Goal: Task Accomplishment & Management: Complete application form

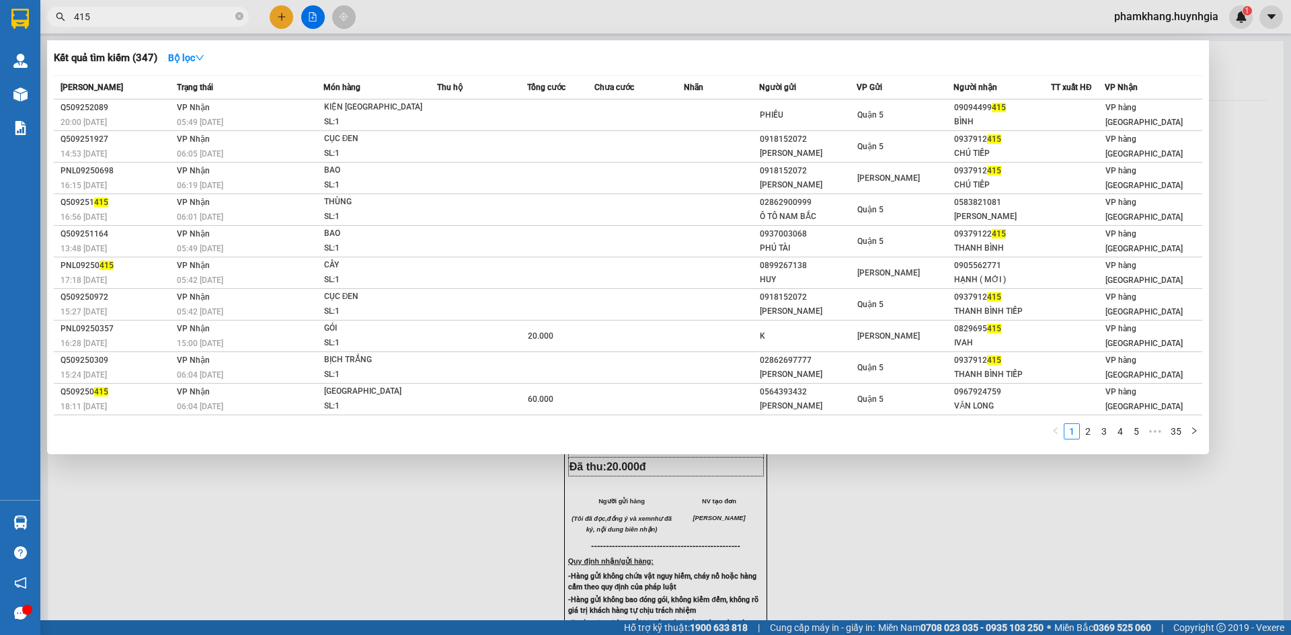
type input "415"
drag, startPoint x: 415, startPoint y: 434, endPoint x: 305, endPoint y: 38, distance: 410.2
click at [416, 434] on div "1 2 3 4 5 ••• 35" at bounding box center [628, 436] width 1148 height 24
click at [286, 11] on div at bounding box center [645, 317] width 1291 height 635
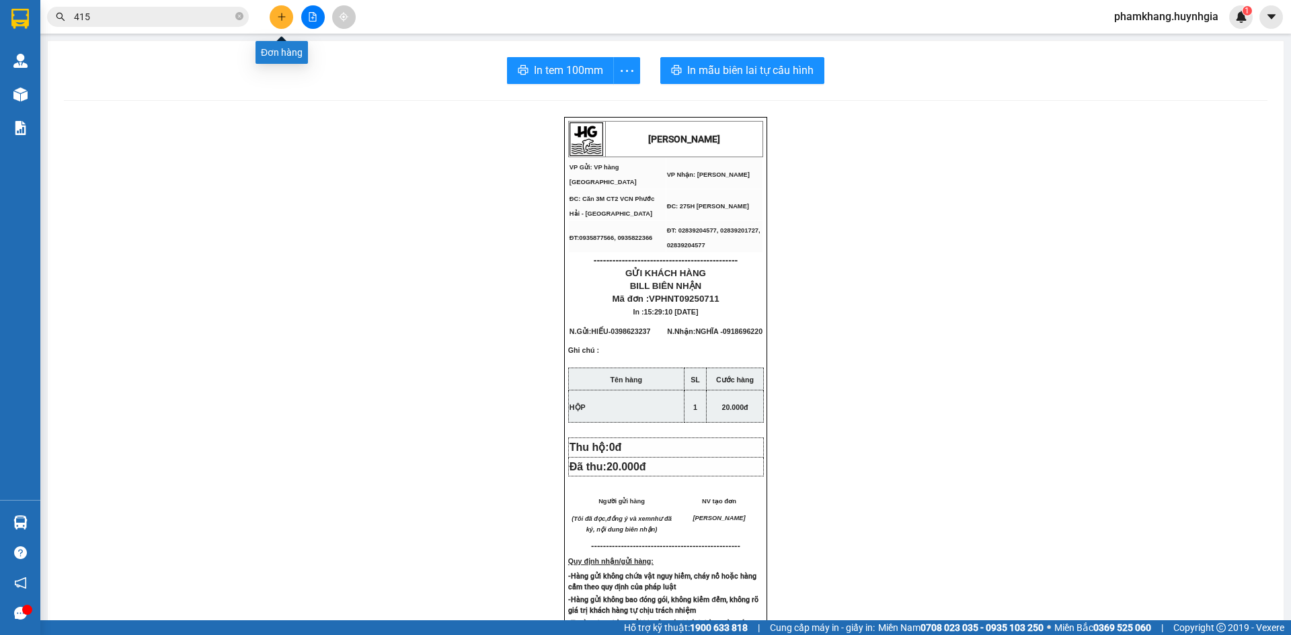
click at [286, 11] on button at bounding box center [282, 17] width 24 height 24
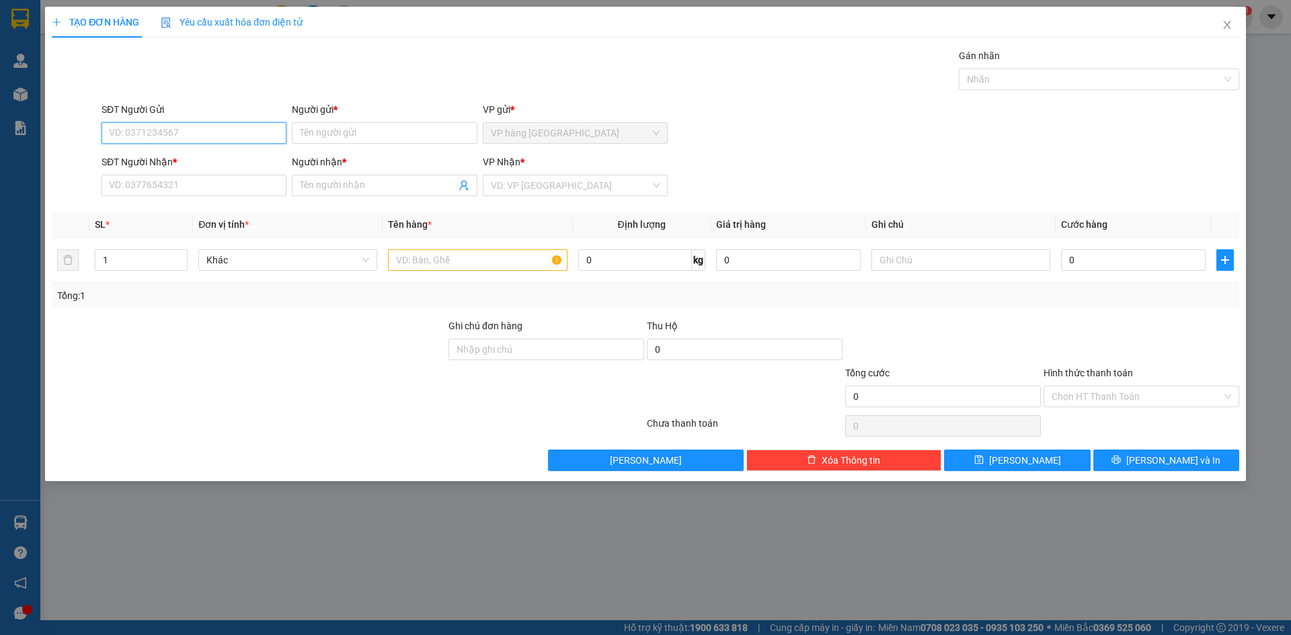
click at [212, 131] on input "SĐT Người Gửi" at bounding box center [194, 133] width 185 height 22
type input "0934672484"
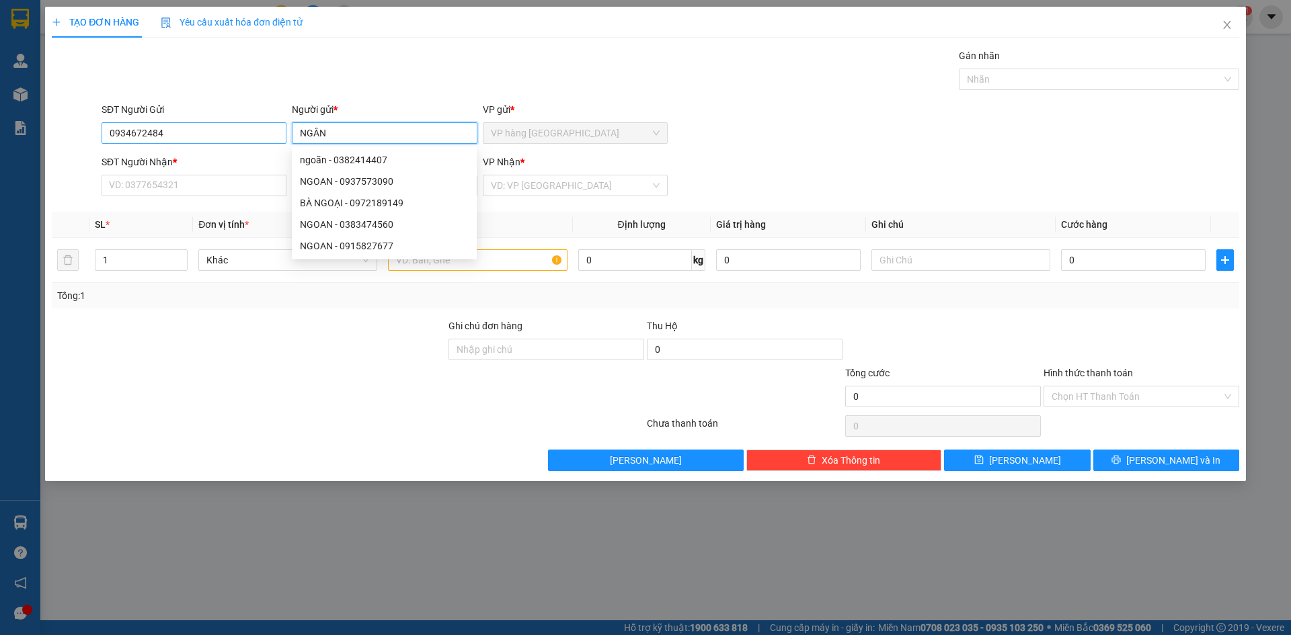
type input "NGÂN"
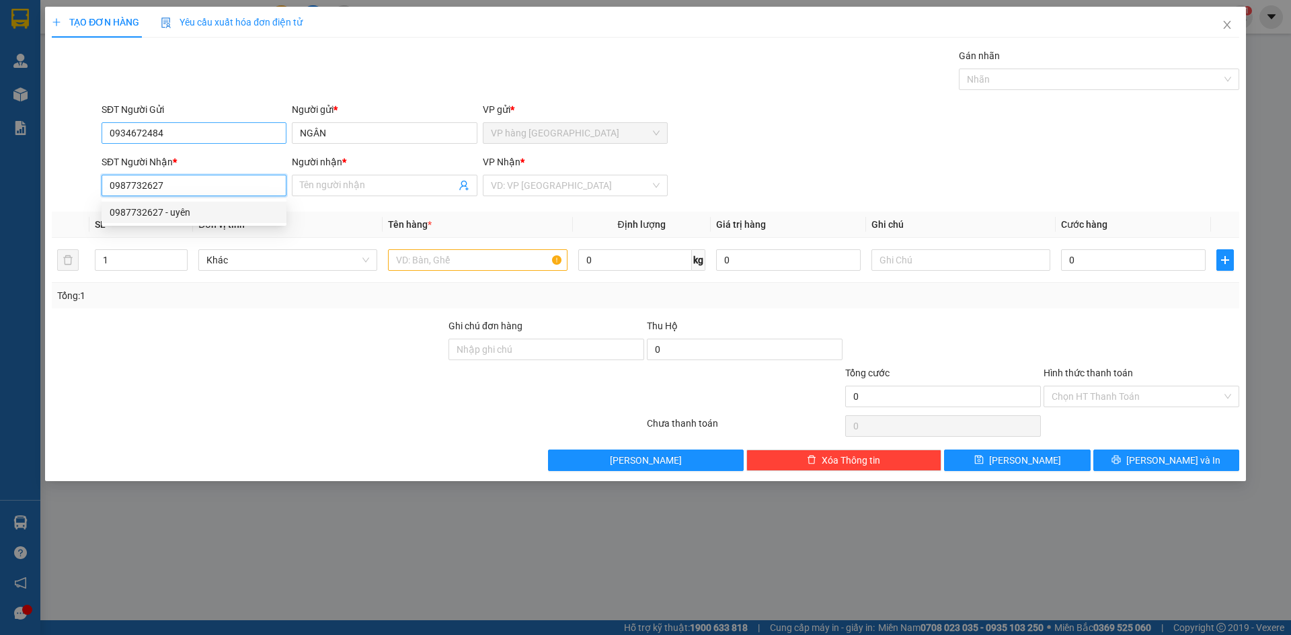
type input "0987732627"
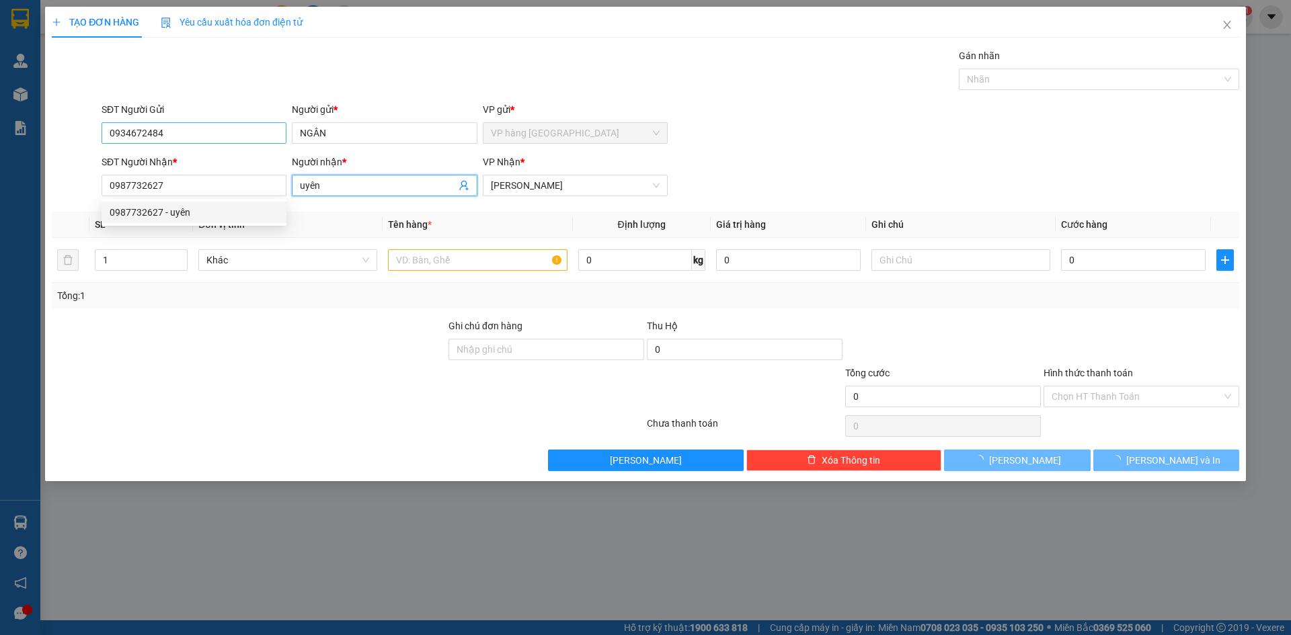
type input "uyên"
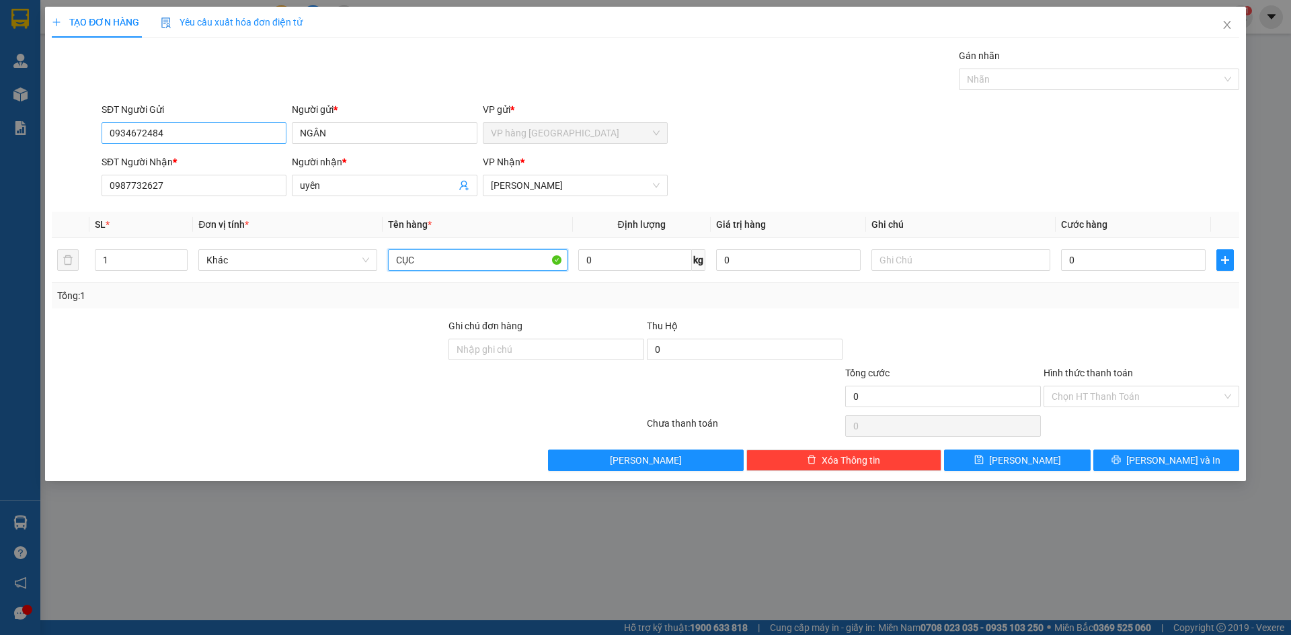
type input "CỤC"
type input "2"
type input "20"
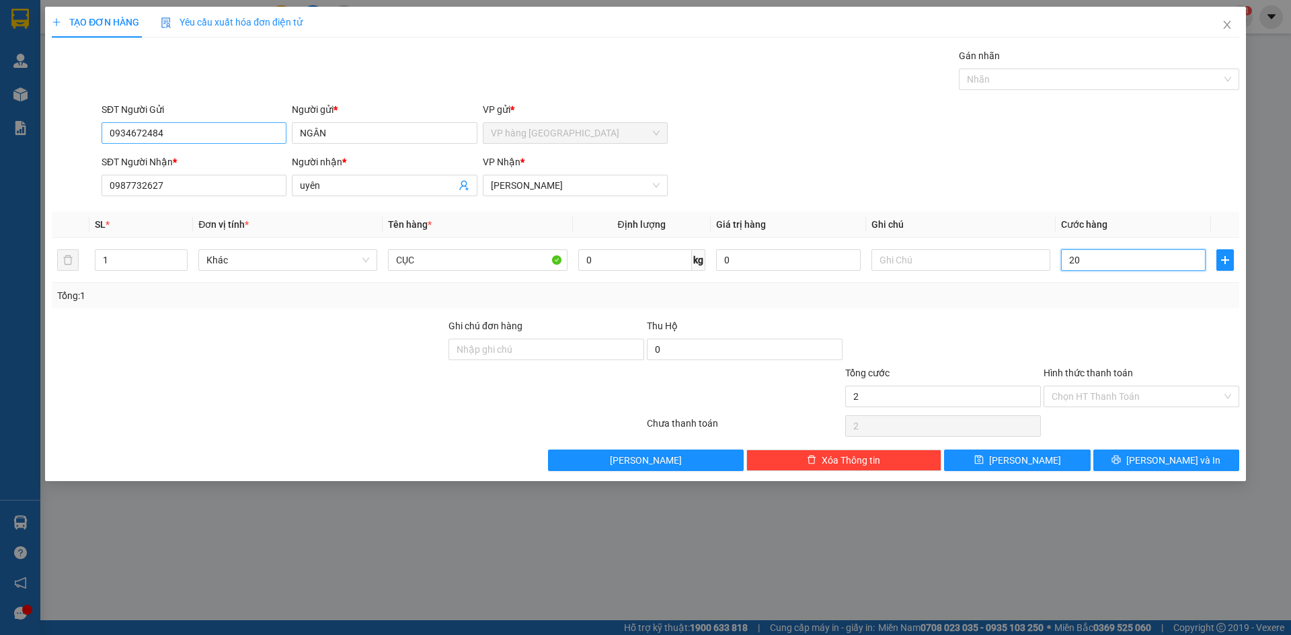
type input "20"
type input "20.000"
click at [1181, 408] on div "Hình thức thanh toán Chọn HT Thanh Toán" at bounding box center [1141, 389] width 196 height 47
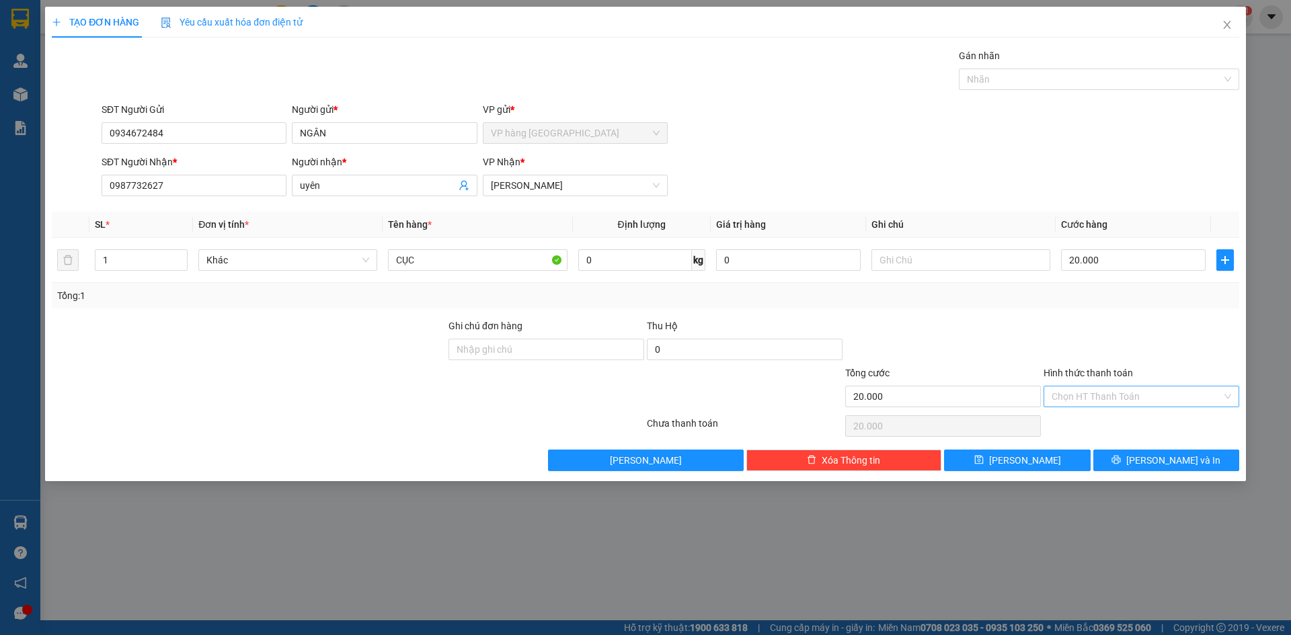
click at [1120, 400] on input "Hình thức thanh toán" at bounding box center [1136, 397] width 170 height 20
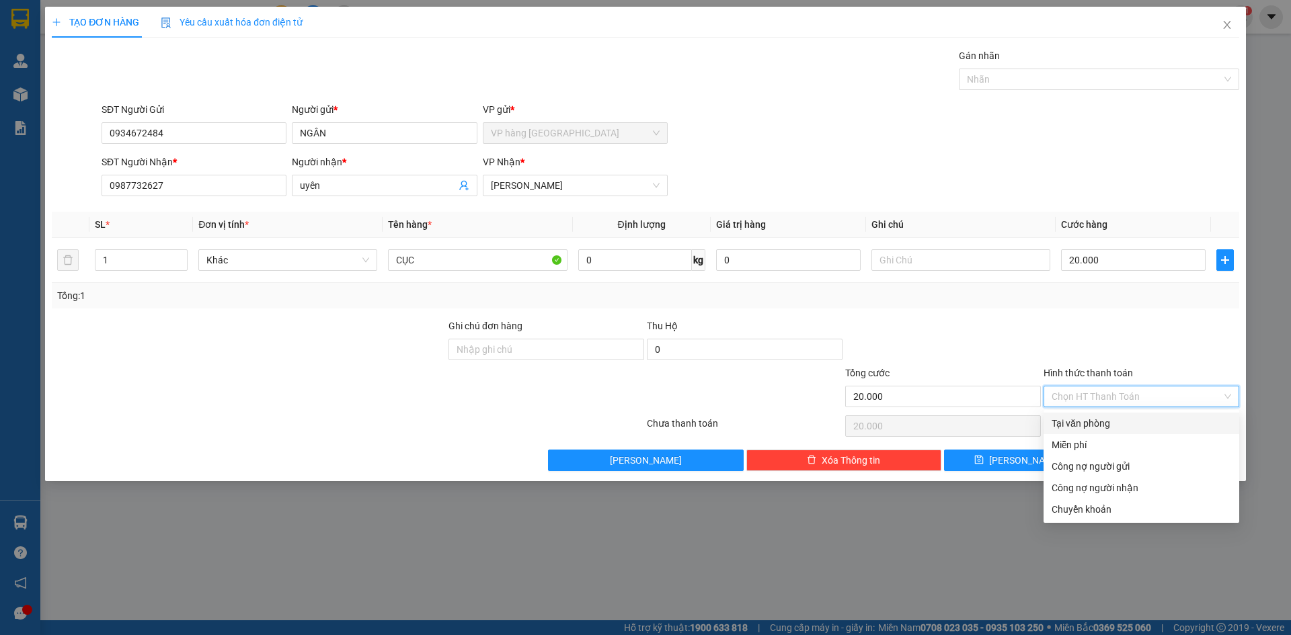
click at [1118, 420] on div "Tại văn phòng" at bounding box center [1140, 423] width 179 height 15
type input "0"
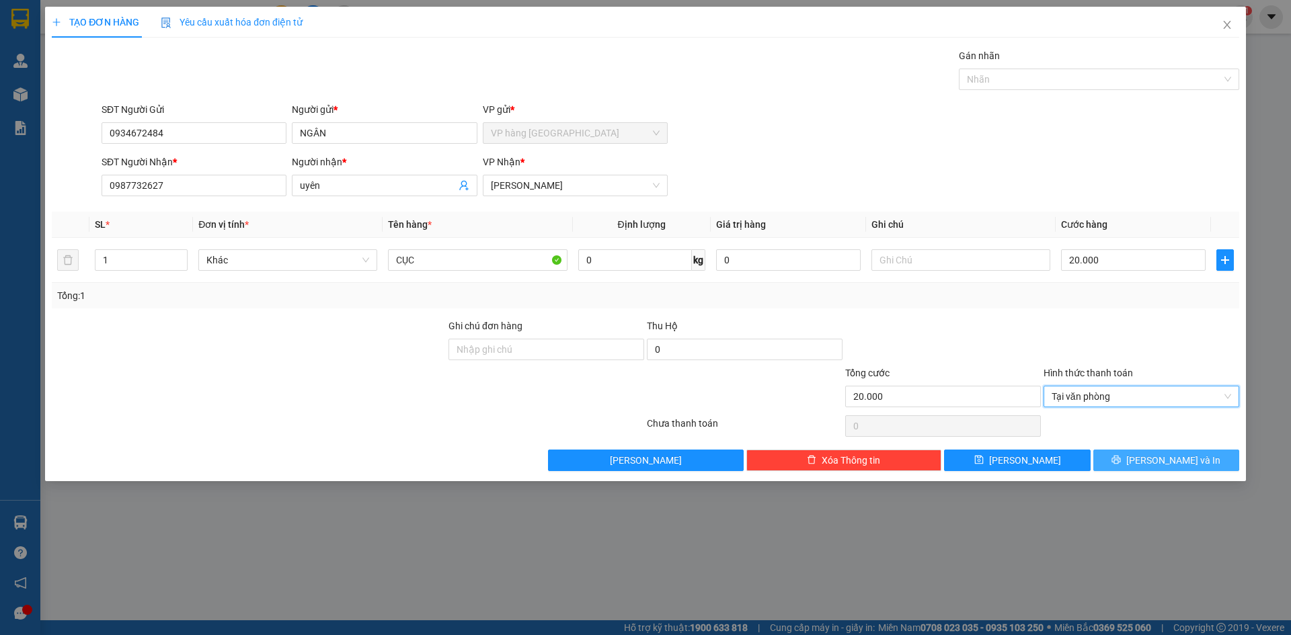
click at [1134, 453] on button "[PERSON_NAME] và In" at bounding box center [1166, 461] width 146 height 22
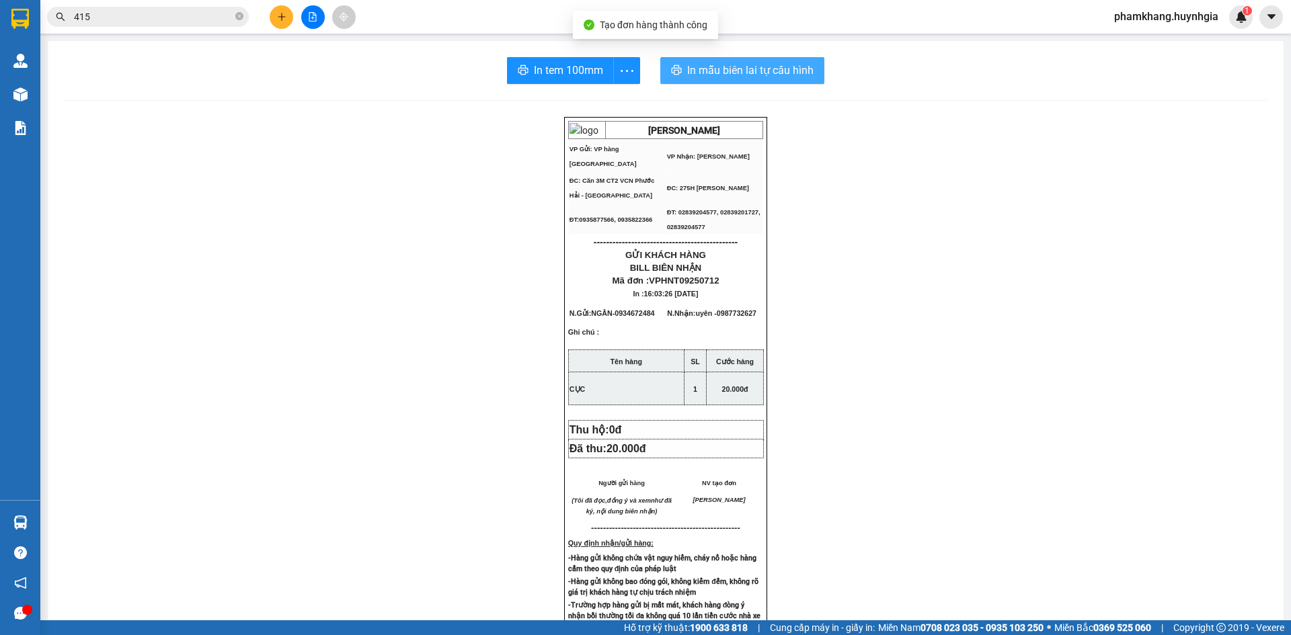
click at [712, 63] on div "In tem 100mm In mẫu biên lai tự cấu hình [PERSON_NAME] VP Gửi: VP hàng Nha Tra…" at bounding box center [666, 542] width 1236 height 1002
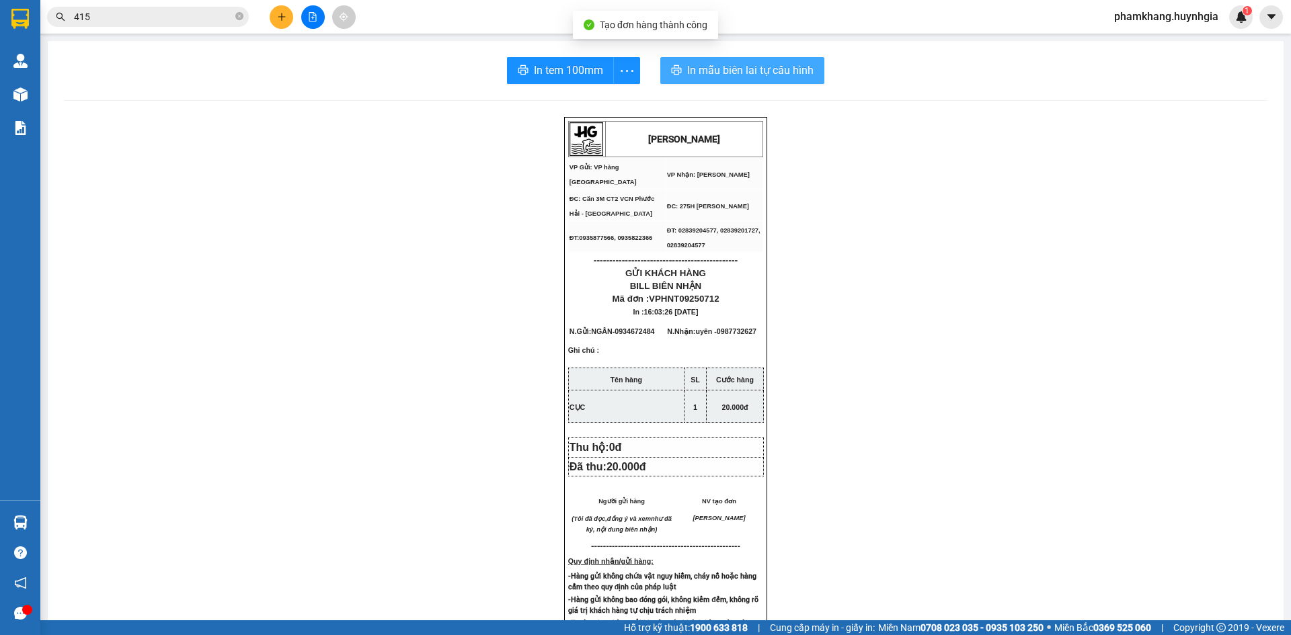
click at [715, 66] on span "In mẫu biên lai tự cấu hình" at bounding box center [750, 70] width 126 height 17
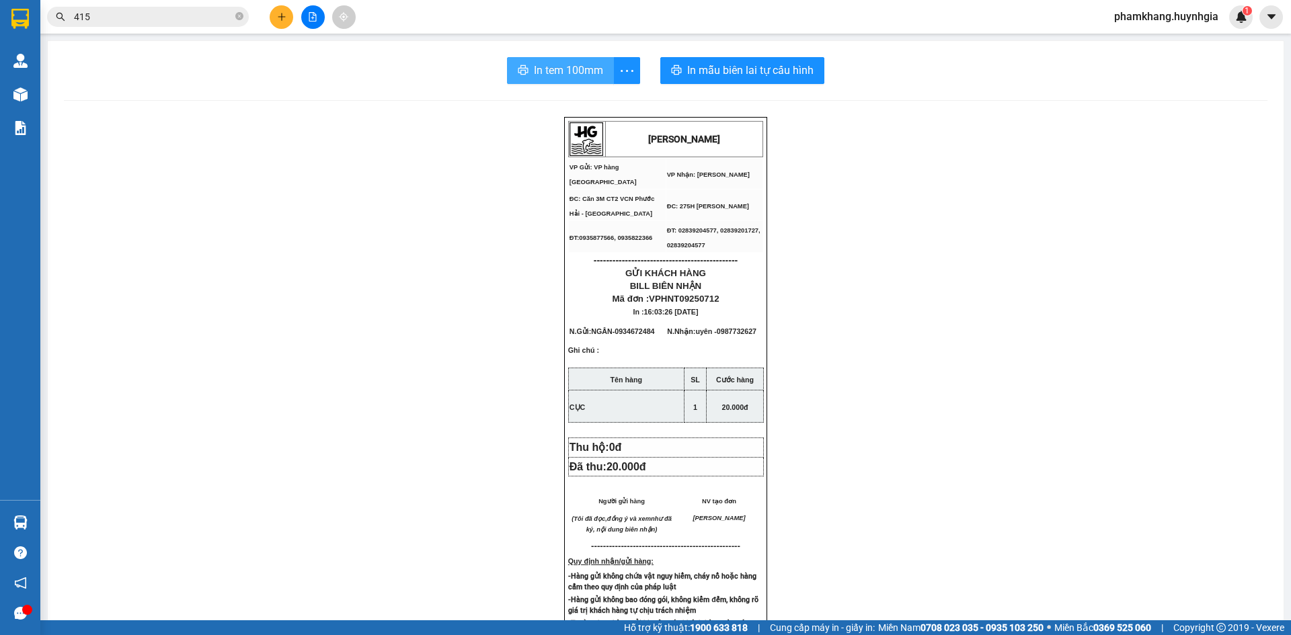
click at [561, 65] on span "In tem 100mm" at bounding box center [568, 70] width 69 height 17
click at [282, 10] on button at bounding box center [282, 17] width 24 height 24
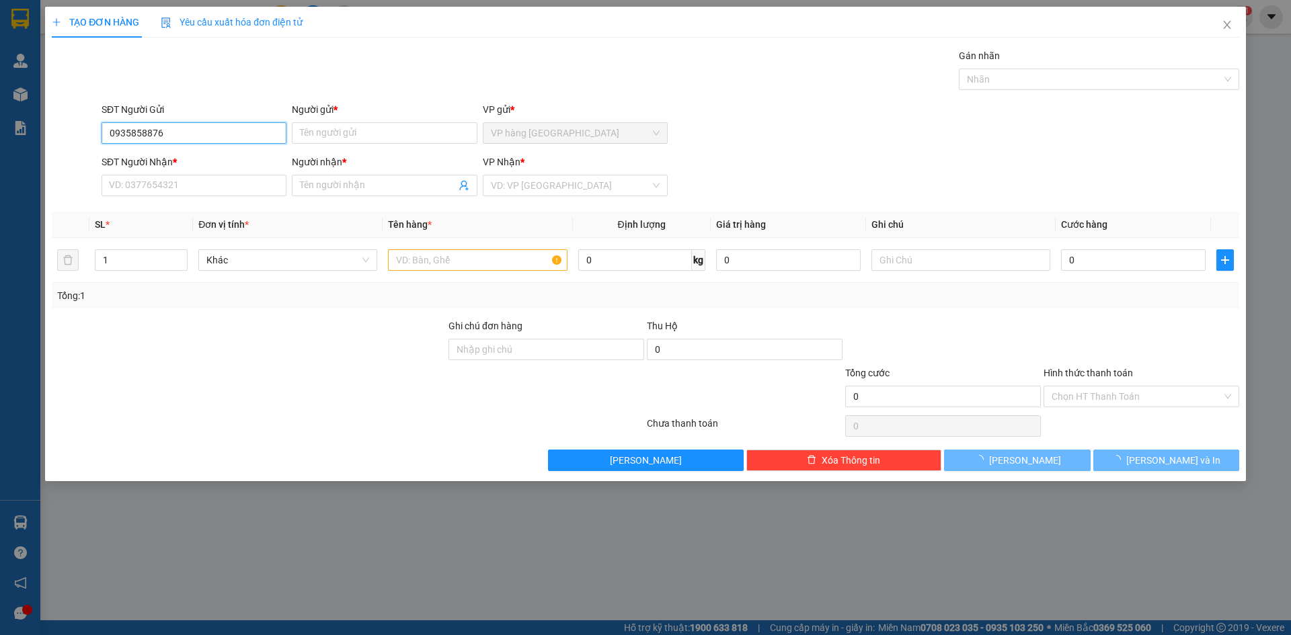
type input "0935858876"
click at [408, 132] on input "SƠN" at bounding box center [384, 133] width 185 height 22
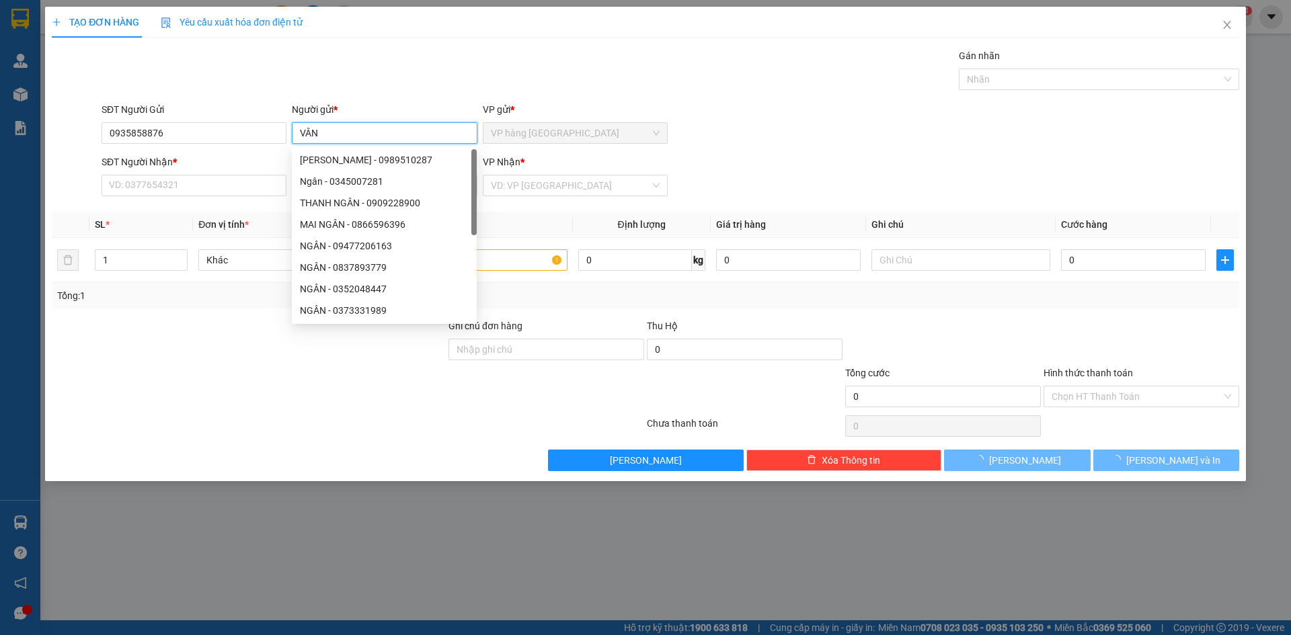
type input "VÂN"
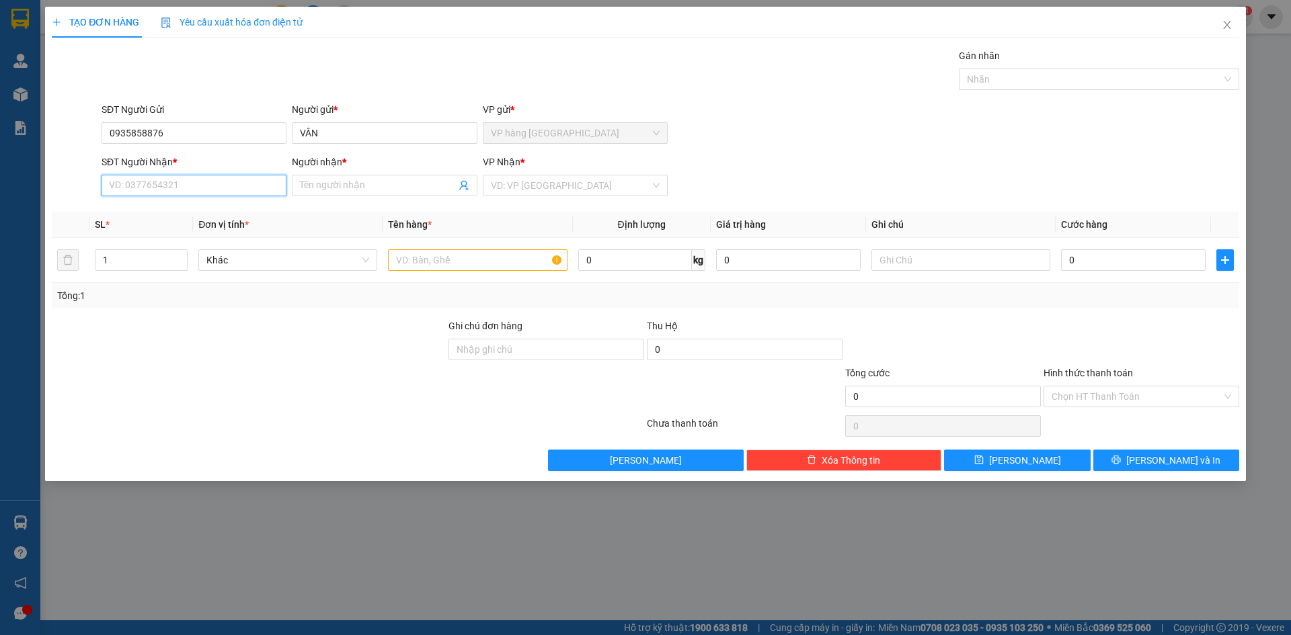
click at [157, 191] on input "SĐT Người Nhận *" at bounding box center [194, 186] width 185 height 22
click at [163, 206] on div "0917969725 - SƠN" at bounding box center [194, 212] width 169 height 15
type input "0917969725"
type input "SƠN"
click at [467, 264] on input "text" at bounding box center [477, 260] width 179 height 22
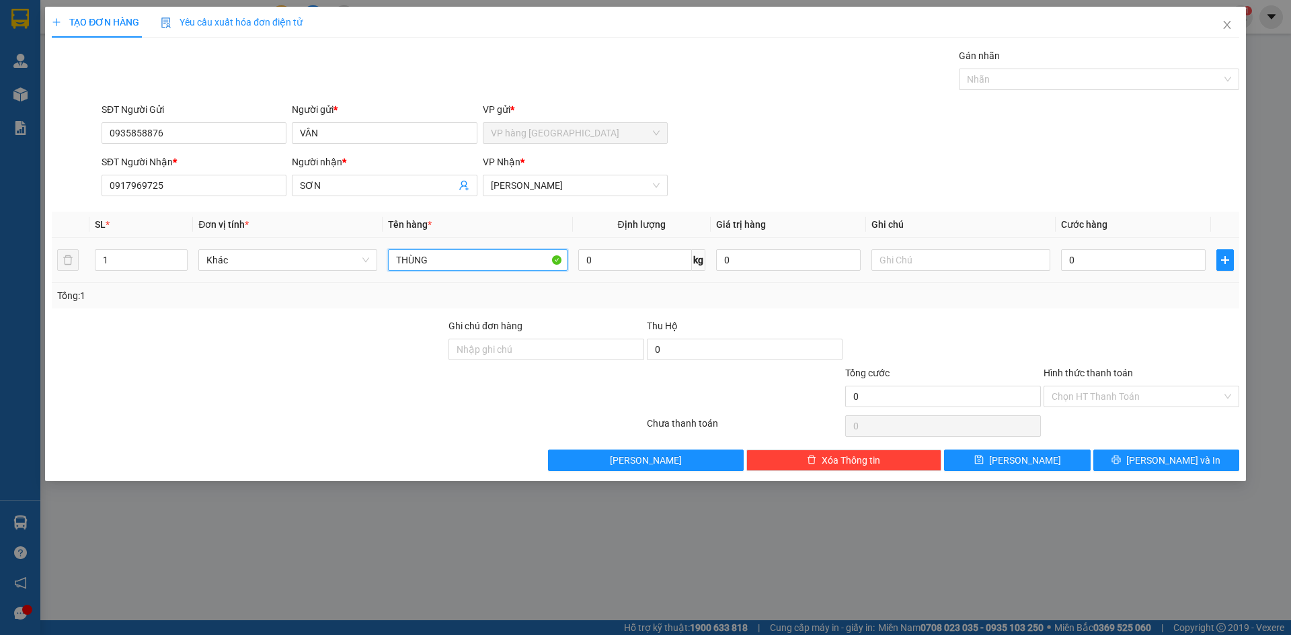
type input "THÙNG"
type input "3"
type input "30"
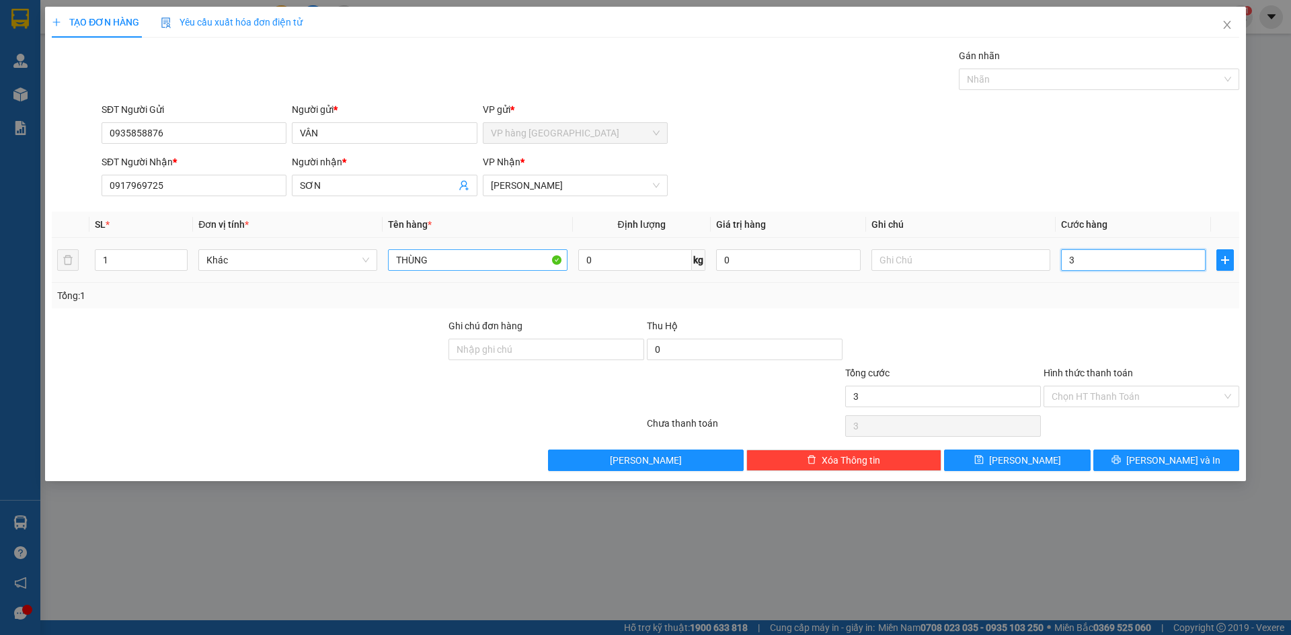
type input "30"
type input "30.000"
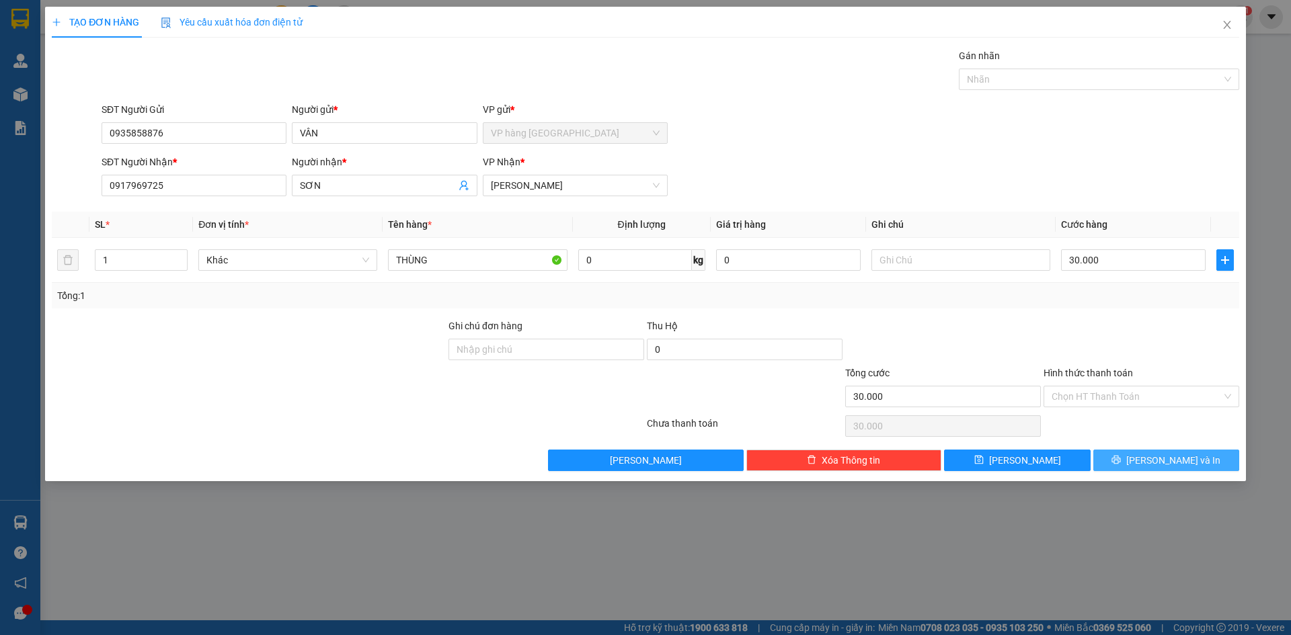
click at [1173, 463] on span "[PERSON_NAME] và In" at bounding box center [1173, 460] width 94 height 15
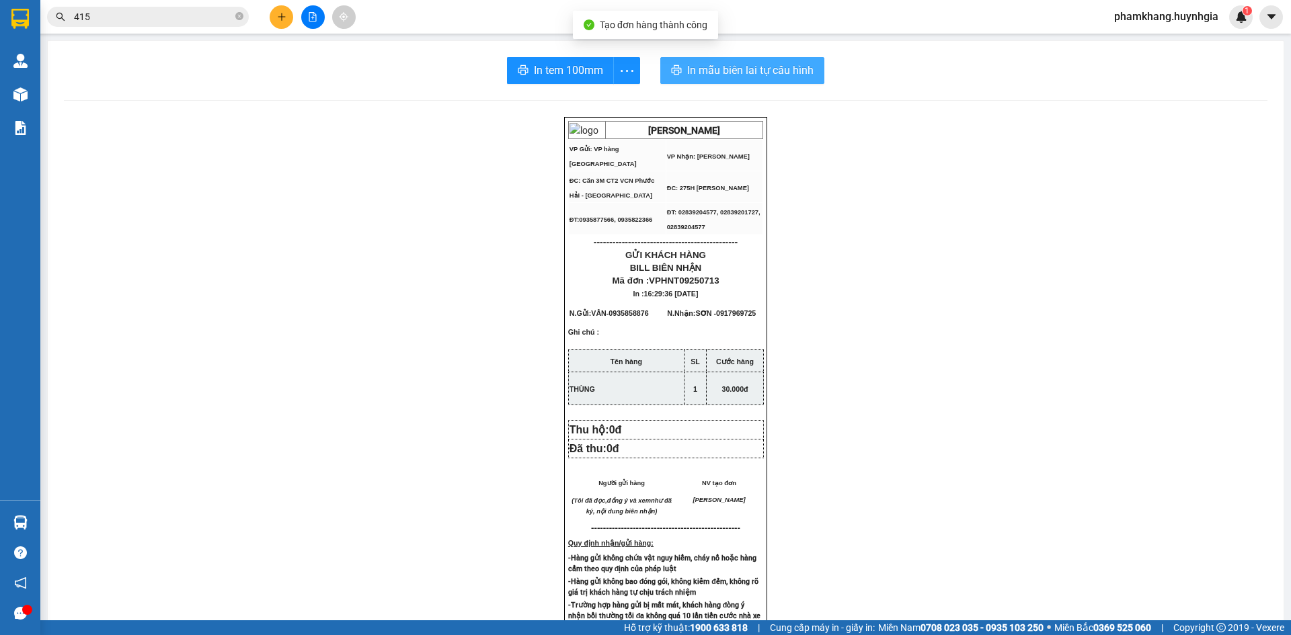
click at [797, 75] on span "In mẫu biên lai tự cấu hình" at bounding box center [750, 70] width 126 height 17
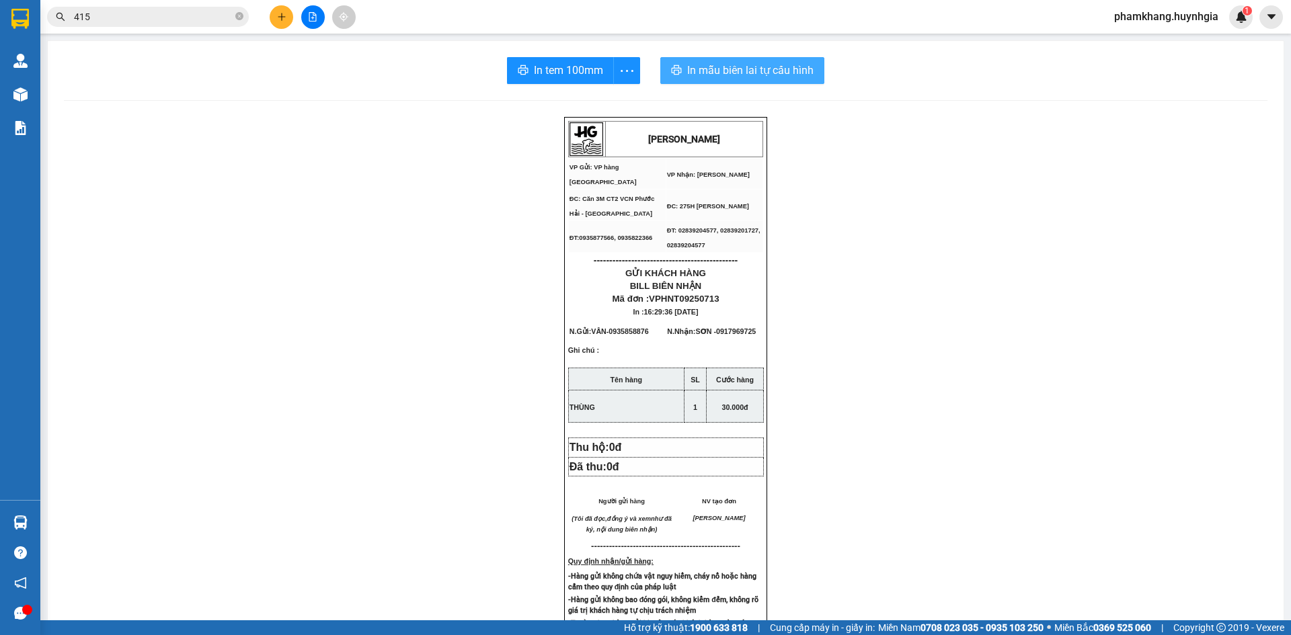
click at [742, 76] on span "In mẫu biên lai tự cấu hình" at bounding box center [750, 70] width 126 height 17
click at [534, 79] on span "In tem 100mm" at bounding box center [568, 70] width 69 height 17
click at [189, 11] on input "415" at bounding box center [153, 16] width 159 height 15
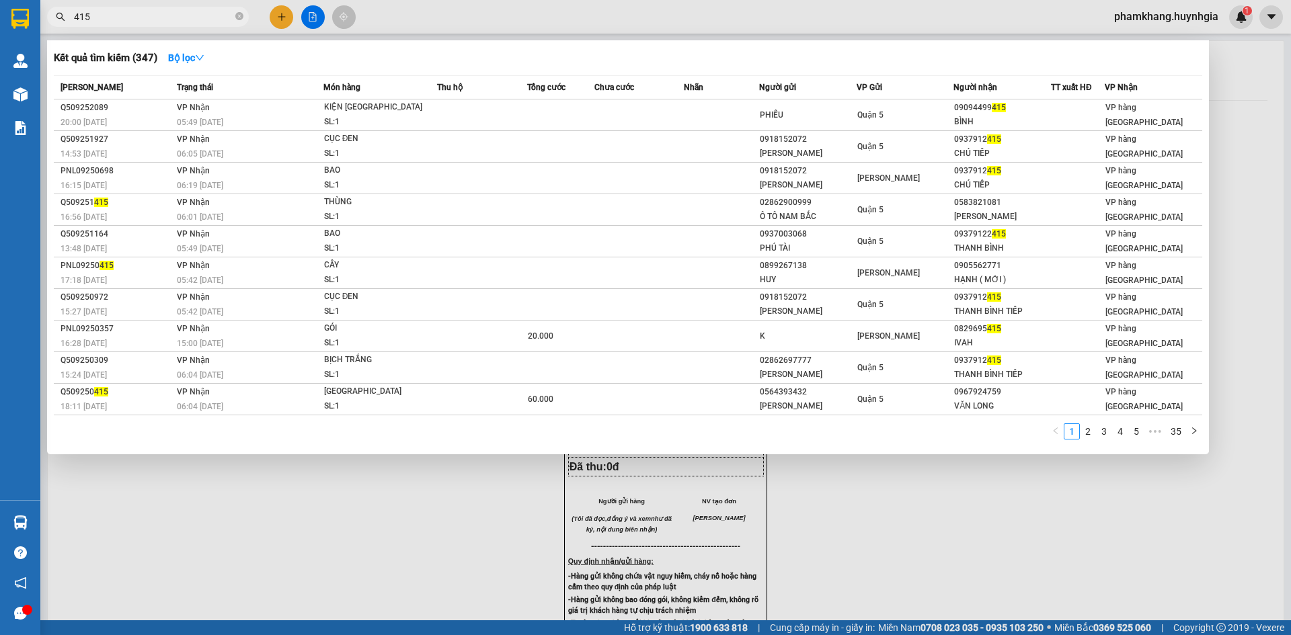
click at [189, 11] on input "415" at bounding box center [153, 16] width 159 height 15
type input "51808"
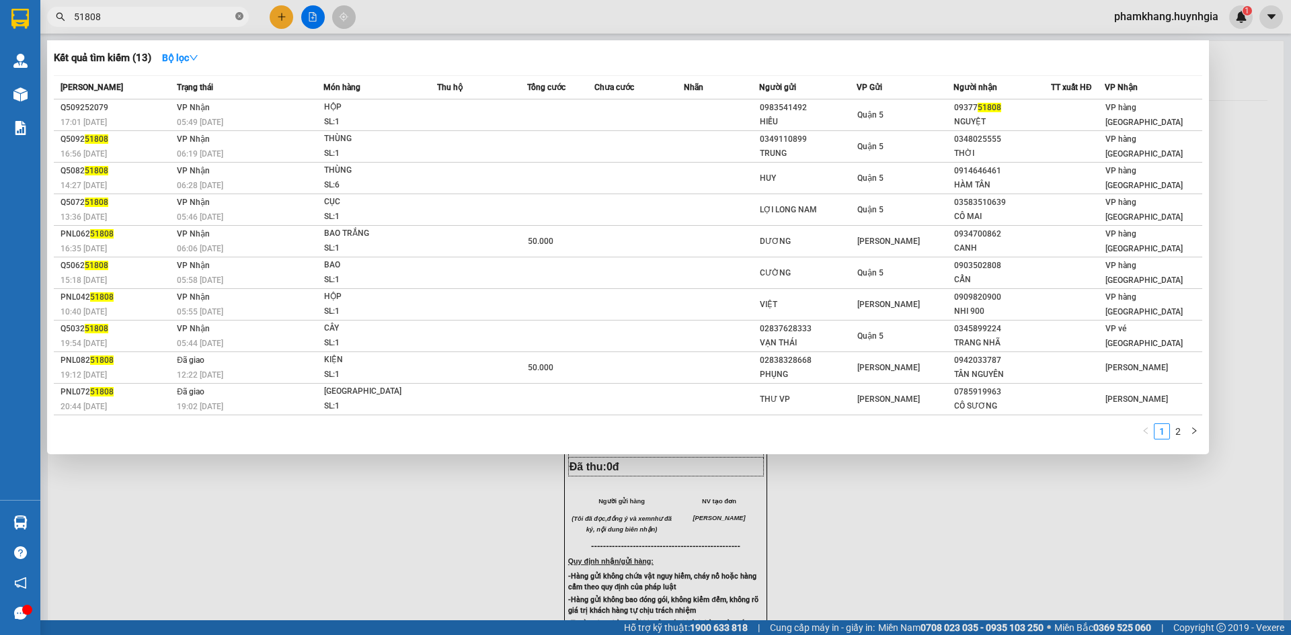
click at [239, 17] on icon "close-circle" at bounding box center [239, 16] width 8 height 8
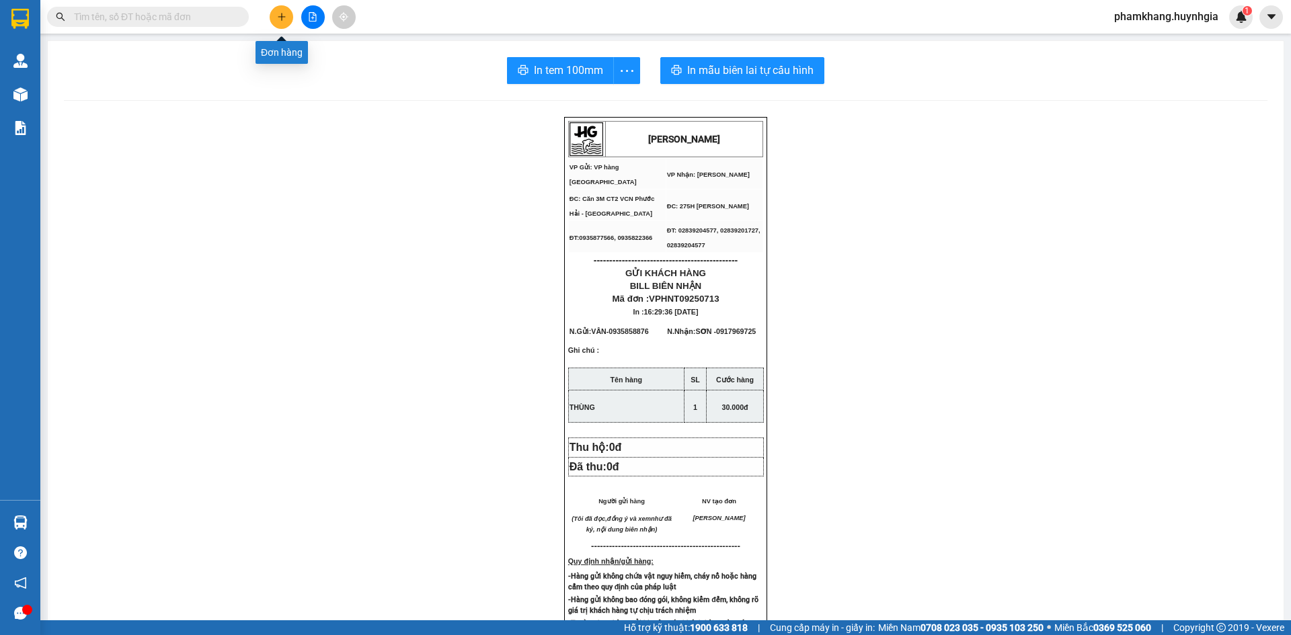
click at [290, 19] on button at bounding box center [282, 17] width 24 height 24
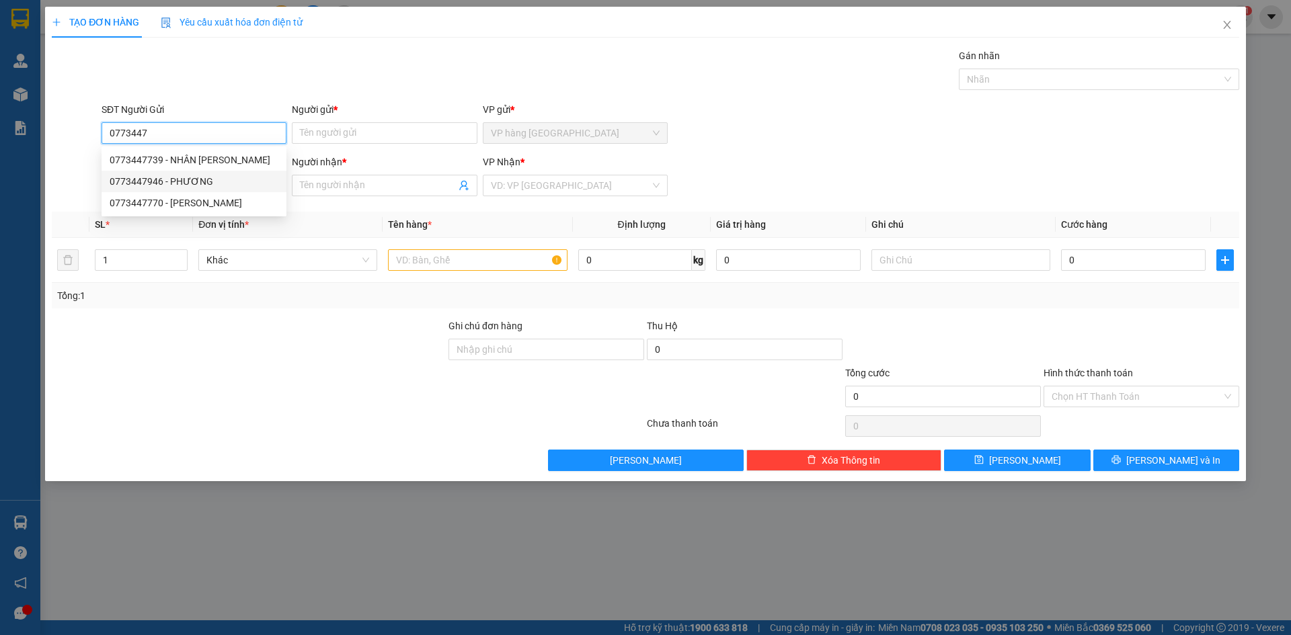
click at [212, 180] on div "0773447946 - PHƯƠNG" at bounding box center [194, 181] width 169 height 15
type input "0773447946"
type input "PHƯƠNG"
type input "0905513525"
type input "HƯƠNG"
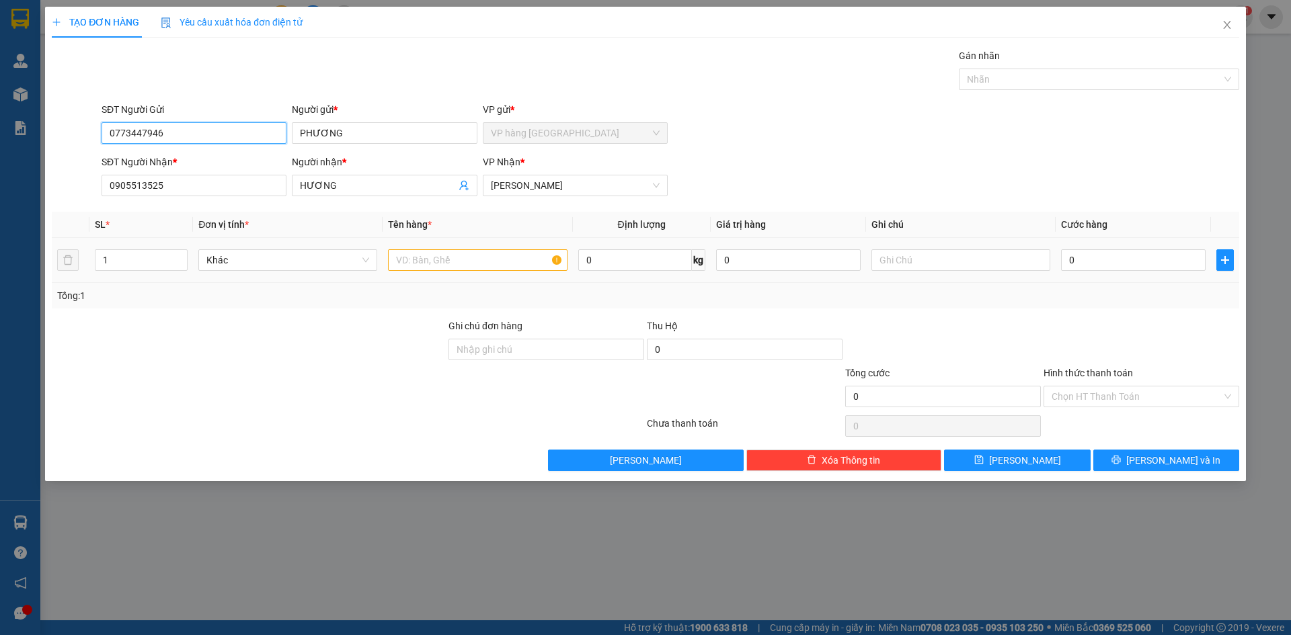
type input "0773447946"
click at [526, 264] on input "text" at bounding box center [477, 260] width 179 height 22
type input "T"
click at [1133, 268] on input "0" at bounding box center [1133, 260] width 145 height 22
type input "3"
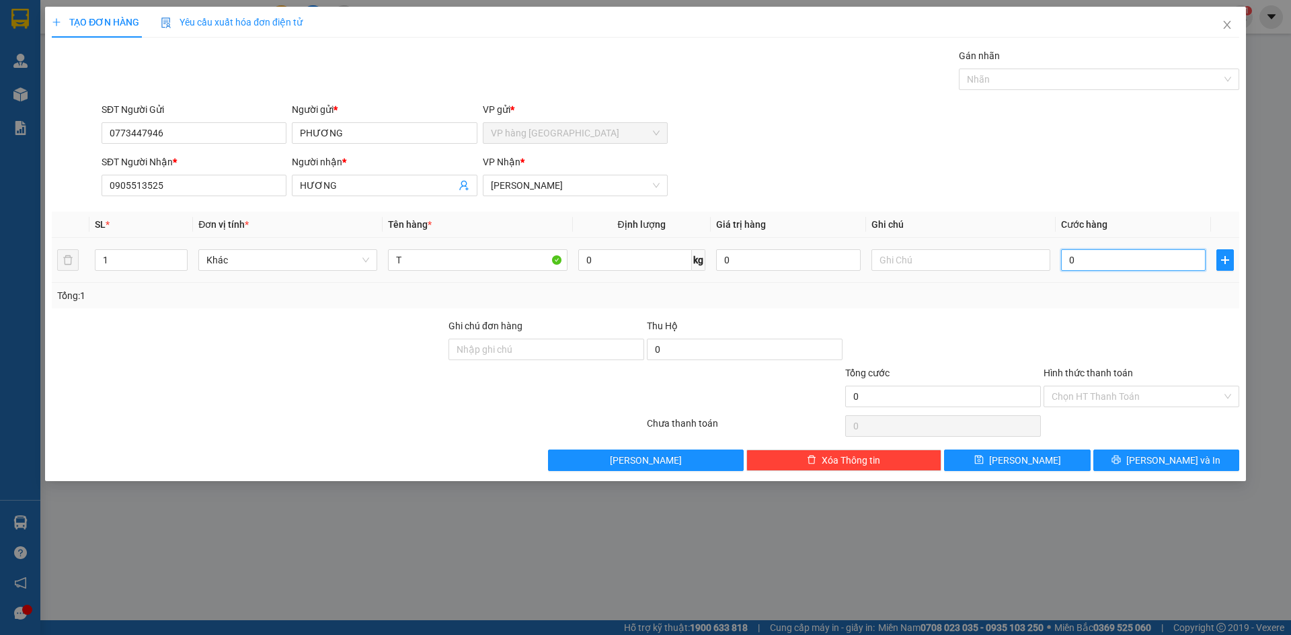
type input "3"
type input "30"
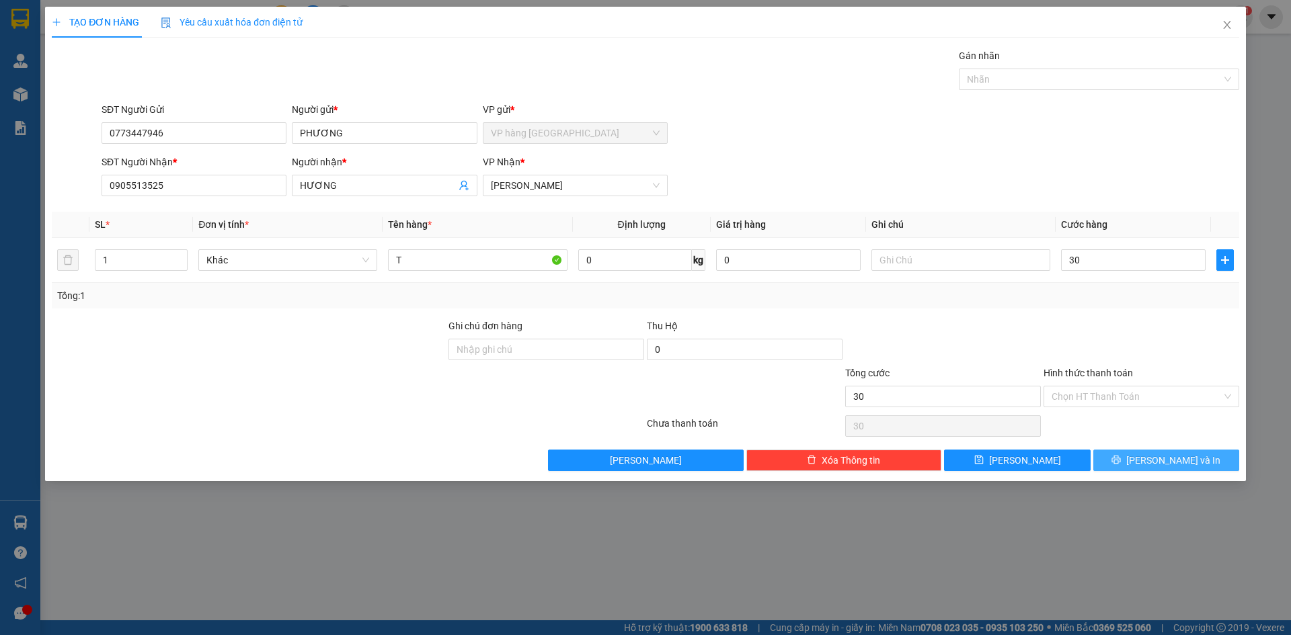
type input "30.000"
drag, startPoint x: 1187, startPoint y: 463, endPoint x: 1197, endPoint y: 446, distance: 19.0
click at [1187, 456] on span "[PERSON_NAME] và In" at bounding box center [1173, 460] width 94 height 15
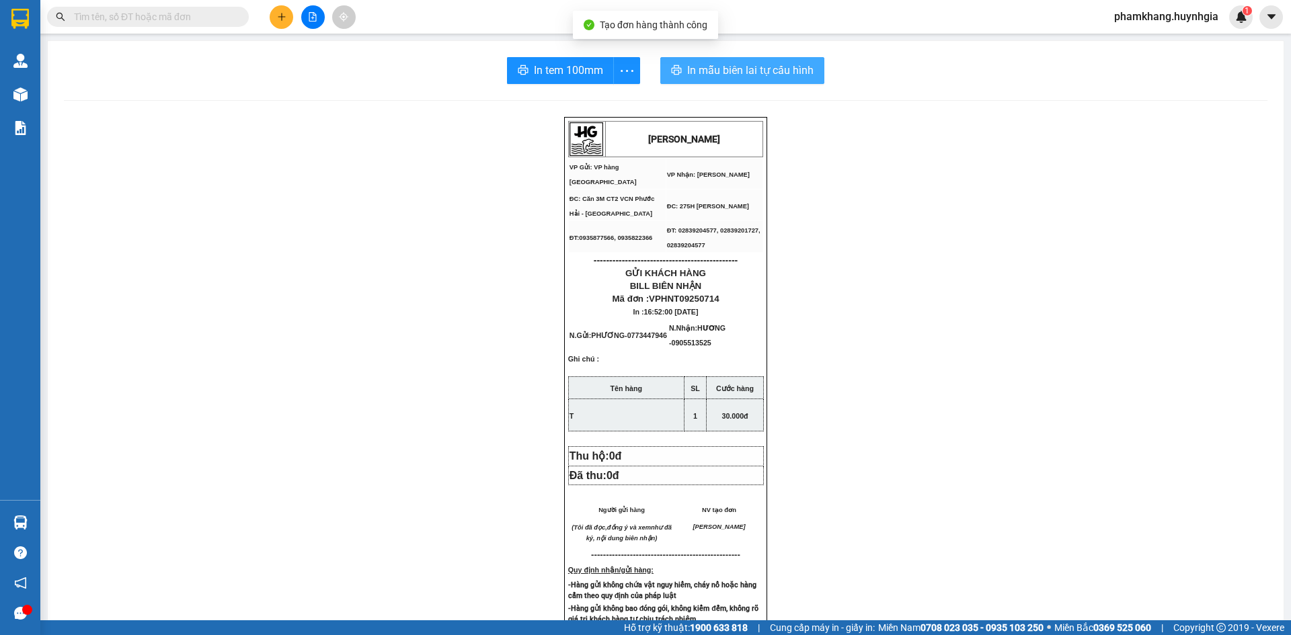
click at [749, 71] on span "In mẫu biên lai tự cấu hình" at bounding box center [750, 70] width 126 height 17
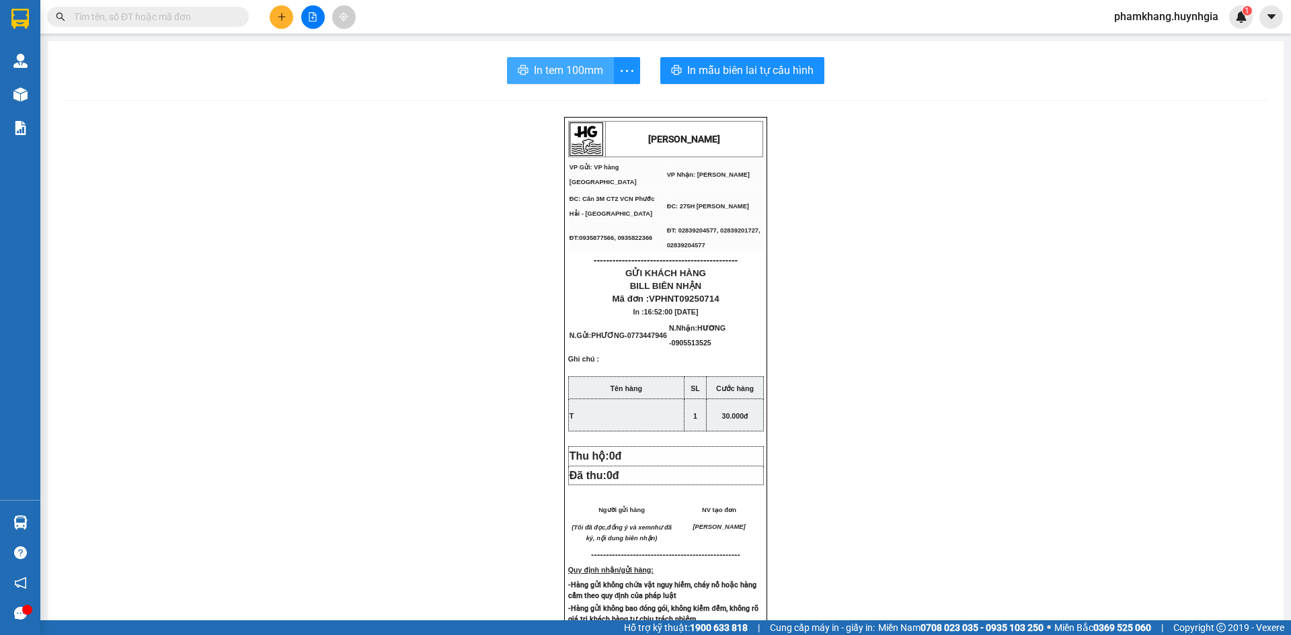
click at [561, 67] on span "In tem 100mm" at bounding box center [568, 70] width 69 height 17
click at [287, 9] on button at bounding box center [282, 17] width 24 height 24
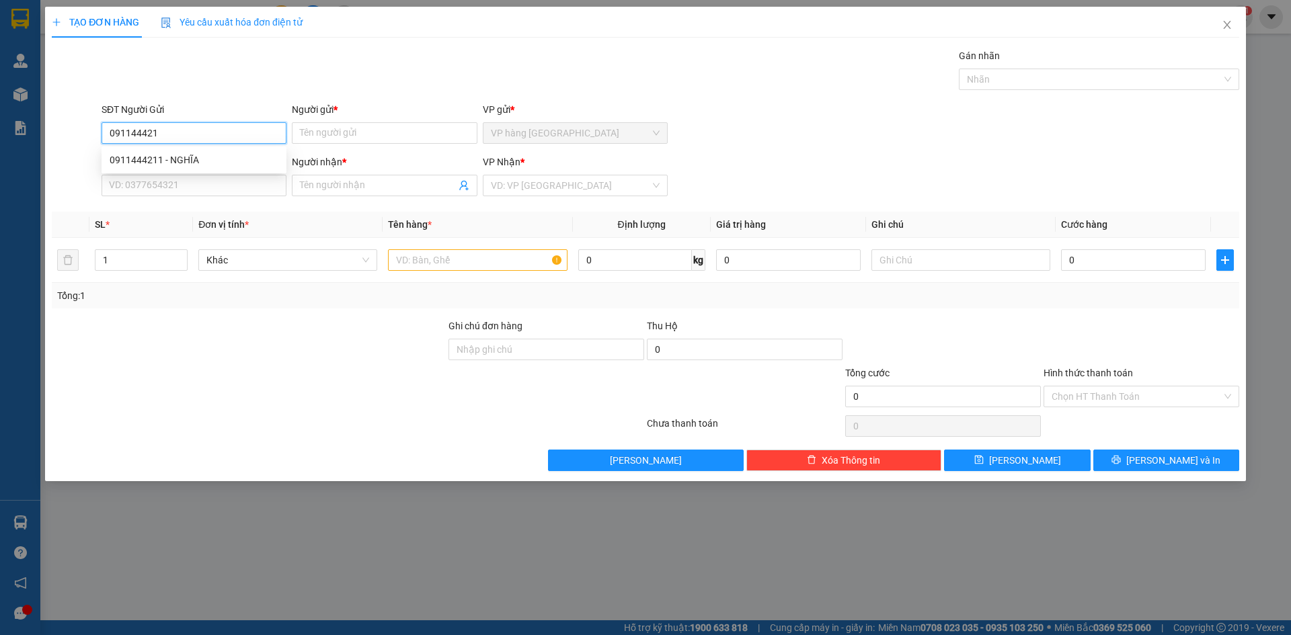
type input "0911444211"
click at [199, 158] on div "0911444211 - NGHĨA" at bounding box center [194, 160] width 169 height 15
type input "NGHĨA"
type input "0938803802"
type input "ĐẠI HUY PHÁT"
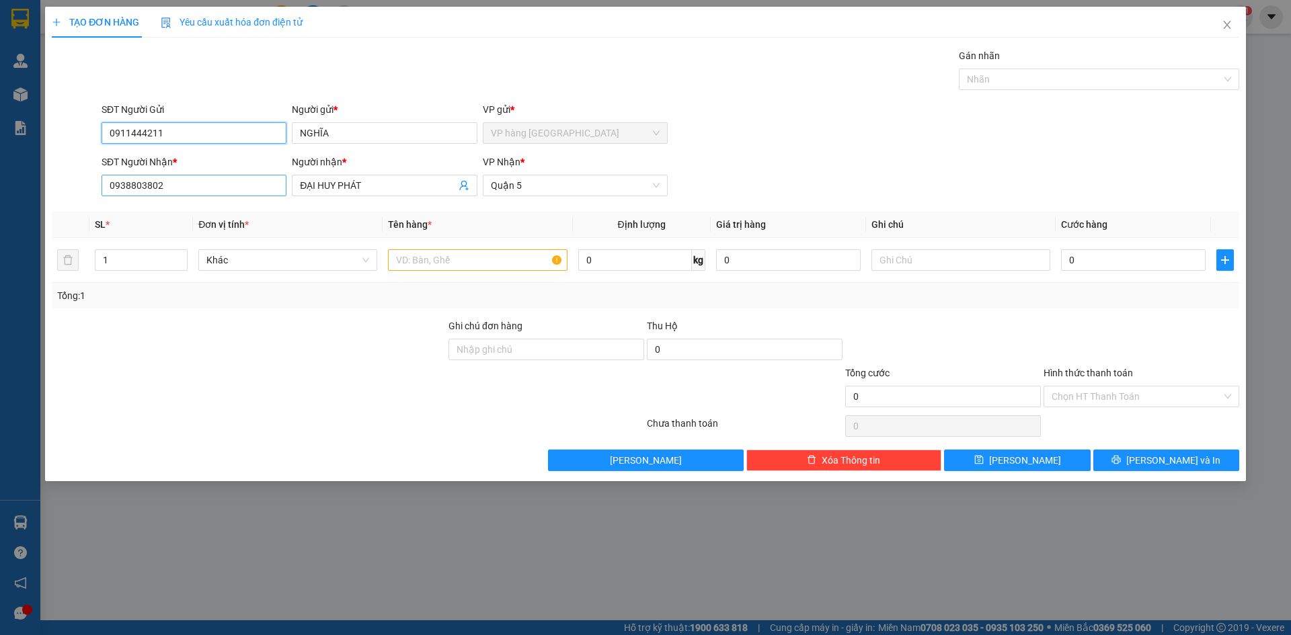
type input "0911444211"
click at [203, 184] on input "0938803802" at bounding box center [194, 186] width 185 height 22
type input "0"
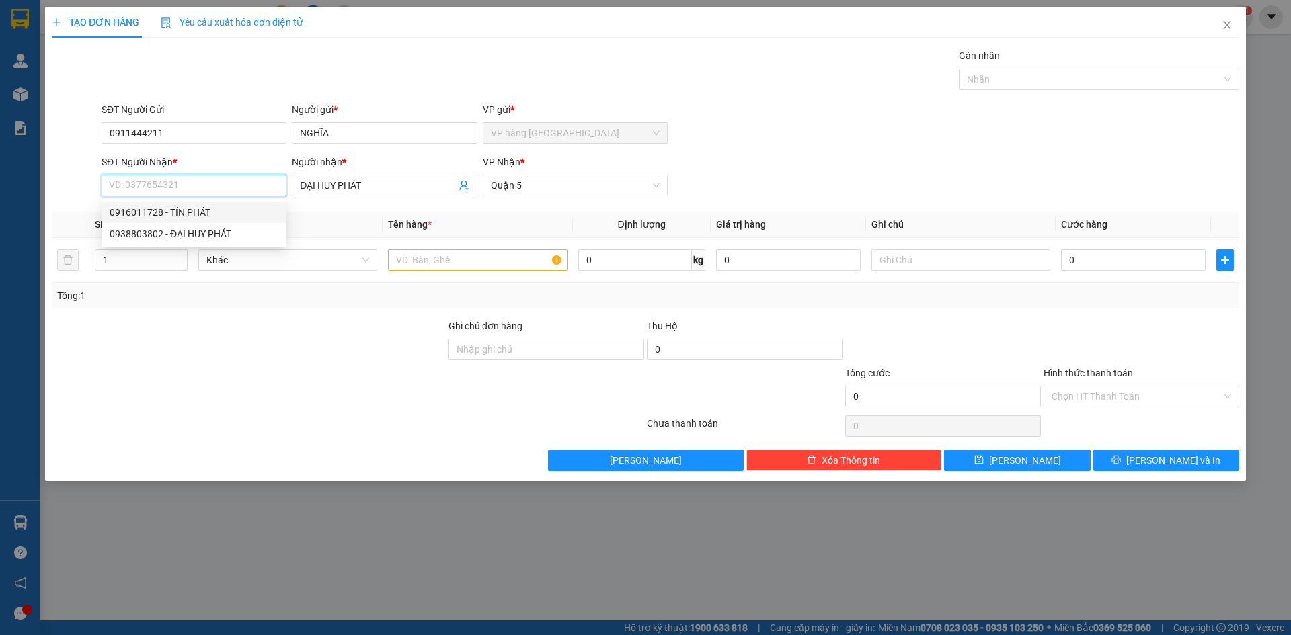
click at [219, 210] on div "0916011728 - TÍN PHÁT" at bounding box center [194, 212] width 169 height 15
type input "0916011728"
type input "TÍN PHÁT"
type input "0916011728"
click at [493, 259] on input "text" at bounding box center [477, 260] width 179 height 22
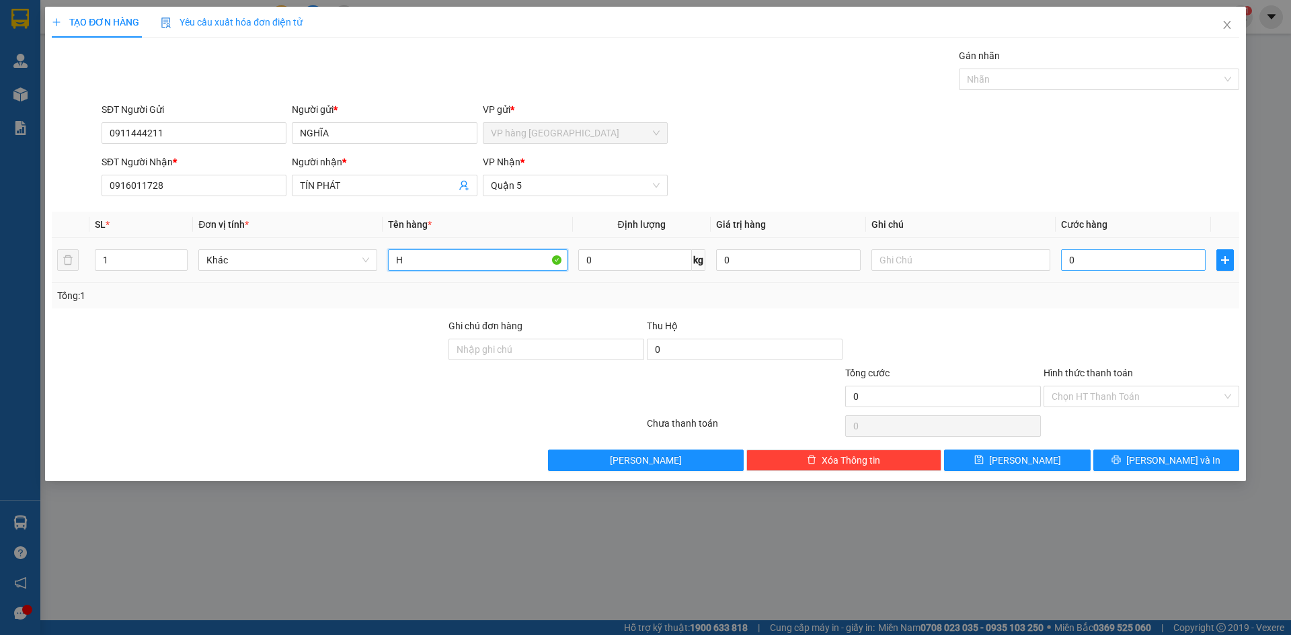
type input "H"
click at [1129, 264] on input "0" at bounding box center [1133, 260] width 145 height 22
type input "2"
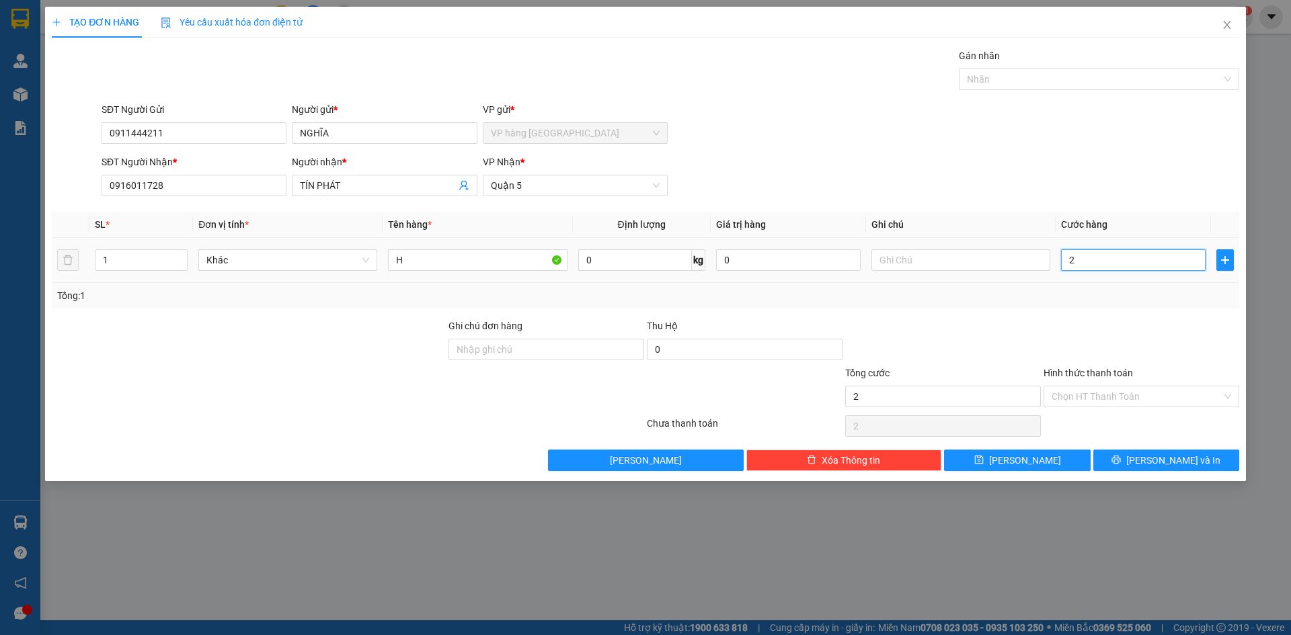
type input "20"
type input "20.000"
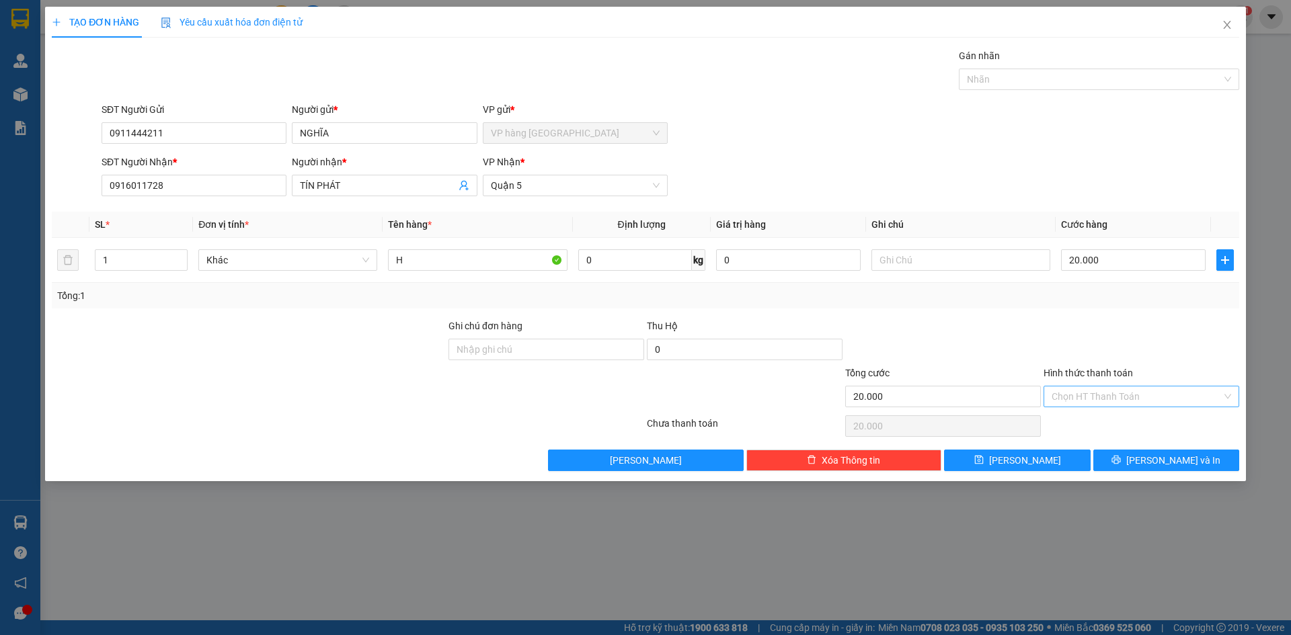
click at [1193, 398] on input "Hình thức thanh toán" at bounding box center [1136, 397] width 170 height 20
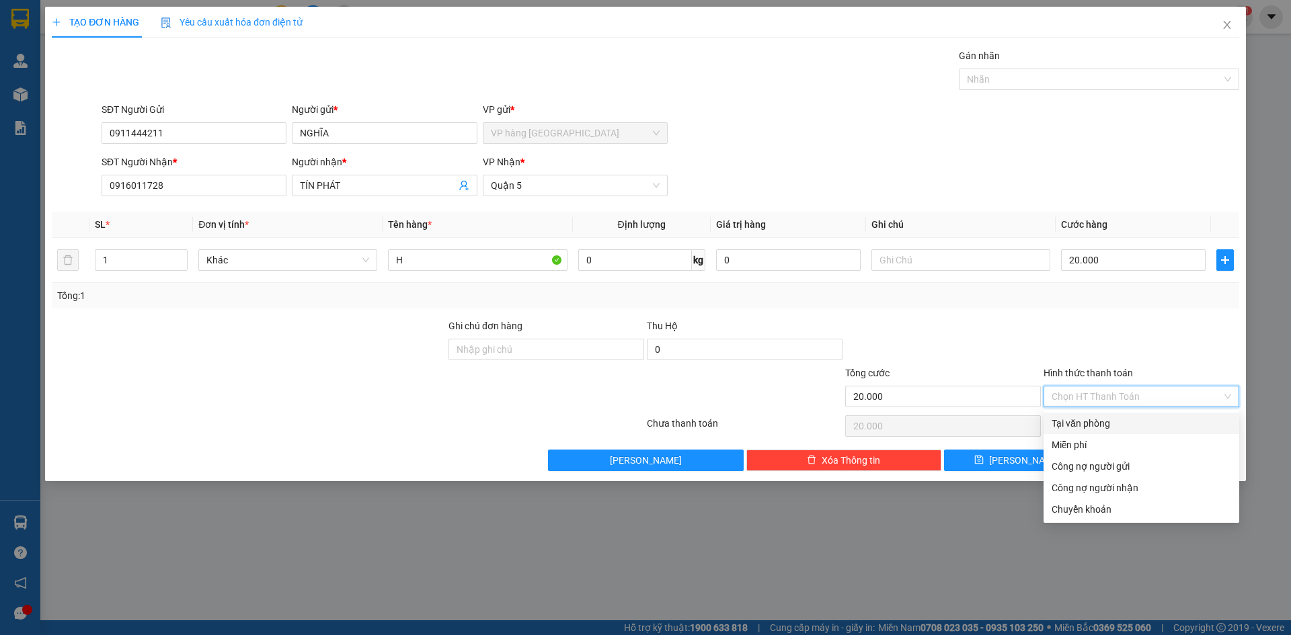
click at [1118, 429] on div "Tại văn phòng" at bounding box center [1140, 423] width 179 height 15
type input "0"
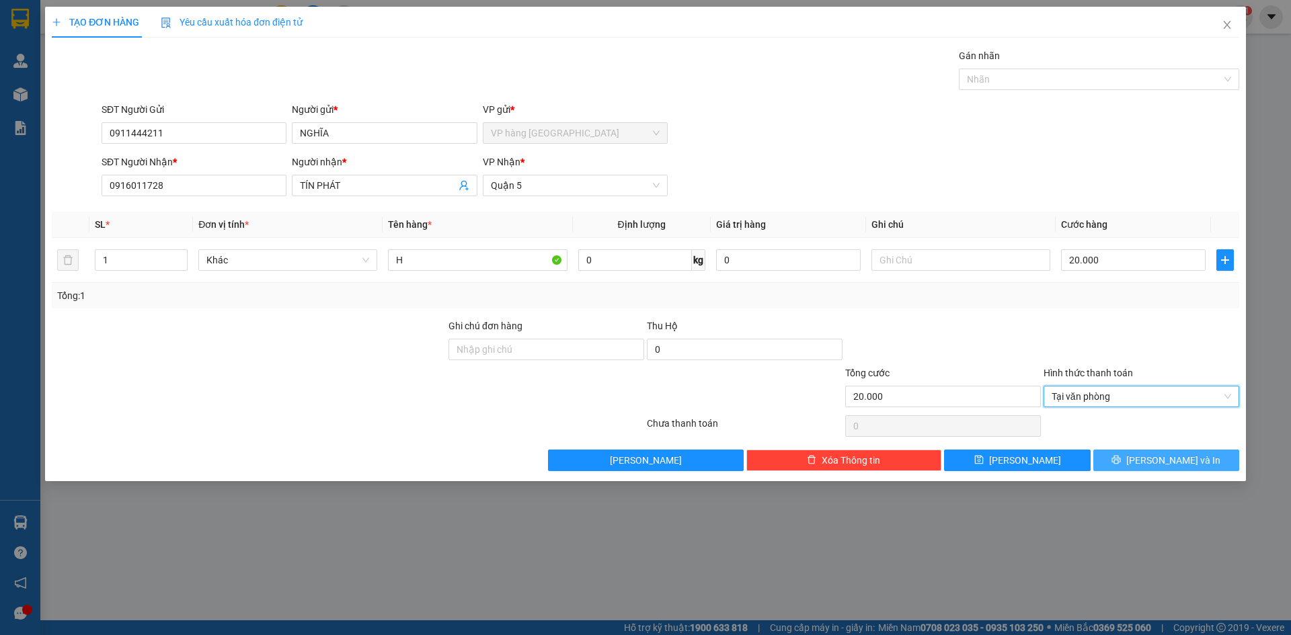
click at [1192, 463] on span "[PERSON_NAME] và In" at bounding box center [1173, 460] width 94 height 15
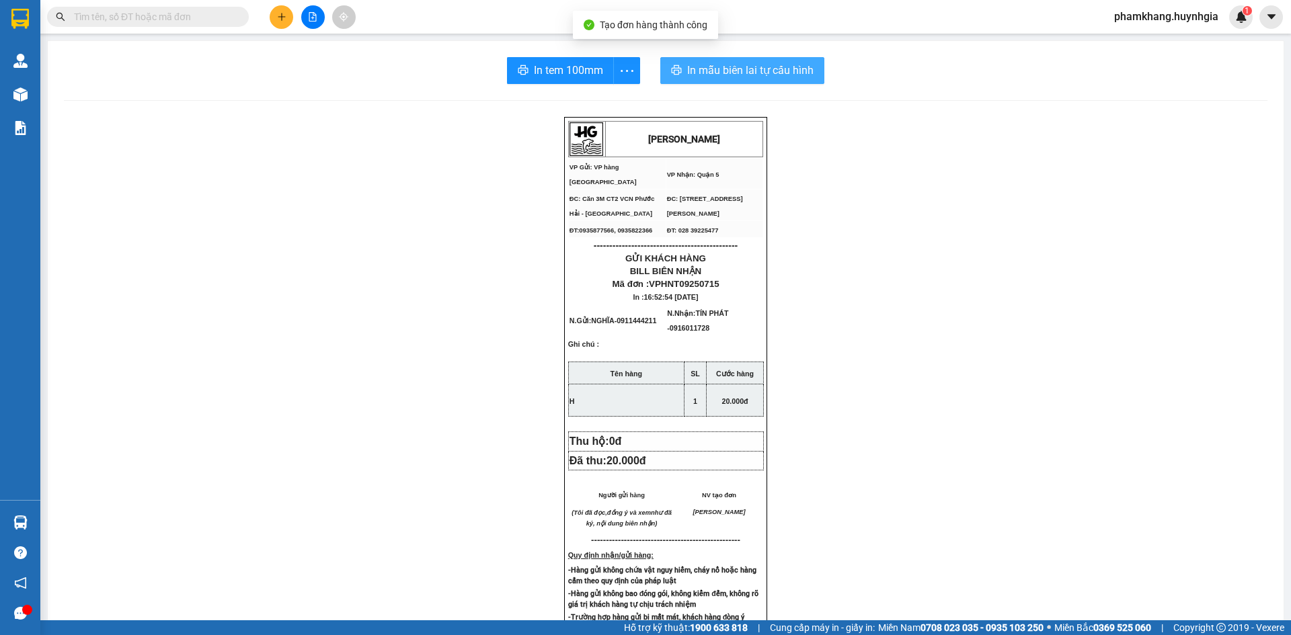
click at [738, 65] on span "In mẫu biên lai tự cấu hình" at bounding box center [750, 70] width 126 height 17
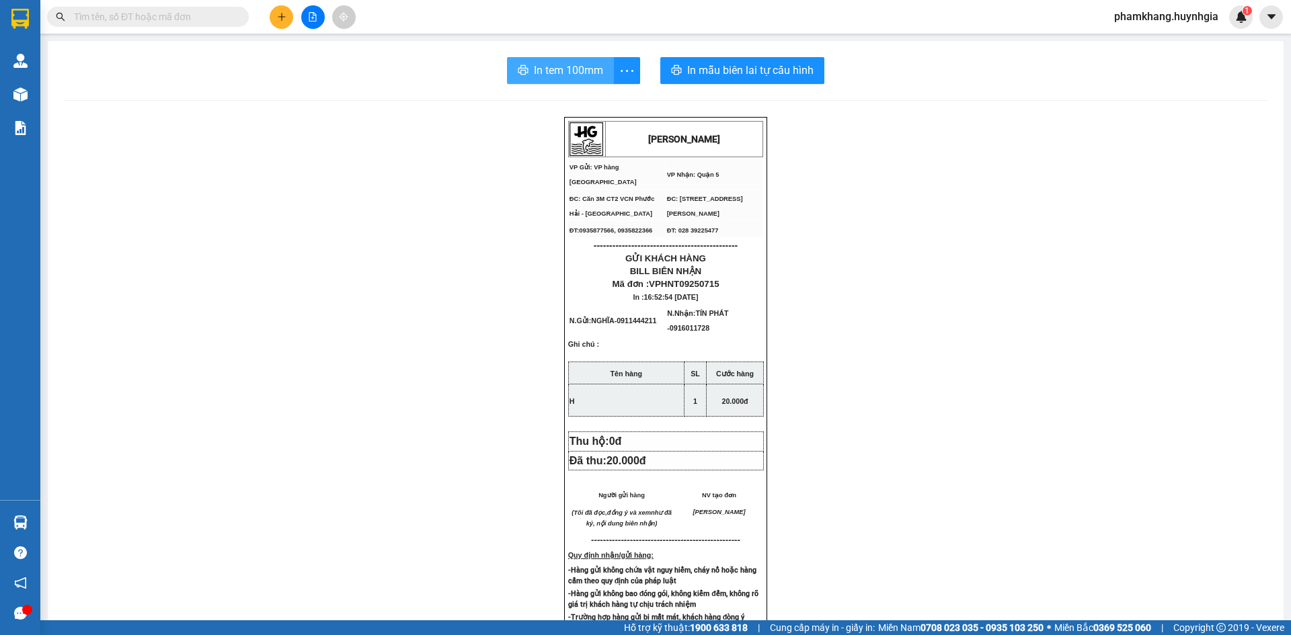
click at [540, 69] on span "In tem 100mm" at bounding box center [568, 70] width 69 height 17
click at [282, 18] on icon "plus" at bounding box center [281, 16] width 1 height 7
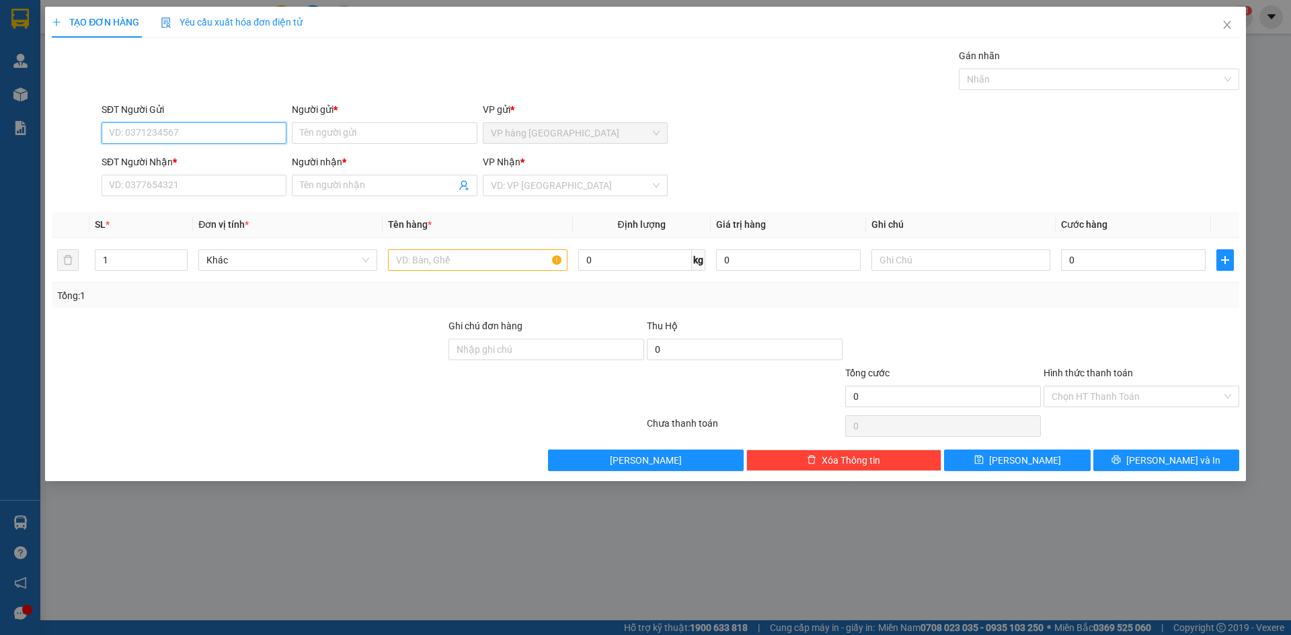
click at [229, 135] on input "SĐT Người Gửi" at bounding box center [194, 133] width 185 height 22
type input "0773529377"
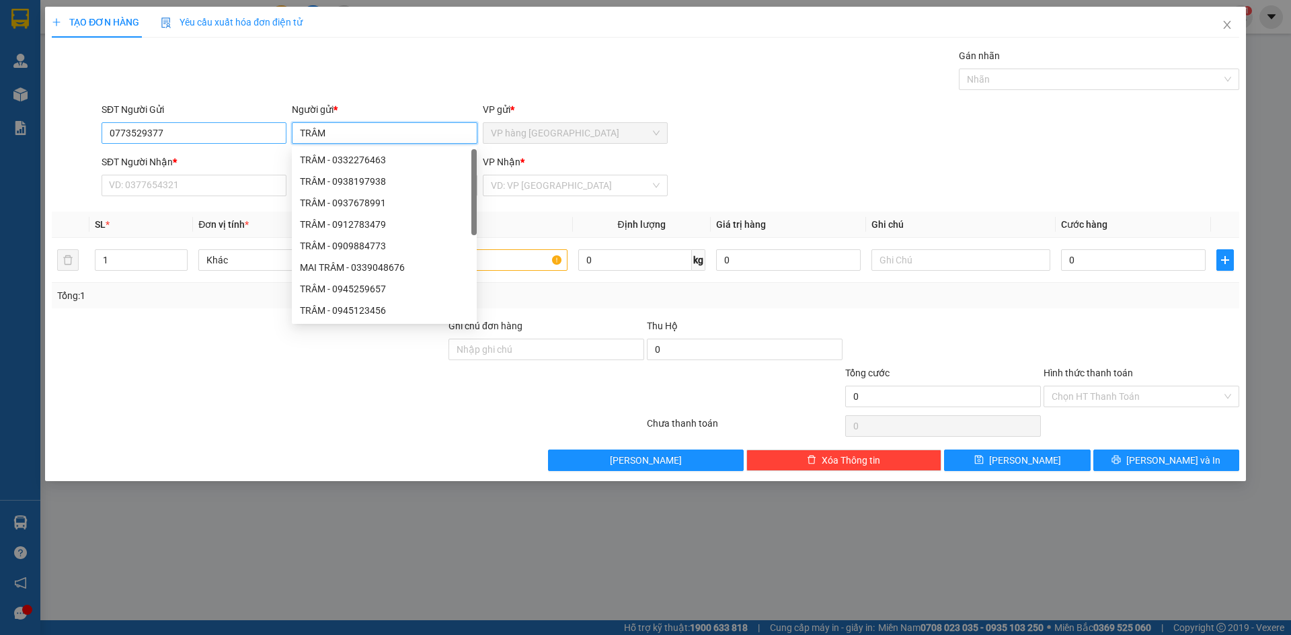
type input "TRÂM"
drag, startPoint x: 167, startPoint y: 132, endPoint x: 36, endPoint y: 163, distance: 134.7
click at [36, 163] on div "TẠO ĐƠN HÀNG Yêu cầu xuất hóa đơn điện tử Transit Pickup Surcharge Ids Transit …" at bounding box center [645, 317] width 1291 height 635
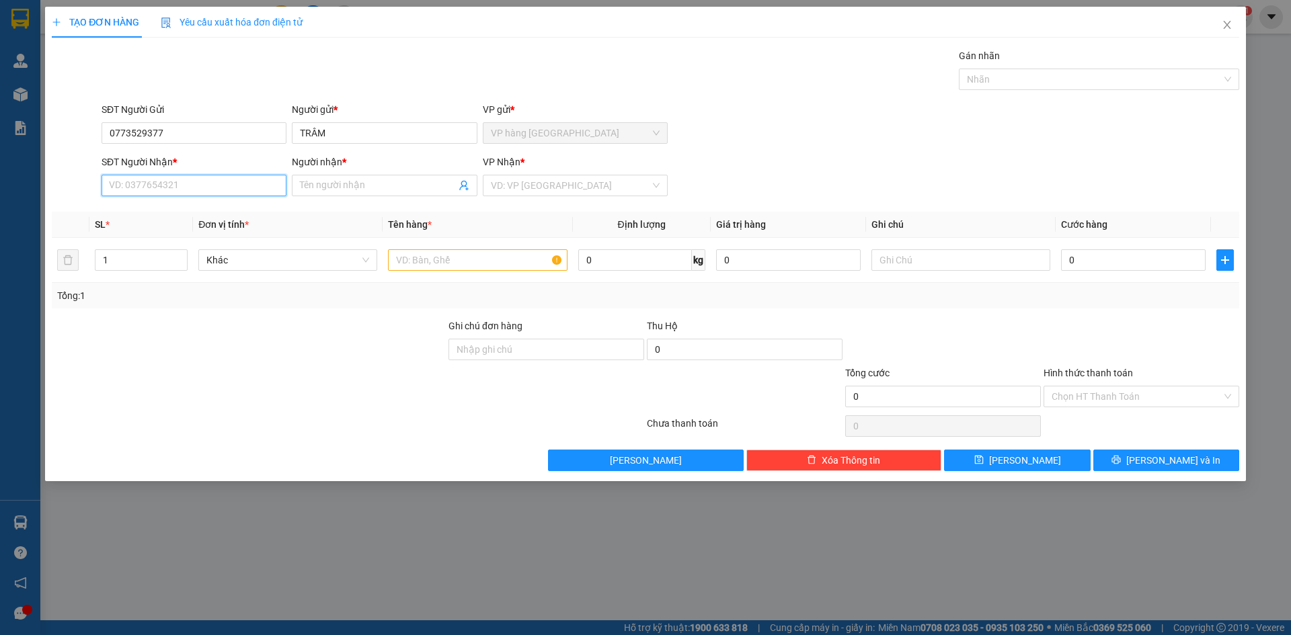
click at [204, 189] on input "SĐT Người Nhận *" at bounding box center [194, 186] width 185 height 22
paste input "0773529377"
type input "0773529377"
drag, startPoint x: 335, startPoint y: 128, endPoint x: 234, endPoint y: 153, distance: 103.9
click at [236, 147] on div "SĐT Người Gửi 0773529377 Người gửi * TRÂM VP gửi * VP hàng [GEOGRAPHIC_DATA]" at bounding box center [670, 125] width 1143 height 47
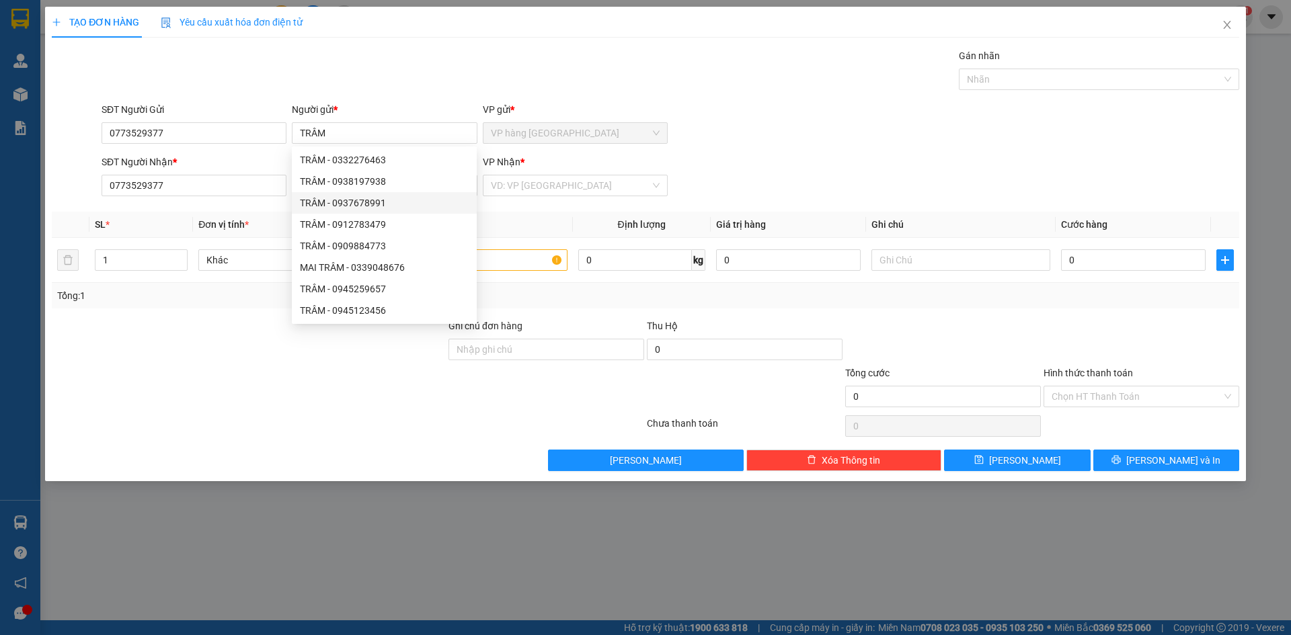
drag, startPoint x: 254, startPoint y: 337, endPoint x: 316, endPoint y: 238, distance: 117.2
click at [258, 331] on div at bounding box center [248, 342] width 397 height 47
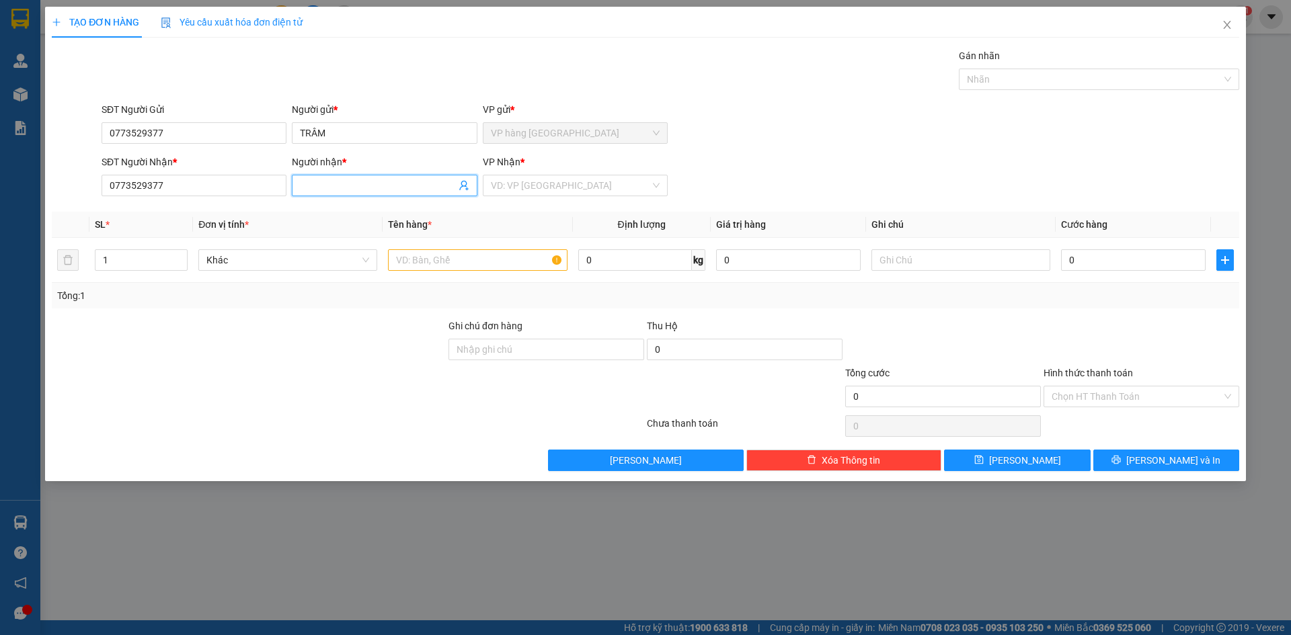
click at [388, 186] on input "Người nhận *" at bounding box center [377, 185] width 155 height 15
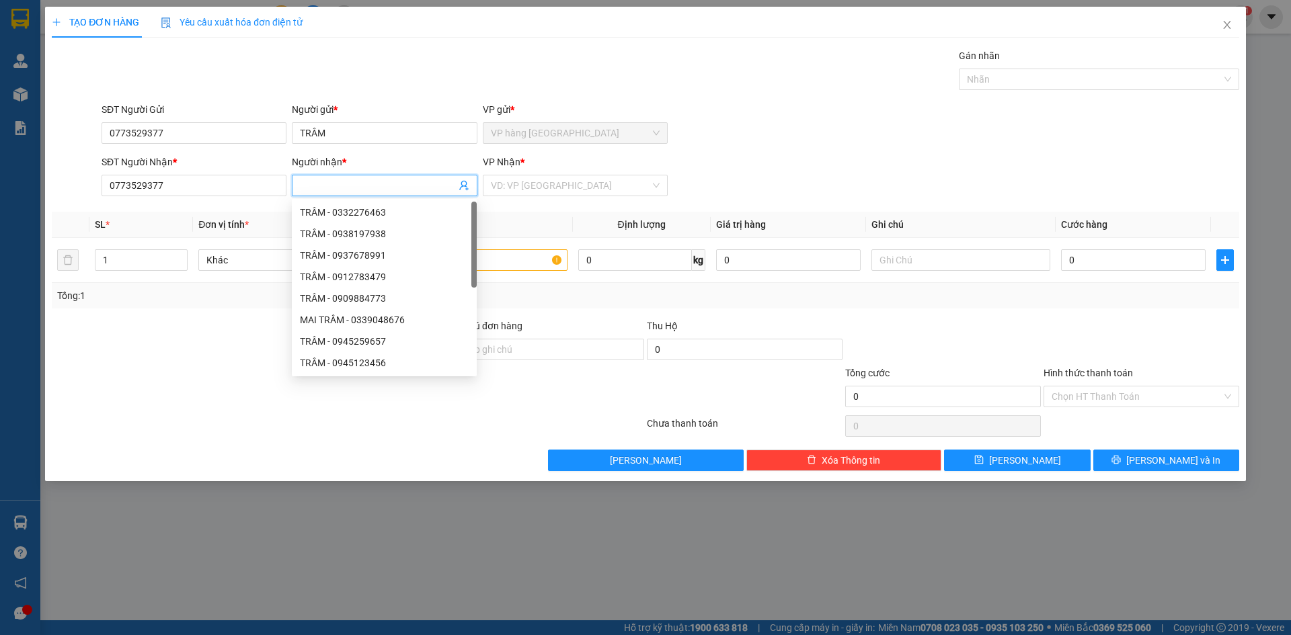
paste input "TRÂM"
type input "TRÂM"
click at [692, 189] on div "SĐT Người Nhận * 0773529377 Người nhận * TRÂM VP Nhận * VD: VP [GEOGRAPHIC_DATA]" at bounding box center [670, 178] width 1143 height 47
click at [600, 191] on input "search" at bounding box center [570, 185] width 159 height 20
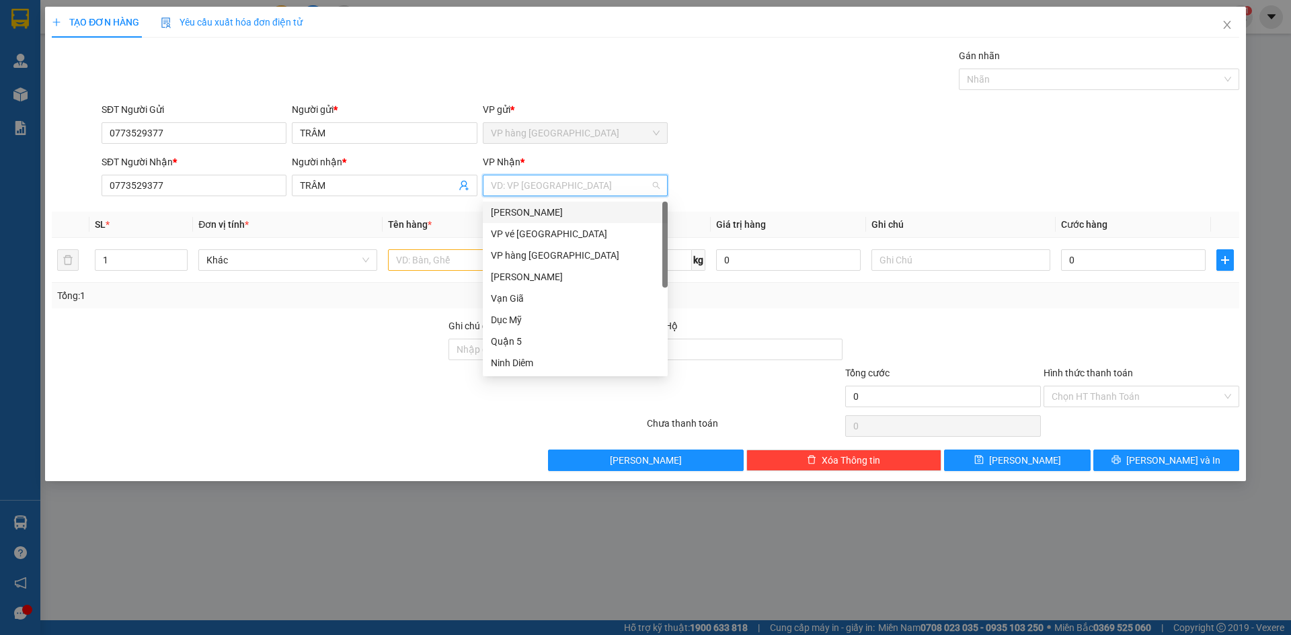
click at [561, 212] on div "[PERSON_NAME]" at bounding box center [575, 212] width 169 height 15
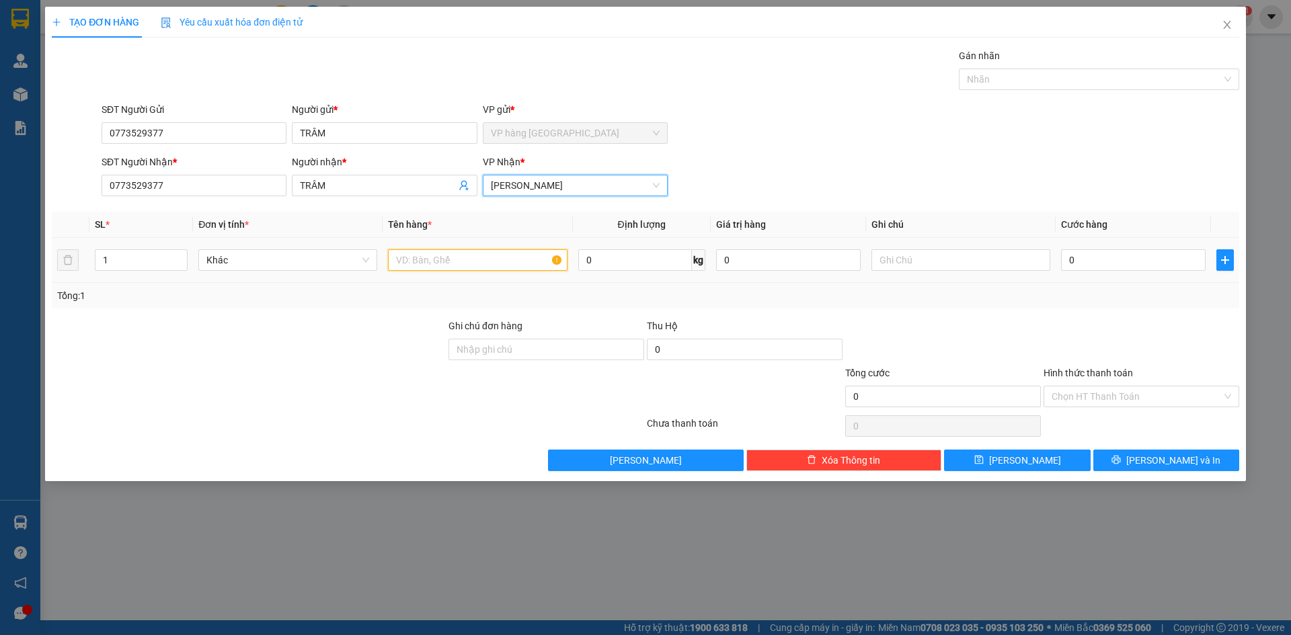
click at [454, 262] on input "text" at bounding box center [477, 260] width 179 height 22
type input "XE ĐẠP ĐIỆN"
drag, startPoint x: 947, startPoint y: 256, endPoint x: 941, endPoint y: 245, distance: 12.3
click at [945, 251] on input "text" at bounding box center [960, 260] width 179 height 22
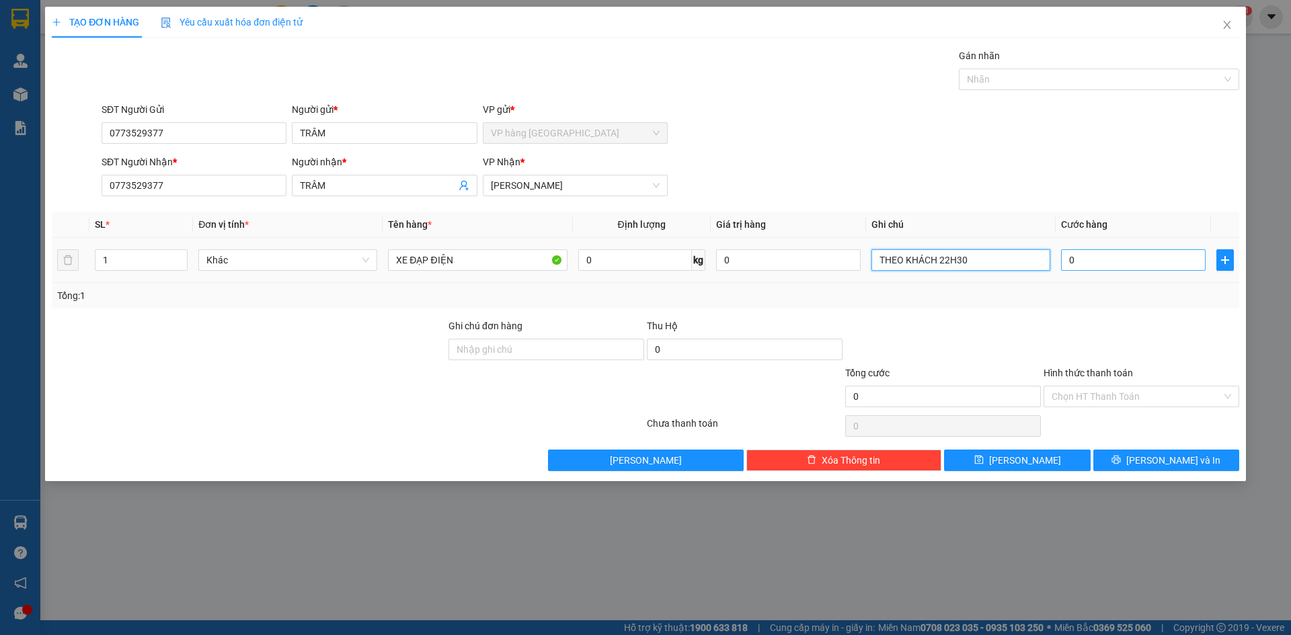
type input "THEO KHÁCH 22H30"
click at [1152, 258] on input "0" at bounding box center [1133, 260] width 145 height 22
type input "2"
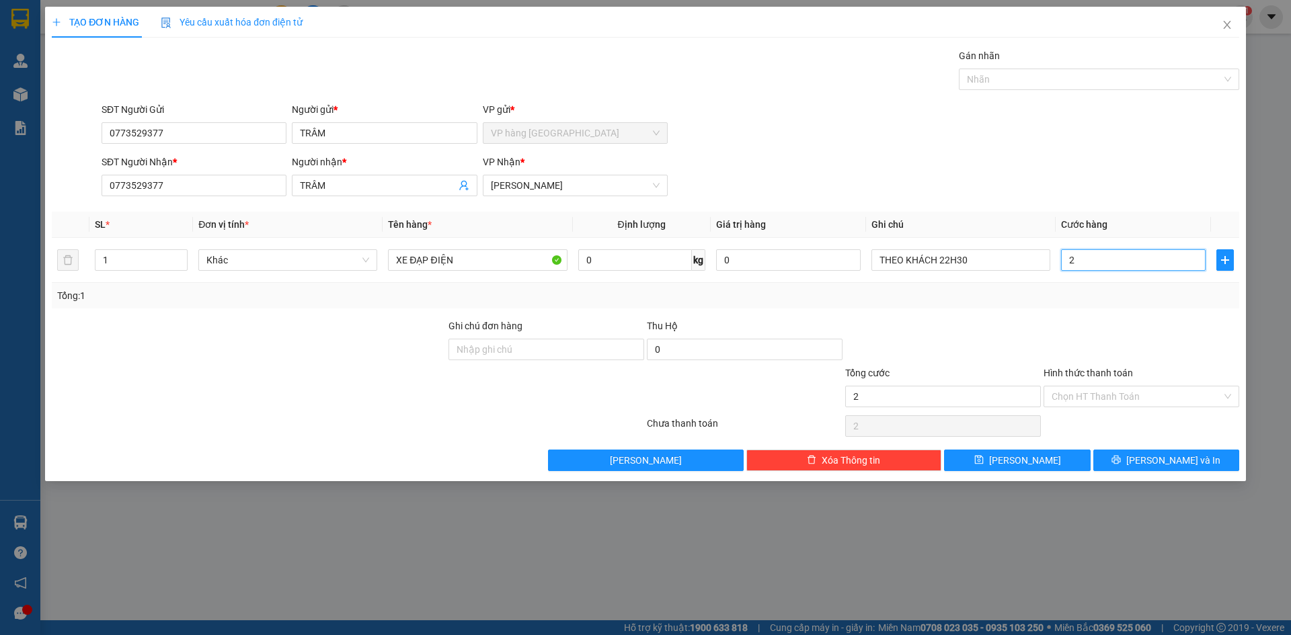
type input "25"
type input "250"
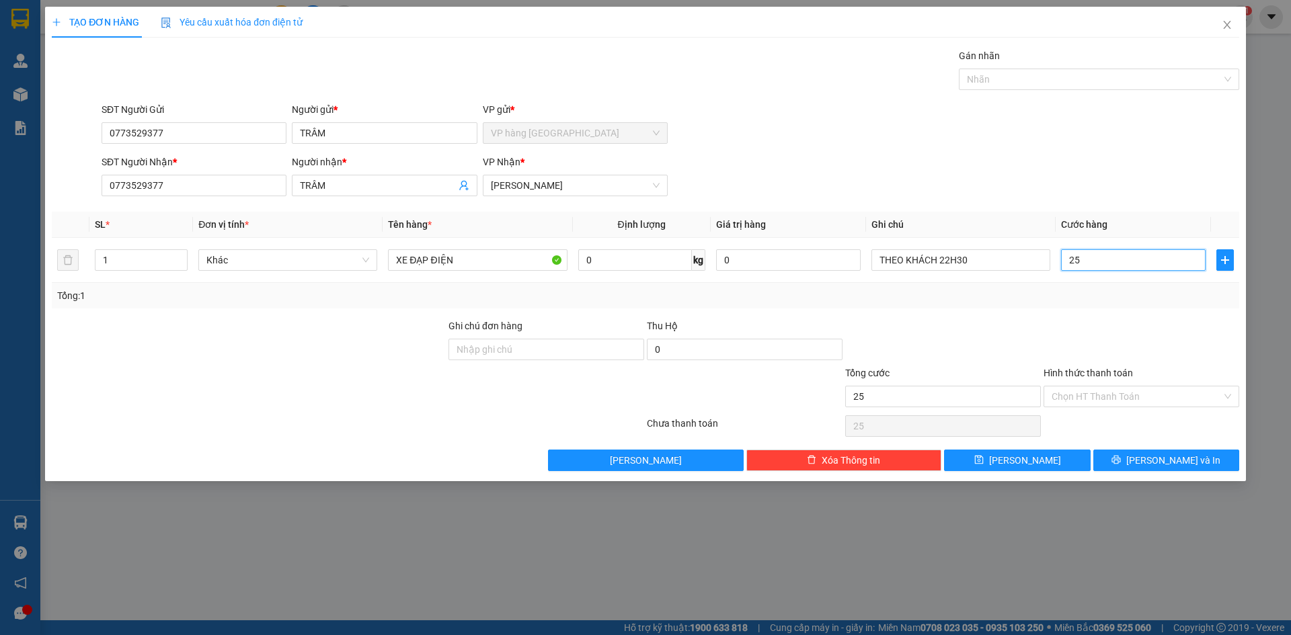
type input "250"
type input "250.000"
click at [1219, 391] on input "Hình thức thanh toán" at bounding box center [1136, 397] width 170 height 20
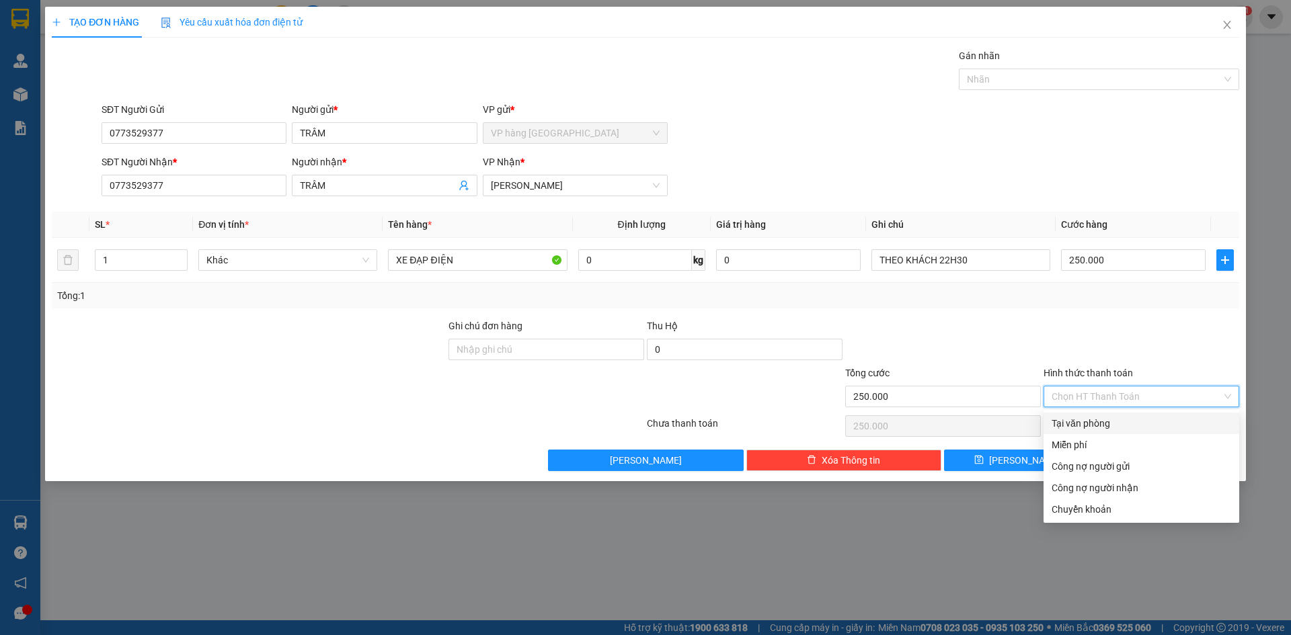
click at [1104, 422] on div "Tại văn phòng" at bounding box center [1140, 423] width 179 height 15
type input "0"
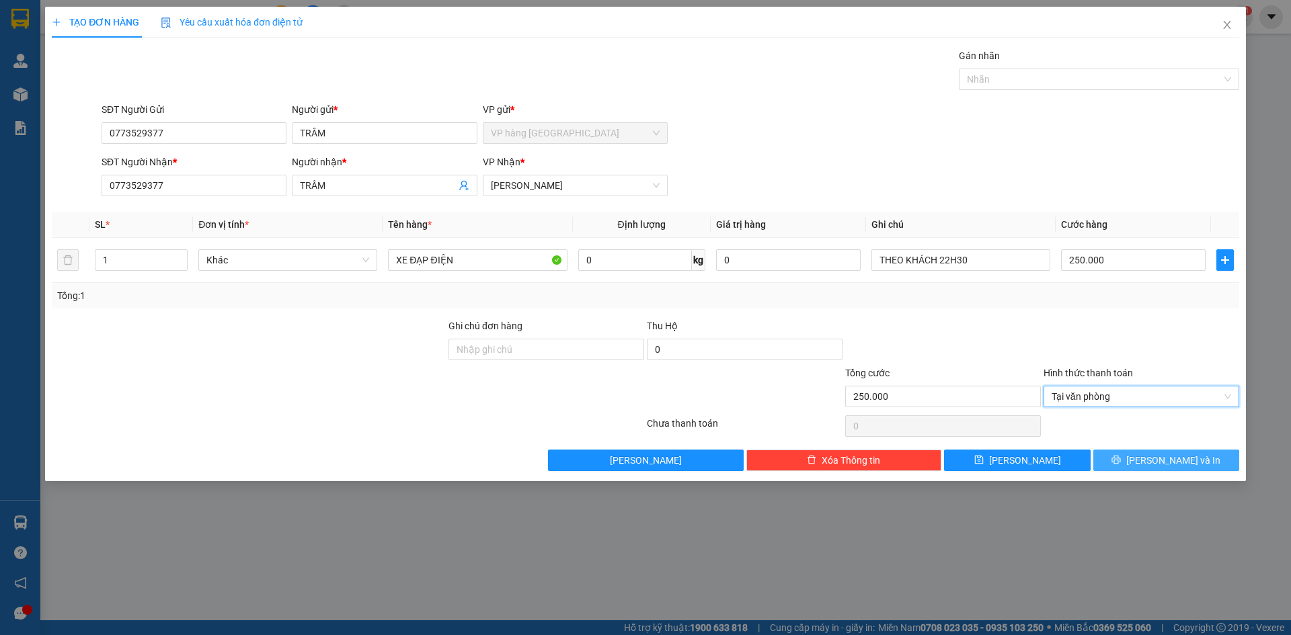
click at [1191, 458] on span "[PERSON_NAME] và In" at bounding box center [1173, 460] width 94 height 15
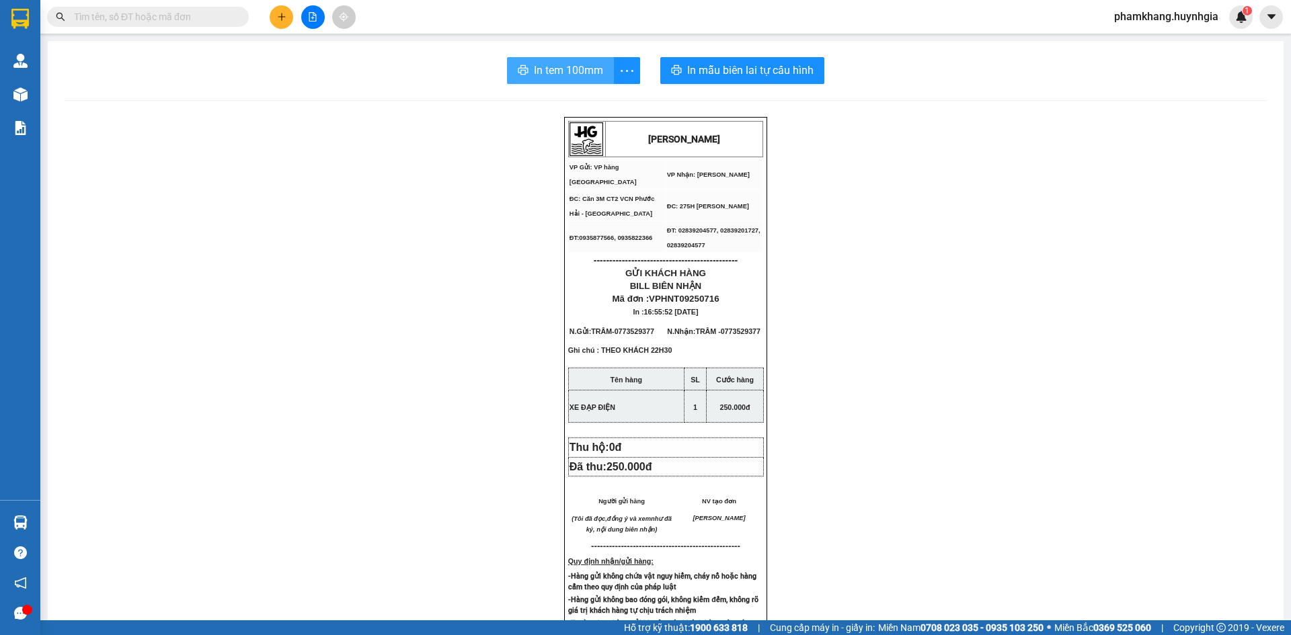
click at [561, 67] on span "In tem 100mm" at bounding box center [568, 70] width 69 height 17
click at [782, 71] on span "In mẫu biên lai tự cấu hình" at bounding box center [750, 70] width 126 height 17
click at [571, 69] on span "In tem 100mm" at bounding box center [568, 70] width 69 height 17
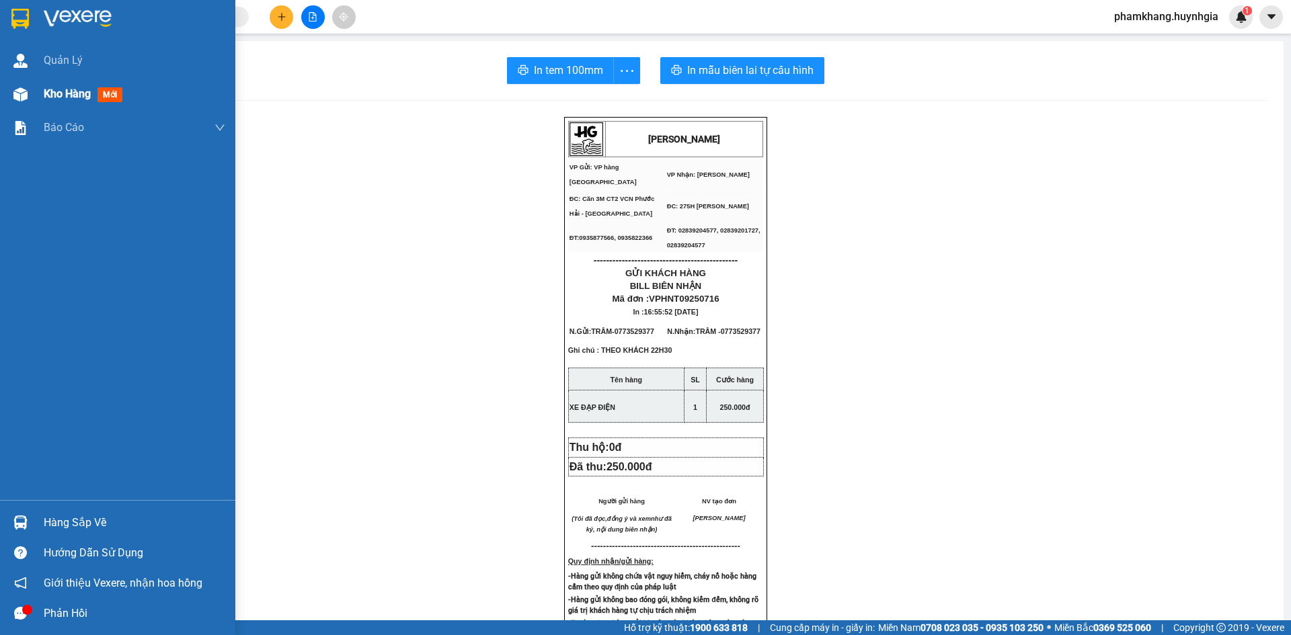
click at [78, 106] on div "Kho hàng mới" at bounding box center [135, 94] width 182 height 34
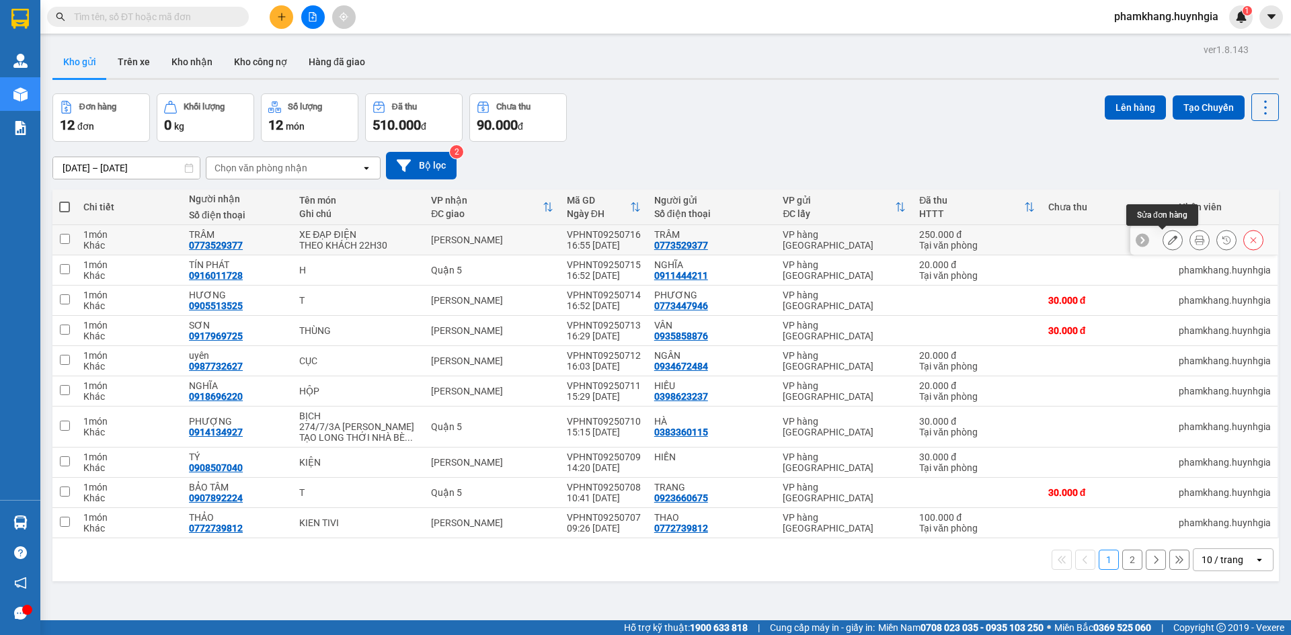
click at [1168, 243] on icon at bounding box center [1172, 239] width 9 height 9
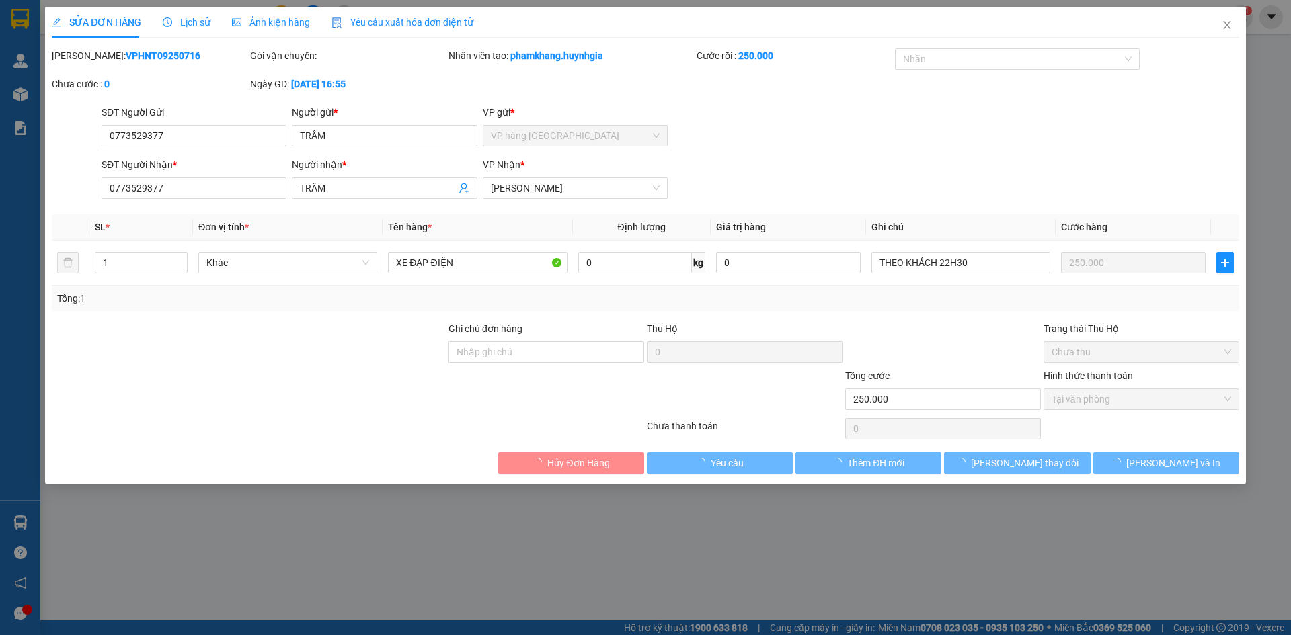
type input "0773529377"
type input "TRÂM"
type input "0773529377"
type input "TRÂM"
type input "250.000"
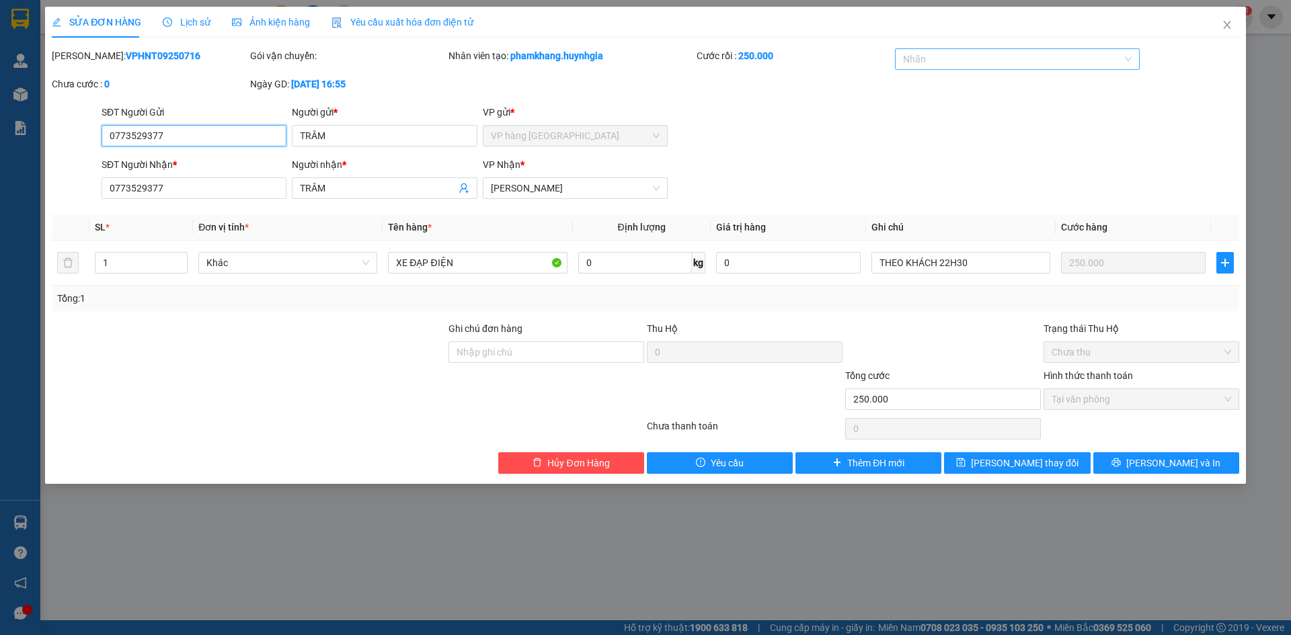
click at [1068, 58] on div at bounding box center [1010, 59] width 225 height 16
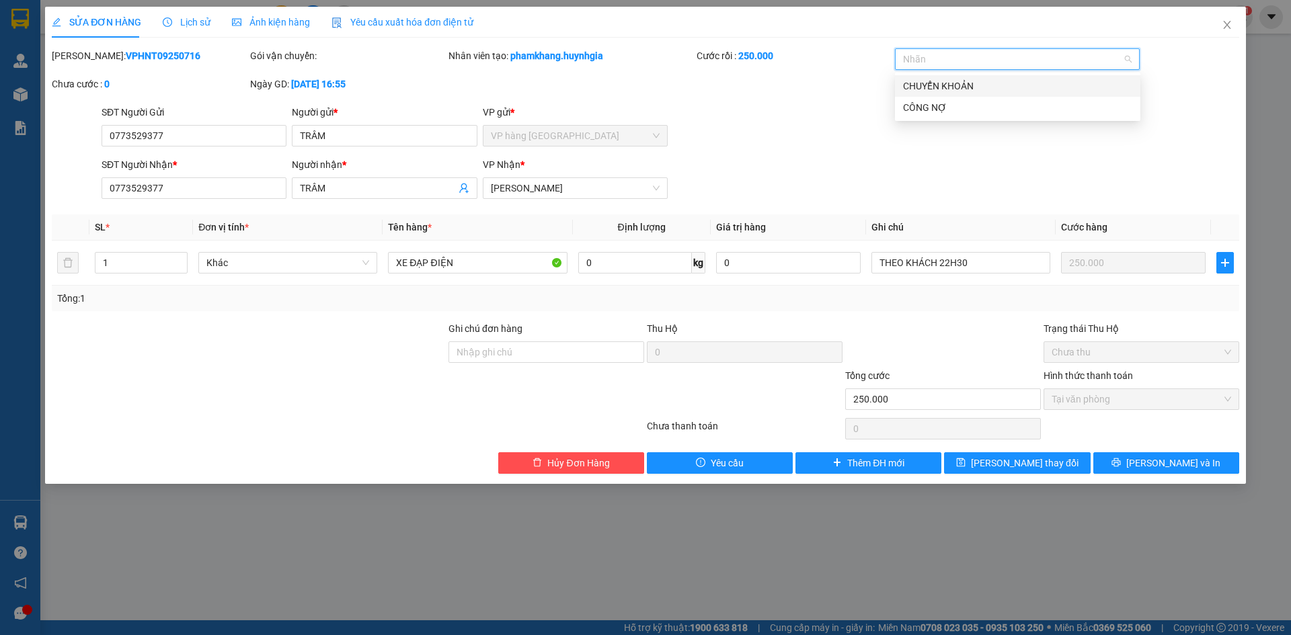
click at [968, 91] on div "CHUYỂN KHOẢN" at bounding box center [1017, 86] width 229 height 15
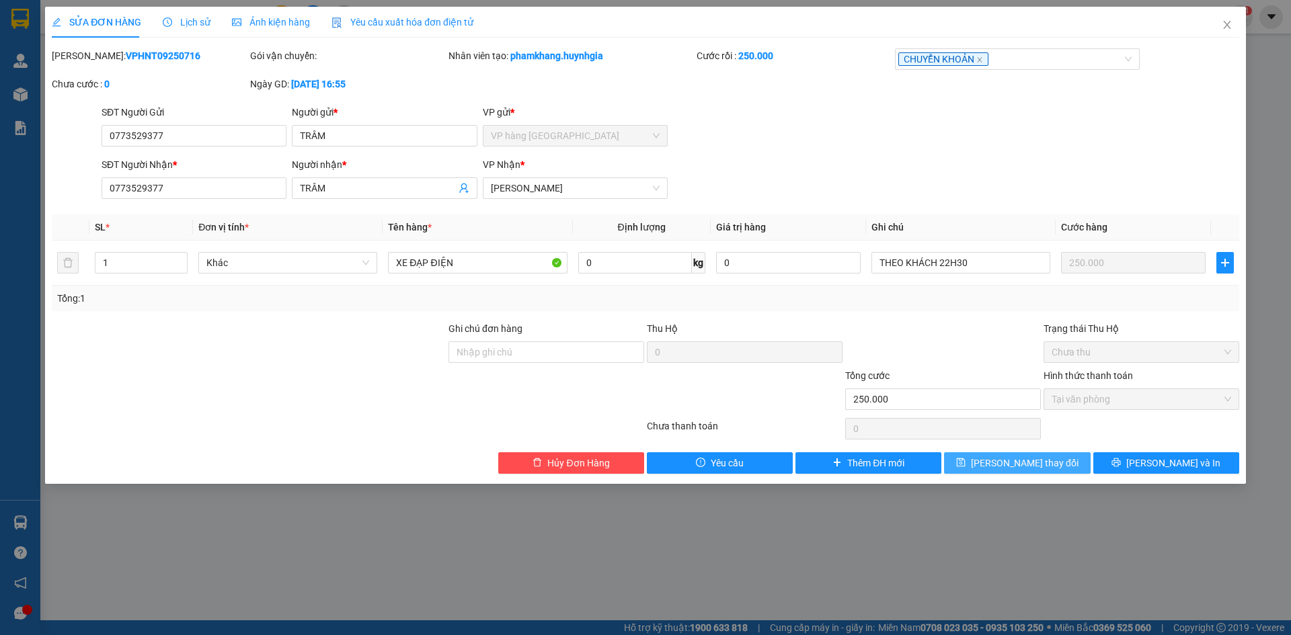
click at [1067, 460] on button "[PERSON_NAME] thay đổi" at bounding box center [1017, 463] width 146 height 22
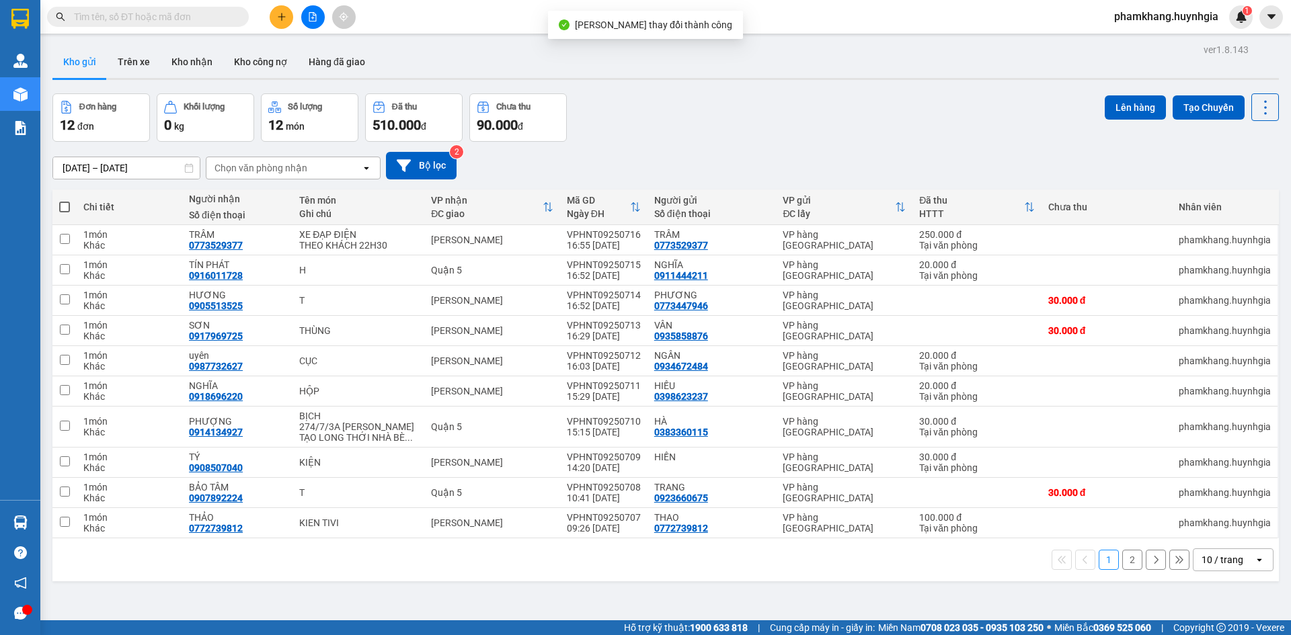
scroll to position [62, 0]
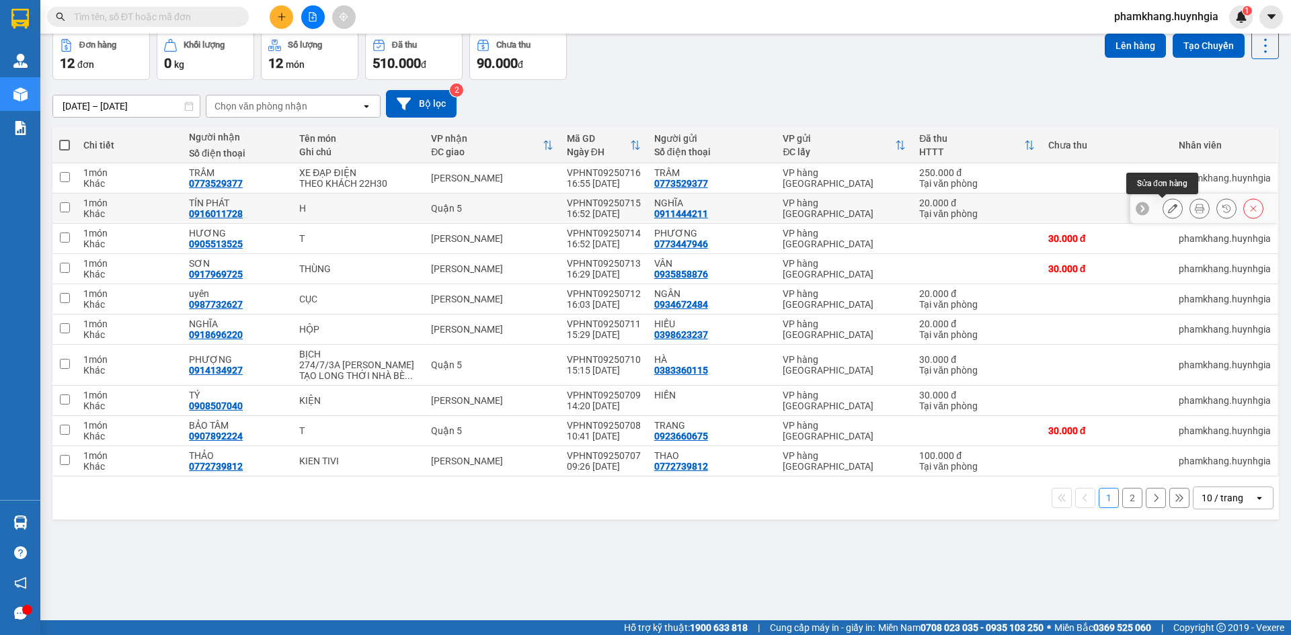
click at [1163, 203] on button at bounding box center [1172, 209] width 19 height 24
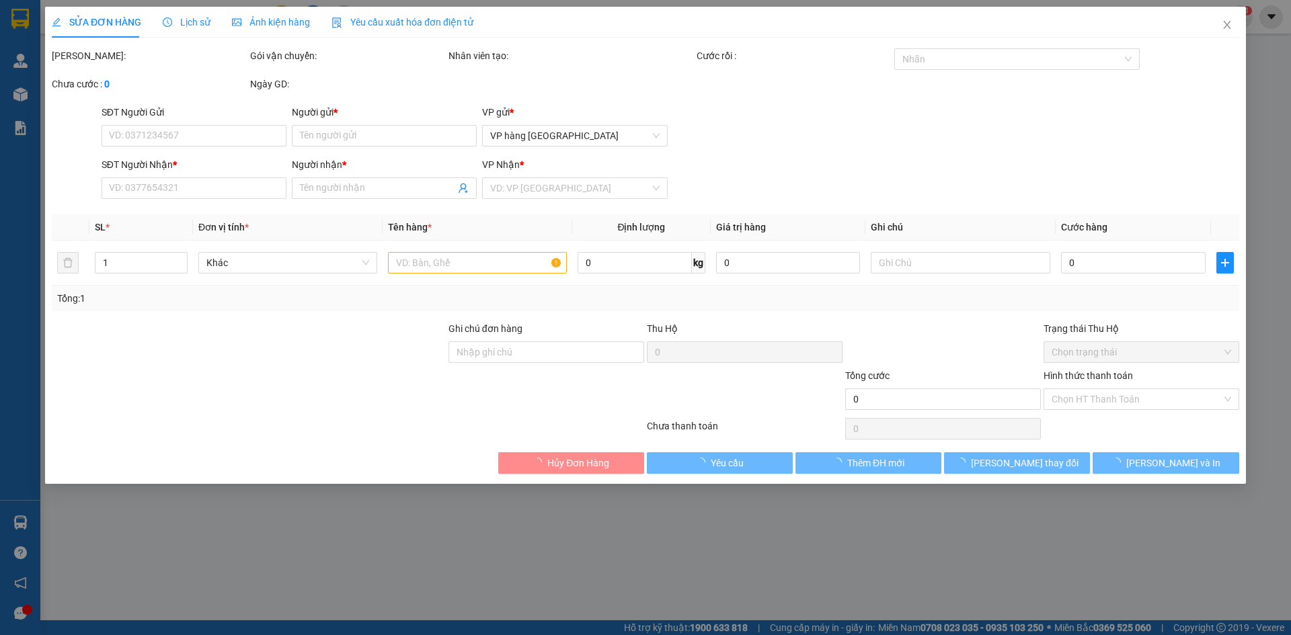
type input "0911444211"
type input "NGHĨA"
type input "0916011728"
type input "TÍN PHÁT"
type input "20.000"
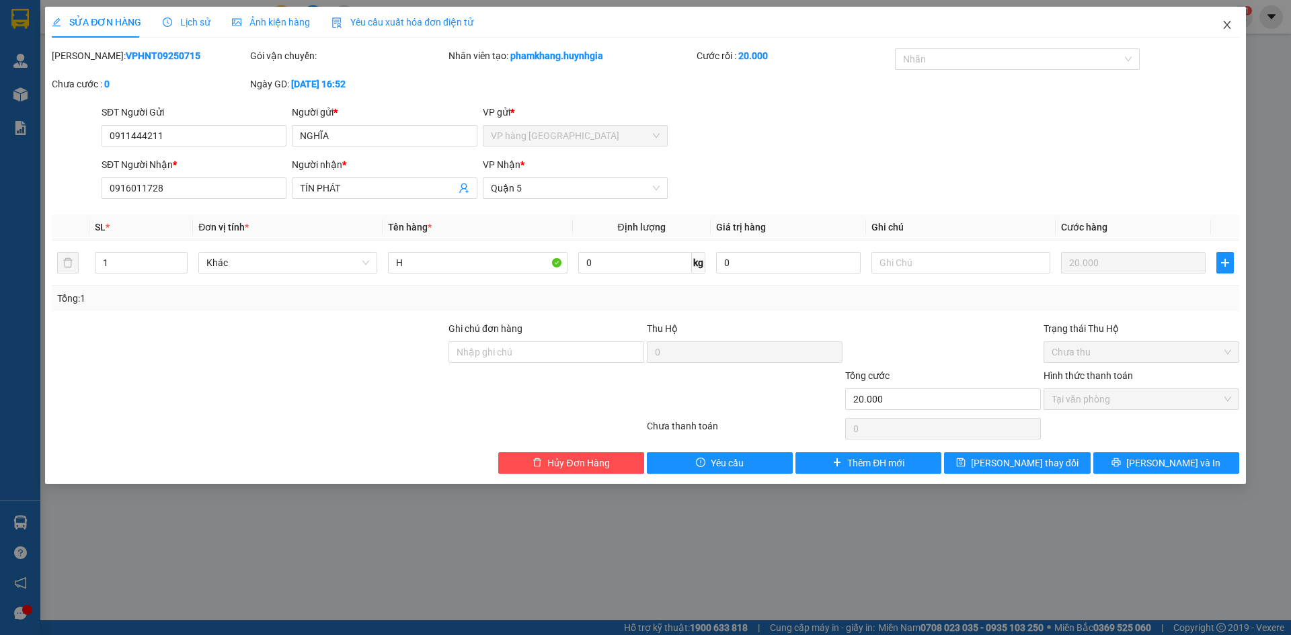
click at [1228, 26] on icon "close" at bounding box center [1227, 24] width 11 height 11
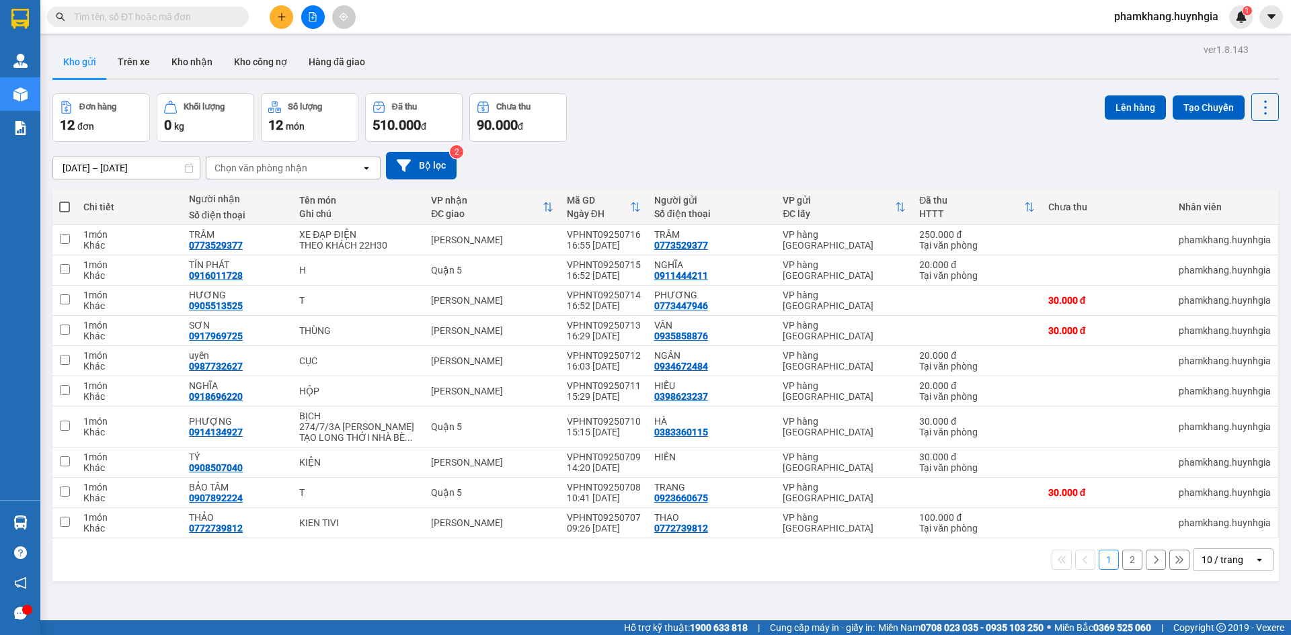
click at [190, 14] on input "text" at bounding box center [153, 16] width 159 height 15
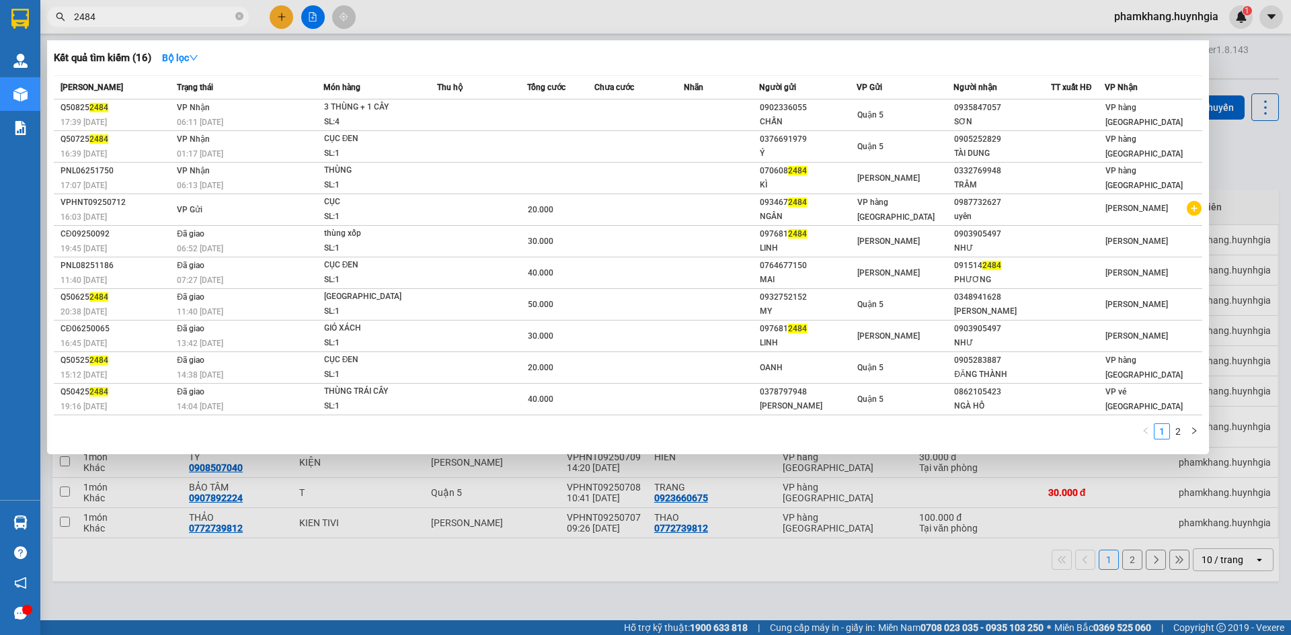
click at [125, 17] on input "2484" at bounding box center [153, 16] width 159 height 15
click at [73, 14] on span "2484" at bounding box center [148, 17] width 202 height 20
click at [130, 17] on input "2484" at bounding box center [153, 16] width 159 height 15
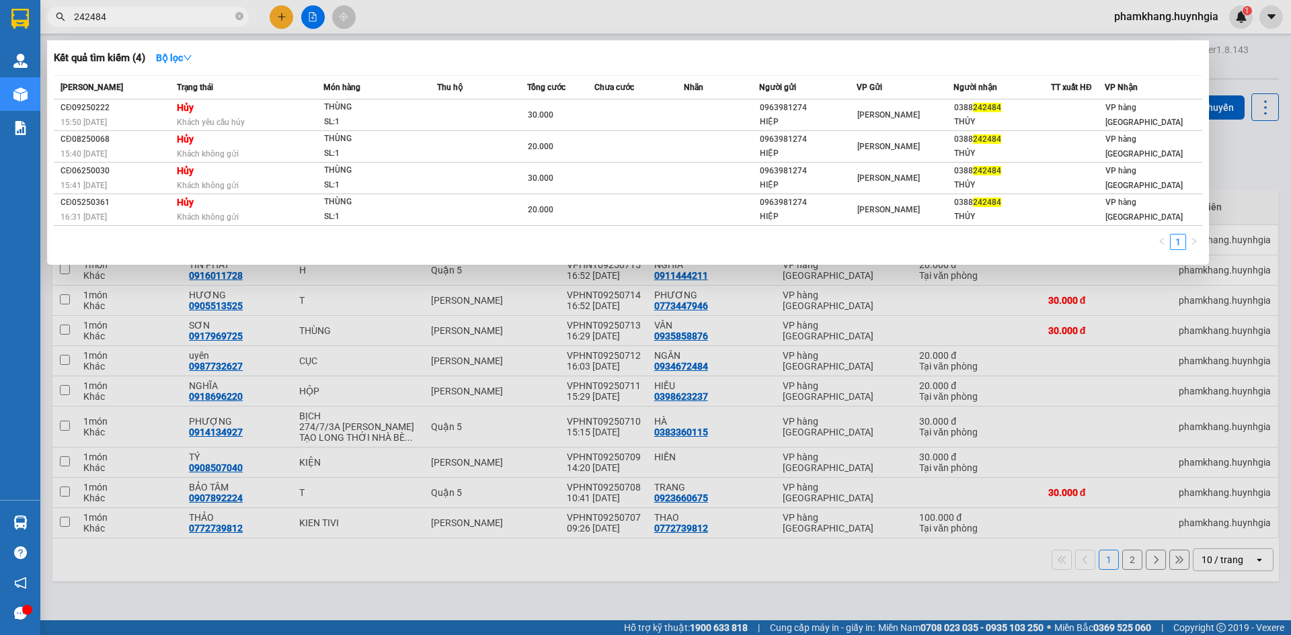
type input "242484"
click at [483, 49] on div "Kết quả tìm kiếm ( 4 ) Bộ lọc" at bounding box center [628, 58] width 1148 height 22
click at [537, 36] on div at bounding box center [645, 317] width 1291 height 635
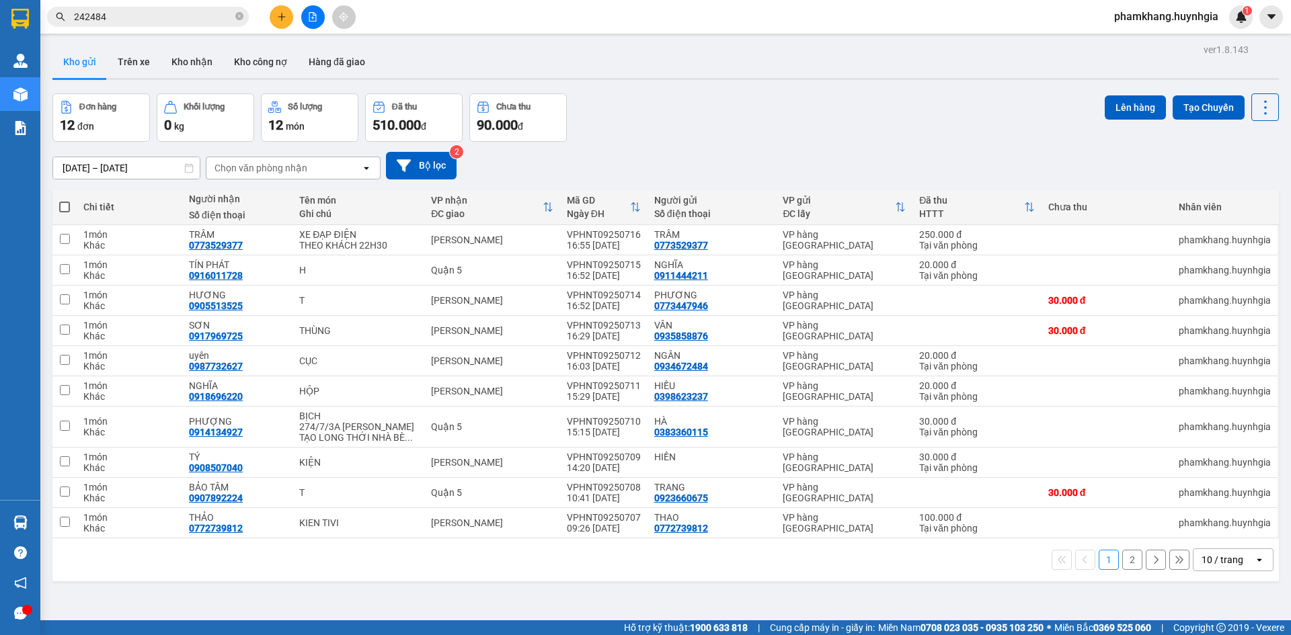
click at [288, 15] on button at bounding box center [282, 17] width 24 height 24
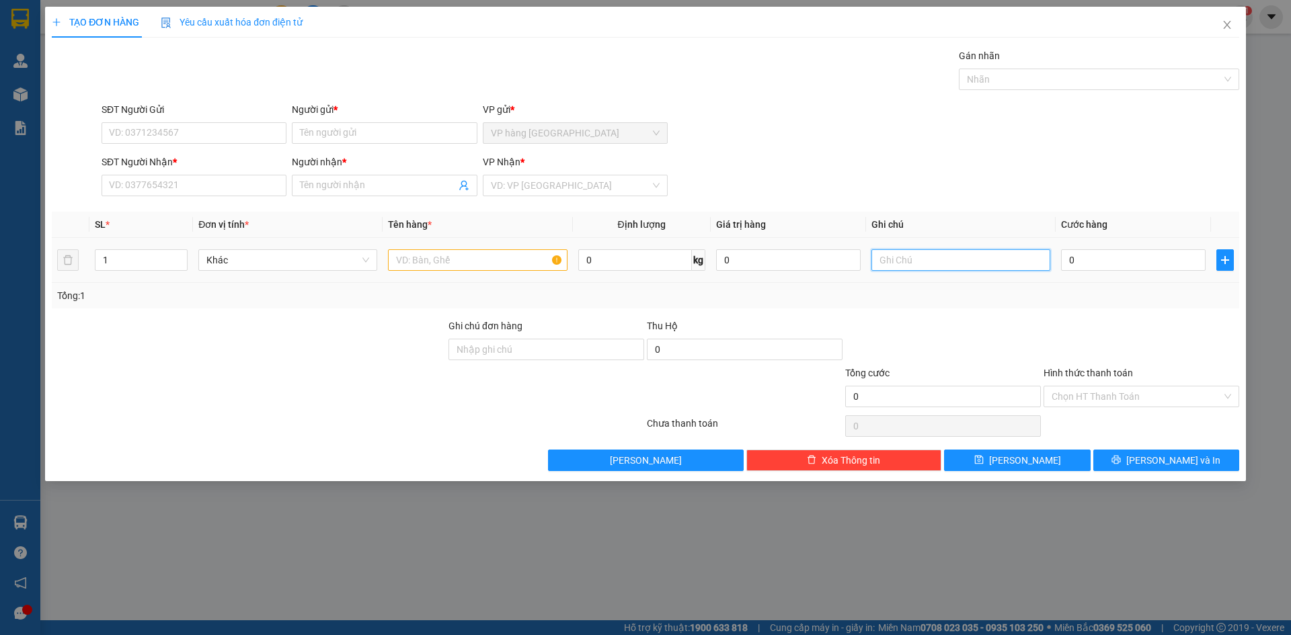
click at [909, 251] on input "text" at bounding box center [960, 260] width 179 height 22
type input "THEO KHÁCH 21H30 BS:79N3-15233"
click at [218, 191] on input "SĐT Người Nhận *" at bounding box center [194, 186] width 185 height 22
type input "0769597994"
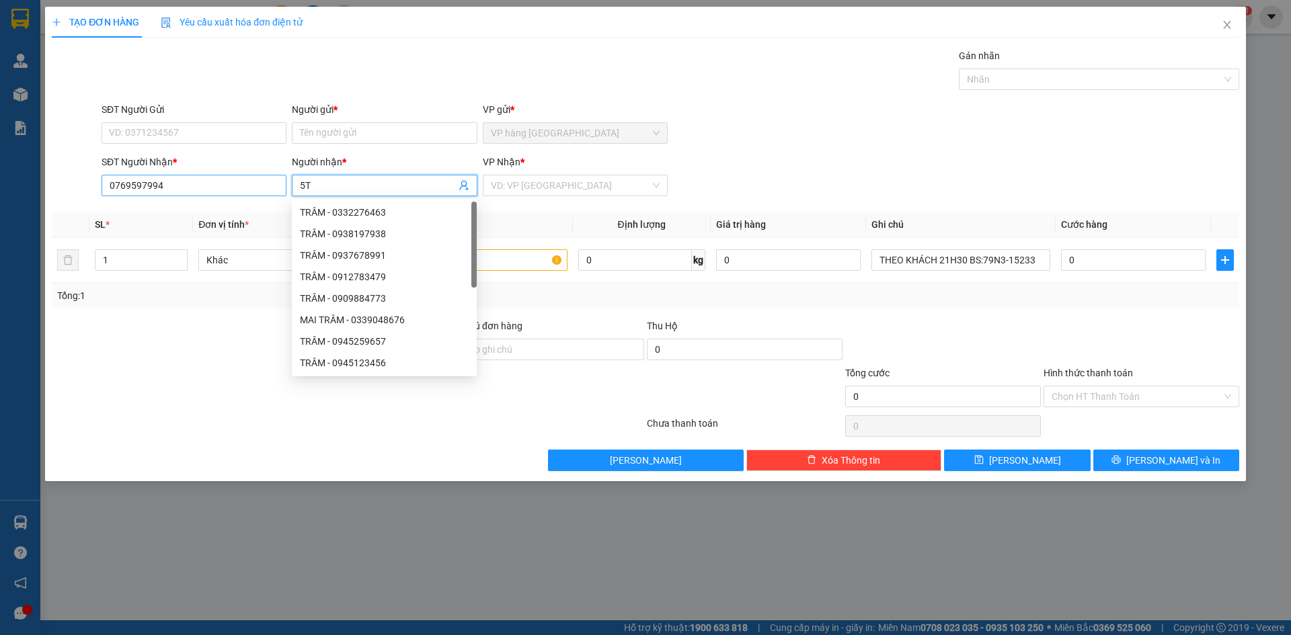
type input "5"
click at [419, 179] on input "THUẬN" at bounding box center [377, 185] width 155 height 15
type input "THUẬN"
click at [412, 133] on input "Người gửi *" at bounding box center [384, 133] width 185 height 22
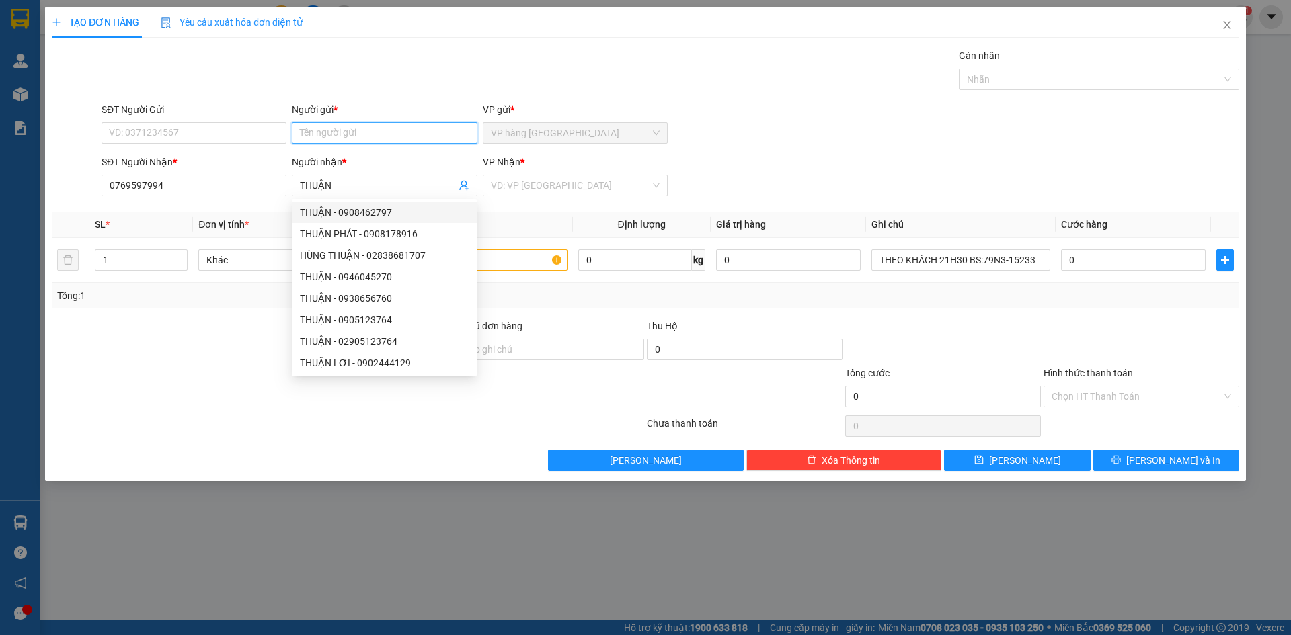
paste input "THUẬN"
type input "THUẬN"
click at [411, 83] on div "Gán nhãn Nhãn" at bounding box center [670, 71] width 1143 height 47
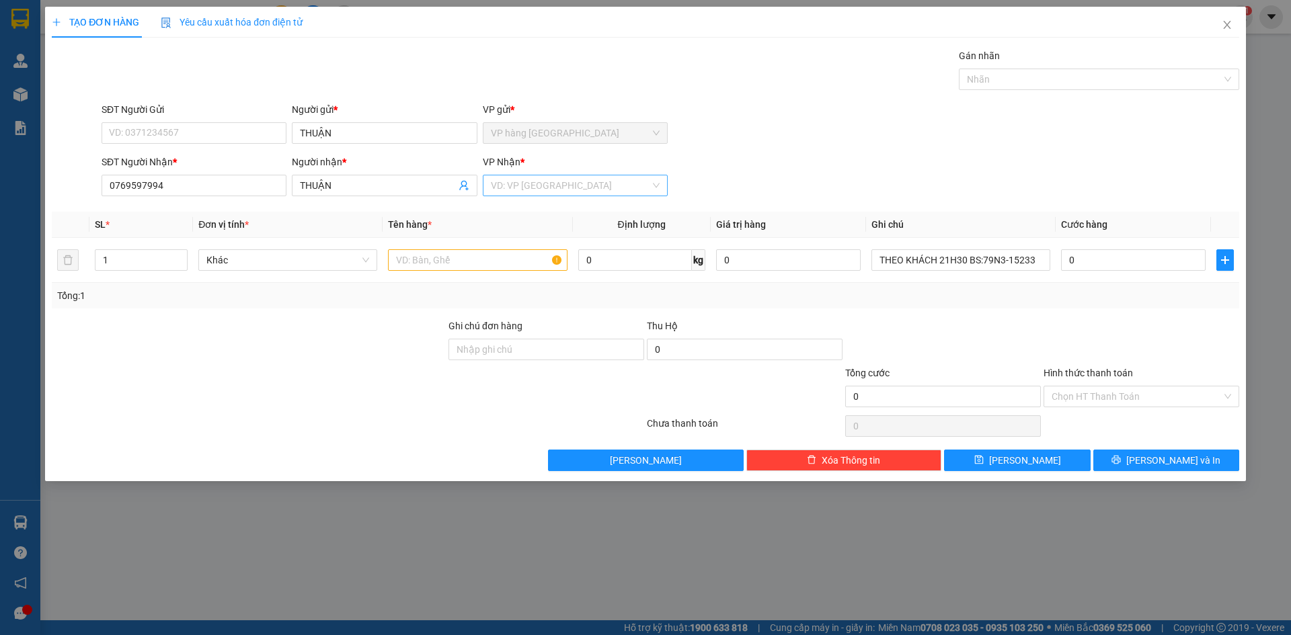
click at [573, 190] on input "search" at bounding box center [570, 185] width 159 height 20
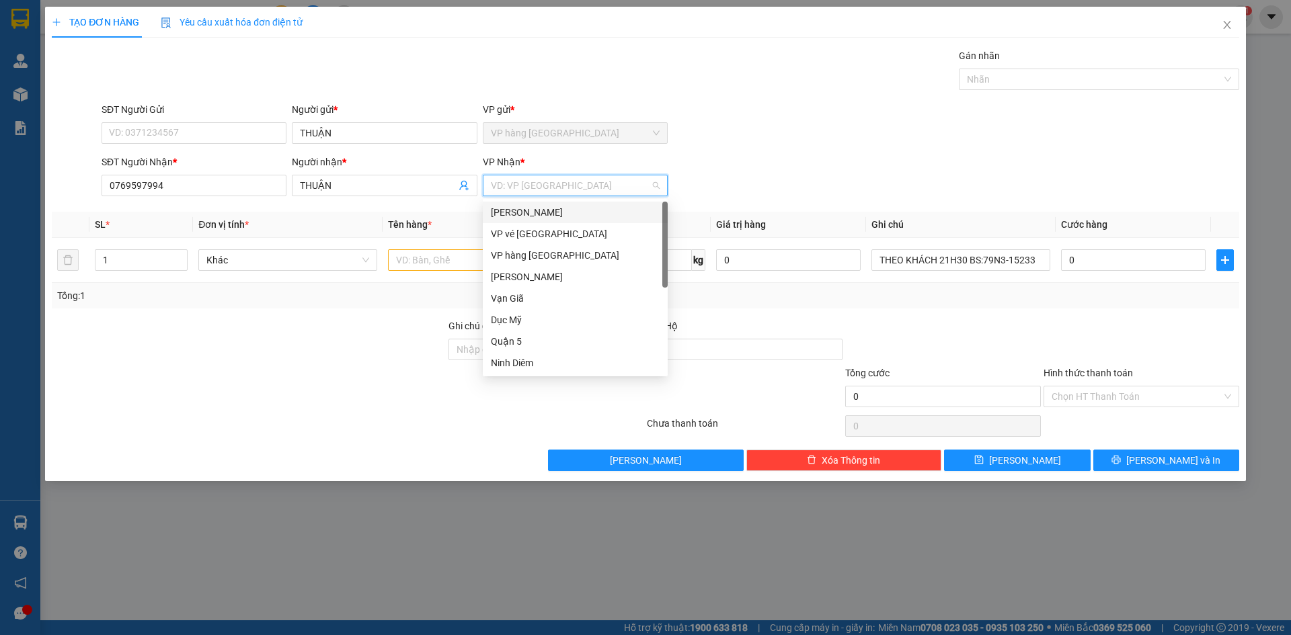
click at [555, 208] on div "[PERSON_NAME]" at bounding box center [575, 212] width 169 height 15
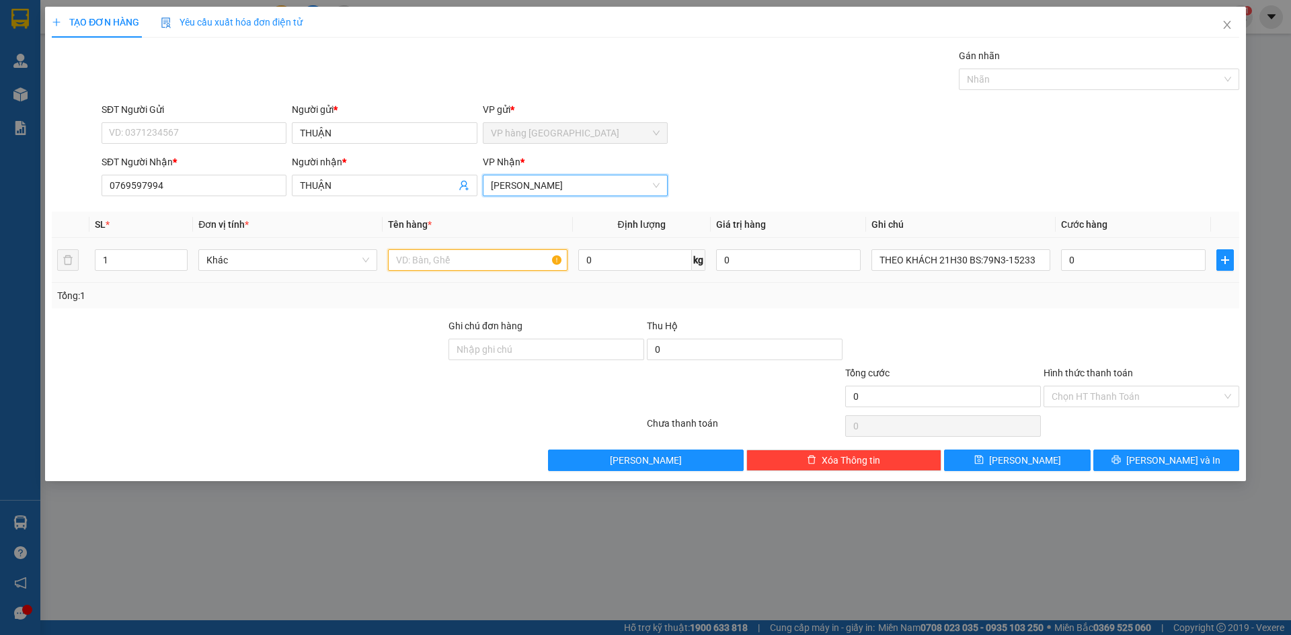
click at [469, 260] on input "text" at bounding box center [477, 260] width 179 height 22
type input "T"
type input "XE WINNER"
click at [1146, 257] on input "0" at bounding box center [1133, 260] width 145 height 22
type input "5"
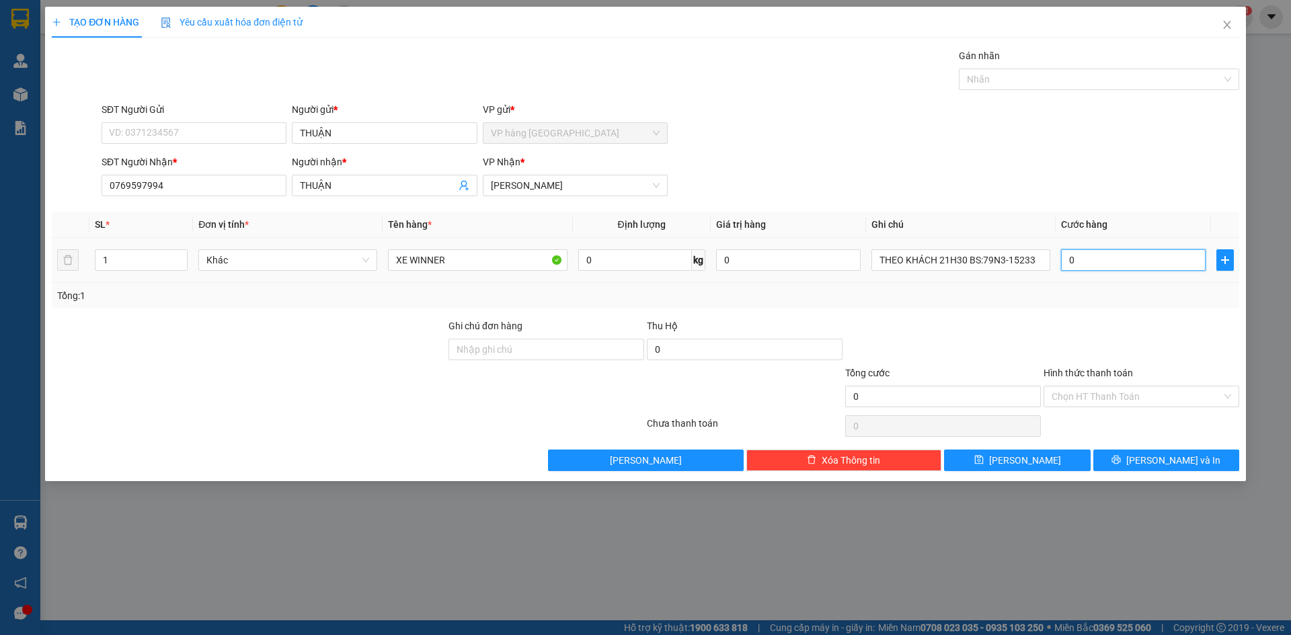
type input "5"
type input "50"
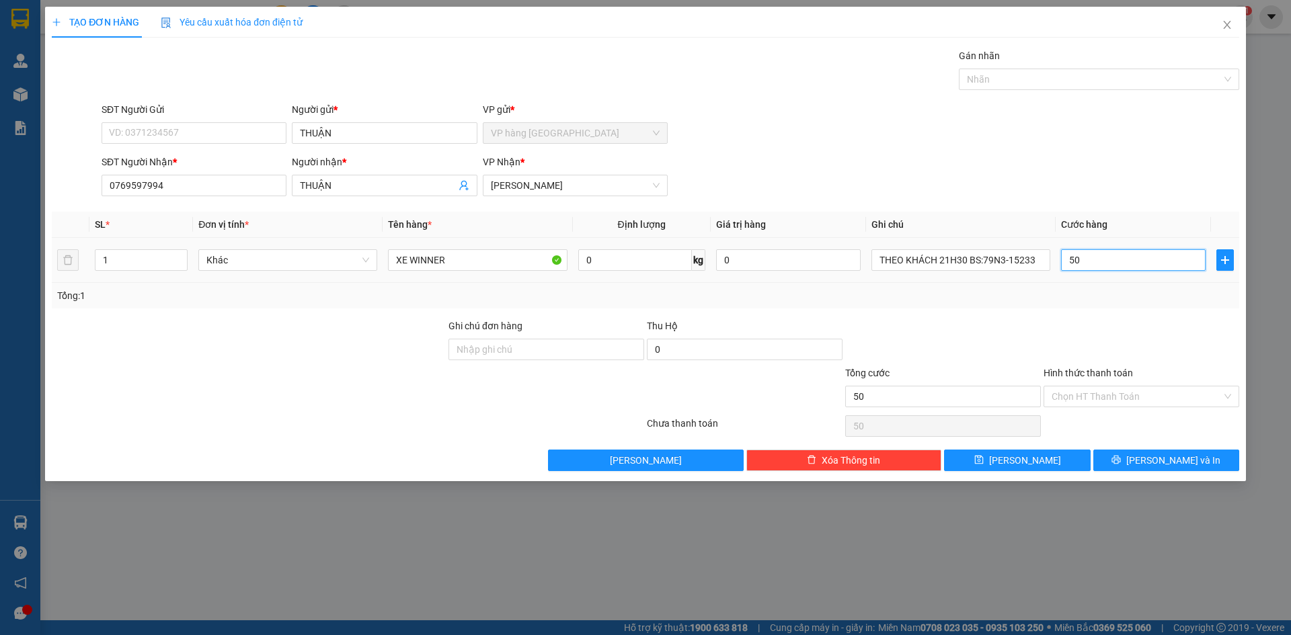
type input "500"
type input "500.000"
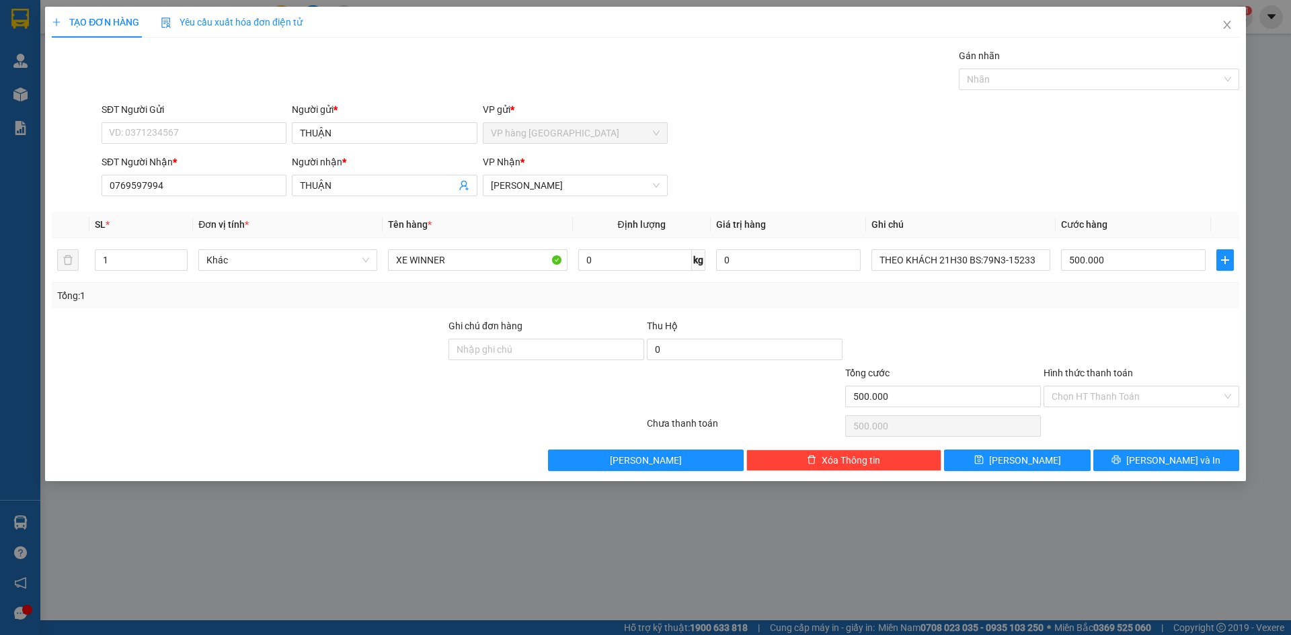
click at [1128, 201] on div "SĐT Người Nhận * 0769597994 Người nhận * THUẬN VP Nhận * [PERSON_NAME]" at bounding box center [670, 178] width 1143 height 47
click at [1096, 397] on input "Hình thức thanh toán" at bounding box center [1136, 397] width 170 height 20
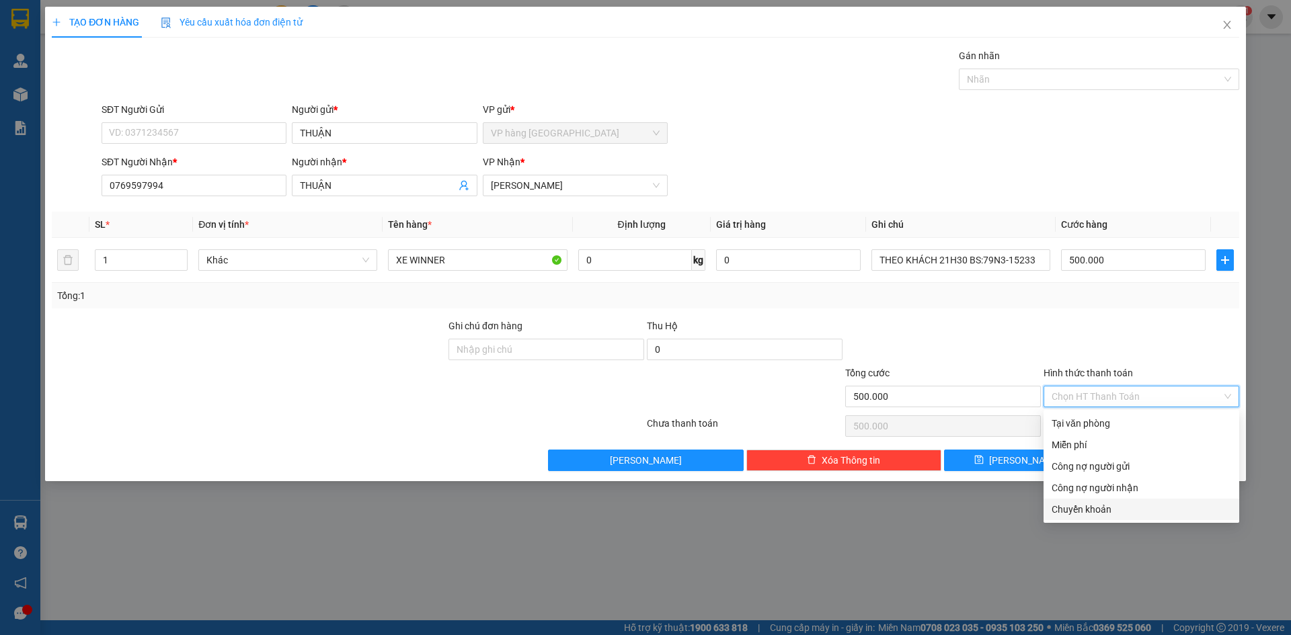
click at [1071, 511] on div "Chuyển khoản" at bounding box center [1140, 509] width 179 height 15
type input "0"
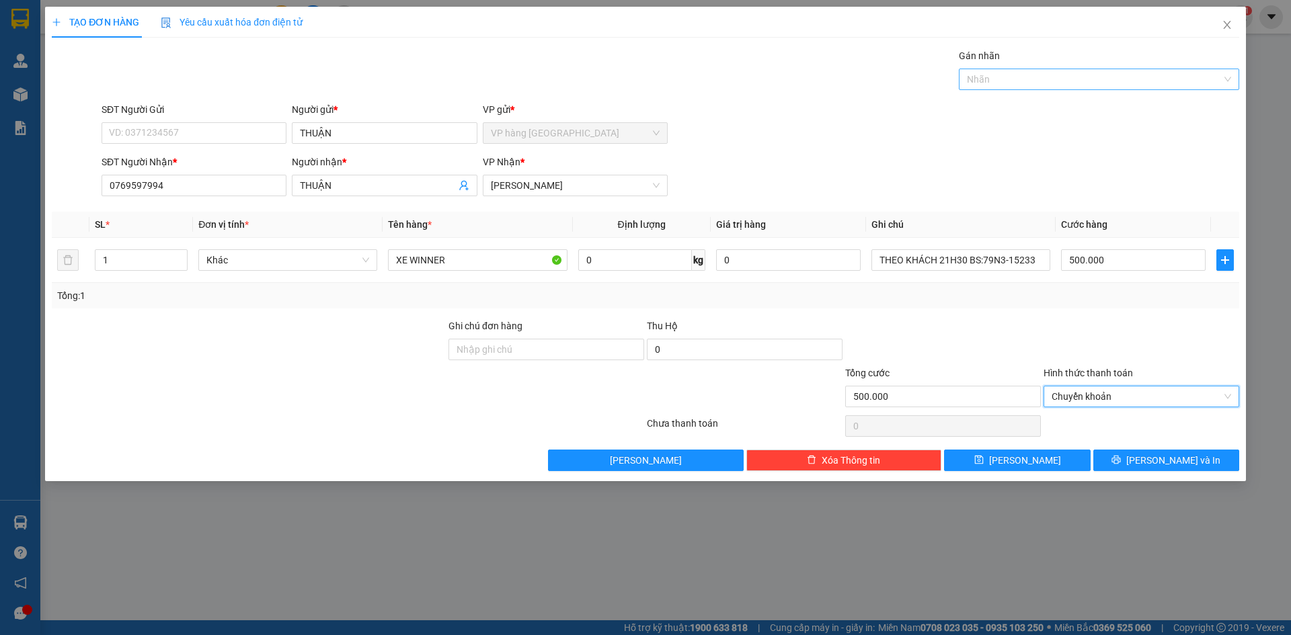
click at [1084, 89] on div "Nhãn" at bounding box center [1099, 80] width 280 height 22
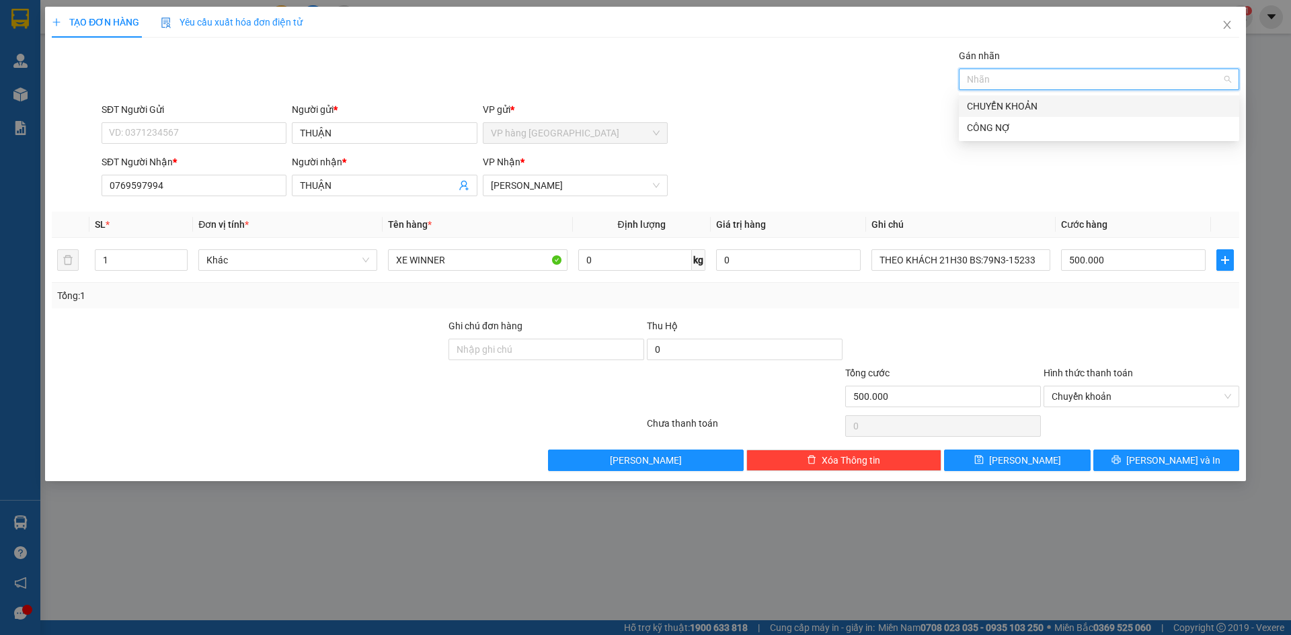
click at [1033, 106] on div "CHUYỂN KHOẢN" at bounding box center [1099, 106] width 264 height 15
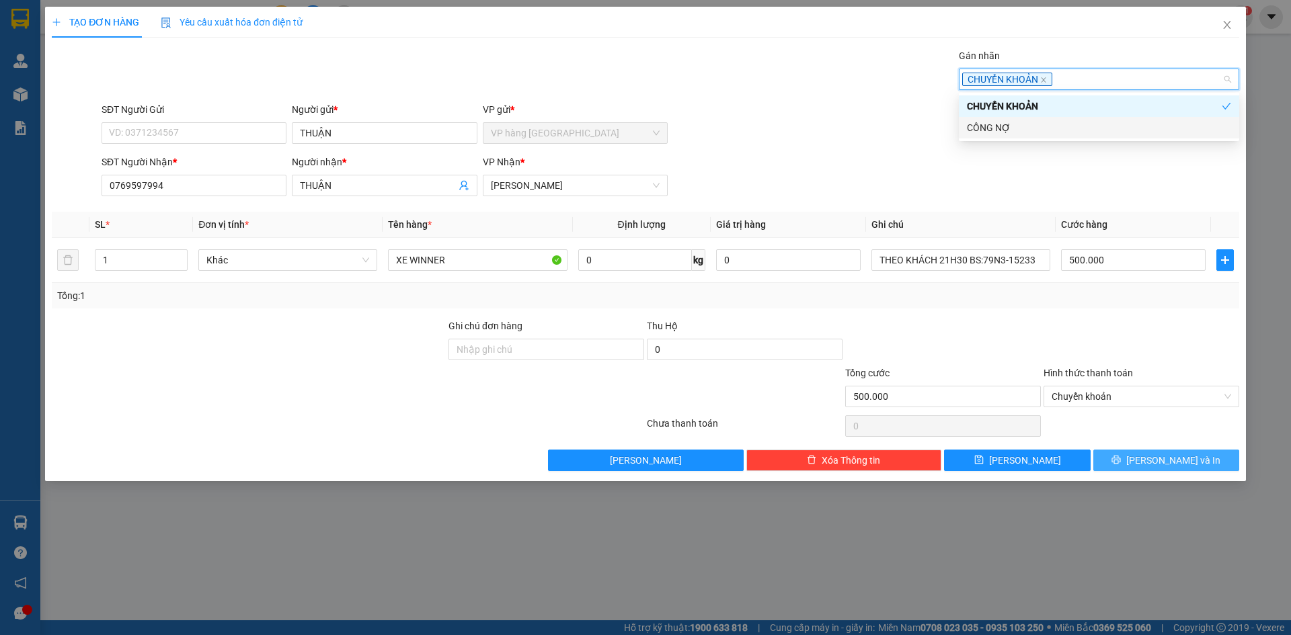
click at [1198, 454] on button "[PERSON_NAME] và In" at bounding box center [1166, 461] width 146 height 22
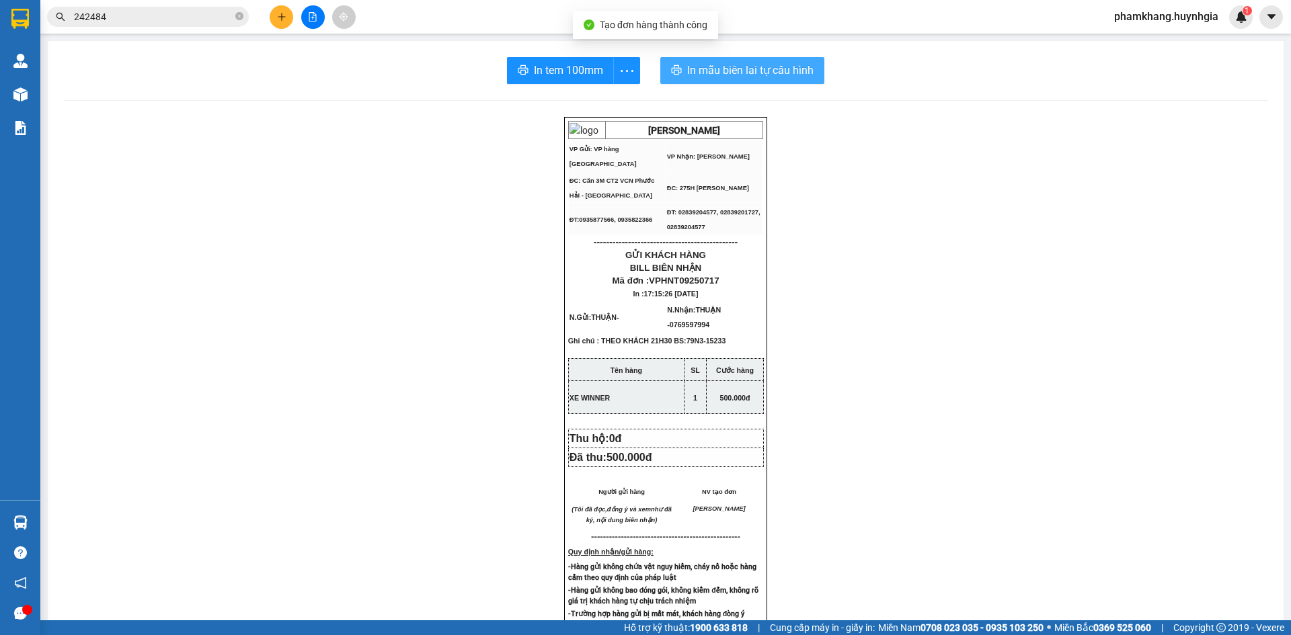
click at [766, 67] on span "In mẫu biên lai tự cấu hình" at bounding box center [750, 70] width 126 height 17
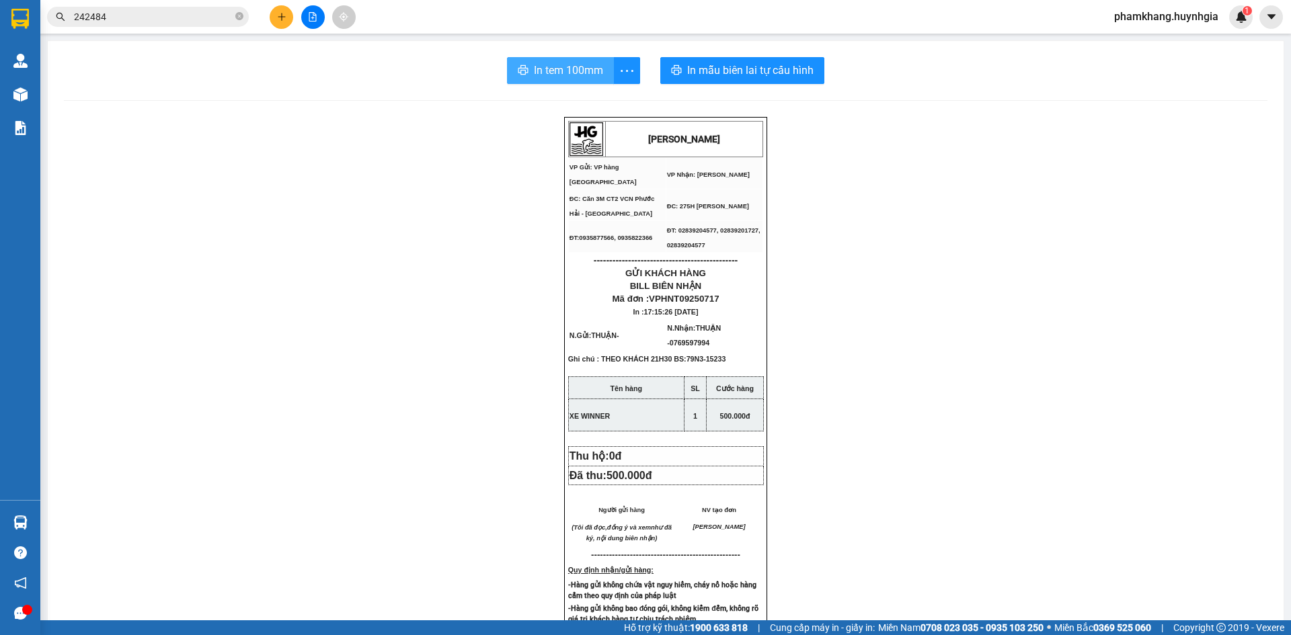
click at [569, 75] on span "In tem 100mm" at bounding box center [568, 70] width 69 height 17
click at [189, 21] on input "242484" at bounding box center [153, 16] width 159 height 15
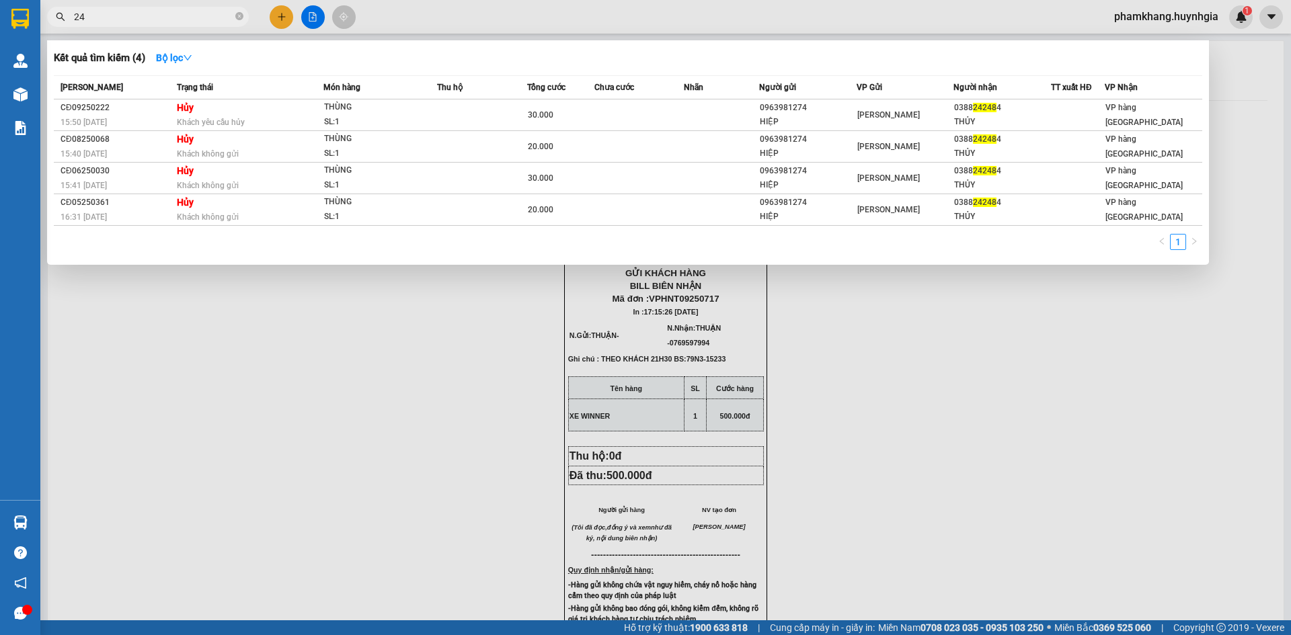
type input "2"
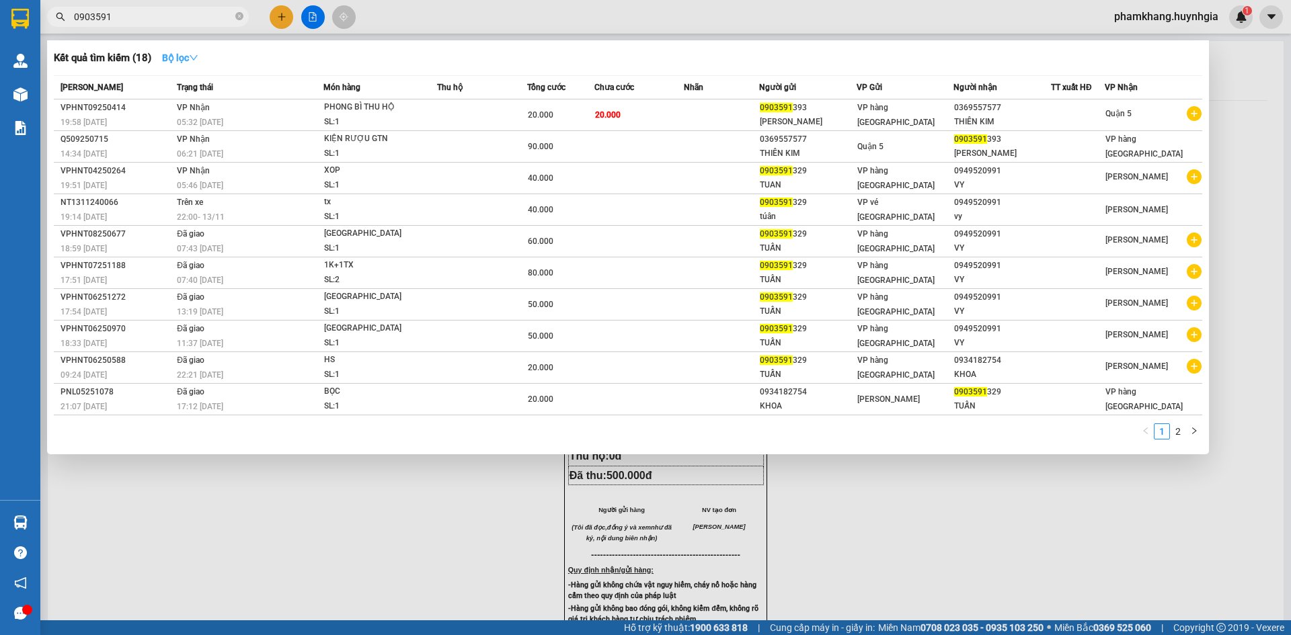
type input "0903591"
click at [181, 59] on strong "Bộ lọc" at bounding box center [180, 57] width 36 height 11
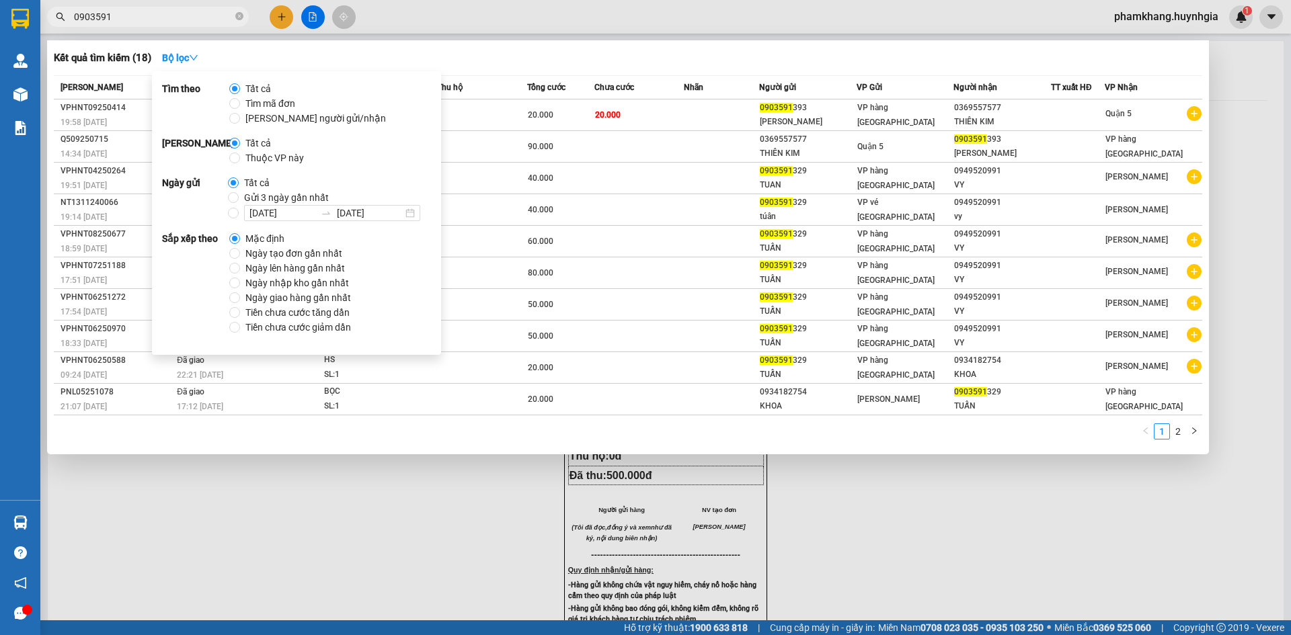
click at [239, 199] on span "Gửi 3 ngày gần nhất" at bounding box center [286, 197] width 95 height 15
click at [239, 199] on input "Gửi 3 ngày gần nhất" at bounding box center [233, 197] width 11 height 11
radio input "true"
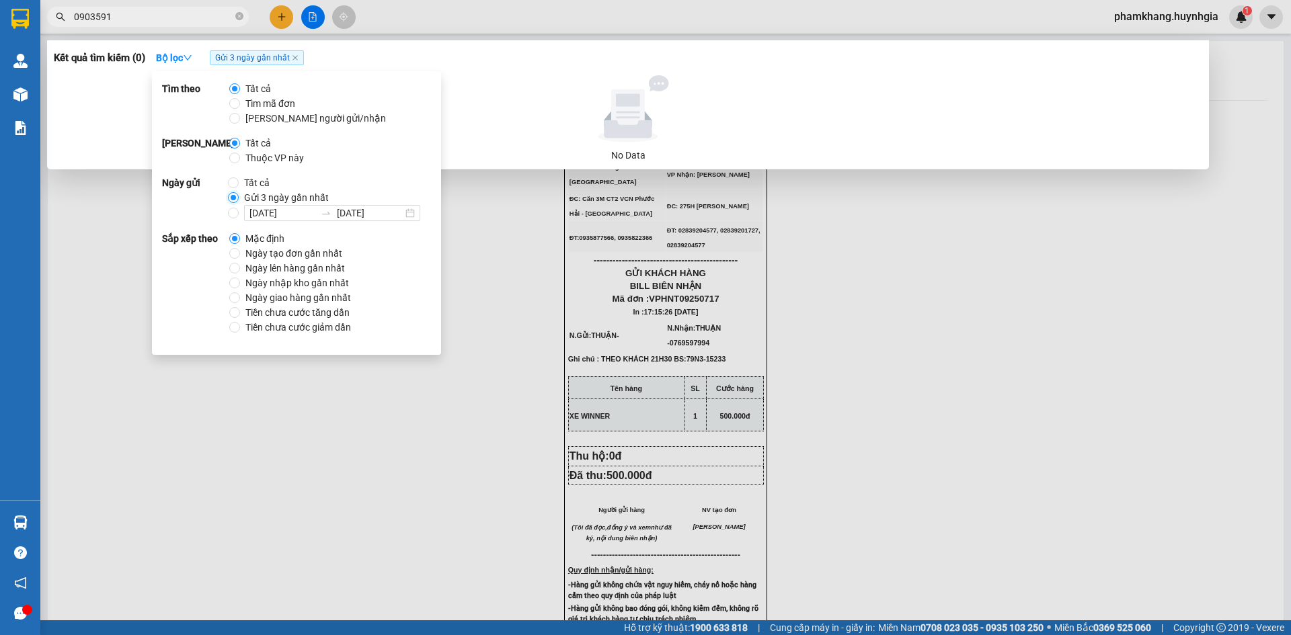
click at [233, 202] on input "Gửi 3 ngày gần nhất" at bounding box center [233, 197] width 11 height 11
click at [236, 183] on input "Tất cả" at bounding box center [233, 182] width 11 height 11
radio input "true"
radio input "false"
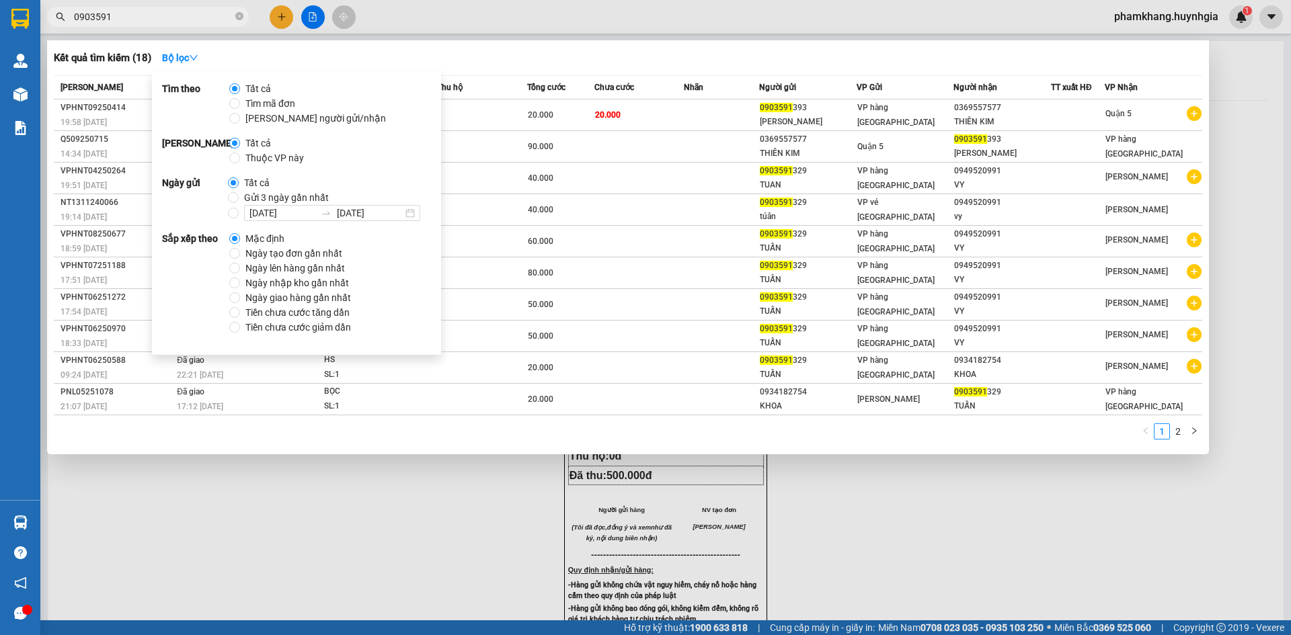
click at [586, 59] on div "Kết quả tìm kiếm ( 18 ) Bộ lọc" at bounding box center [628, 58] width 1148 height 22
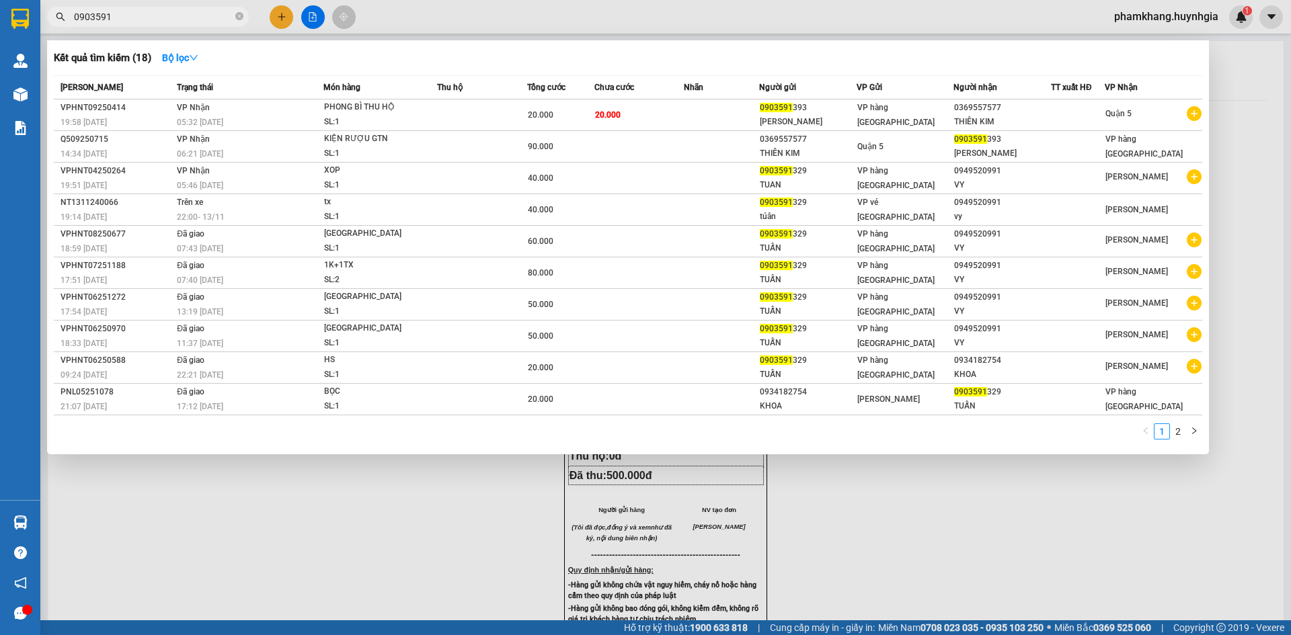
click at [278, 17] on div at bounding box center [645, 317] width 1291 height 635
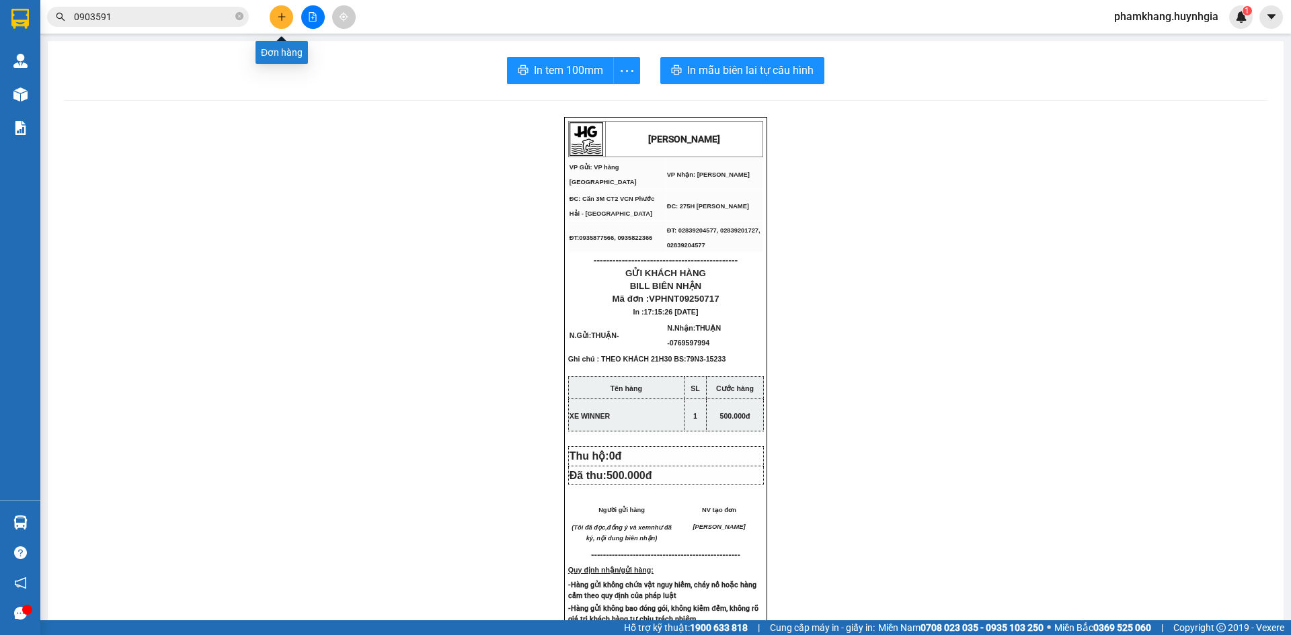
click at [278, 17] on icon "plus" at bounding box center [281, 16] width 9 height 9
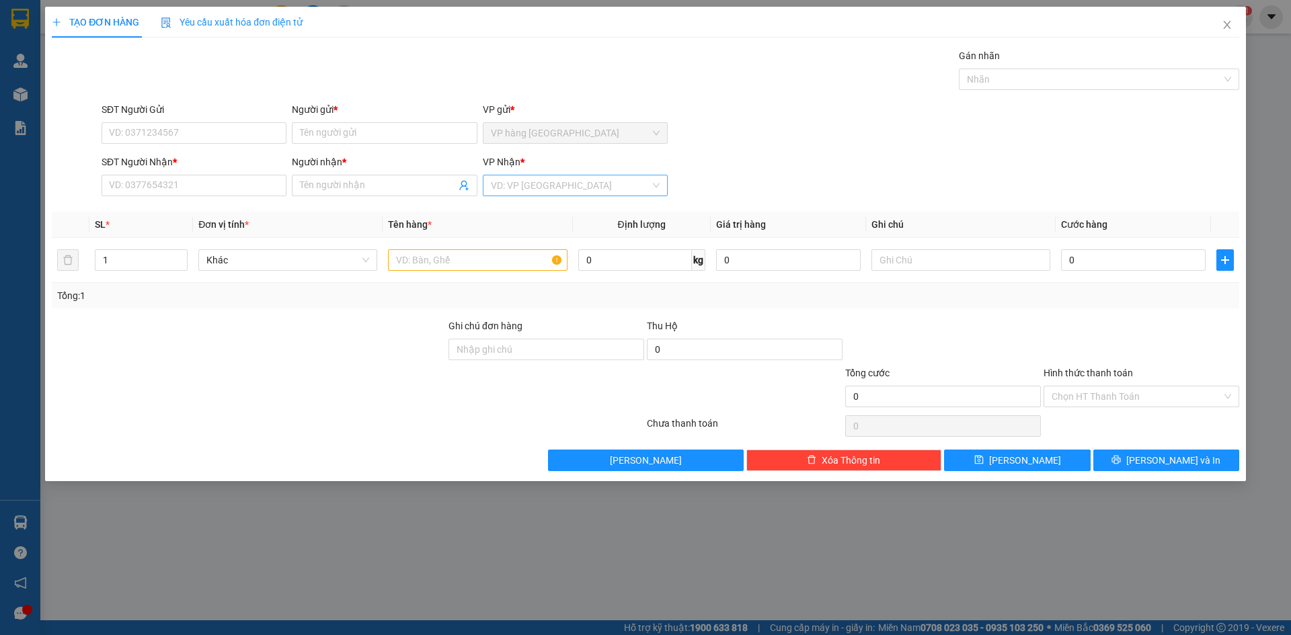
drag, startPoint x: 600, startPoint y: 193, endPoint x: 594, endPoint y: 195, distance: 7.0
click at [600, 193] on input "search" at bounding box center [570, 185] width 159 height 20
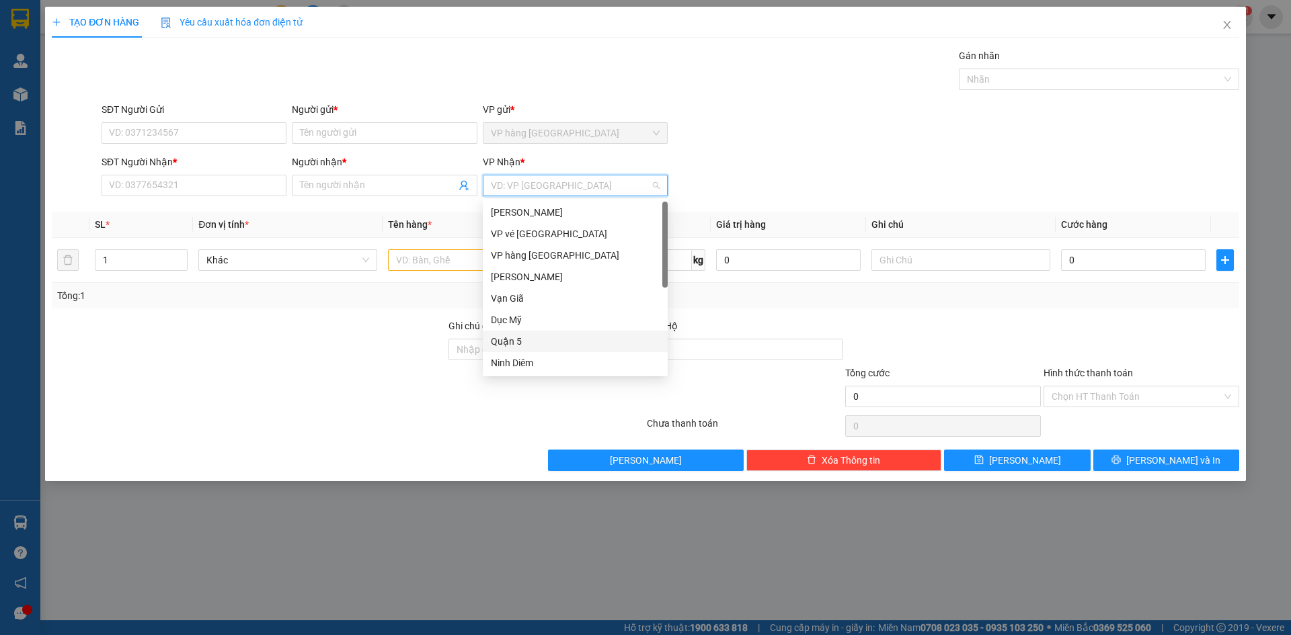
click at [521, 339] on div "Quận 5" at bounding box center [575, 341] width 169 height 15
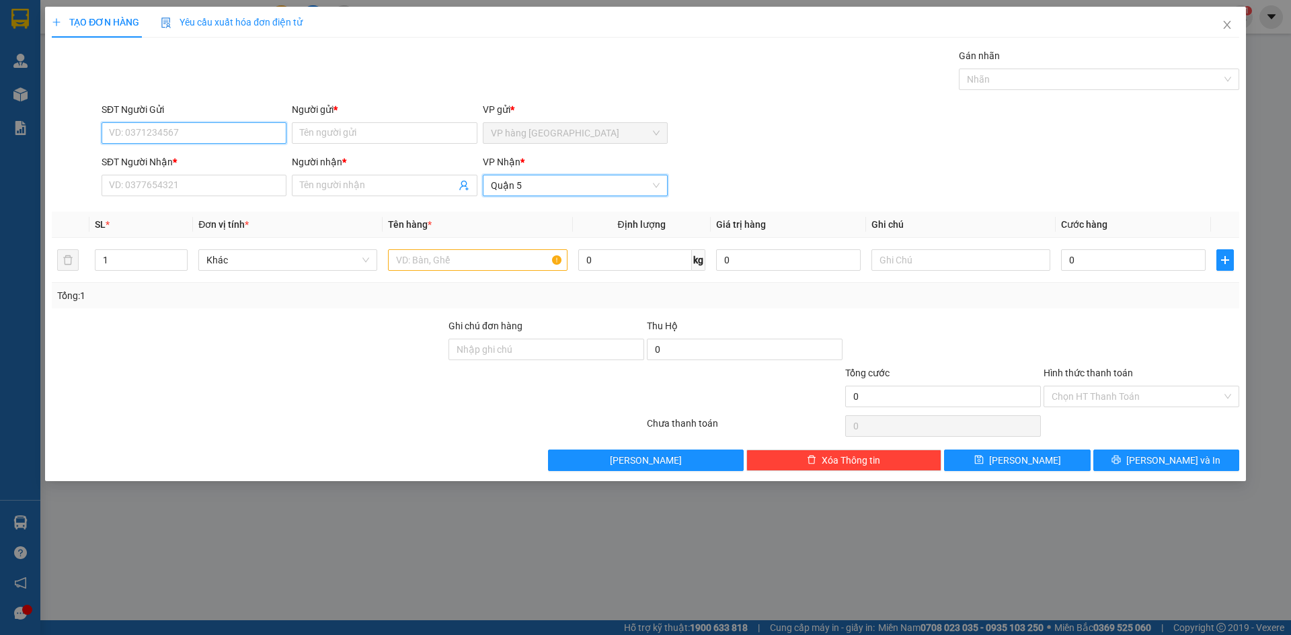
click at [202, 134] on input "SĐT Người Gửi" at bounding box center [194, 133] width 185 height 22
type input "0905163753"
click at [223, 159] on div "0905163753 - CHÂU" at bounding box center [194, 160] width 169 height 15
type input "CHÂU"
type input "0905163753"
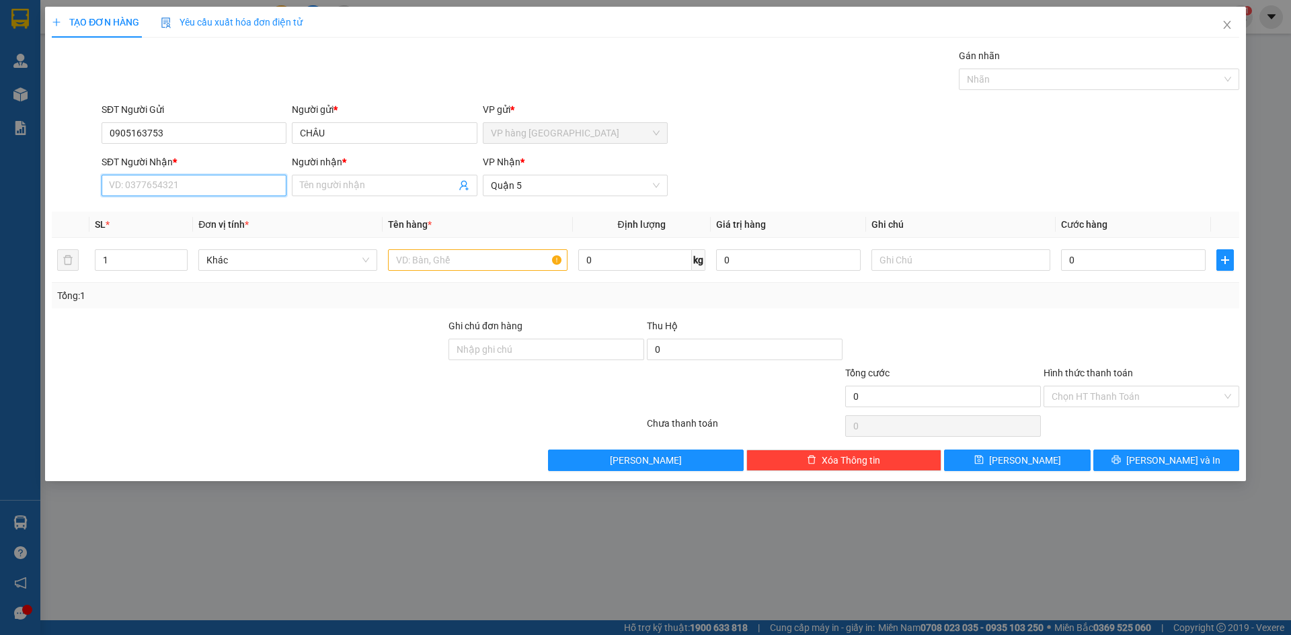
click at [245, 193] on input "SĐT Người Nhận *" at bounding box center [194, 186] width 185 height 22
click at [202, 184] on input "SĐT Người Nhận *" at bounding box center [194, 186] width 185 height 22
click at [192, 257] on div "0773113006 - ÁI" at bounding box center [194, 255] width 169 height 15
type input "0773113006"
type input "ÁI"
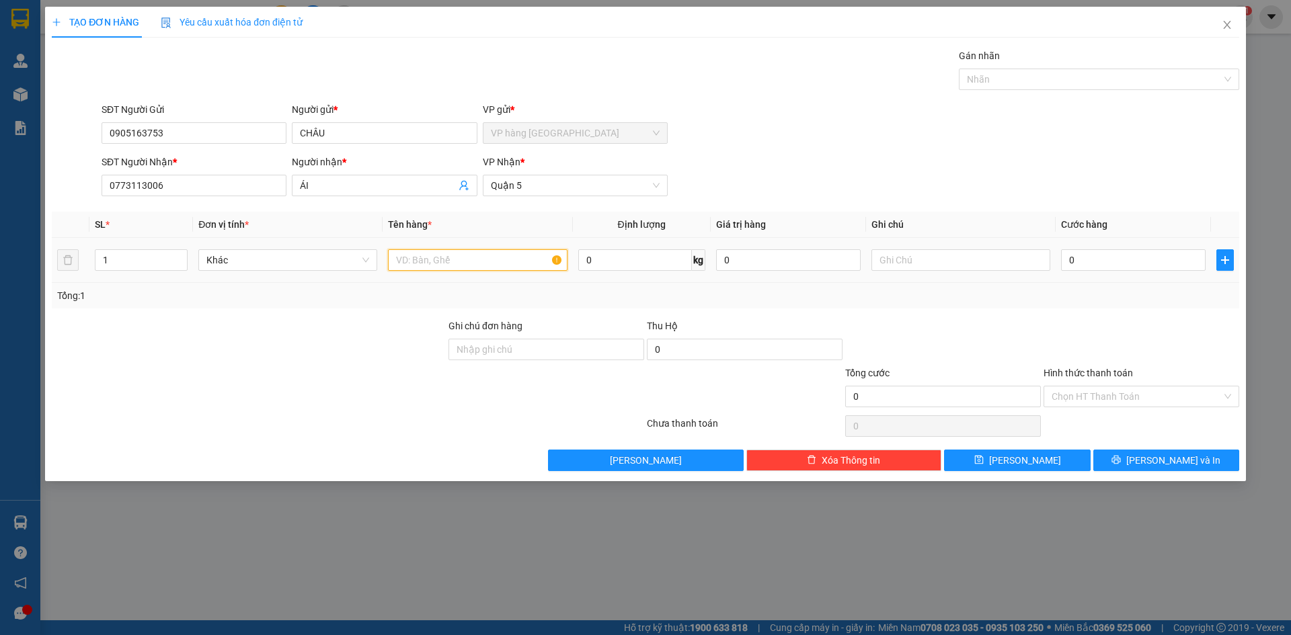
click at [428, 249] on input "text" at bounding box center [477, 260] width 179 height 22
type input "TÚI XANH"
type input "8"
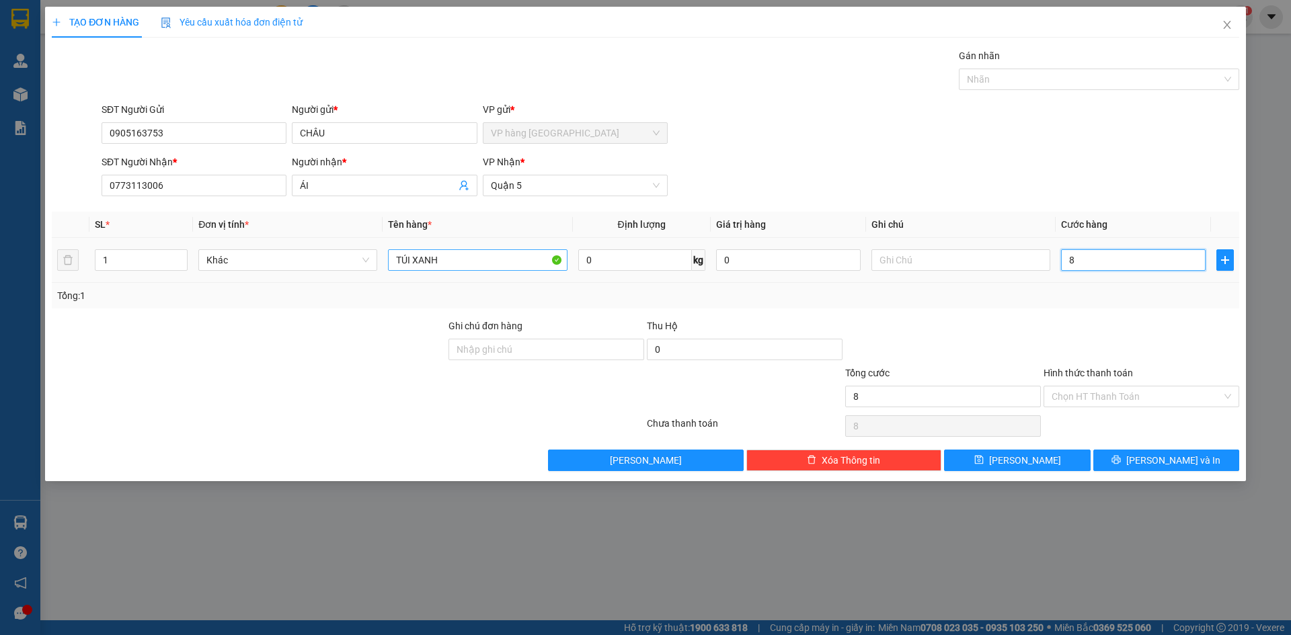
type input "80"
type input "80.000"
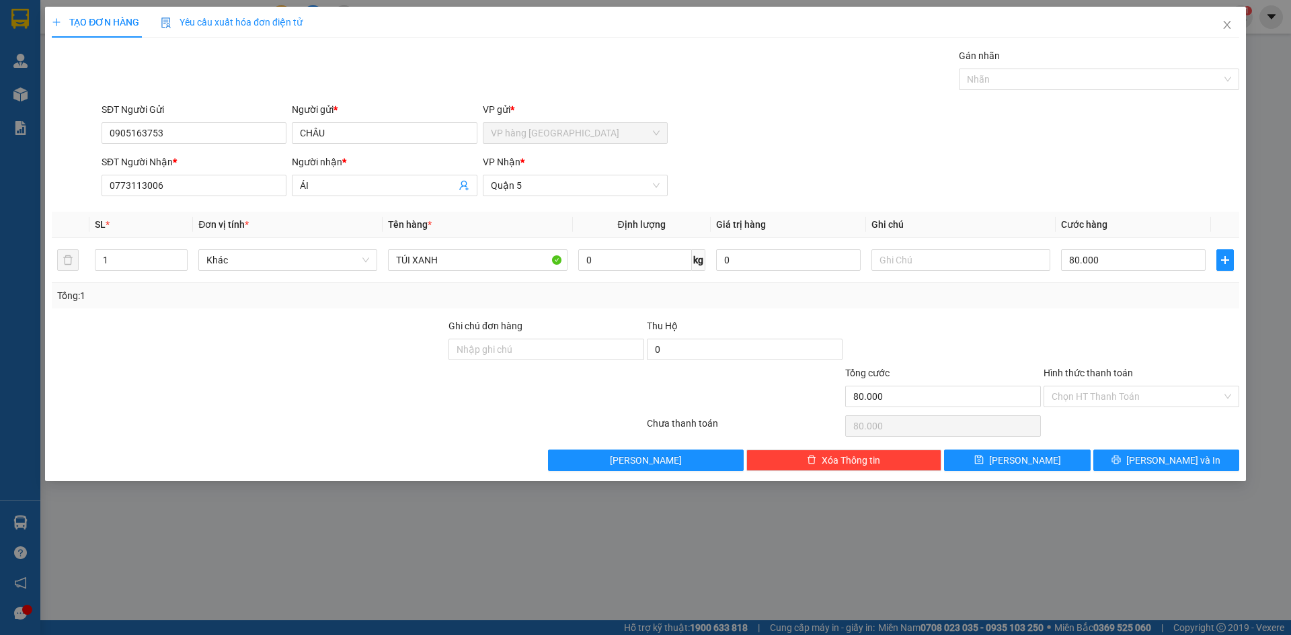
click at [848, 194] on div "SĐT Người Nhận * 0773113006 Người nhận * ÁI VP Nhận * Quận 5" at bounding box center [670, 178] width 1143 height 47
click at [847, 194] on div "SĐT Người Nhận * 0773113006 Người nhận * ÁI VP Nhận * Quận 5" at bounding box center [670, 178] width 1143 height 47
click at [1131, 176] on div "SĐT Người Nhận * 0773113006 Người nhận * ÁI VP Nhận * Quận 5" at bounding box center [670, 178] width 1143 height 47
click at [1092, 393] on input "Hình thức thanh toán" at bounding box center [1136, 397] width 170 height 20
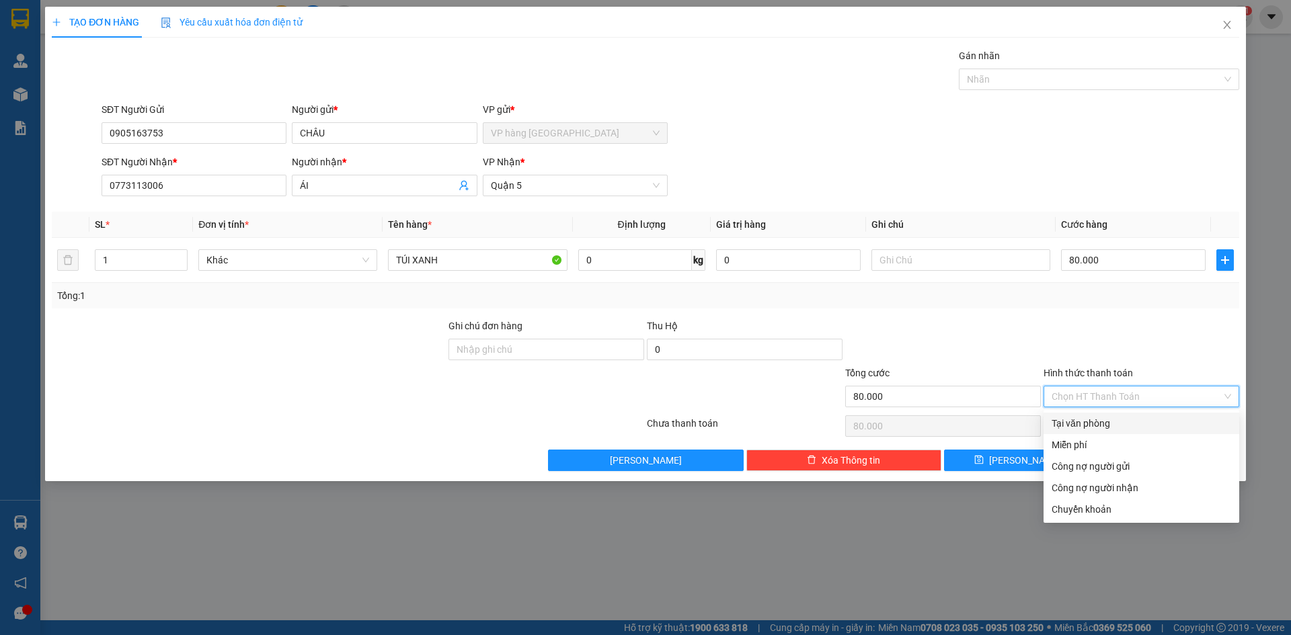
click at [1096, 346] on div at bounding box center [1141, 342] width 198 height 47
click at [1101, 391] on input "Hình thức thanh toán" at bounding box center [1136, 397] width 170 height 20
click at [1100, 430] on div "Tại văn phòng" at bounding box center [1140, 423] width 179 height 15
type input "0"
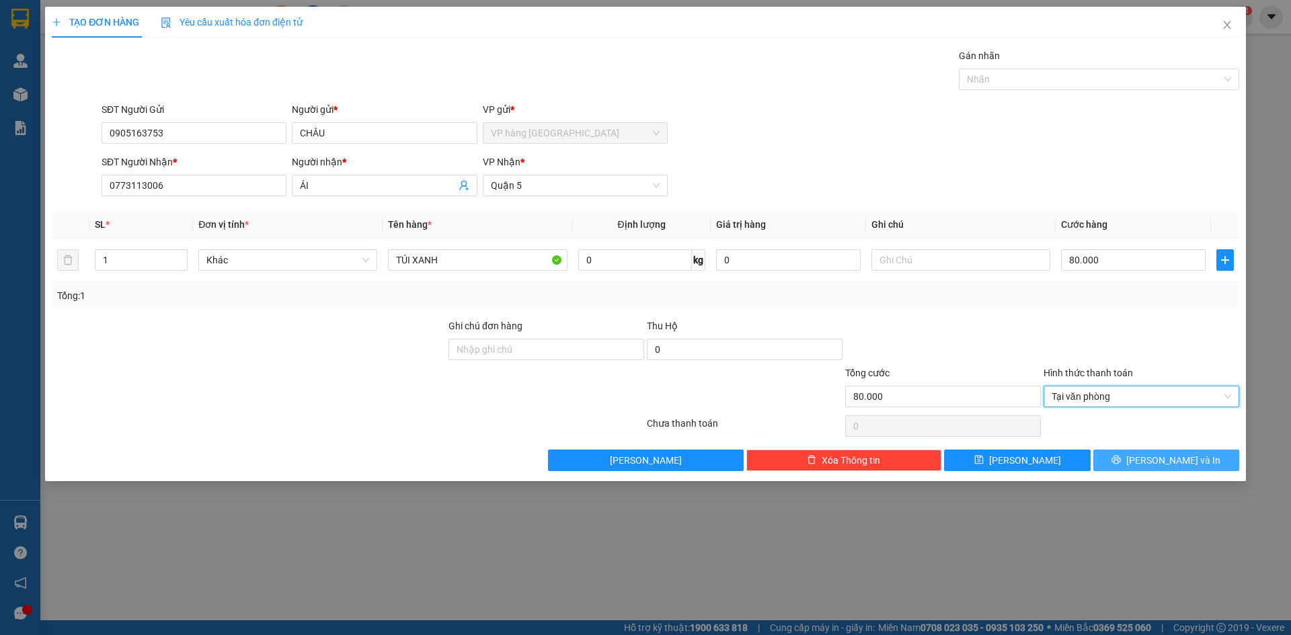
click at [1176, 453] on span "[PERSON_NAME] và In" at bounding box center [1173, 460] width 94 height 15
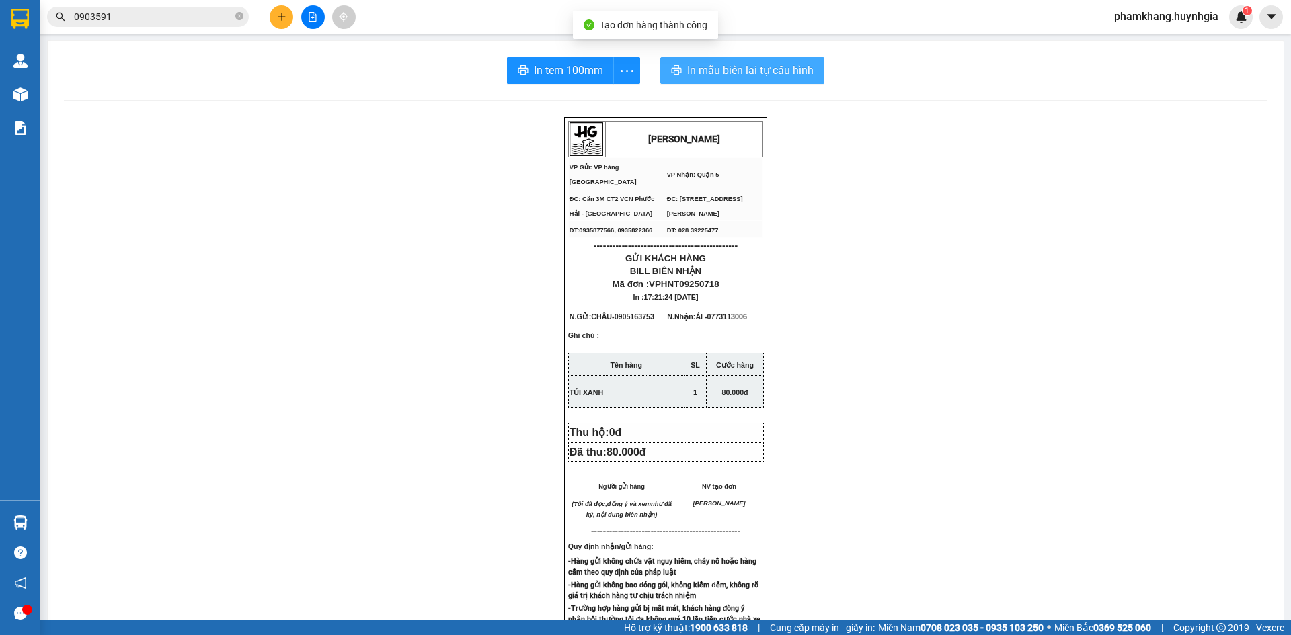
click at [805, 79] on span "In mẫu biên lai tự cấu hình" at bounding box center [750, 70] width 126 height 17
click at [561, 78] on span "In tem 100mm" at bounding box center [568, 70] width 69 height 17
click at [278, 13] on icon "plus" at bounding box center [281, 16] width 9 height 9
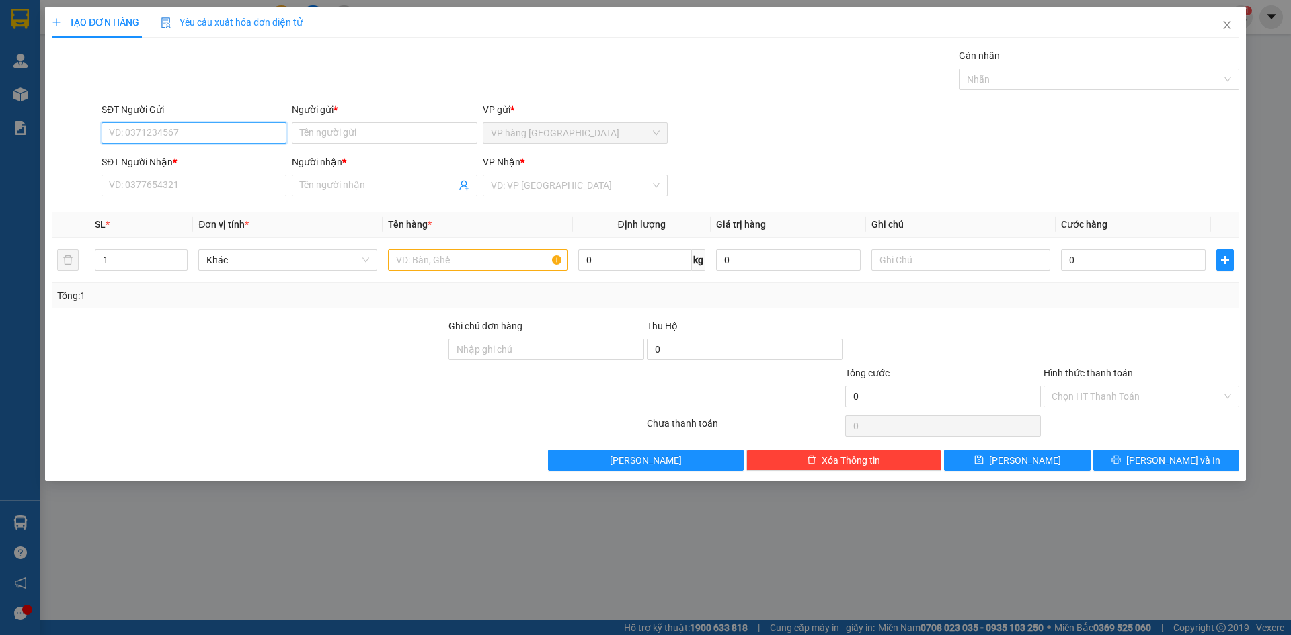
click at [239, 124] on input "SĐT Người Gửi" at bounding box center [194, 133] width 185 height 22
type input "0899875555"
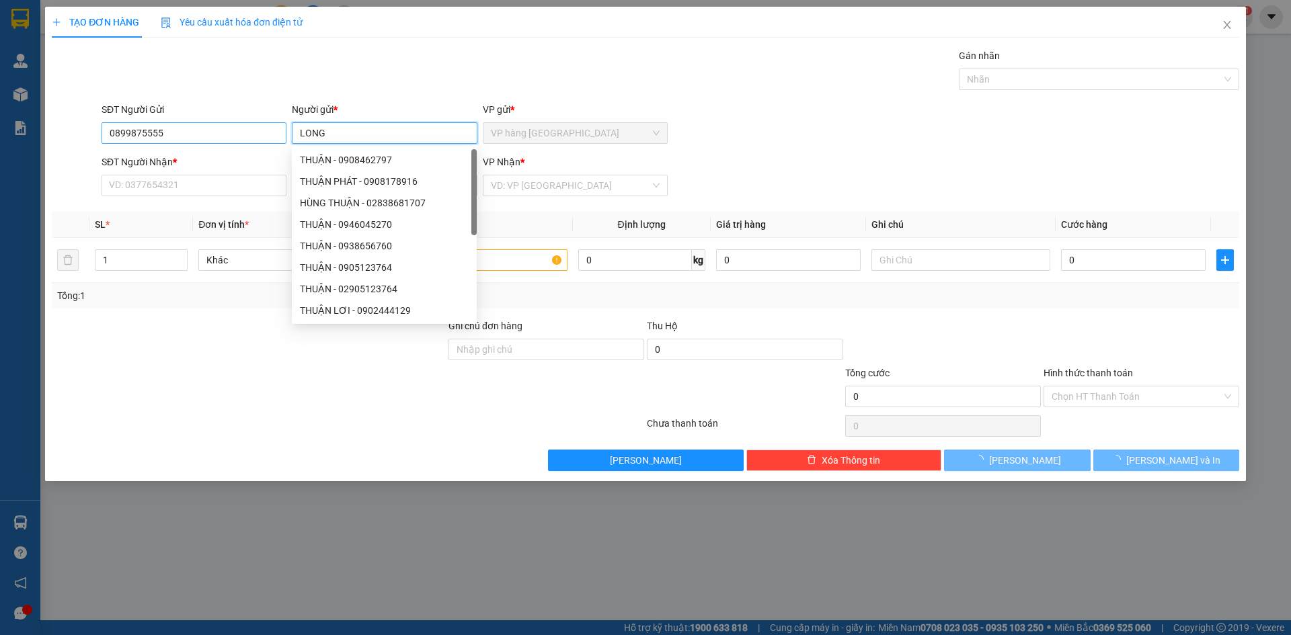
type input "LONG"
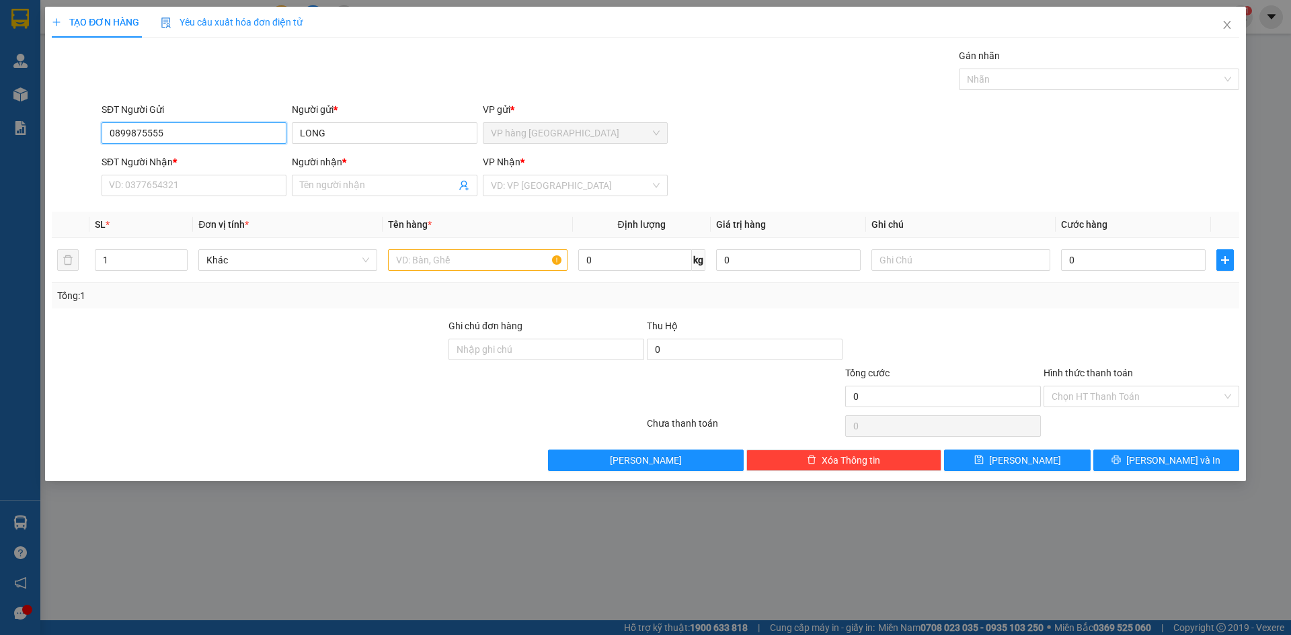
click at [239, 124] on input "0899875555" at bounding box center [194, 133] width 185 height 22
click at [181, 177] on input "SĐT Người Nhận *" at bounding box center [194, 186] width 185 height 22
paste input "0899875555"
type input "0899875555"
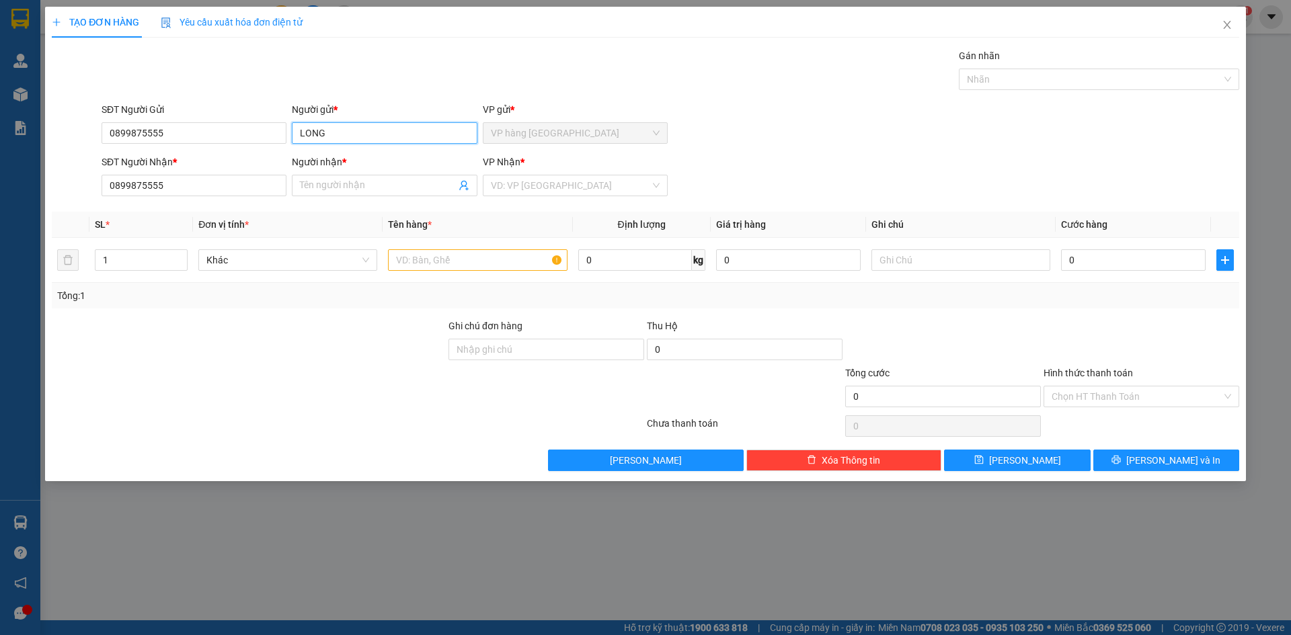
click at [349, 128] on input "LONG" at bounding box center [384, 133] width 185 height 22
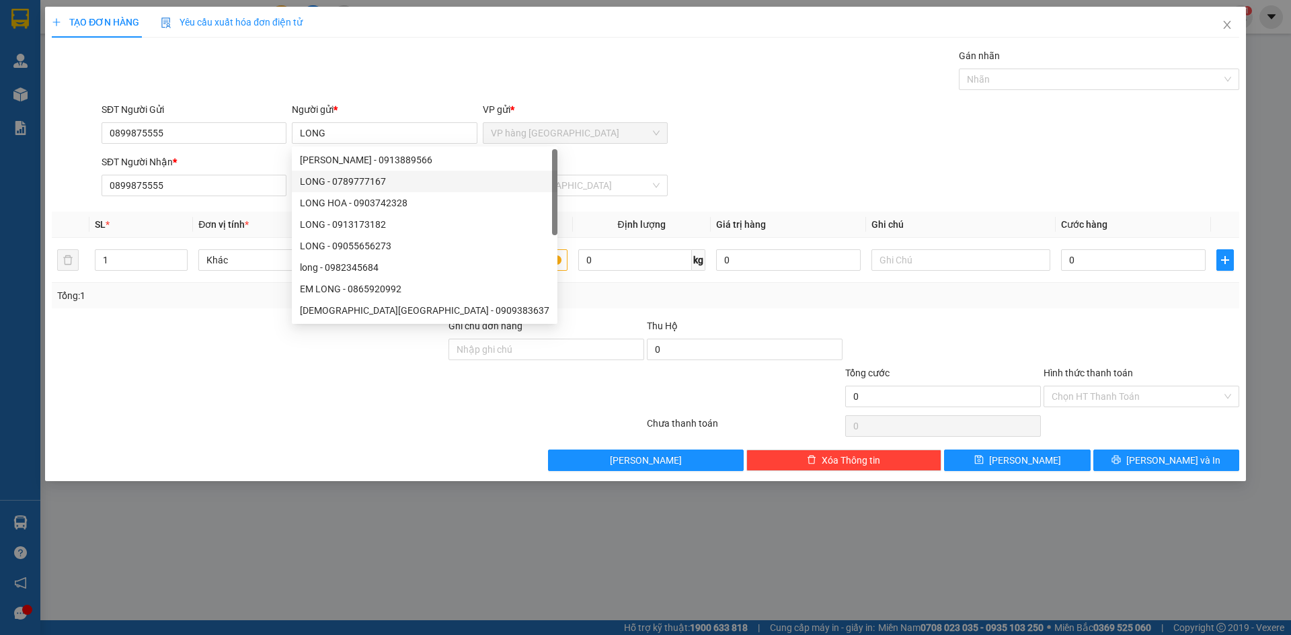
click at [778, 150] on form "SĐT Người Gửi 0899875555 Người gửi * LONG VP gửi * VP hàng [GEOGRAPHIC_DATA] SĐ…" at bounding box center [645, 151] width 1187 height 99
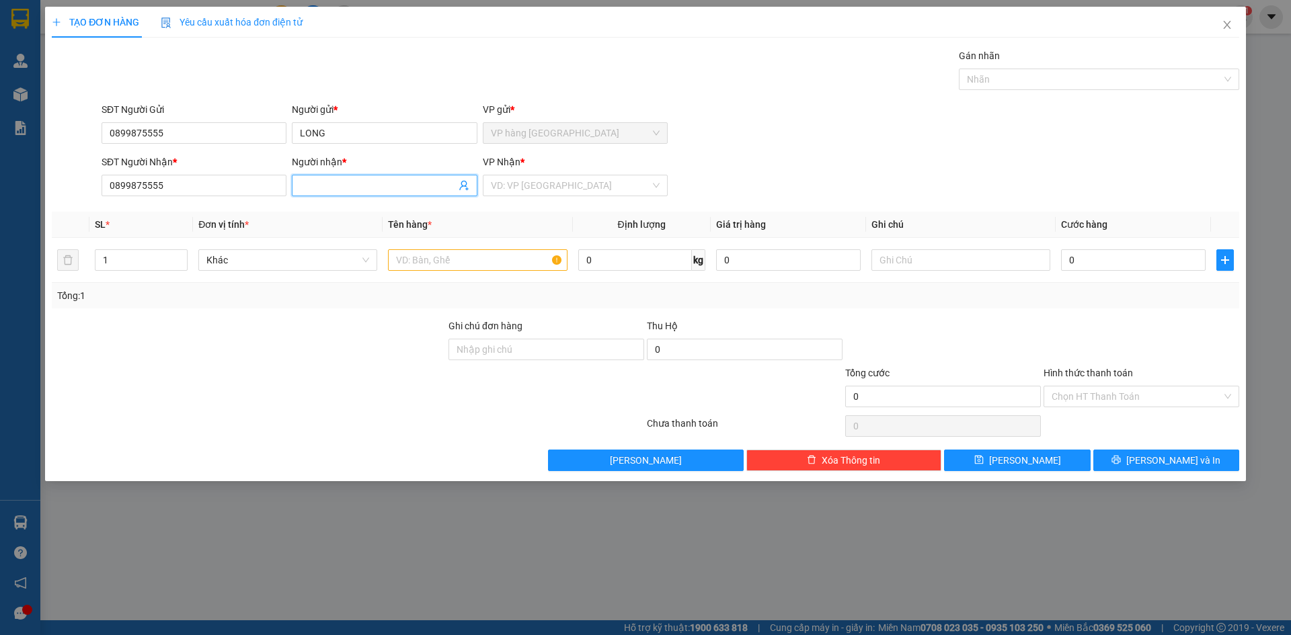
click at [408, 189] on input "Người nhận *" at bounding box center [377, 185] width 155 height 15
paste input "LONG"
type input "LONG"
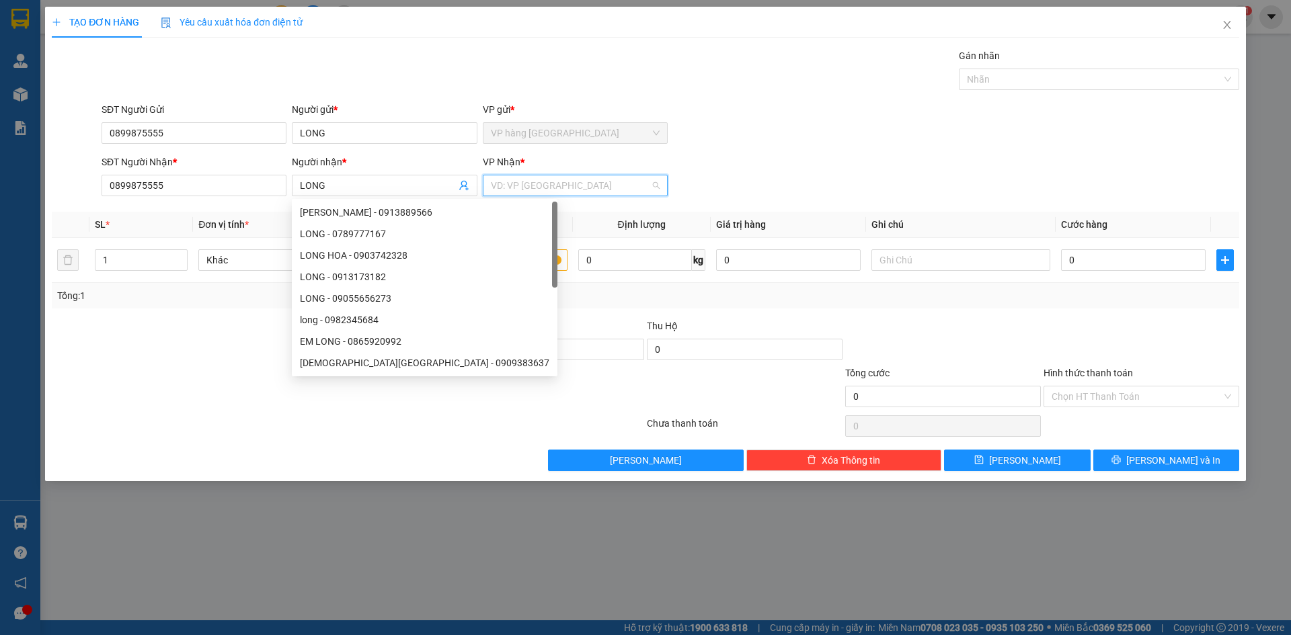
click at [561, 194] on input "search" at bounding box center [570, 185] width 159 height 20
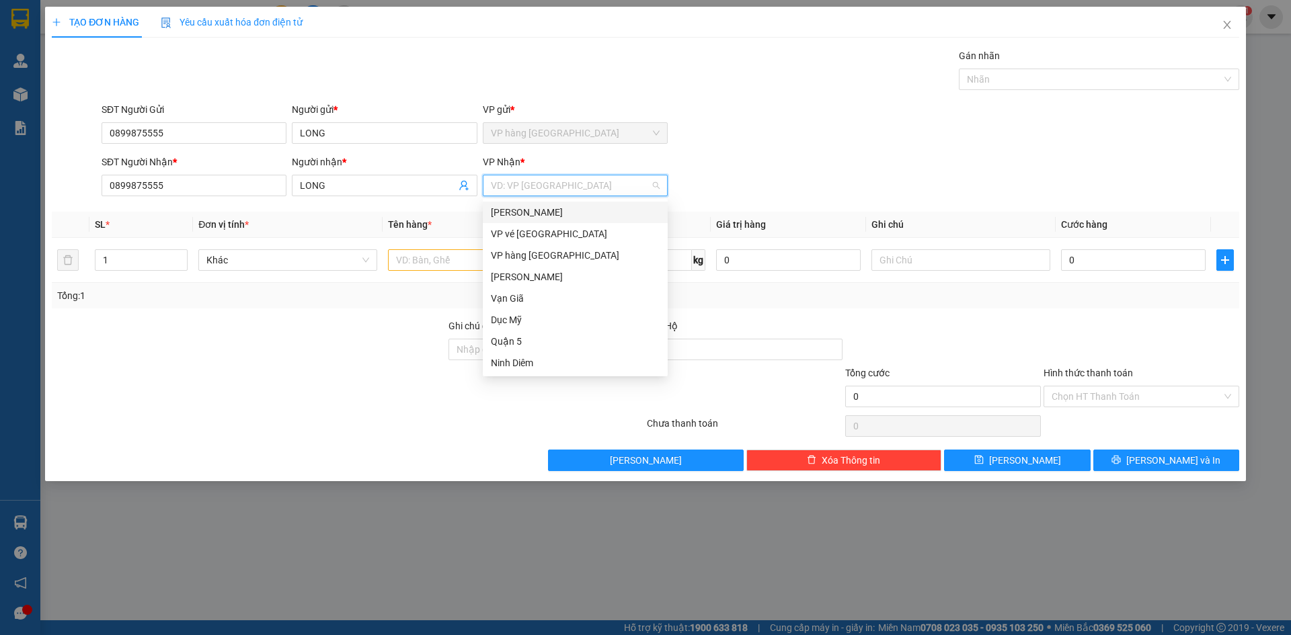
click at [554, 212] on div "[PERSON_NAME]" at bounding box center [575, 212] width 169 height 15
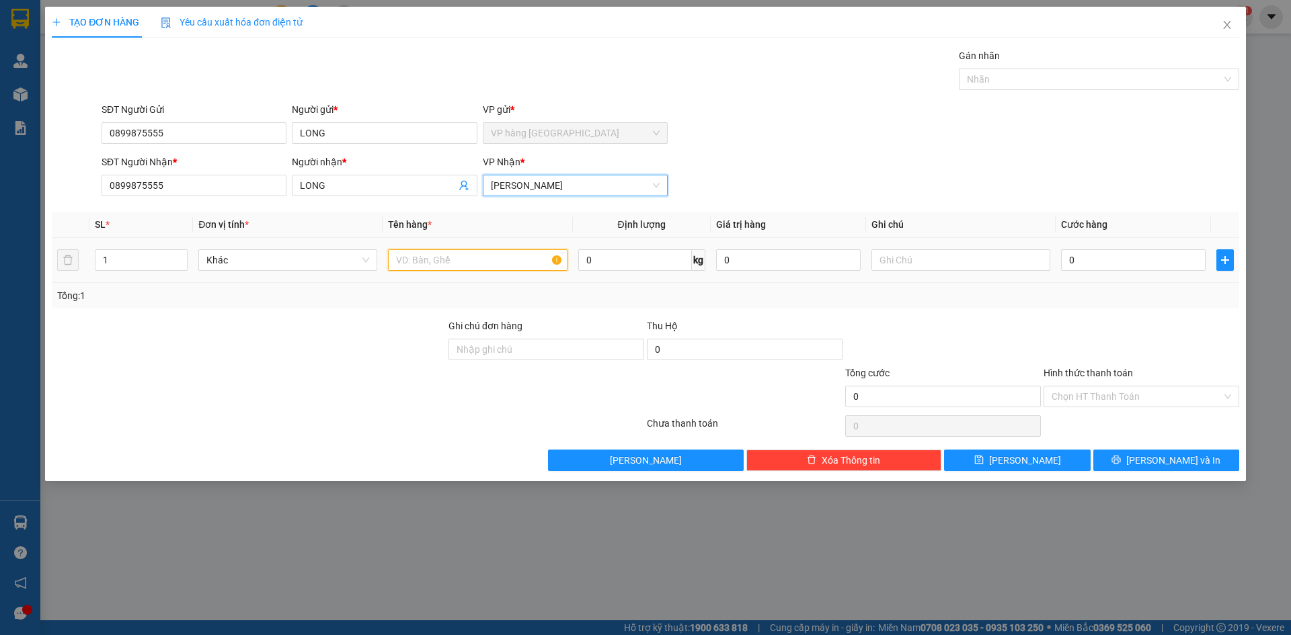
drag, startPoint x: 487, startPoint y: 260, endPoint x: 481, endPoint y: 268, distance: 10.1
click at [481, 268] on input "text" at bounding box center [477, 260] width 179 height 22
type input "1 XE SỐ SIRIUS THEO KHÁCH CHUYẾN 10H"
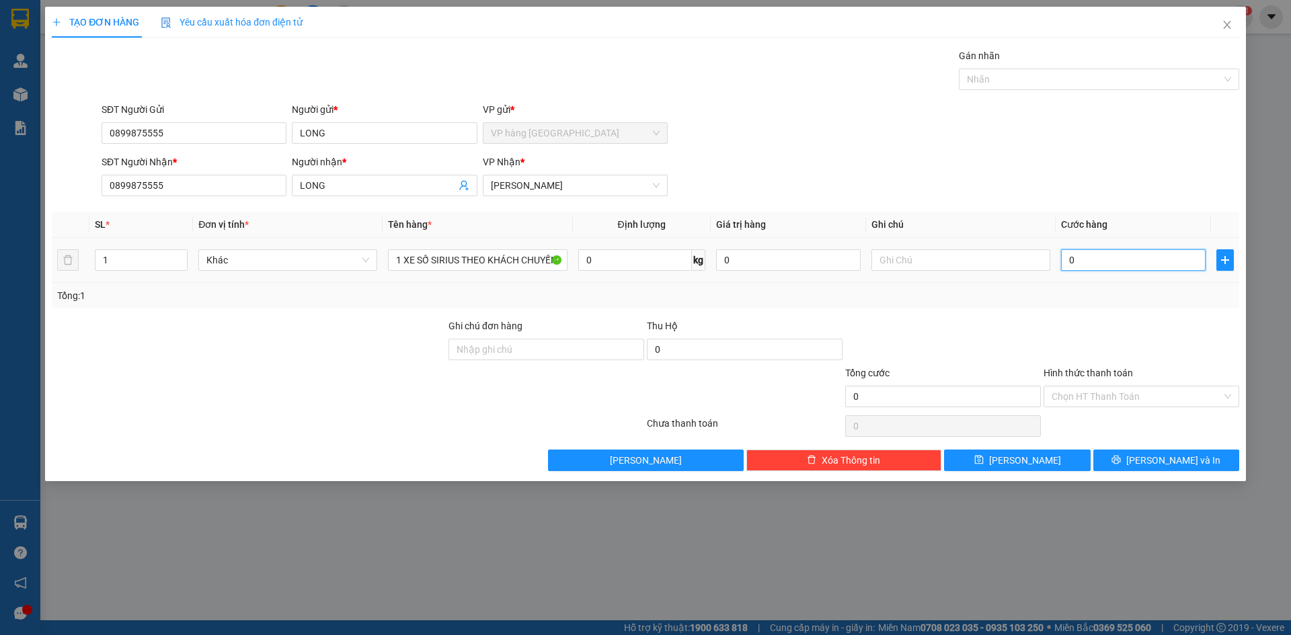
click at [1082, 260] on input "0" at bounding box center [1133, 260] width 145 height 22
type input "3"
type input "30"
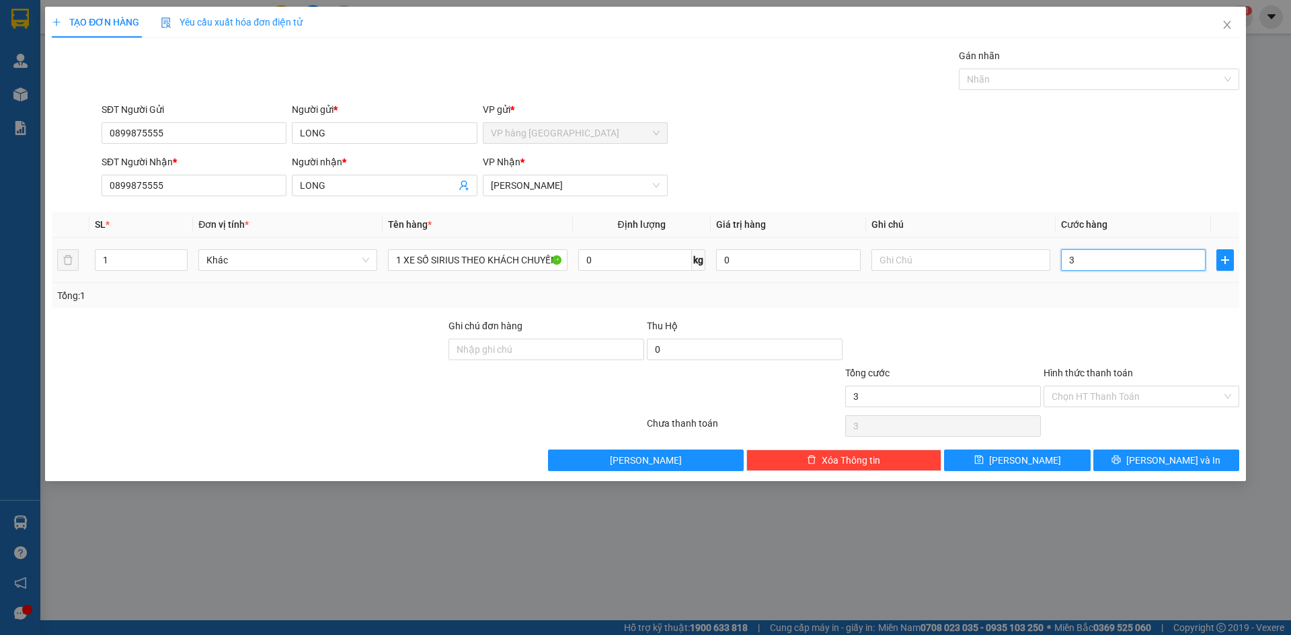
type input "30"
type input "300"
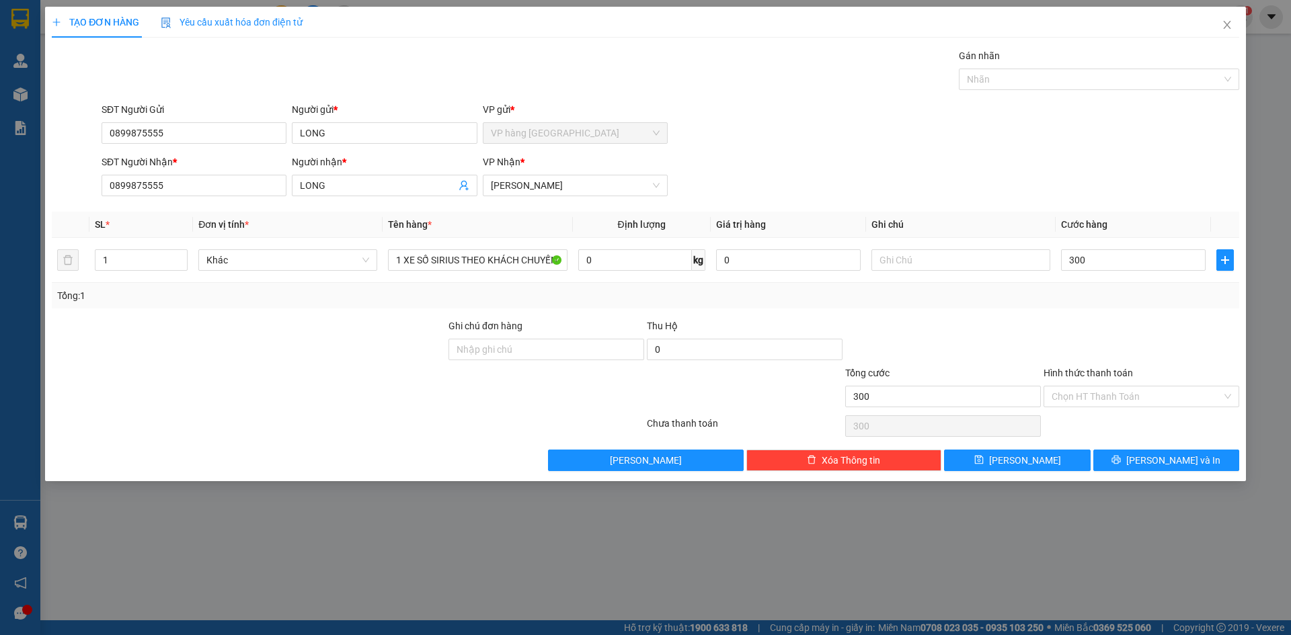
type input "300.000"
click at [1132, 152] on form "SĐT Người Gửi 0899875555 Người gửi * LONG VP gửi * VP hàng [GEOGRAPHIC_DATA] SĐ…" at bounding box center [645, 151] width 1187 height 99
click at [1140, 390] on input "Hình thức thanh toán" at bounding box center [1136, 397] width 170 height 20
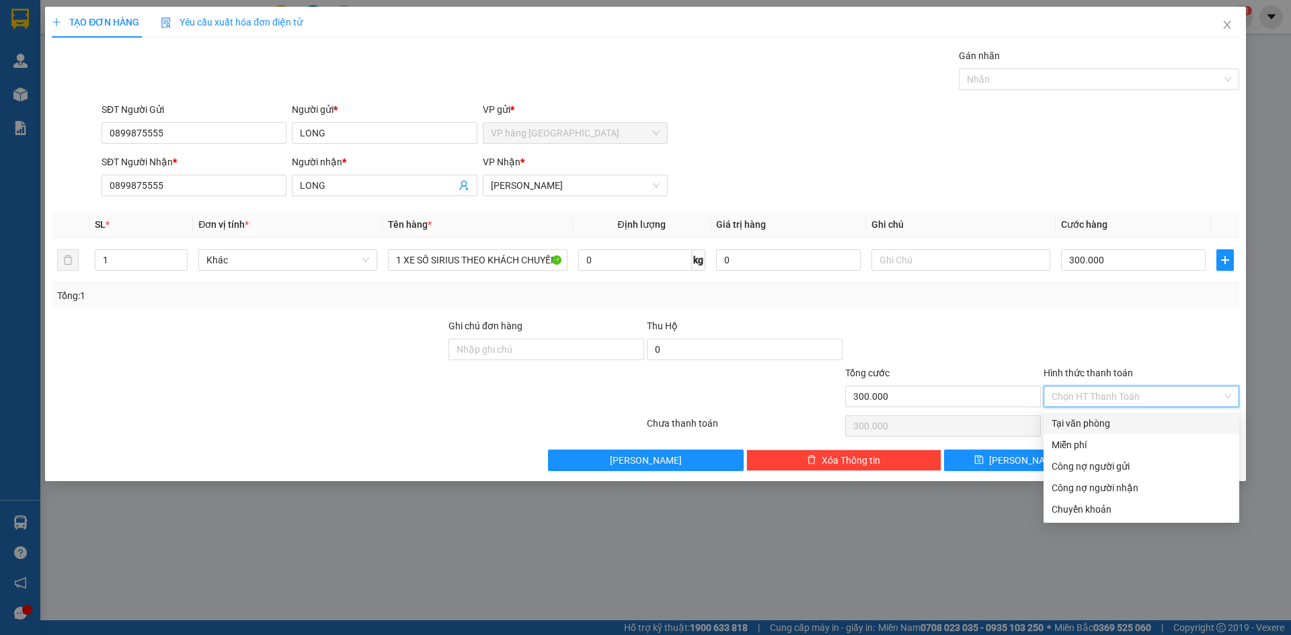
click at [1127, 419] on div "Tại văn phòng" at bounding box center [1140, 423] width 179 height 15
type input "0"
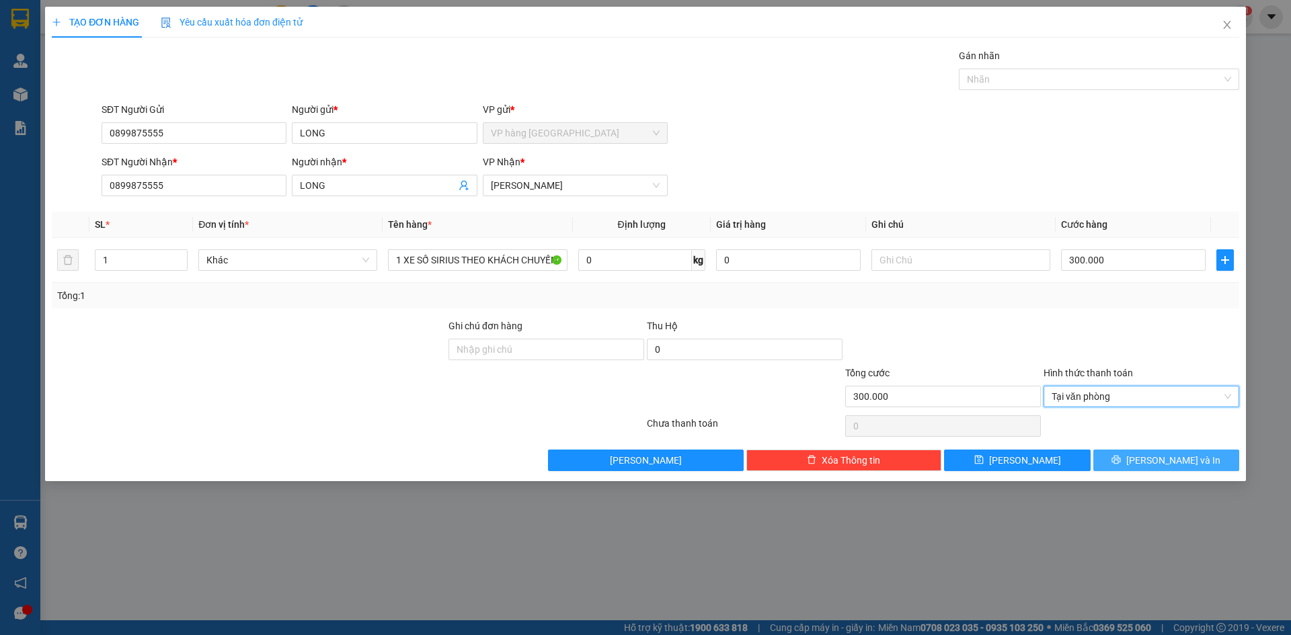
click at [1210, 466] on button "[PERSON_NAME] và In" at bounding box center [1166, 461] width 146 height 22
click at [1178, 460] on span "[PERSON_NAME] và In" at bounding box center [1173, 460] width 94 height 15
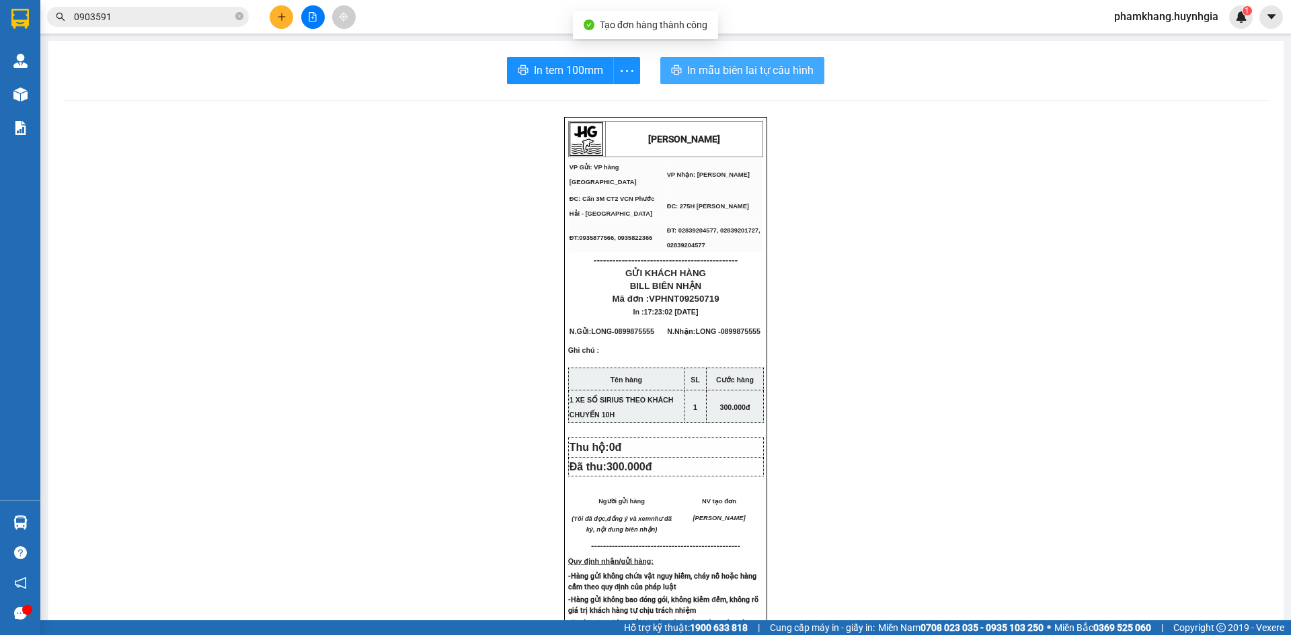
click at [792, 65] on span "In mẫu biên lai tự cấu hình" at bounding box center [750, 70] width 126 height 17
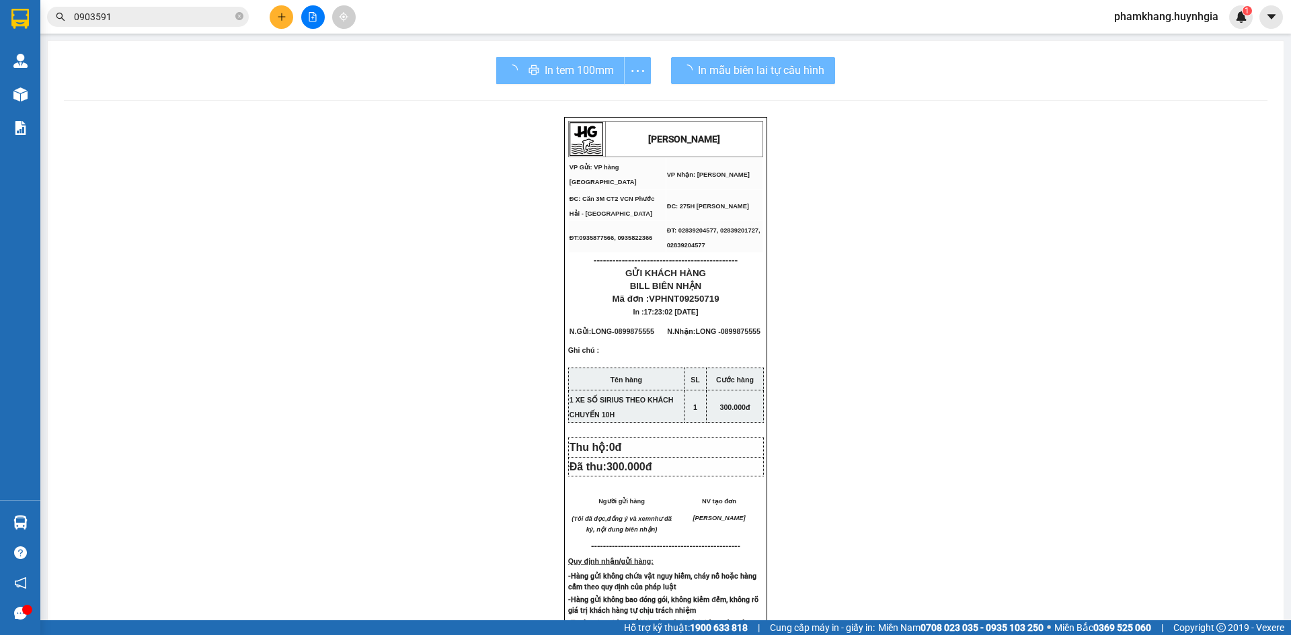
click at [543, 71] on div "In tem 100mm" at bounding box center [573, 70] width 155 height 27
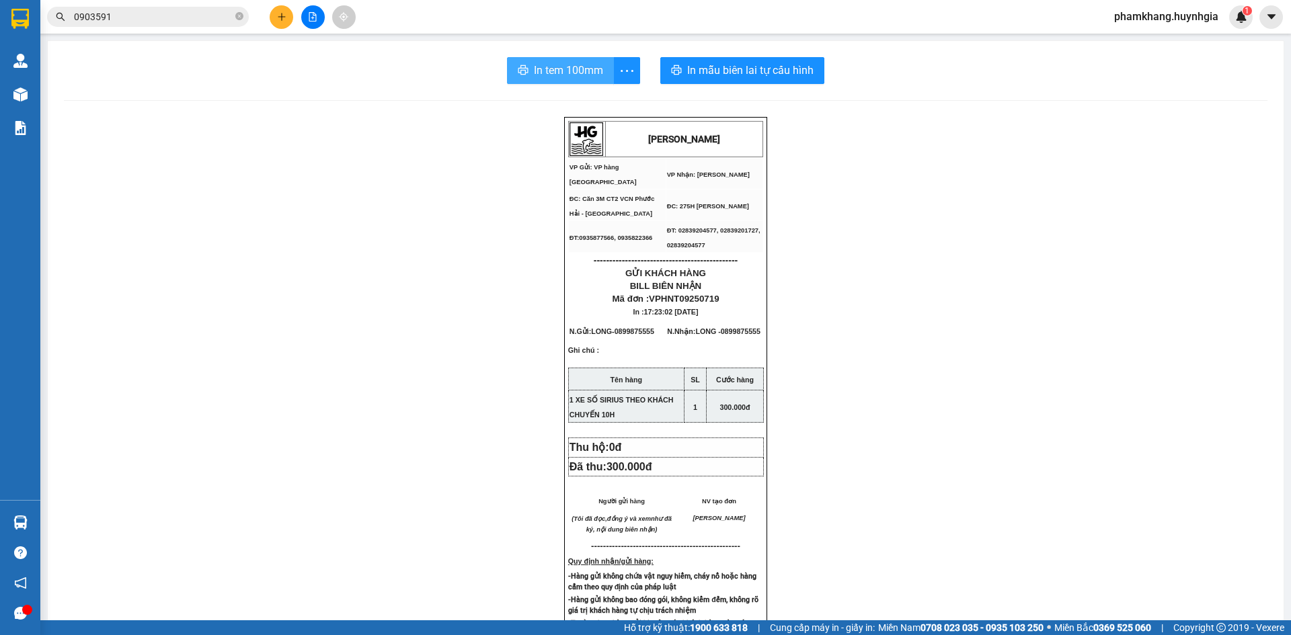
click at [569, 79] on span "In tem 100mm" at bounding box center [568, 70] width 69 height 17
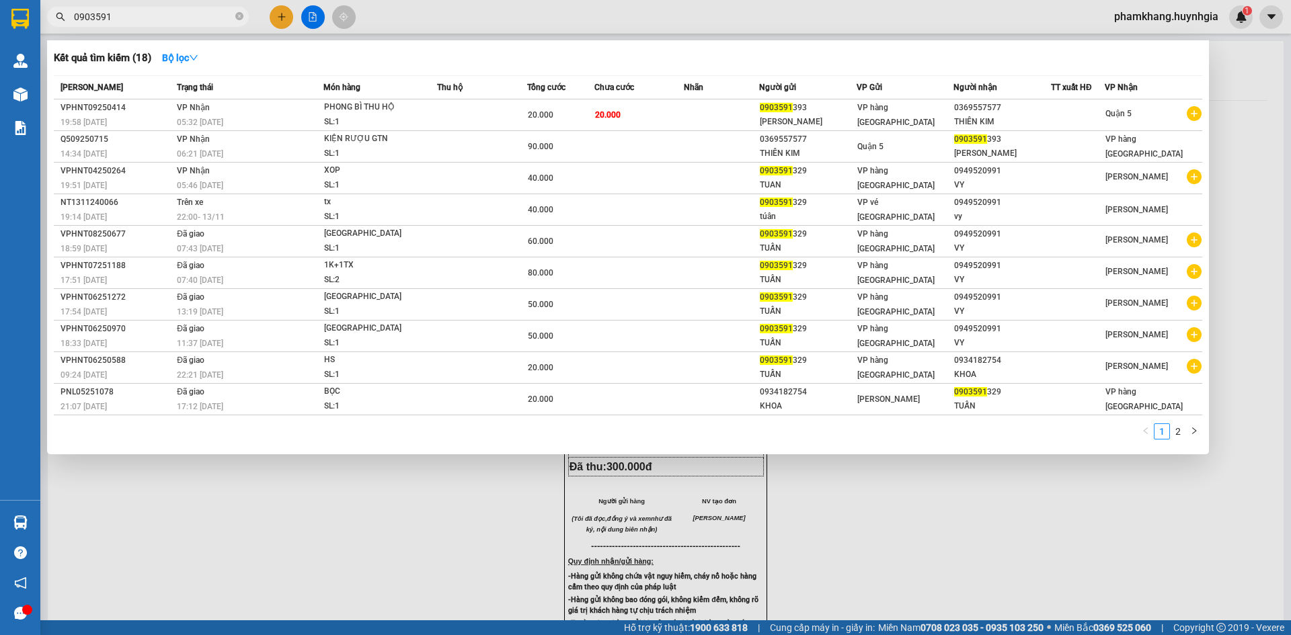
click at [184, 20] on input "0903591" at bounding box center [153, 16] width 159 height 15
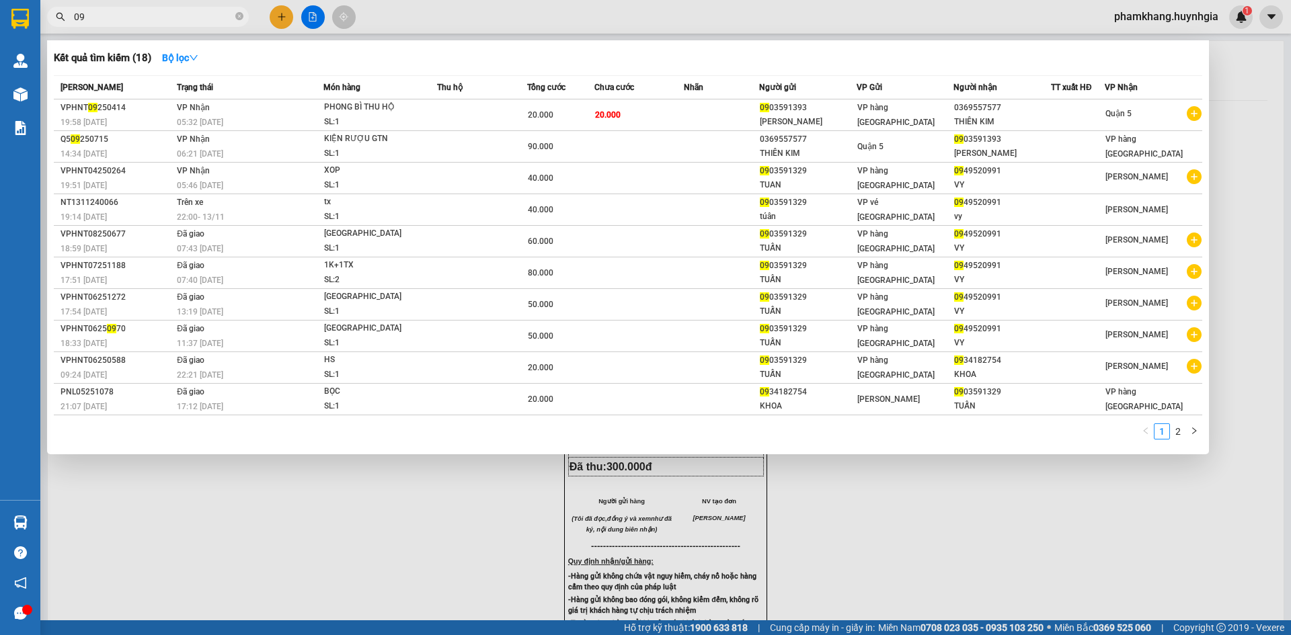
type input "0"
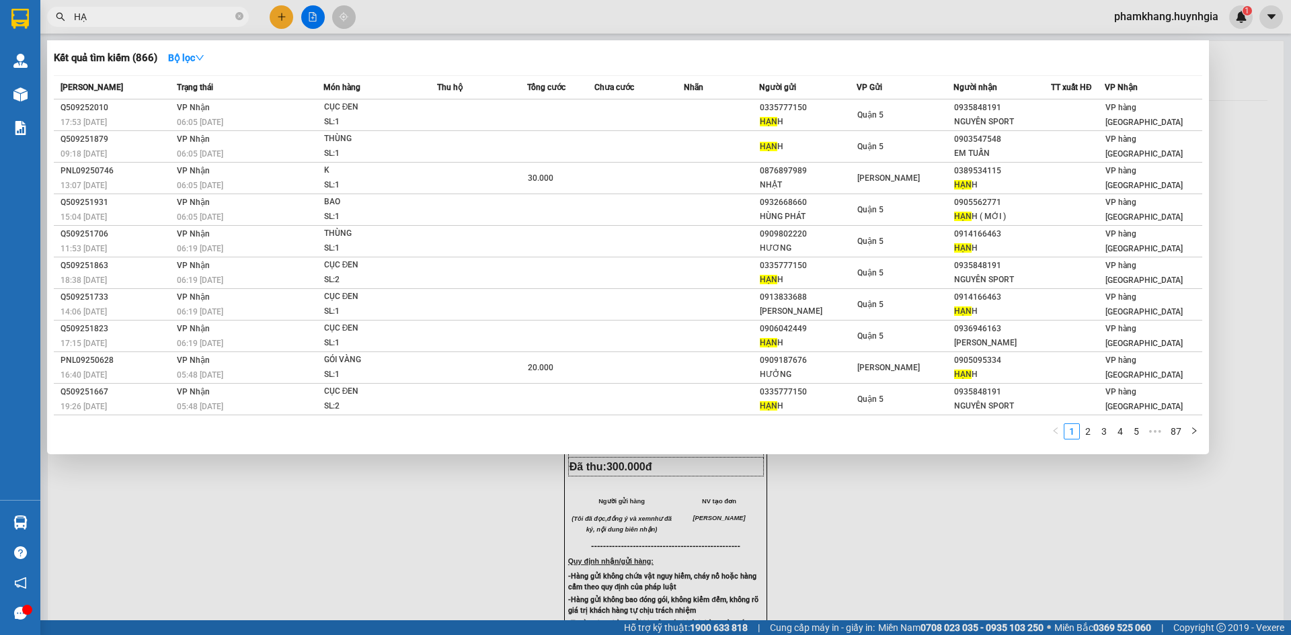
type input "H"
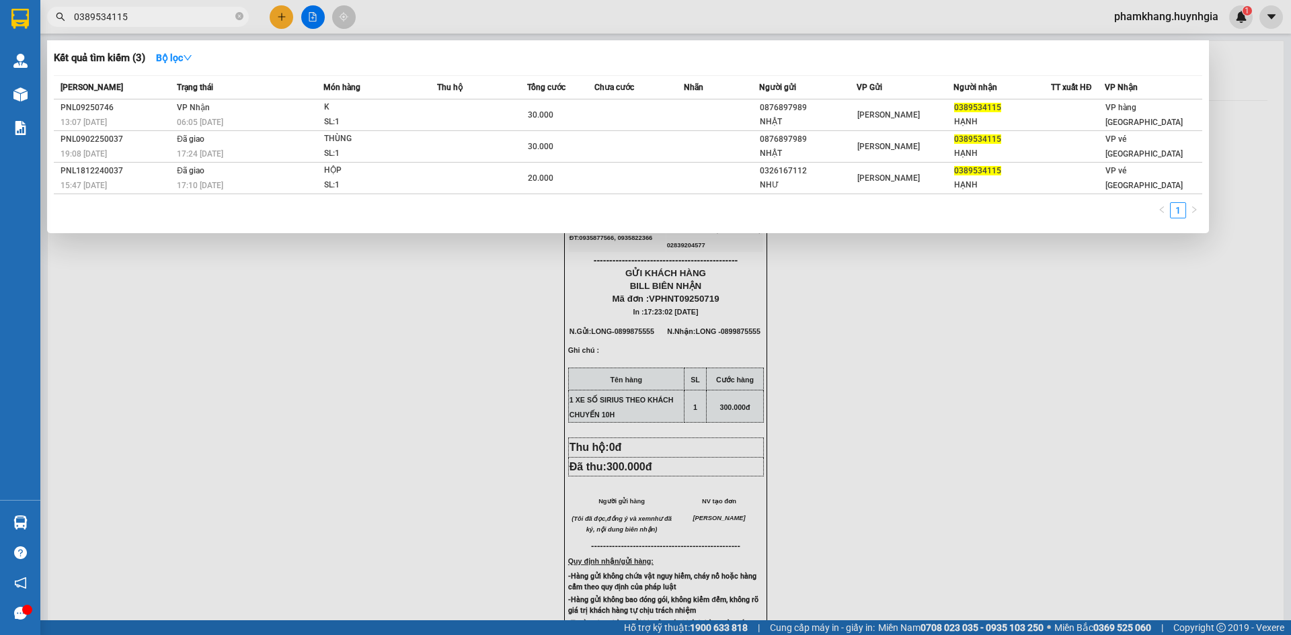
click at [164, 18] on input "0389534115" at bounding box center [153, 16] width 159 height 15
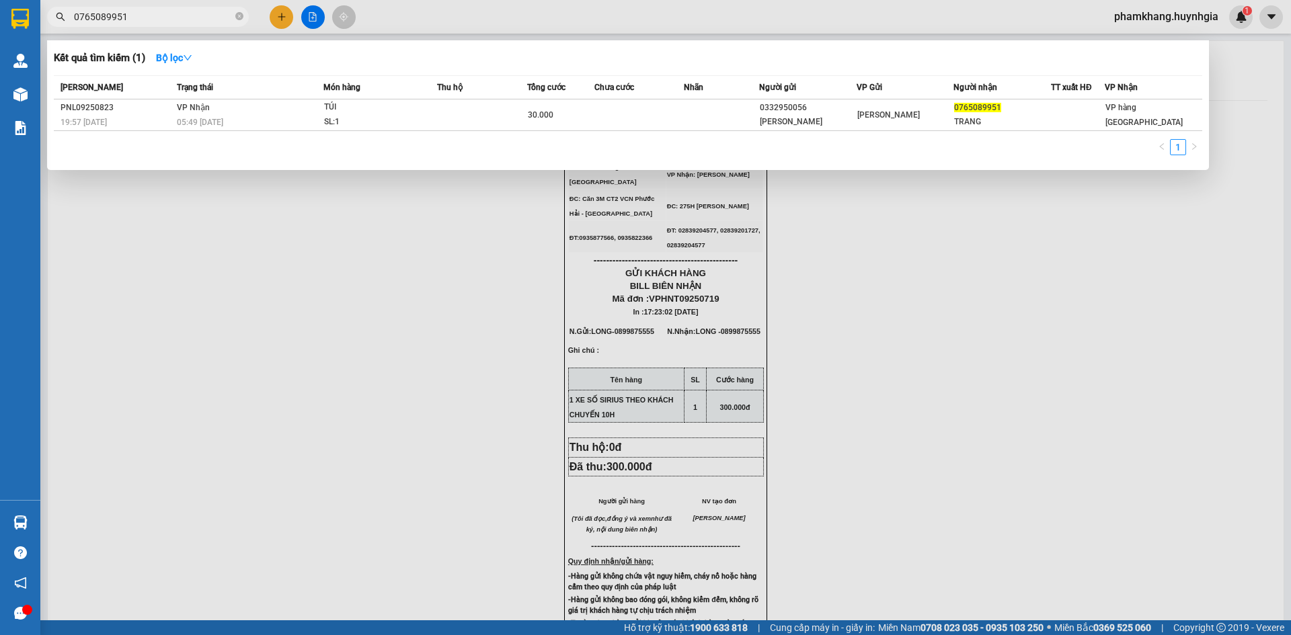
click at [164, 18] on input "0765089951" at bounding box center [153, 16] width 159 height 15
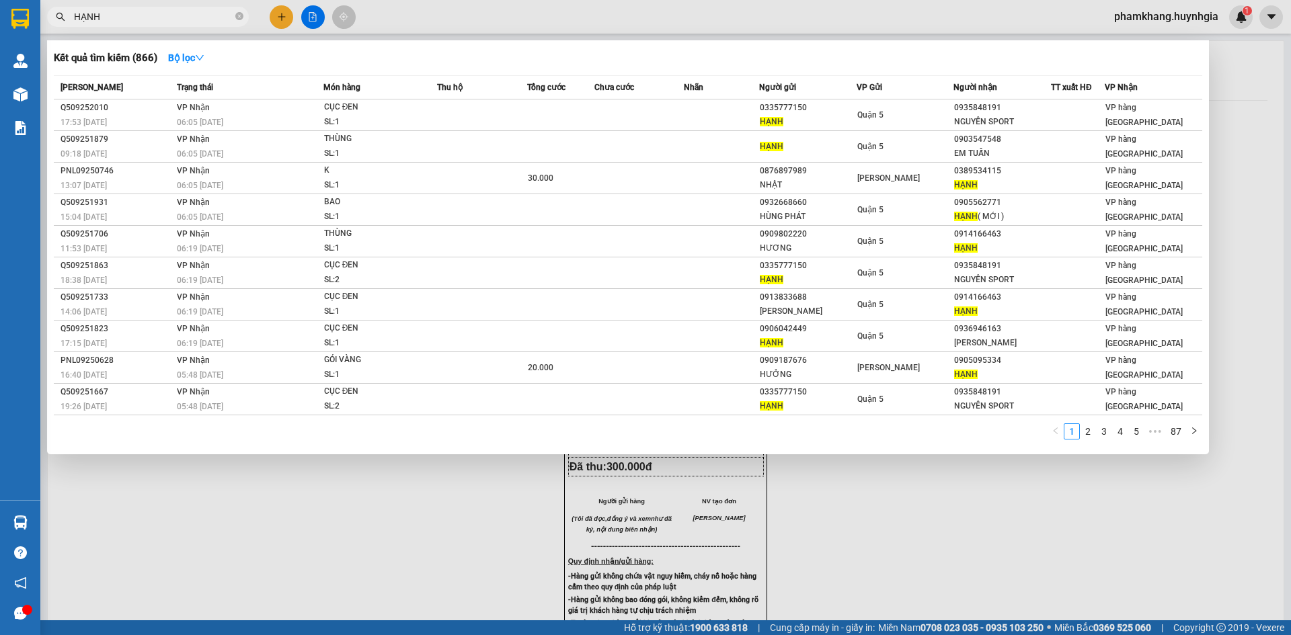
click at [175, 22] on input "HẠNH" at bounding box center [153, 16] width 159 height 15
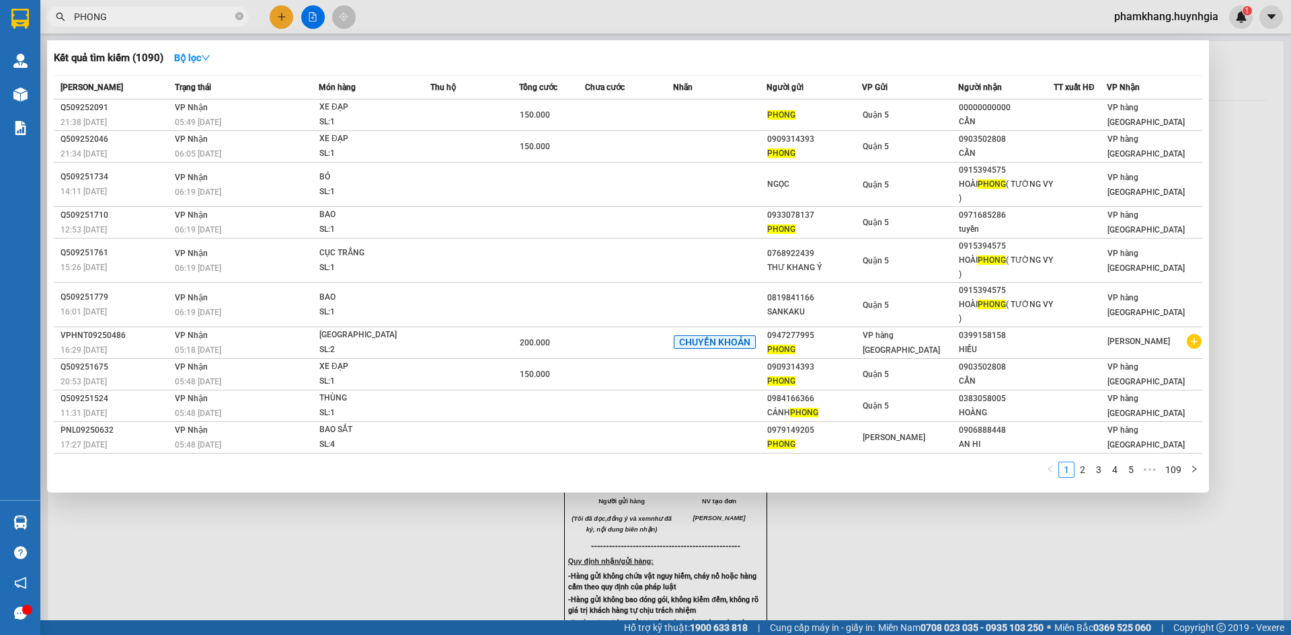
type input "PHONG"
click at [122, 22] on input "PHONG" at bounding box center [153, 16] width 159 height 15
click at [292, 19] on div at bounding box center [645, 317] width 1291 height 635
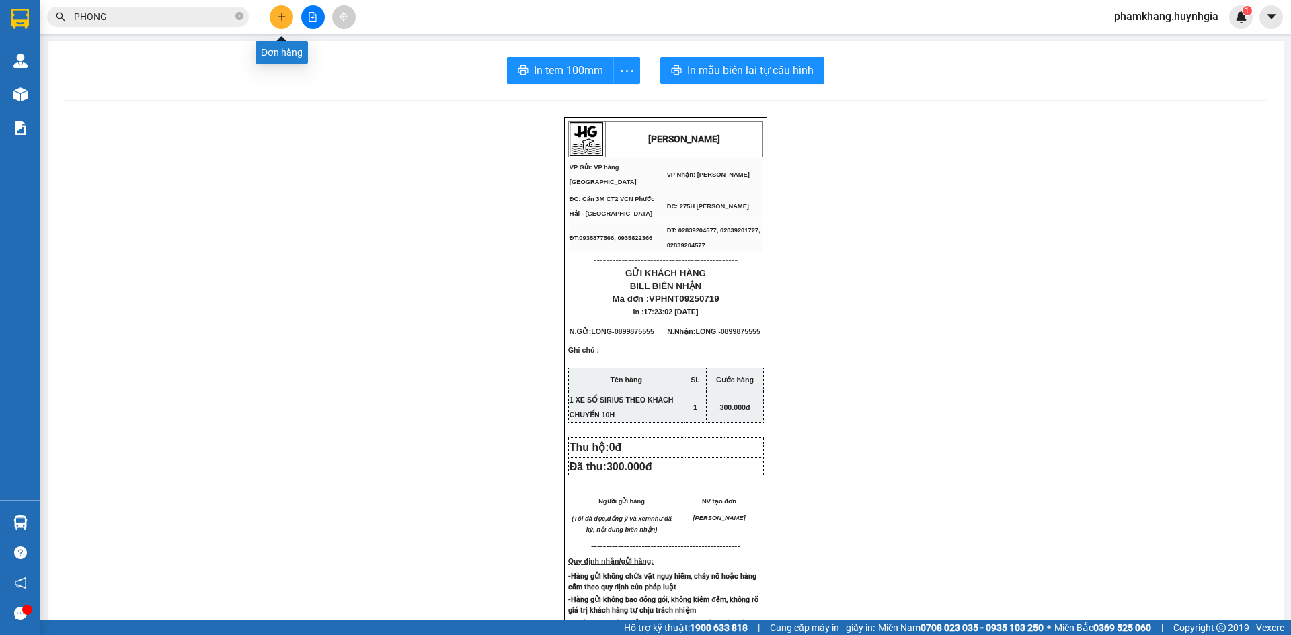
click at [290, 19] on button at bounding box center [282, 17] width 24 height 24
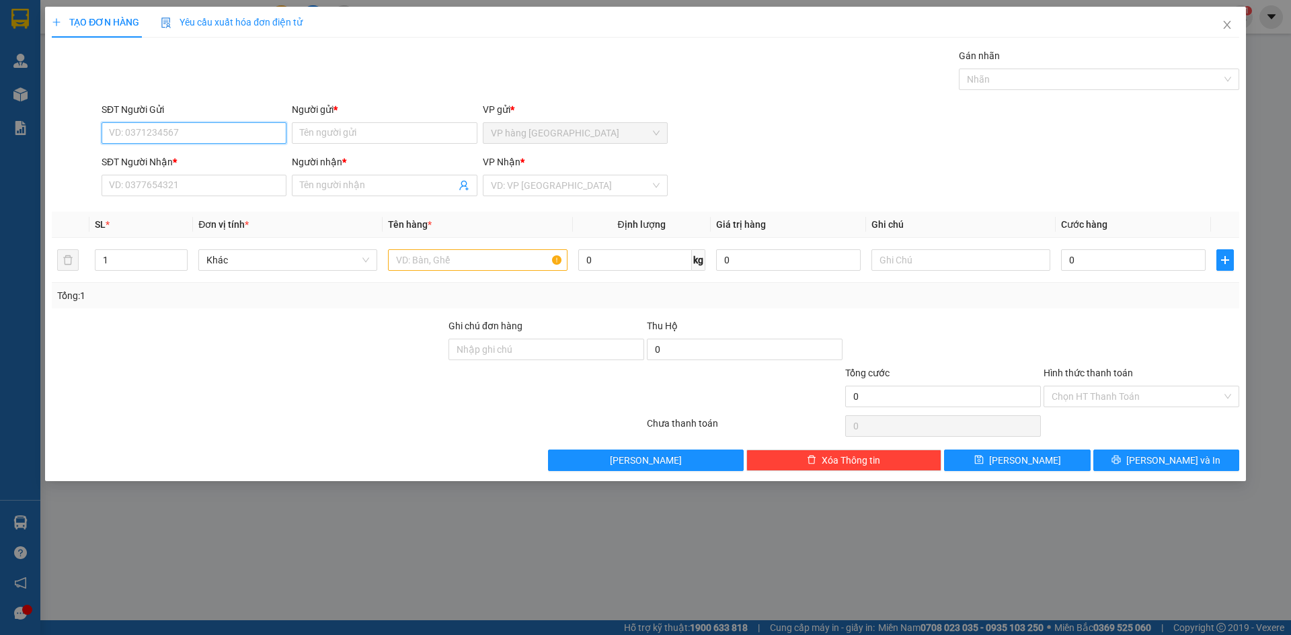
click at [212, 130] on input "SĐT Người Gửi" at bounding box center [194, 133] width 185 height 22
type input "0769489802"
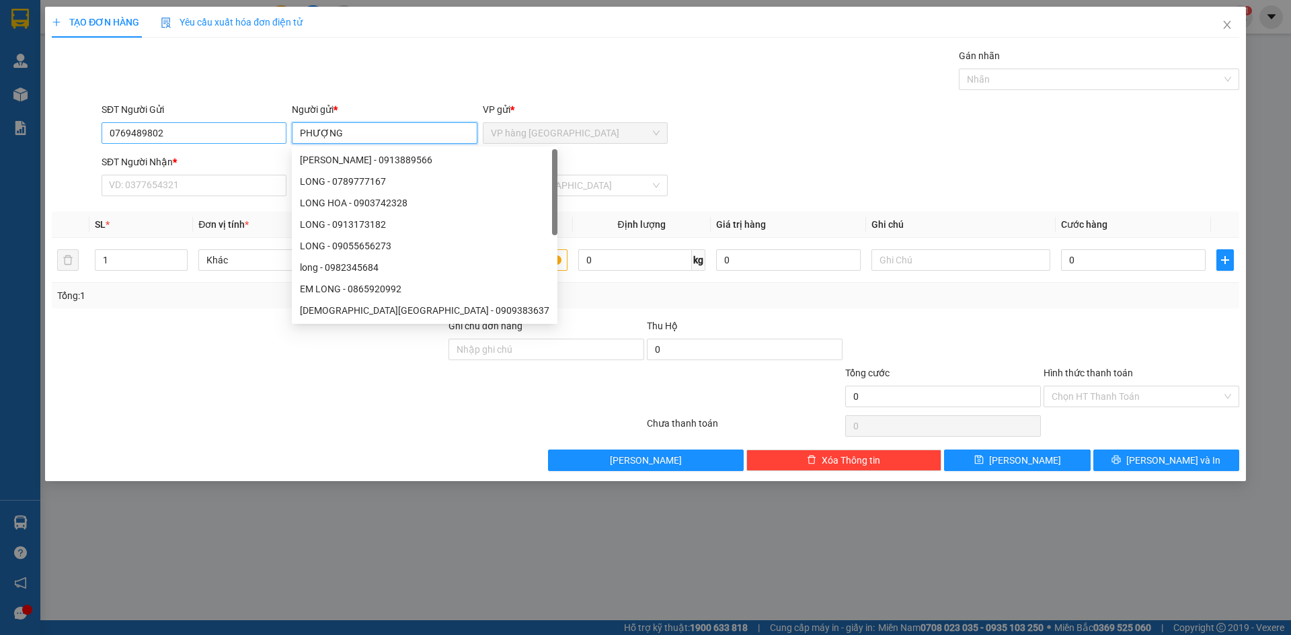
type input "PHƯỢNG"
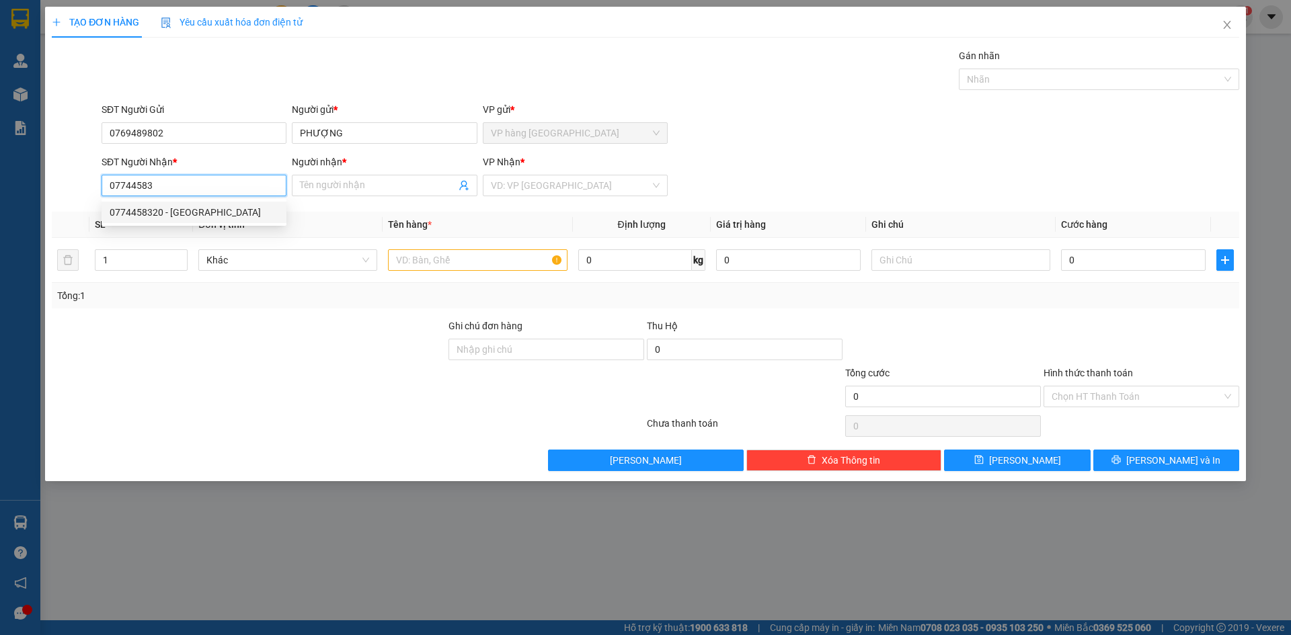
click at [223, 214] on div "0774458320 - [GEOGRAPHIC_DATA]" at bounding box center [194, 212] width 169 height 15
type input "0774458320"
type input "BÍCH HÀ"
type input "0774458320"
click at [491, 259] on input "text" at bounding box center [477, 260] width 179 height 22
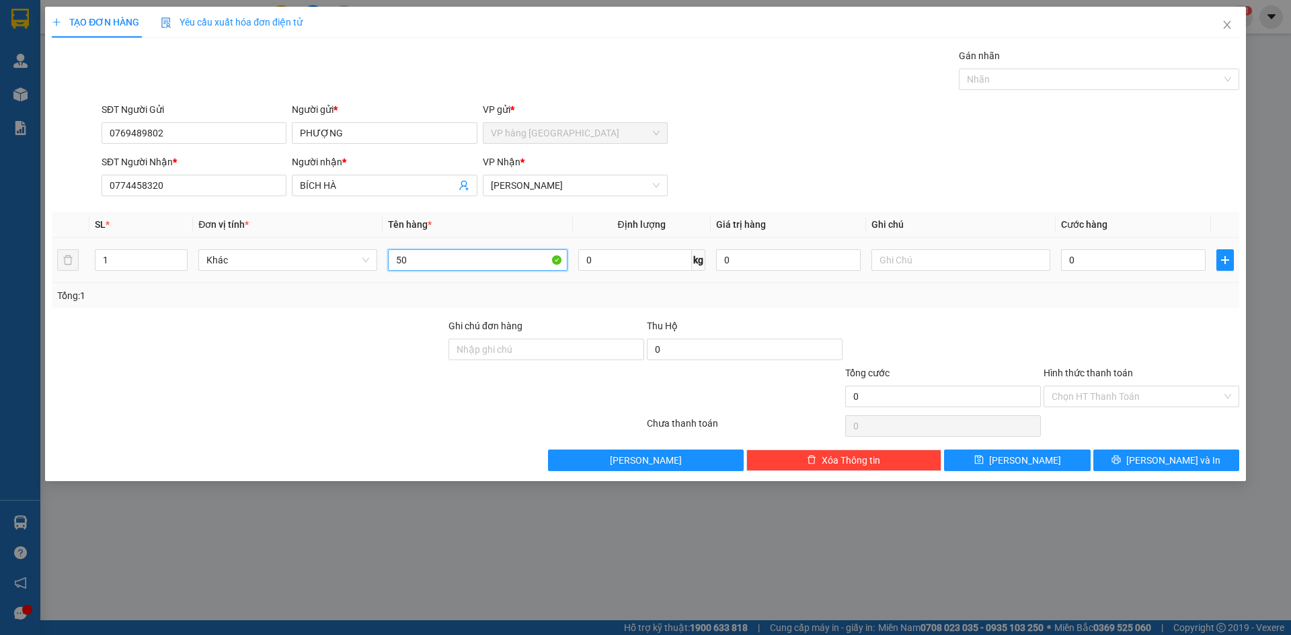
type input "5"
type input "1 KIỆN"
click at [1150, 255] on input "0" at bounding box center [1133, 260] width 145 height 22
type input "5"
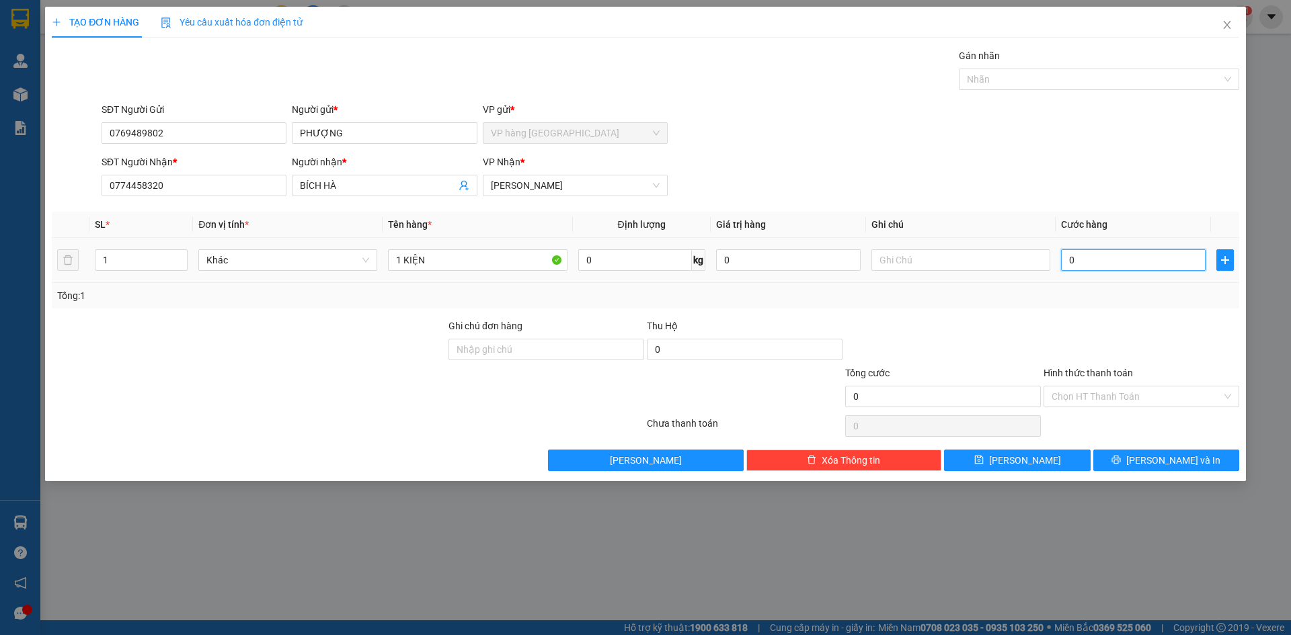
type input "5"
type input "50"
click at [905, 266] on tr "1 Khác 1 KIỆN 0 kg 0 50" at bounding box center [645, 260] width 1187 height 45
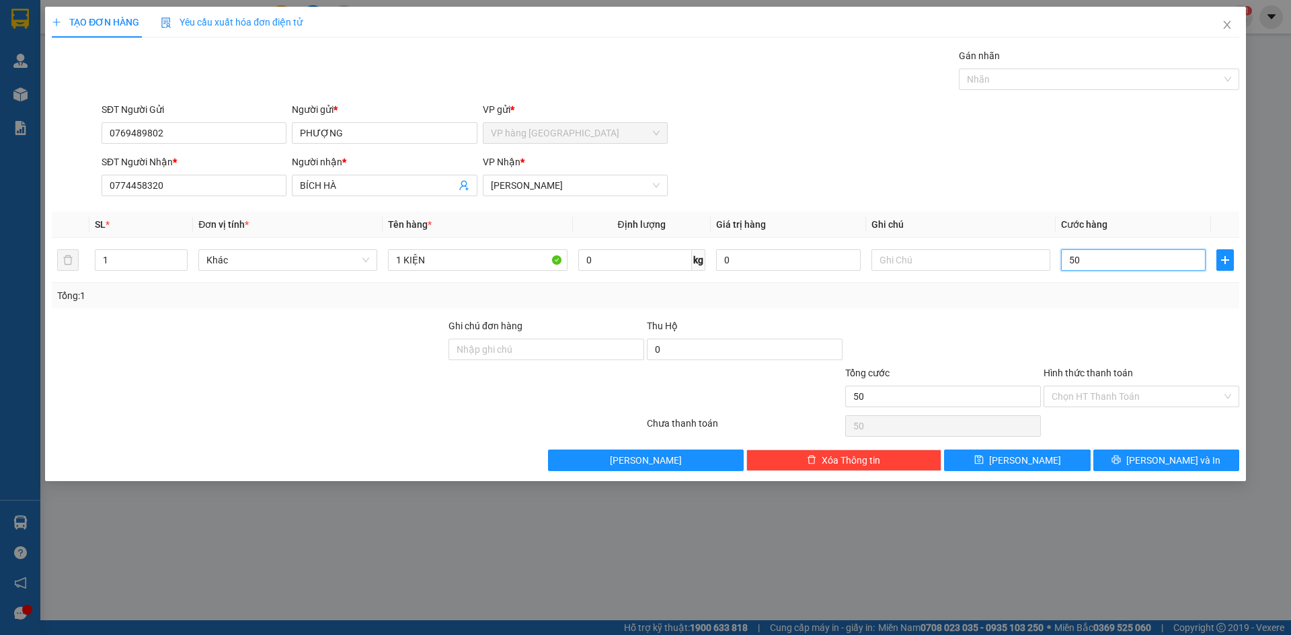
type input "4"
type input "40"
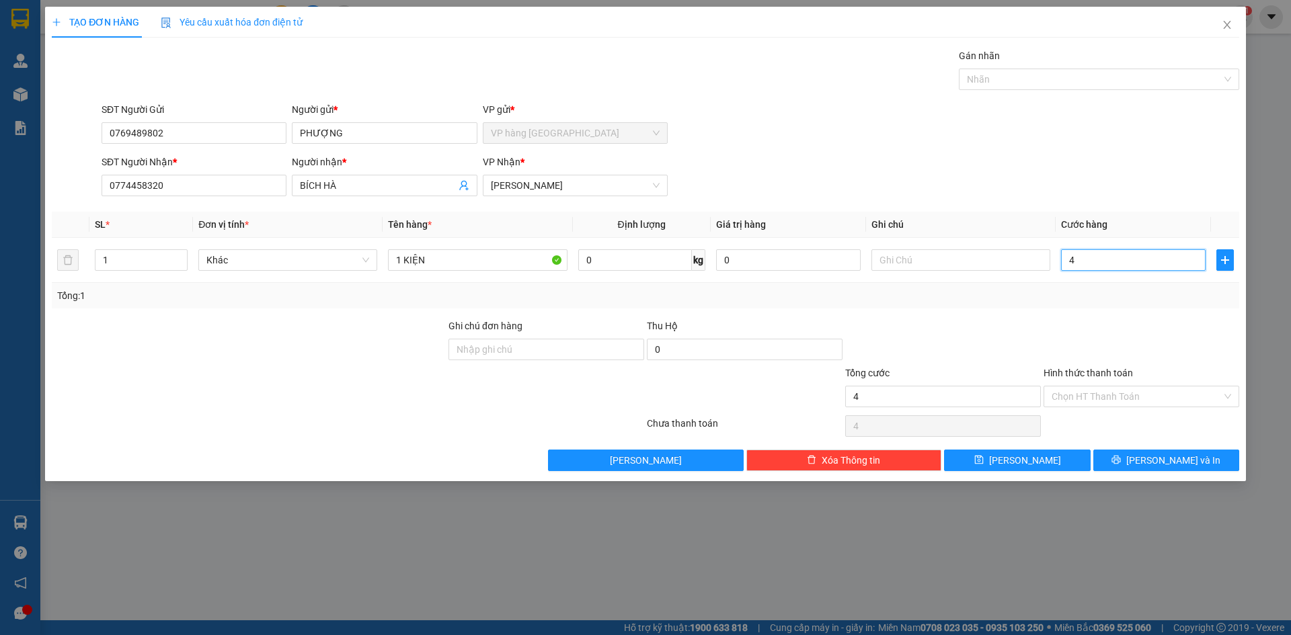
type input "40"
type input "40.000"
click at [1094, 207] on div "Transit Pickup Surcharge Ids Transit Deliver Surcharge Ids Transit Deliver Surc…" at bounding box center [645, 259] width 1187 height 423
drag, startPoint x: 1131, startPoint y: 397, endPoint x: 1135, endPoint y: 406, distance: 10.2
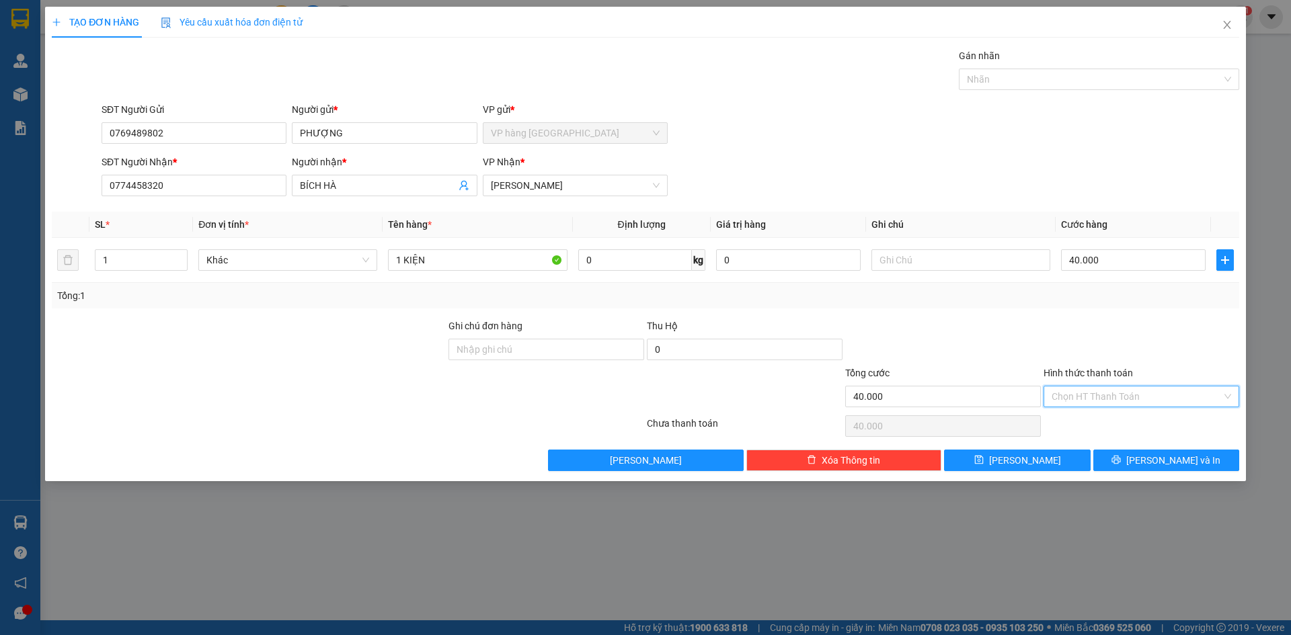
click at [1132, 397] on input "Hình thức thanh toán" at bounding box center [1136, 397] width 170 height 20
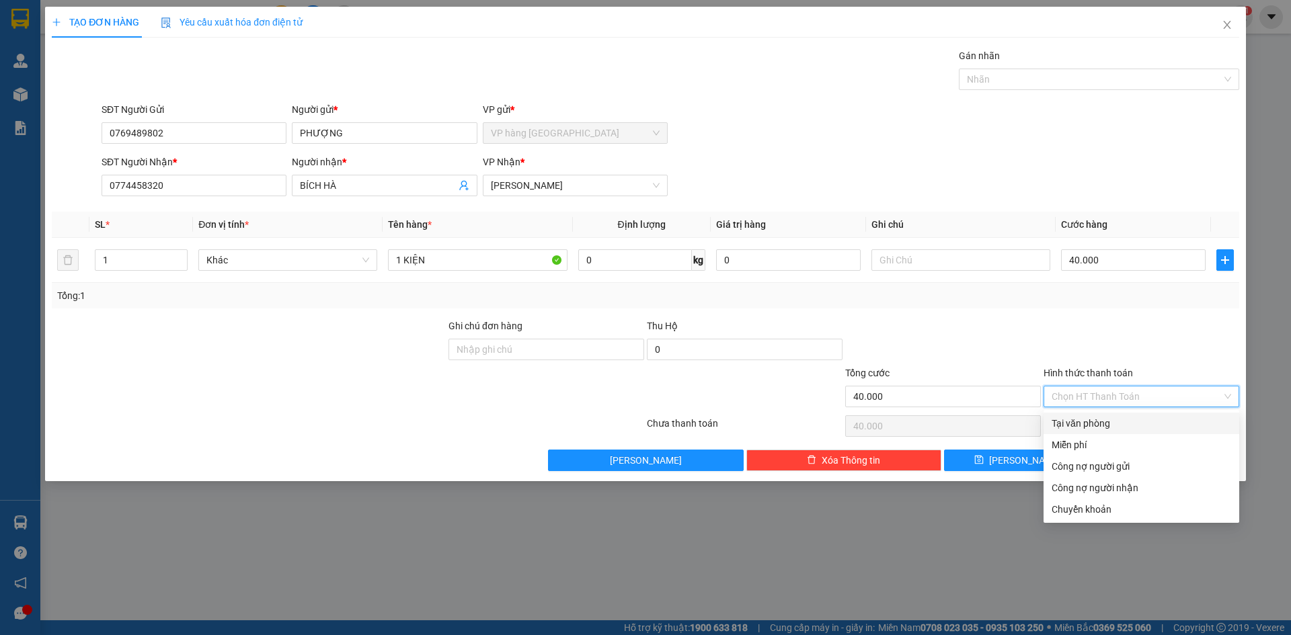
click at [1142, 421] on div "Tại văn phòng" at bounding box center [1140, 423] width 179 height 15
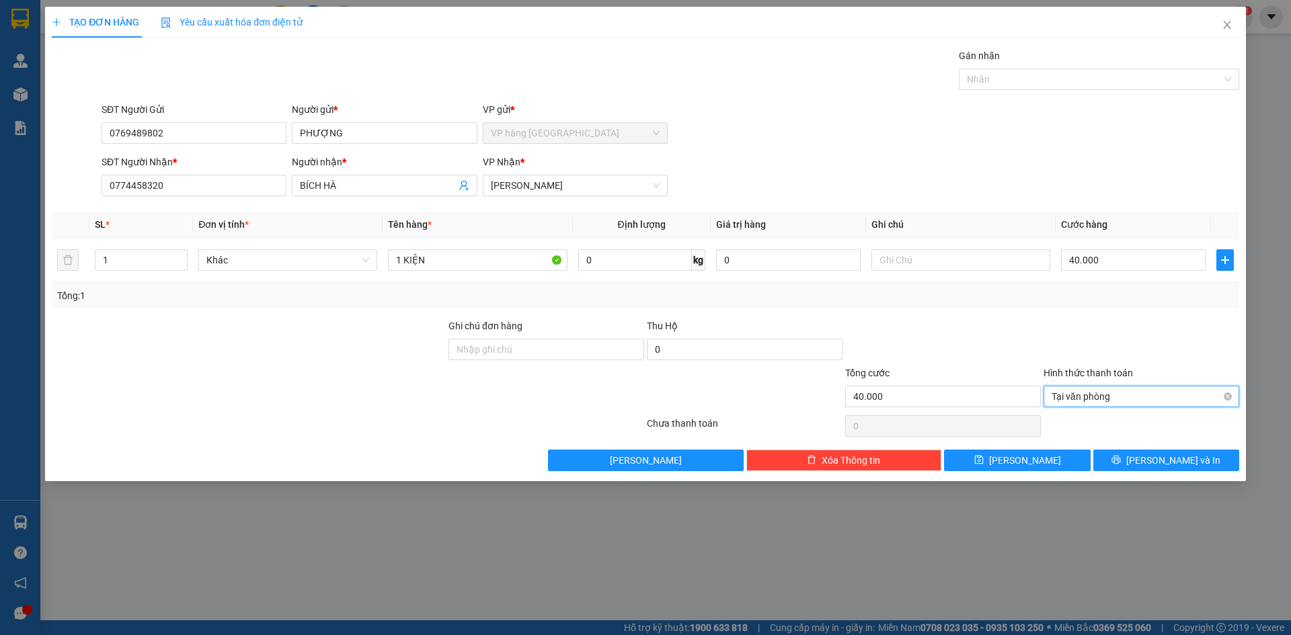
click at [1132, 401] on span "Tại văn phòng" at bounding box center [1140, 397] width 179 height 20
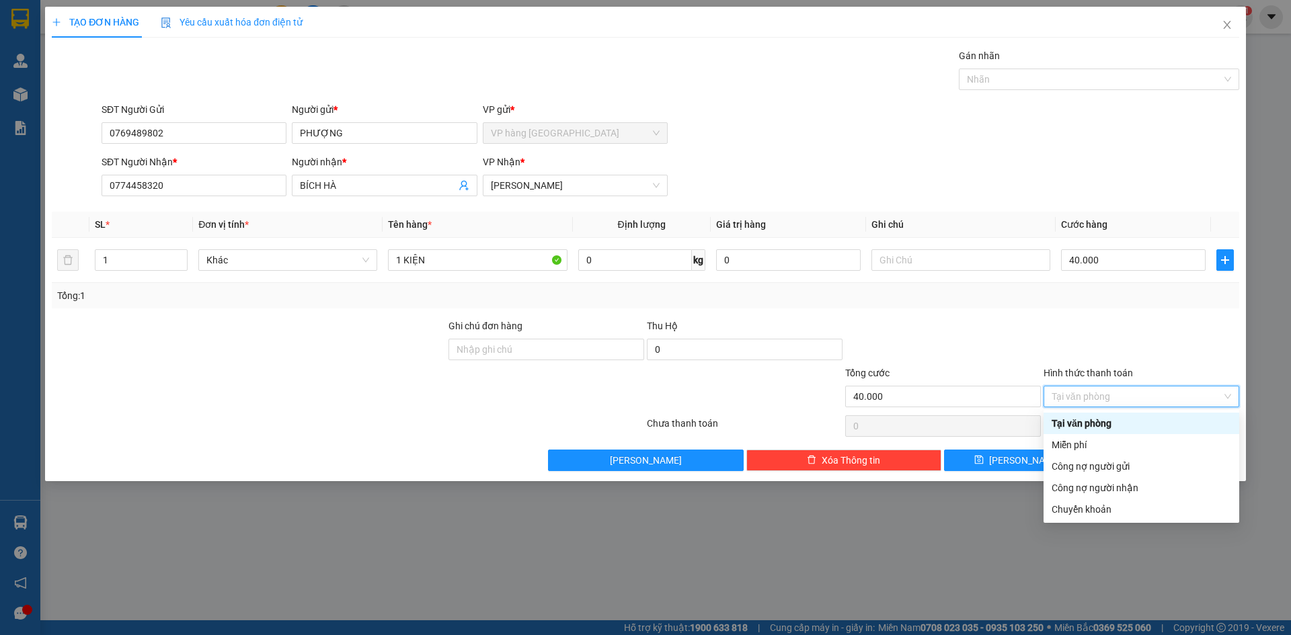
click at [1214, 357] on div at bounding box center [1141, 342] width 198 height 47
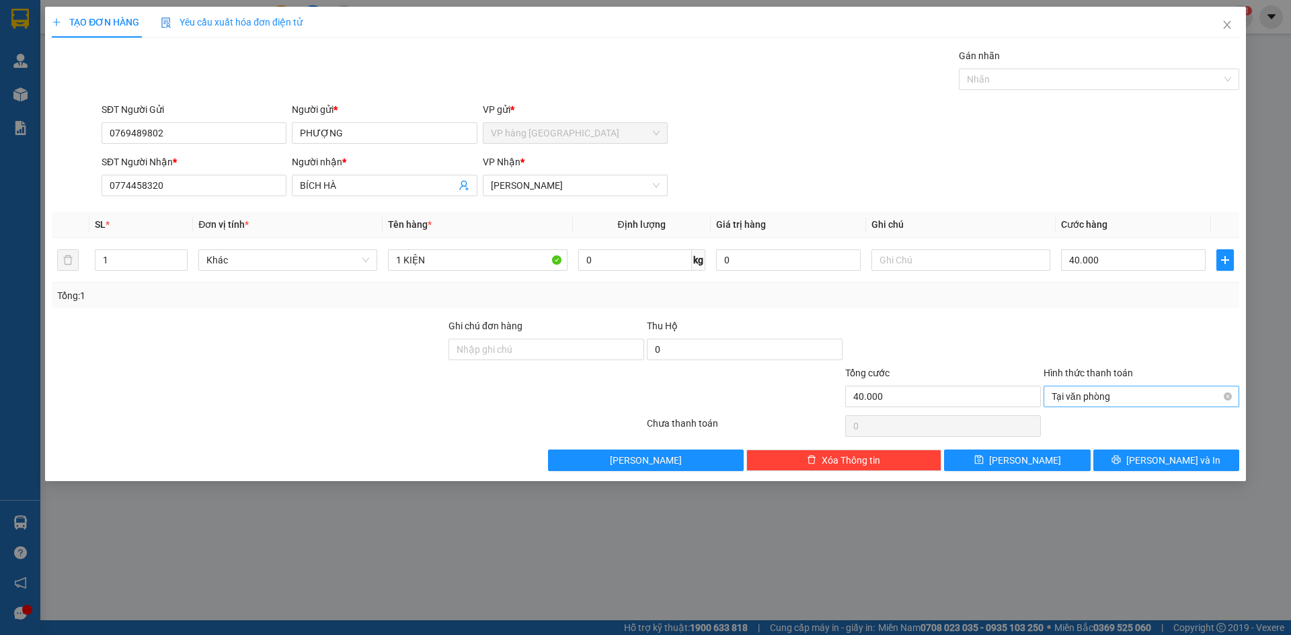
click at [1222, 395] on span "Tại văn phòng" at bounding box center [1140, 397] width 179 height 20
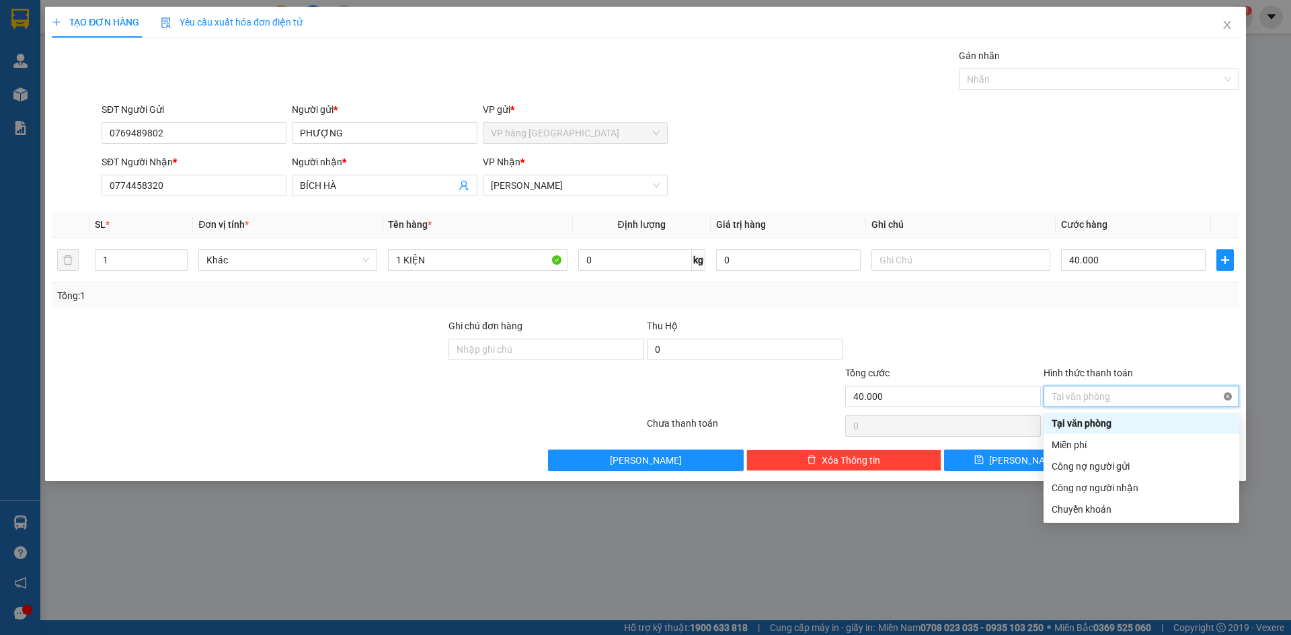
type input "40.000"
click at [1105, 337] on div at bounding box center [1141, 342] width 198 height 47
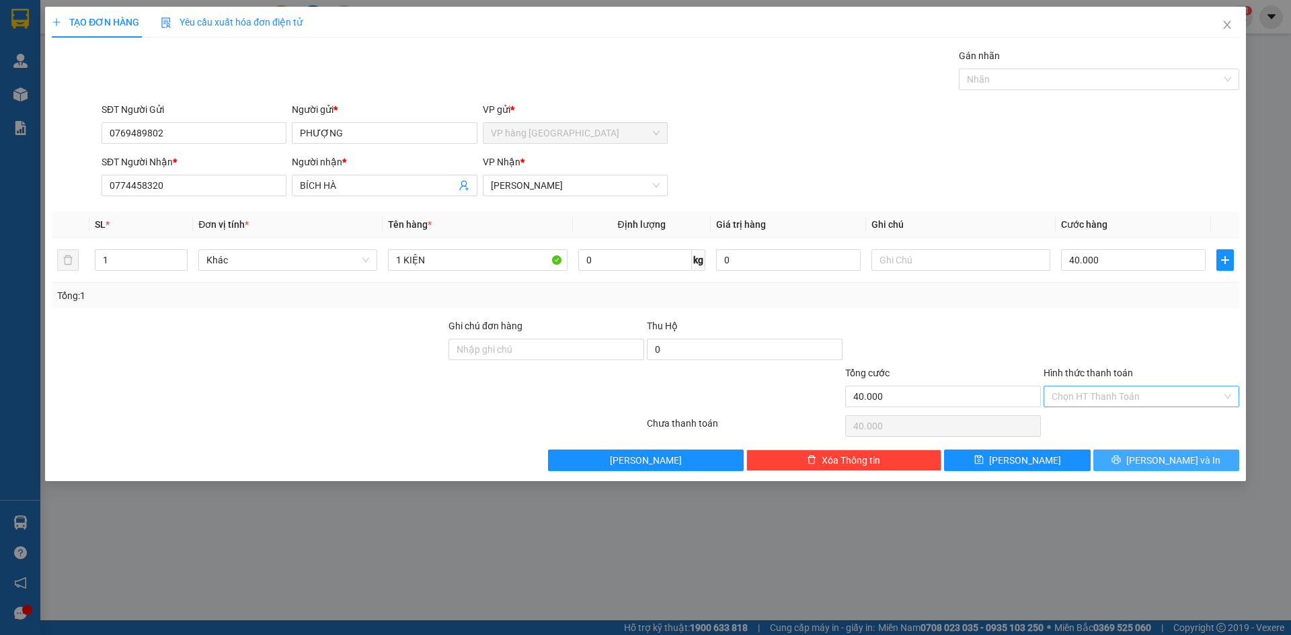
click at [1160, 461] on span "[PERSON_NAME] và In" at bounding box center [1173, 460] width 94 height 15
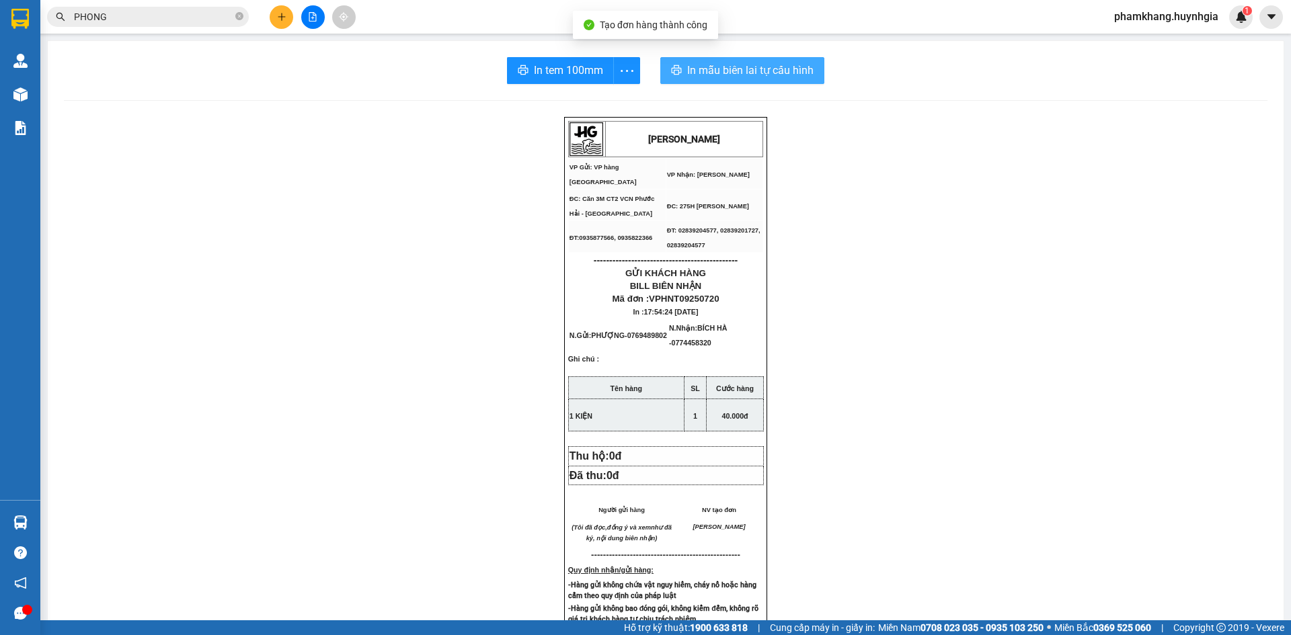
click at [741, 70] on span "In mẫu biên lai tự cấu hình" at bounding box center [750, 70] width 126 height 17
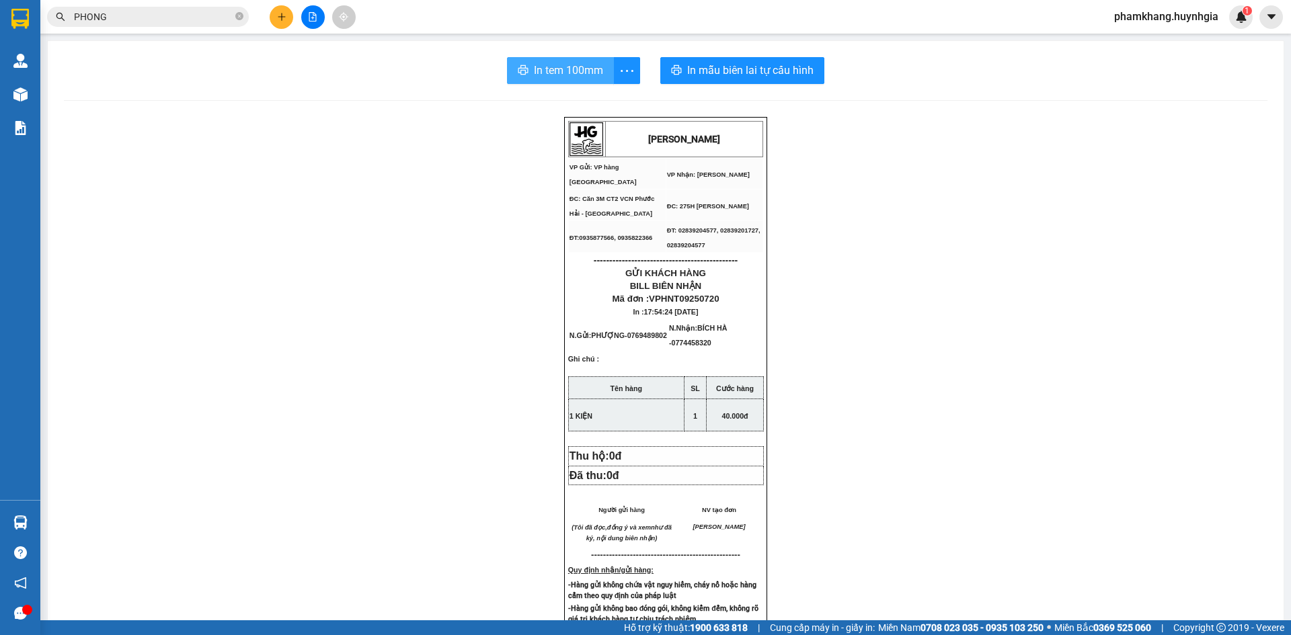
click at [569, 69] on span "In tem 100mm" at bounding box center [568, 70] width 69 height 17
drag, startPoint x: 1100, startPoint y: 340, endPoint x: 1027, endPoint y: 328, distance: 73.6
click at [1100, 340] on div "[PERSON_NAME] VP Gửi: VP hàng Nha Trang VP Nhận: [PERSON_NAME] ĐC: Căn 3M CT2…" at bounding box center [665, 587] width 1203 height 940
click at [279, 22] on button at bounding box center [282, 17] width 24 height 24
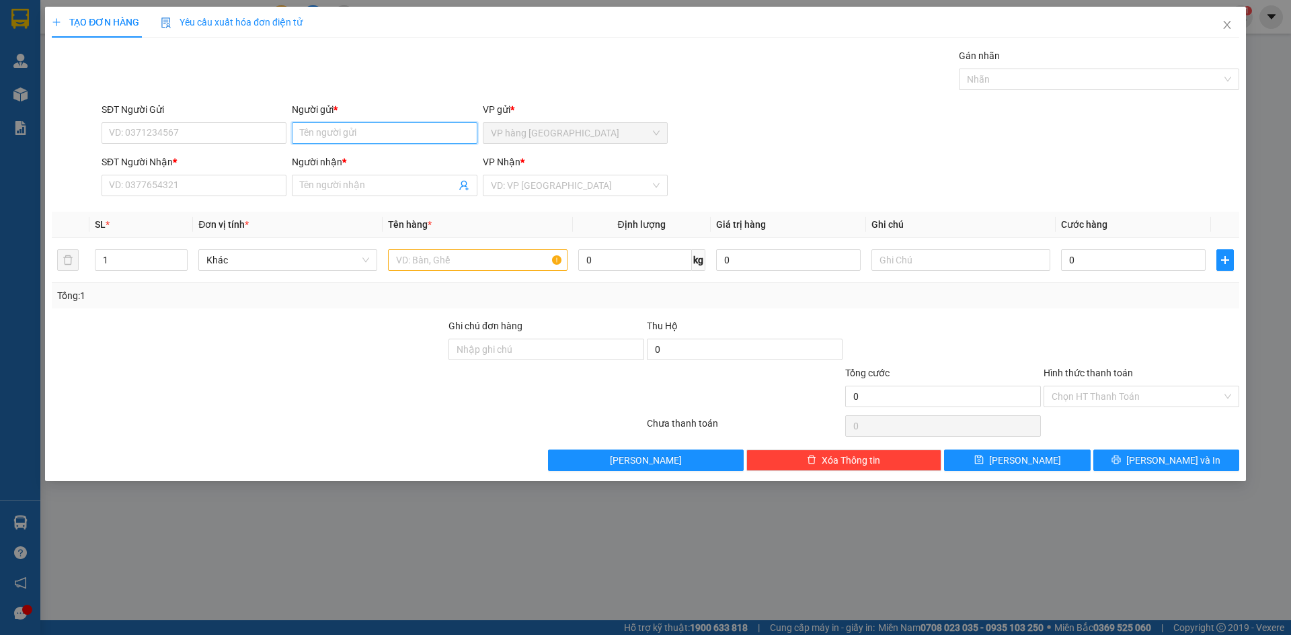
click at [351, 131] on input "Người gửi *" at bounding box center [384, 133] width 185 height 22
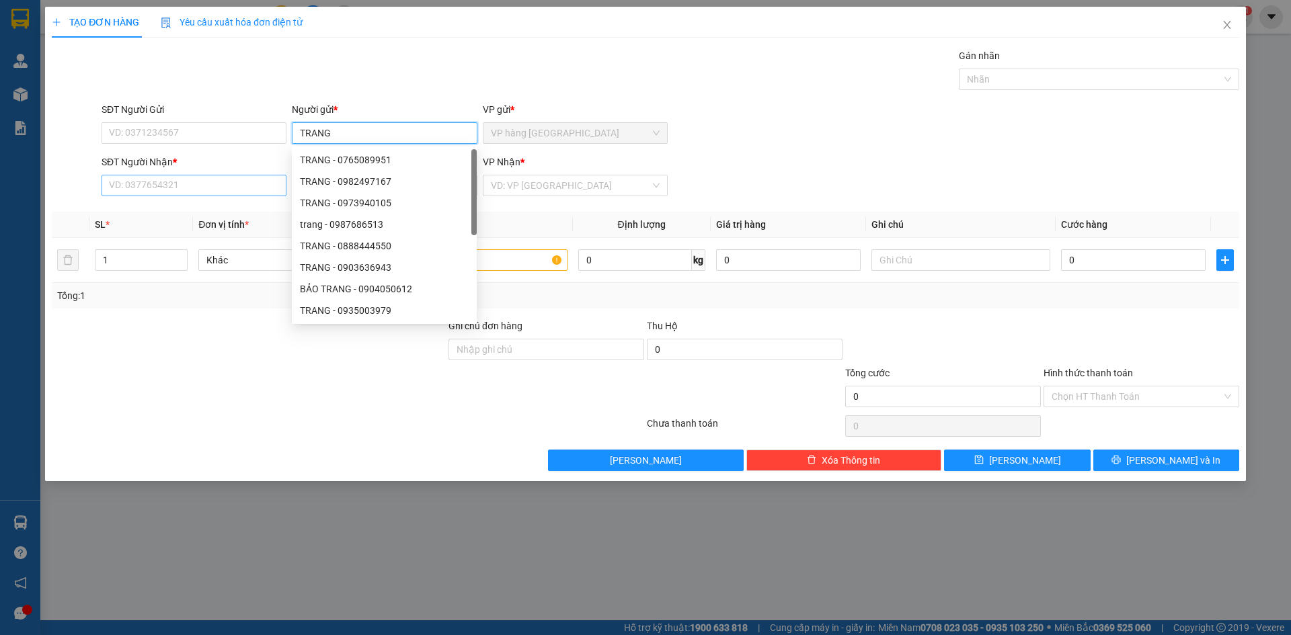
type input "TRANG"
click at [188, 186] on input "SĐT Người Nhận *" at bounding box center [194, 186] width 185 height 22
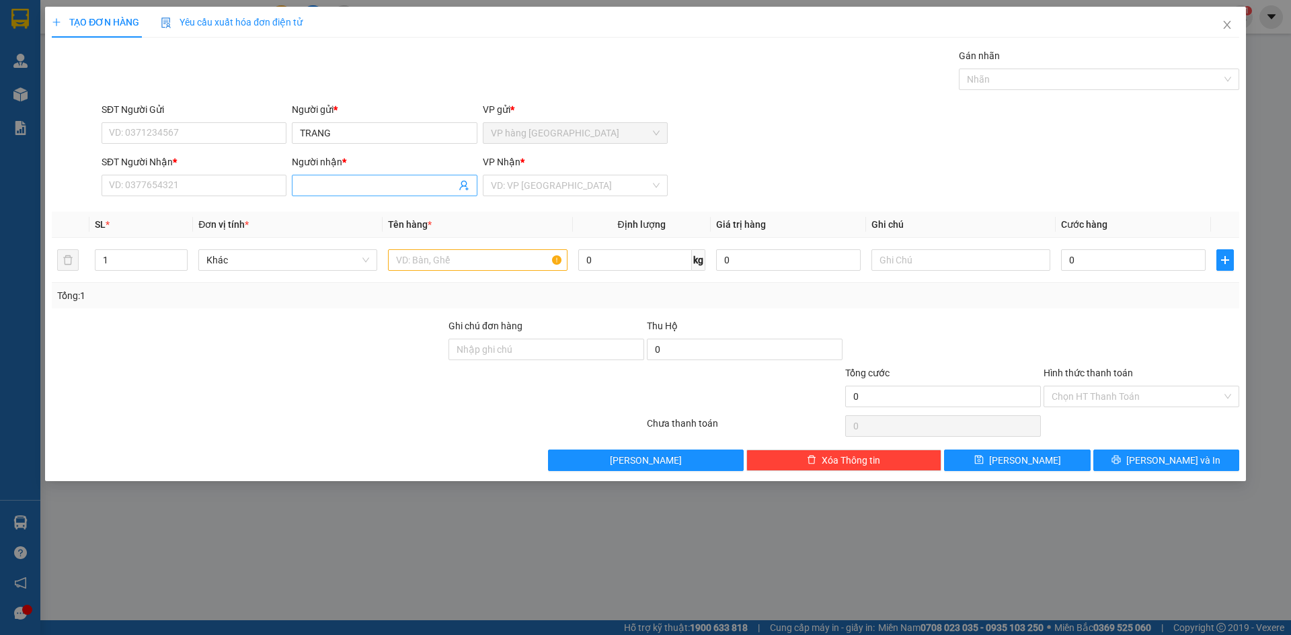
click at [333, 189] on input "Người nhận *" at bounding box center [377, 185] width 155 height 15
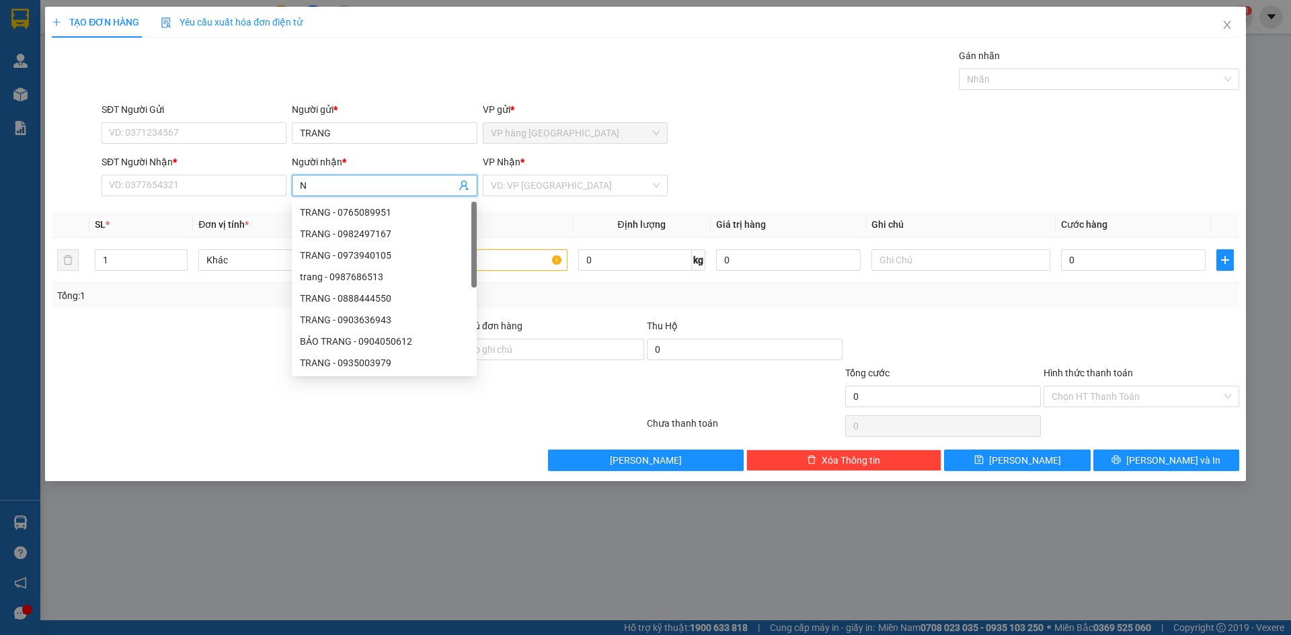
type input "NỮ"
click at [422, 364] on div "NỮ - 0906315734" at bounding box center [384, 363] width 169 height 15
type input "0906315734"
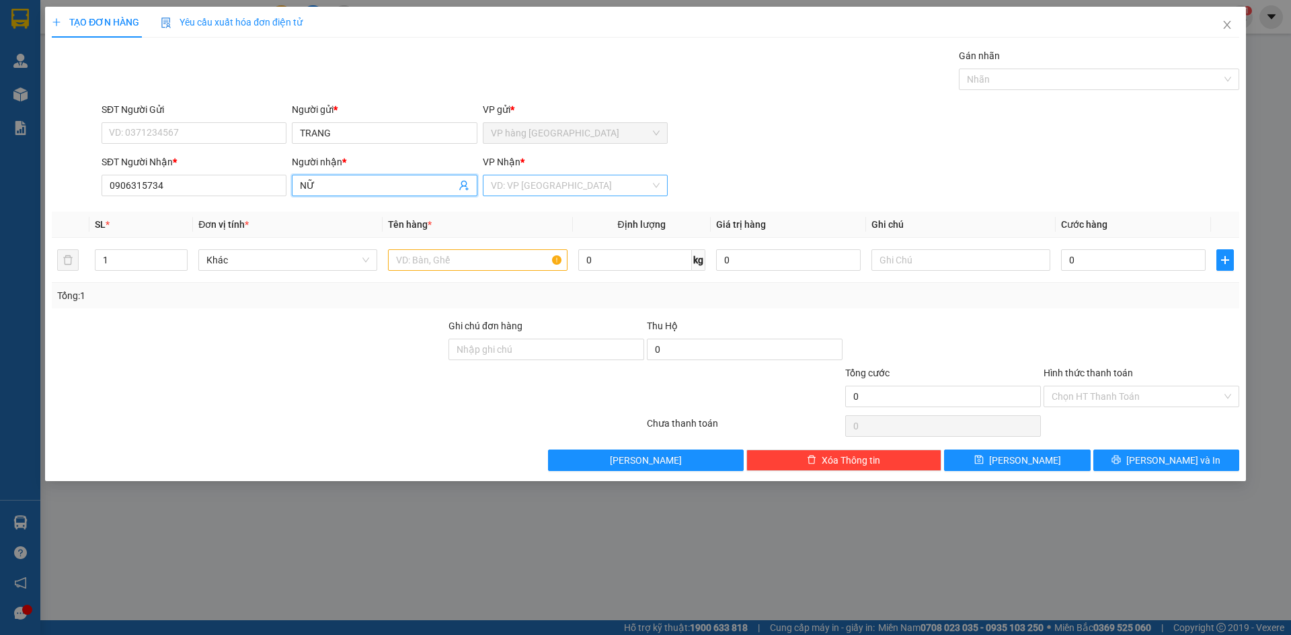
type input "NỮ"
click at [538, 190] on input "search" at bounding box center [570, 185] width 159 height 20
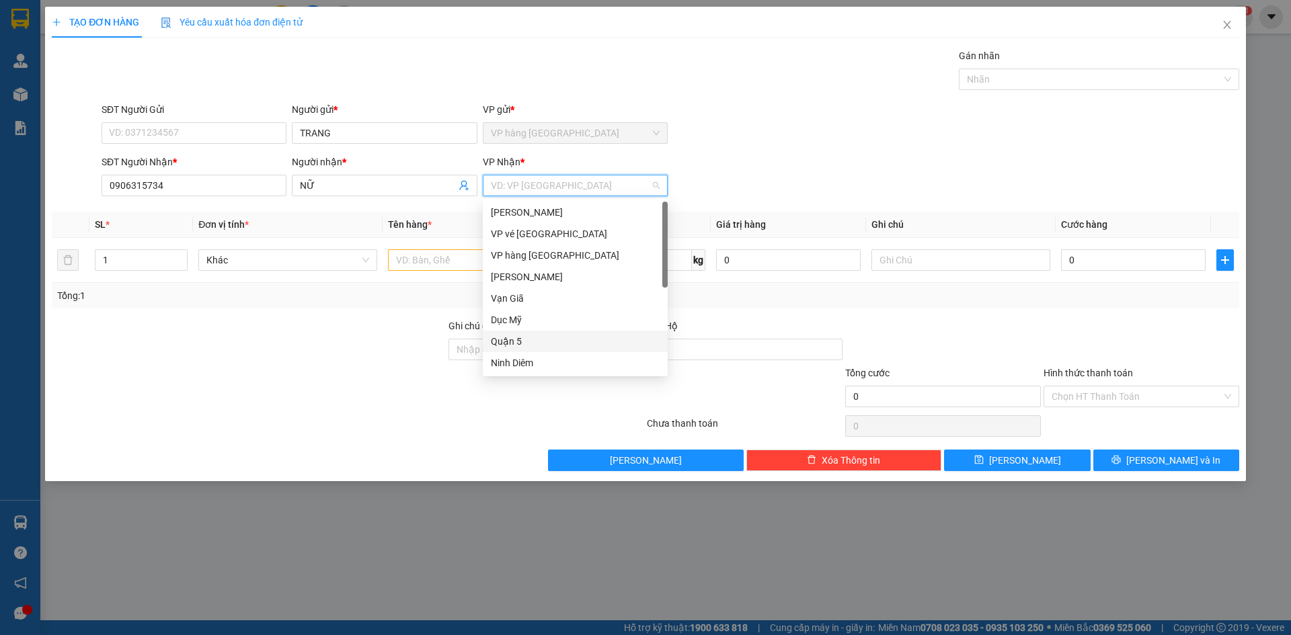
drag, startPoint x: 530, startPoint y: 336, endPoint x: 490, endPoint y: 296, distance: 56.1
click at [529, 337] on div "Quận 5" at bounding box center [575, 341] width 169 height 15
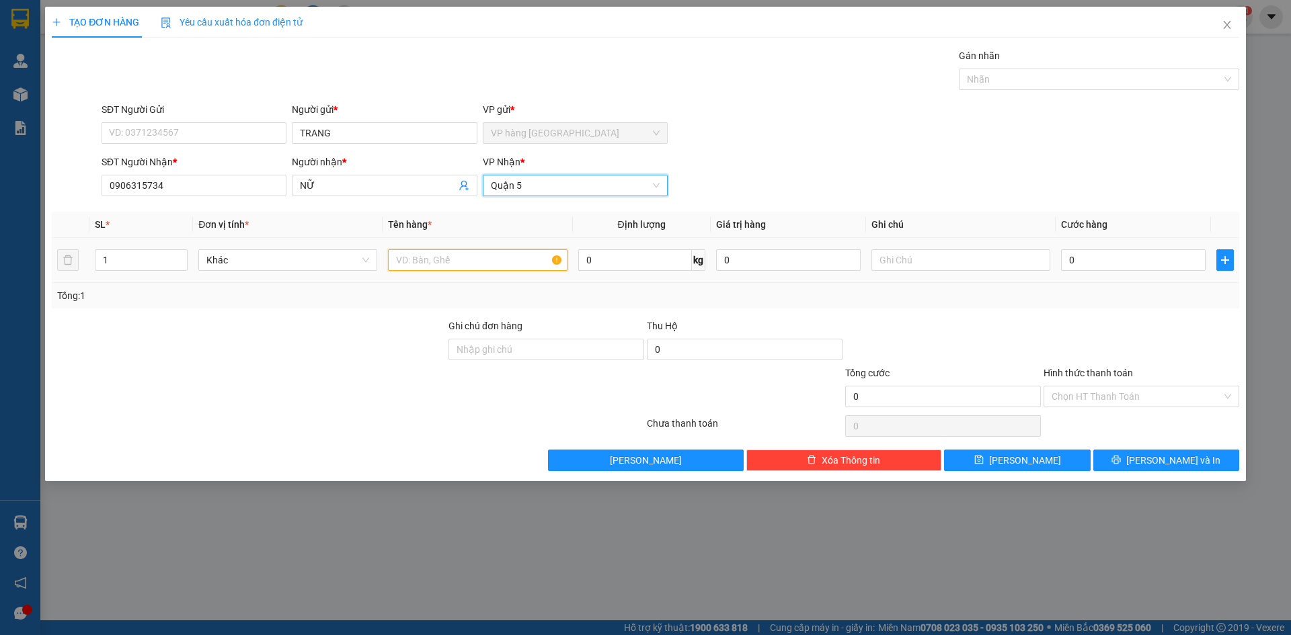
click at [472, 264] on input "text" at bounding box center [477, 260] width 179 height 22
click at [517, 192] on span "Quận 5" at bounding box center [575, 185] width 169 height 20
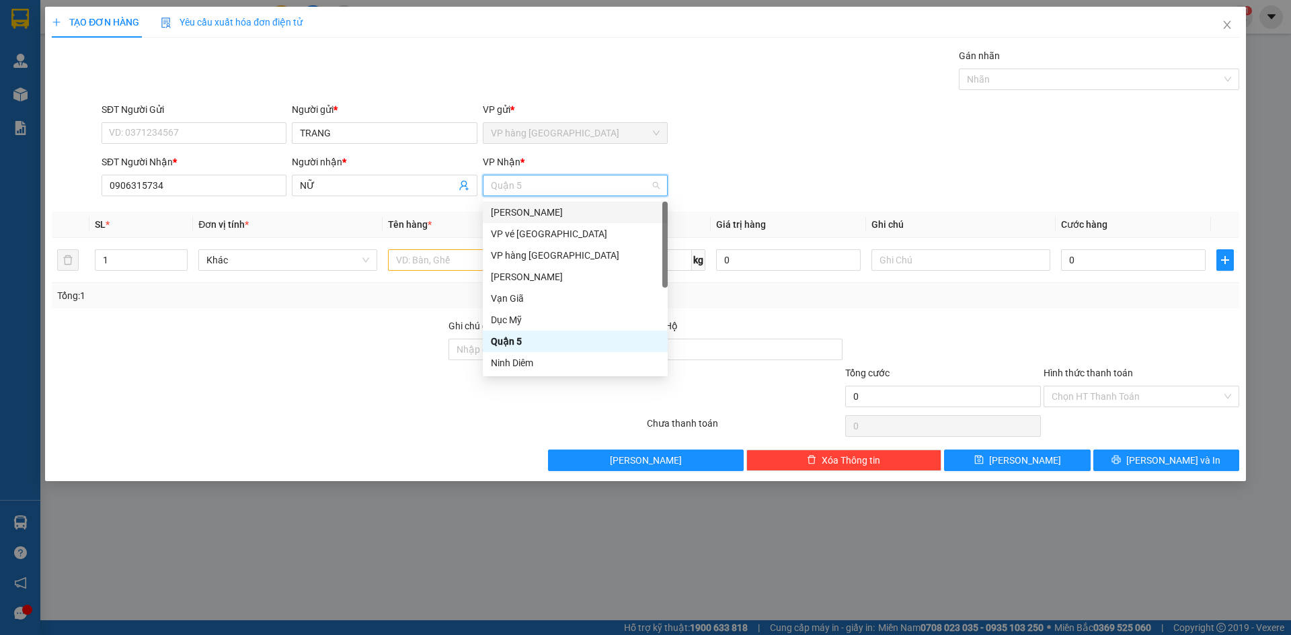
click at [533, 213] on div "[PERSON_NAME]" at bounding box center [575, 212] width 169 height 15
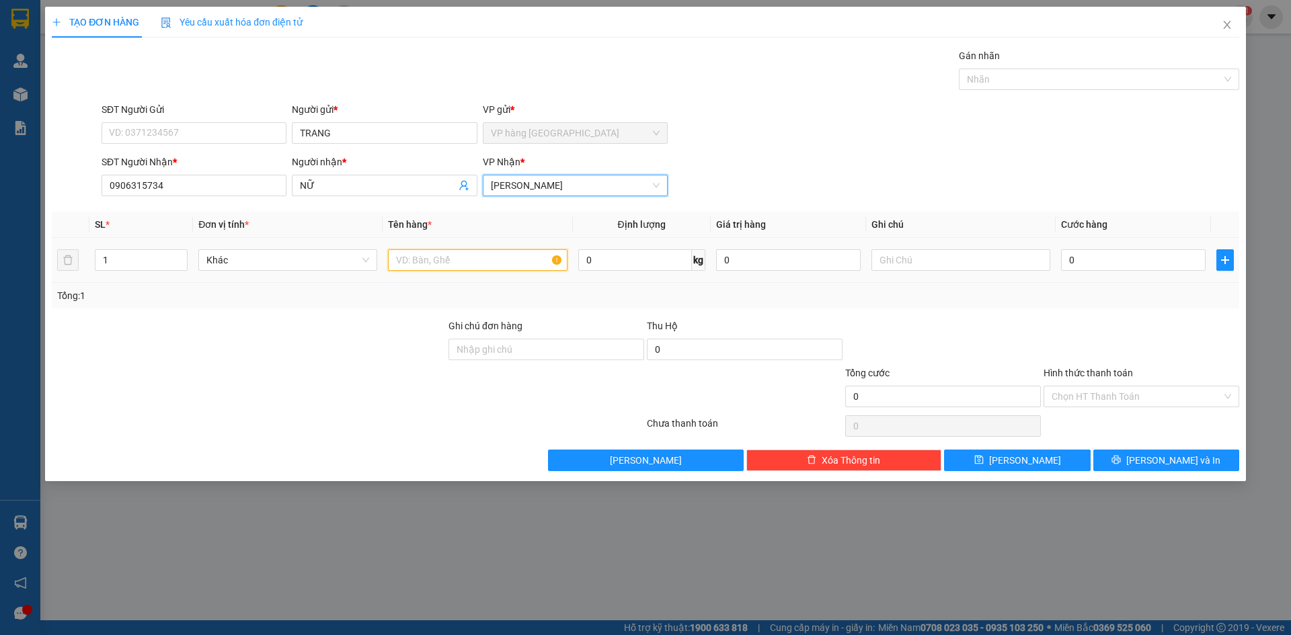
click at [434, 264] on input "text" at bounding box center [477, 260] width 179 height 22
type input "5T + 7K"
click at [1150, 264] on input "0" at bounding box center [1133, 260] width 145 height 22
type input "7"
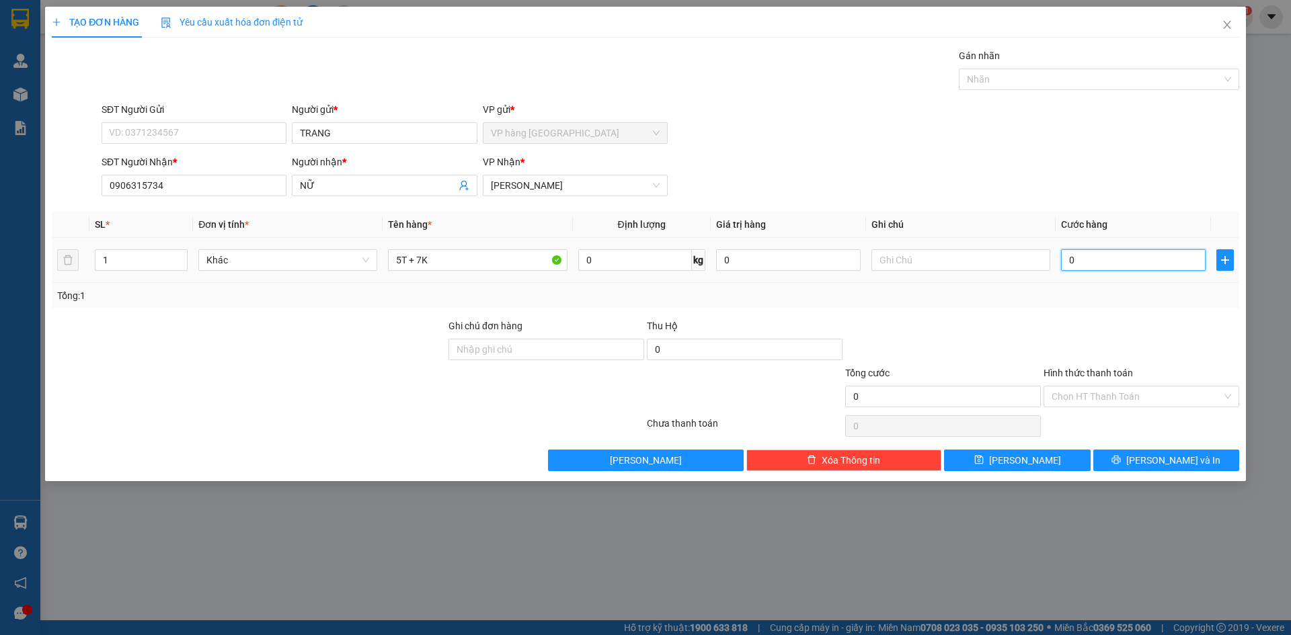
type input "7"
type input "70"
type input "700"
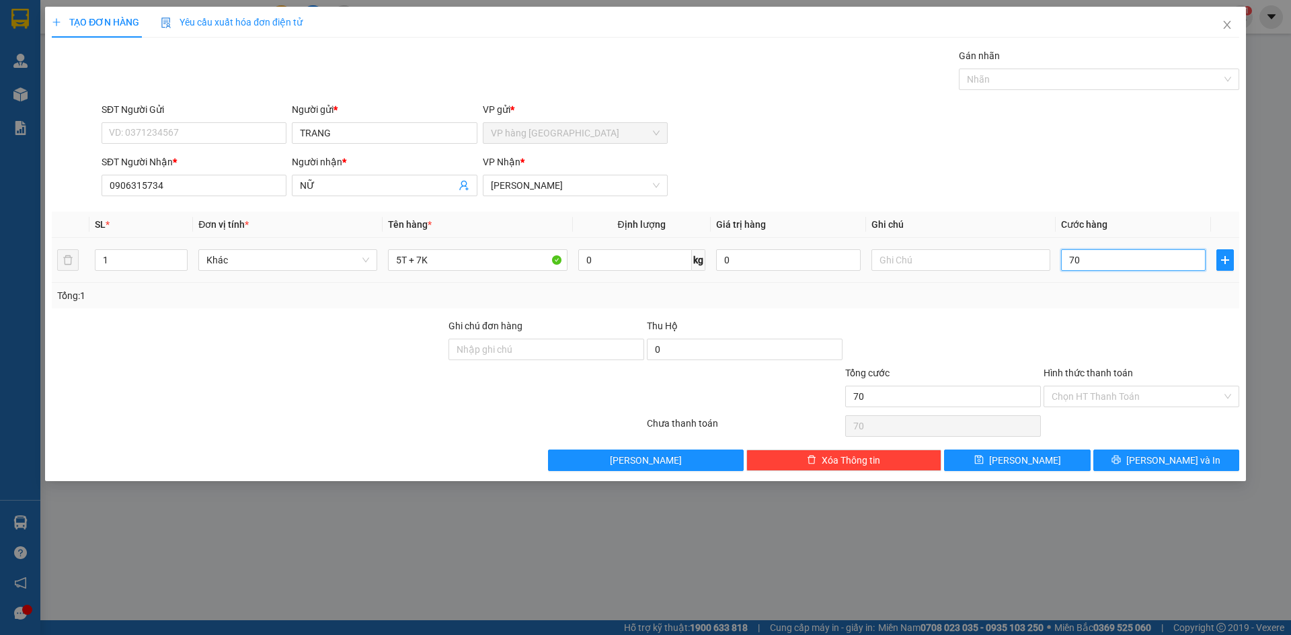
type input "700"
type input "700.000"
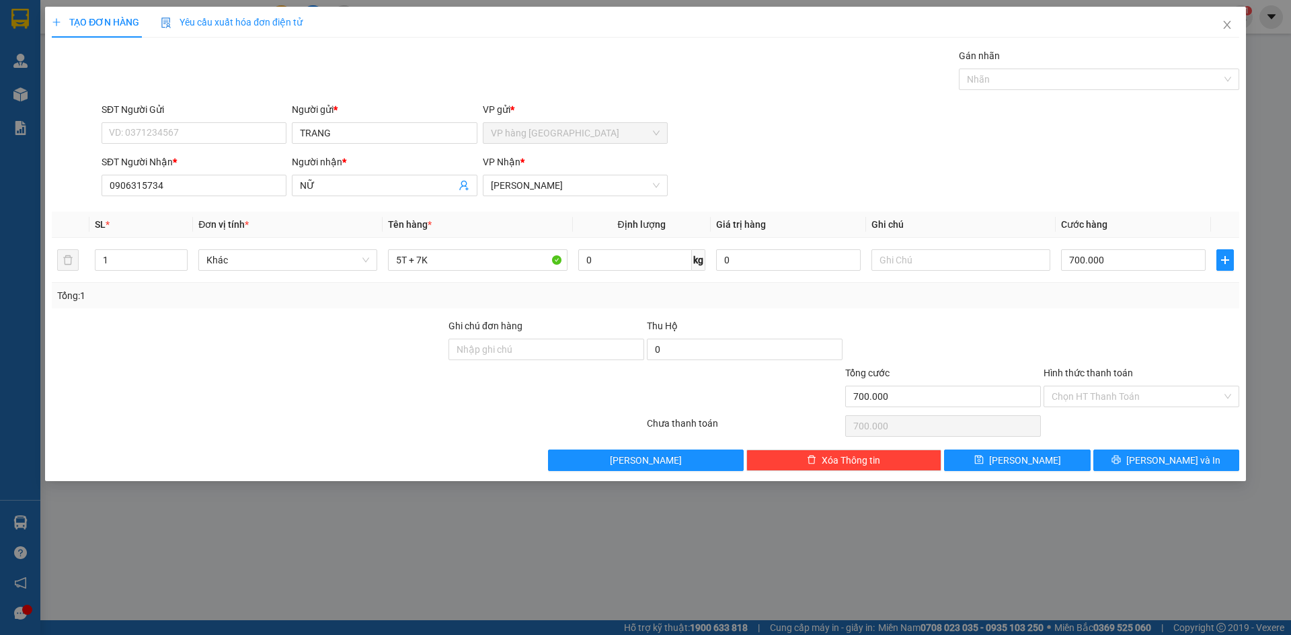
click at [1098, 198] on div "SĐT Người Nhận * 0906315734 Người nhận * NỮ VP Nhận * [PERSON_NAME]" at bounding box center [670, 178] width 1143 height 47
click at [1193, 464] on button "[PERSON_NAME] và In" at bounding box center [1166, 461] width 146 height 22
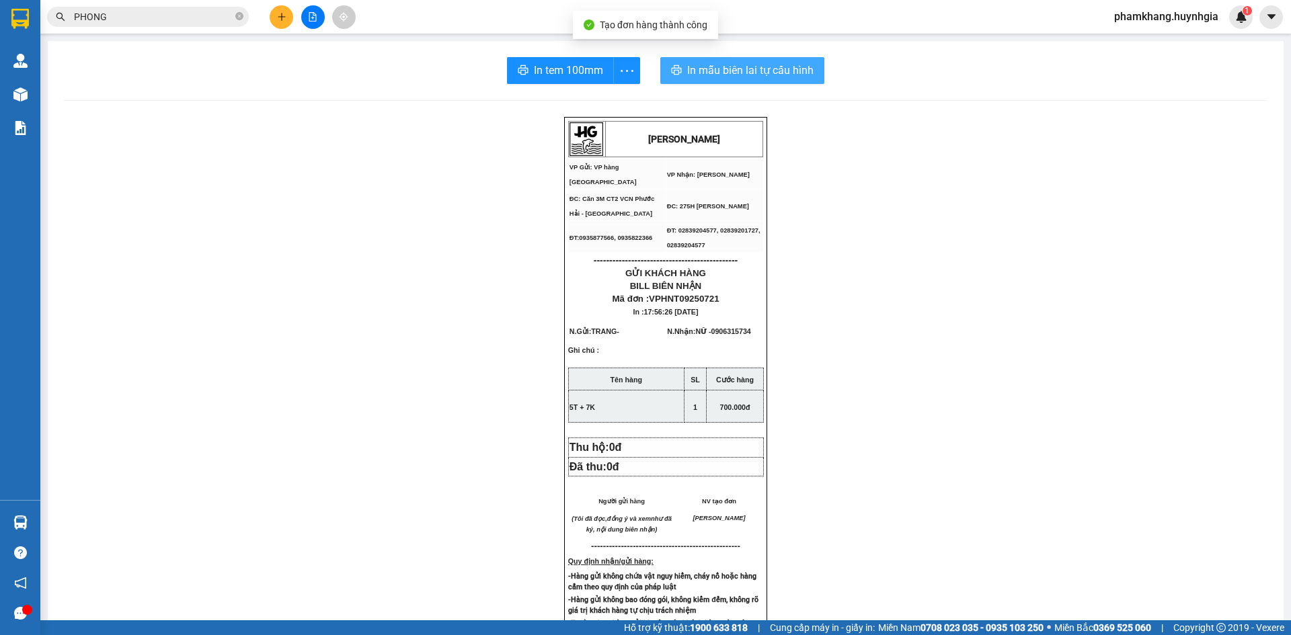
click at [778, 65] on span "In mẫu biên lai tự cấu hình" at bounding box center [750, 70] width 126 height 17
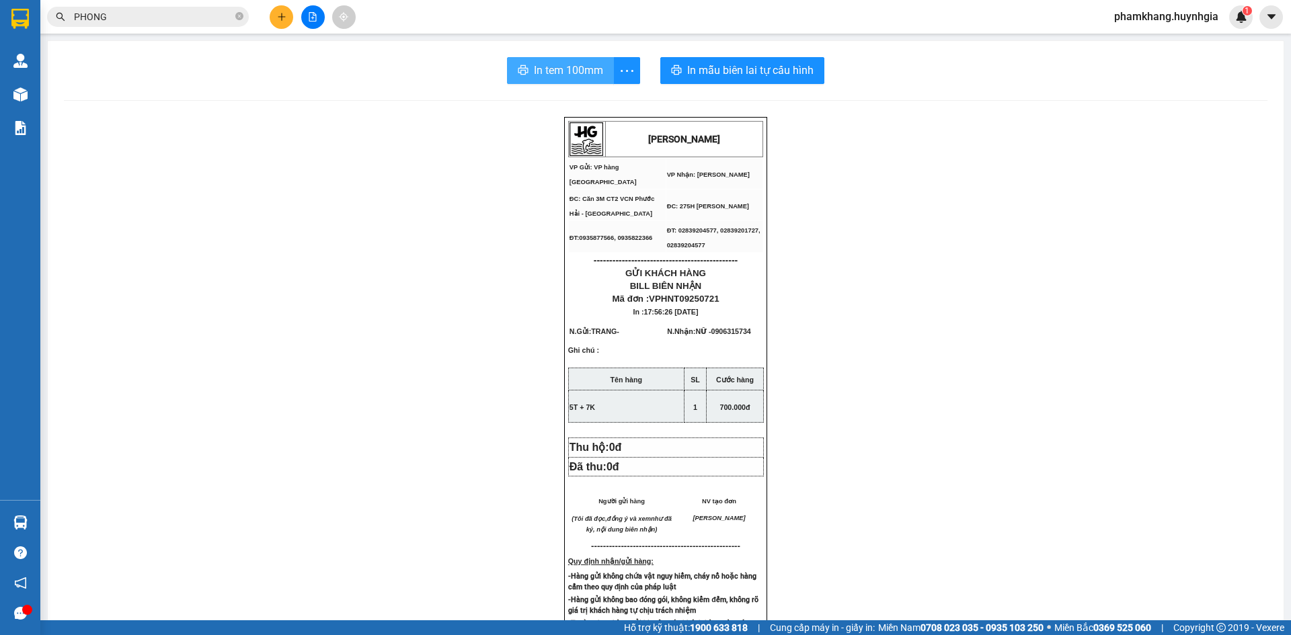
click at [582, 78] on span "In tem 100mm" at bounding box center [568, 70] width 69 height 17
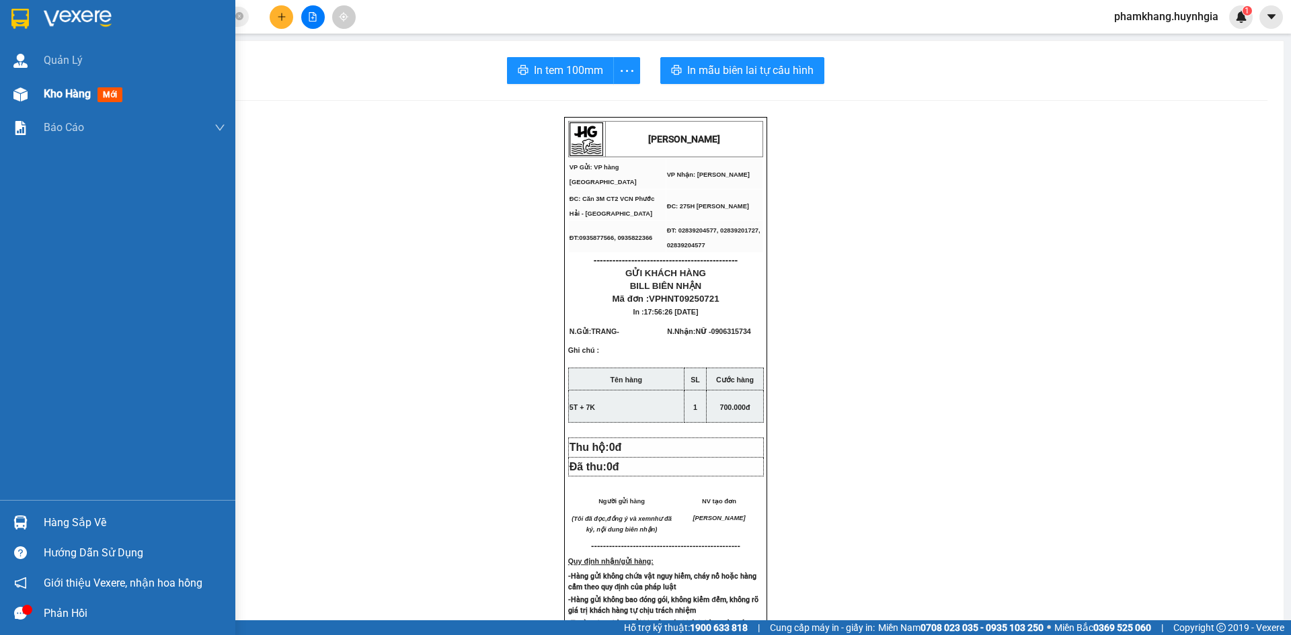
click at [42, 93] on div "Kho hàng mới" at bounding box center [117, 94] width 235 height 34
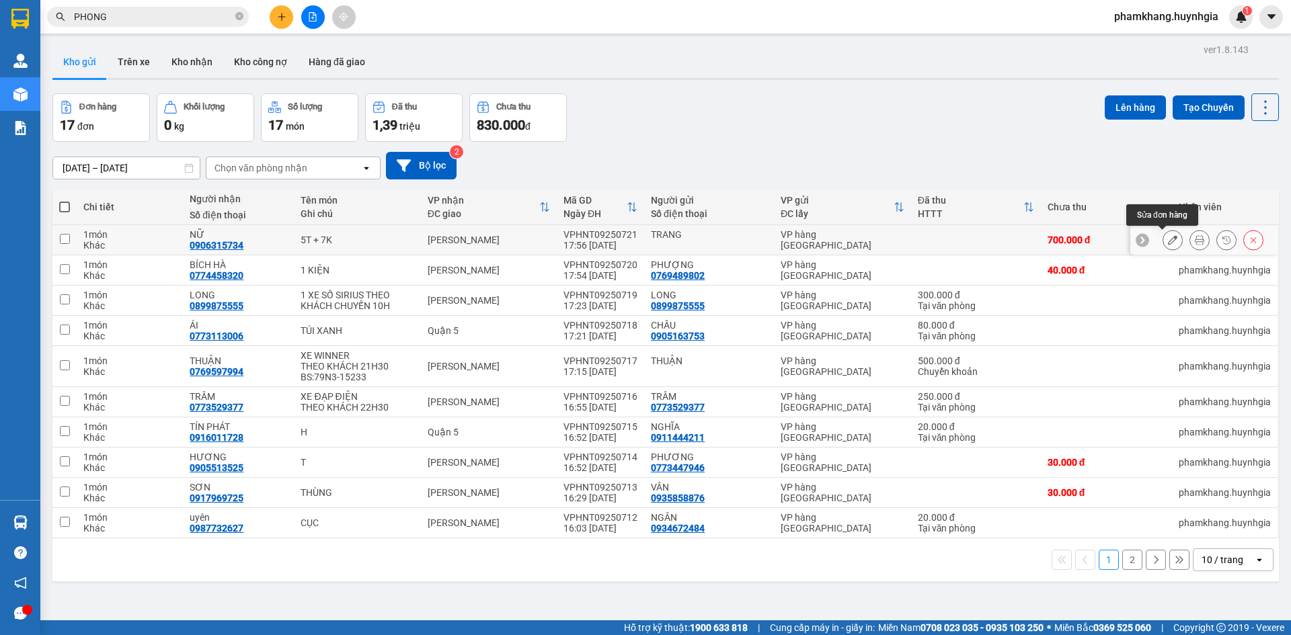
click at [1163, 243] on button at bounding box center [1172, 241] width 19 height 24
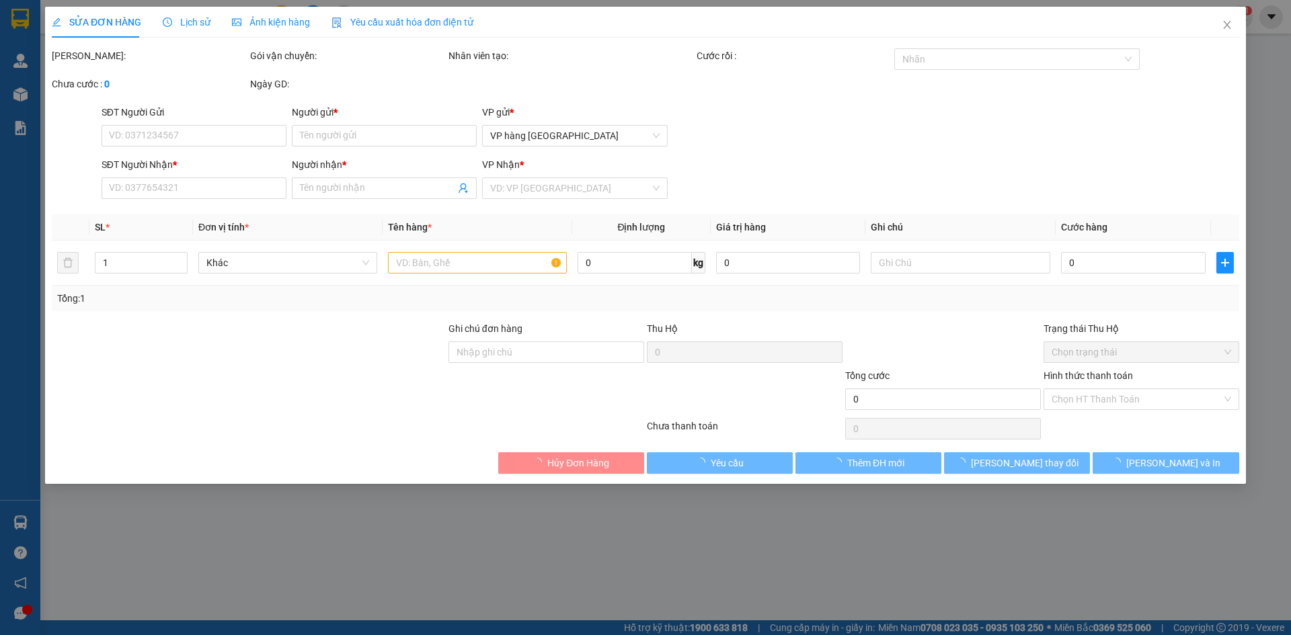
type input "TRANG"
type input "0906315734"
type input "NỮ"
type input "700.000"
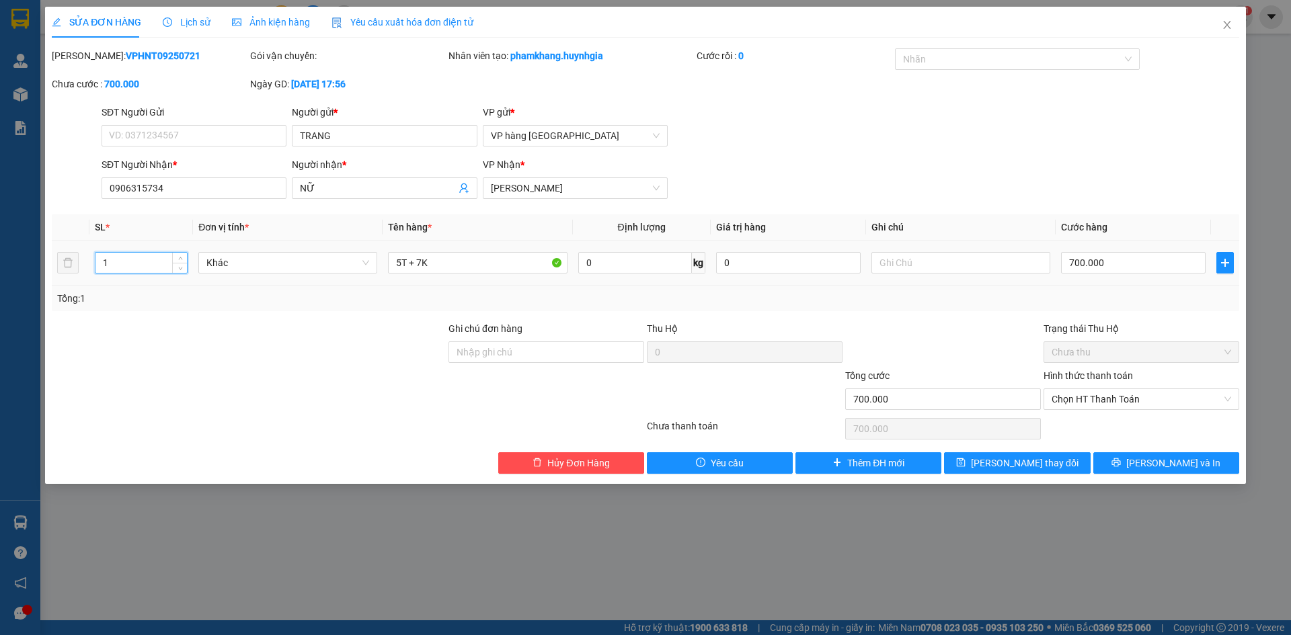
click at [151, 262] on input "1" at bounding box center [140, 263] width 91 height 20
type input "7"
click at [896, 148] on div "SĐT Người Gửi VD: 0371234567 Người gửi * TRANG VP gửi * VP hàng [GEOGRAPHIC_DAT…" at bounding box center [670, 128] width 1143 height 47
click at [1147, 457] on button "[PERSON_NAME] và In" at bounding box center [1166, 463] width 146 height 22
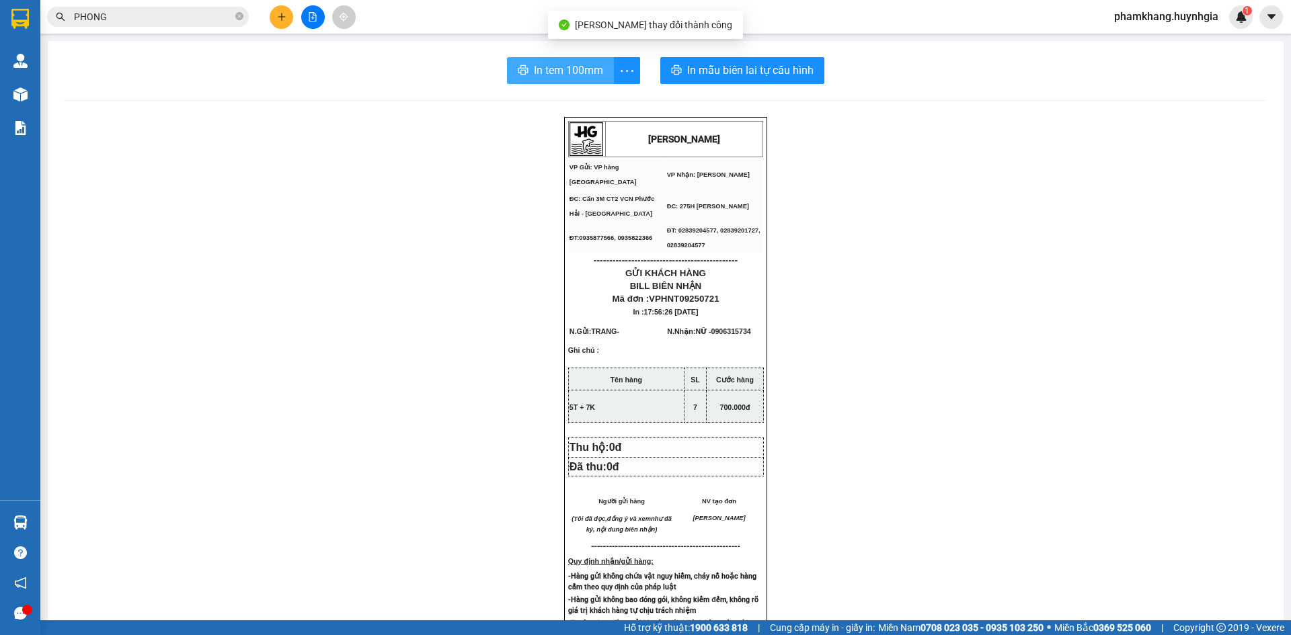
click at [577, 81] on button "In tem 100mm" at bounding box center [560, 70] width 107 height 27
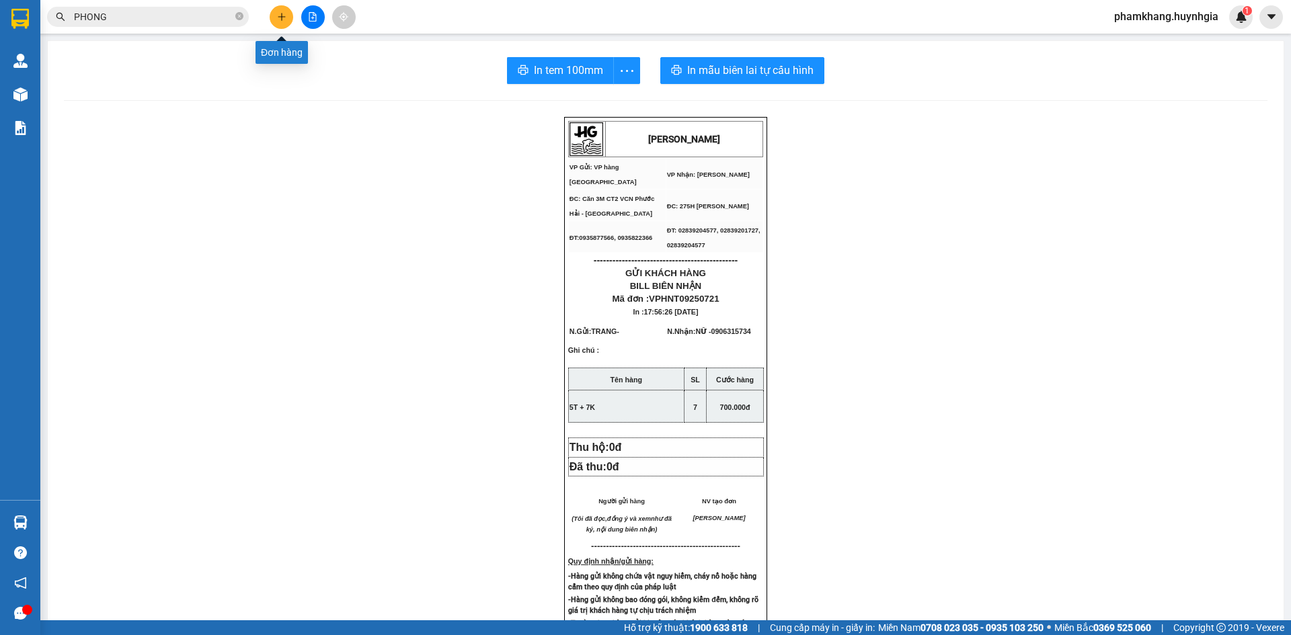
click at [277, 16] on icon "plus" at bounding box center [281, 16] width 9 height 9
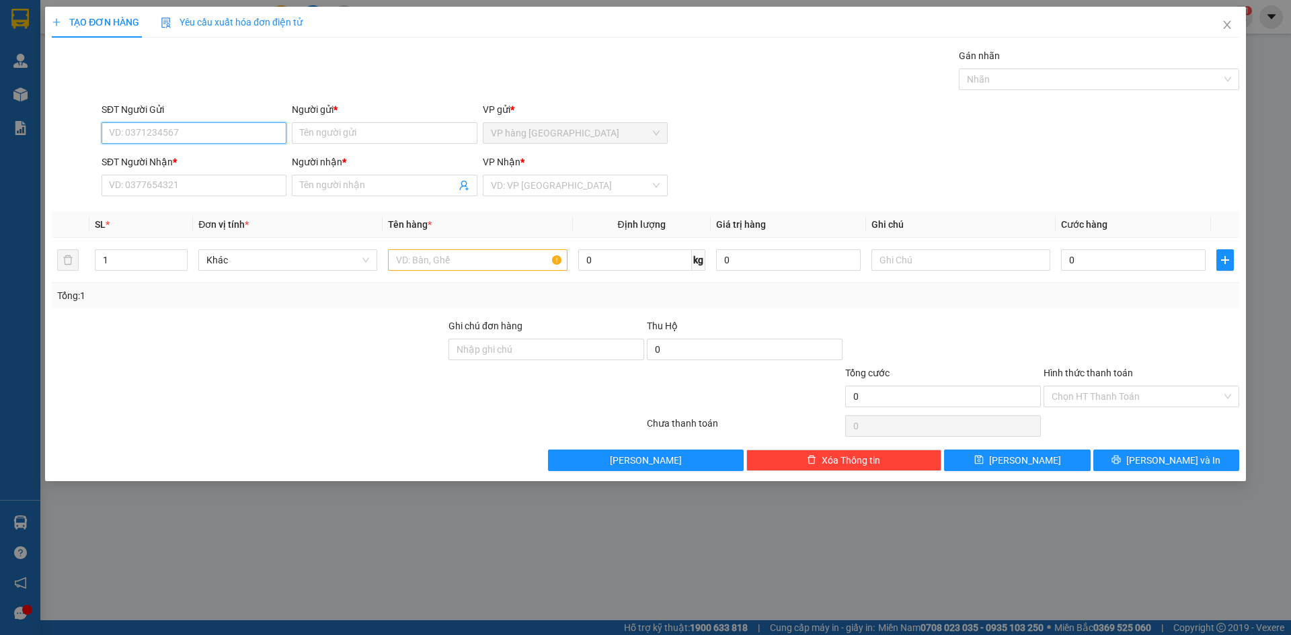
click at [223, 130] on input "SĐT Người Gửi" at bounding box center [194, 133] width 185 height 22
type input "0935454050"
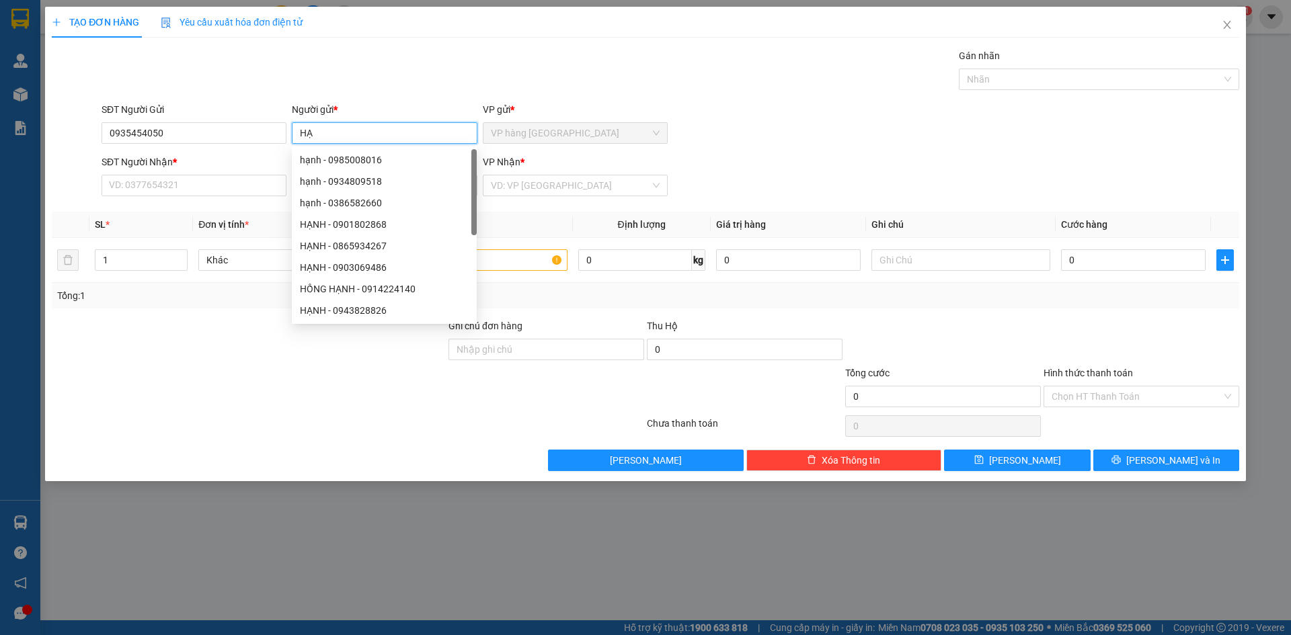
type input "H"
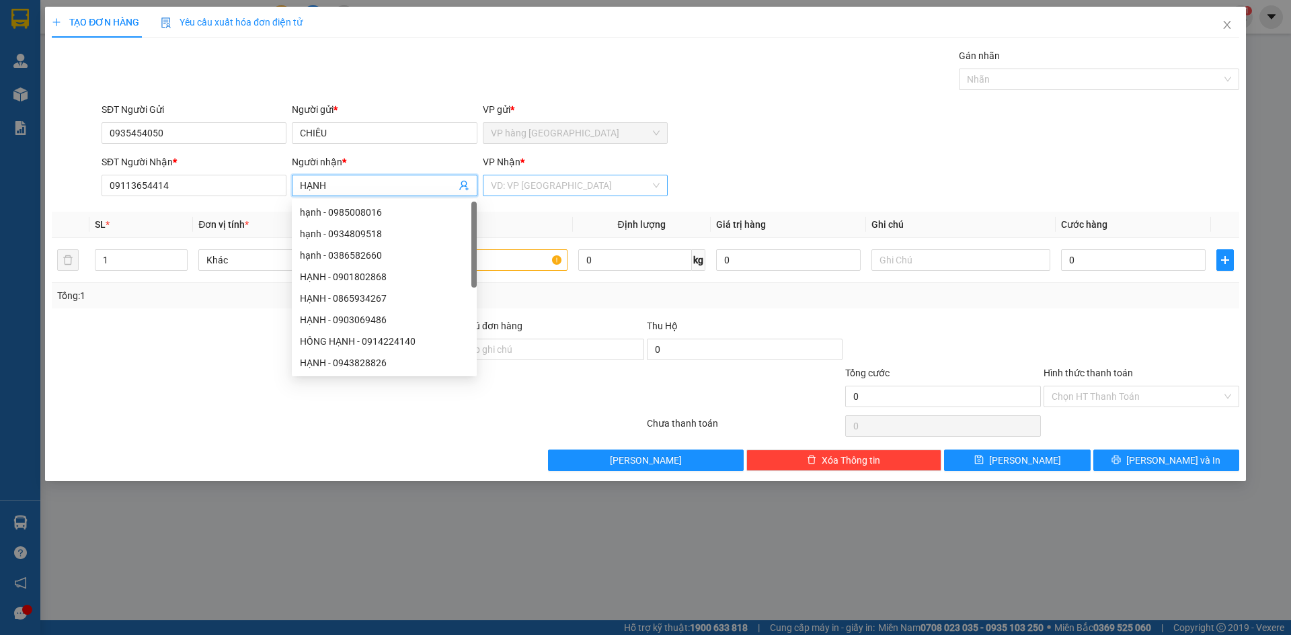
click at [565, 186] on input "search" at bounding box center [570, 185] width 159 height 20
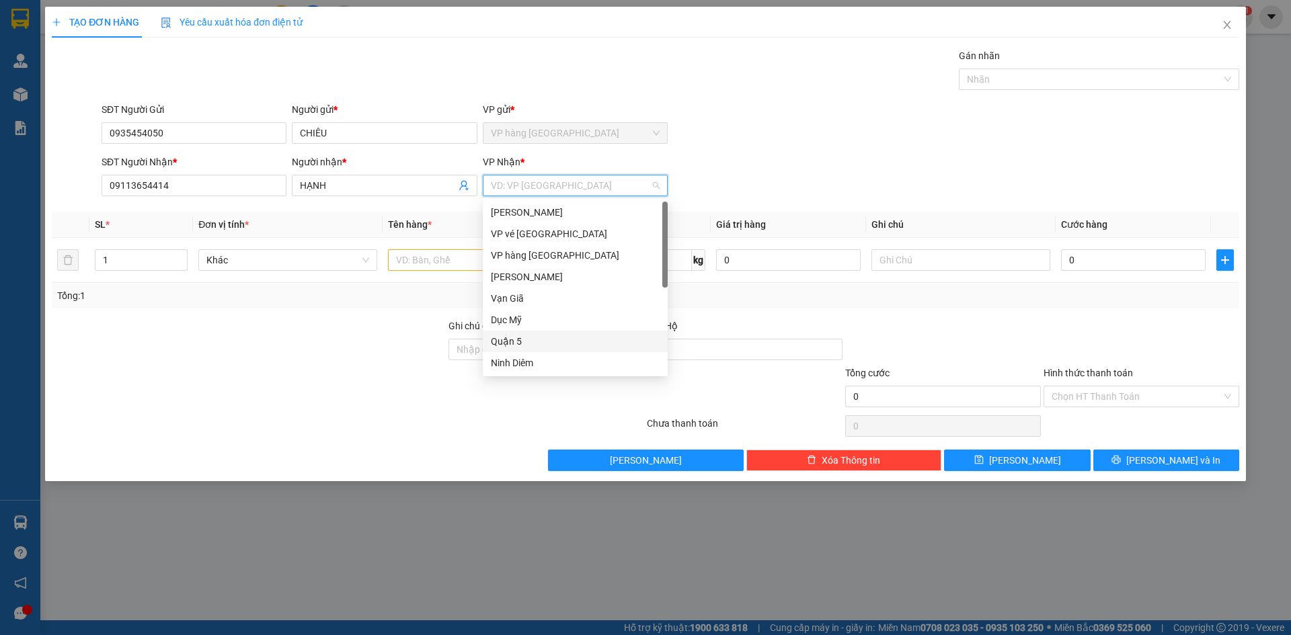
click at [573, 346] on div "Quận 5" at bounding box center [575, 341] width 169 height 15
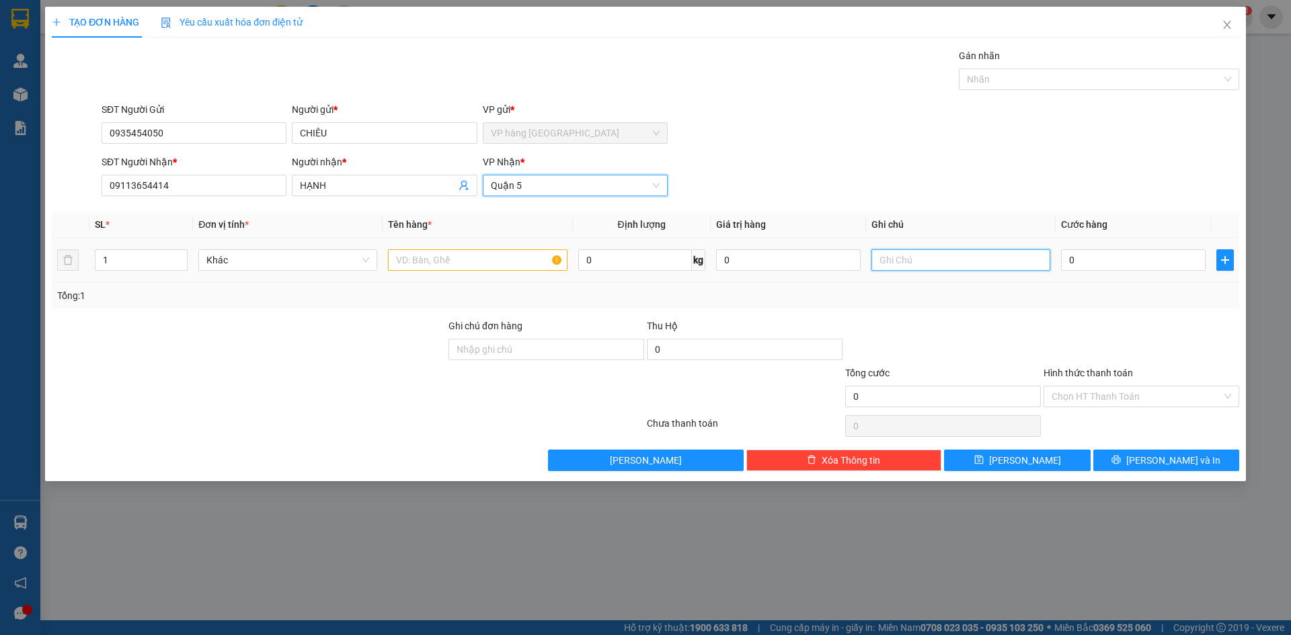
click at [927, 264] on input "text" at bounding box center [960, 260] width 179 height 22
click at [1088, 262] on input "0" at bounding box center [1133, 260] width 145 height 22
drag, startPoint x: 1012, startPoint y: 259, endPoint x: 1076, endPoint y: 264, distance: 64.0
click at [1076, 264] on tr "1 Khác 0 kg 0 T1.5 TOÀ NHÀ HẢI ÂU 39B [GEOGRAPHIC_DATA] , PHƯỜNG [GEOGRAPHIC_DA…" at bounding box center [645, 260] width 1187 height 45
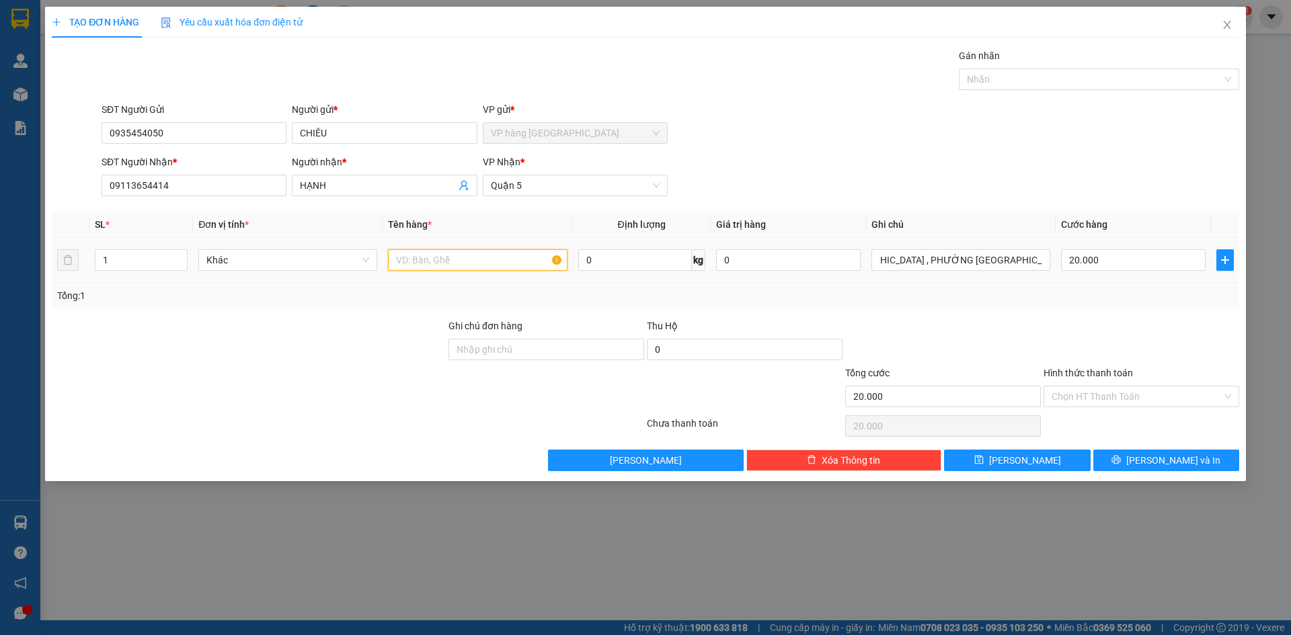
scroll to position [0, 0]
click at [497, 261] on input "text" at bounding box center [477, 260] width 179 height 22
click at [774, 127] on div "SĐT Người Gửi 0935454050 Người gửi * CHIÊU VP gửi * VP hàng [GEOGRAPHIC_DATA]" at bounding box center [670, 125] width 1143 height 47
click at [1123, 399] on input "Hình thức thanh toán" at bounding box center [1136, 397] width 170 height 20
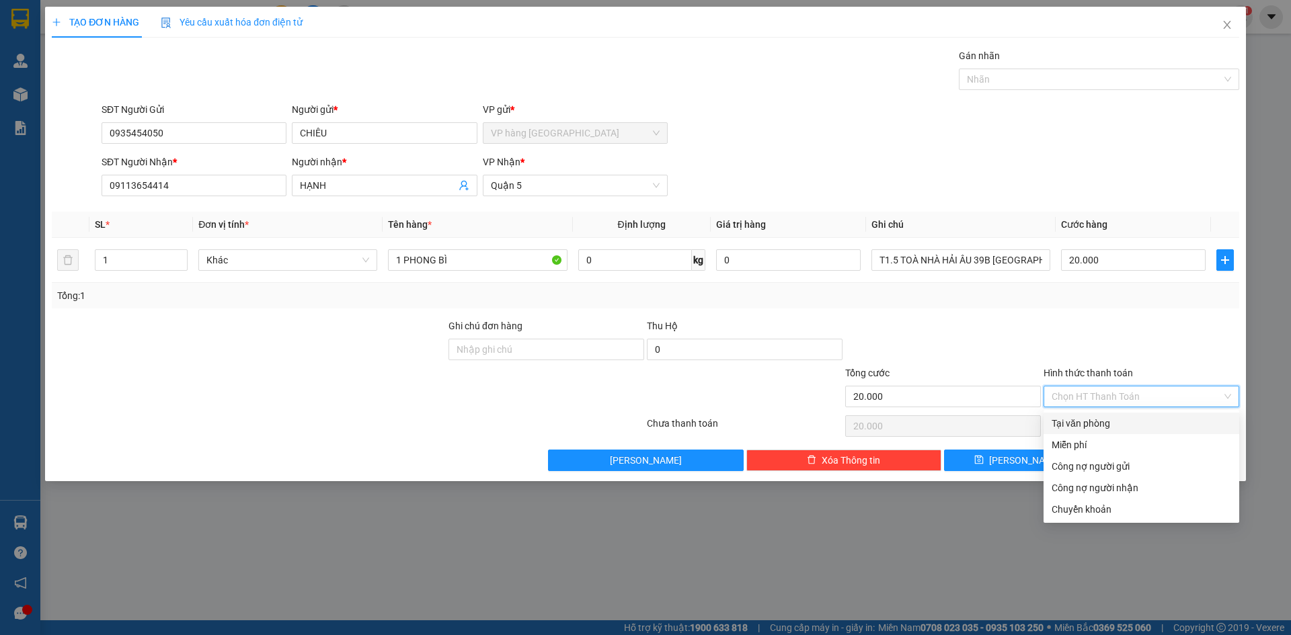
click at [1115, 425] on div "Tại văn phòng" at bounding box center [1140, 423] width 179 height 15
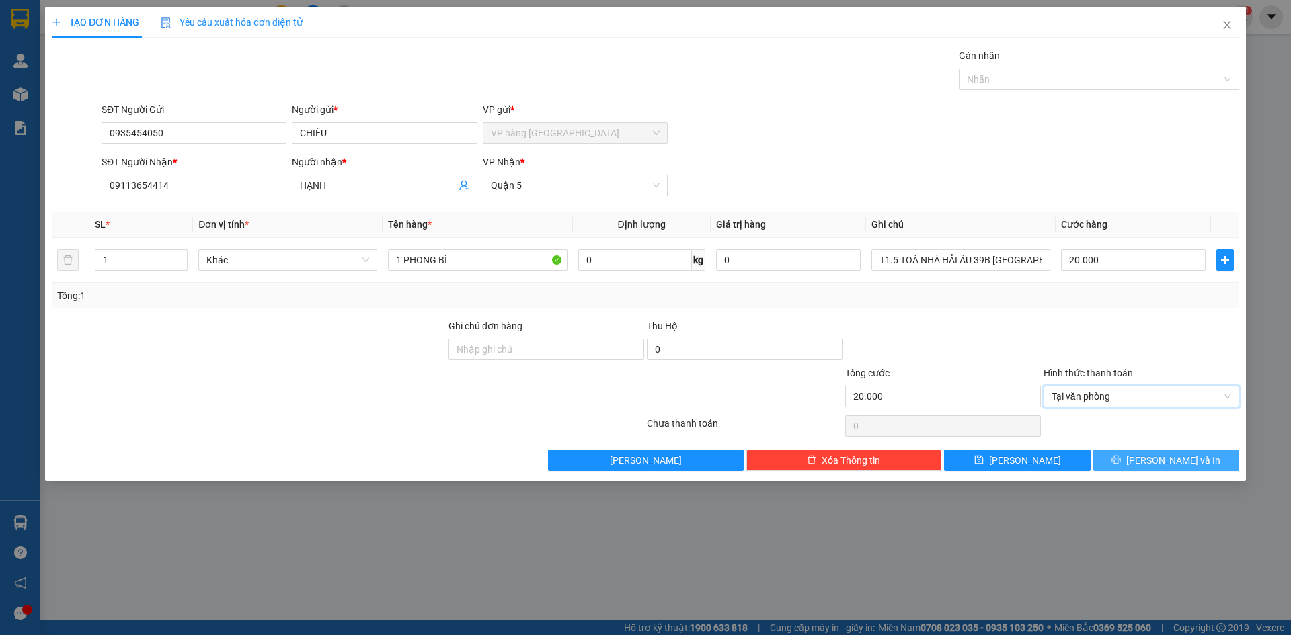
click at [1193, 457] on button "[PERSON_NAME] và In" at bounding box center [1166, 461] width 146 height 22
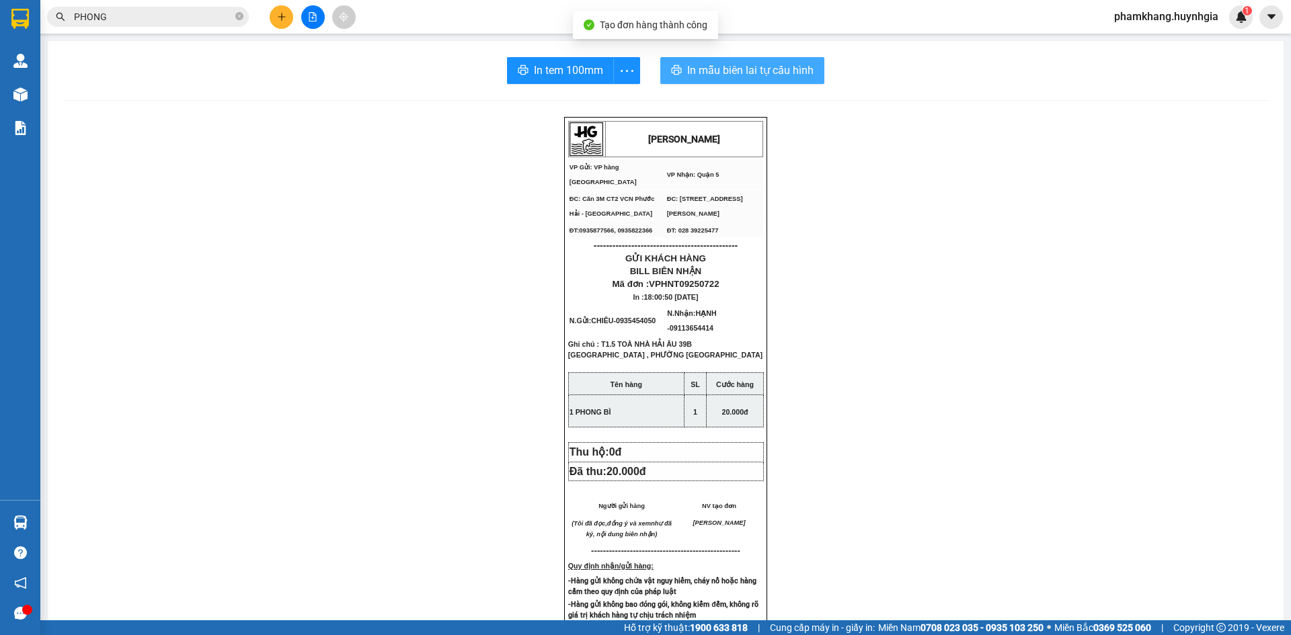
click at [747, 72] on span "In mẫu biên lai tự cấu hình" at bounding box center [750, 70] width 126 height 17
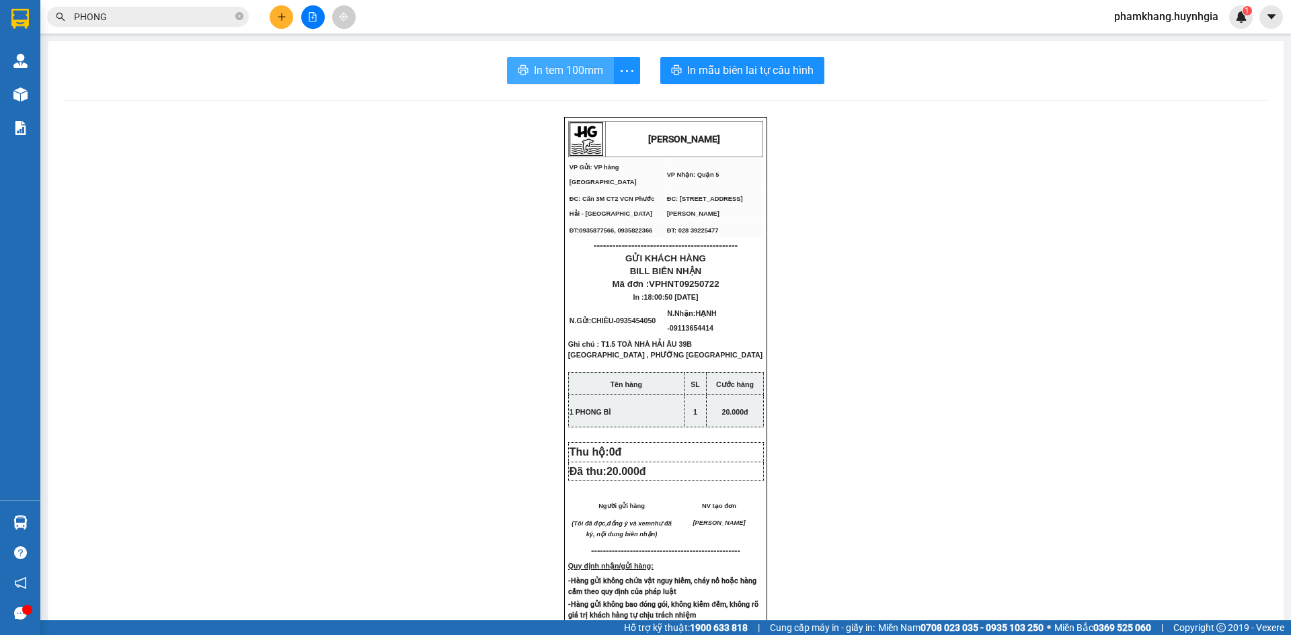
click at [579, 76] on span "In tem 100mm" at bounding box center [568, 70] width 69 height 17
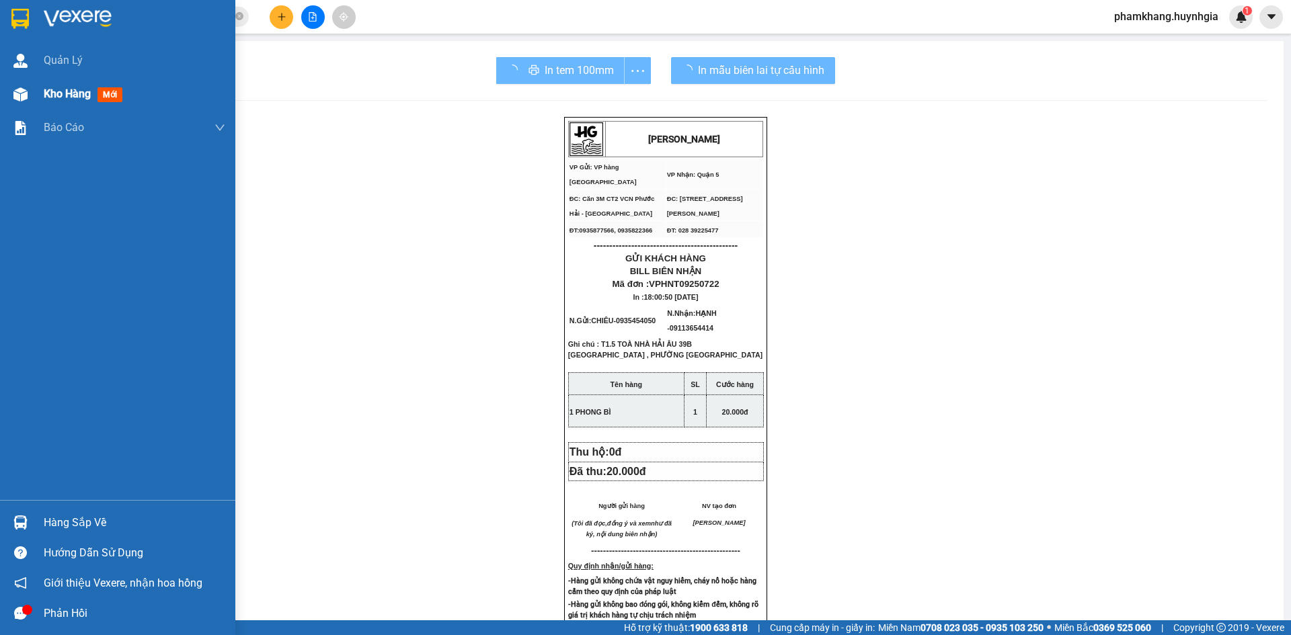
click at [59, 83] on div "Kho hàng mới" at bounding box center [135, 94] width 182 height 34
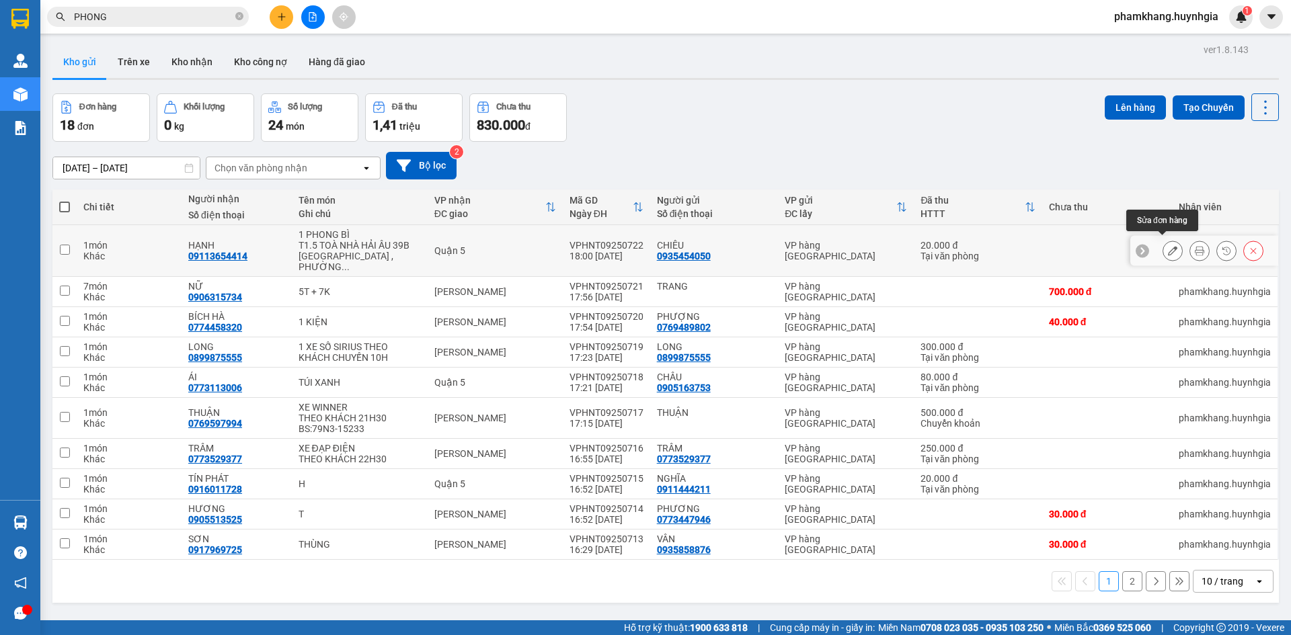
click at [1168, 246] on icon at bounding box center [1172, 250] width 9 height 9
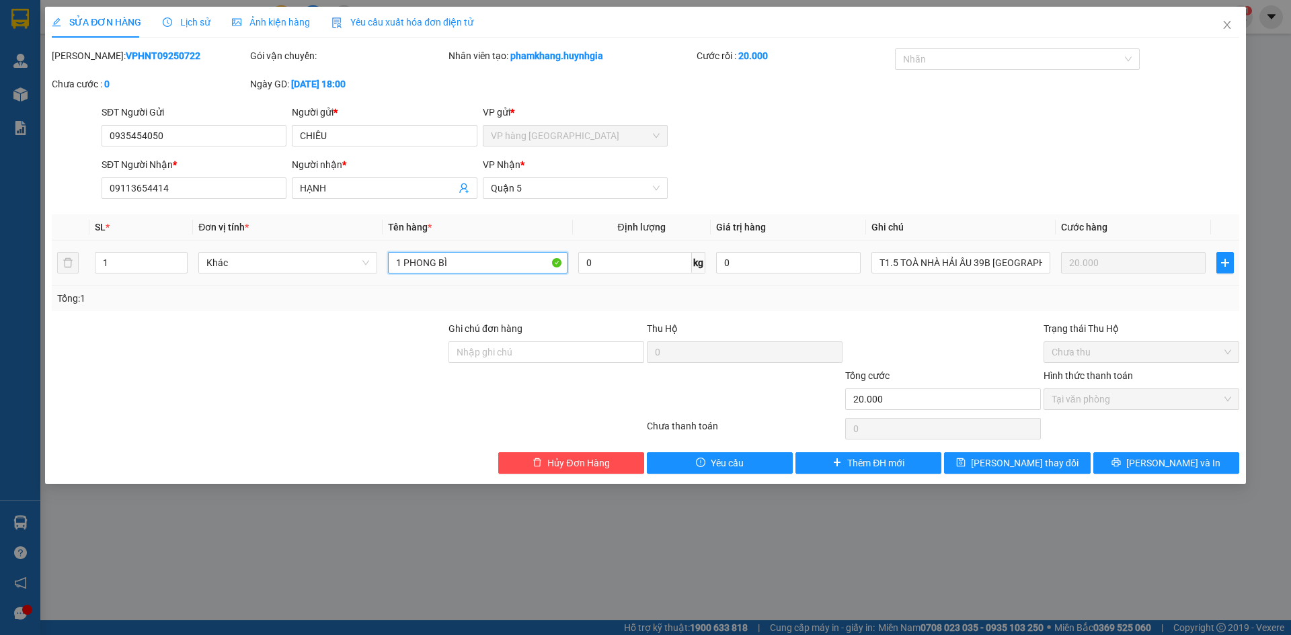
click at [462, 265] on input "1 PHONG BÌ" at bounding box center [477, 263] width 179 height 22
click at [1207, 465] on button "[PERSON_NAME] và In" at bounding box center [1166, 463] width 146 height 22
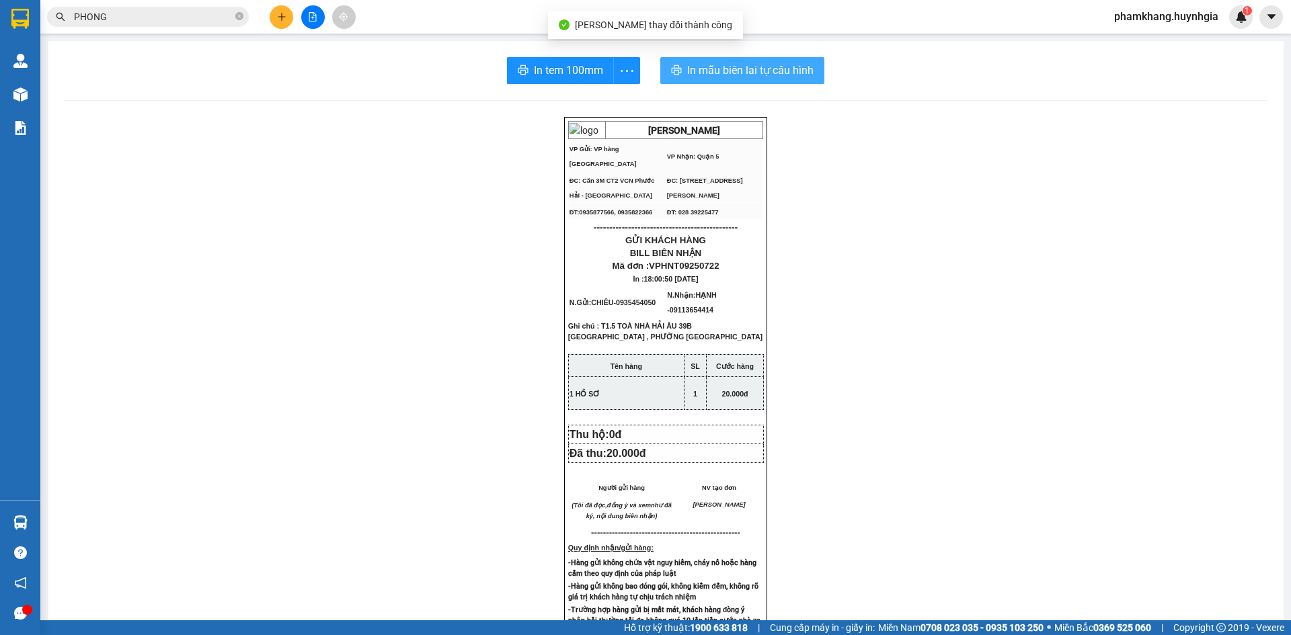
click at [798, 81] on button "In mẫu biên lai tự cấu hình" at bounding box center [742, 70] width 164 height 27
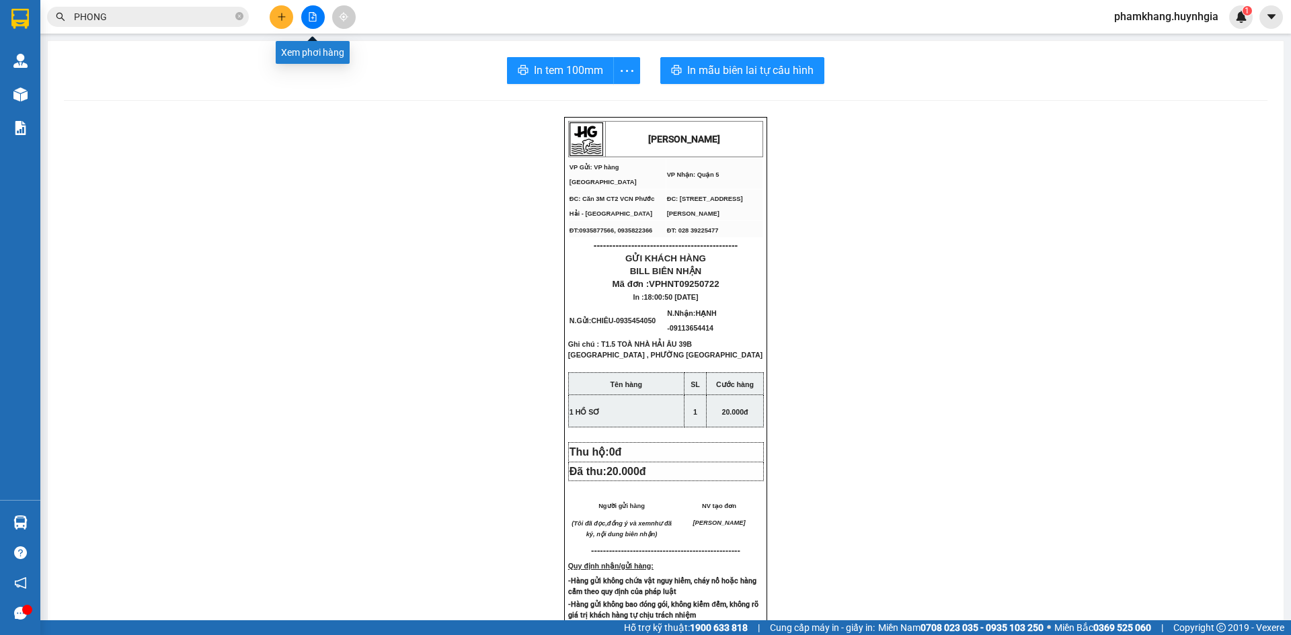
click at [273, 18] on button at bounding box center [282, 17] width 24 height 24
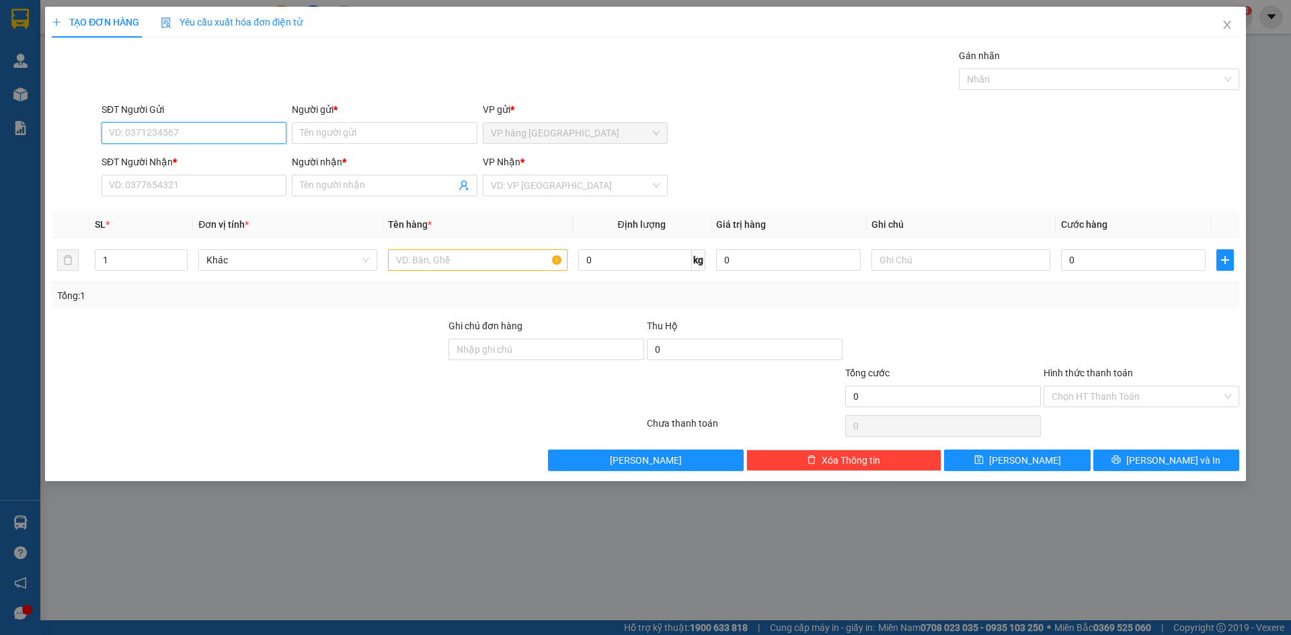
click at [211, 136] on input "SĐT Người Gửi" at bounding box center [194, 133] width 185 height 22
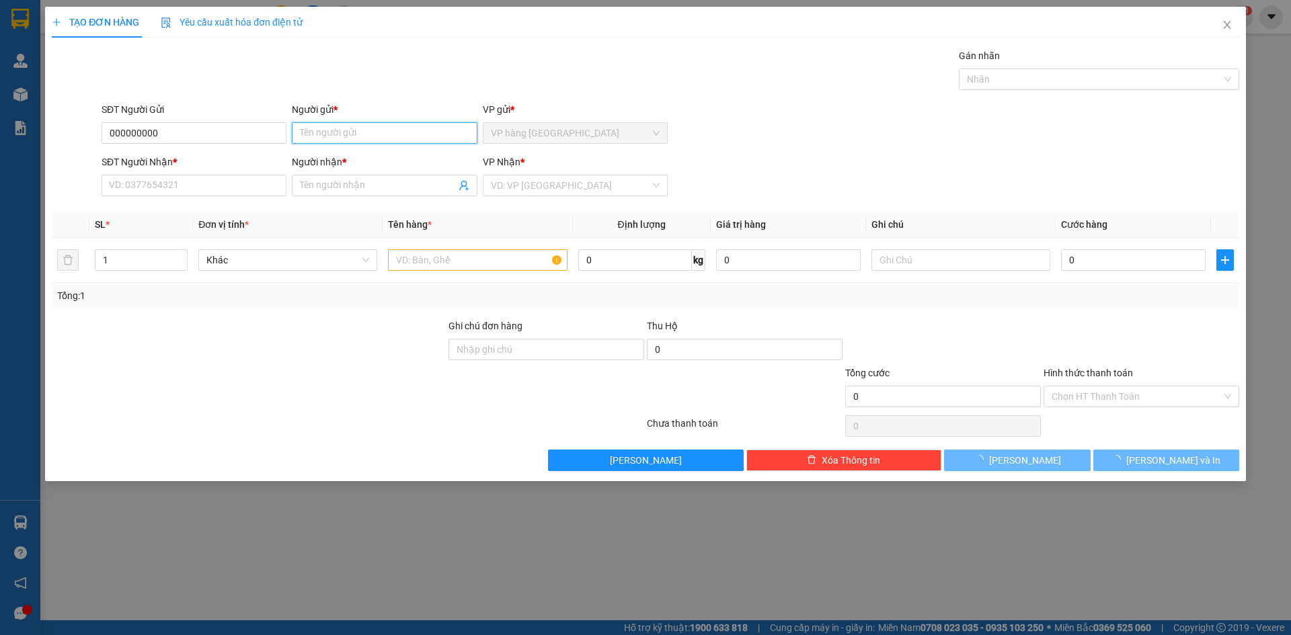
click at [311, 132] on input "Người gửi *" at bounding box center [384, 133] width 185 height 22
click at [377, 139] on input "CHÚ TÀI" at bounding box center [384, 133] width 185 height 22
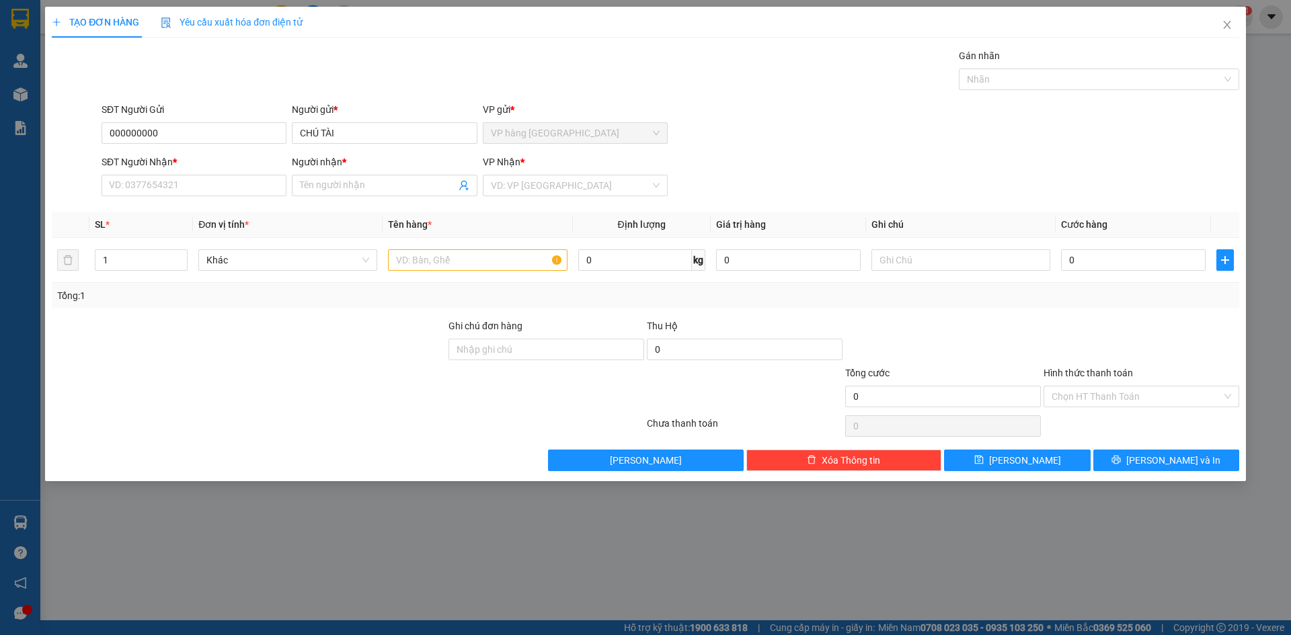
click at [405, 93] on div "Gán nhãn Nhãn" at bounding box center [670, 71] width 1143 height 47
click at [370, 188] on input "Người nhận *" at bounding box center [377, 185] width 155 height 15
paste input "CHÚ TÀI"
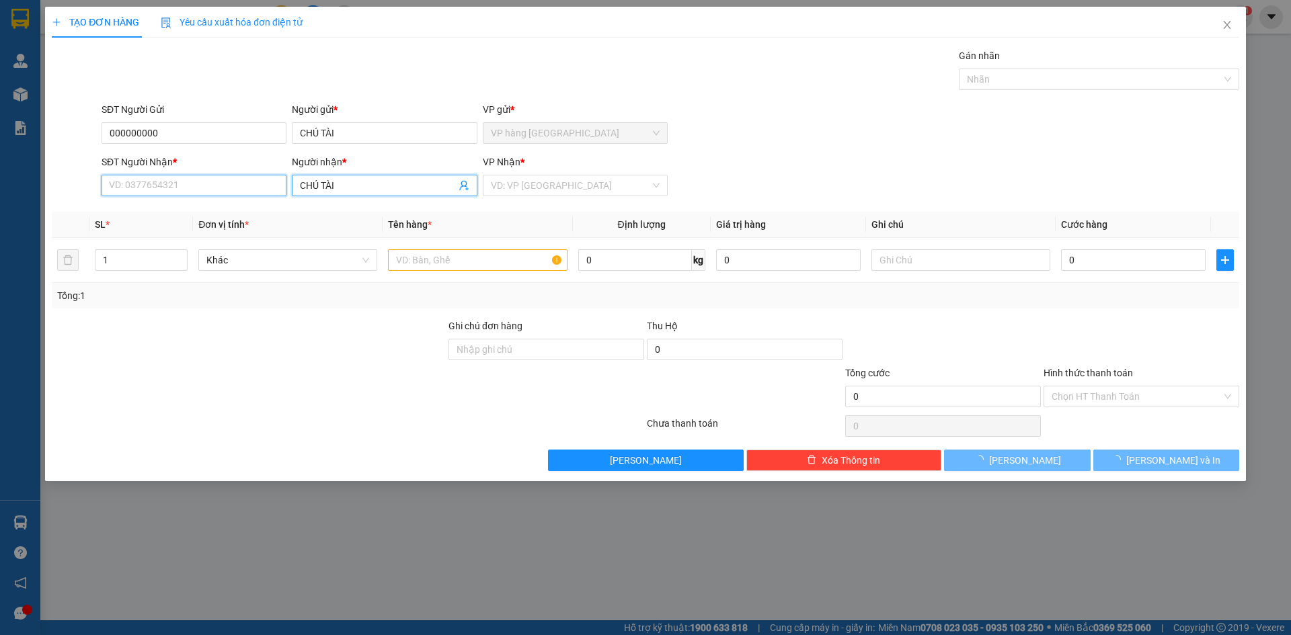
click at [226, 179] on input "SĐT Người Nhận *" at bounding box center [194, 186] width 185 height 22
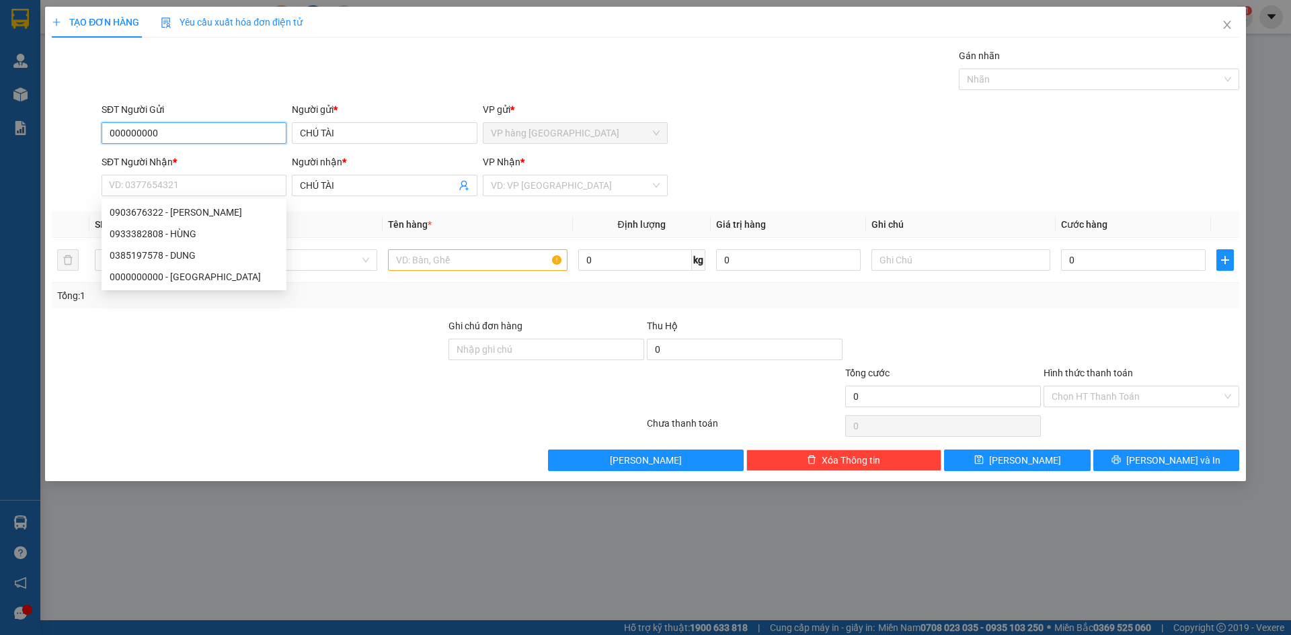
click at [212, 132] on input "000000000" at bounding box center [194, 133] width 185 height 22
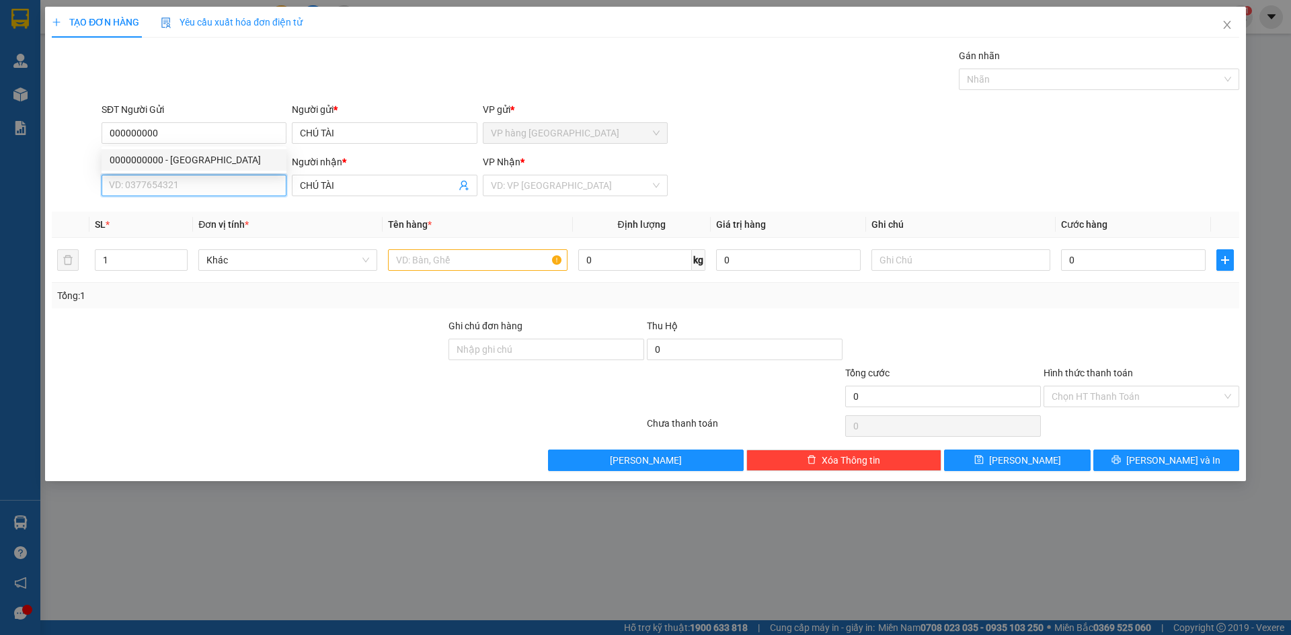
click at [197, 183] on input "SĐT Người Nhận *" at bounding box center [194, 186] width 185 height 22
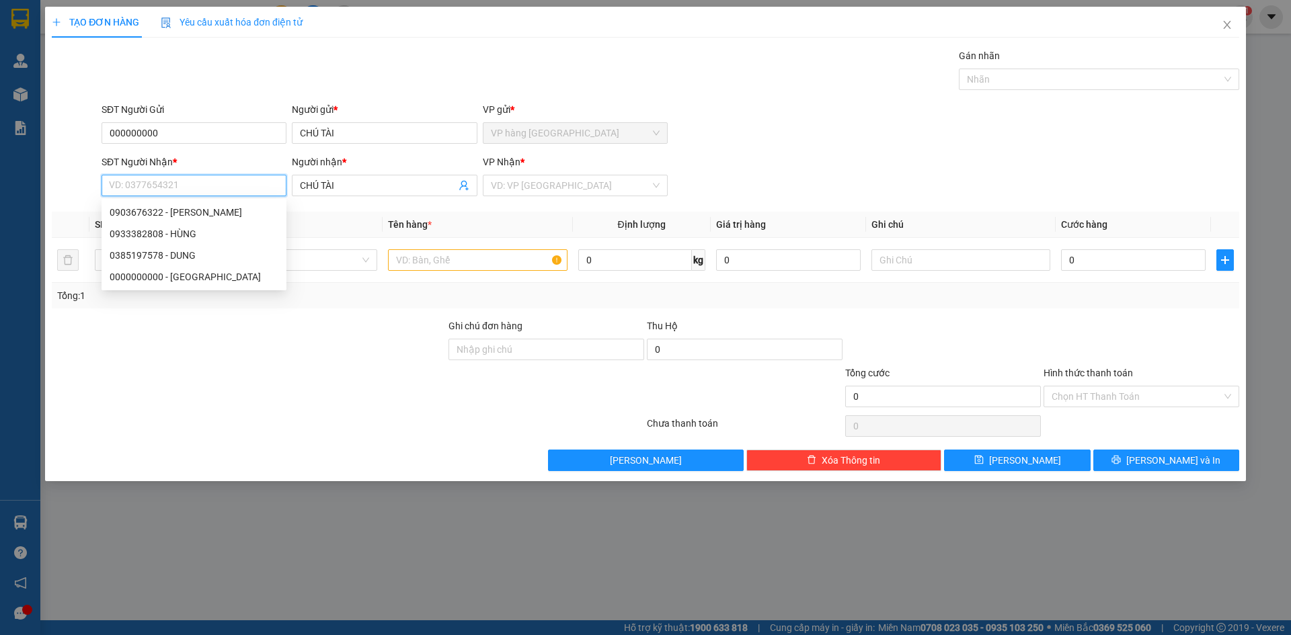
paste input "000000000"
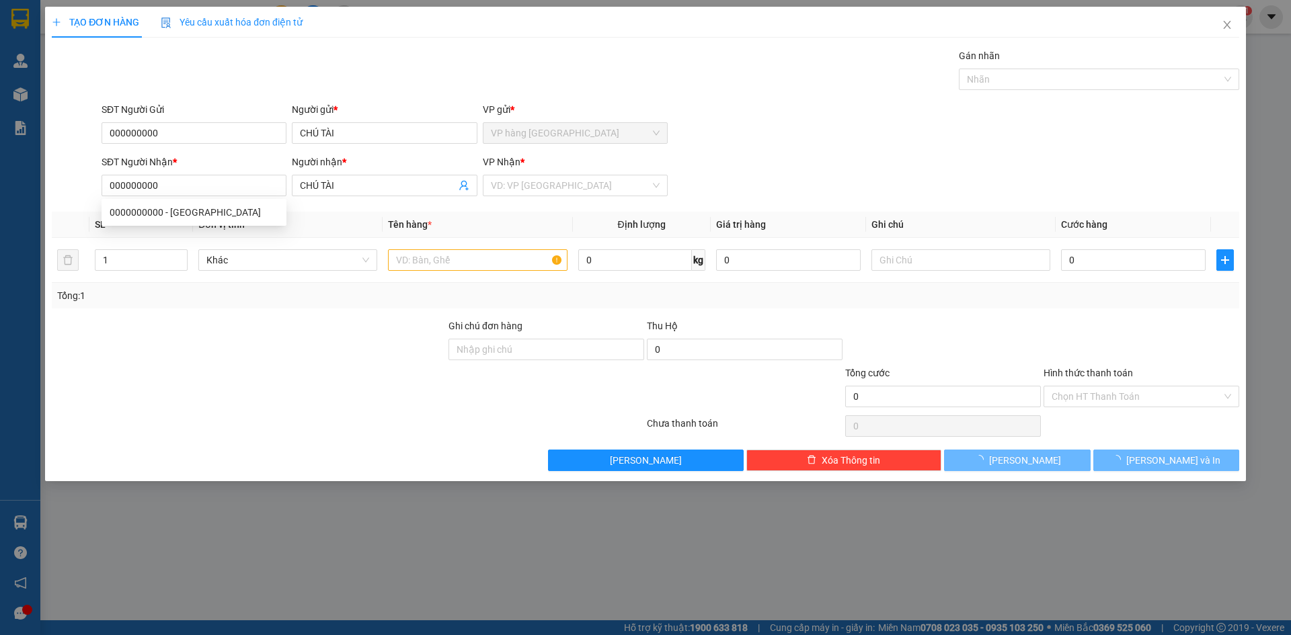
click at [830, 134] on div "SĐT Người Gửi 000000000 Người gửi * CHÚ TÀI VP gửi * VP hàng [GEOGRAPHIC_DATA]" at bounding box center [670, 125] width 1143 height 47
click at [507, 274] on td at bounding box center [478, 260] width 190 height 45
click at [507, 264] on input "text" at bounding box center [477, 260] width 179 height 22
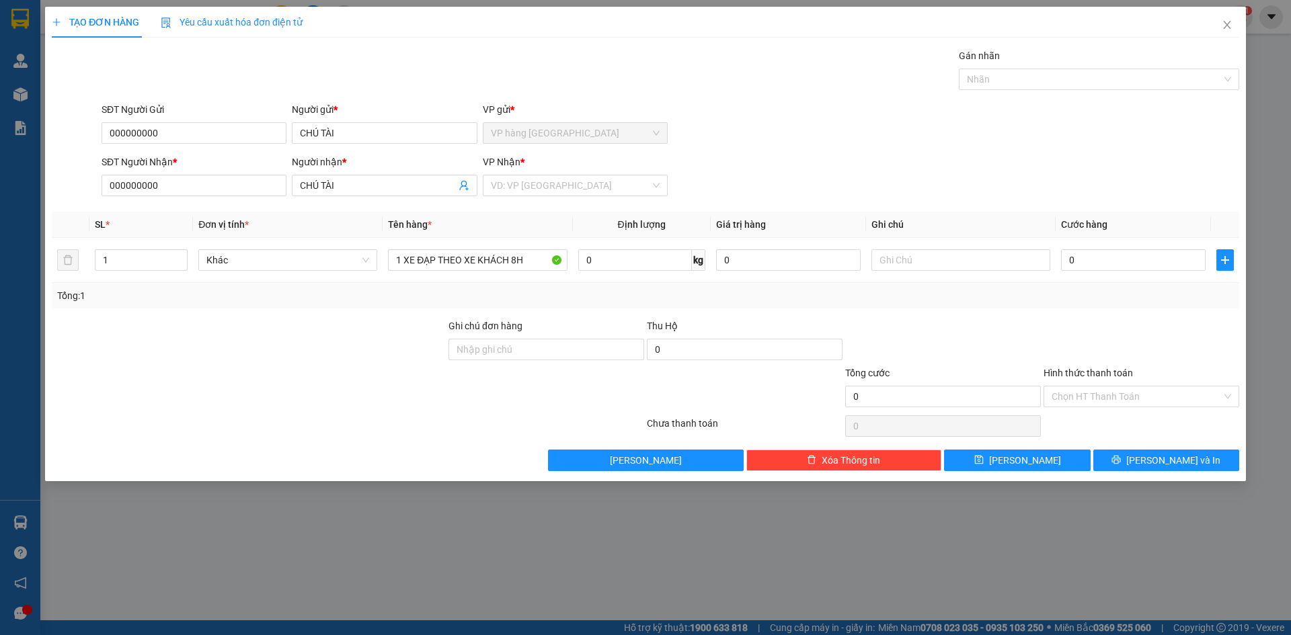
click at [833, 146] on div "SĐT Người Gửi 000000000 Người gửi * CHÚ TÀI VP gửi * VP hàng [GEOGRAPHIC_DATA]" at bounding box center [670, 125] width 1143 height 47
click at [1014, 257] on input "text" at bounding box center [960, 260] width 179 height 22
click at [1004, 192] on div "SĐT Người Nhận * 000000000 Người nhận * CHÚ TÀI VP Nhận * VD: VP [GEOGRAPHIC_DA…" at bounding box center [670, 178] width 1143 height 47
click at [1144, 264] on input "0" at bounding box center [1133, 260] width 145 height 22
click at [1146, 166] on div "SĐT Người Nhận * 000000000 Người nhận * CHÚ TÀI VP Nhận * VD: VP [GEOGRAPHIC_DA…" at bounding box center [670, 178] width 1143 height 47
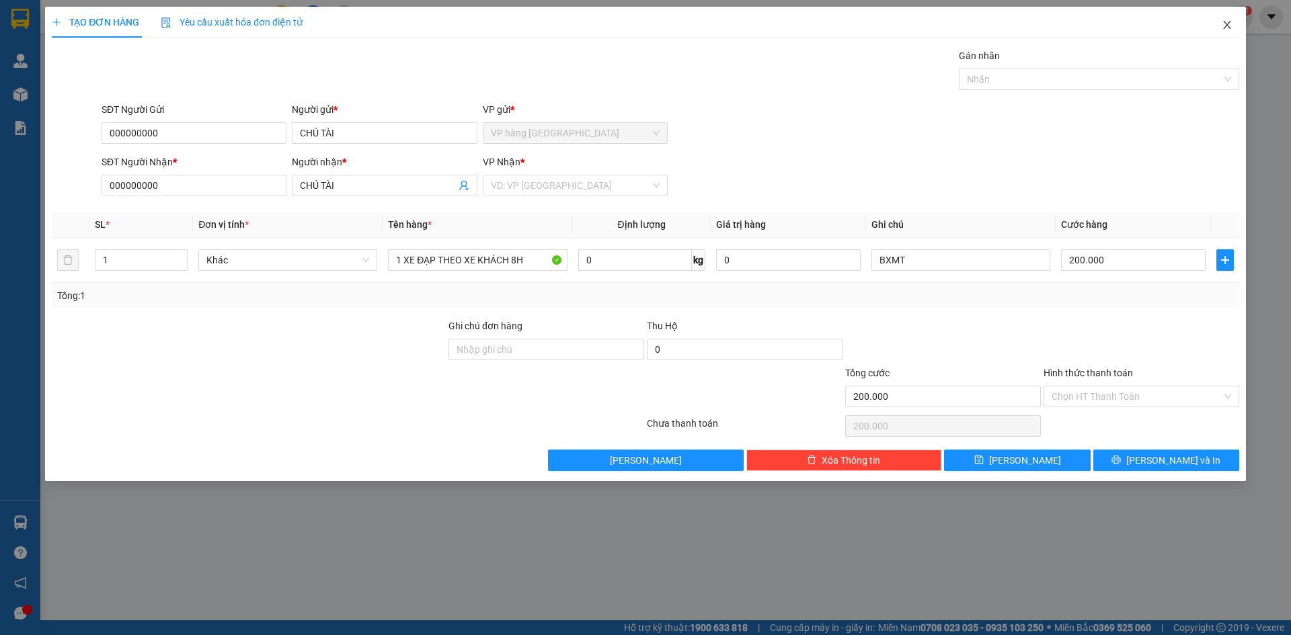
drag, startPoint x: 1232, startPoint y: 17, endPoint x: 1224, endPoint y: 21, distance: 9.0
click at [1232, 17] on span "Close" at bounding box center [1227, 26] width 38 height 38
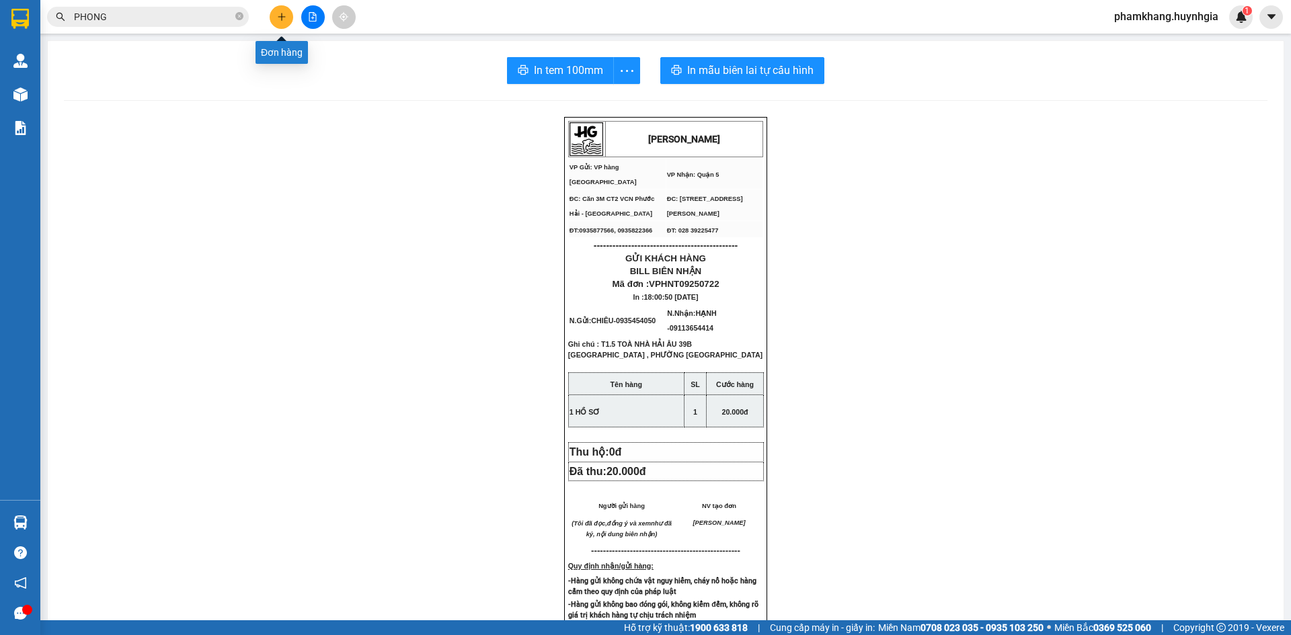
click at [282, 19] on icon "plus" at bounding box center [281, 16] width 1 height 7
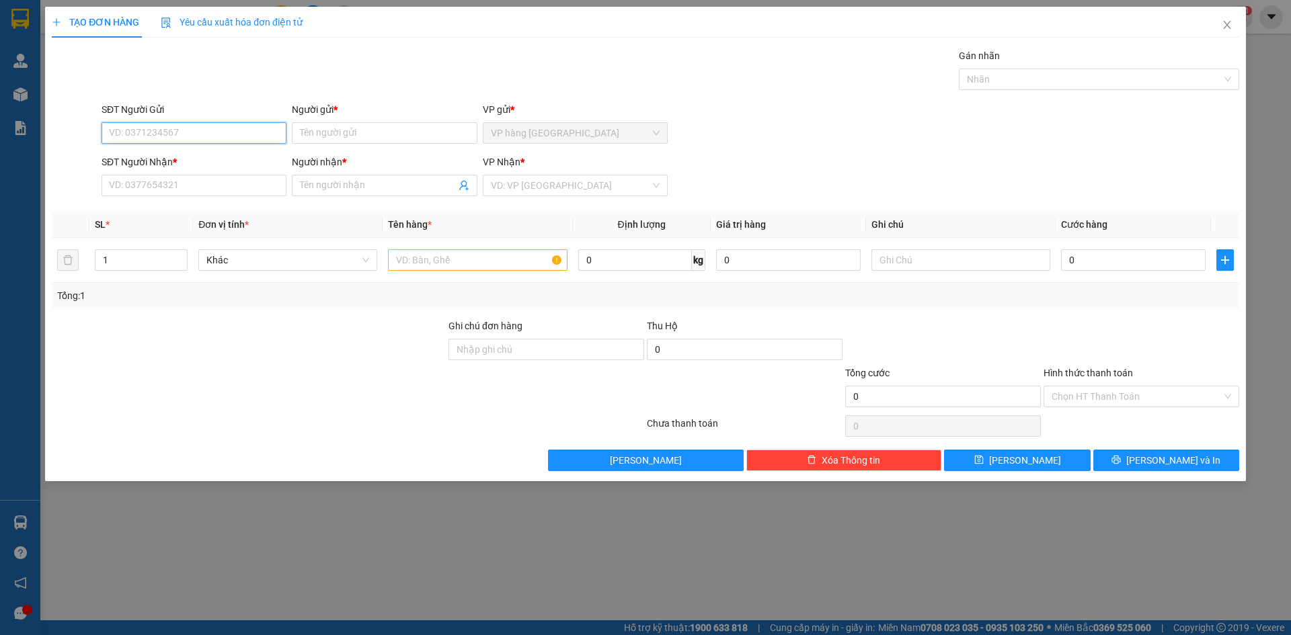
click at [251, 132] on input "SĐT Người Gửi" at bounding box center [194, 133] width 185 height 22
click at [200, 147] on div "0942347347 0942347347 - TẤN" at bounding box center [194, 160] width 185 height 27
click at [200, 157] on div "SĐT Người Nhận *" at bounding box center [194, 162] width 185 height 15
click at [200, 175] on input "SĐT Người Nhận *" at bounding box center [194, 186] width 185 height 22
click at [192, 128] on input "0942347" at bounding box center [194, 133] width 185 height 22
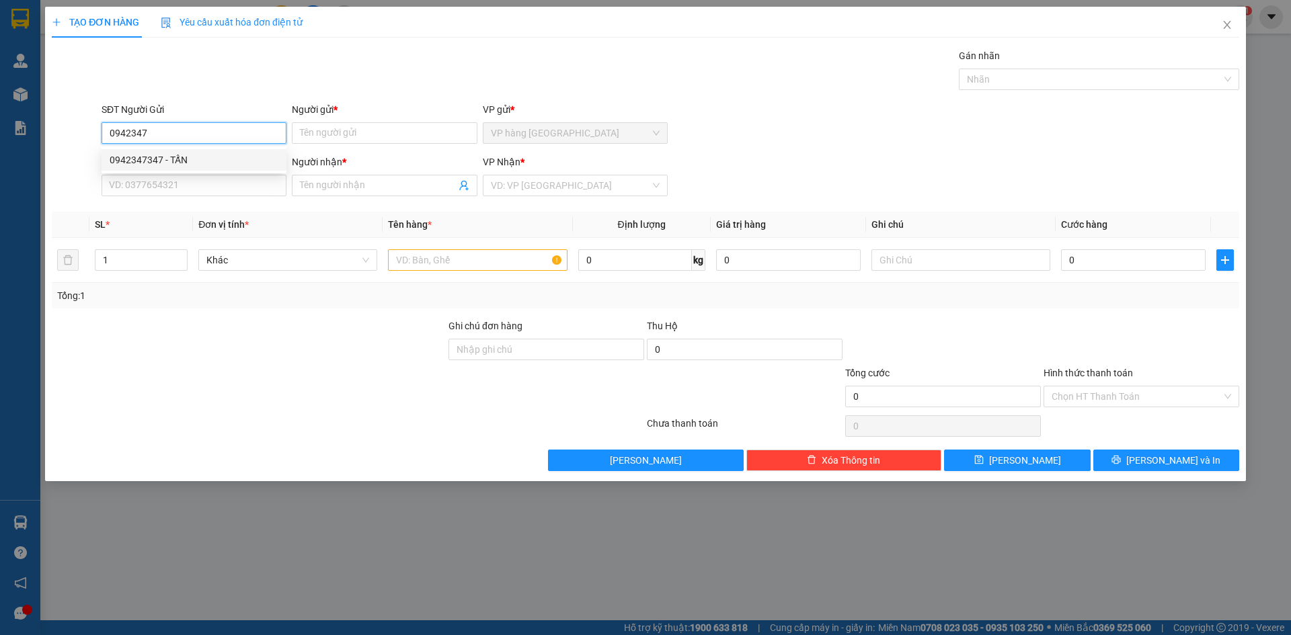
click at [194, 161] on div "0942347347 - TẤN" at bounding box center [194, 160] width 169 height 15
click at [508, 257] on input "text" at bounding box center [477, 260] width 179 height 22
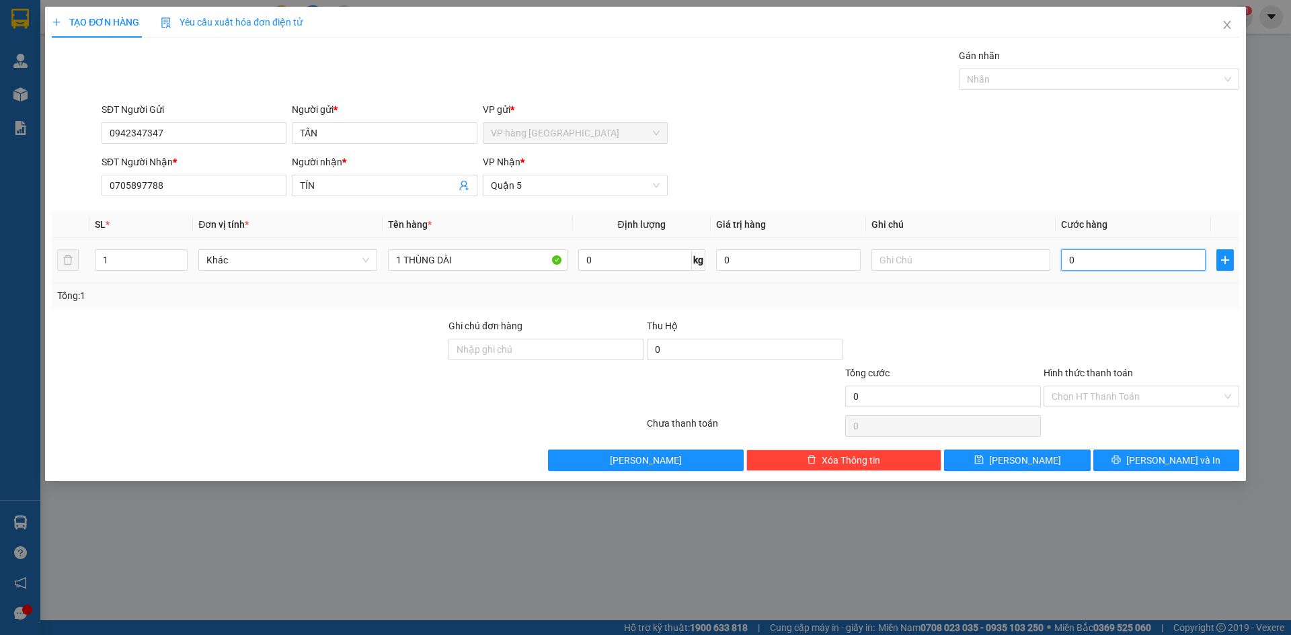
click at [1135, 270] on input "0" at bounding box center [1133, 260] width 145 height 22
click at [1136, 292] on div "Tổng: 1" at bounding box center [645, 295] width 1176 height 15
click at [1152, 394] on input "Hình thức thanh toán" at bounding box center [1136, 397] width 170 height 20
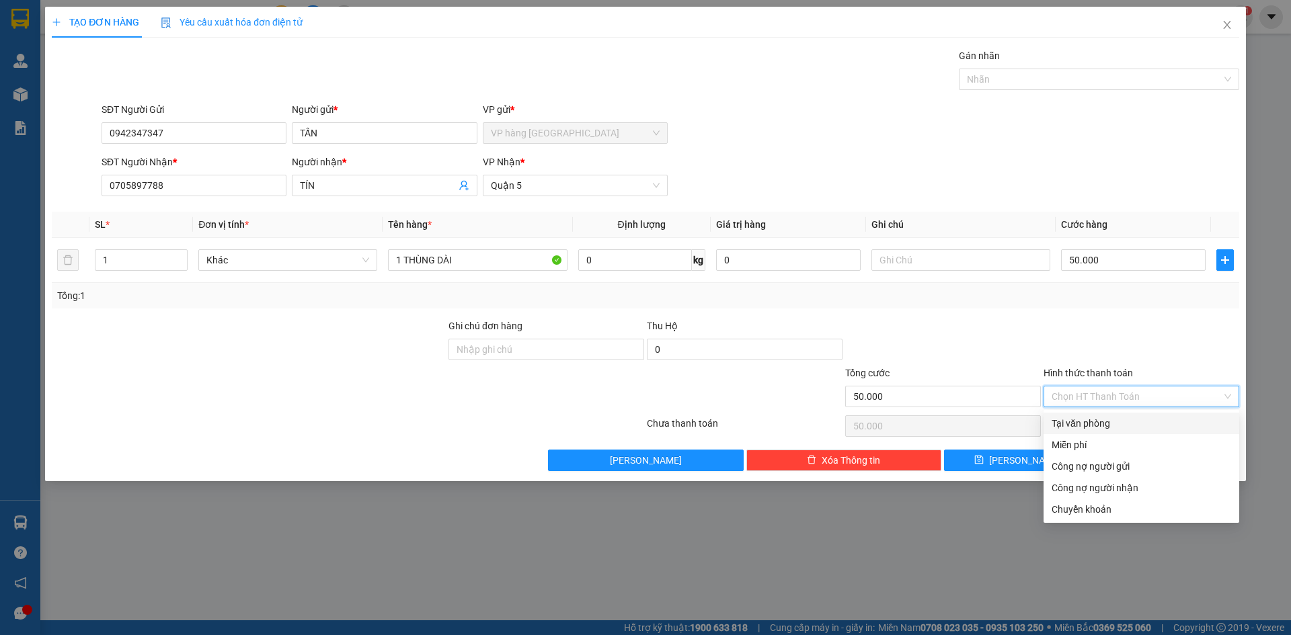
click at [1158, 424] on div "Tại văn phòng" at bounding box center [1140, 423] width 179 height 15
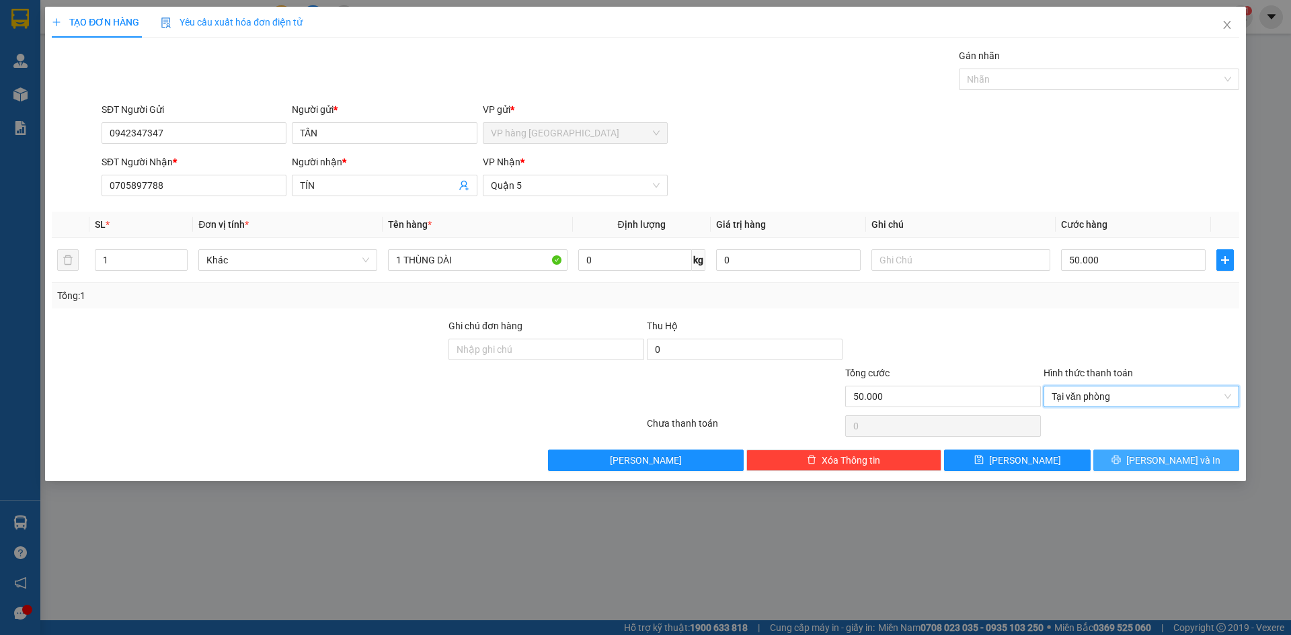
click at [1185, 460] on span "[PERSON_NAME] và In" at bounding box center [1173, 460] width 94 height 15
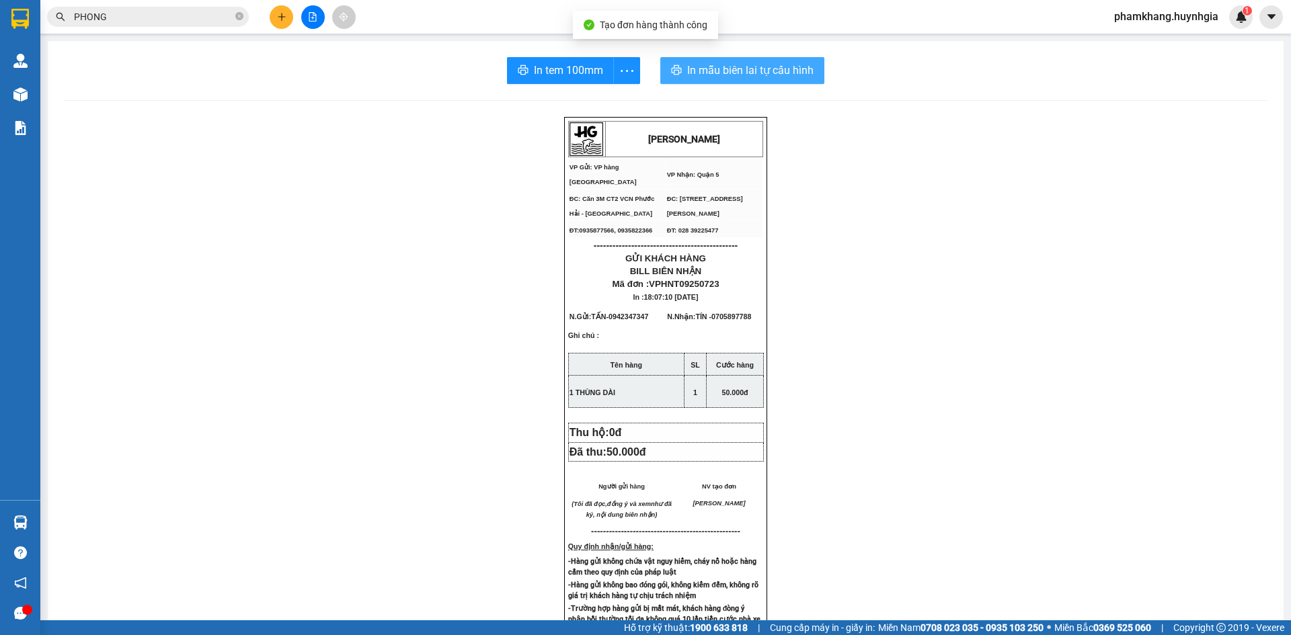
click at [785, 78] on span "In mẫu biên lai tự cấu hình" at bounding box center [750, 70] width 126 height 17
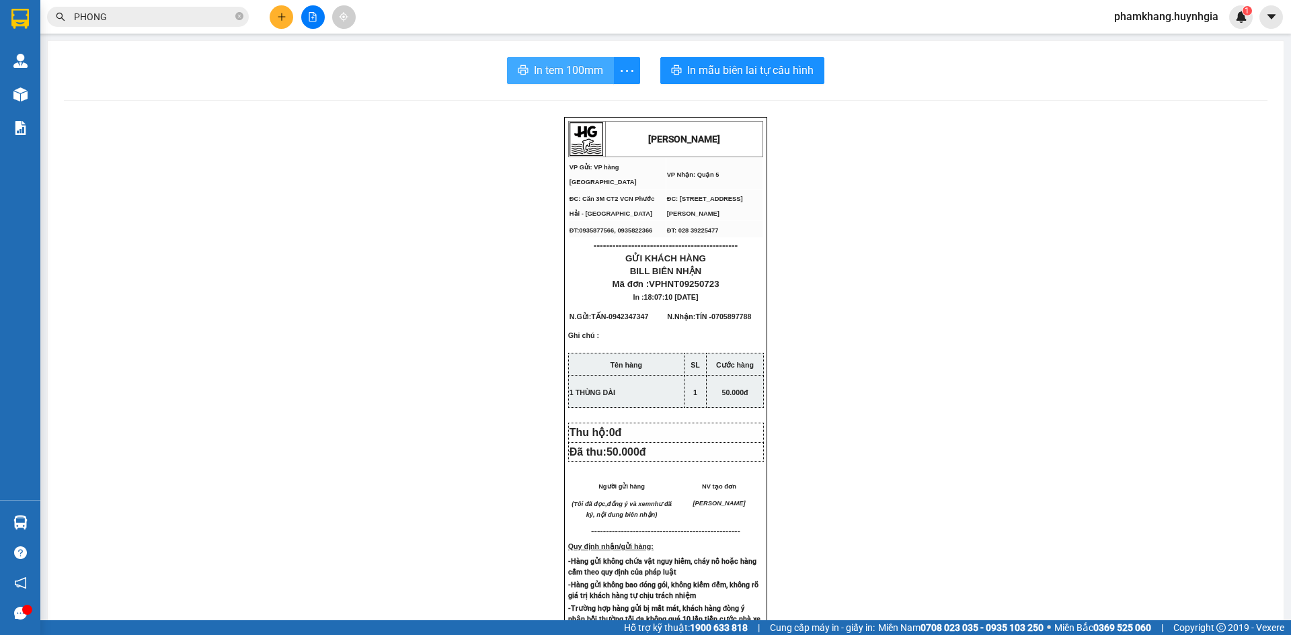
click at [520, 66] on icon "printer" at bounding box center [523, 70] width 11 height 11
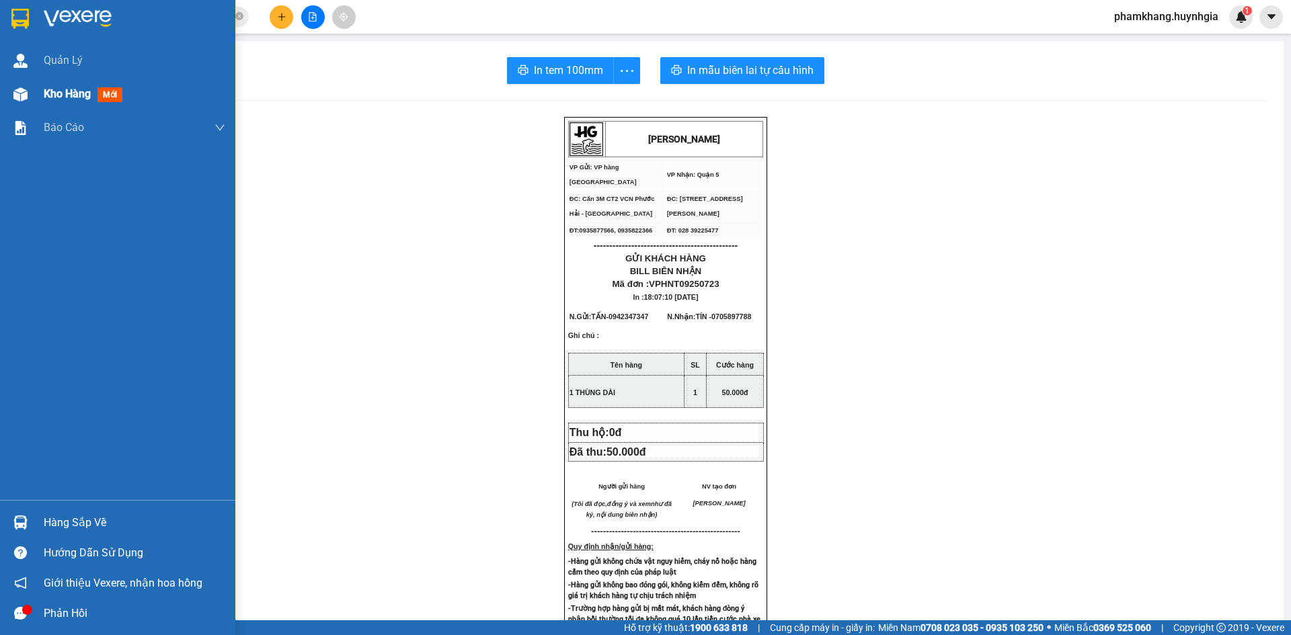
click at [49, 89] on span "Kho hàng" at bounding box center [67, 93] width 47 height 13
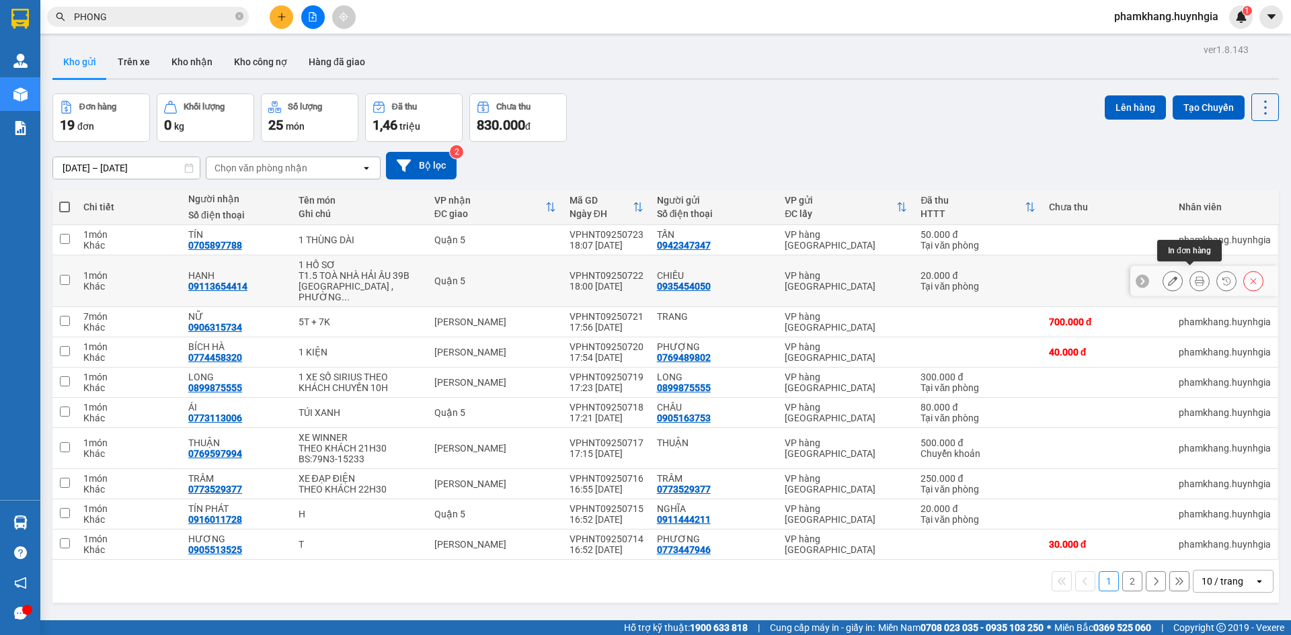
click at [1194, 284] on button at bounding box center [1199, 282] width 19 height 24
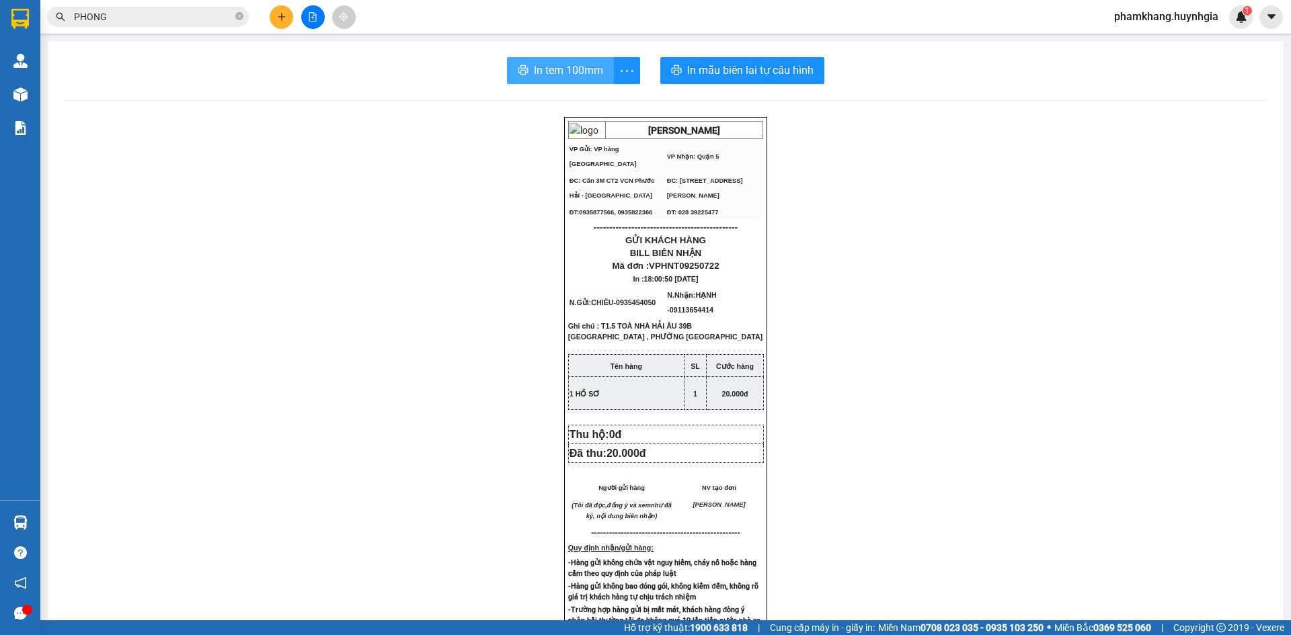
click at [584, 65] on span "In tem 100mm" at bounding box center [568, 70] width 69 height 17
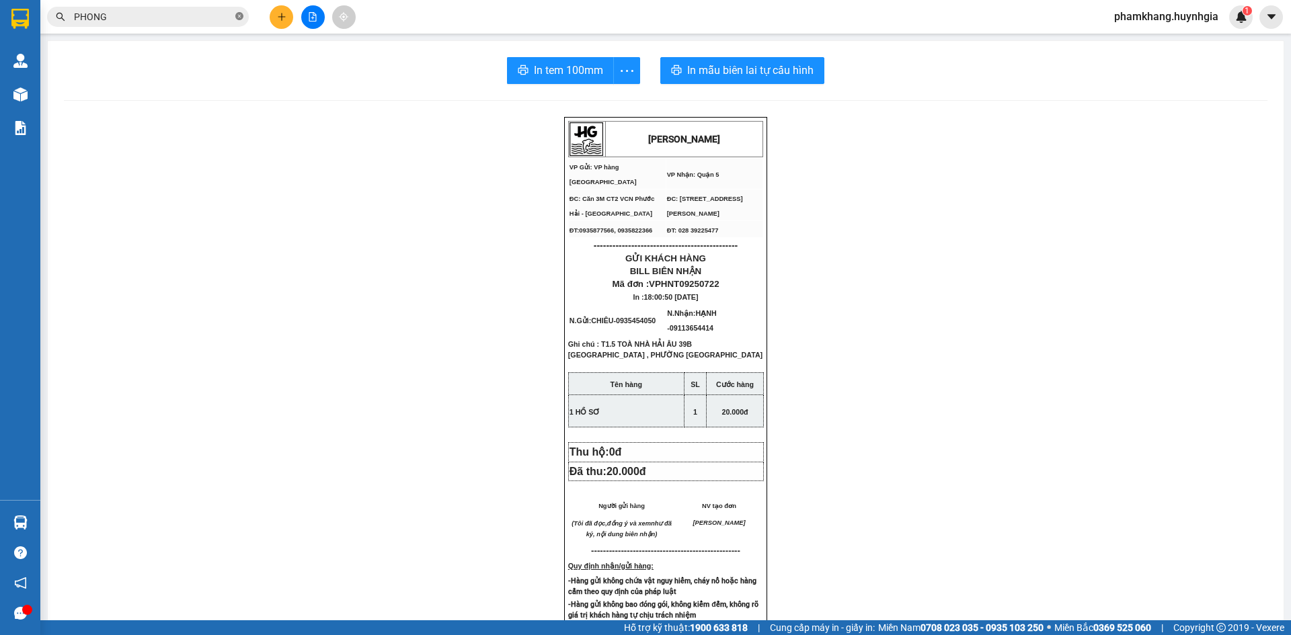
click at [239, 20] on icon "close-circle" at bounding box center [239, 16] width 8 height 8
click at [272, 22] on button at bounding box center [282, 17] width 24 height 24
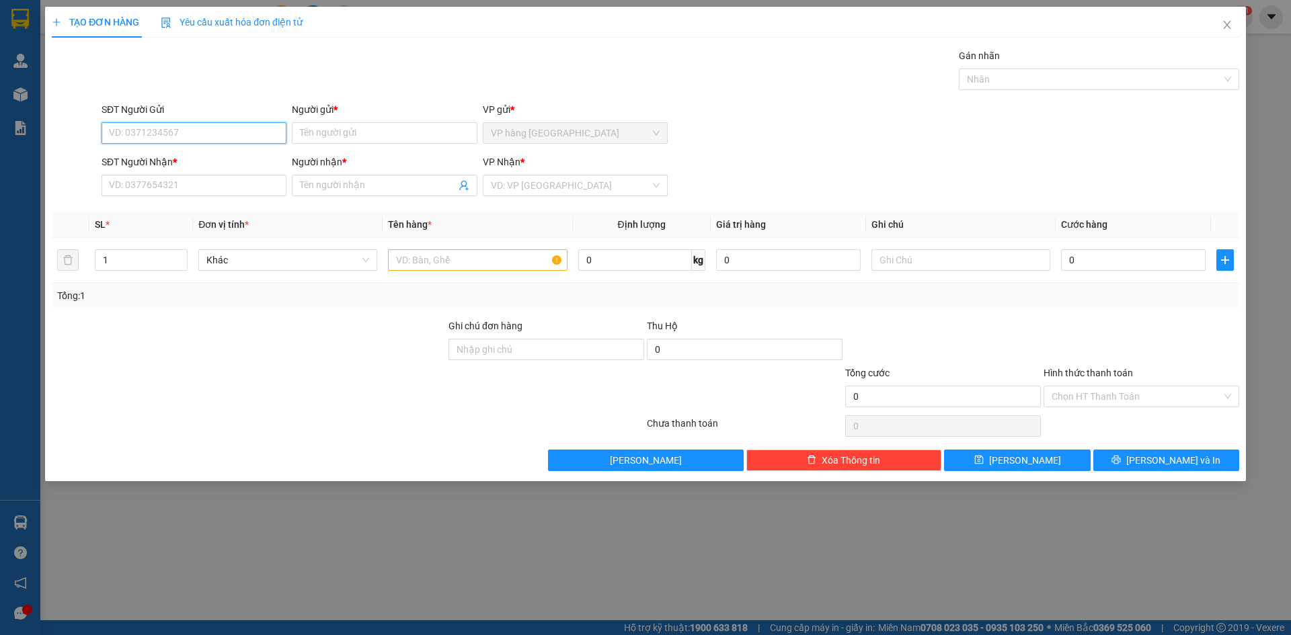
drag, startPoint x: 214, startPoint y: 123, endPoint x: 206, endPoint y: 128, distance: 9.3
click at [209, 126] on input "SĐT Người Gửi" at bounding box center [194, 133] width 185 height 22
click at [214, 132] on input "0772534377" at bounding box center [194, 133] width 185 height 22
click at [226, 184] on input "SĐT Người Nhận *" at bounding box center [194, 186] width 185 height 22
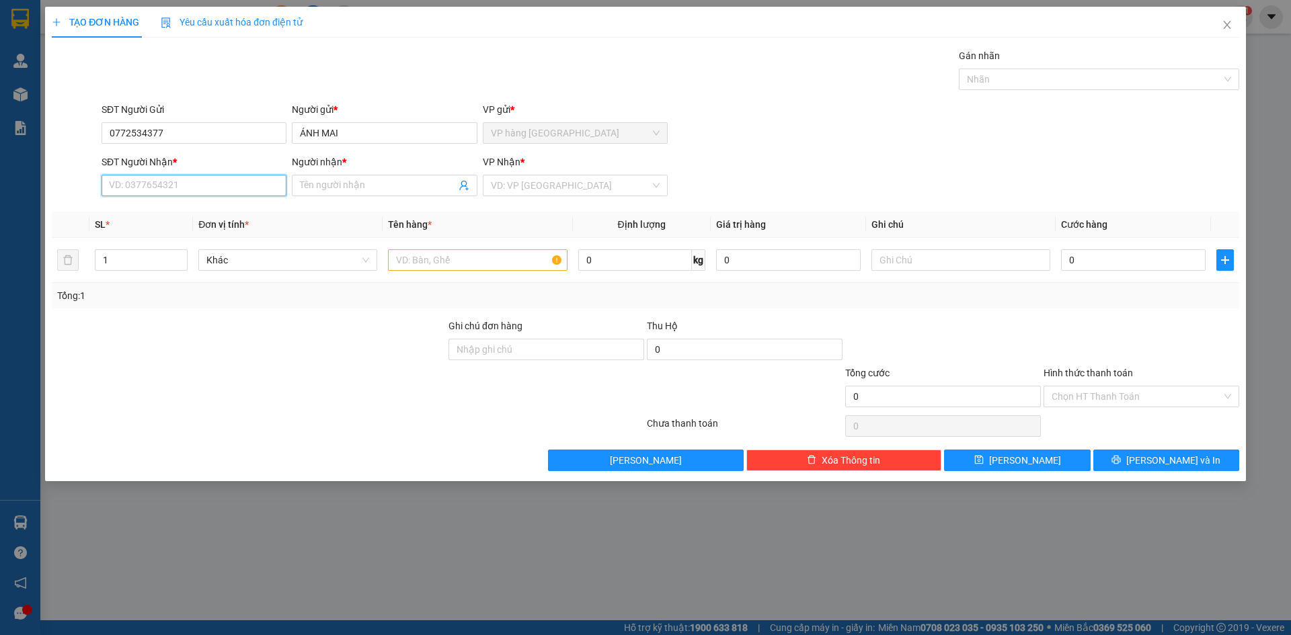
paste input "0772534377"
click at [348, 131] on input "ÁNH MAI" at bounding box center [384, 133] width 185 height 22
click at [413, 85] on div "Gán nhãn Nhãn" at bounding box center [670, 71] width 1143 height 47
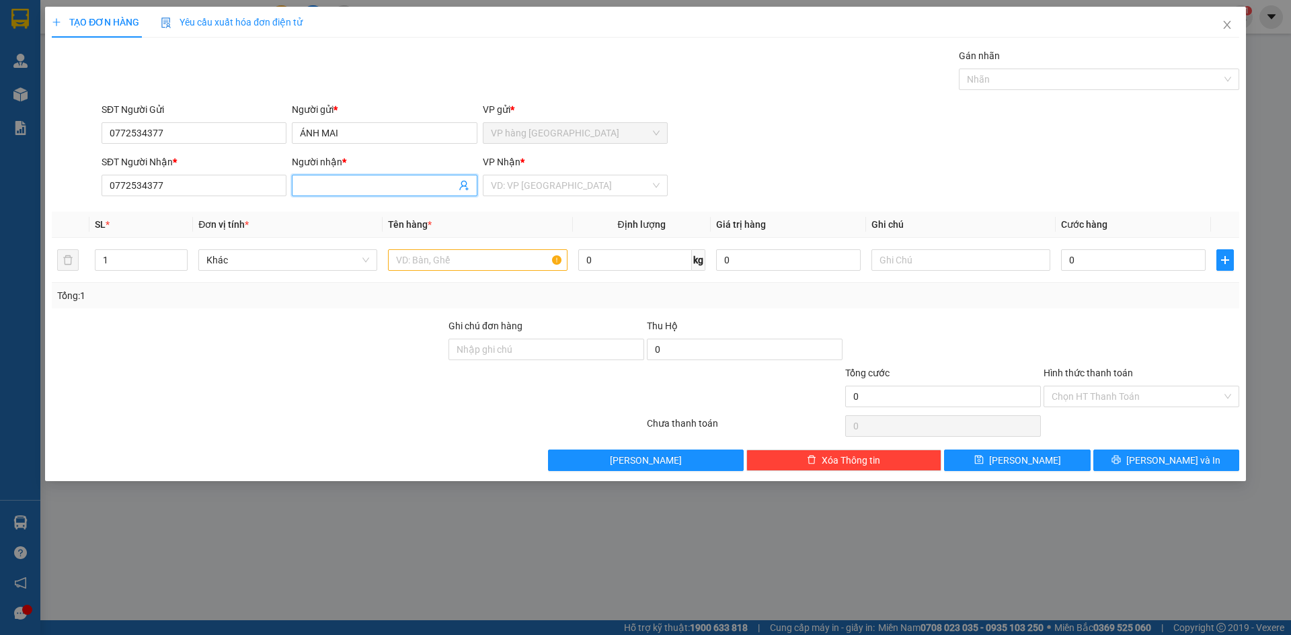
click at [384, 182] on input "Người nhận *" at bounding box center [377, 185] width 155 height 15
paste input "ÁNH MAI"
click at [564, 184] on input "search" at bounding box center [570, 185] width 159 height 20
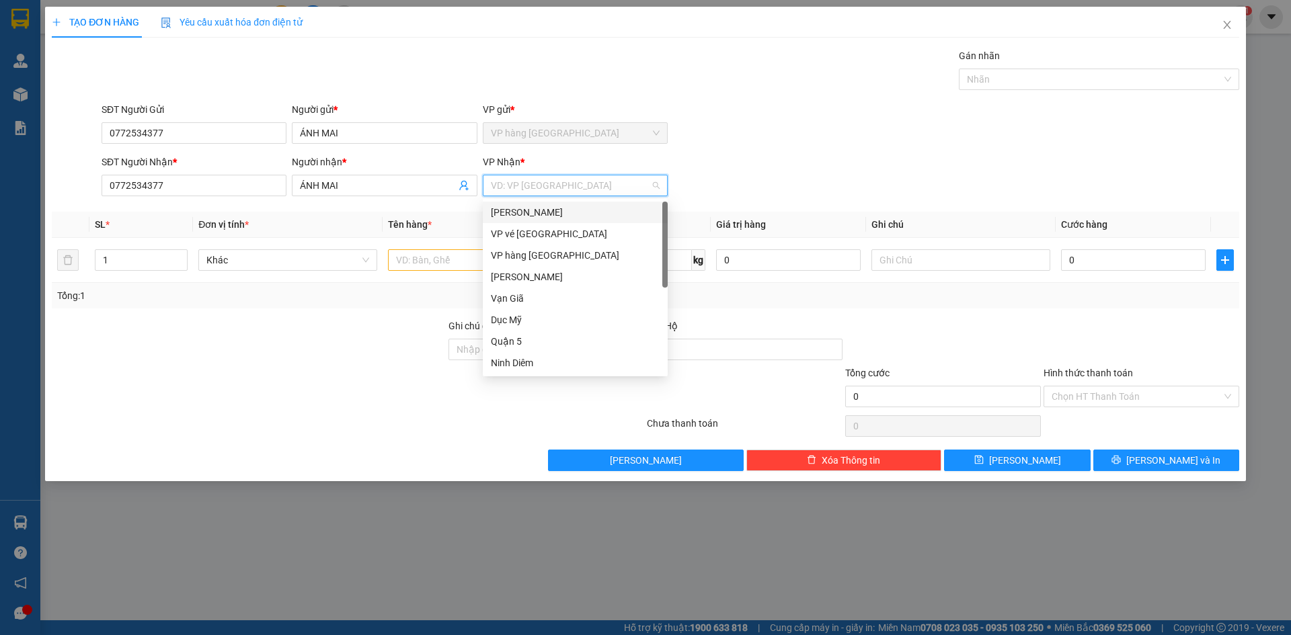
click at [551, 204] on div "[PERSON_NAME]" at bounding box center [575, 213] width 185 height 22
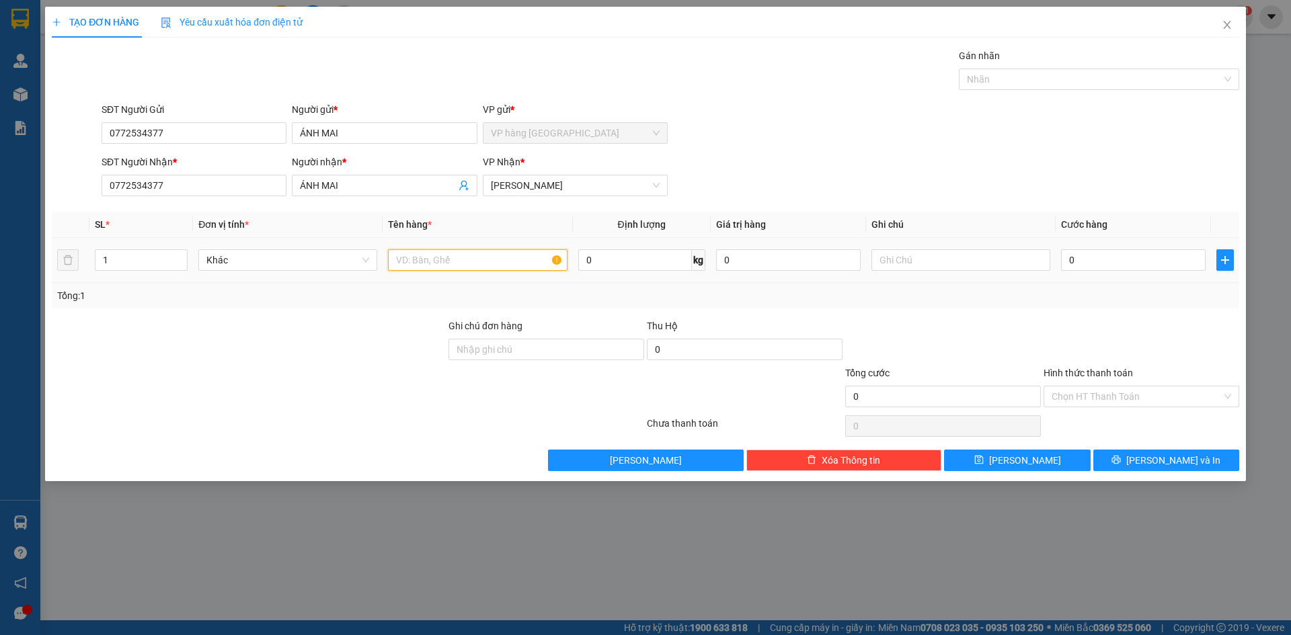
click at [437, 267] on input "text" at bounding box center [477, 260] width 179 height 22
click at [1113, 265] on input "0" at bounding box center [1133, 260] width 145 height 22
click at [1096, 171] on div "SĐT Người Nhận * 0772534377 Người nhận * ÁNH MAI VP Nhận * [PERSON_NAME]" at bounding box center [670, 178] width 1143 height 47
click at [1157, 403] on input "Hình thức thanh toán" at bounding box center [1136, 397] width 170 height 20
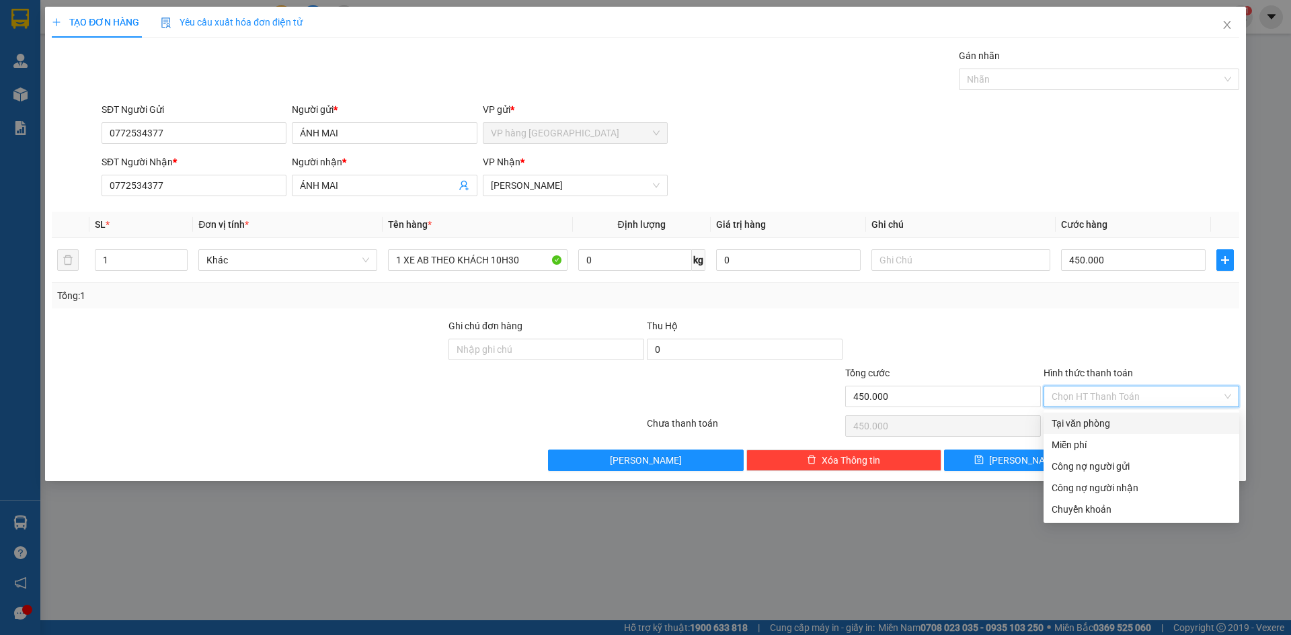
click at [1137, 424] on div "Tại văn phòng" at bounding box center [1140, 423] width 179 height 15
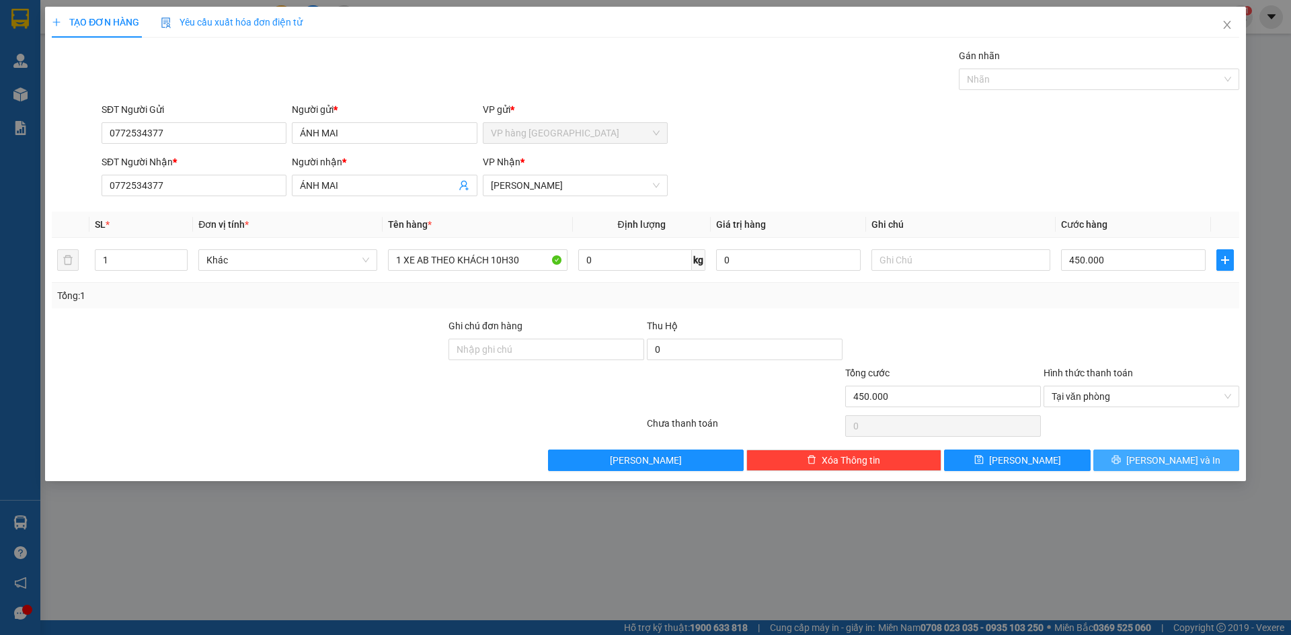
click at [1158, 465] on span "[PERSON_NAME] và In" at bounding box center [1173, 460] width 94 height 15
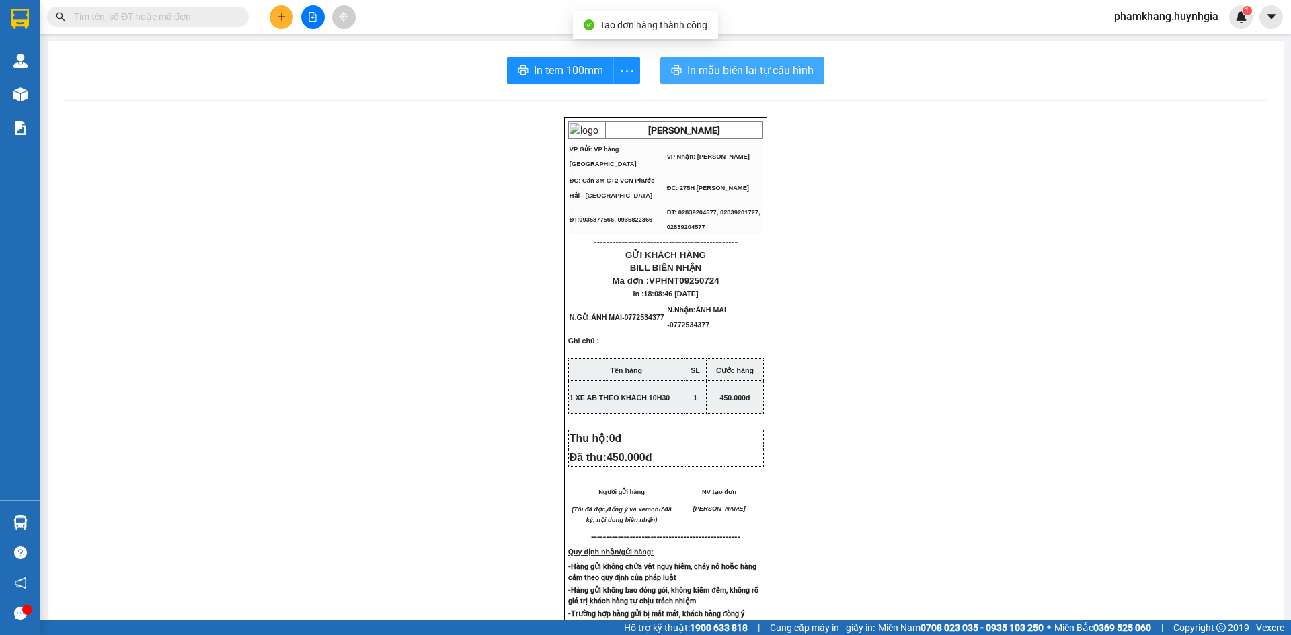
click at [799, 78] on span "In mẫu biên lai tự cấu hình" at bounding box center [750, 70] width 126 height 17
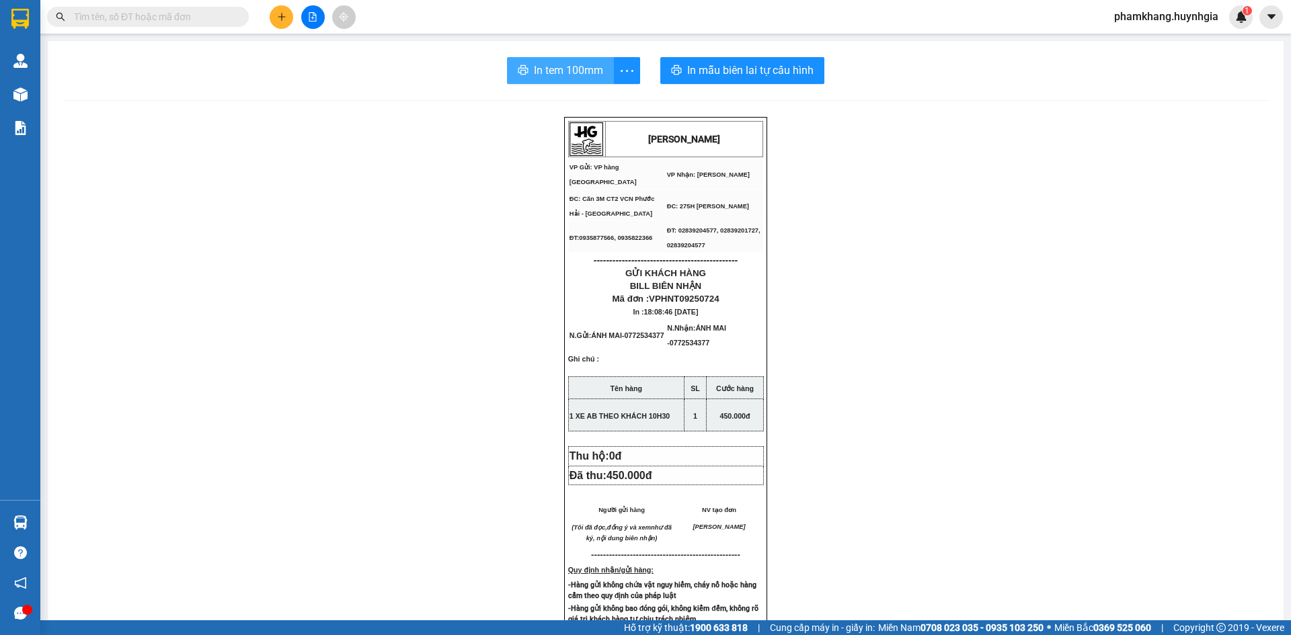
click at [560, 59] on button "In tem 100mm" at bounding box center [560, 70] width 107 height 27
click at [211, 25] on span at bounding box center [148, 17] width 202 height 20
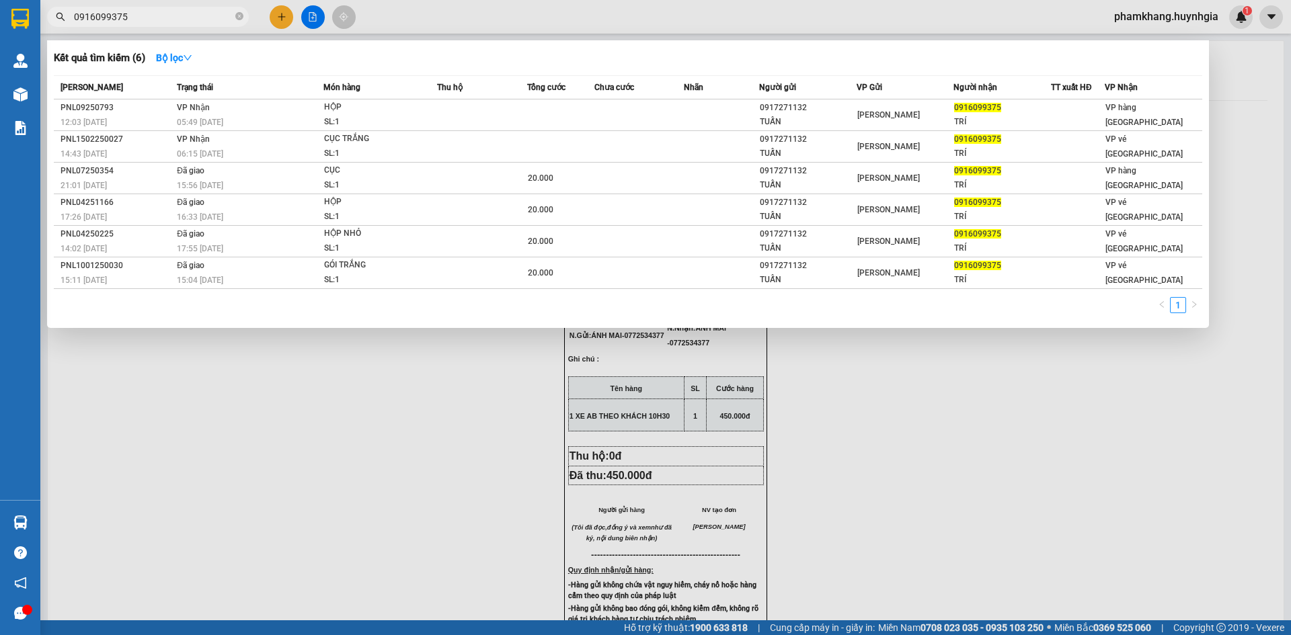
click at [287, 14] on div at bounding box center [645, 317] width 1291 height 635
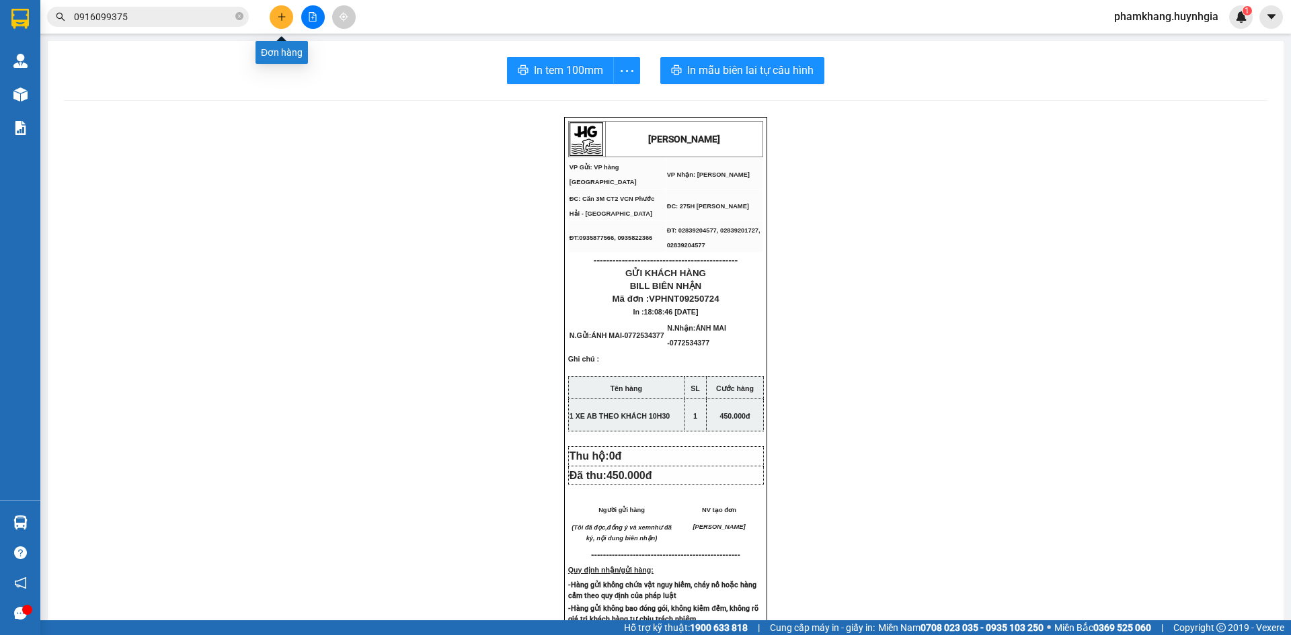
click at [286, 15] on icon "plus" at bounding box center [281, 16] width 9 height 9
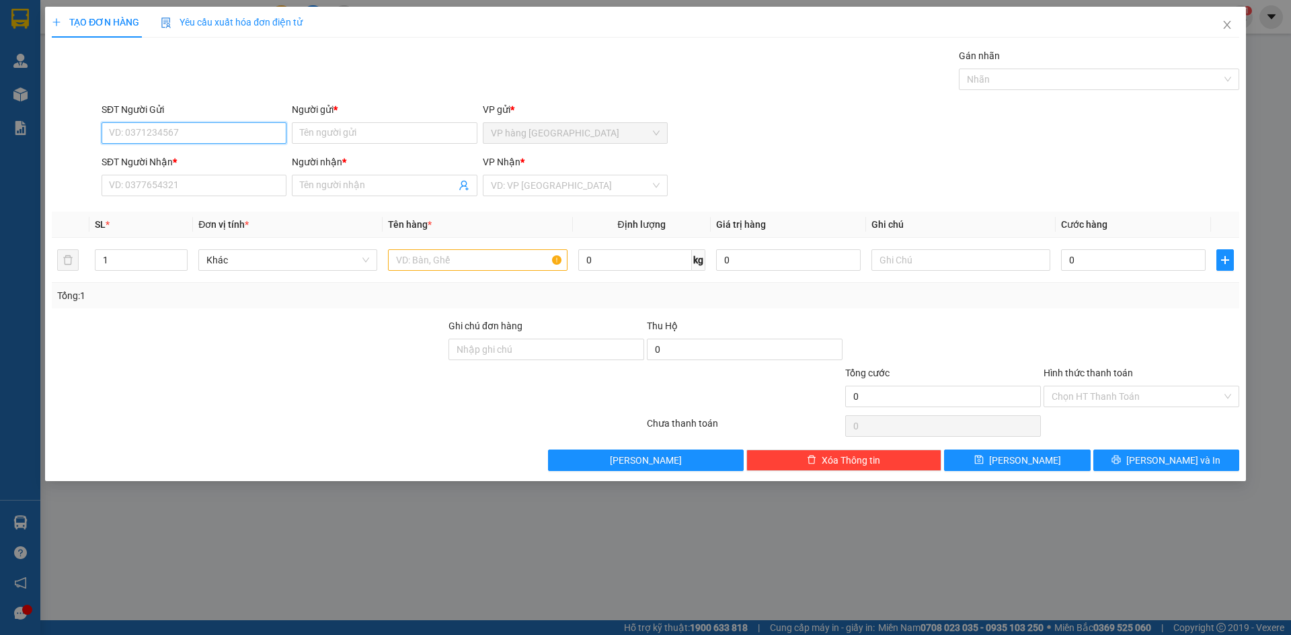
click at [152, 131] on input "SĐT Người Gửi" at bounding box center [194, 133] width 185 height 22
click at [173, 159] on div "0768609291 - TÂM" at bounding box center [194, 160] width 169 height 15
click at [194, 192] on input "0908380437" at bounding box center [194, 186] width 185 height 22
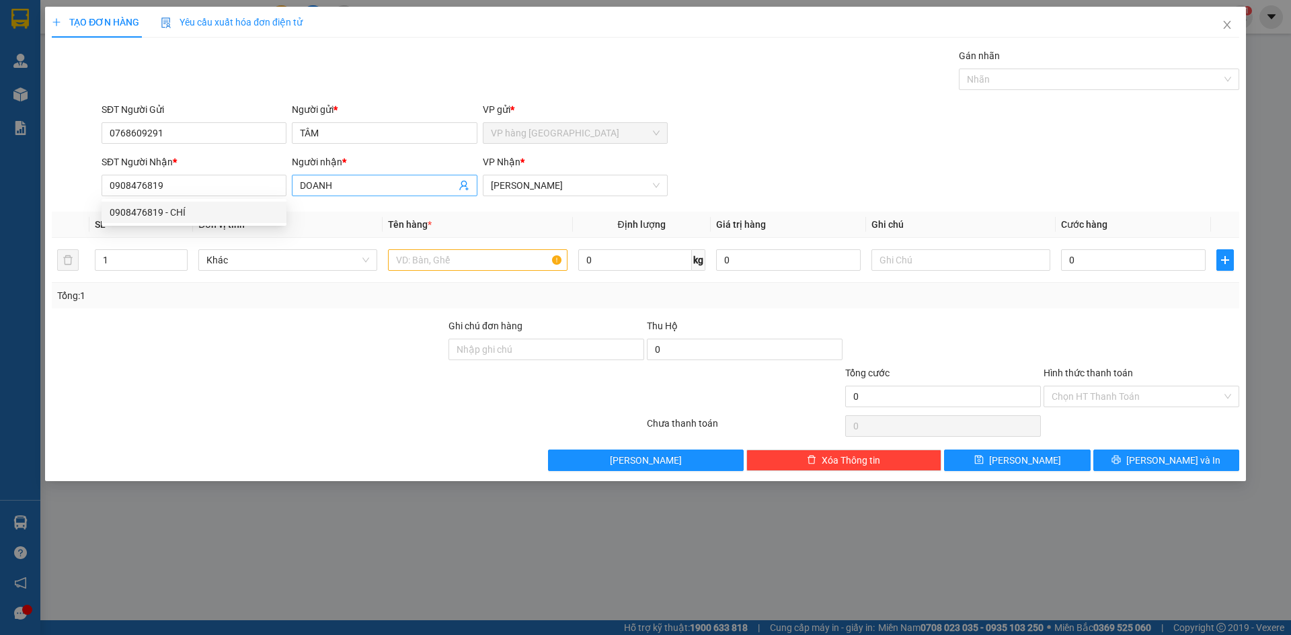
click at [352, 190] on input "DOANH" at bounding box center [377, 185] width 155 height 15
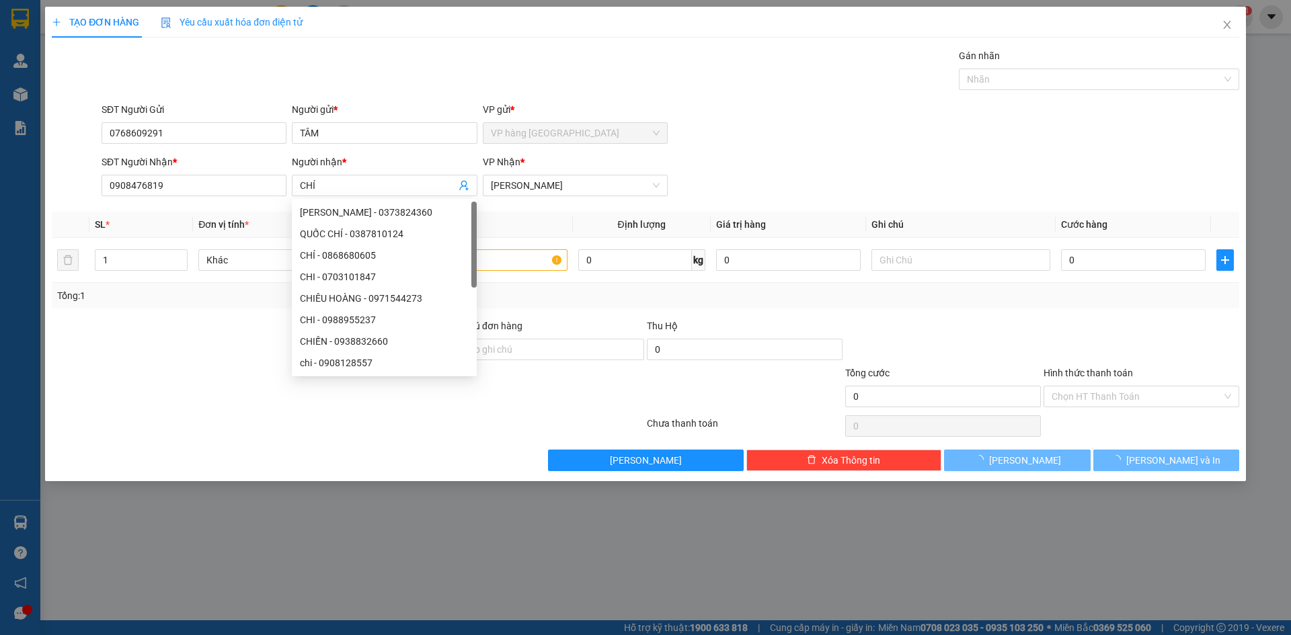
click at [774, 146] on div "SĐT Người Gửi 0768609291 Người gửi * TÂM VP gửi * VP hàng [GEOGRAPHIC_DATA]" at bounding box center [670, 125] width 1143 height 47
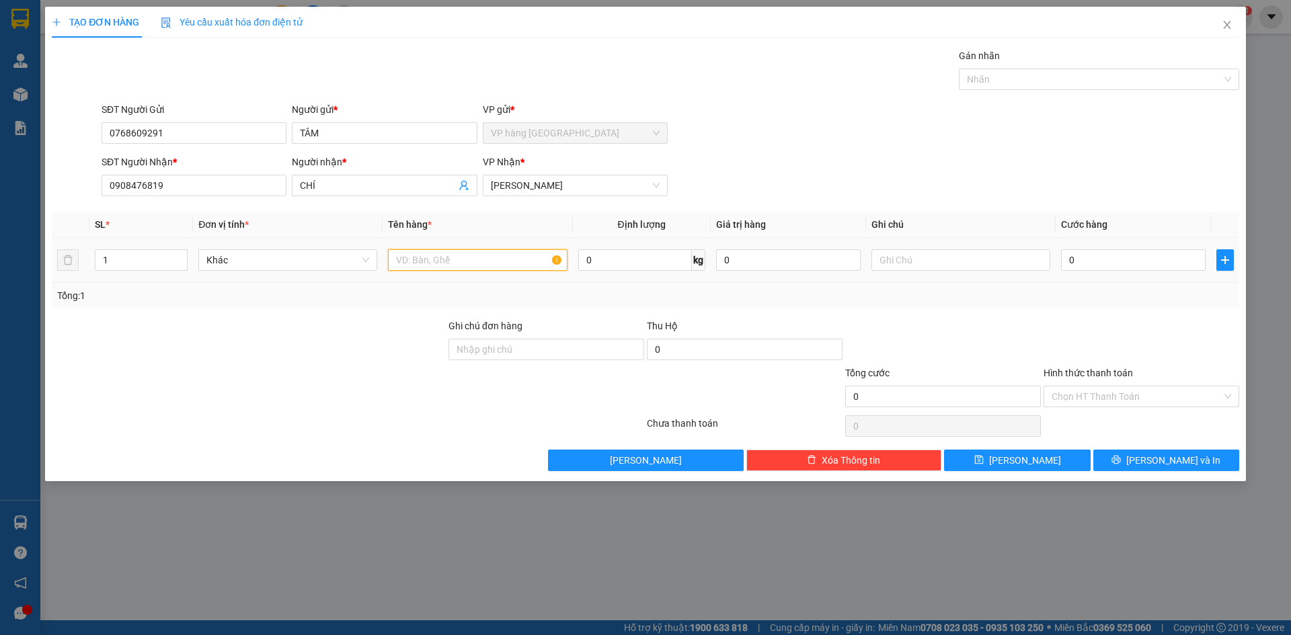
click at [509, 265] on input "text" at bounding box center [477, 260] width 179 height 22
click at [870, 194] on div "SĐT Người Nhận * 0908476819 Người nhận * CHÍ VP Nhận * [PERSON_NAME]" at bounding box center [670, 178] width 1143 height 47
click at [1117, 262] on input "0" at bounding box center [1133, 260] width 145 height 22
click at [936, 159] on div "SĐT Người Nhận * 0908476819 Người nhận * CHÍ VP Nhận * [PERSON_NAME]" at bounding box center [670, 178] width 1143 height 47
click at [1109, 390] on input "Hình thức thanh toán" at bounding box center [1136, 397] width 170 height 20
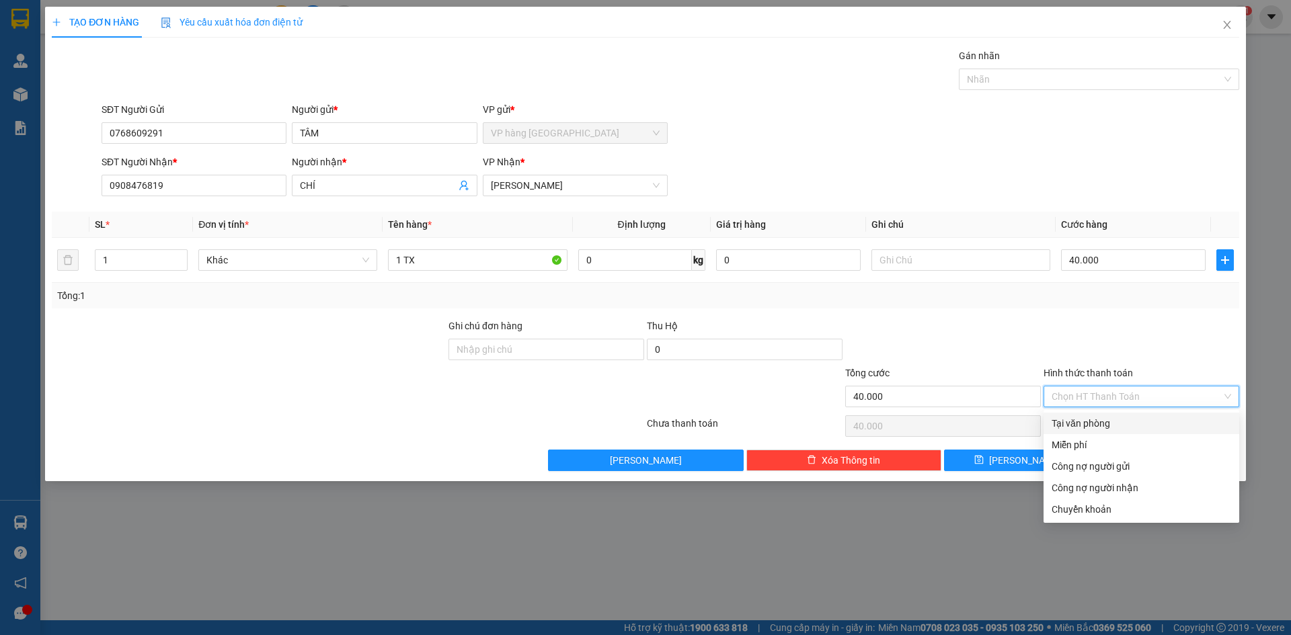
click at [1106, 423] on div "Tại văn phòng" at bounding box center [1140, 423] width 179 height 15
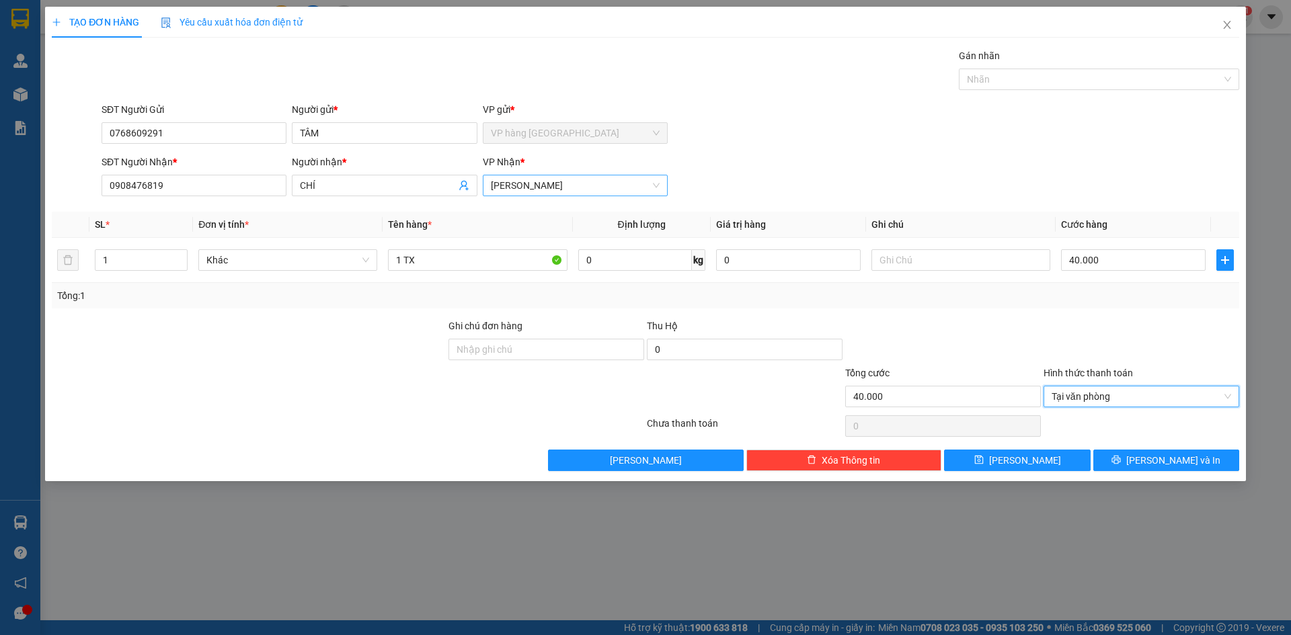
click at [616, 181] on span "[PERSON_NAME]" at bounding box center [575, 185] width 169 height 20
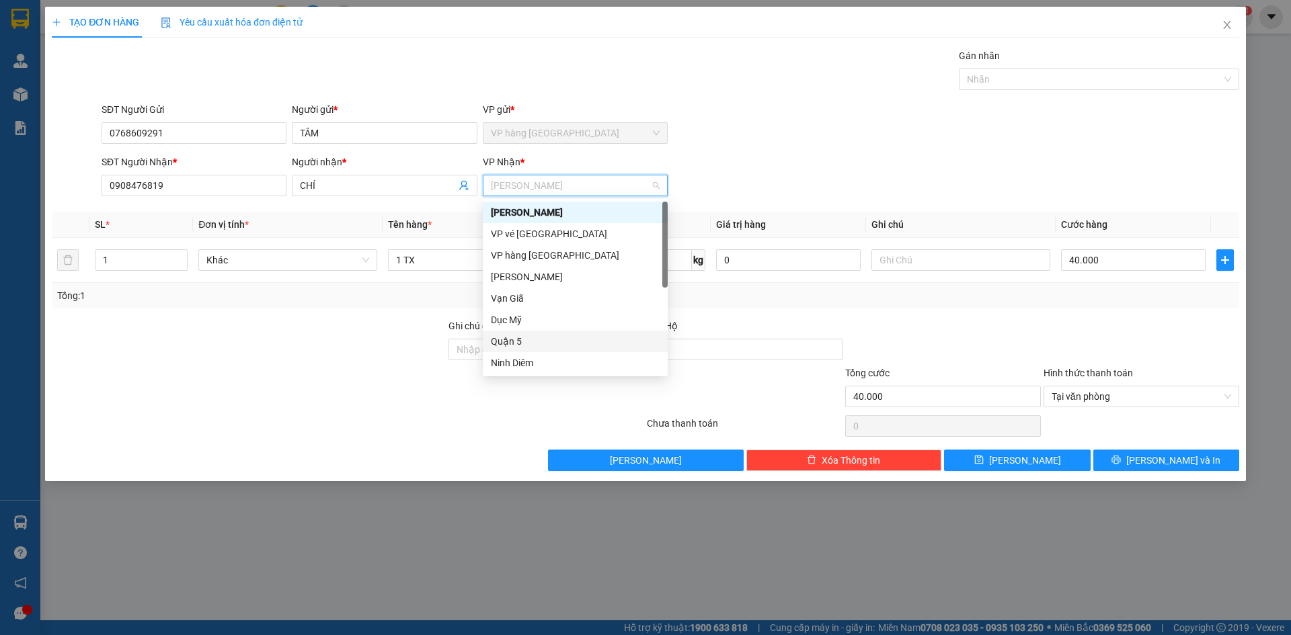
click at [585, 339] on div "Quận 5" at bounding box center [575, 341] width 169 height 15
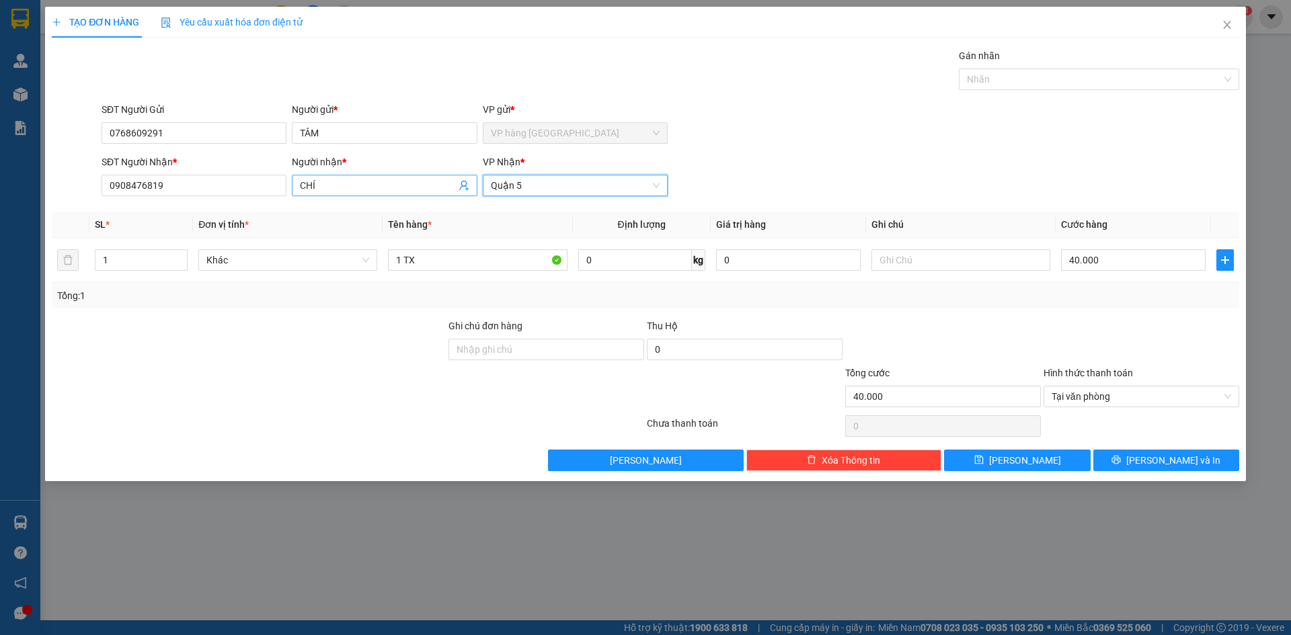
click at [372, 191] on input "CHÍ" at bounding box center [377, 185] width 155 height 15
click at [372, 190] on input "CHÍ" at bounding box center [377, 185] width 155 height 15
click at [923, 114] on div "SĐT Người Gửi 0768609291 Người gửi * TÂM VP gửi * VP hàng [GEOGRAPHIC_DATA]" at bounding box center [670, 125] width 1143 height 47
click at [1162, 458] on span "[PERSON_NAME] và In" at bounding box center [1173, 460] width 94 height 15
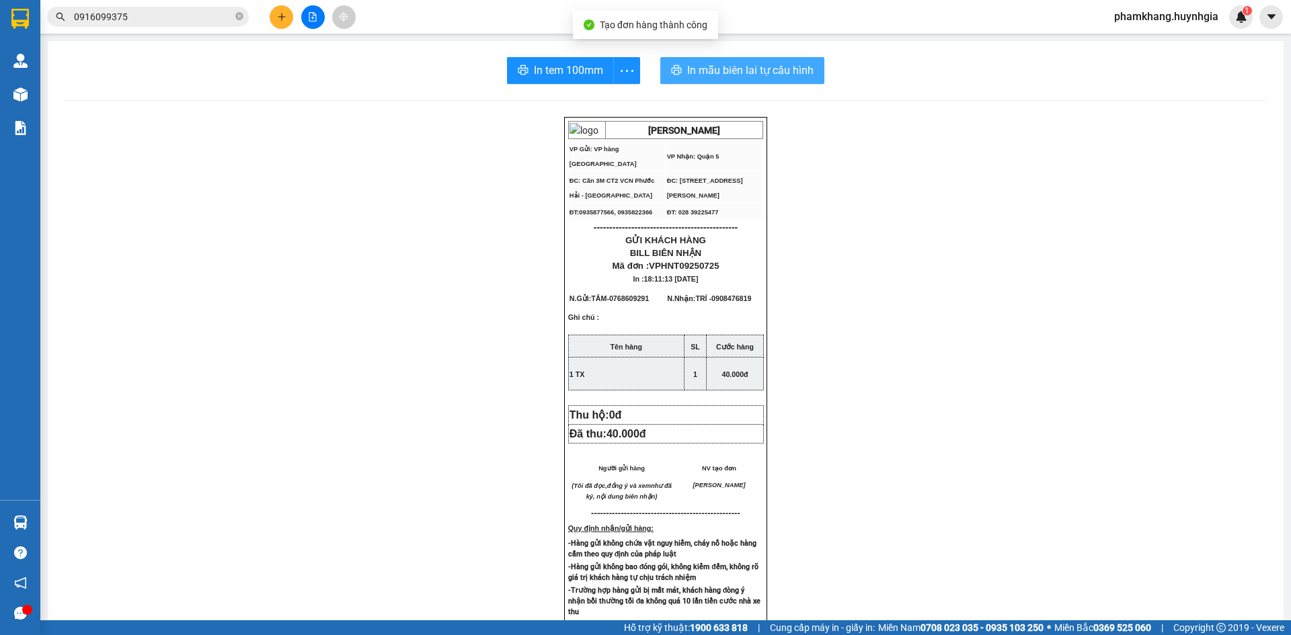
click at [776, 69] on span "In mẫu biên lai tự cấu hình" at bounding box center [750, 70] width 126 height 17
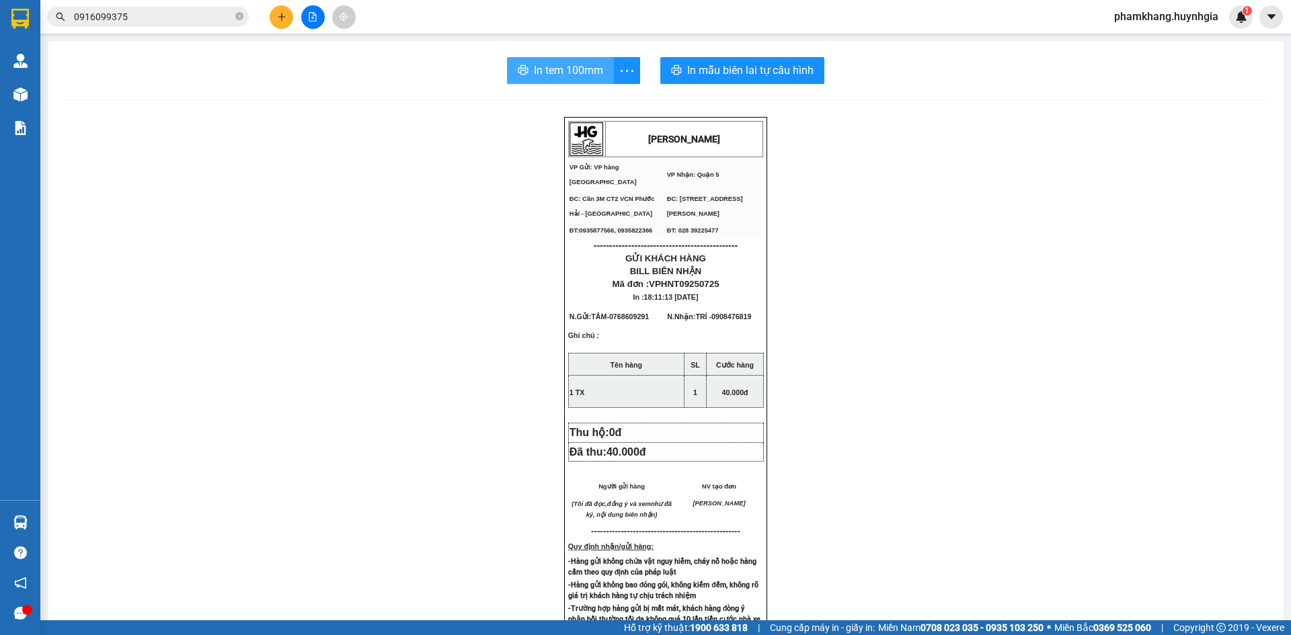
click at [575, 77] on span "In tem 100mm" at bounding box center [568, 70] width 69 height 17
click at [279, 16] on icon "plus" at bounding box center [281, 16] width 9 height 9
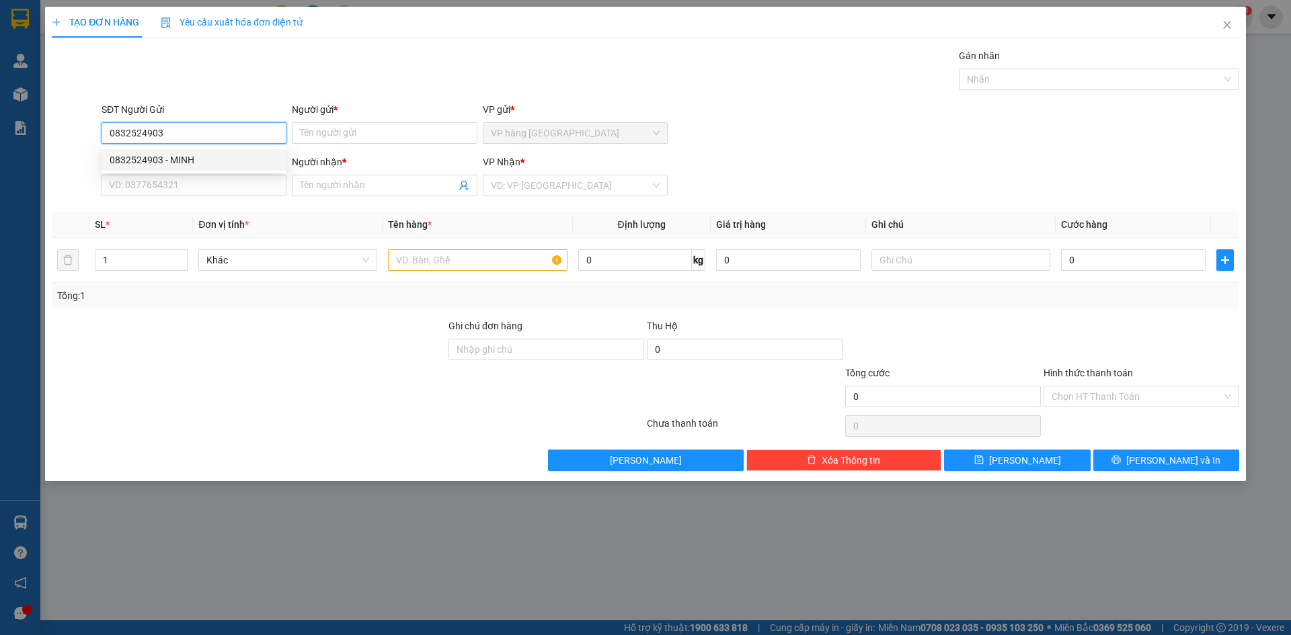
click at [197, 161] on div "0832524903 - MINH" at bounding box center [194, 160] width 169 height 15
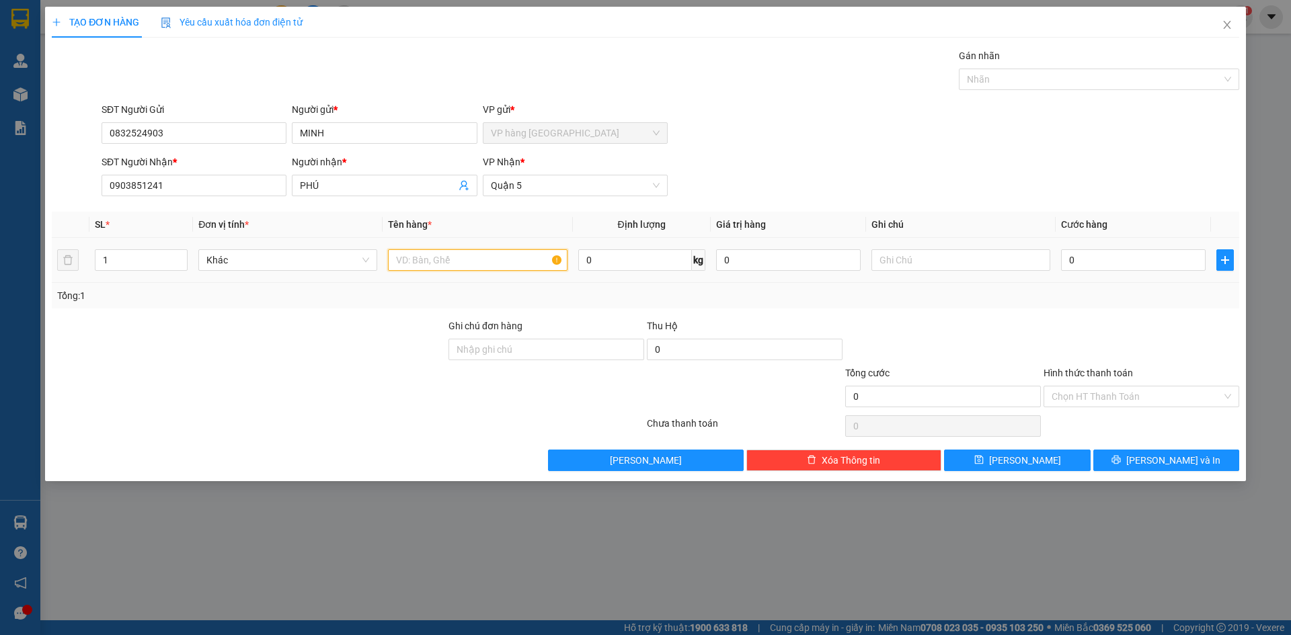
click at [422, 264] on input "text" at bounding box center [477, 260] width 179 height 22
click at [173, 184] on input "0903851241" at bounding box center [194, 186] width 185 height 22
click at [354, 184] on input "PHÚ" at bounding box center [377, 185] width 155 height 15
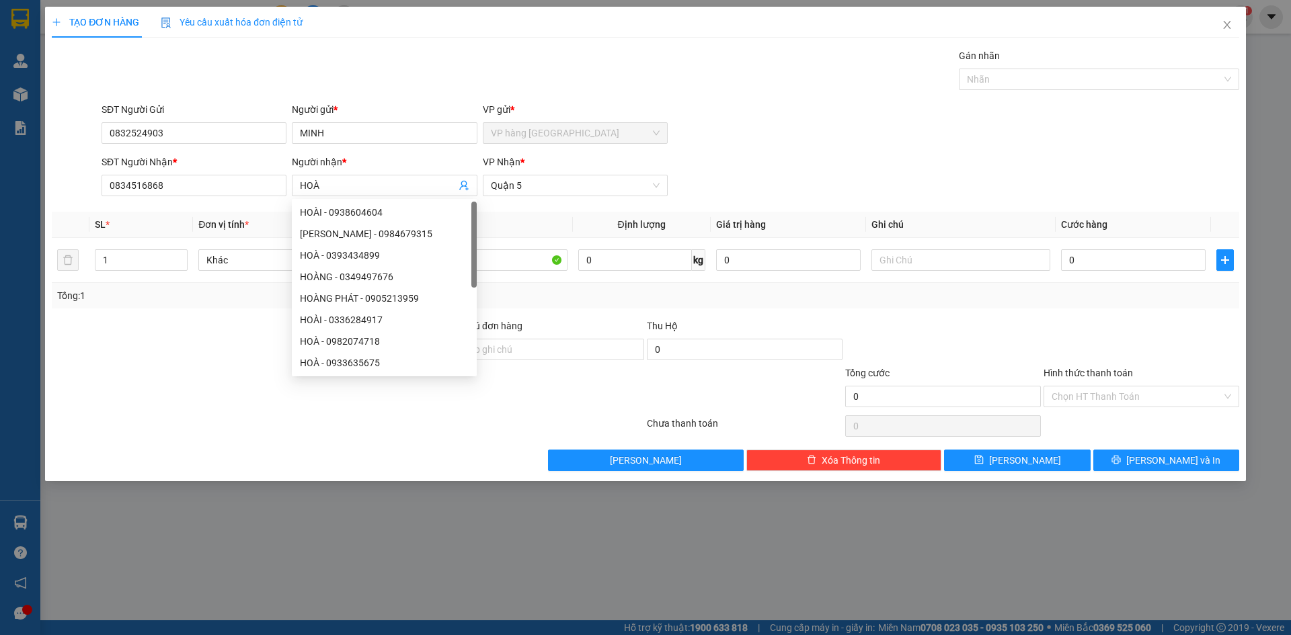
click at [807, 92] on div "Gán nhãn Nhãn" at bounding box center [670, 71] width 1143 height 47
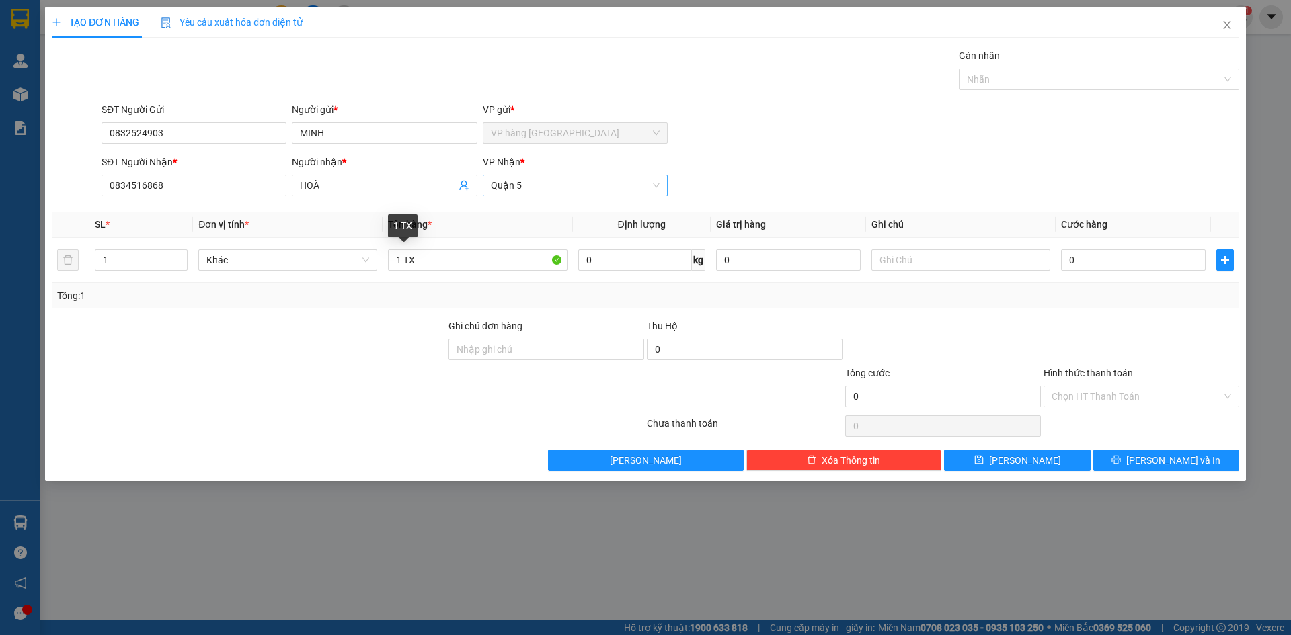
click at [577, 189] on span "Quận 5" at bounding box center [575, 185] width 169 height 20
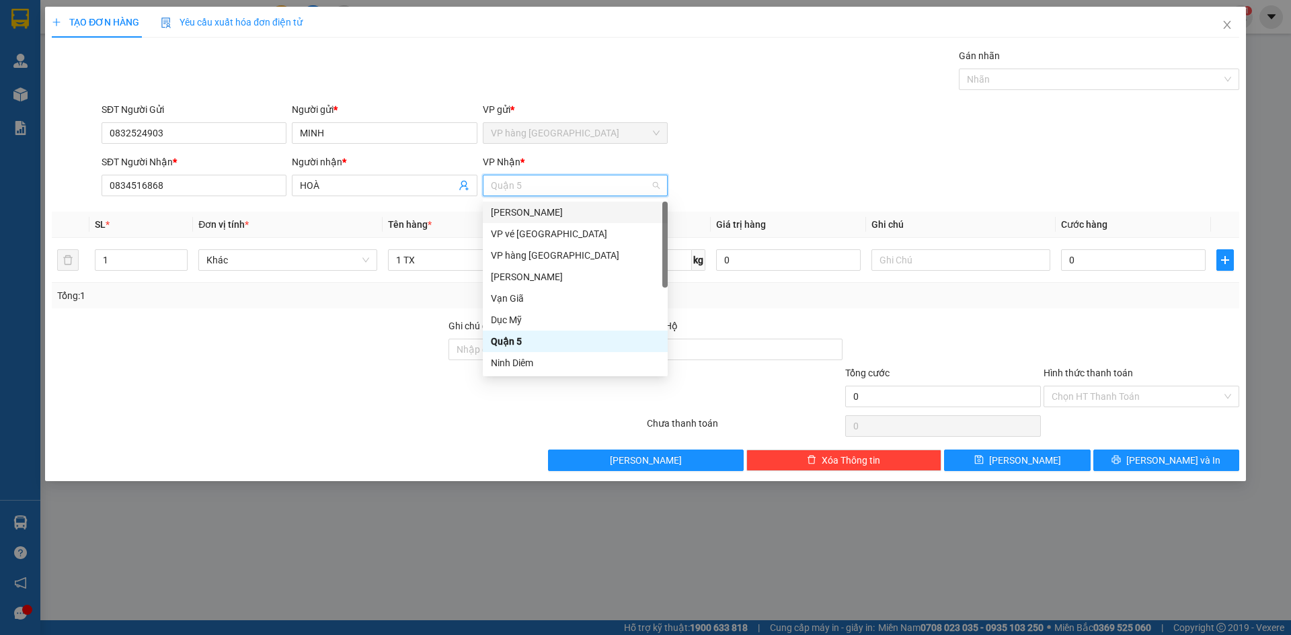
click at [575, 221] on div "[PERSON_NAME]" at bounding box center [575, 213] width 185 height 22
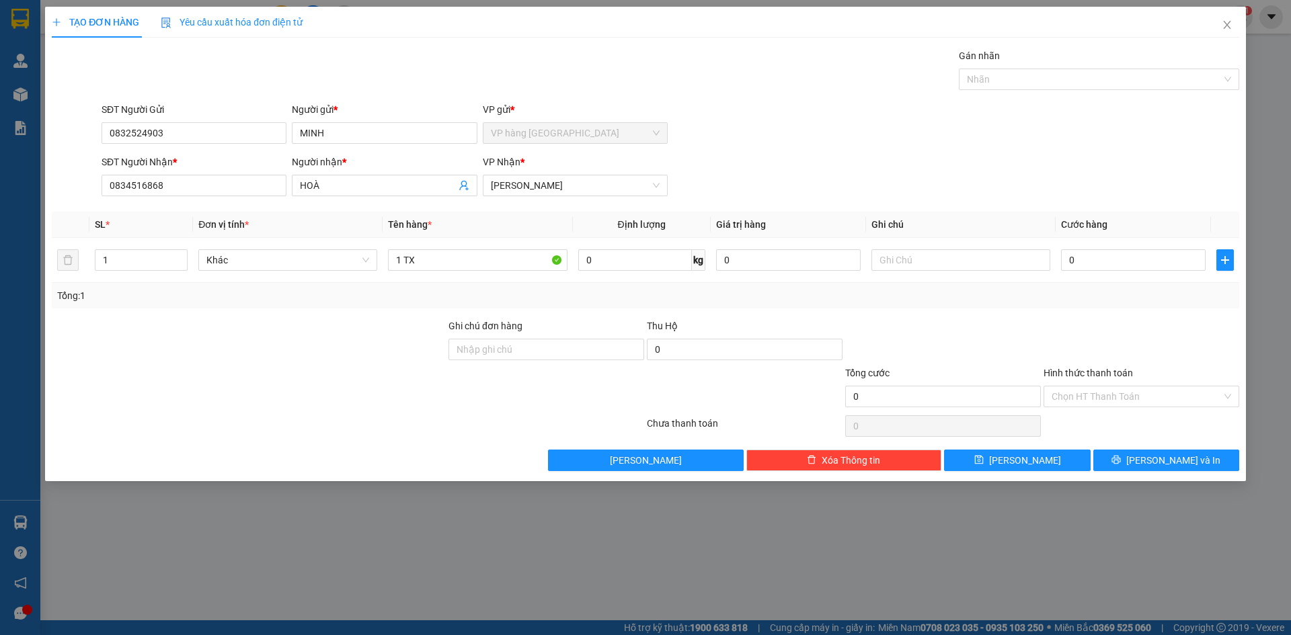
click at [893, 159] on div "SĐT Người Nhận * 0834516868 Người nhận * HOÀ VP Nhận * [PERSON_NAME]" at bounding box center [670, 178] width 1143 height 47
click at [1125, 263] on input "0" at bounding box center [1133, 260] width 145 height 22
click at [1093, 267] on input "81" at bounding box center [1133, 260] width 145 height 22
click at [1095, 205] on div "Transit Pickup Surcharge Ids Transit Deliver Surcharge Ids Transit Deliver Surc…" at bounding box center [645, 259] width 1187 height 423
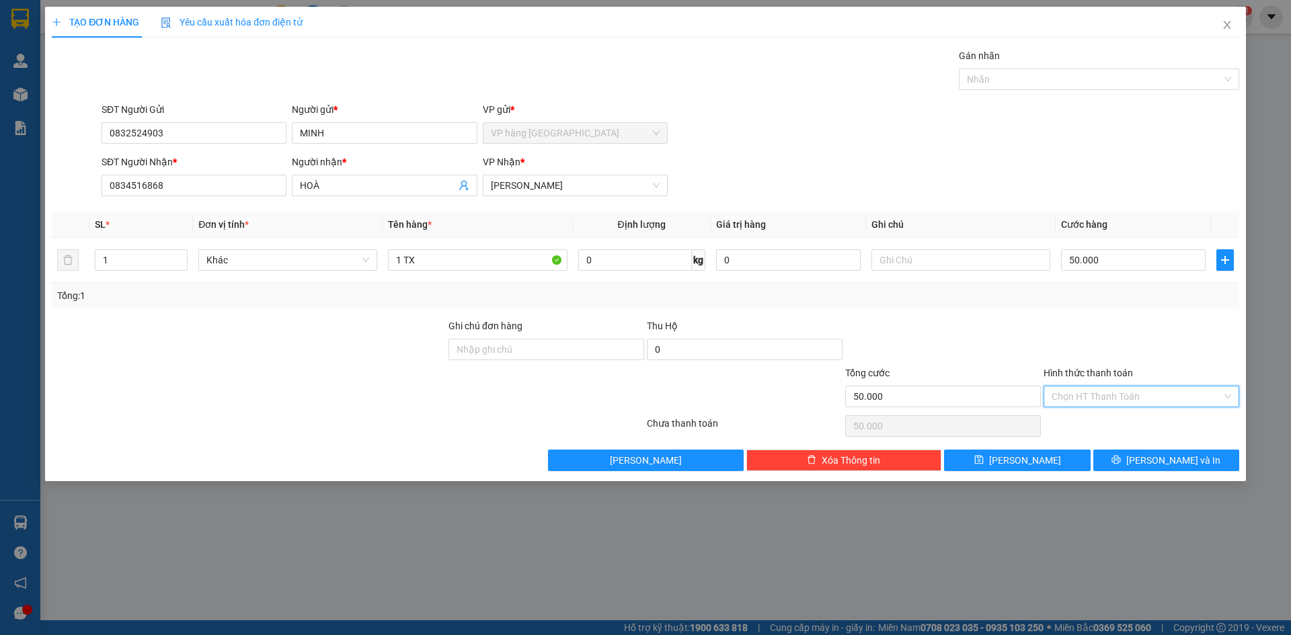
click at [1150, 394] on input "Hình thức thanh toán" at bounding box center [1136, 397] width 170 height 20
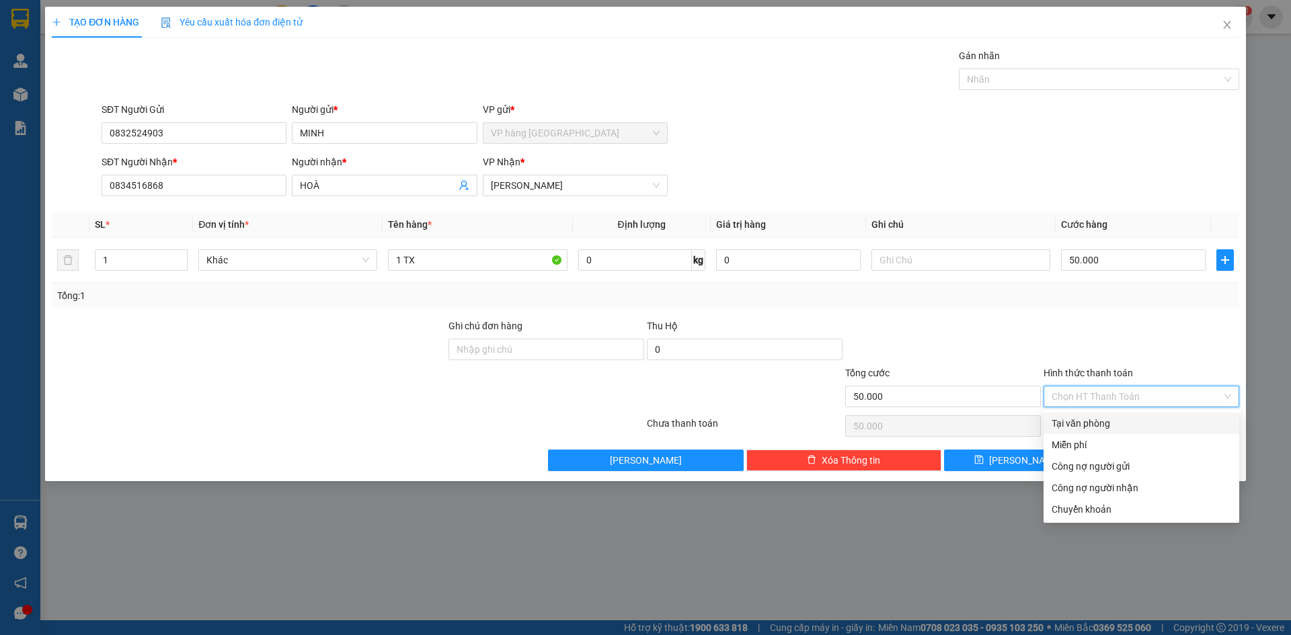
drag, startPoint x: 1150, startPoint y: 421, endPoint x: 1156, endPoint y: 410, distance: 12.0
click at [1155, 417] on div "Tại văn phòng" at bounding box center [1140, 423] width 179 height 15
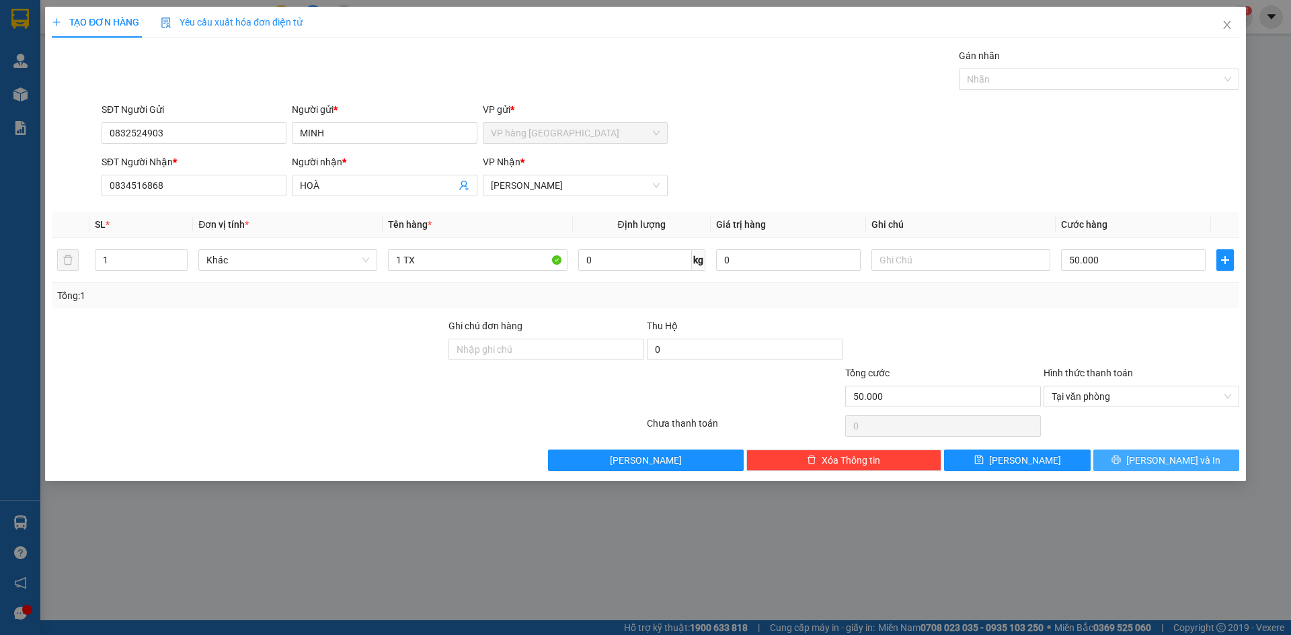
click at [1150, 457] on button "[PERSON_NAME] và In" at bounding box center [1166, 461] width 146 height 22
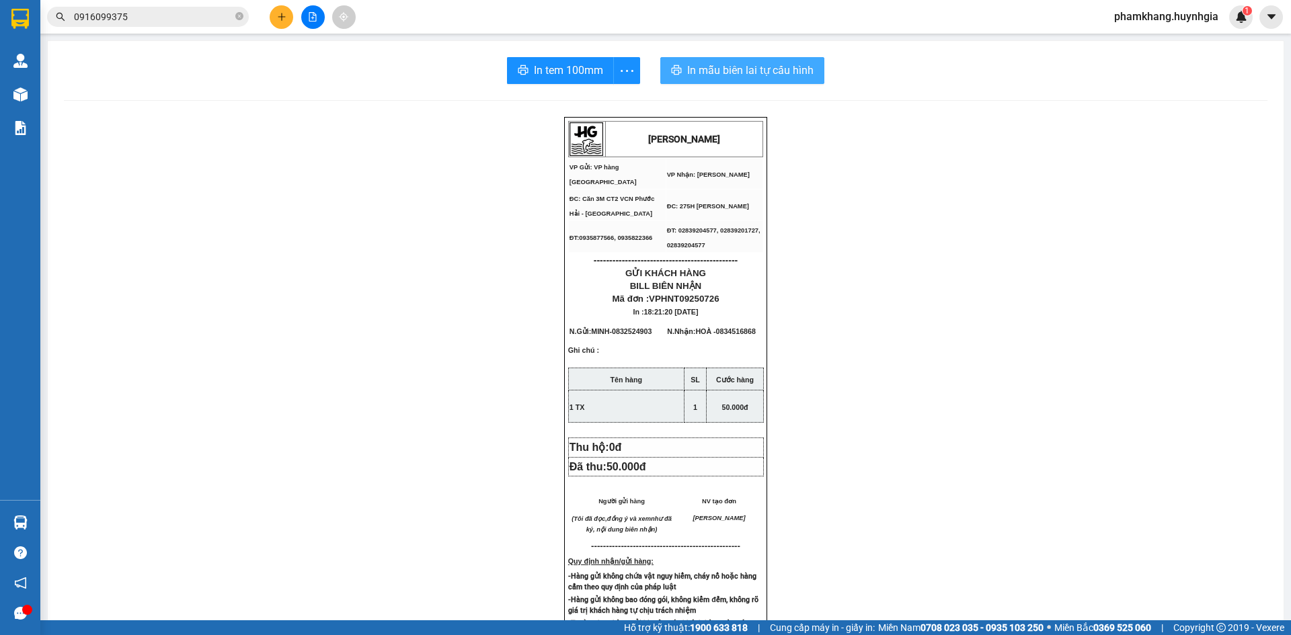
click at [705, 67] on span "In mẫu biên lai tự cấu hình" at bounding box center [750, 70] width 126 height 17
click at [553, 69] on span "In tem 100mm" at bounding box center [568, 70] width 69 height 17
click at [282, 17] on icon "plus" at bounding box center [281, 16] width 7 height 1
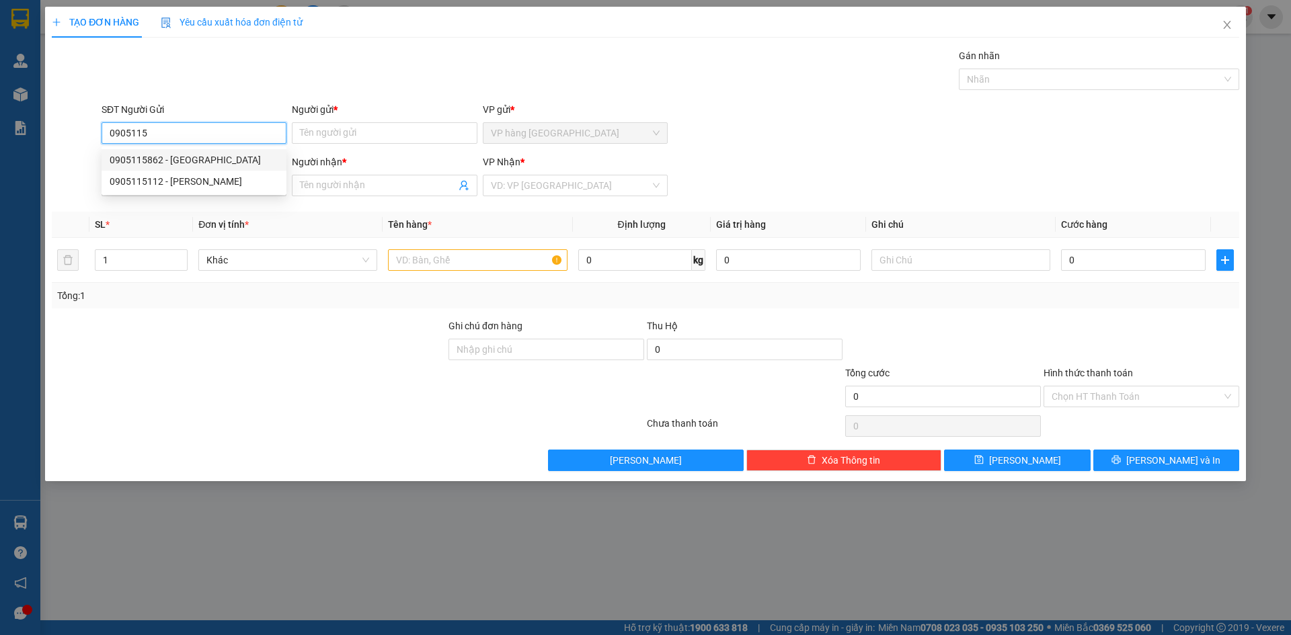
click at [214, 158] on div "0905115862 - [GEOGRAPHIC_DATA]" at bounding box center [194, 160] width 169 height 15
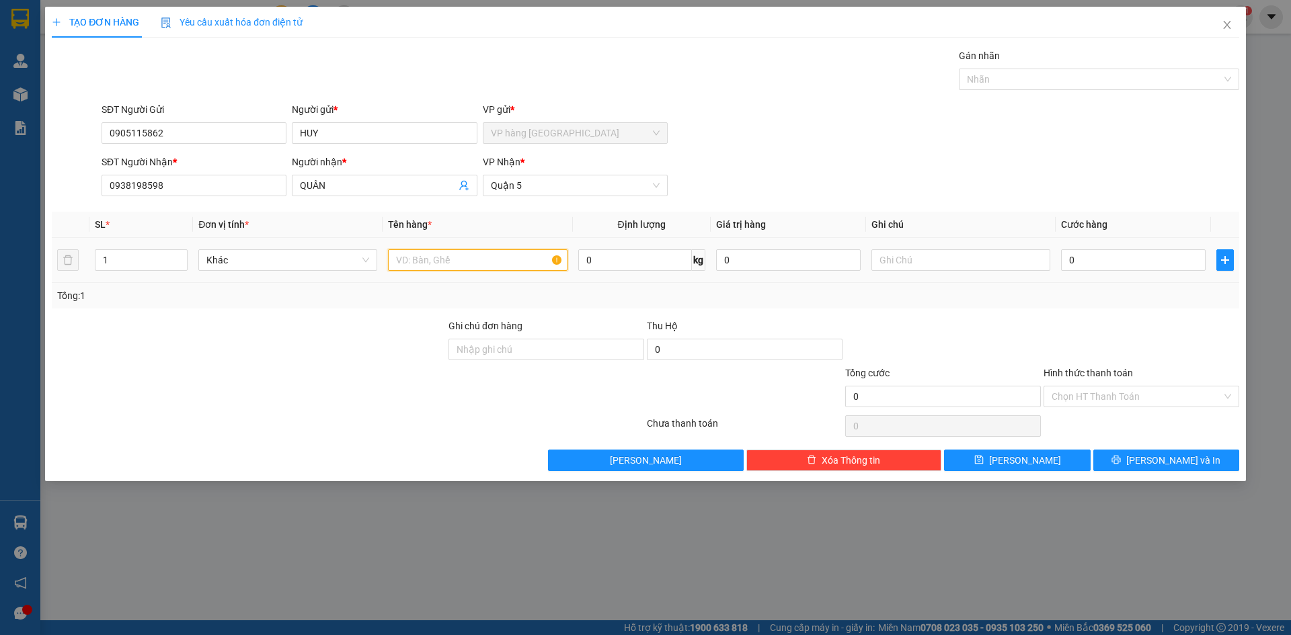
click at [496, 265] on input "text" at bounding box center [477, 260] width 179 height 22
click at [822, 174] on div "SĐT Người Nhận * 0938198598 Người nhận * QUÂN VP Nhận * Quận 5" at bounding box center [670, 178] width 1143 height 47
click at [1148, 274] on td "0" at bounding box center [1132, 260] width 155 height 45
click at [1145, 266] on input "0" at bounding box center [1133, 260] width 145 height 22
click at [1148, 454] on button "[PERSON_NAME] và In" at bounding box center [1166, 461] width 146 height 22
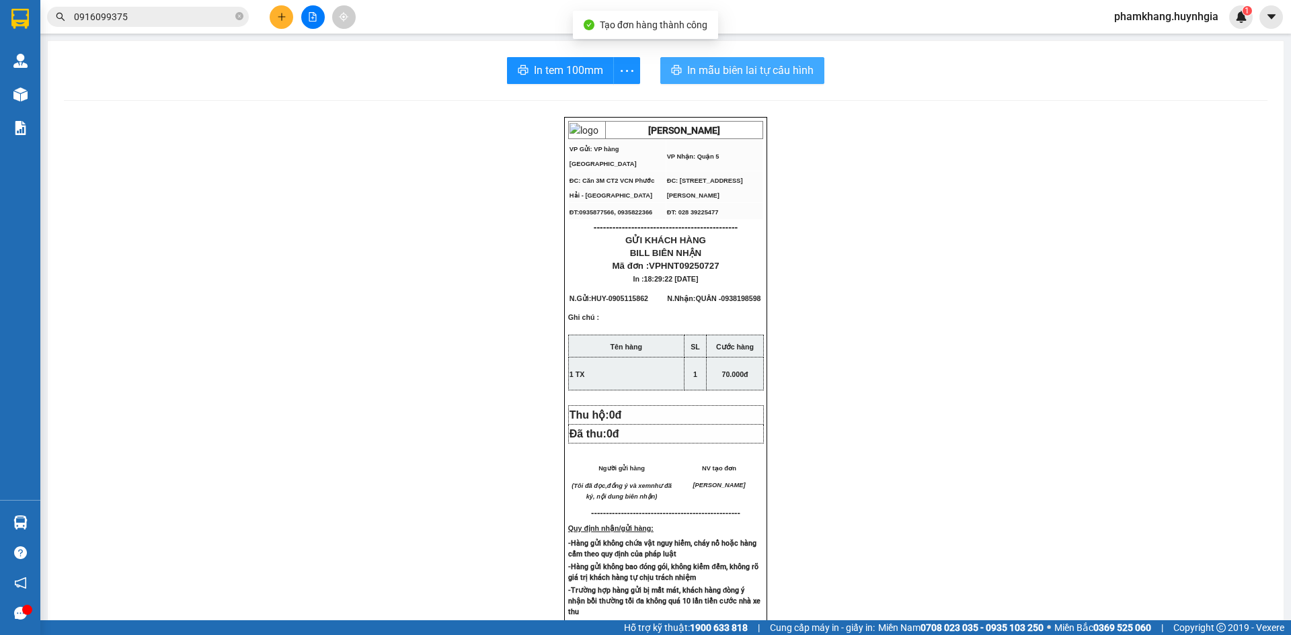
click at [805, 61] on button "In mẫu biên lai tự cấu hình" at bounding box center [742, 70] width 164 height 27
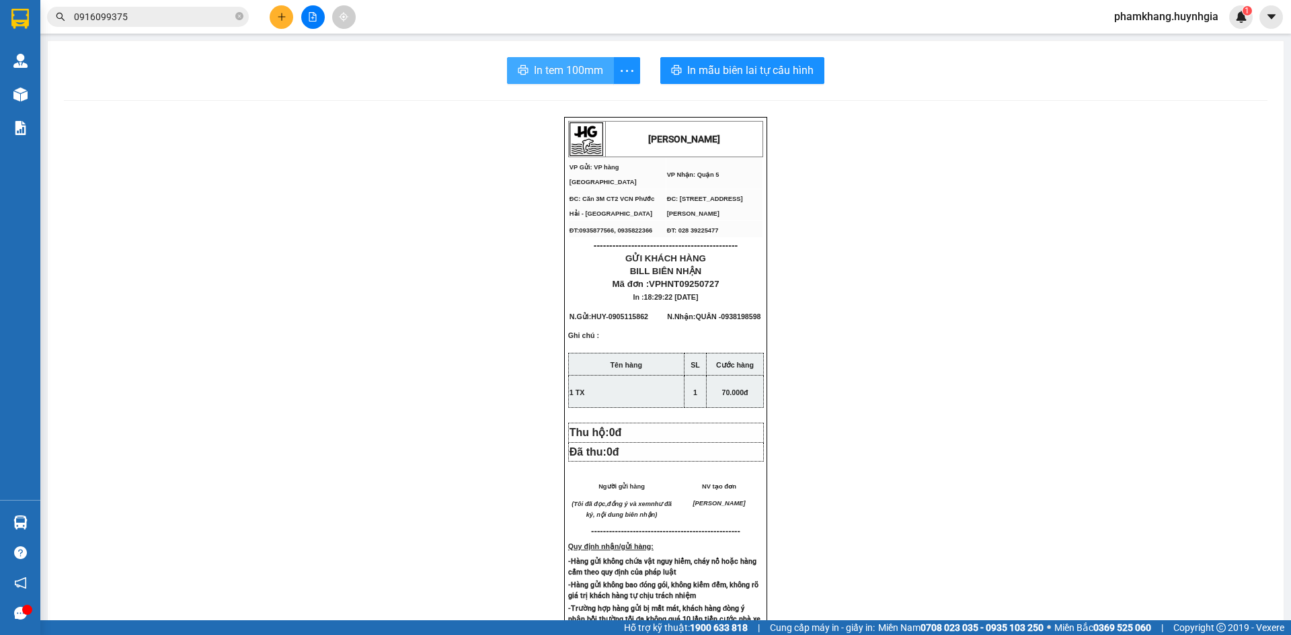
click at [570, 67] on span "In tem 100mm" at bounding box center [568, 70] width 69 height 17
click at [278, 17] on icon "plus" at bounding box center [281, 16] width 7 height 1
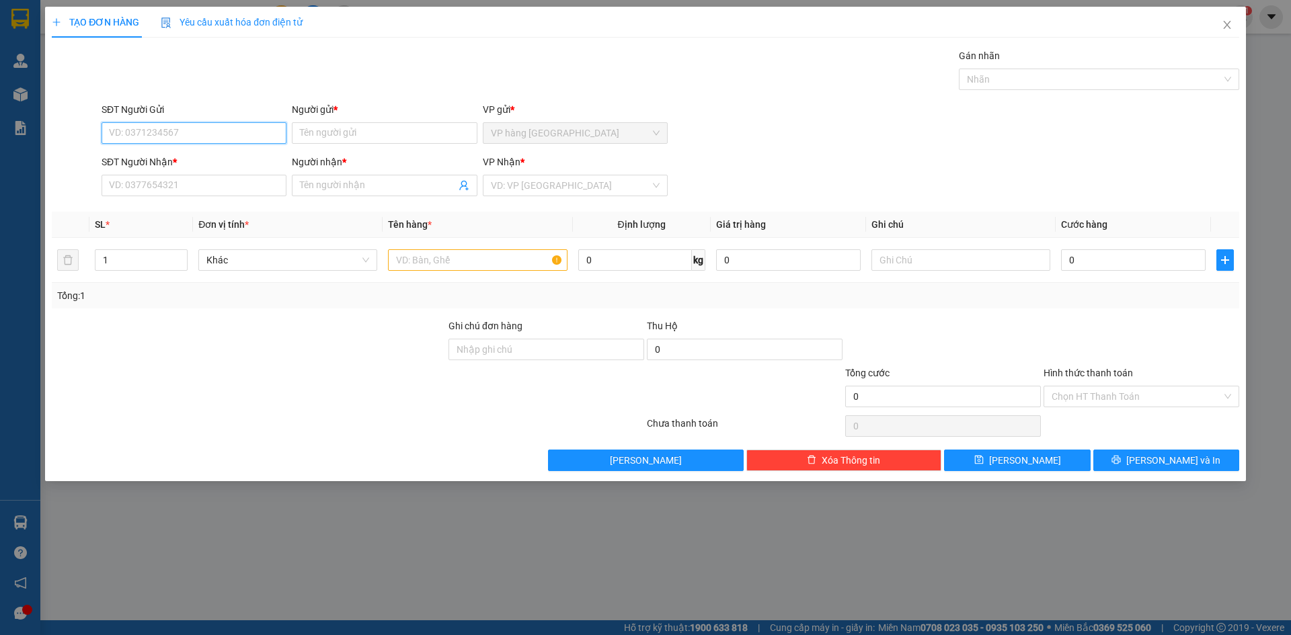
click at [259, 137] on input "SĐT Người Gửi" at bounding box center [194, 133] width 185 height 22
click at [255, 154] on div "0901919077 - SHOP PRINCE" at bounding box center [194, 160] width 169 height 15
click at [451, 259] on input "text" at bounding box center [477, 260] width 179 height 22
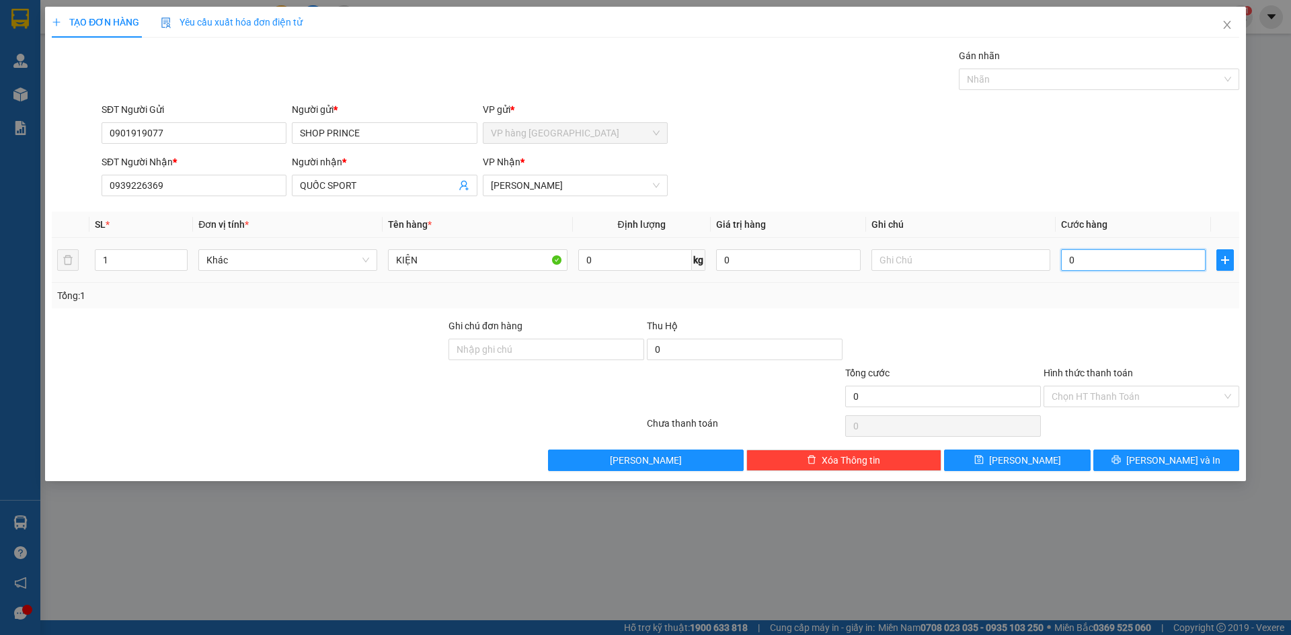
click at [1142, 259] on input "0" at bounding box center [1133, 260] width 145 height 22
click at [492, 257] on input "KIỆN" at bounding box center [477, 260] width 179 height 22
click at [1135, 393] on input "Hình thức thanh toán" at bounding box center [1136, 397] width 170 height 20
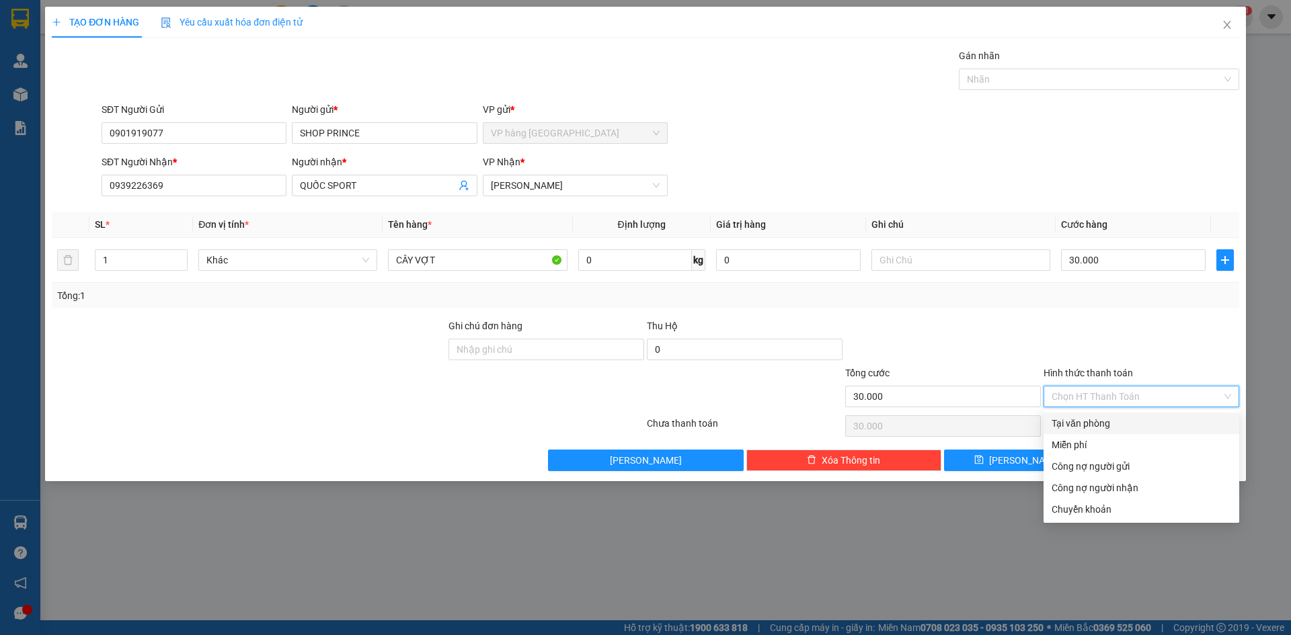
click at [1142, 426] on div "Tại văn phòng" at bounding box center [1140, 423] width 179 height 15
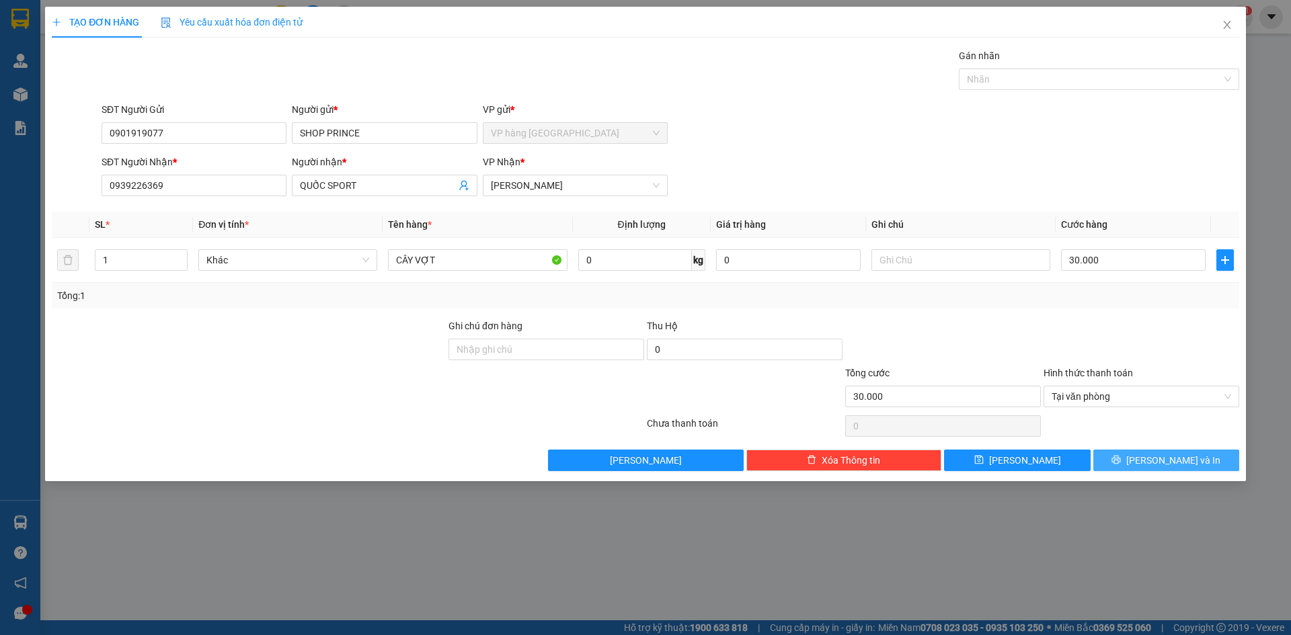
click at [1162, 461] on span "[PERSON_NAME] và In" at bounding box center [1173, 460] width 94 height 15
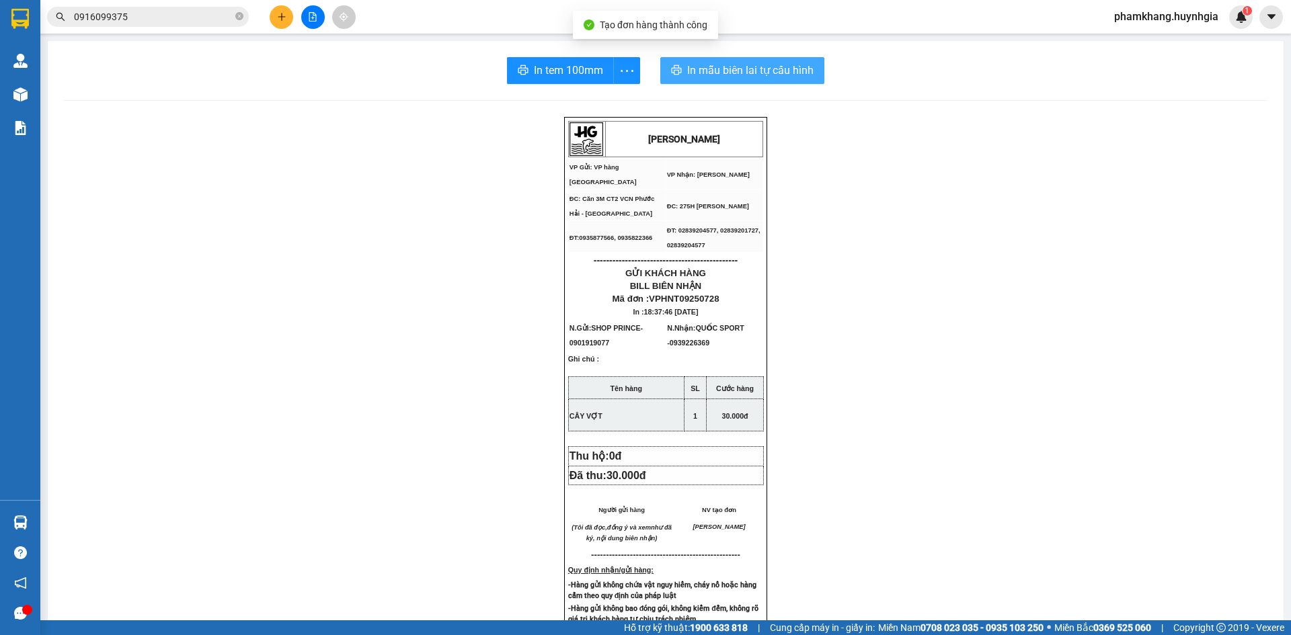
click at [727, 73] on span "In mẫu biên lai tự cấu hình" at bounding box center [750, 70] width 126 height 17
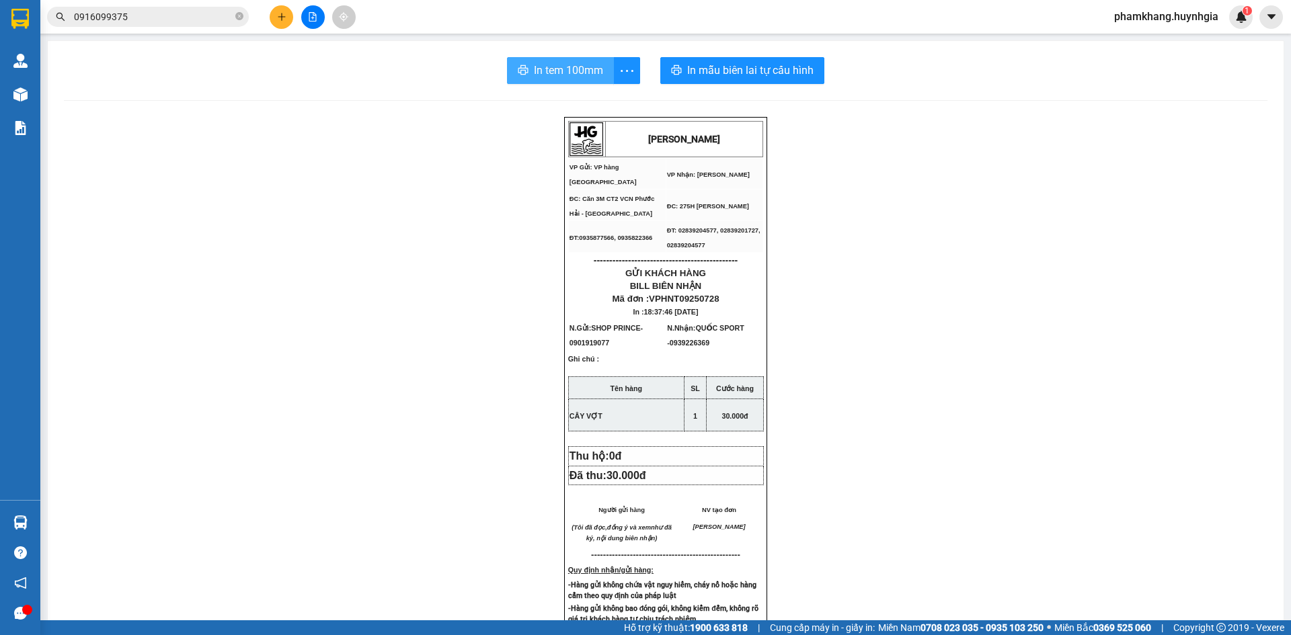
click at [517, 61] on button "In tem 100mm" at bounding box center [560, 70] width 107 height 27
click at [1006, 550] on div "[PERSON_NAME] VP Gửi: VP hàng Nha Trang VP Nhận: [PERSON_NAME] ĐC: Căn 3M CT2…" at bounding box center [665, 585] width 1203 height 936
click at [286, 22] on button at bounding box center [282, 17] width 24 height 24
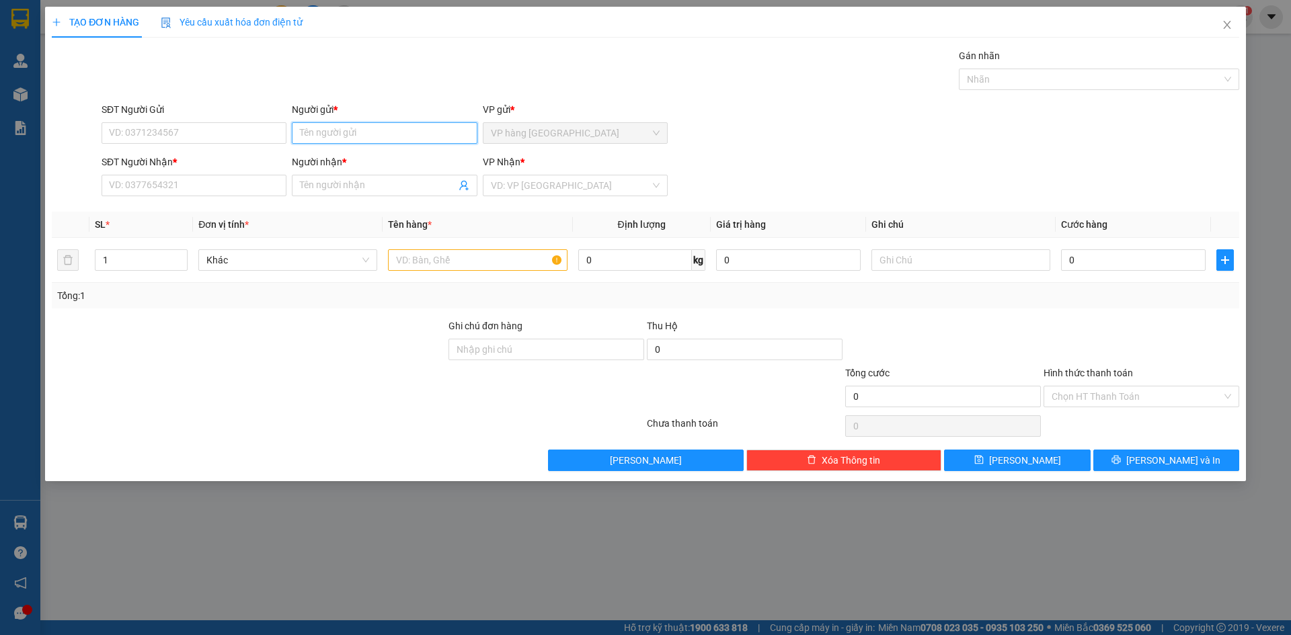
click at [362, 141] on input "Người gửi *" at bounding box center [384, 133] width 185 height 22
click at [411, 203] on div "NK ĐẠI MINH - 0708120417" at bounding box center [384, 203] width 169 height 15
click at [363, 181] on input "Người nhận *" at bounding box center [377, 185] width 155 height 15
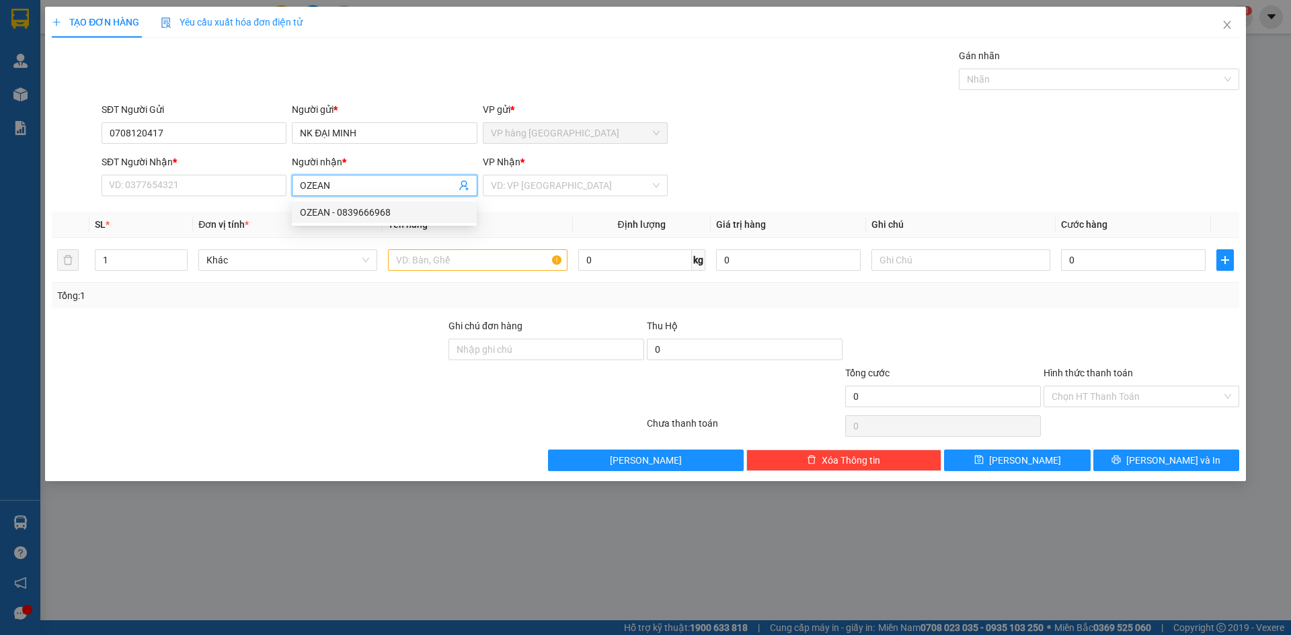
click at [372, 206] on div "OZEAN - 0839666968" at bounding box center [384, 212] width 169 height 15
click at [542, 176] on input "search" at bounding box center [570, 185] width 159 height 20
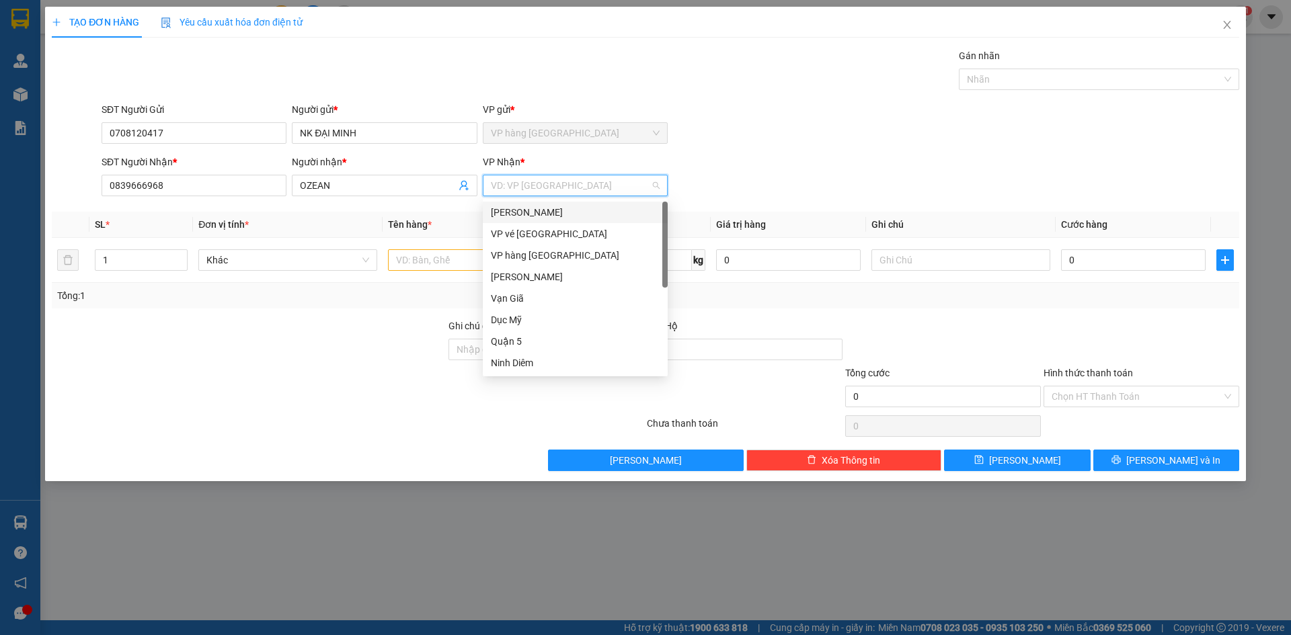
drag, startPoint x: 541, startPoint y: 212, endPoint x: 484, endPoint y: 235, distance: 61.5
click at [541, 211] on div "[PERSON_NAME]" at bounding box center [575, 212] width 169 height 15
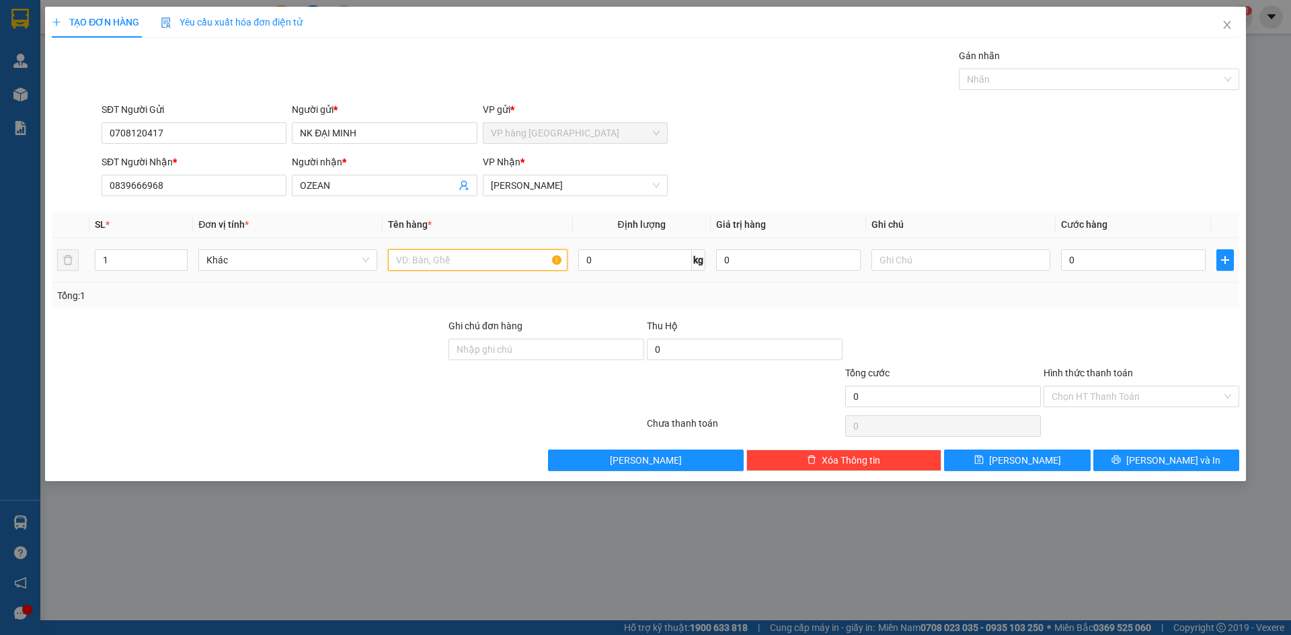
click at [440, 266] on input "text" at bounding box center [477, 260] width 179 height 22
click at [1115, 255] on input "0" at bounding box center [1133, 260] width 145 height 22
click at [1047, 171] on div "SĐT Người Nhận * 0839666968 Người nhận * OZEAN VP Nhận * [PERSON_NAME]" at bounding box center [670, 178] width 1143 height 47
click at [1158, 463] on span "[PERSON_NAME] và In" at bounding box center [1173, 460] width 94 height 15
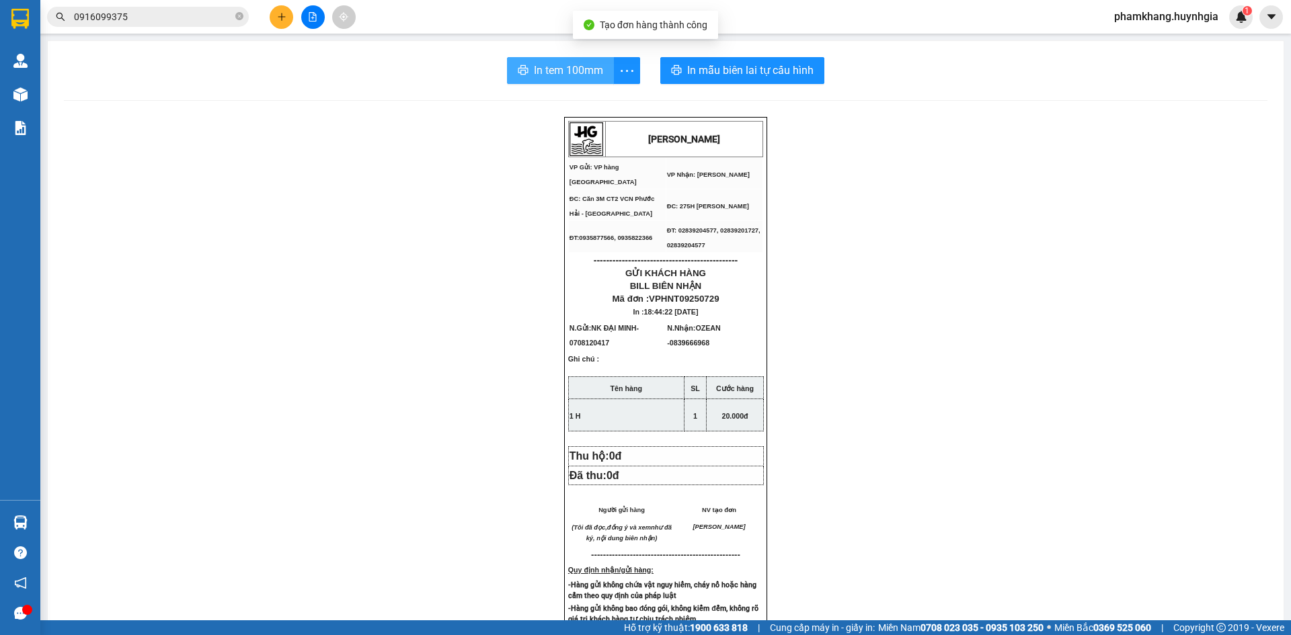
click at [559, 73] on span "In tem 100mm" at bounding box center [568, 70] width 69 height 17
click at [275, 19] on button at bounding box center [282, 17] width 24 height 24
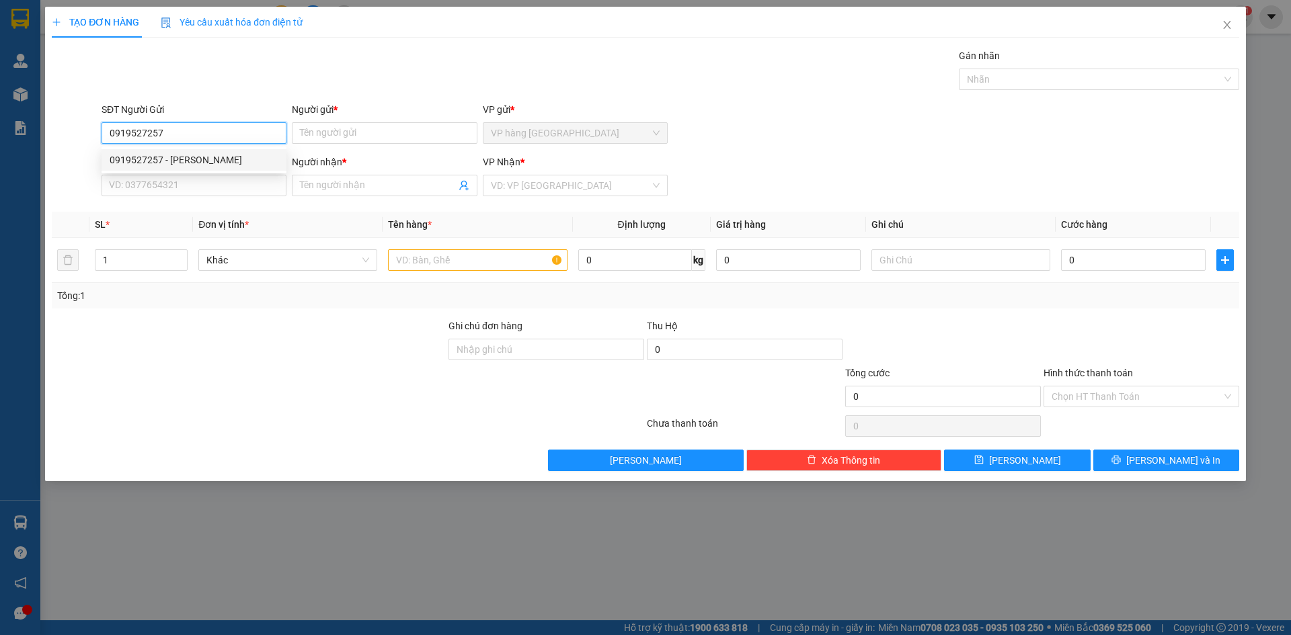
click at [238, 162] on div "0919527257 - [PERSON_NAME]" at bounding box center [194, 160] width 169 height 15
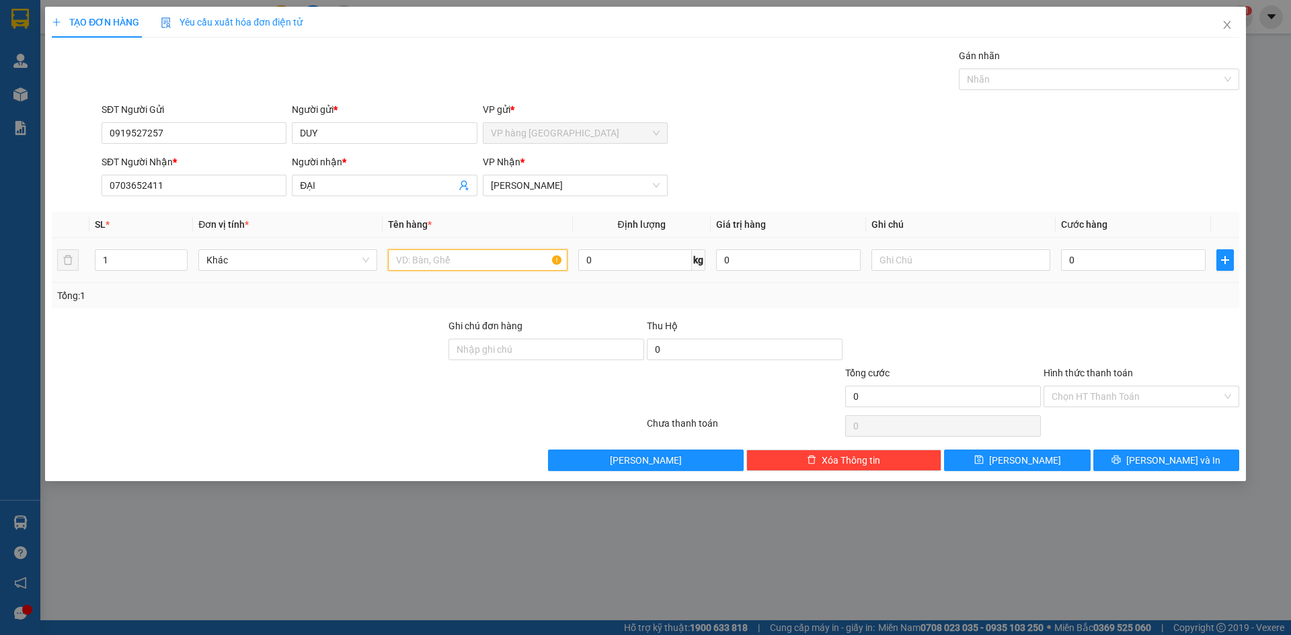
click at [442, 256] on input "text" at bounding box center [477, 260] width 179 height 22
click at [1096, 256] on input "0" at bounding box center [1133, 260] width 145 height 22
click at [1148, 399] on input "Hình thức thanh toán" at bounding box center [1136, 397] width 170 height 20
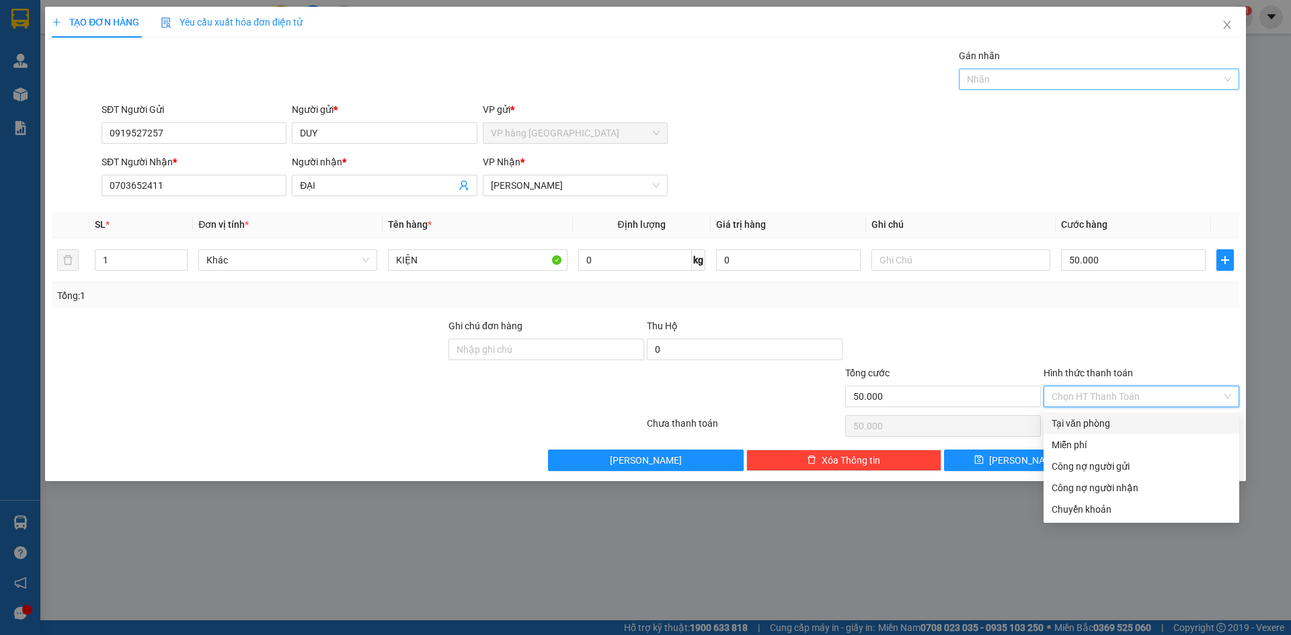
click at [1211, 77] on div at bounding box center [1092, 79] width 260 height 16
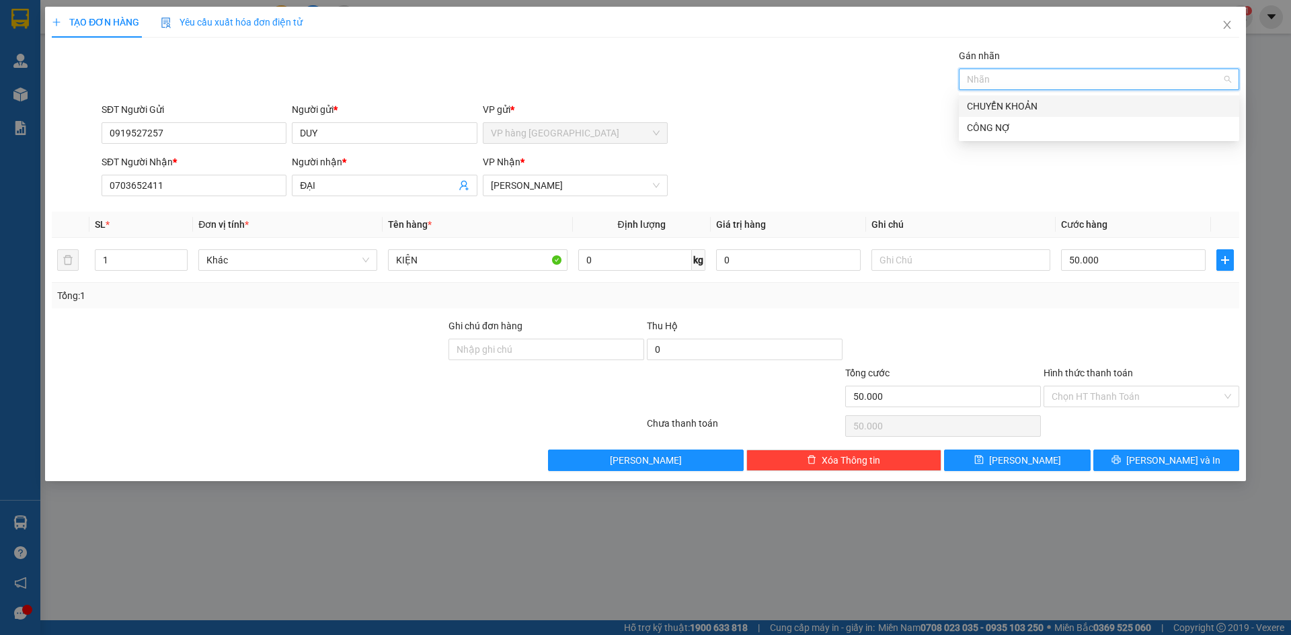
click at [1107, 105] on div "CHUYỂN KHOẢN" at bounding box center [1099, 106] width 264 height 15
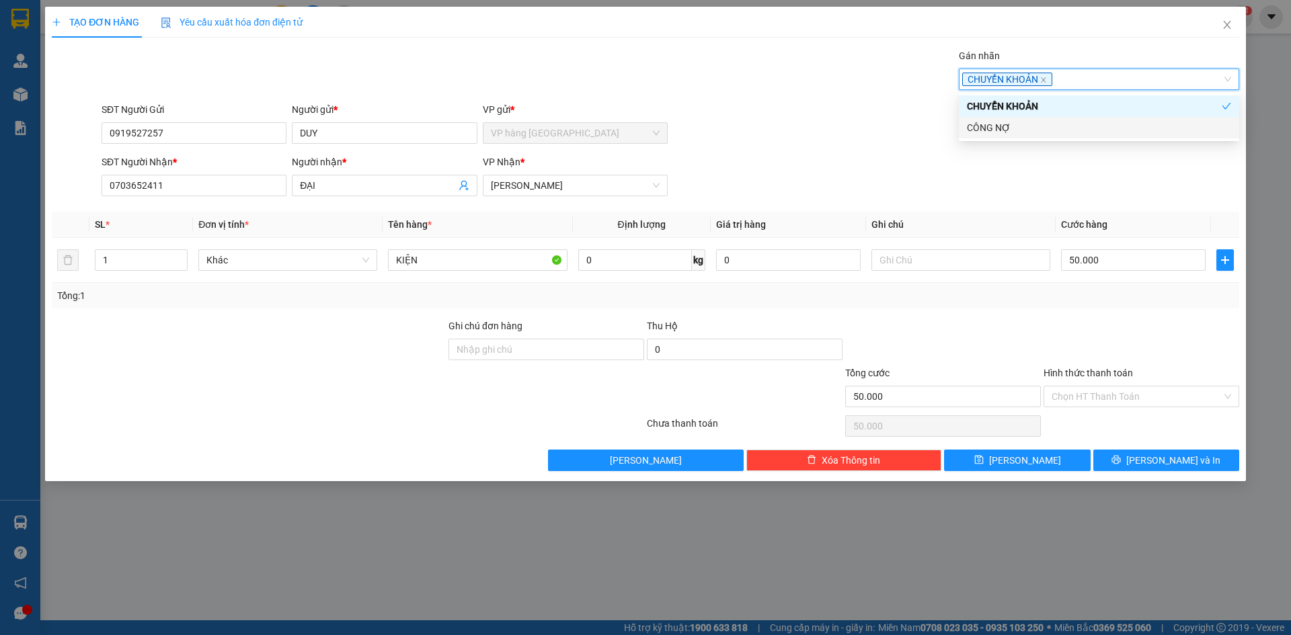
click at [918, 153] on form "SĐT Người Gửi 0919527257 Người gửi * DUY VP gửi * VP hàng [GEOGRAPHIC_DATA] SĐT…" at bounding box center [645, 151] width 1187 height 99
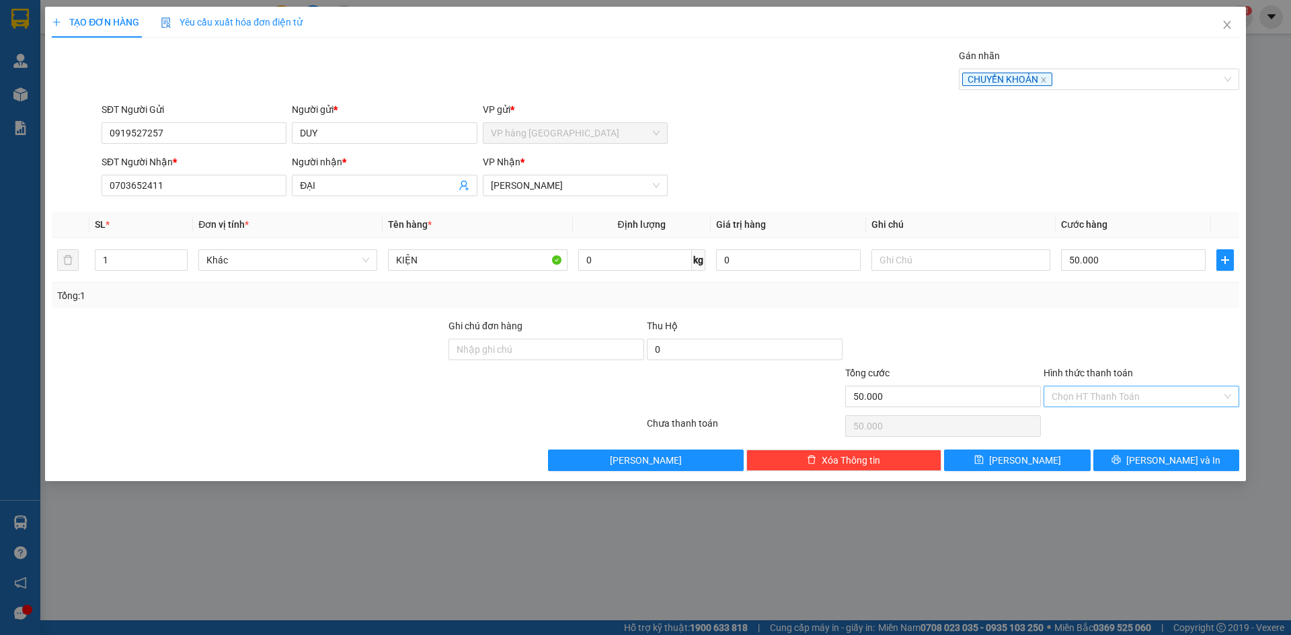
click at [1096, 399] on input "Hình thức thanh toán" at bounding box center [1136, 397] width 170 height 20
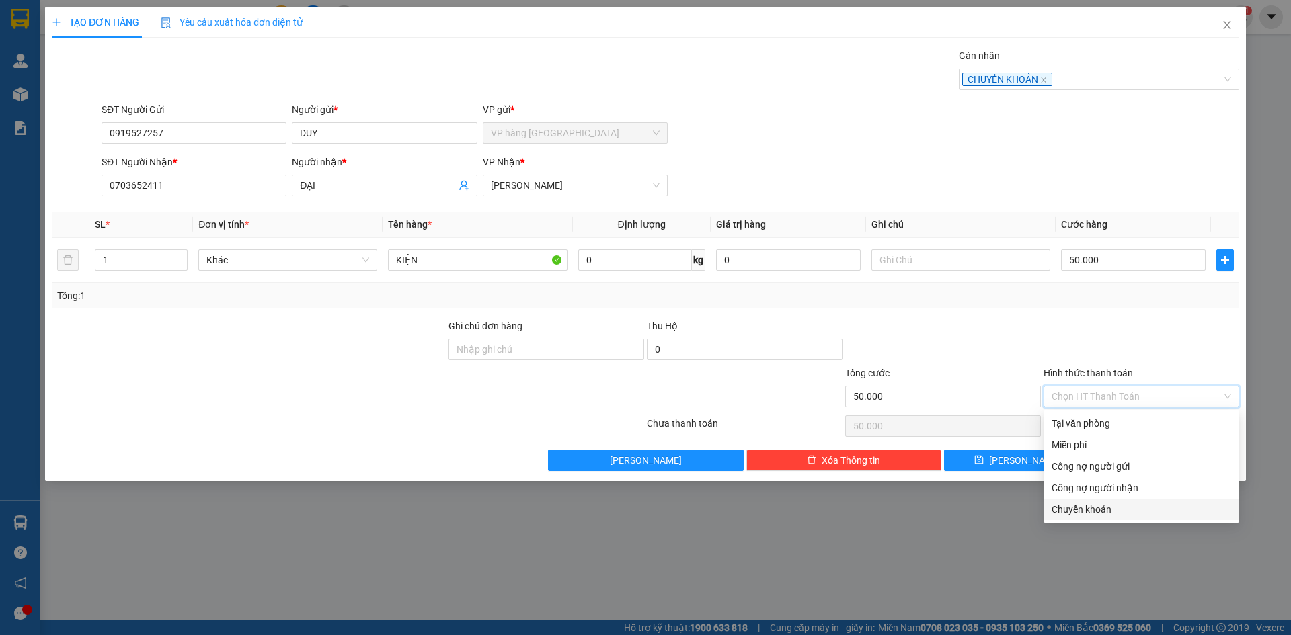
click at [1113, 514] on div "Chuyển khoản" at bounding box center [1140, 509] width 179 height 15
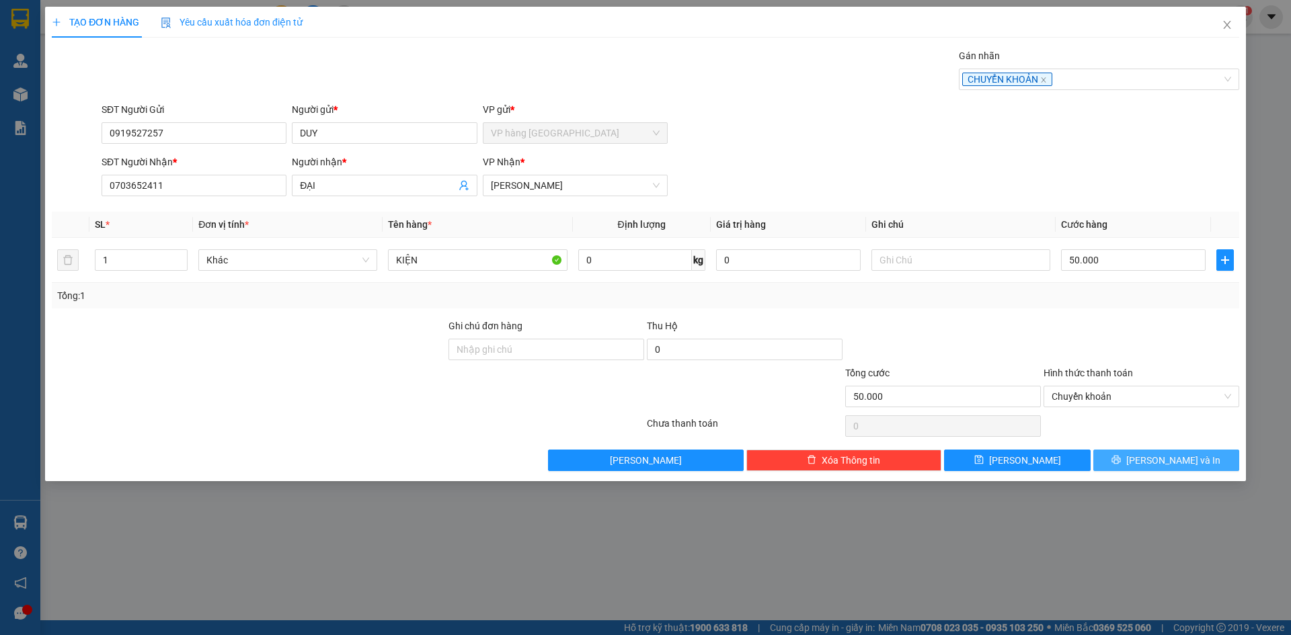
click at [1181, 466] on span "[PERSON_NAME] và In" at bounding box center [1173, 460] width 94 height 15
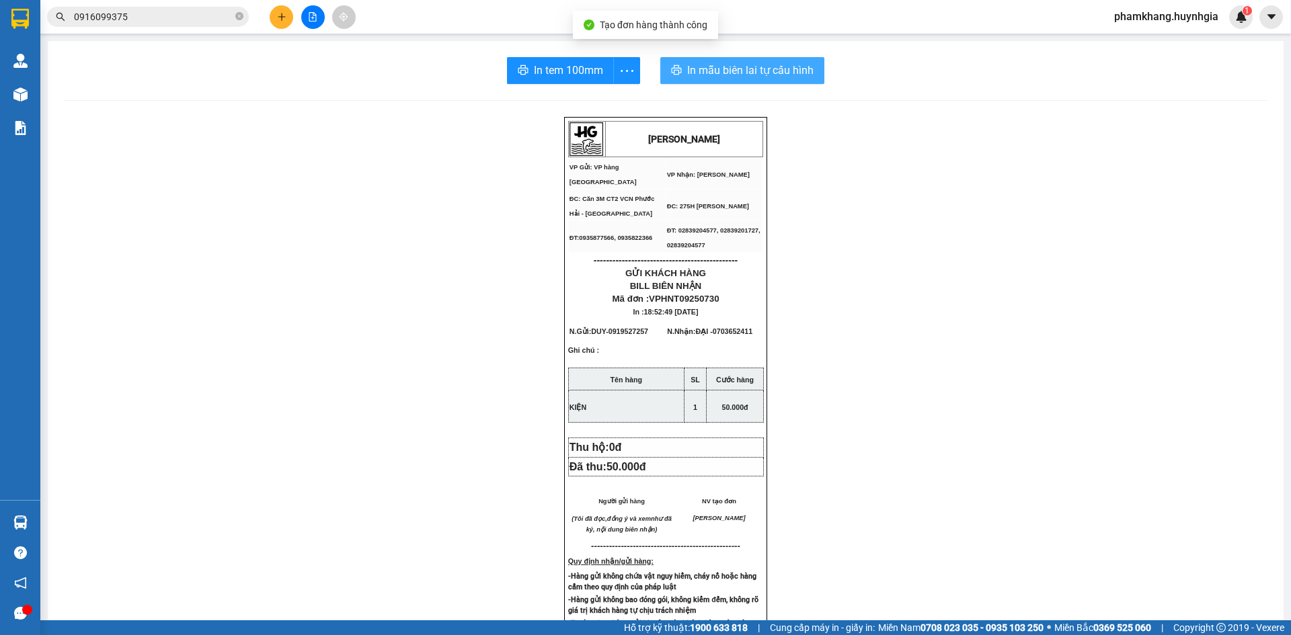
click at [737, 70] on span "In mẫu biên lai tự cấu hình" at bounding box center [750, 70] width 126 height 17
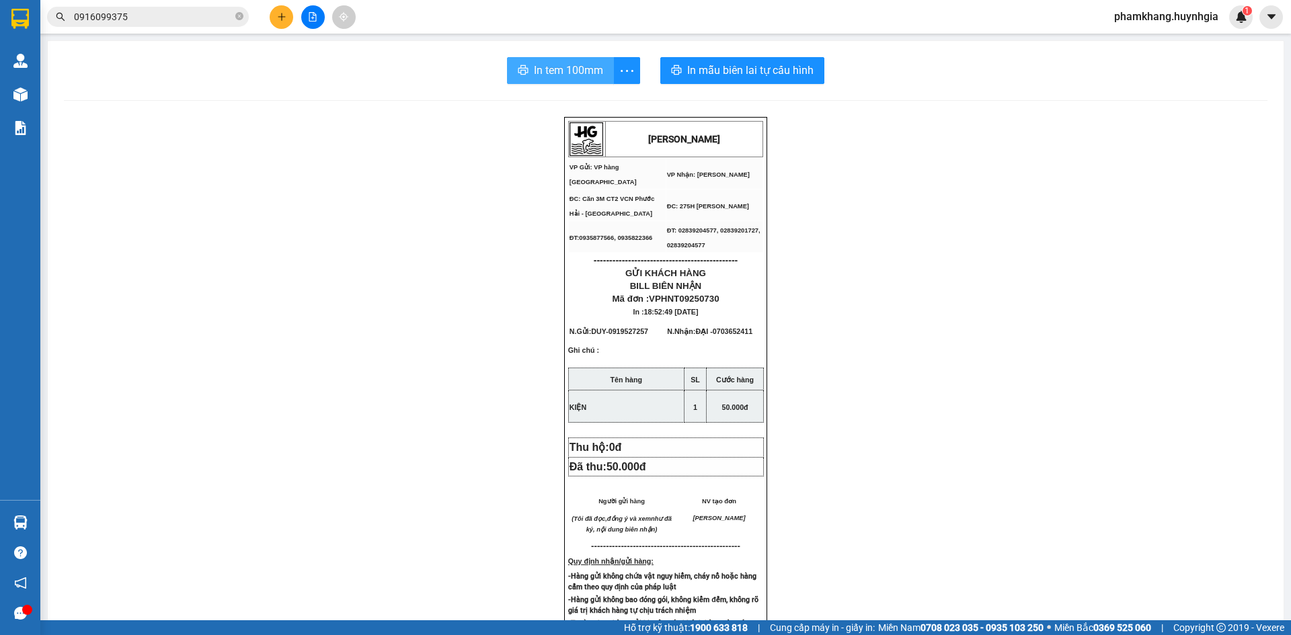
click at [557, 68] on span "In tem 100mm" at bounding box center [568, 70] width 69 height 17
click at [290, 21] on button at bounding box center [282, 17] width 24 height 24
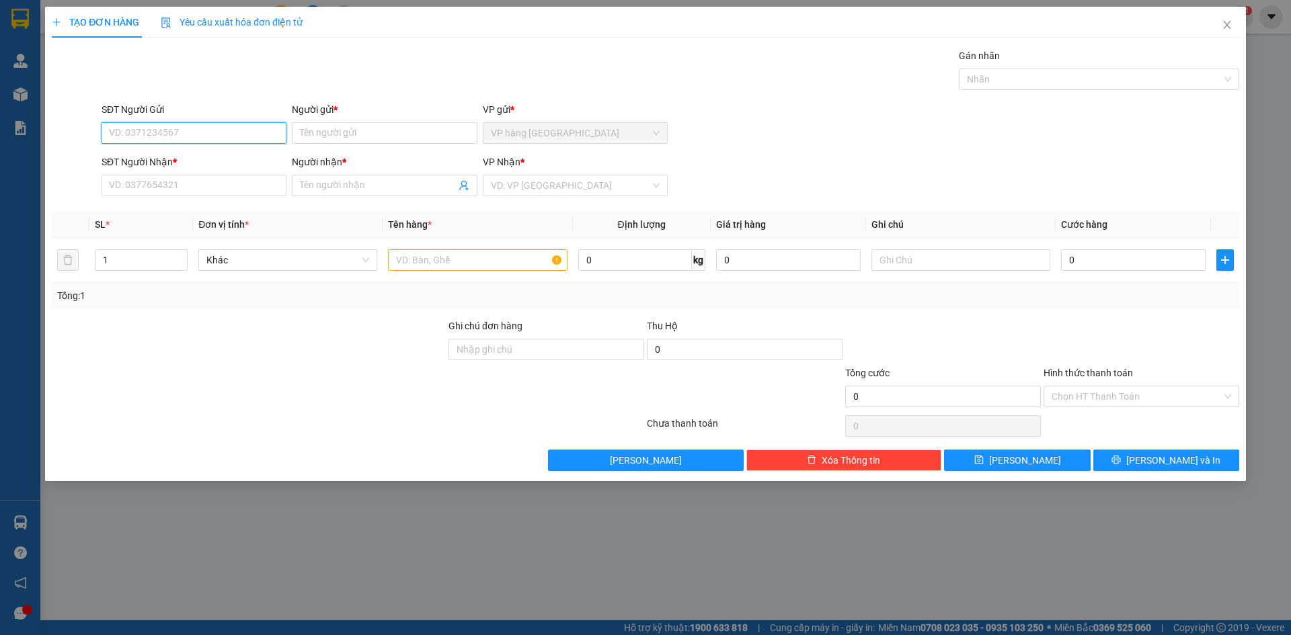
click at [245, 132] on input "SĐT Người Gửi" at bounding box center [194, 133] width 185 height 22
click at [230, 159] on div "0973180930 - THUỶ" at bounding box center [194, 160] width 169 height 15
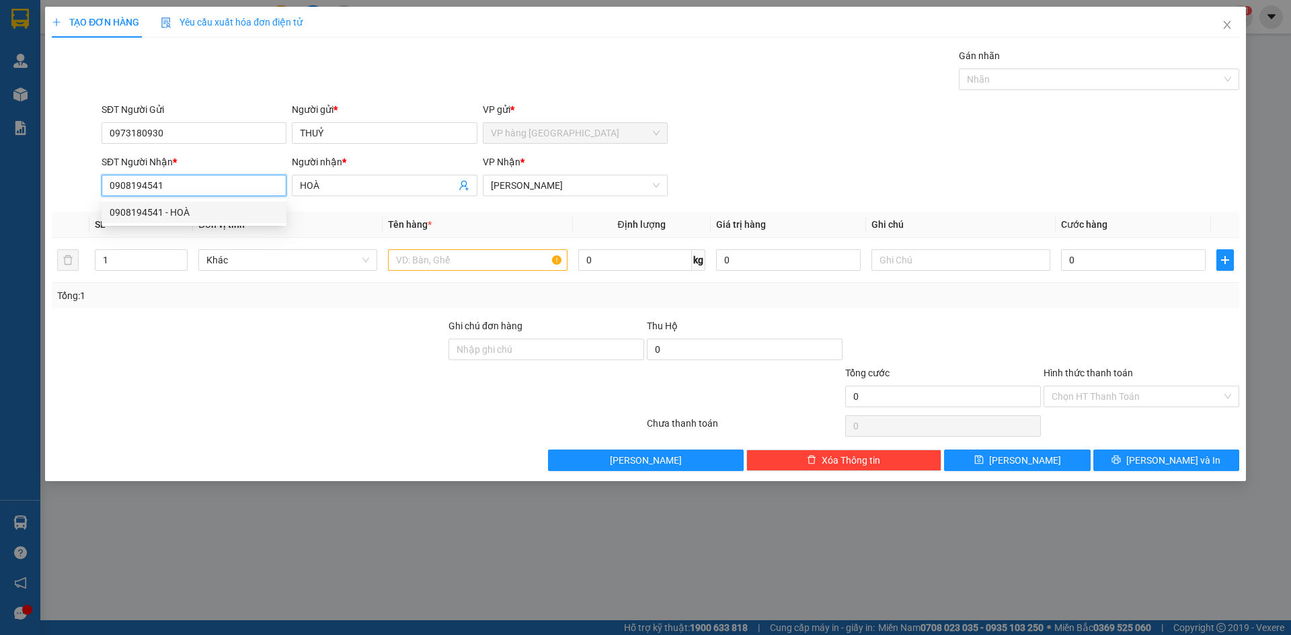
drag, startPoint x: 210, startPoint y: 189, endPoint x: 91, endPoint y: 208, distance: 119.8
click at [91, 208] on div "Transit Pickup Surcharge Ids Transit Deliver Surcharge Ids Transit Deliver Surc…" at bounding box center [645, 259] width 1187 height 423
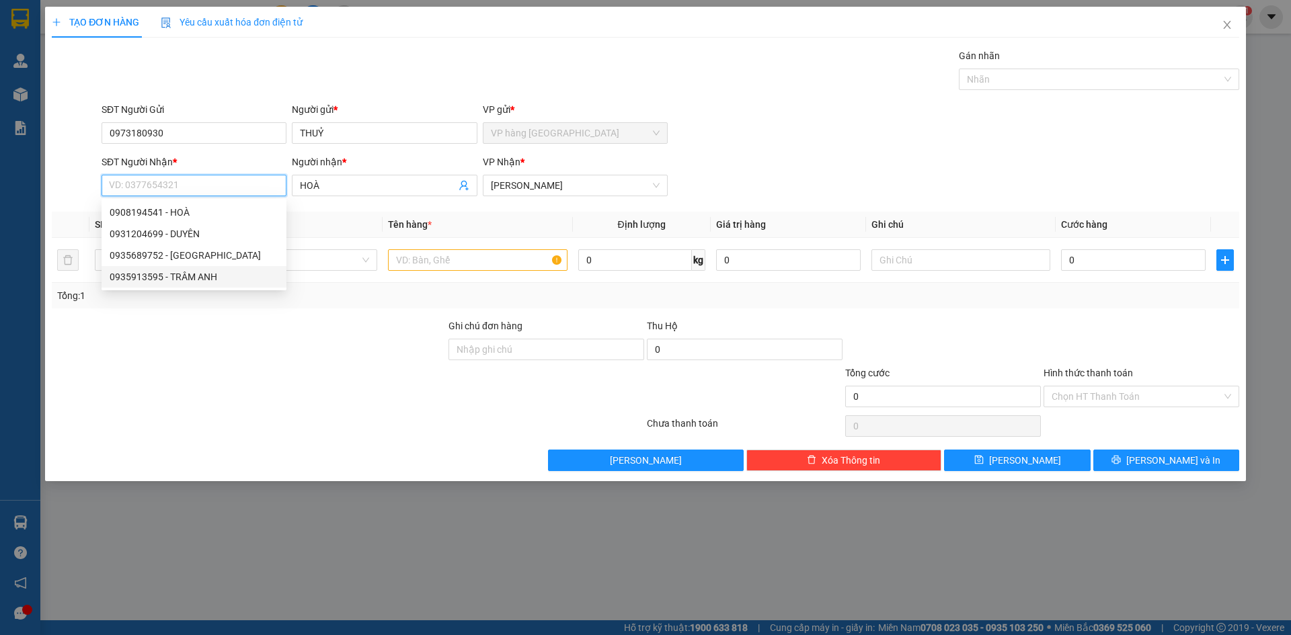
click at [233, 278] on div "0935913595 - TRÂM ANH" at bounding box center [194, 277] width 169 height 15
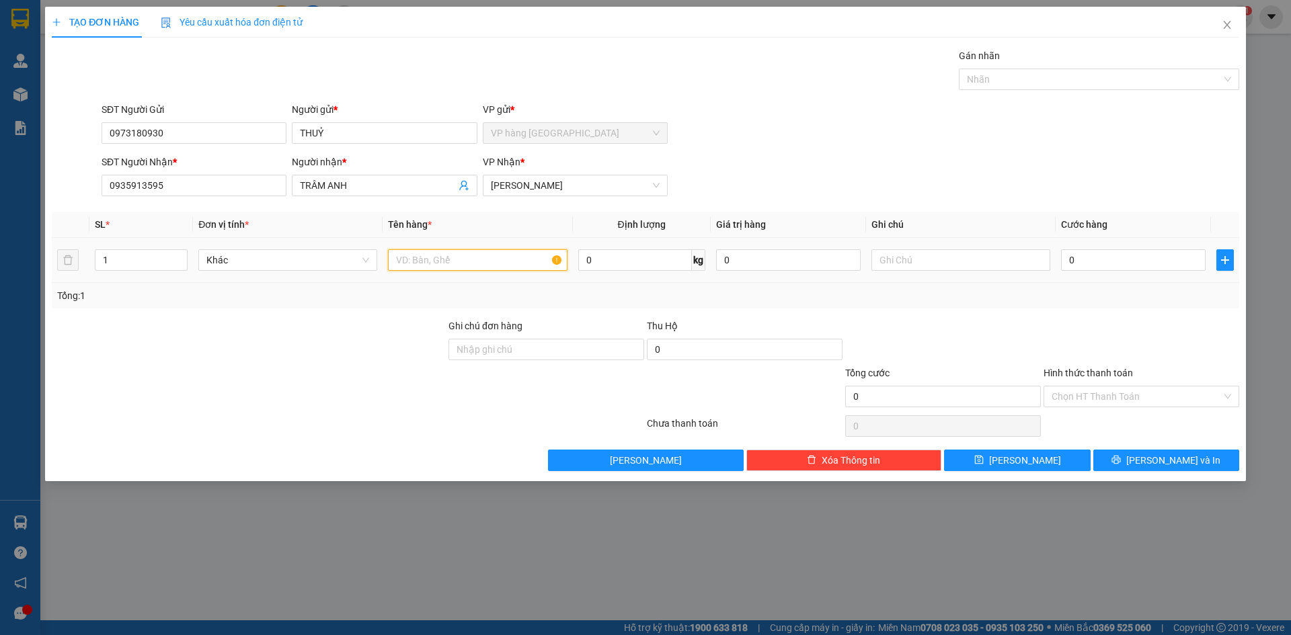
click at [460, 261] on input "text" at bounding box center [477, 260] width 179 height 22
click at [1122, 264] on input "0" at bounding box center [1133, 260] width 145 height 22
click at [1144, 397] on input "Hình thức thanh toán" at bounding box center [1136, 397] width 170 height 20
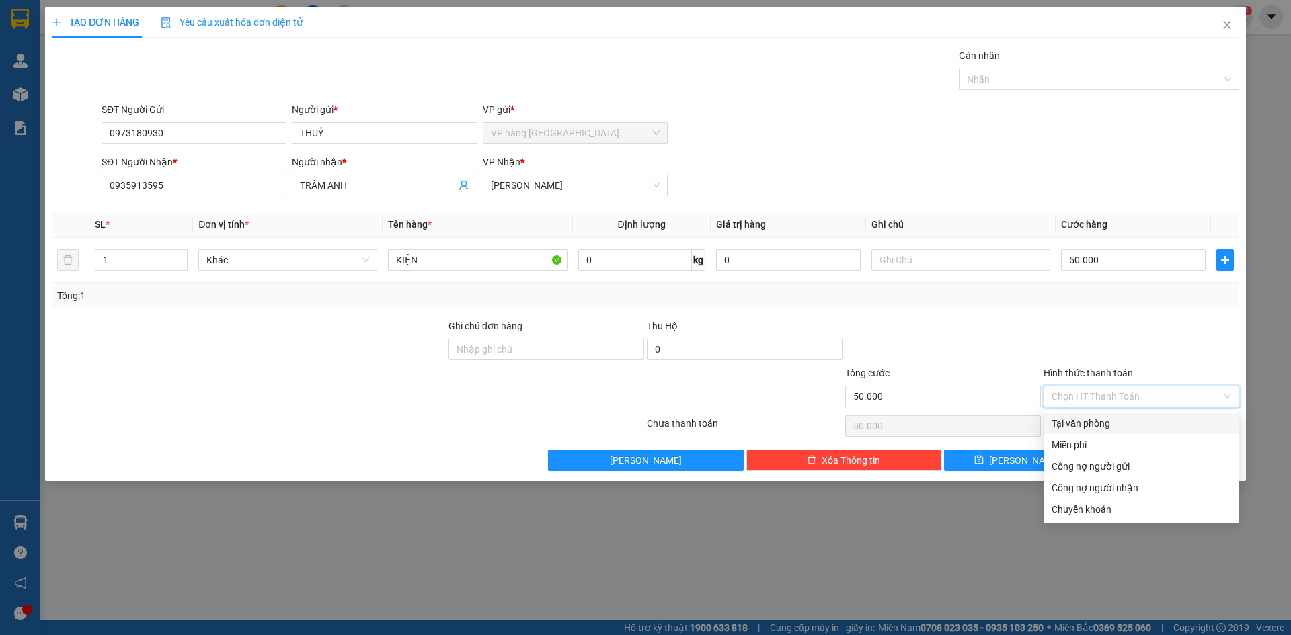
click at [1149, 424] on div "Tại văn phòng" at bounding box center [1140, 423] width 179 height 15
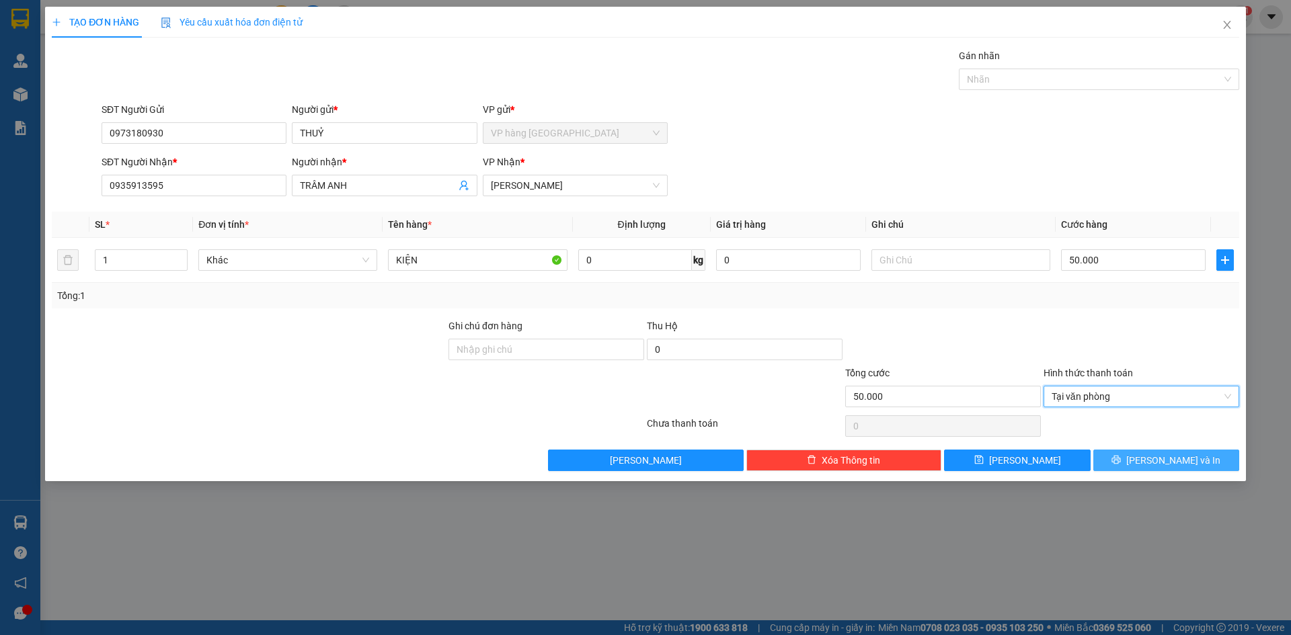
click at [1158, 463] on span "[PERSON_NAME] và In" at bounding box center [1173, 460] width 94 height 15
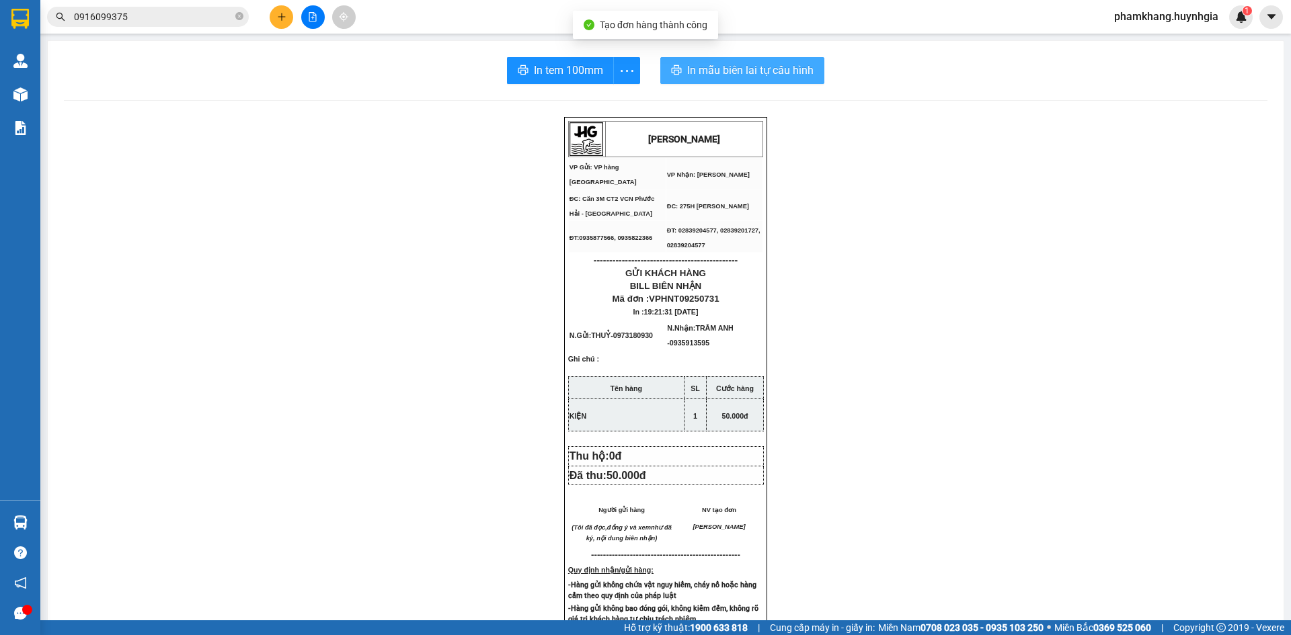
click at [698, 71] on span "In mẫu biên lai tự cấu hình" at bounding box center [750, 70] width 126 height 17
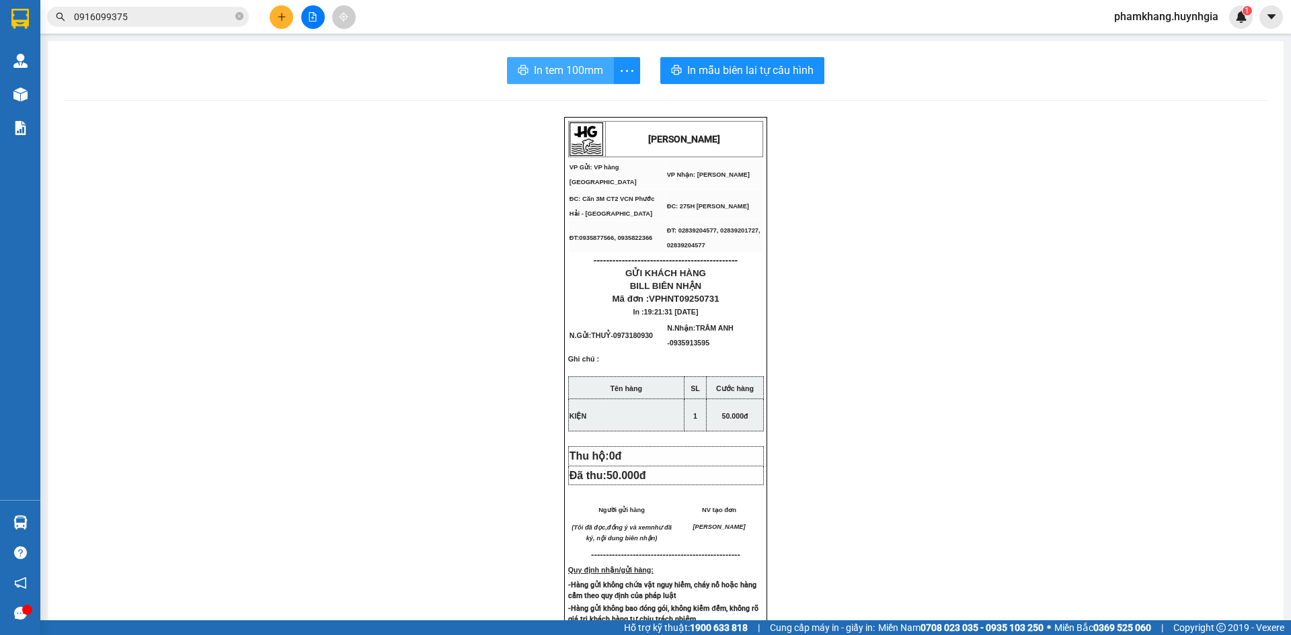
click at [552, 76] on span "In tem 100mm" at bounding box center [568, 70] width 69 height 17
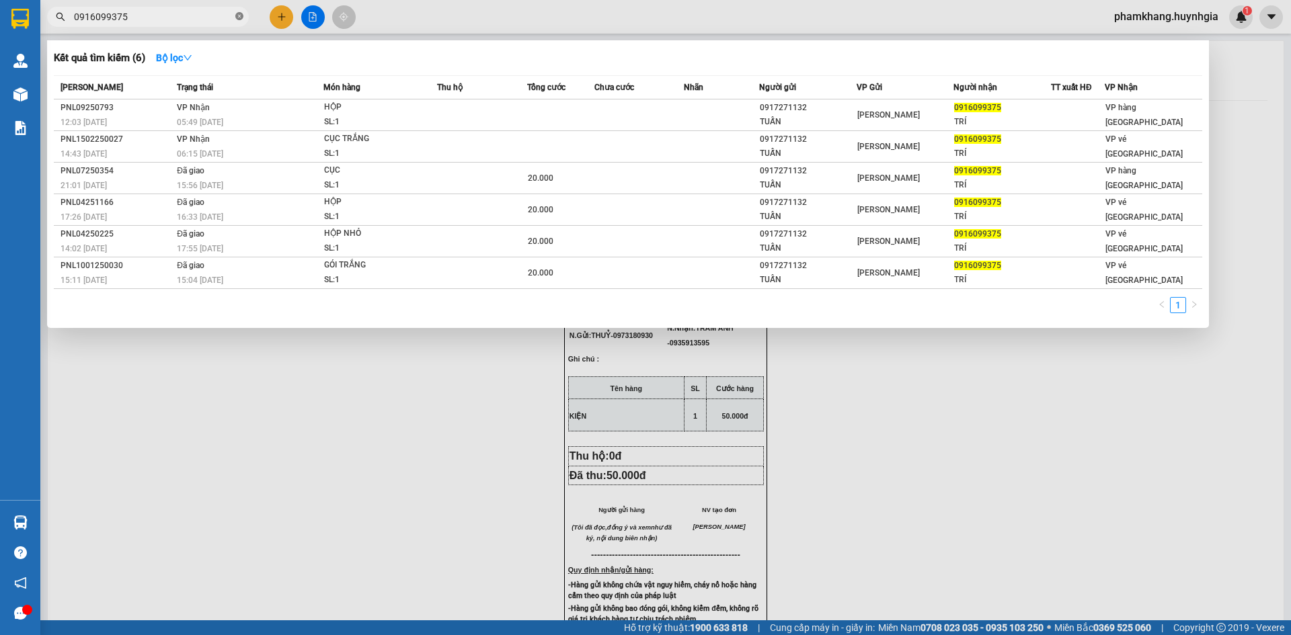
click at [239, 19] on icon "close-circle" at bounding box center [239, 16] width 8 height 8
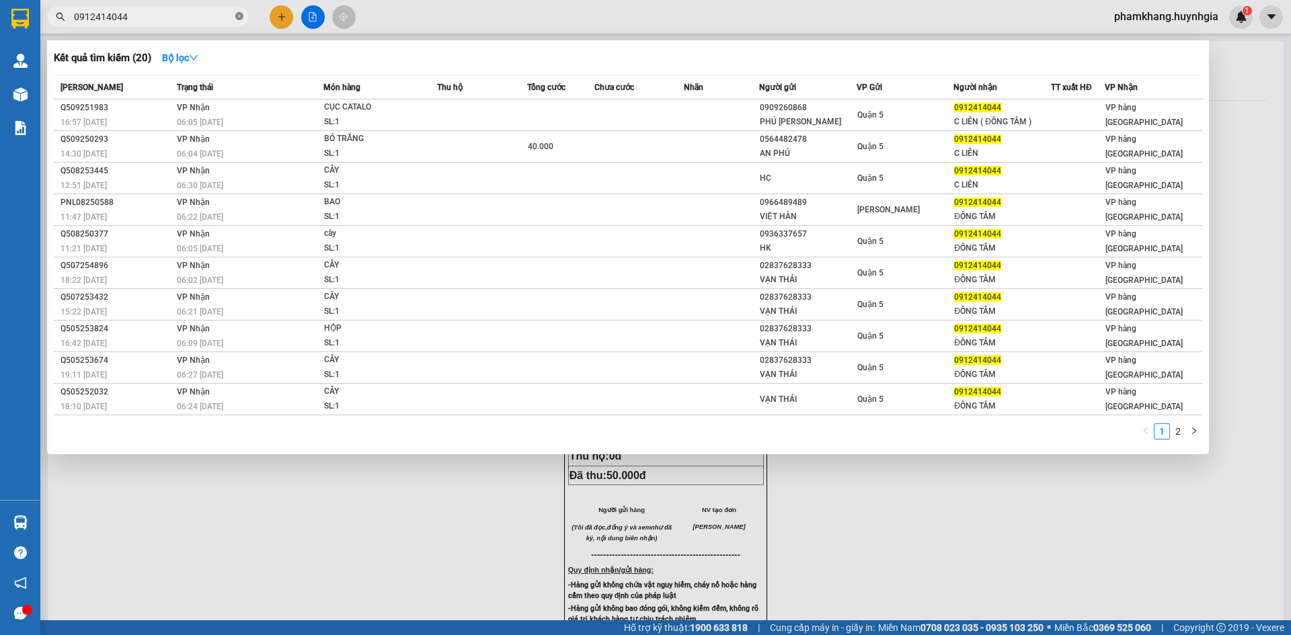
click at [239, 14] on icon "close-circle" at bounding box center [239, 16] width 8 height 8
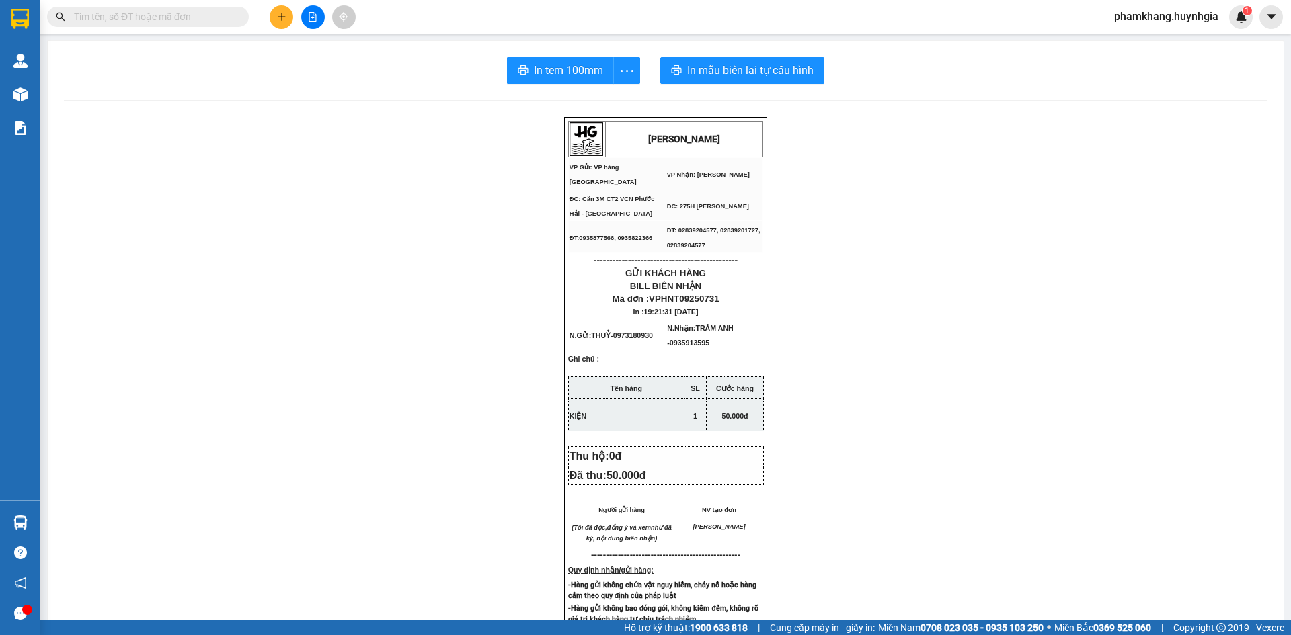
click at [220, 19] on input "text" at bounding box center [153, 16] width 159 height 15
click at [280, 12] on icon "plus" at bounding box center [281, 16] width 9 height 9
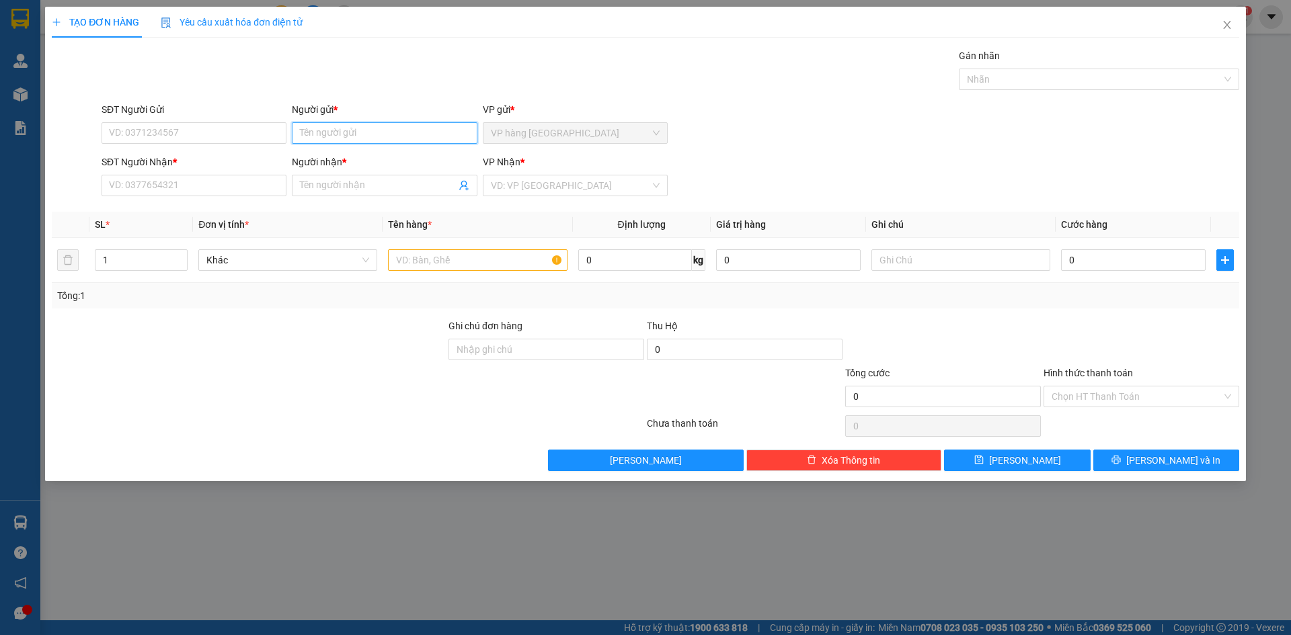
click at [373, 132] on input "Người gửi *" at bounding box center [384, 133] width 185 height 22
click at [337, 186] on input "Người nhận *" at bounding box center [377, 185] width 155 height 15
click at [333, 131] on input "Người gửi *" at bounding box center [384, 133] width 185 height 22
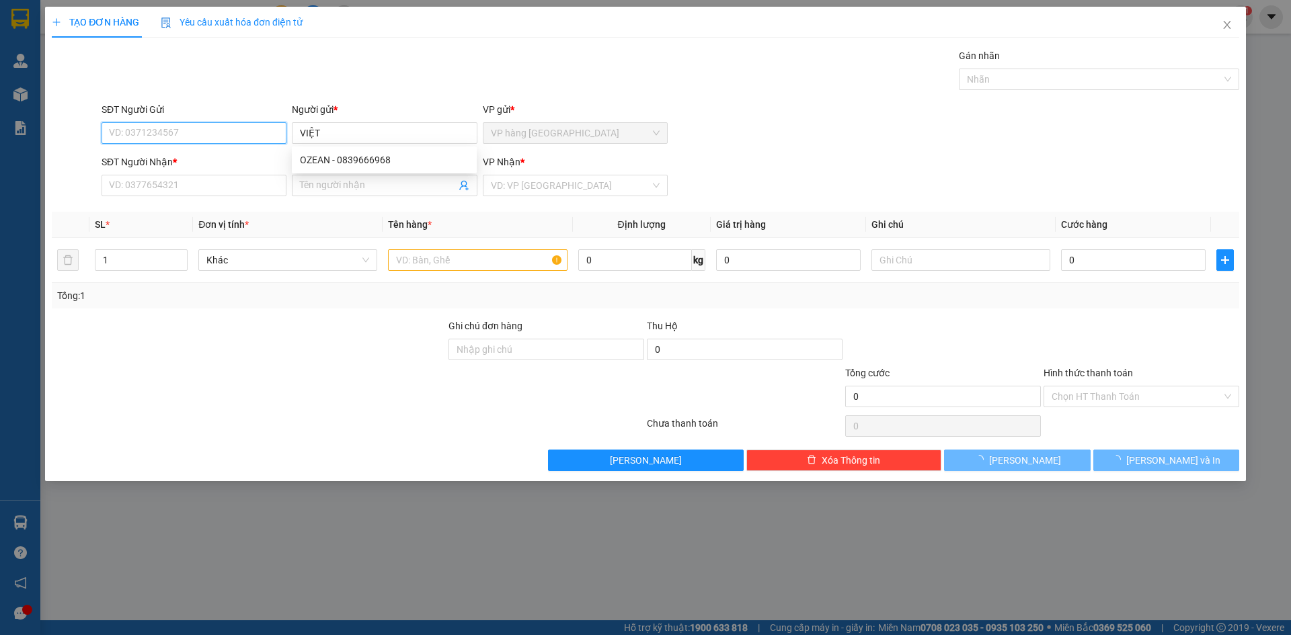
click at [228, 135] on input "SĐT Người Gửi" at bounding box center [194, 133] width 185 height 22
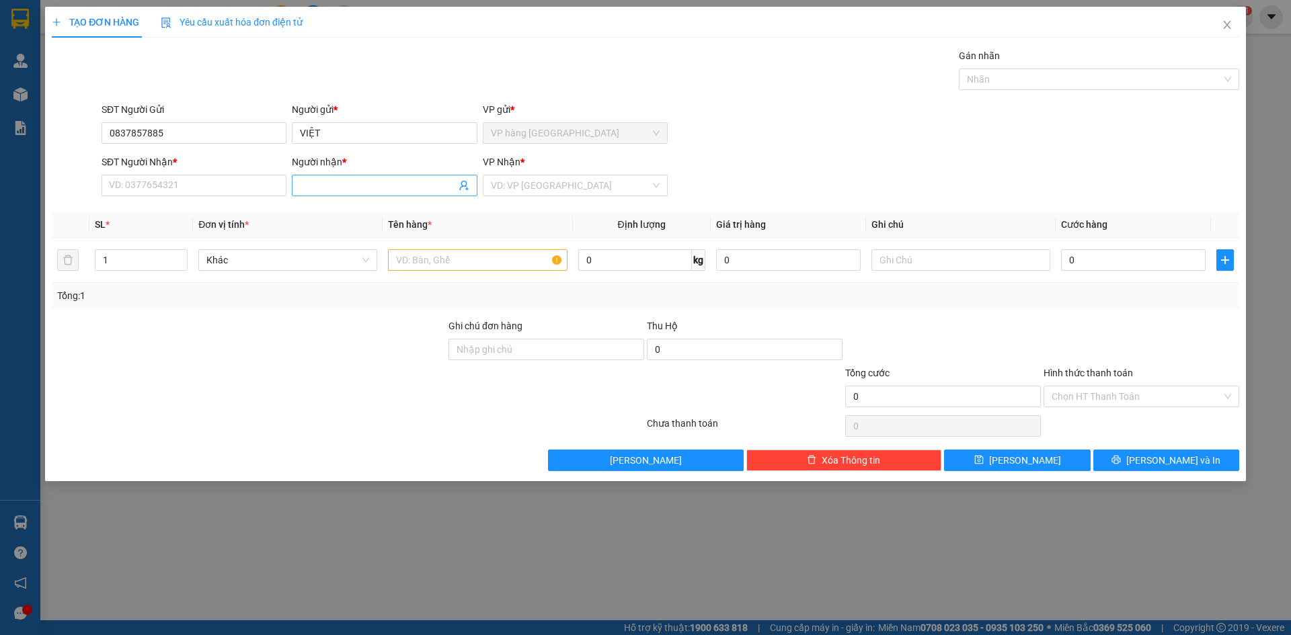
click at [337, 177] on span at bounding box center [384, 186] width 185 height 22
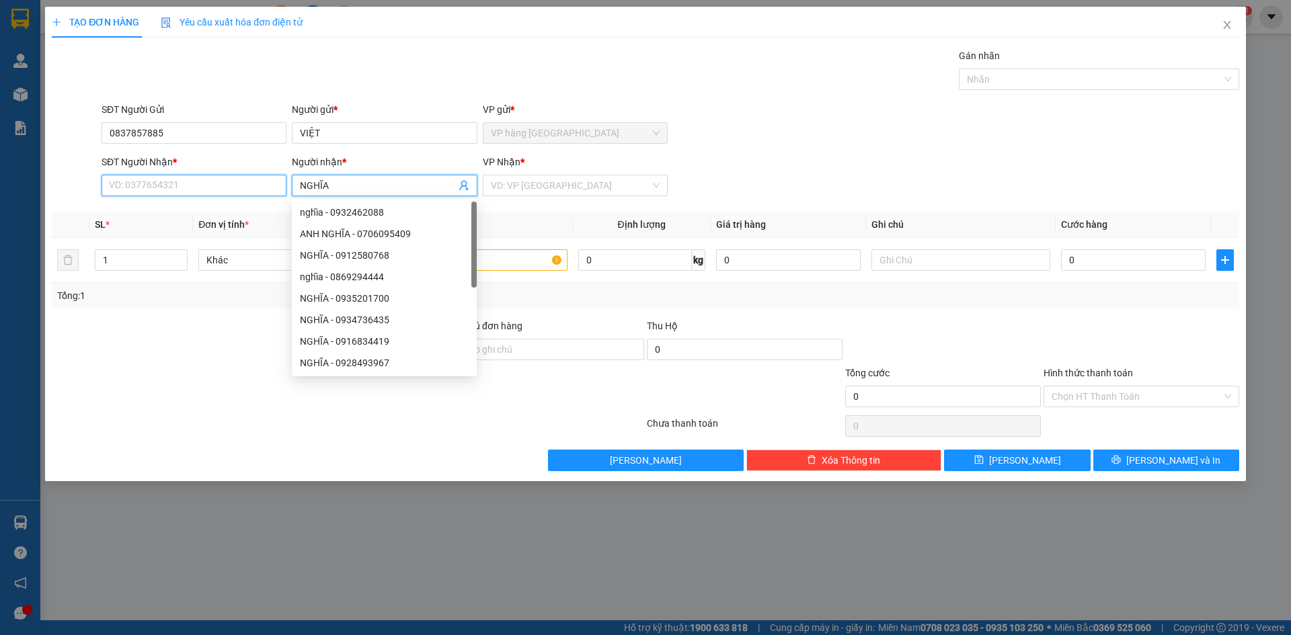
click at [184, 184] on input "SĐT Người Nhận *" at bounding box center [194, 186] width 185 height 22
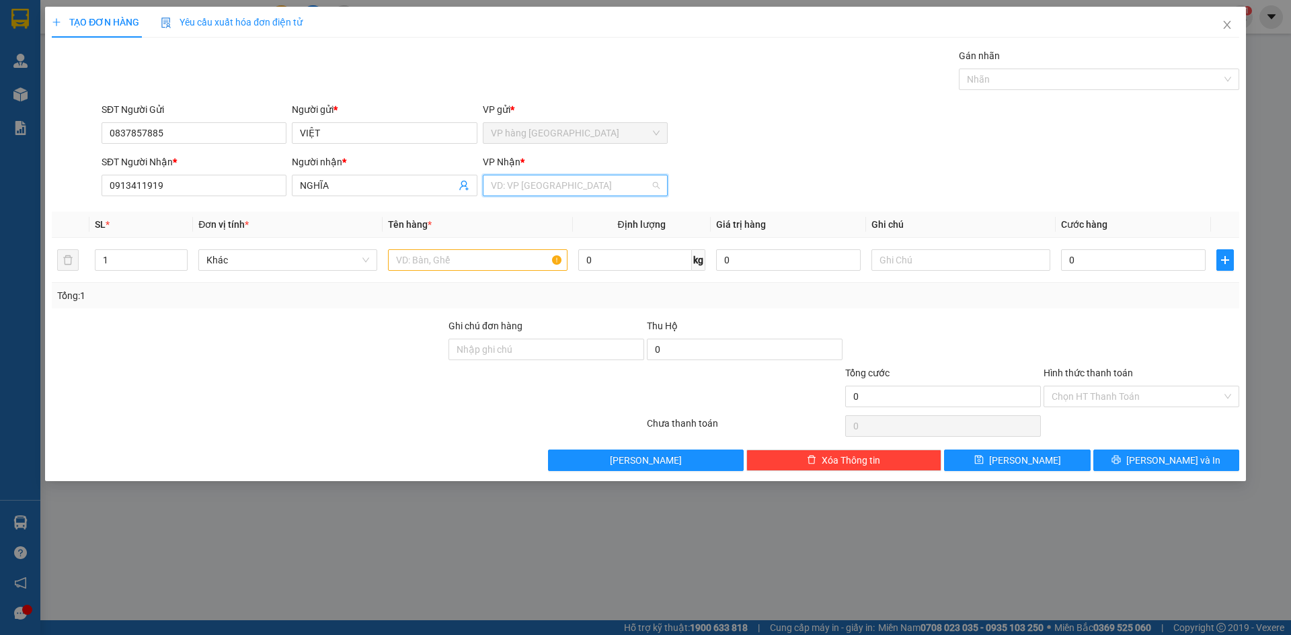
click at [571, 180] on input "search" at bounding box center [570, 185] width 159 height 20
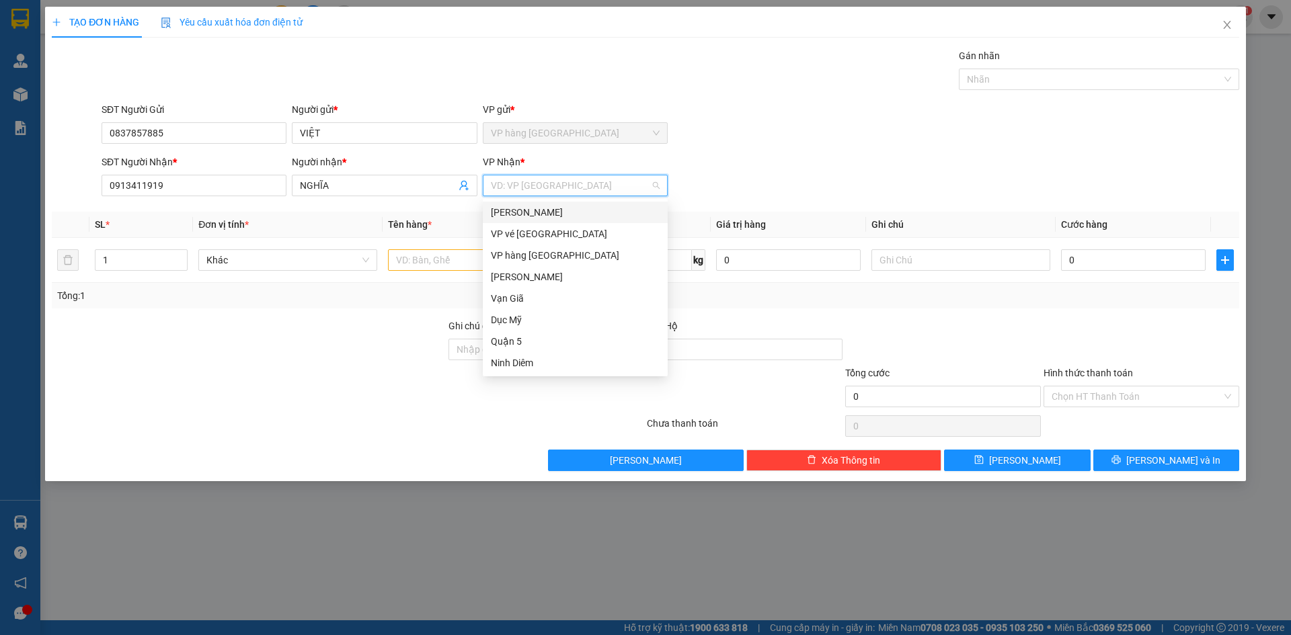
click at [573, 218] on div "[PERSON_NAME]" at bounding box center [575, 212] width 169 height 15
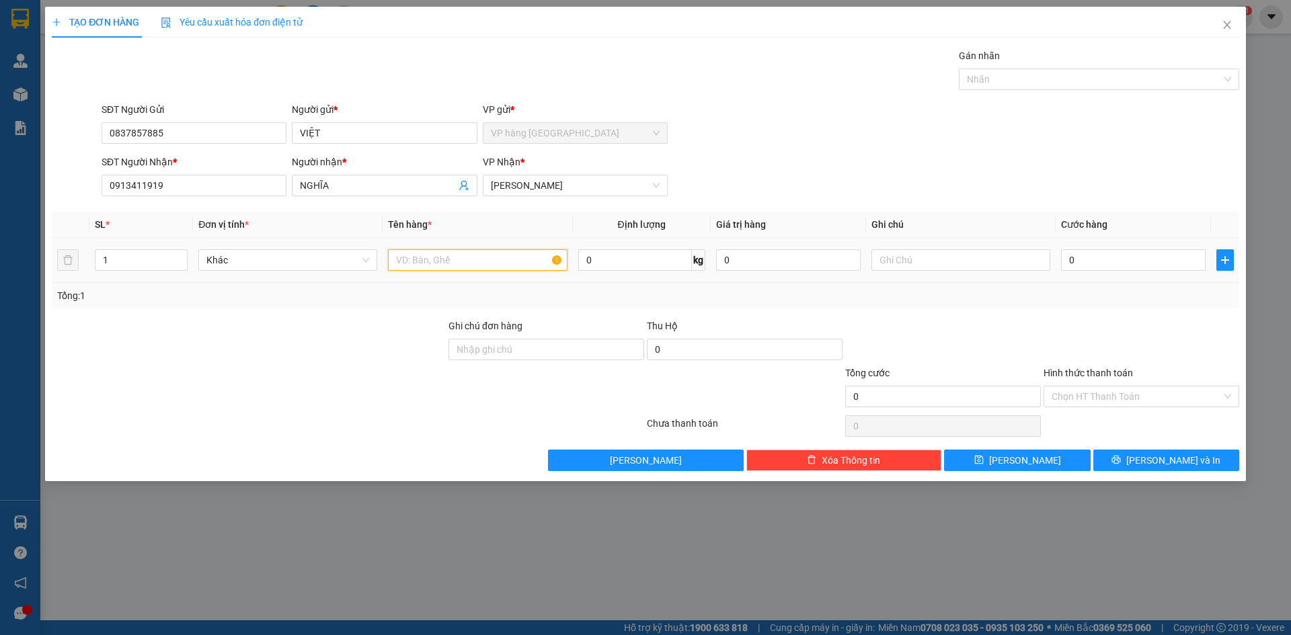
click at [465, 256] on input "text" at bounding box center [477, 260] width 179 height 22
click at [178, 256] on icon "up" at bounding box center [180, 257] width 5 height 5
click at [1080, 258] on input "0" at bounding box center [1133, 260] width 145 height 22
click at [1168, 397] on input "Hình thức thanh toán" at bounding box center [1136, 397] width 170 height 20
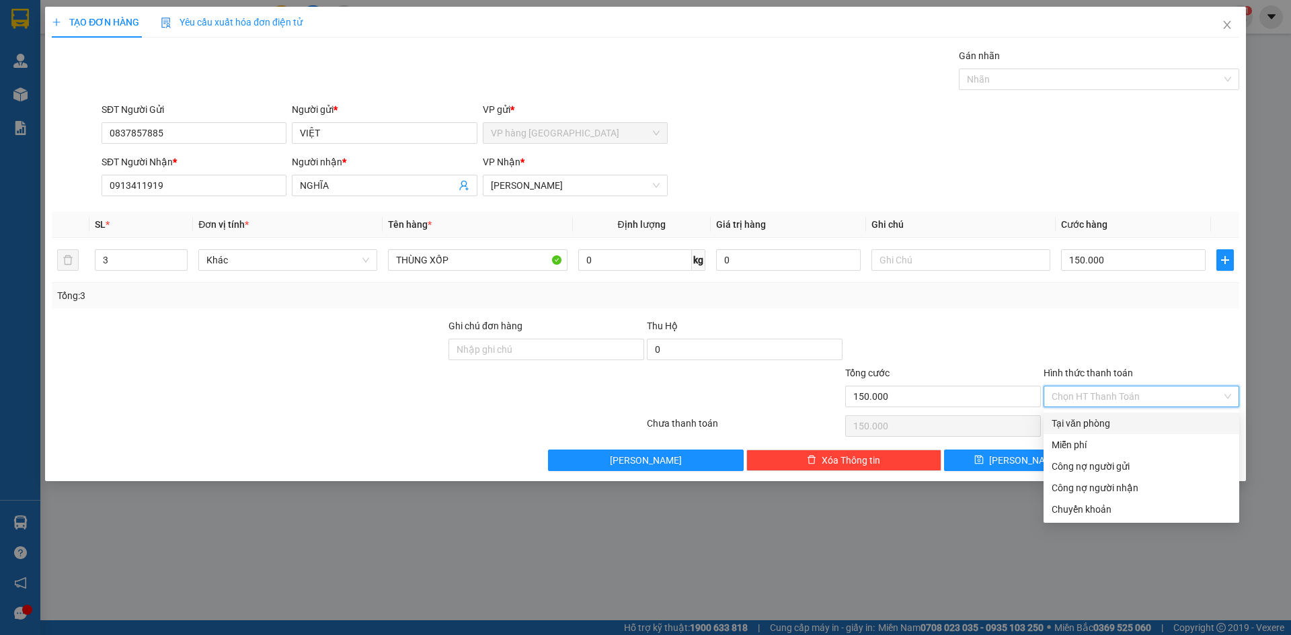
click at [1140, 424] on div "Tại văn phòng" at bounding box center [1140, 423] width 179 height 15
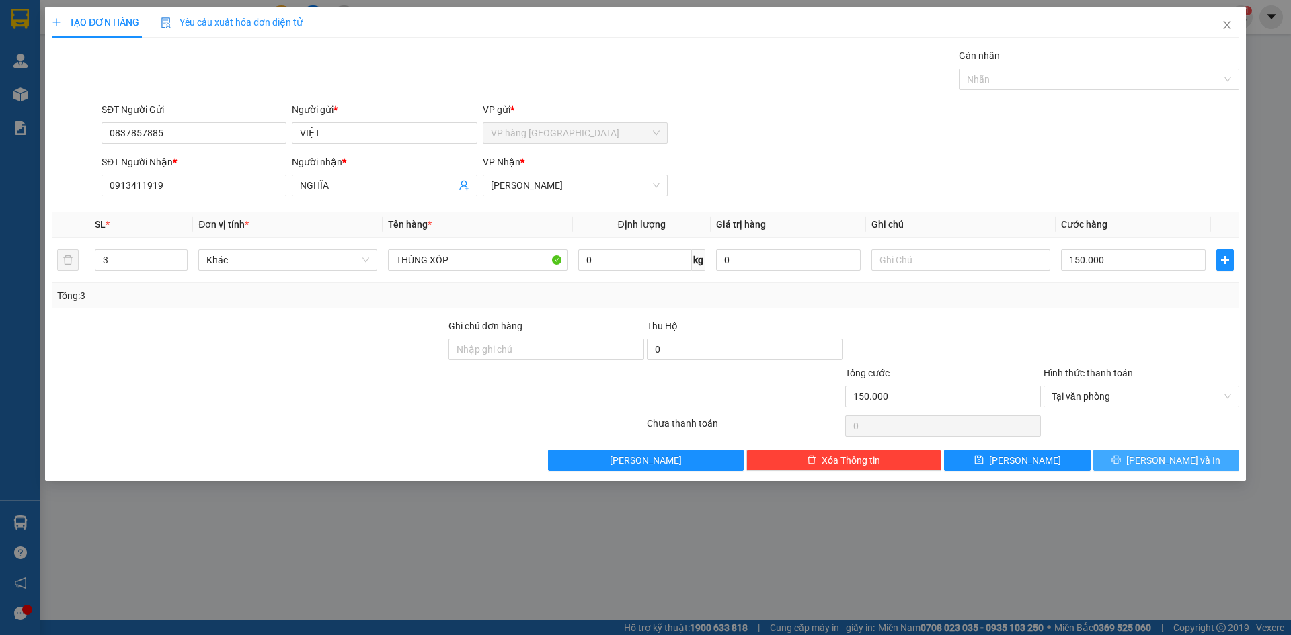
click at [1121, 456] on icon "printer" at bounding box center [1116, 460] width 9 height 9
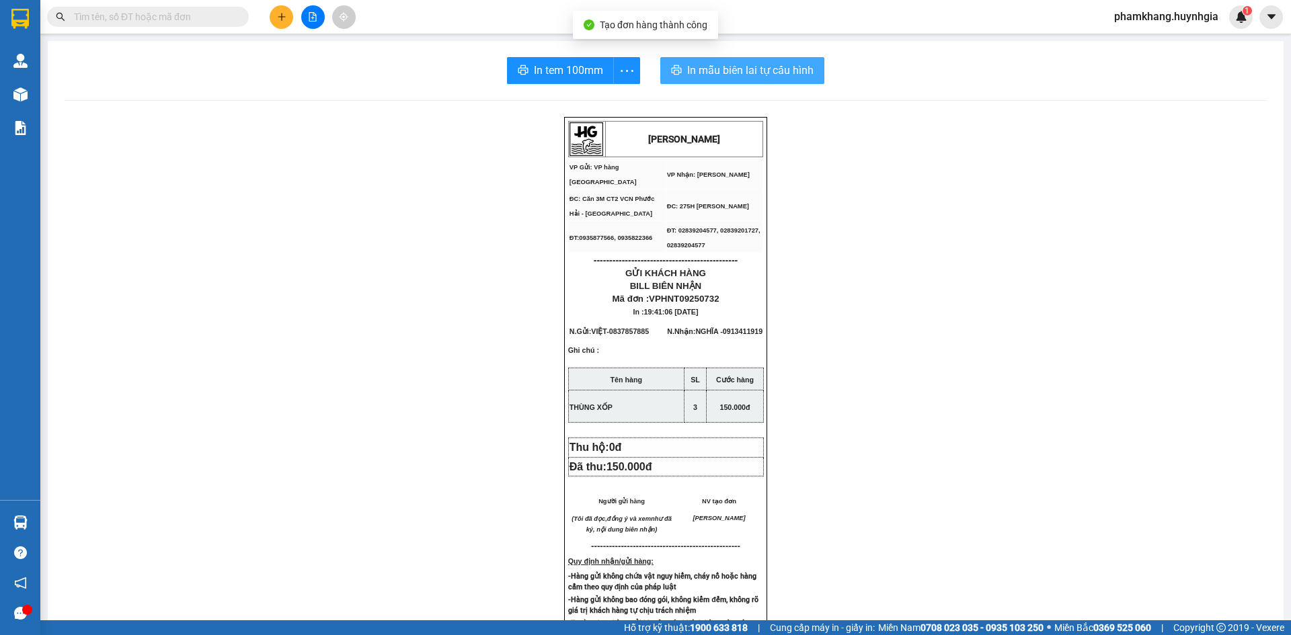
click at [792, 74] on span "In mẫu biên lai tự cấu hình" at bounding box center [750, 70] width 126 height 17
click at [624, 77] on icon "more" at bounding box center [629, 71] width 17 height 17
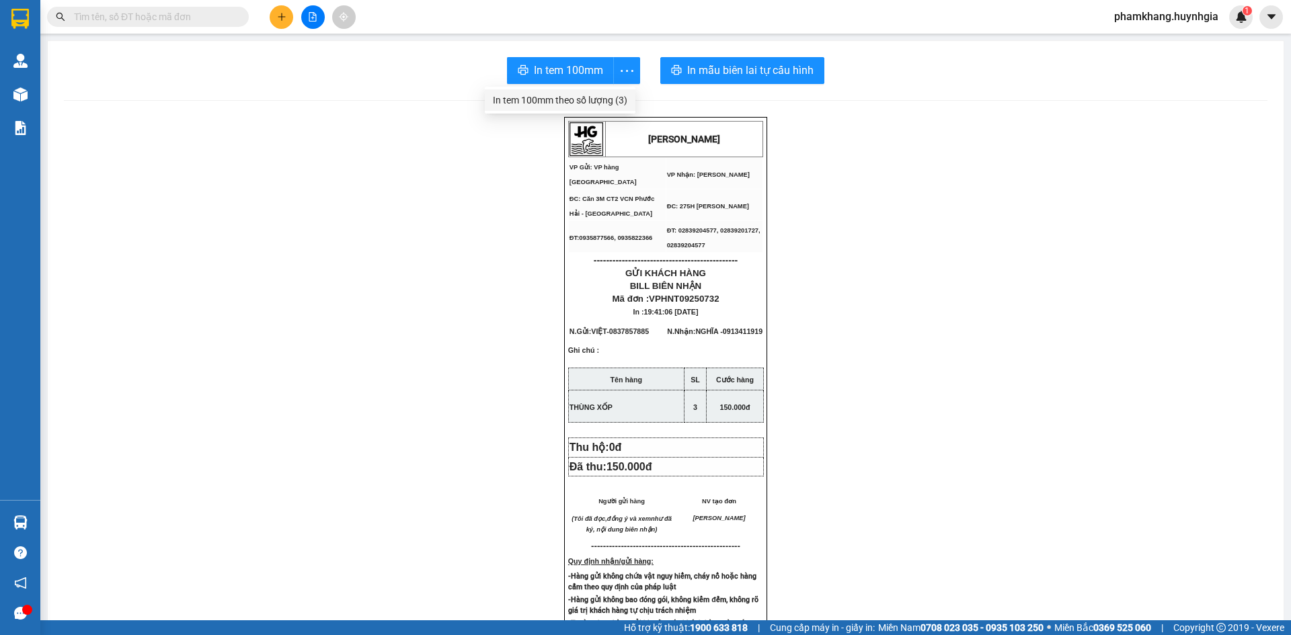
click at [612, 96] on div "In tem 100mm theo số lượng (3)" at bounding box center [560, 100] width 134 height 15
click at [276, 17] on button at bounding box center [282, 17] width 24 height 24
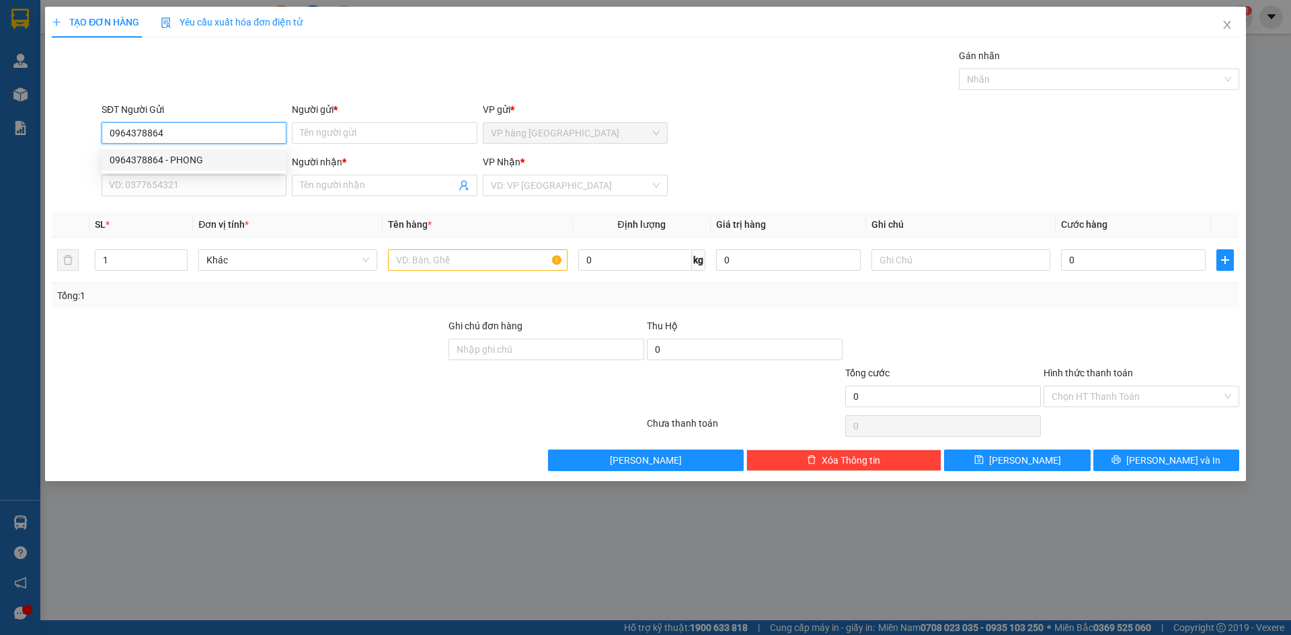
click at [180, 157] on div "0964378864 - PHONG" at bounding box center [194, 160] width 169 height 15
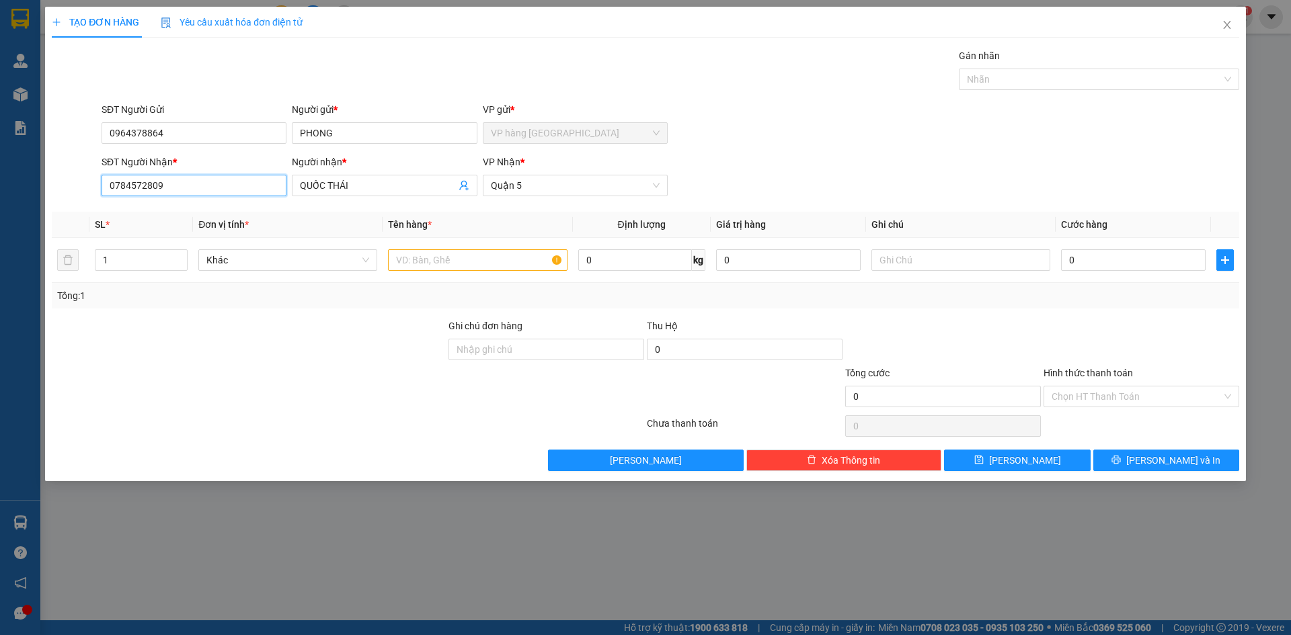
click at [226, 183] on input "0784572809" at bounding box center [194, 186] width 185 height 22
click at [731, 153] on form "SĐT Người Gửi 0964378864 Người gửi * PHONG VP gửi * VP hàng [GEOGRAPHIC_DATA] S…" at bounding box center [645, 151] width 1187 height 99
click at [429, 261] on input "text" at bounding box center [477, 260] width 179 height 22
click at [1122, 262] on input "0" at bounding box center [1133, 260] width 145 height 22
click at [1135, 391] on input "Hình thức thanh toán" at bounding box center [1136, 397] width 170 height 20
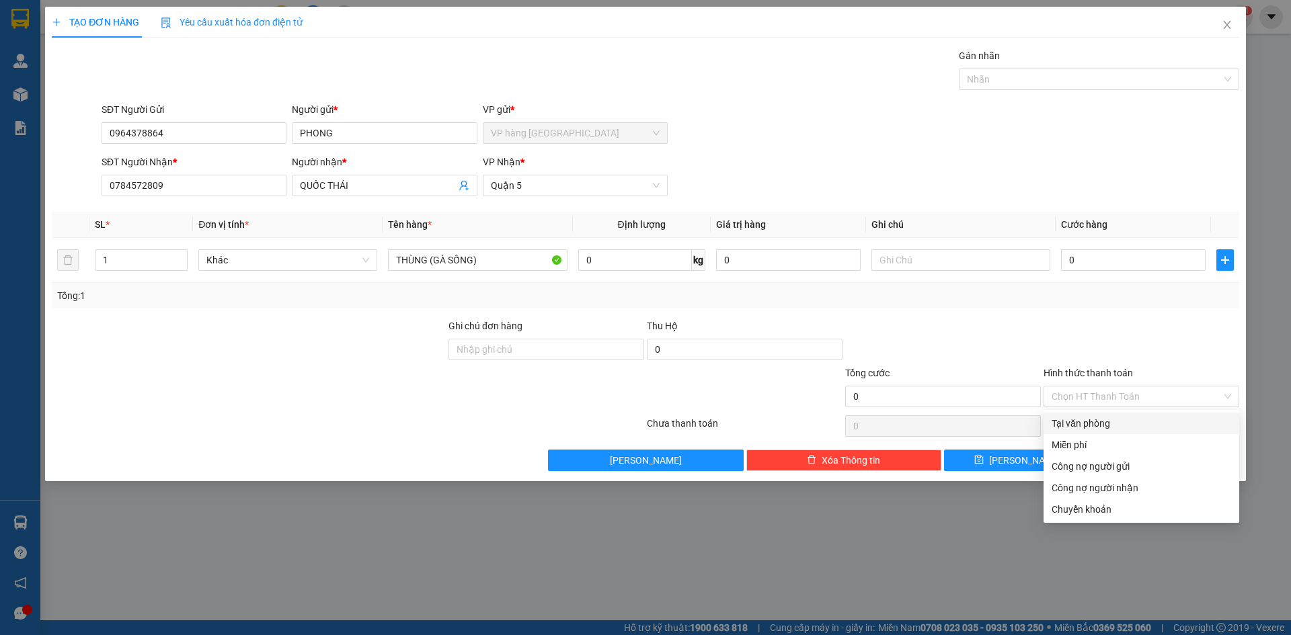
click at [1141, 331] on div at bounding box center [1141, 342] width 198 height 47
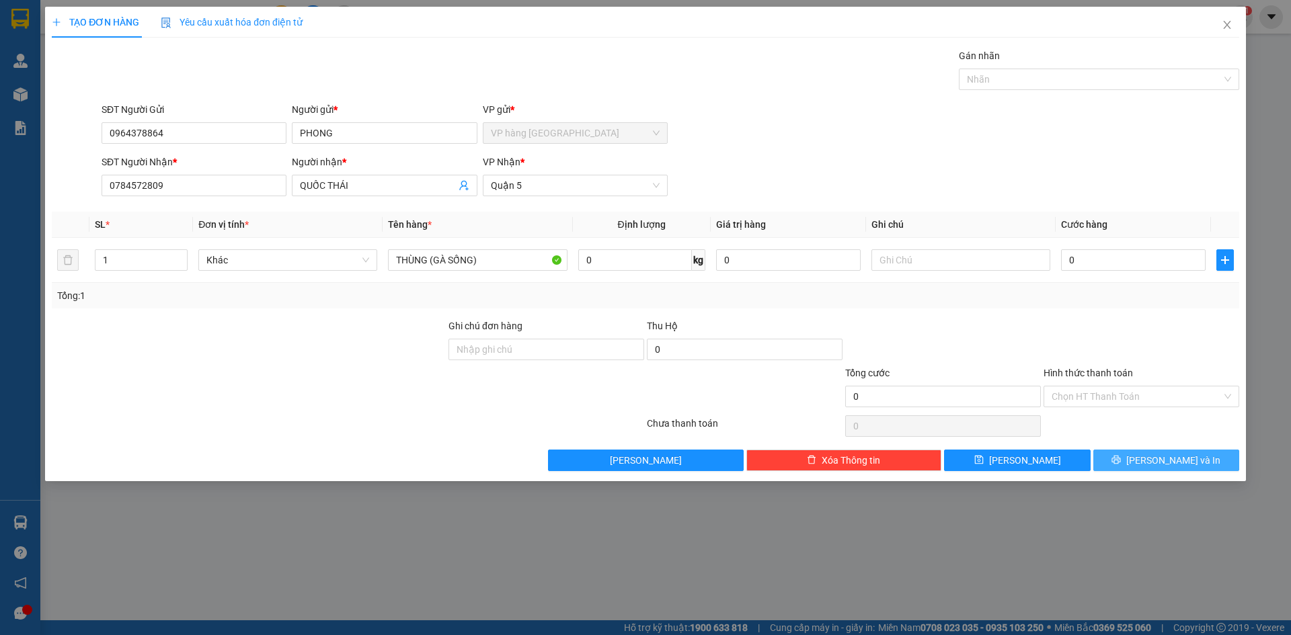
click at [1158, 458] on span "[PERSON_NAME] và In" at bounding box center [1173, 460] width 94 height 15
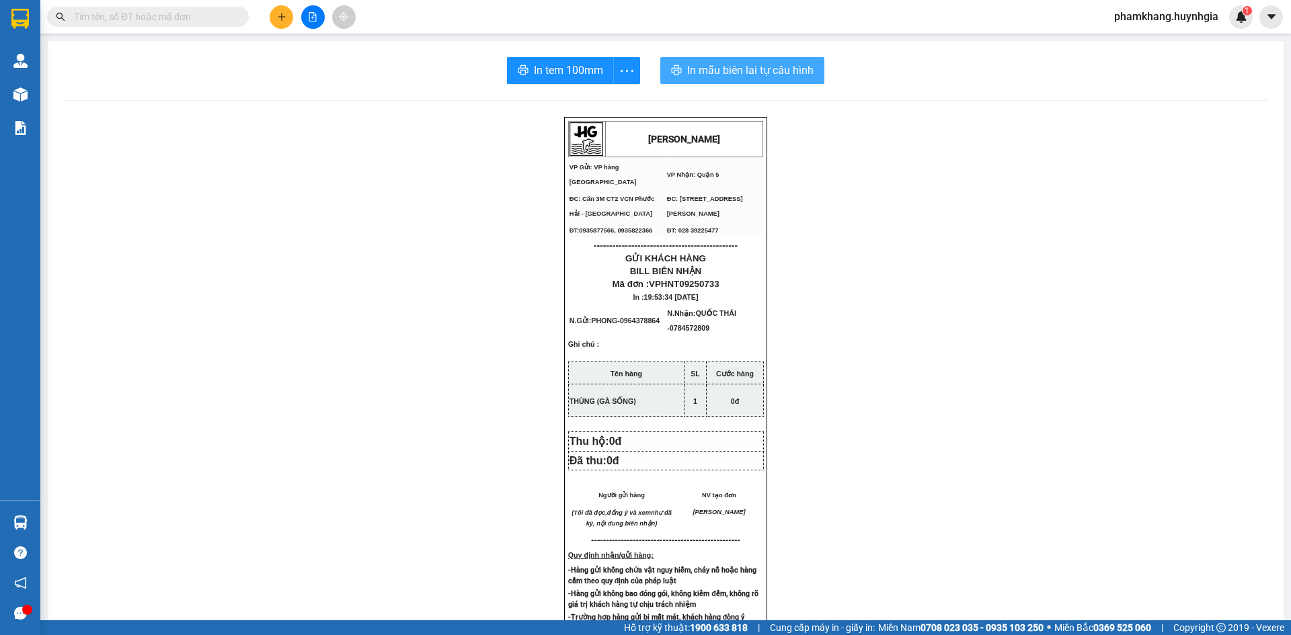
click at [727, 73] on span "In mẫu biên lai tự cấu hình" at bounding box center [750, 70] width 126 height 17
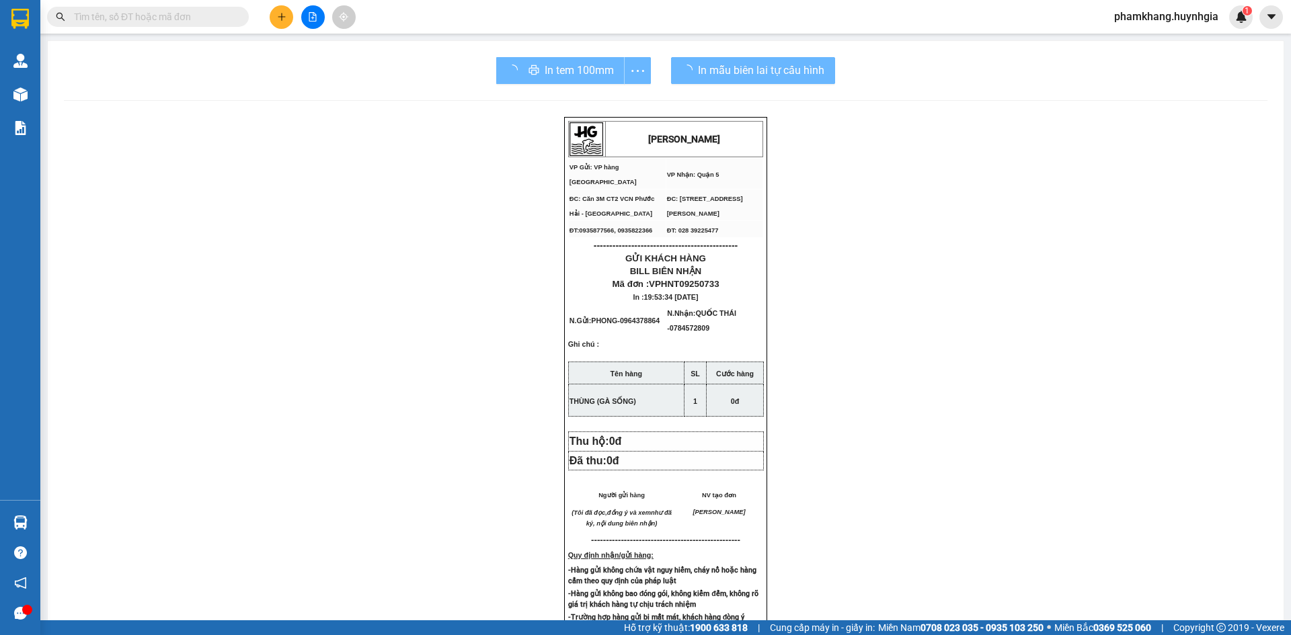
click at [589, 71] on div "In tem 100mm" at bounding box center [573, 70] width 155 height 27
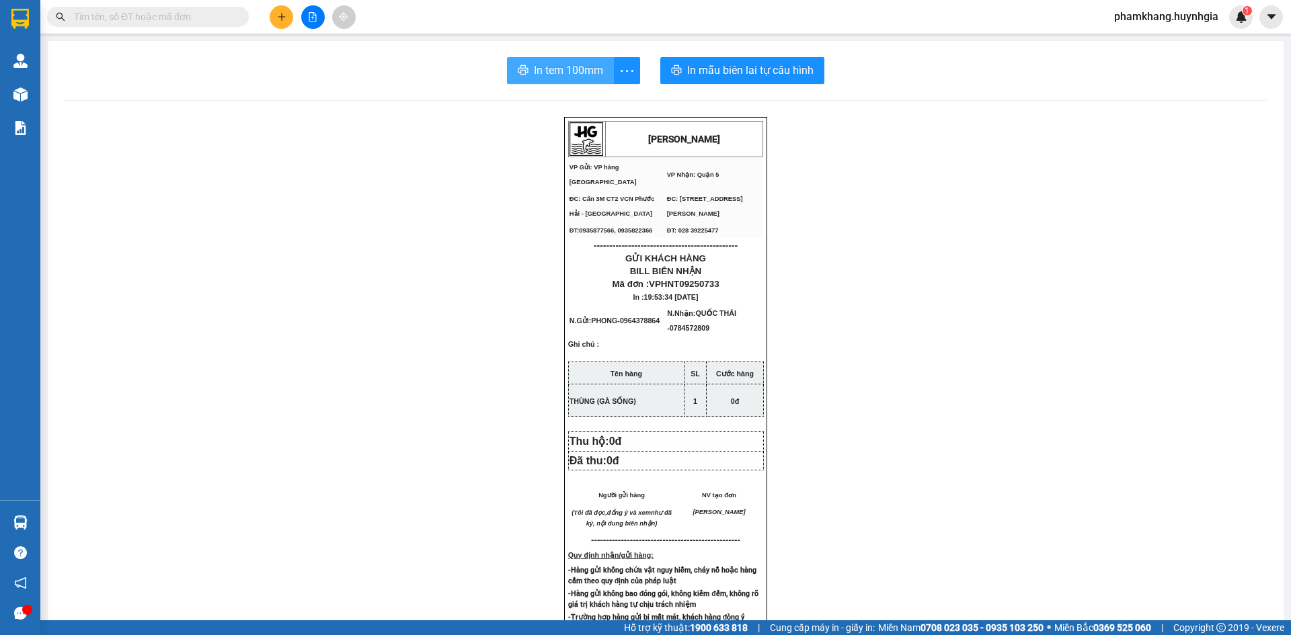
click at [589, 71] on span "In tem 100mm" at bounding box center [568, 70] width 69 height 17
click at [284, 24] on button at bounding box center [282, 17] width 24 height 24
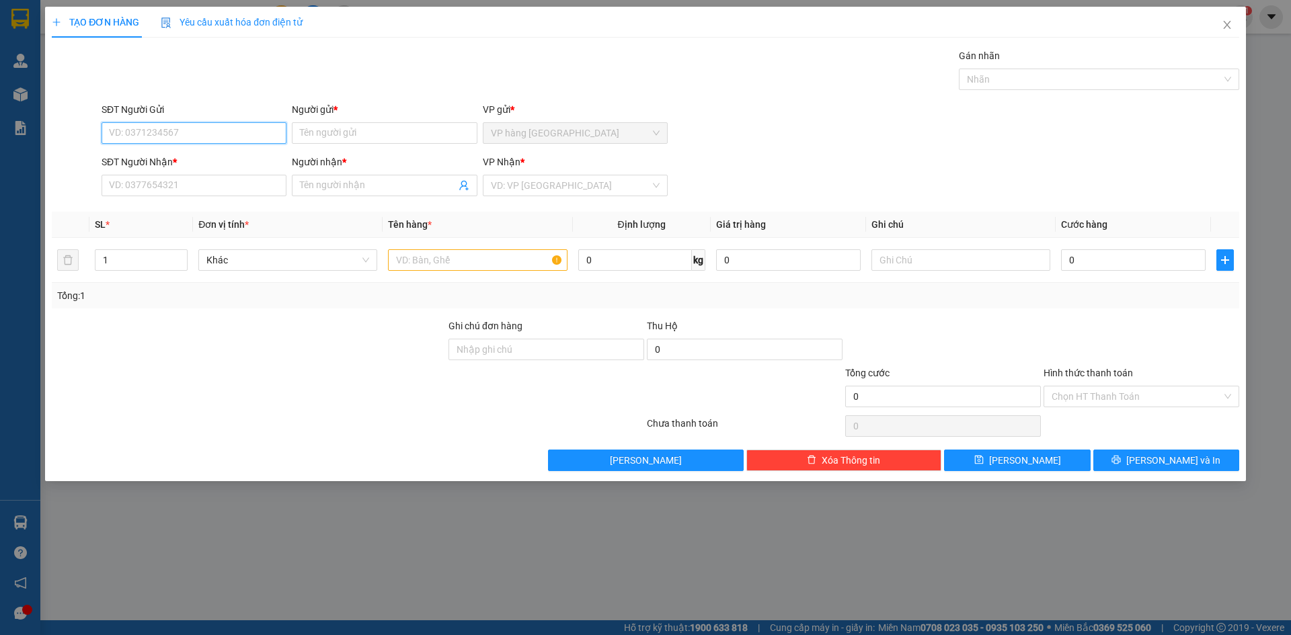
click at [202, 132] on input "SĐT Người Gửi" at bounding box center [194, 133] width 185 height 22
click at [306, 134] on input "Người gửi *" at bounding box center [384, 133] width 185 height 22
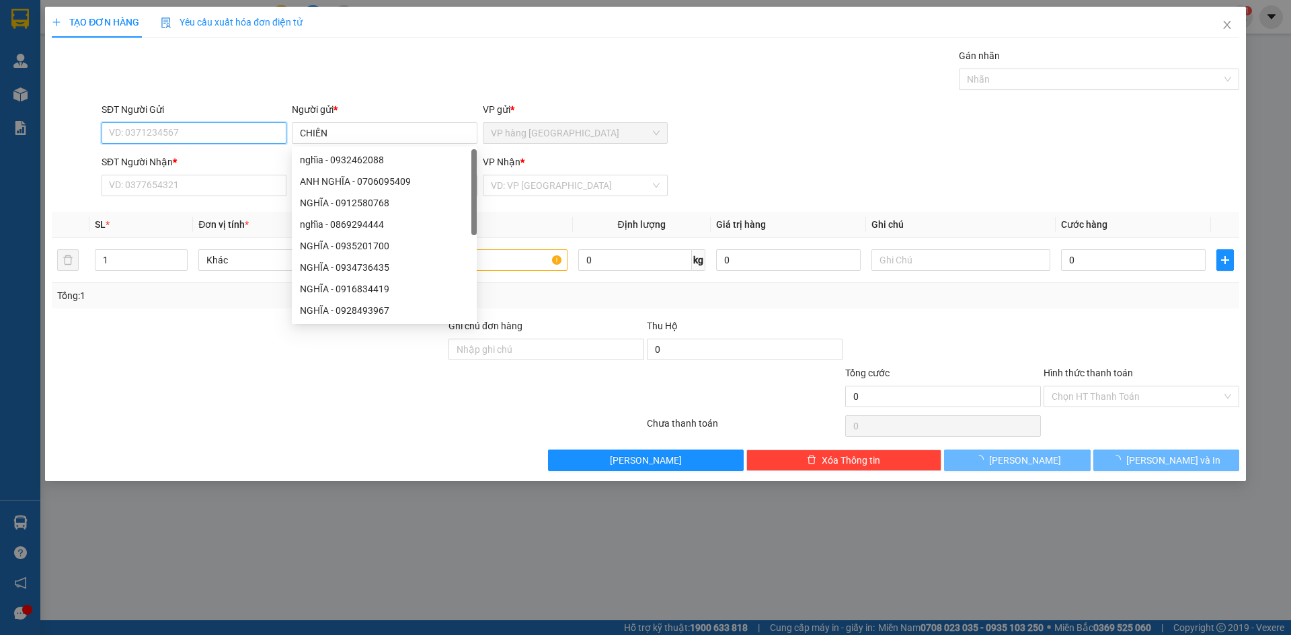
click at [227, 127] on input "SĐT Người Gửi" at bounding box center [194, 133] width 185 height 22
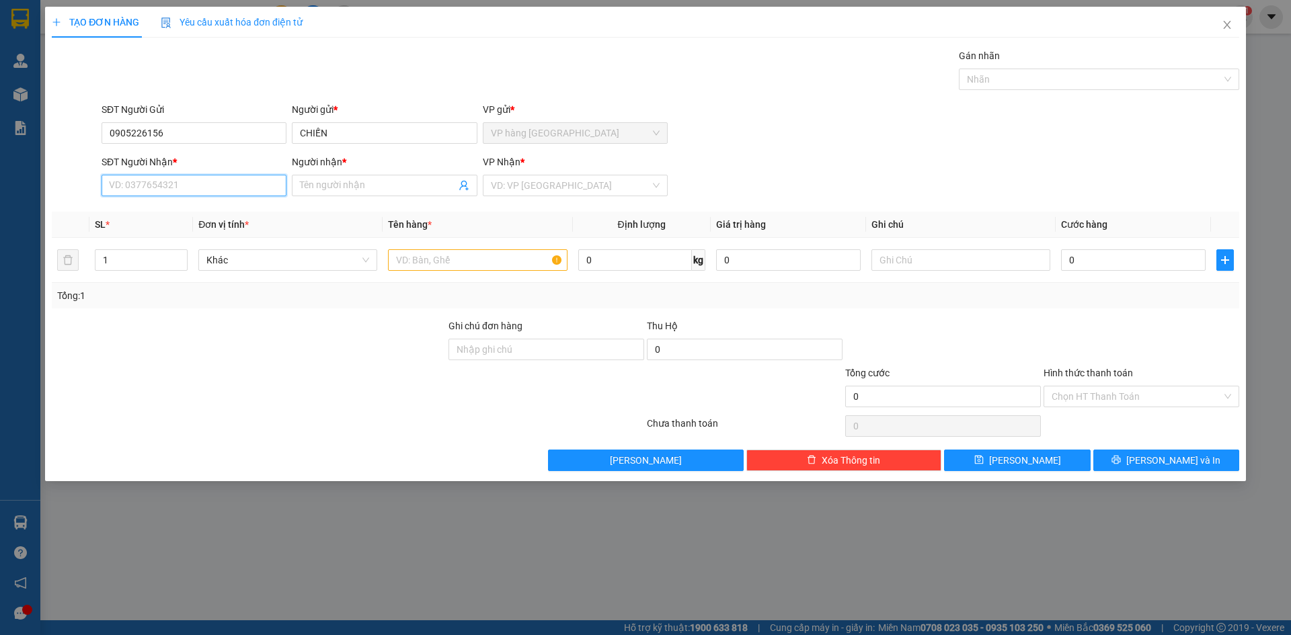
click at [214, 190] on input "SĐT Người Nhận *" at bounding box center [194, 186] width 185 height 22
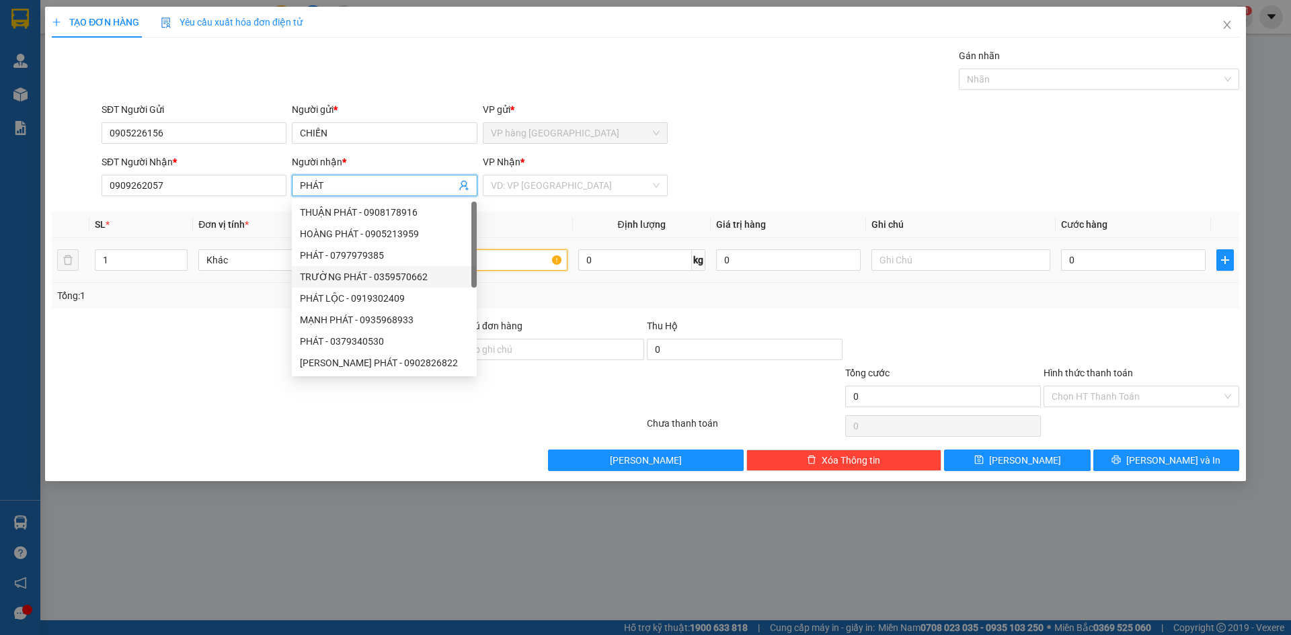
click at [499, 265] on input "text" at bounding box center [477, 260] width 179 height 22
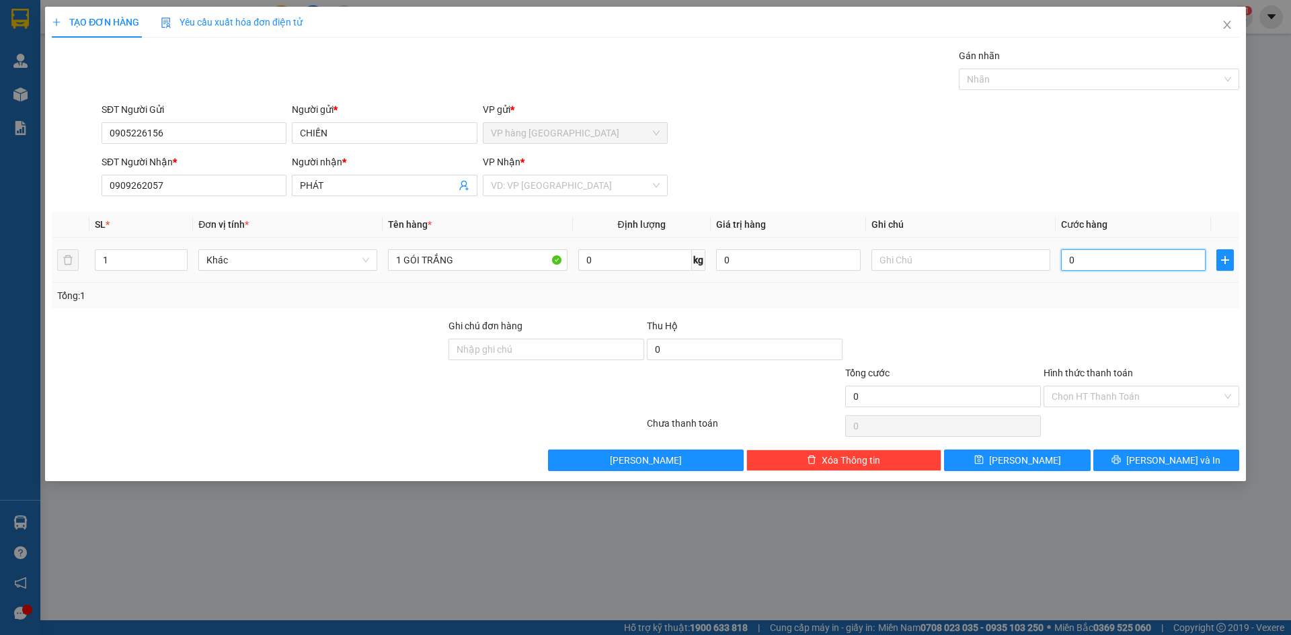
click at [1162, 254] on input "0" at bounding box center [1133, 260] width 145 height 22
click at [1124, 172] on div "SĐT Người Nhận * 0909262057 Người nhận * PHÁT VP Nhận * VD: VP [GEOGRAPHIC_DATA]" at bounding box center [670, 178] width 1143 height 47
click at [649, 188] on input "search" at bounding box center [570, 185] width 159 height 20
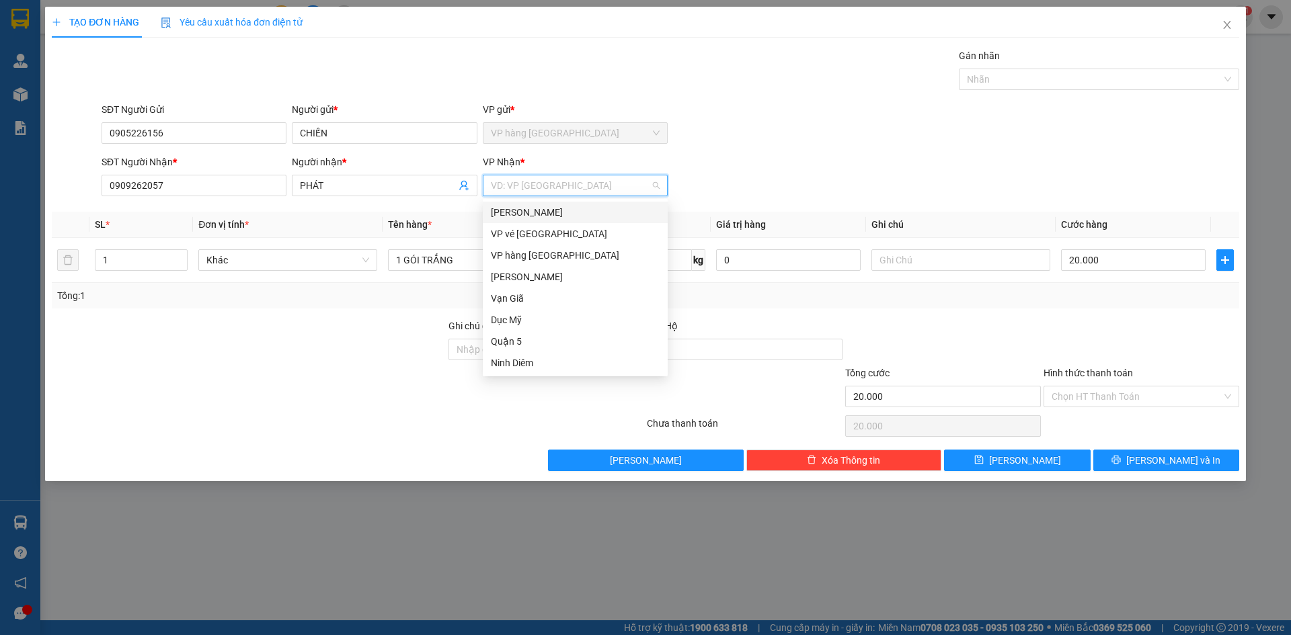
click at [583, 214] on div "[PERSON_NAME]" at bounding box center [575, 212] width 169 height 15
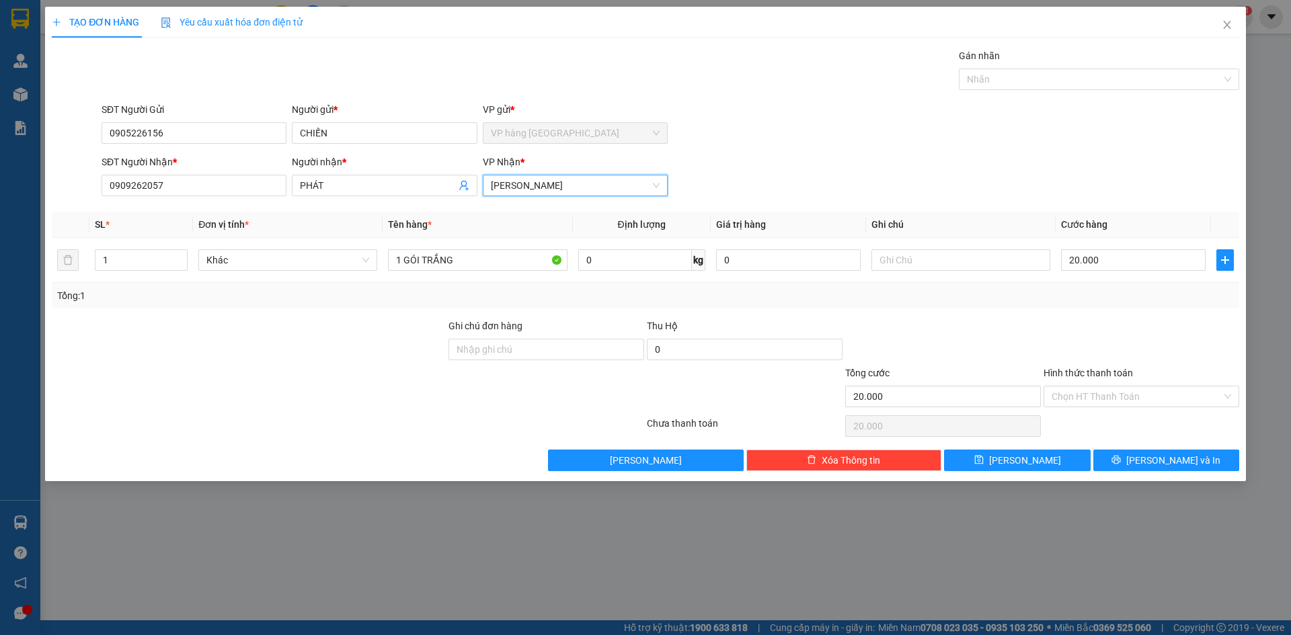
click at [1126, 448] on div "Transit Pickup Surcharge Ids Transit Deliver Surcharge Ids Transit Deliver Surc…" at bounding box center [645, 259] width 1187 height 423
click at [1130, 455] on button "[PERSON_NAME] và In" at bounding box center [1166, 461] width 146 height 22
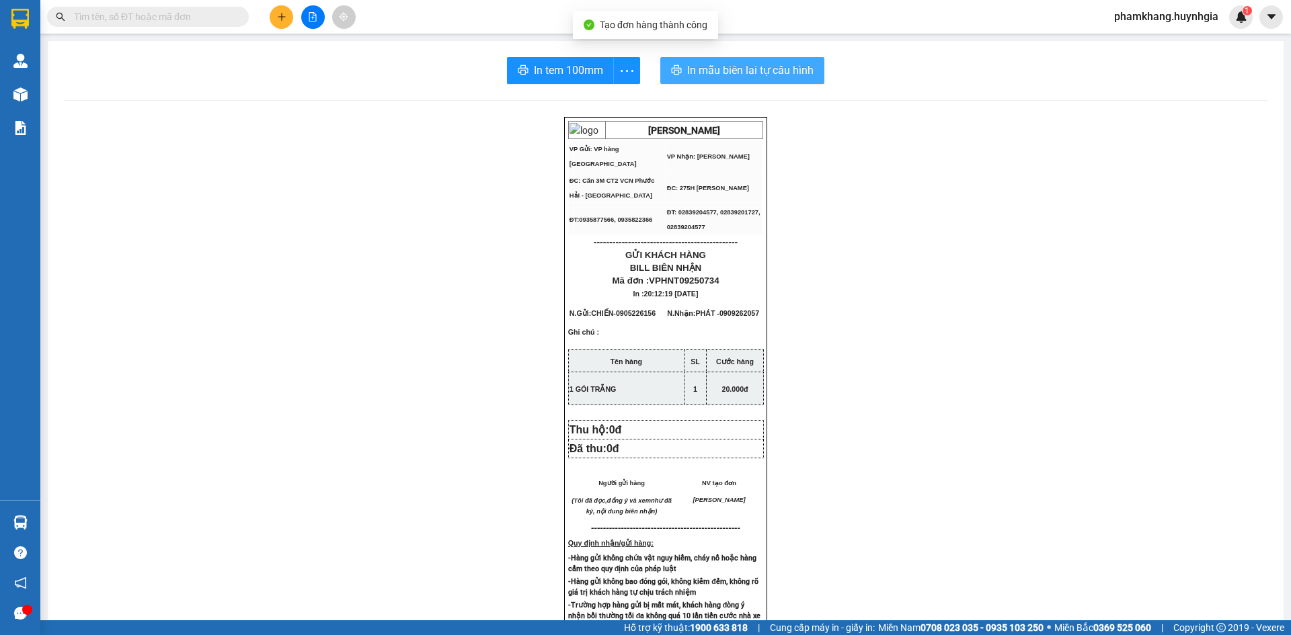
click at [742, 79] on span "In mẫu biên lai tự cấu hình" at bounding box center [750, 70] width 126 height 17
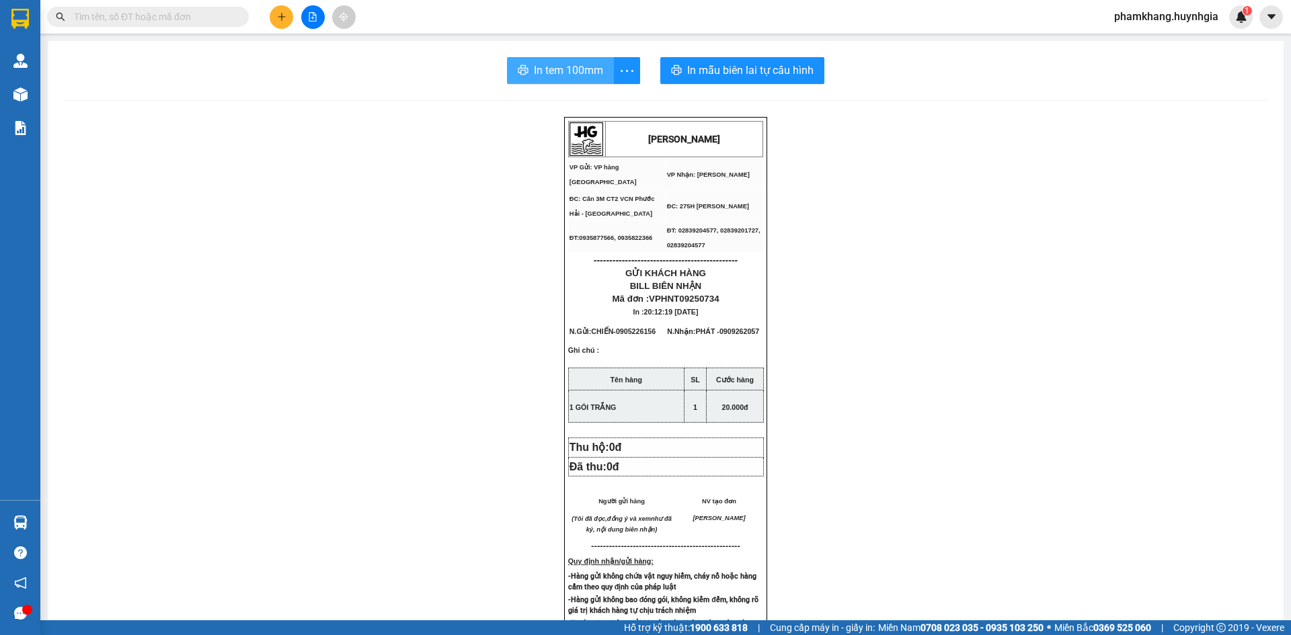
click at [563, 57] on button "In tem 100mm" at bounding box center [560, 70] width 107 height 27
drag, startPoint x: 1138, startPoint y: 335, endPoint x: 1047, endPoint y: 336, distance: 90.8
click at [1138, 335] on div "[PERSON_NAME] VP Gửi: VP hàng Nha Trang VP Nhận: [PERSON_NAME] ĐC: Căn 3M CT2…" at bounding box center [665, 582] width 1203 height 931
click at [285, 16] on icon "plus" at bounding box center [281, 16] width 9 height 9
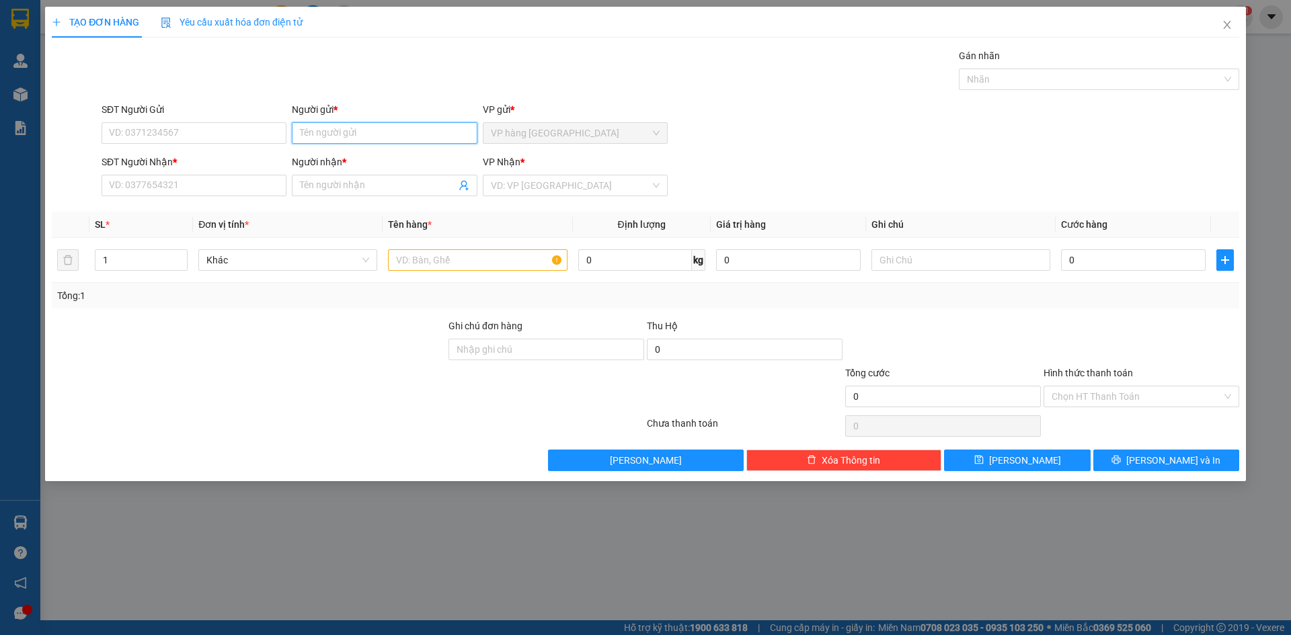
click at [333, 141] on input "Người gửi *" at bounding box center [384, 133] width 185 height 22
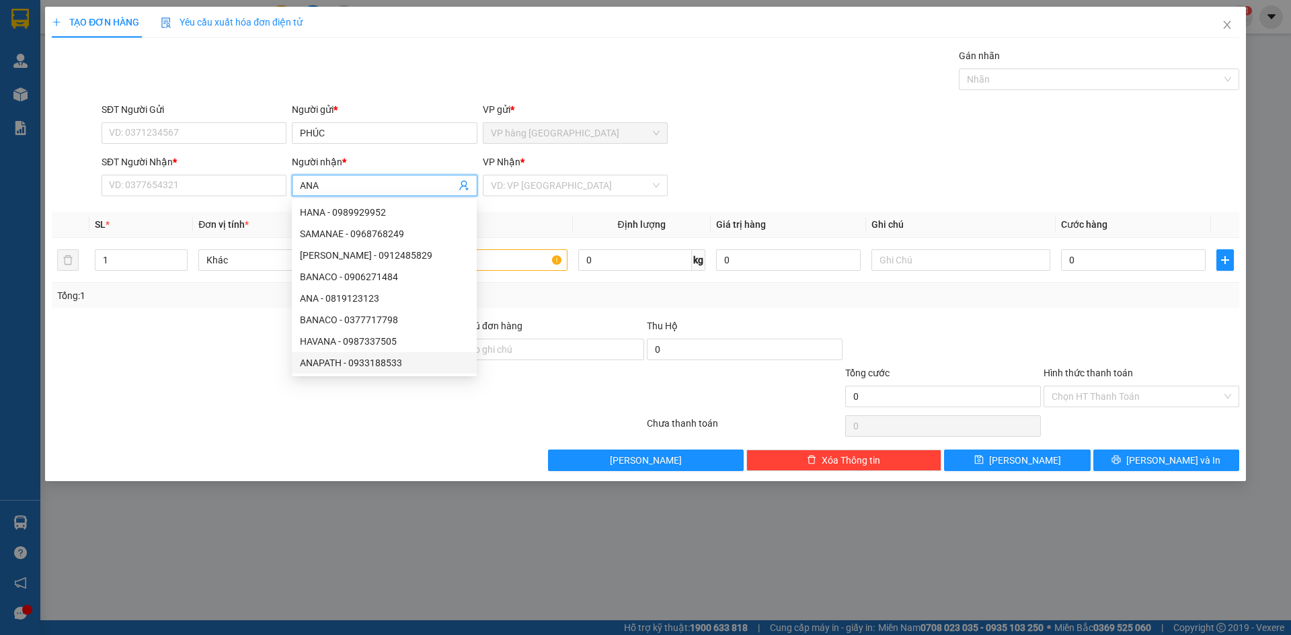
click at [383, 370] on div "ANAPATH - 0933188533" at bounding box center [384, 363] width 169 height 15
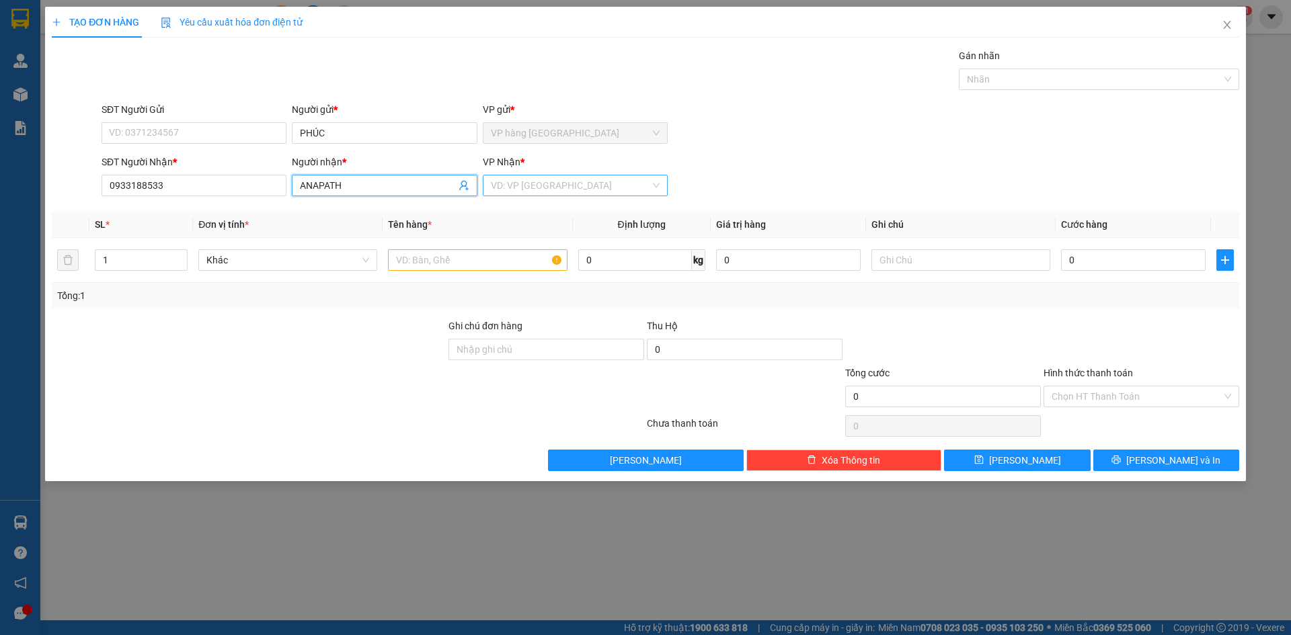
click at [583, 186] on input "search" at bounding box center [570, 185] width 159 height 20
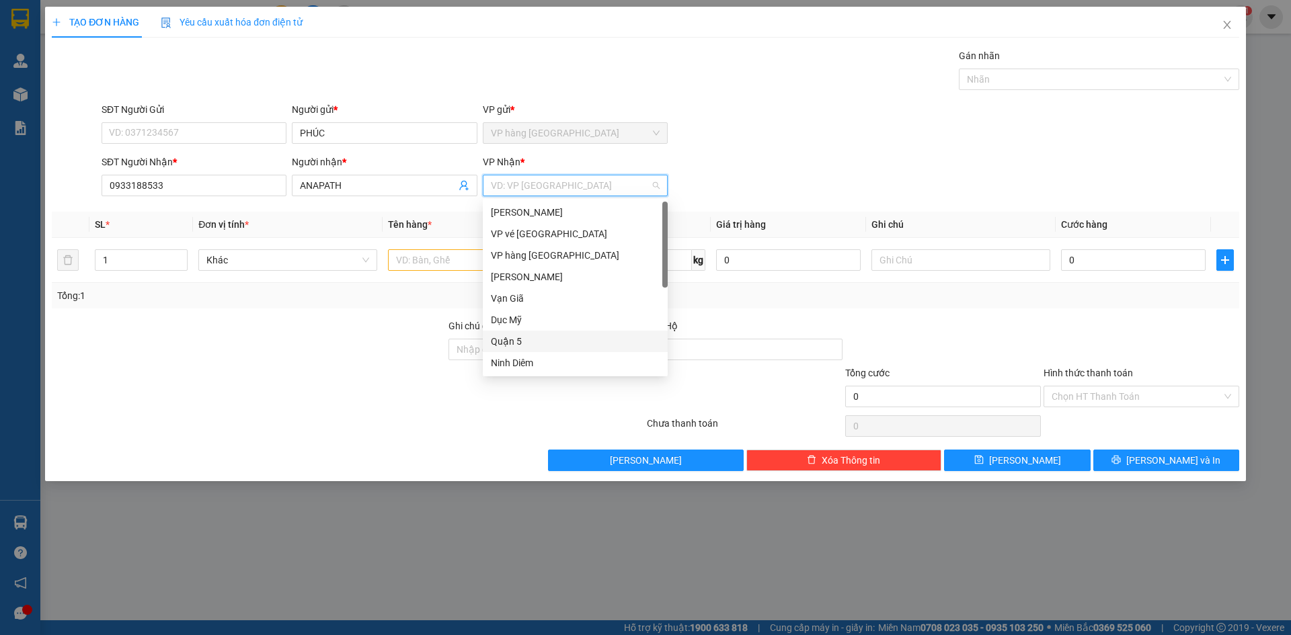
click at [530, 341] on div "Quận 5" at bounding box center [575, 341] width 169 height 15
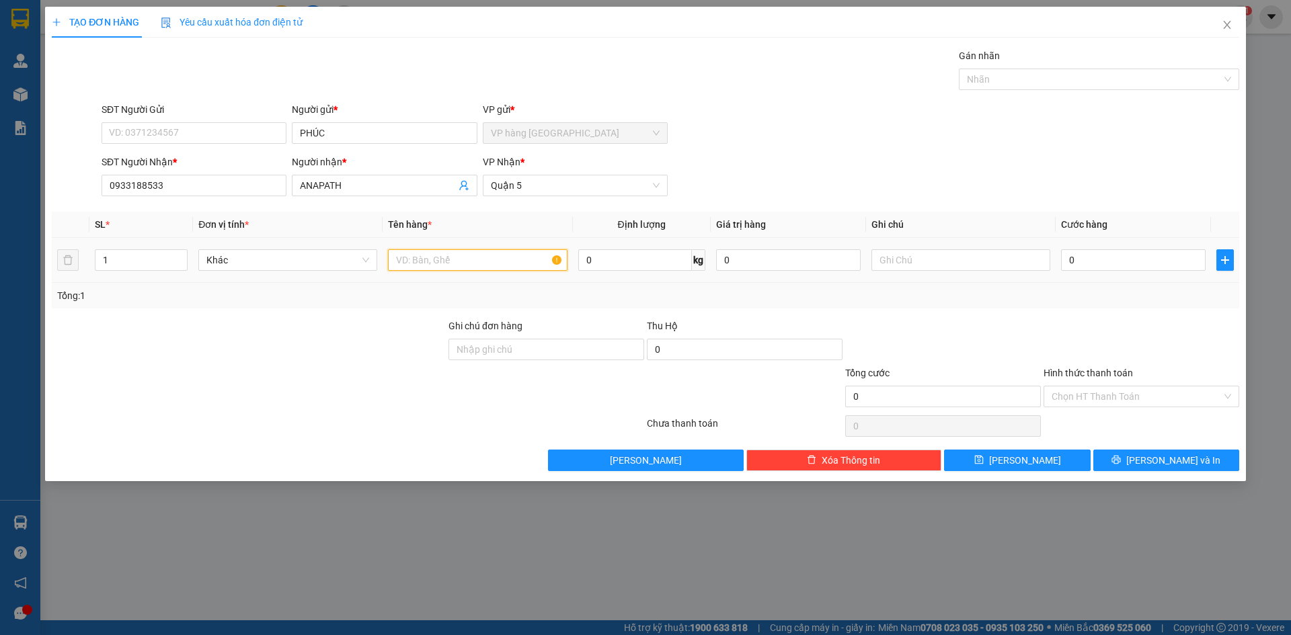
click at [430, 259] on input "text" at bounding box center [477, 260] width 179 height 22
click at [1113, 405] on input "Hình thức thanh toán" at bounding box center [1136, 397] width 170 height 20
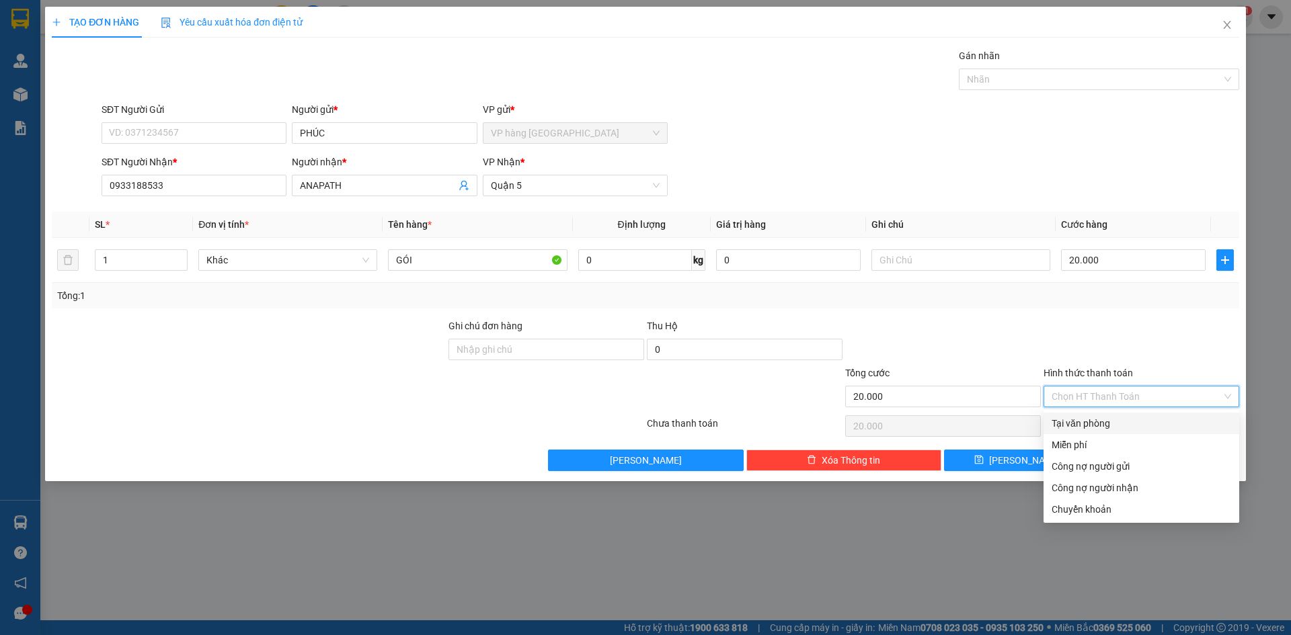
click at [1101, 426] on div "Tại văn phòng" at bounding box center [1140, 423] width 179 height 15
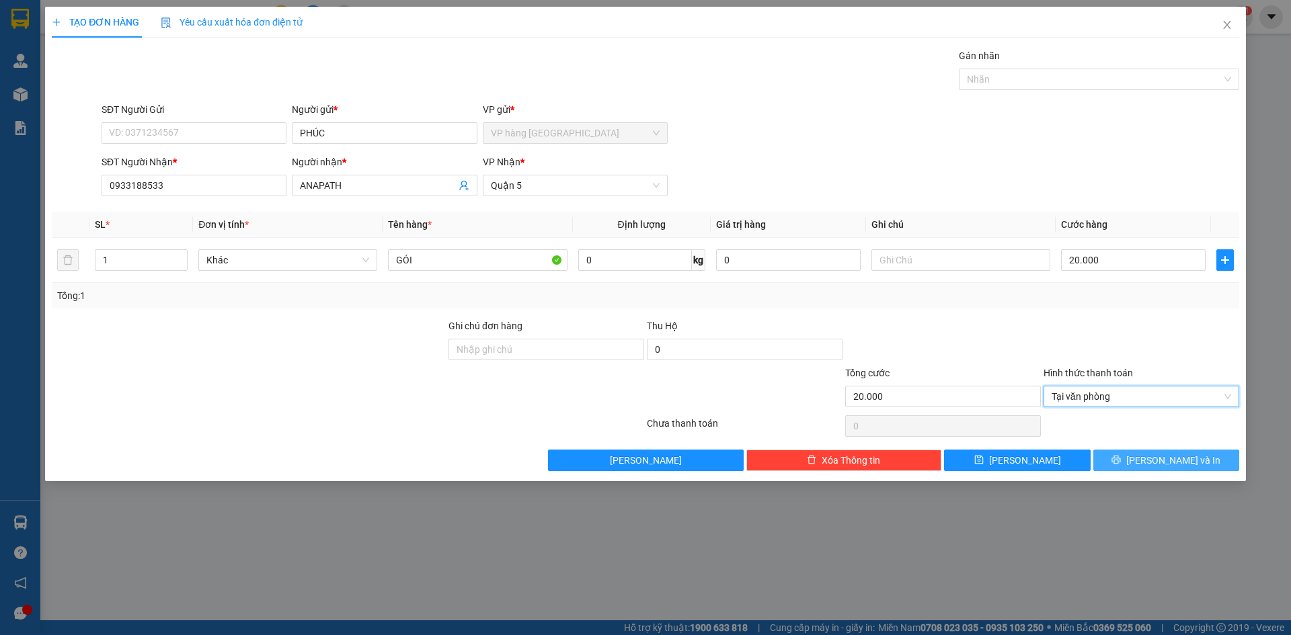
click at [1121, 461] on icon "printer" at bounding box center [1115, 459] width 9 height 9
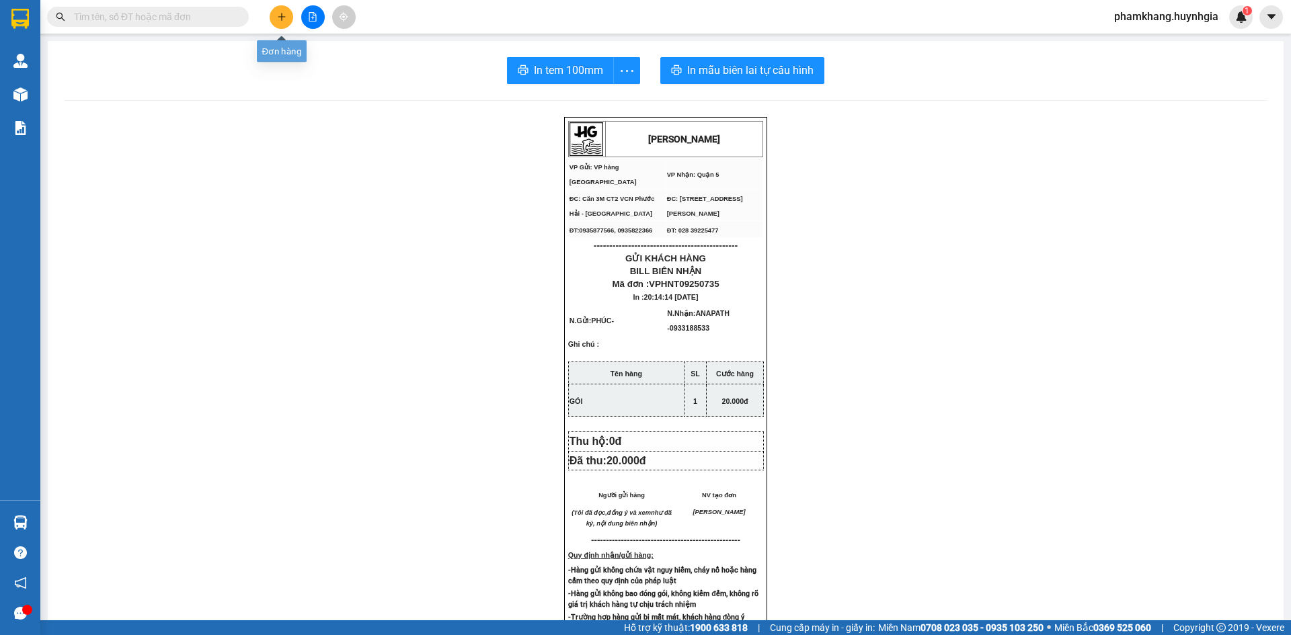
click at [280, 9] on button at bounding box center [282, 17] width 24 height 24
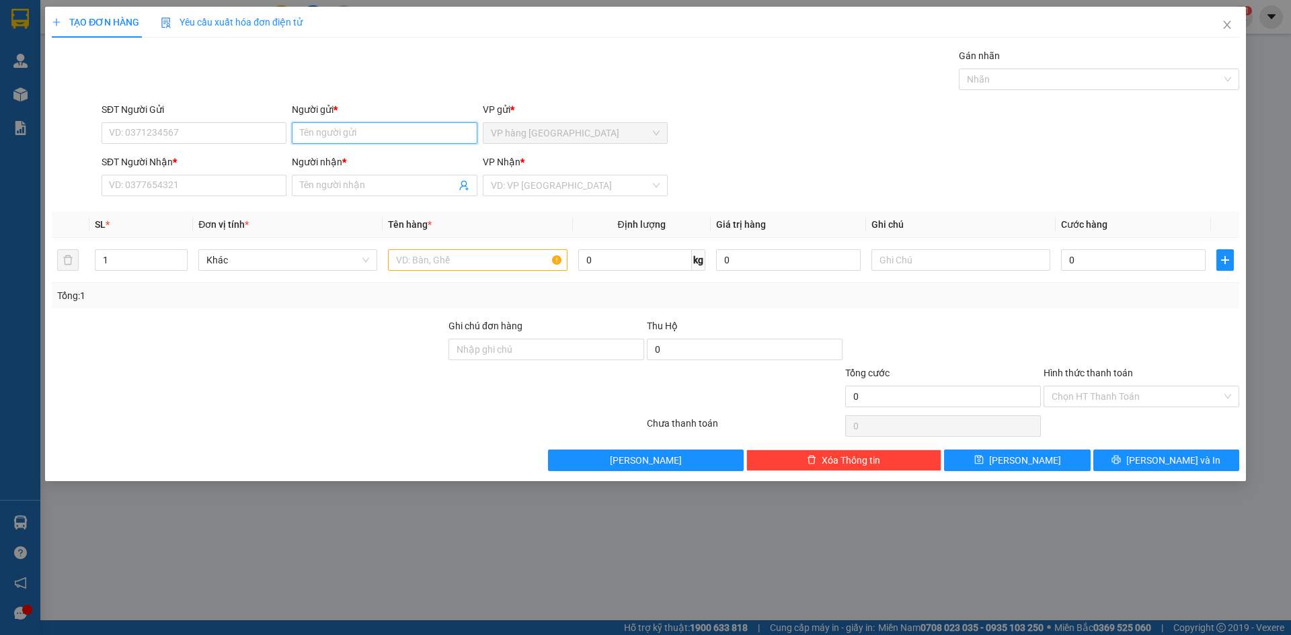
click at [362, 124] on input "Người gửi *" at bounding box center [384, 133] width 185 height 22
click at [346, 179] on input "Người nhận *" at bounding box center [377, 185] width 155 height 15
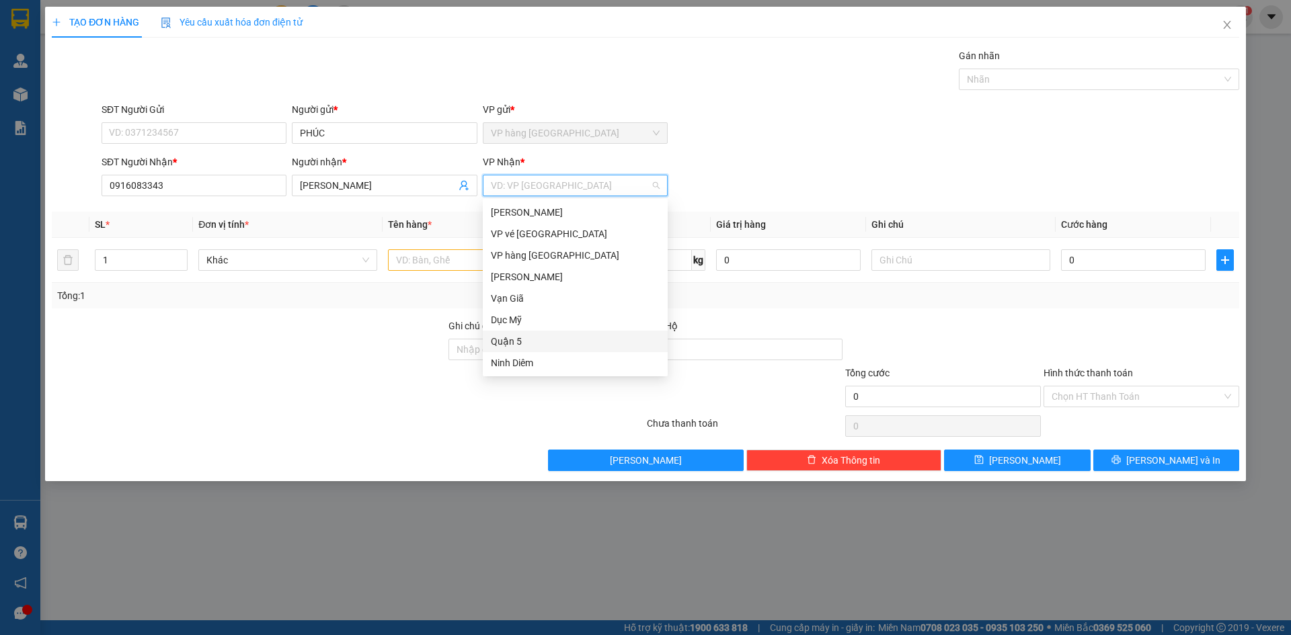
click at [524, 341] on div "Quận 5" at bounding box center [575, 341] width 169 height 15
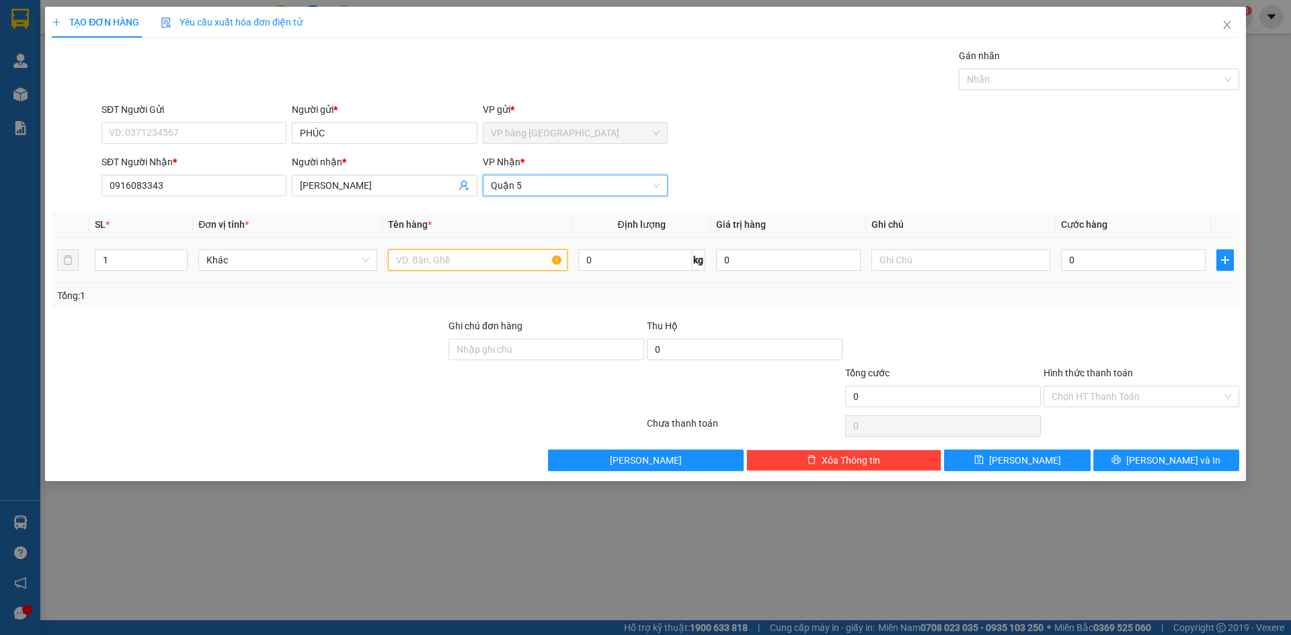
click at [438, 260] on input "text" at bounding box center [477, 260] width 179 height 22
click at [1065, 393] on input "Hình thức thanh toán" at bounding box center [1136, 397] width 170 height 20
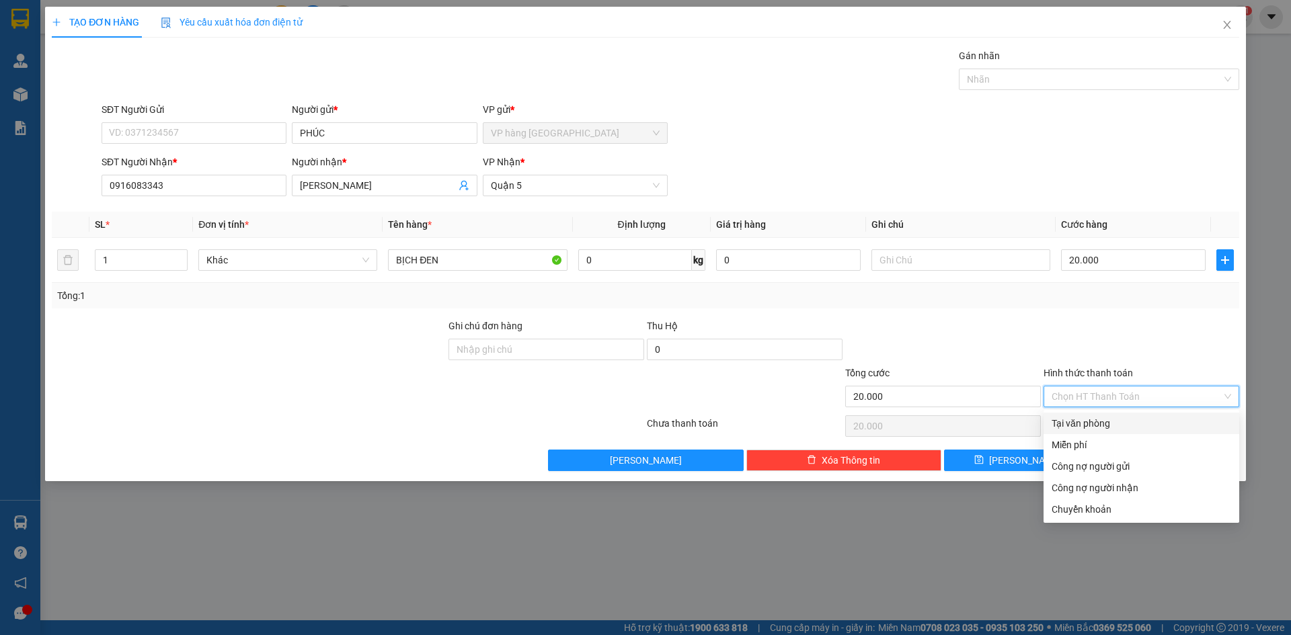
click at [1083, 425] on div "Tại văn phòng" at bounding box center [1140, 423] width 179 height 15
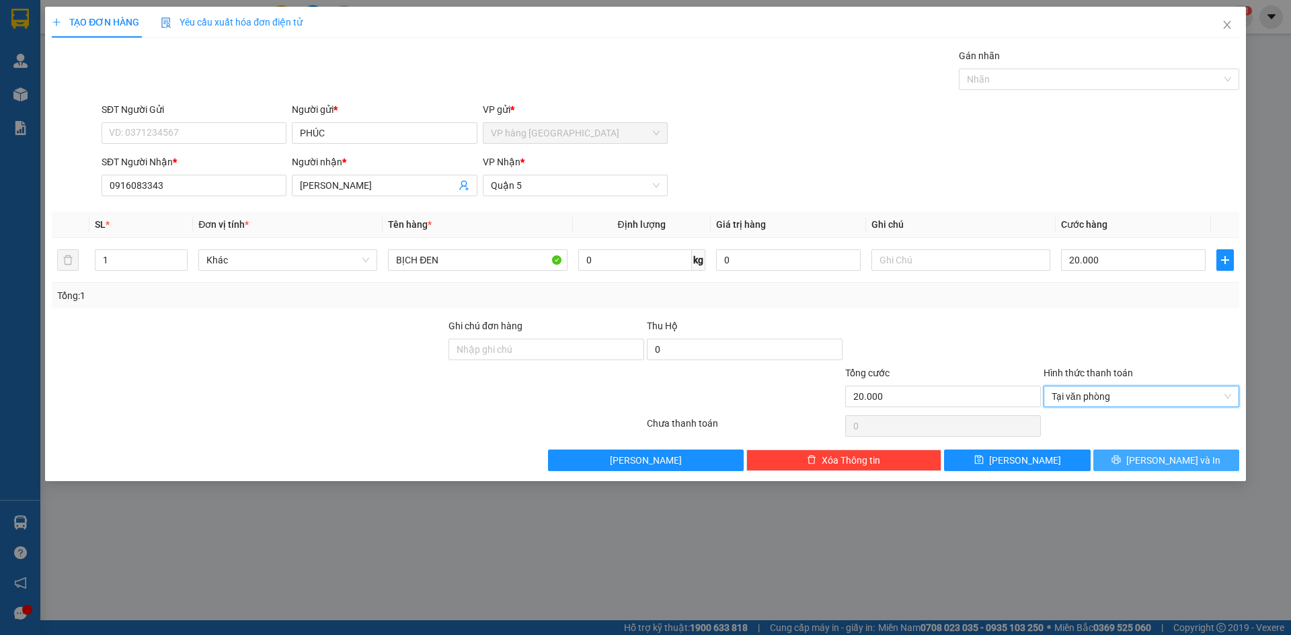
click at [1121, 456] on icon "printer" at bounding box center [1115, 459] width 9 height 9
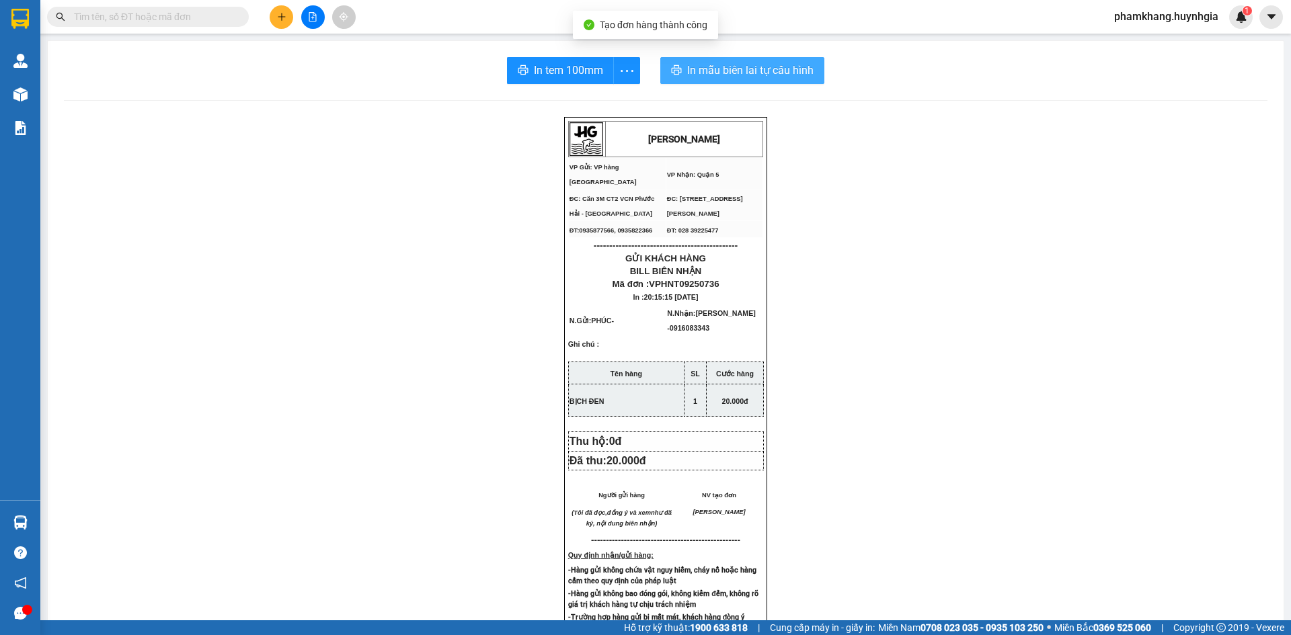
click at [750, 74] on span "In mẫu biên lai tự cấu hình" at bounding box center [750, 70] width 126 height 17
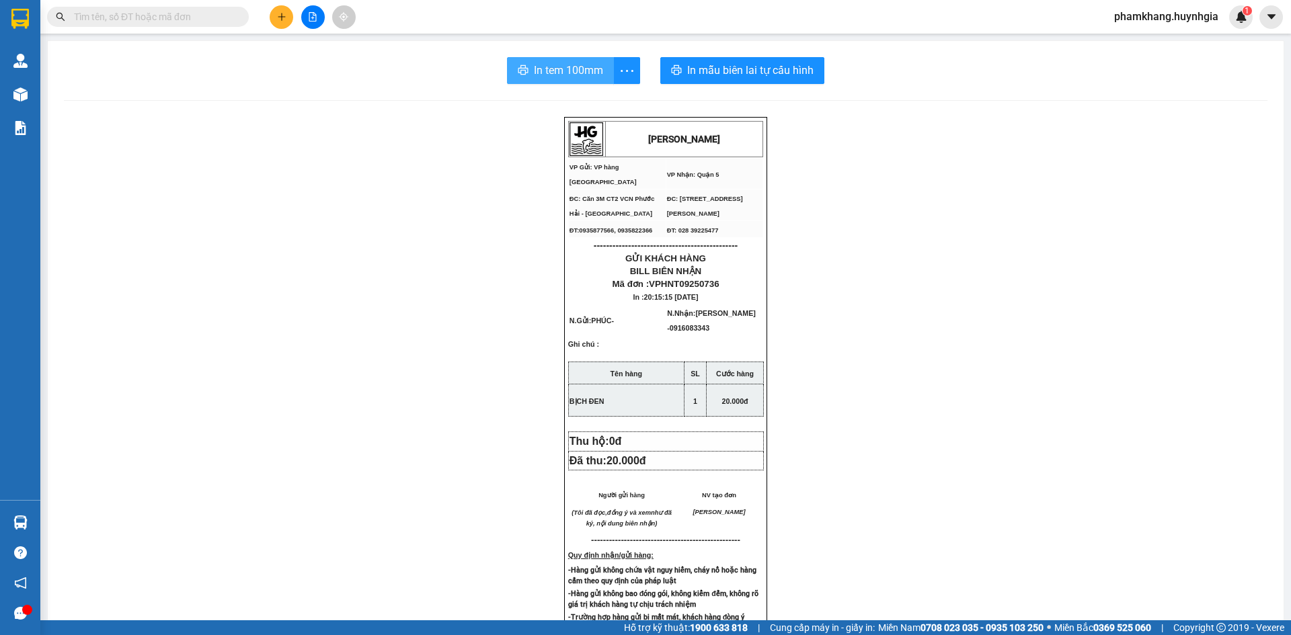
click at [537, 77] on span "In tem 100mm" at bounding box center [568, 70] width 69 height 17
click at [276, 9] on button at bounding box center [282, 17] width 24 height 24
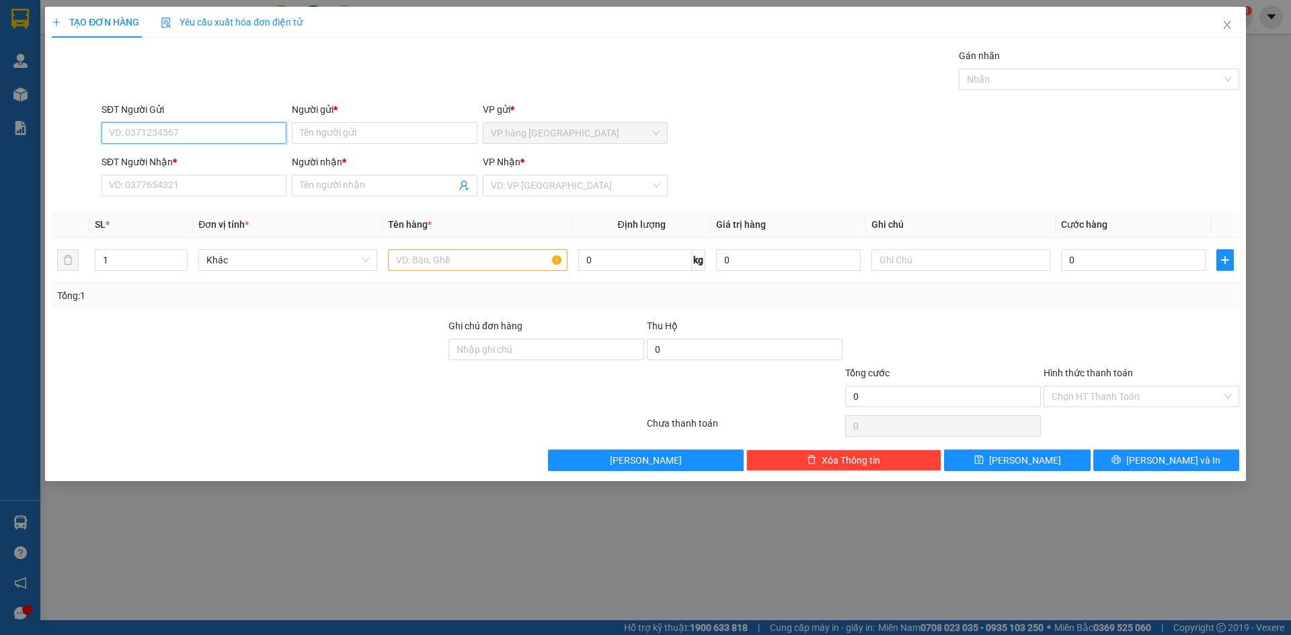
click at [243, 124] on input "SĐT Người Gửi" at bounding box center [194, 133] width 185 height 22
click at [333, 132] on input "Người gửi *" at bounding box center [384, 133] width 185 height 22
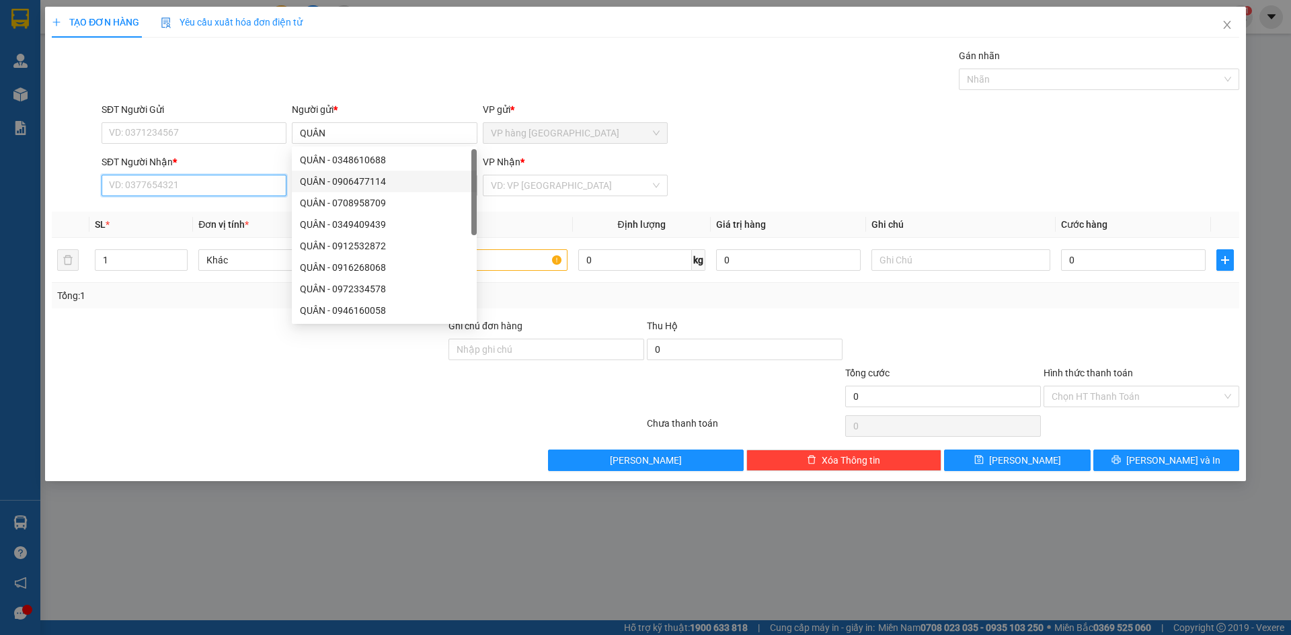
click at [239, 186] on input "SĐT Người Nhận *" at bounding box center [194, 186] width 185 height 22
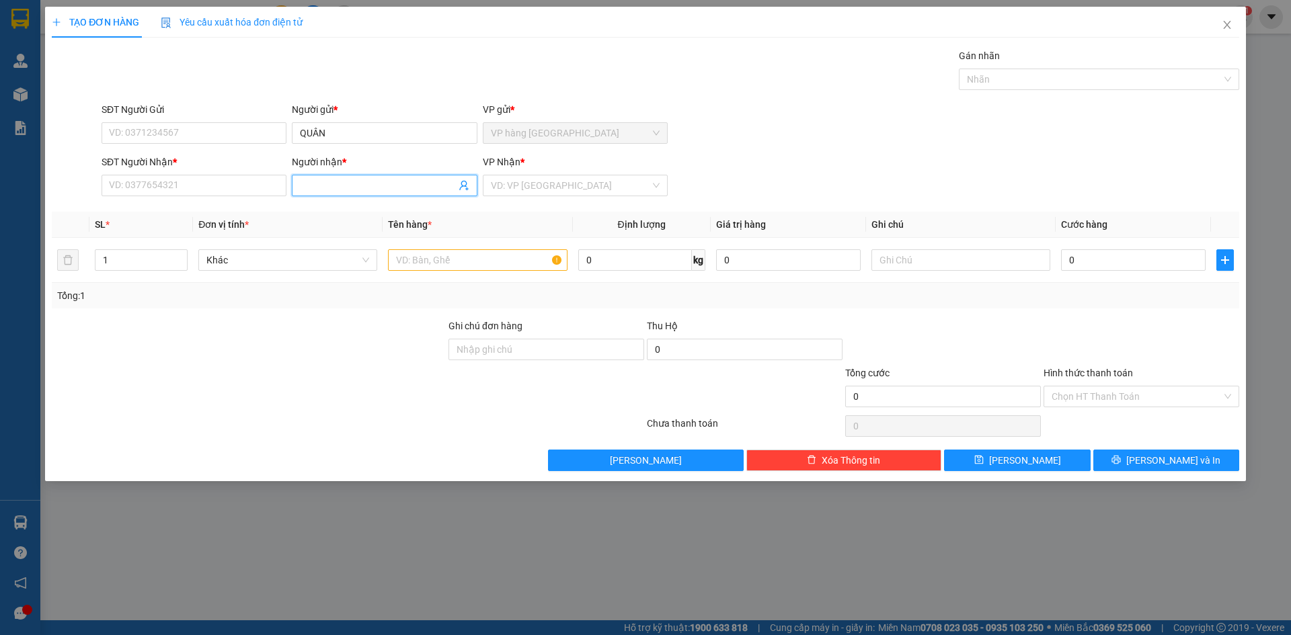
click at [314, 183] on input "Người nhận *" at bounding box center [377, 185] width 155 height 15
click at [374, 212] on div "MẪN CF - 0908360341" at bounding box center [384, 212] width 169 height 15
click at [440, 262] on input "text" at bounding box center [477, 260] width 179 height 22
click at [575, 192] on input "search" at bounding box center [570, 185] width 159 height 20
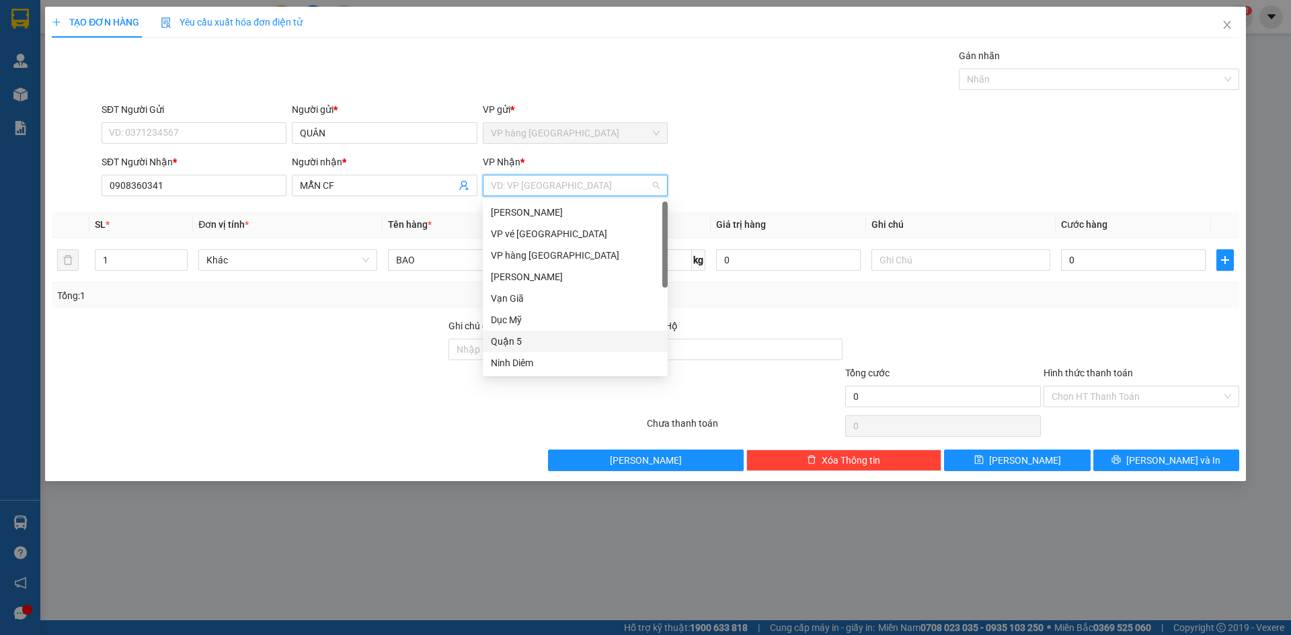
click at [567, 339] on div "Quận 5" at bounding box center [575, 341] width 169 height 15
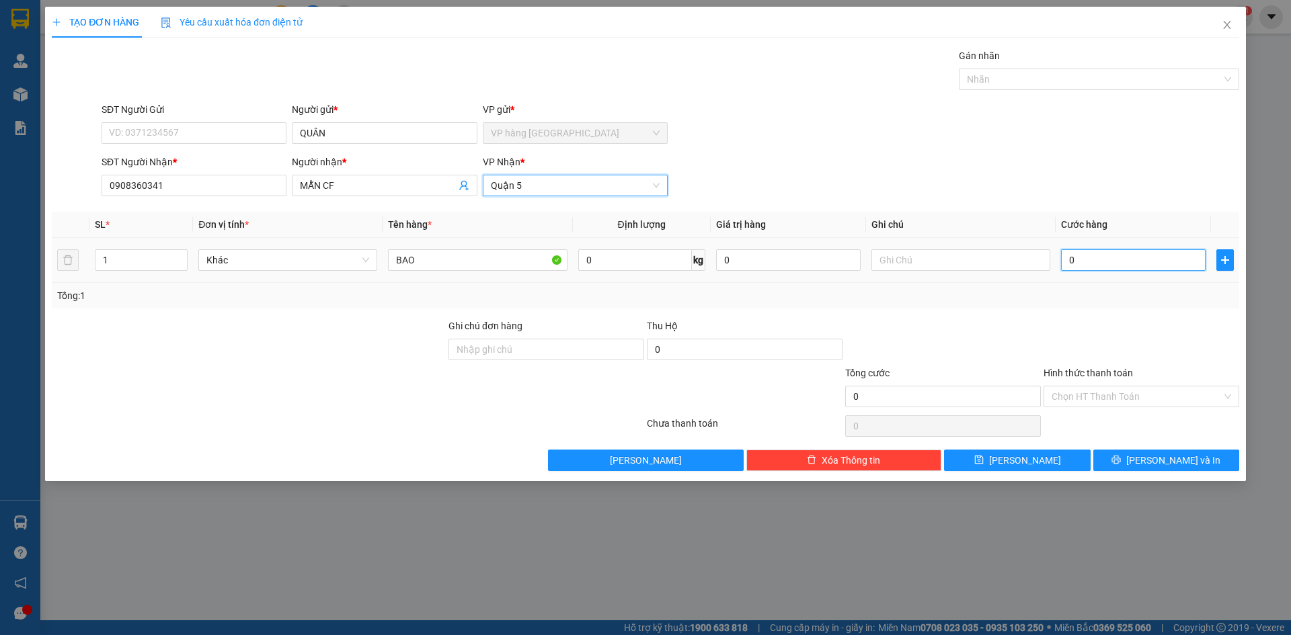
click at [1061, 261] on input "0" at bounding box center [1133, 260] width 145 height 22
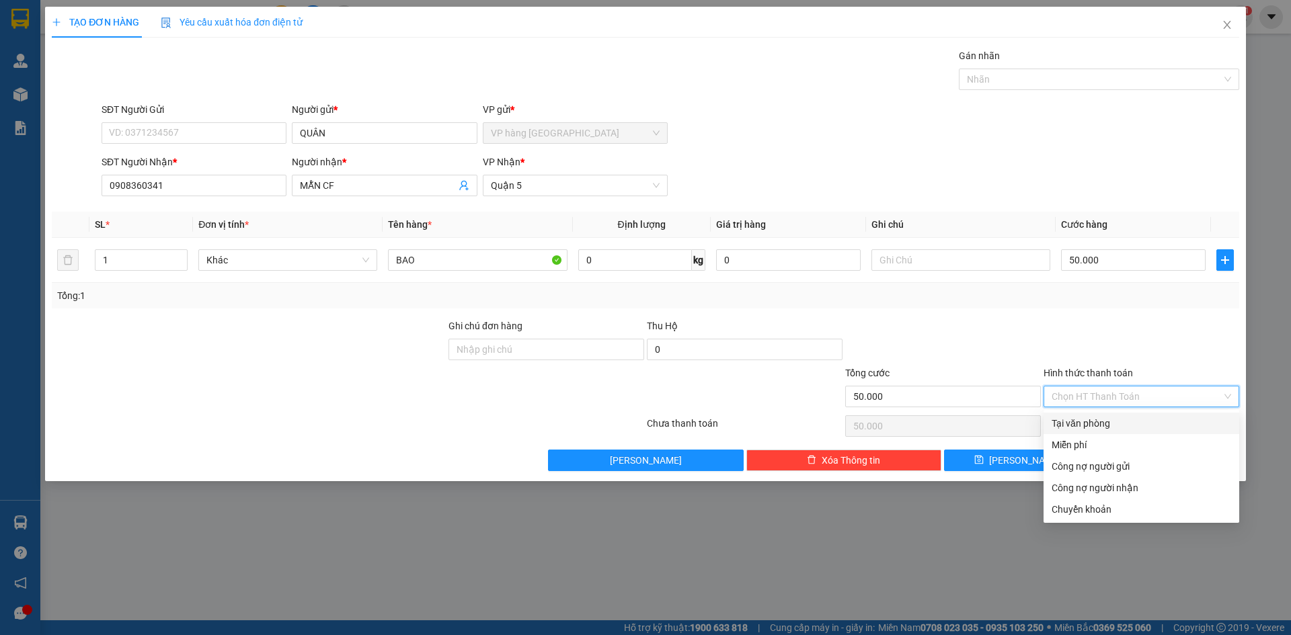
click at [1166, 405] on input "Hình thức thanh toán" at bounding box center [1136, 397] width 170 height 20
click at [1142, 431] on div "Tại văn phòng" at bounding box center [1141, 424] width 196 height 22
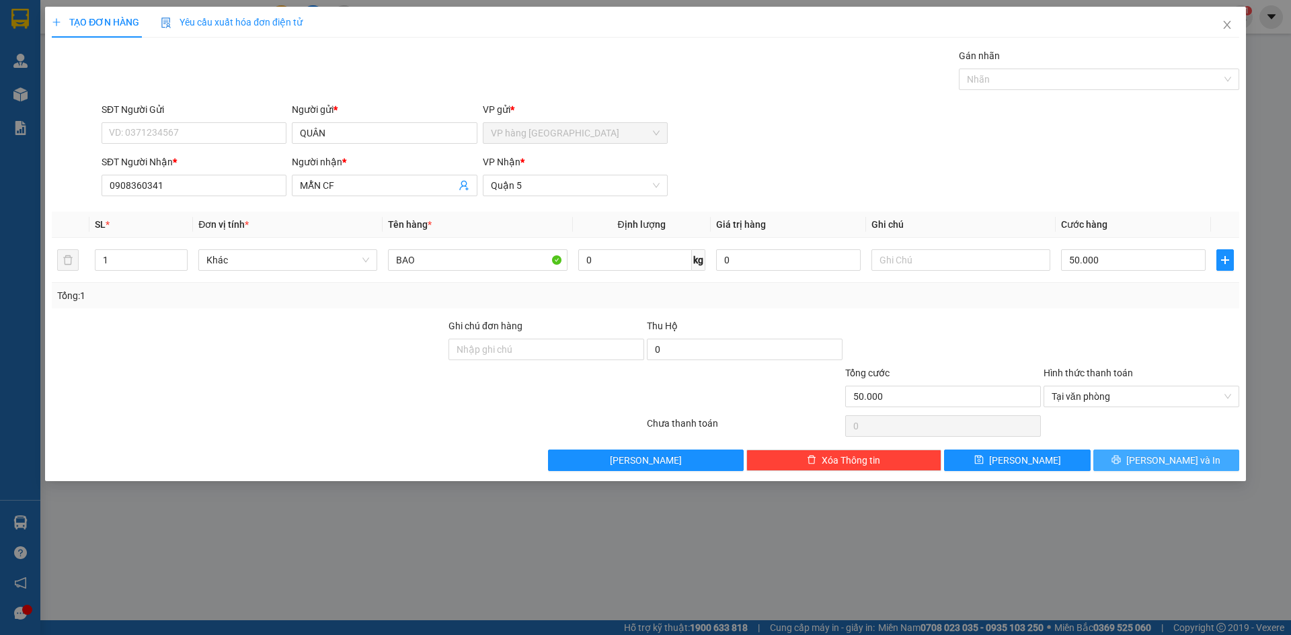
click at [1115, 460] on button "[PERSON_NAME] và In" at bounding box center [1166, 461] width 146 height 22
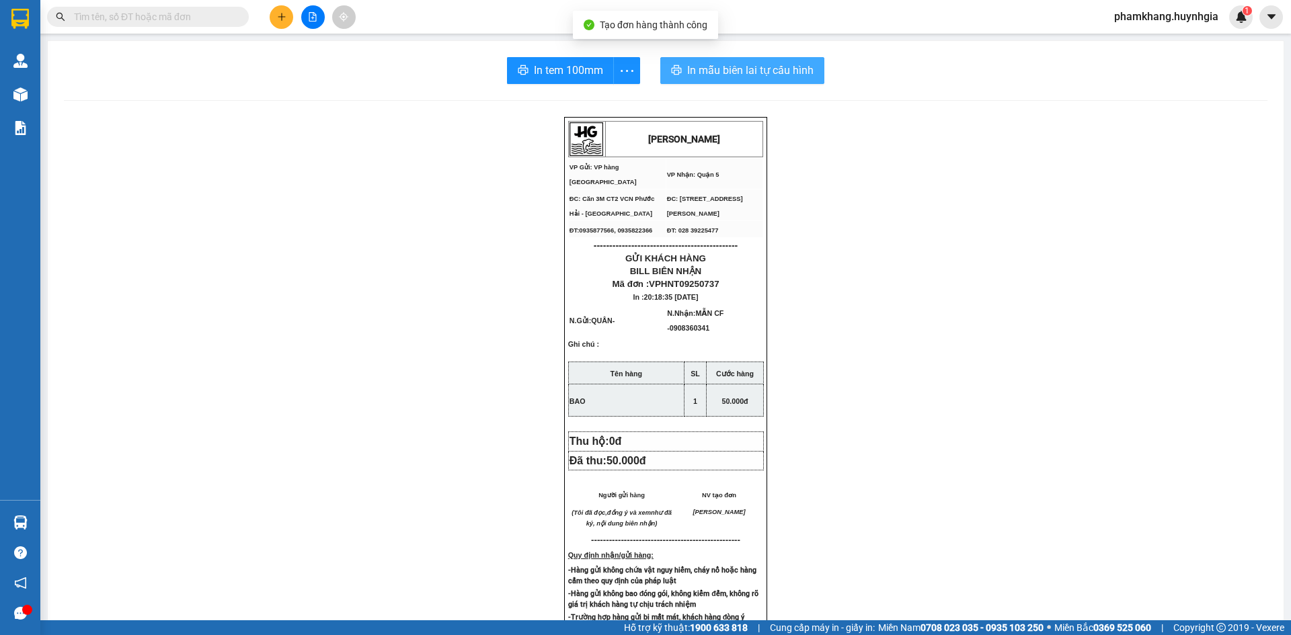
click at [714, 58] on button "In mẫu biên lai tự cấu hình" at bounding box center [742, 70] width 164 height 27
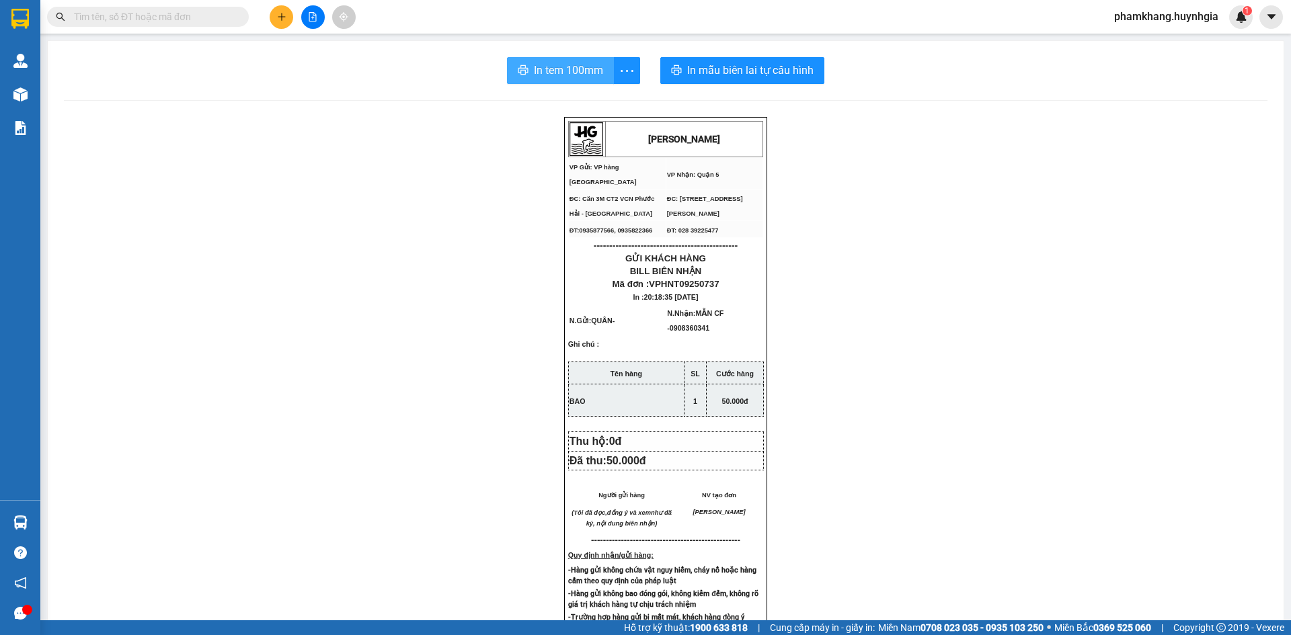
click at [522, 83] on button "In tem 100mm" at bounding box center [560, 70] width 107 height 27
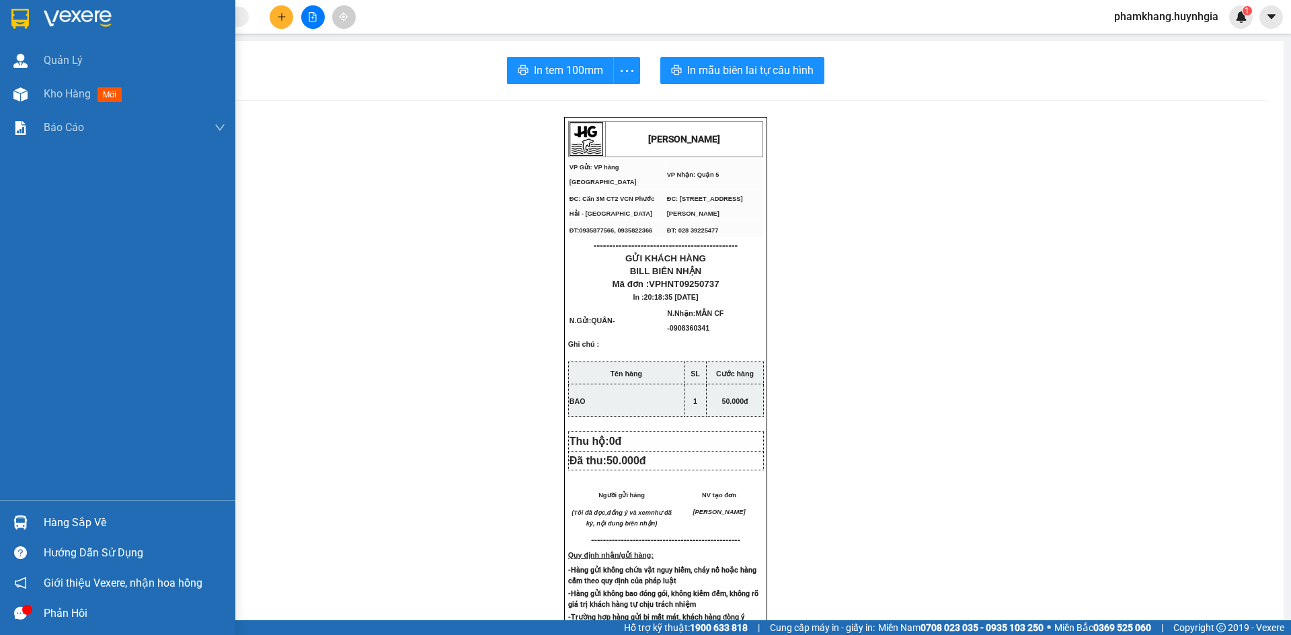
drag, startPoint x: 65, startPoint y: 102, endPoint x: 391, endPoint y: 2, distance: 340.9
click at [65, 102] on div "Kho hàng mới" at bounding box center [85, 93] width 83 height 17
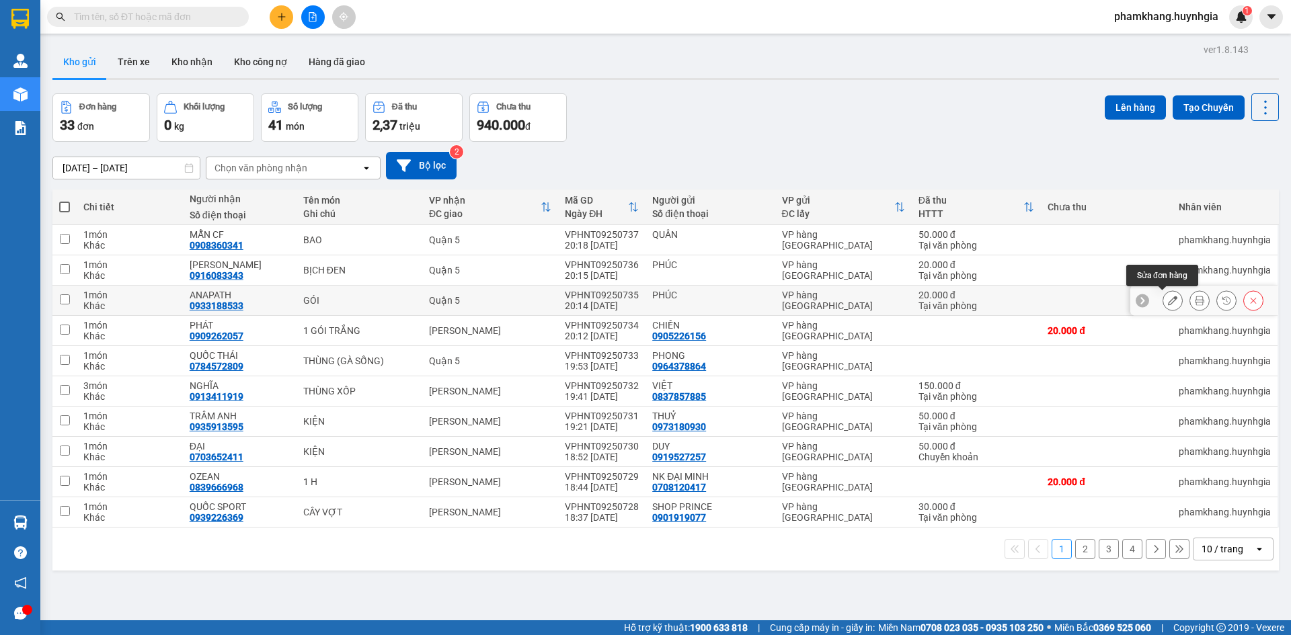
click at [1190, 289] on button at bounding box center [1199, 301] width 19 height 24
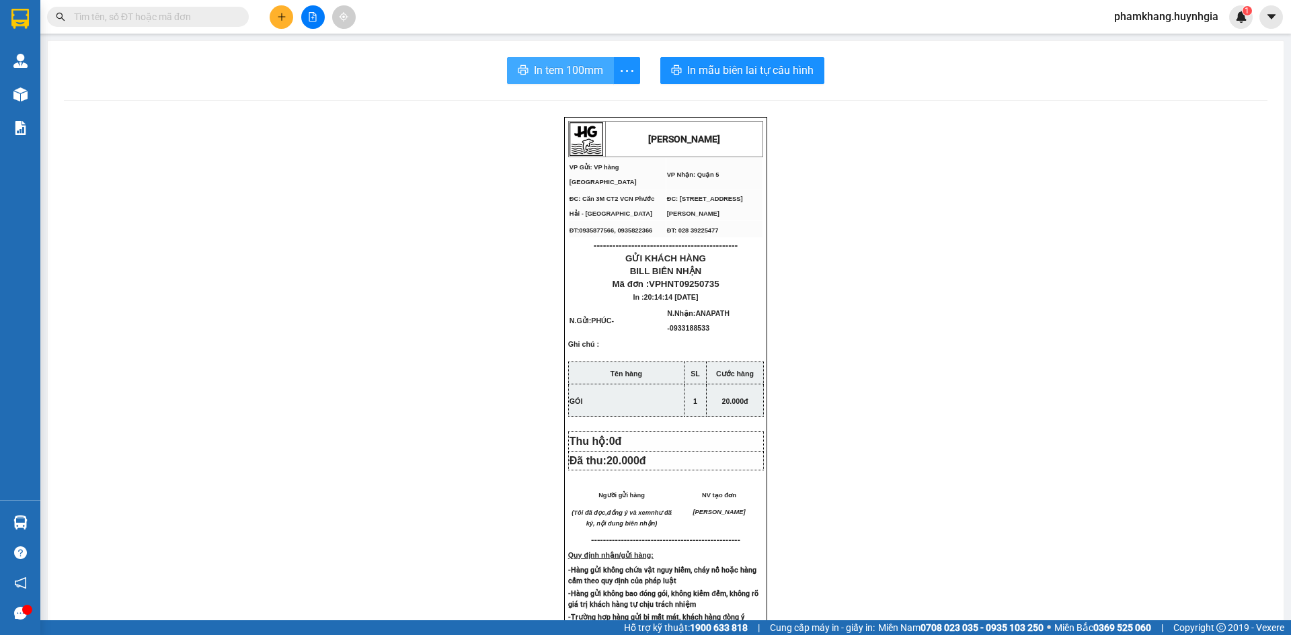
click at [521, 70] on icon "printer" at bounding box center [523, 70] width 11 height 11
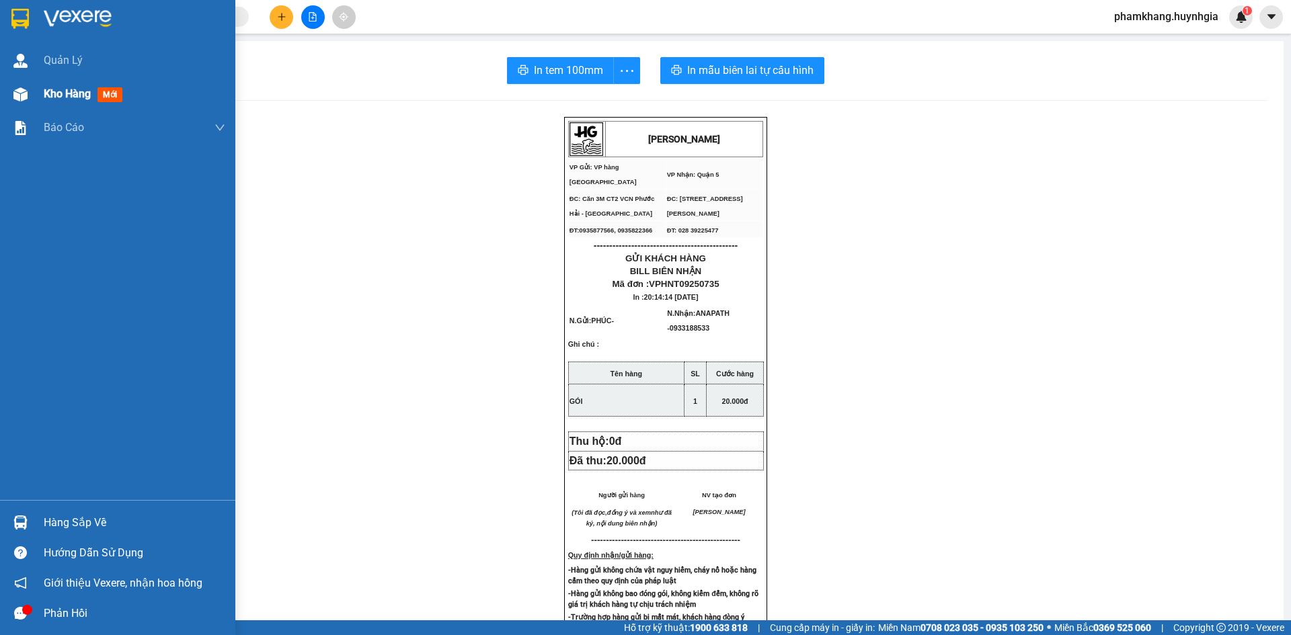
click at [30, 95] on div at bounding box center [21, 95] width 24 height 24
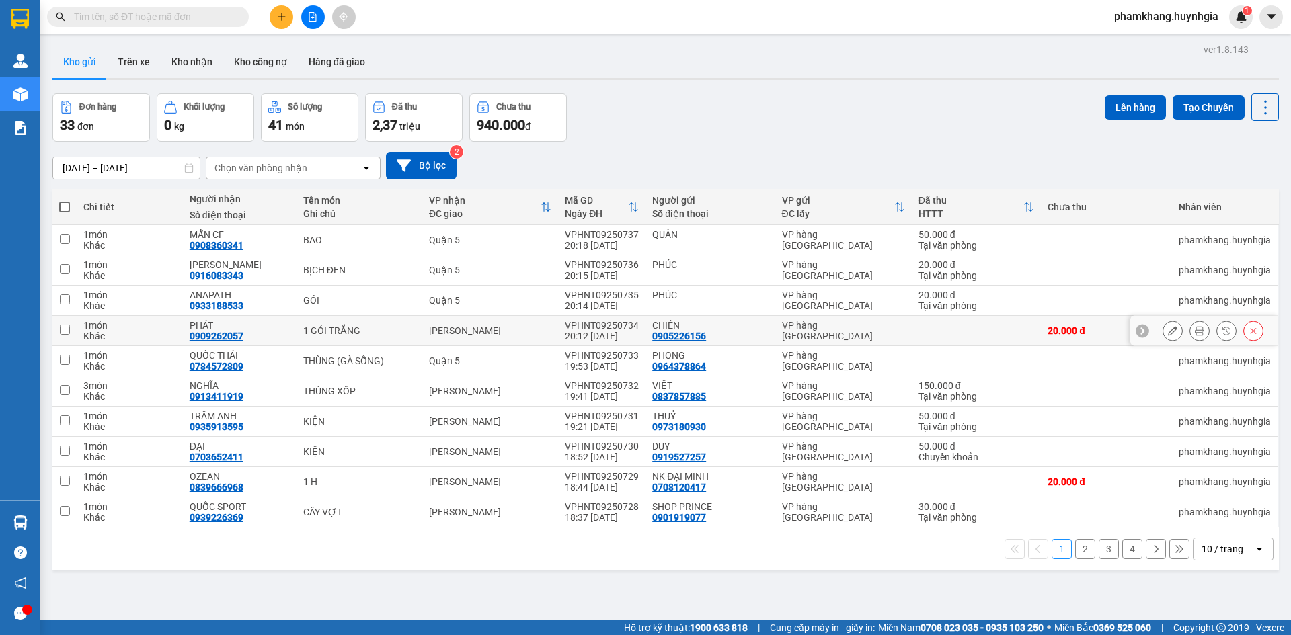
click at [1190, 336] on button at bounding box center [1199, 331] width 19 height 24
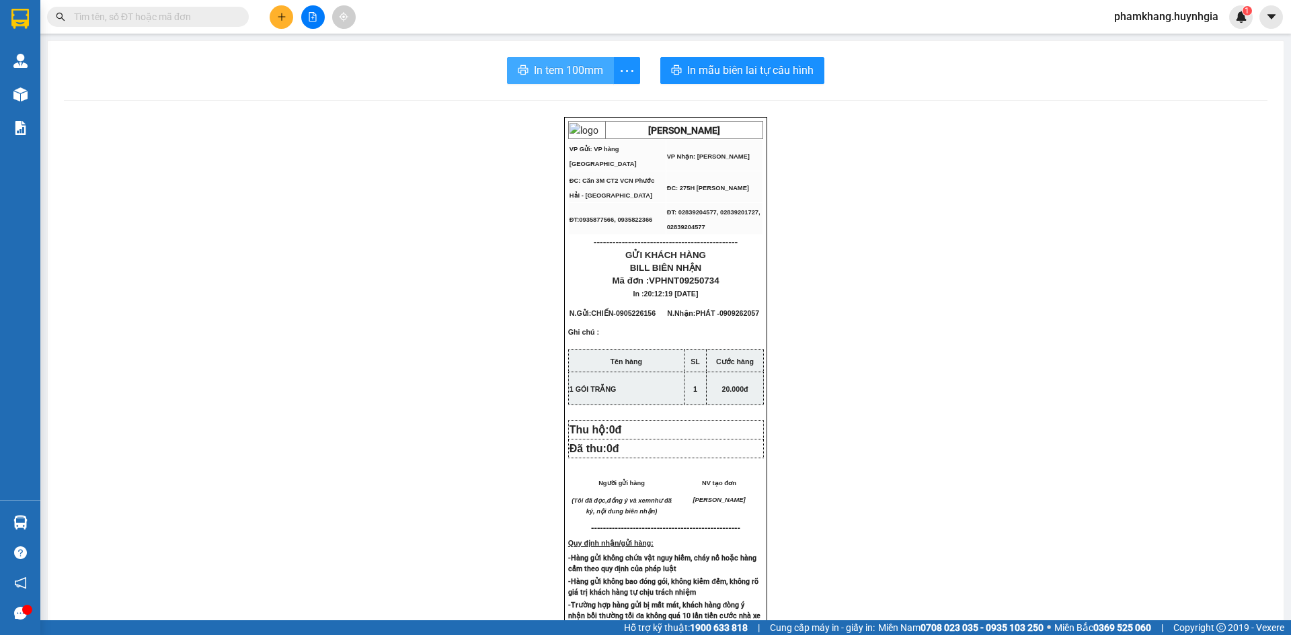
click at [559, 79] on span "In tem 100mm" at bounding box center [568, 70] width 69 height 17
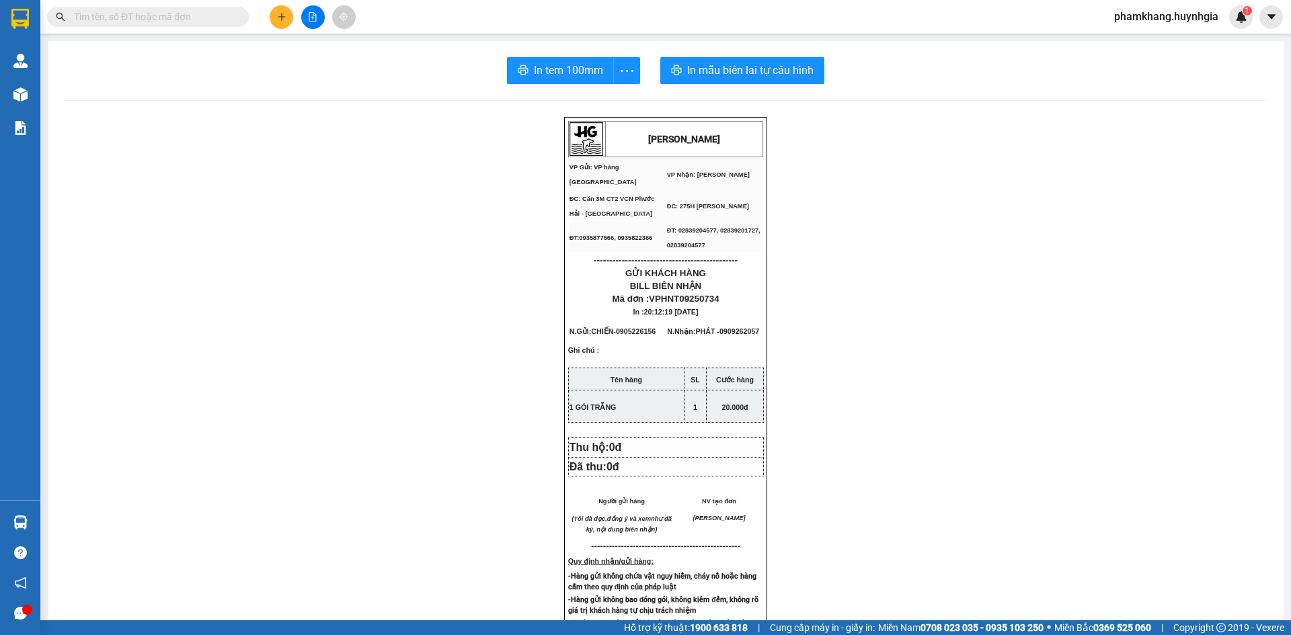
click at [182, 12] on input "text" at bounding box center [153, 16] width 159 height 15
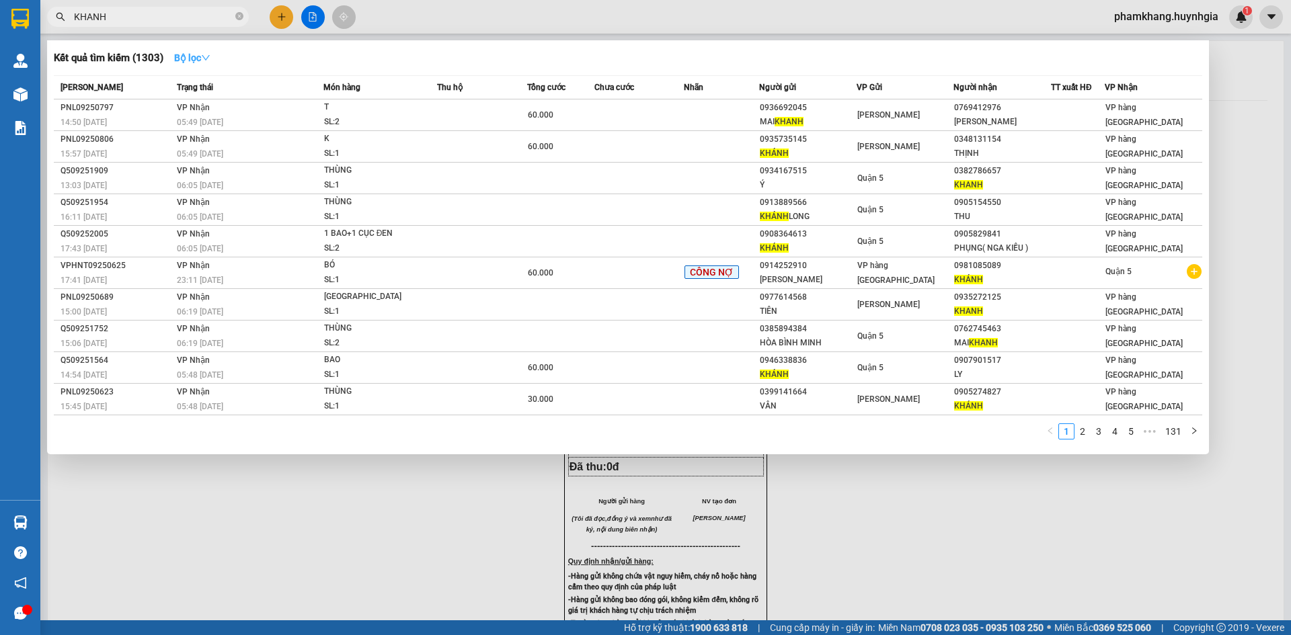
click at [201, 59] on strong "Bộ lọc" at bounding box center [192, 57] width 36 height 11
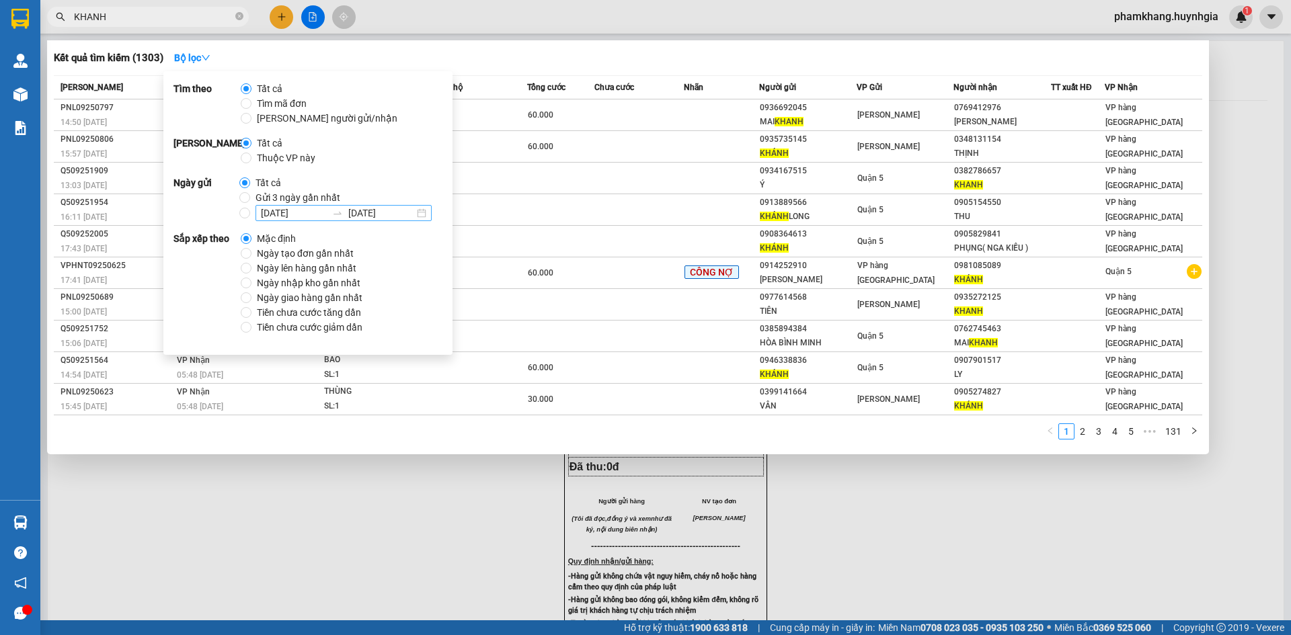
click at [273, 207] on input "[DATE]" at bounding box center [294, 213] width 66 height 15
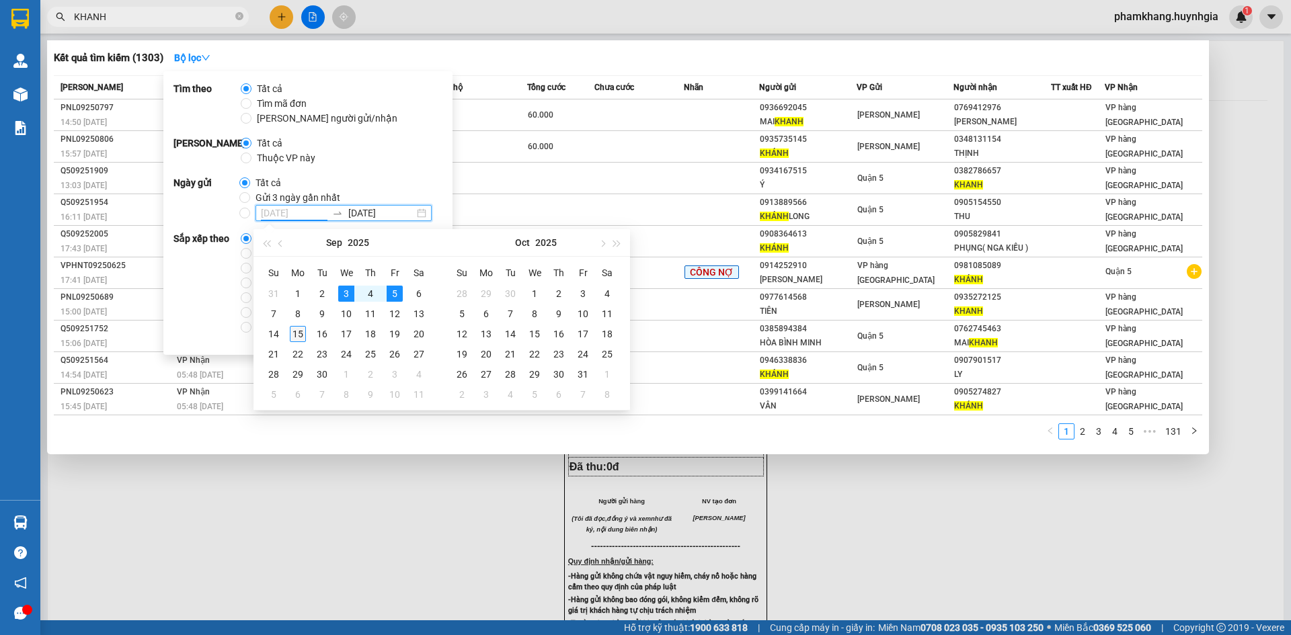
click at [300, 335] on div "15" at bounding box center [298, 334] width 16 height 16
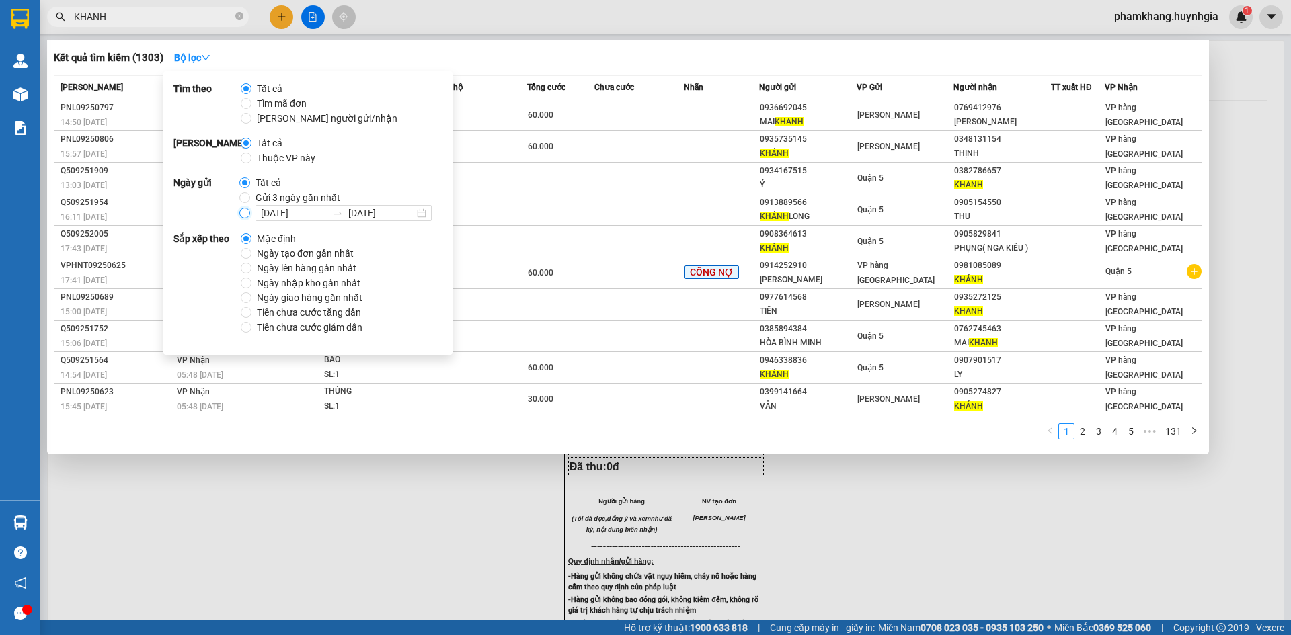
click at [245, 214] on input "[DATE] [DATE]" at bounding box center [244, 213] width 11 height 11
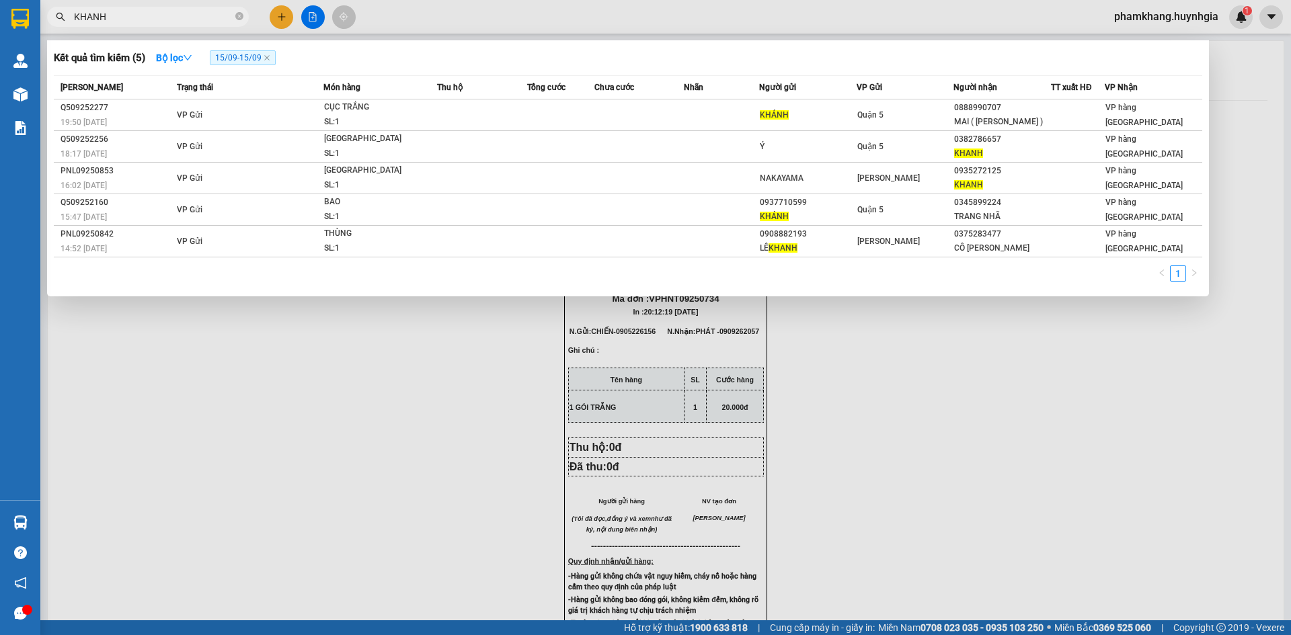
click at [973, 63] on div "Kết quả tìm kiếm ( 5 ) Bộ lọc 15/09 - 15/09" at bounding box center [628, 58] width 1148 height 22
click at [126, 21] on input "KHANH" at bounding box center [153, 16] width 159 height 15
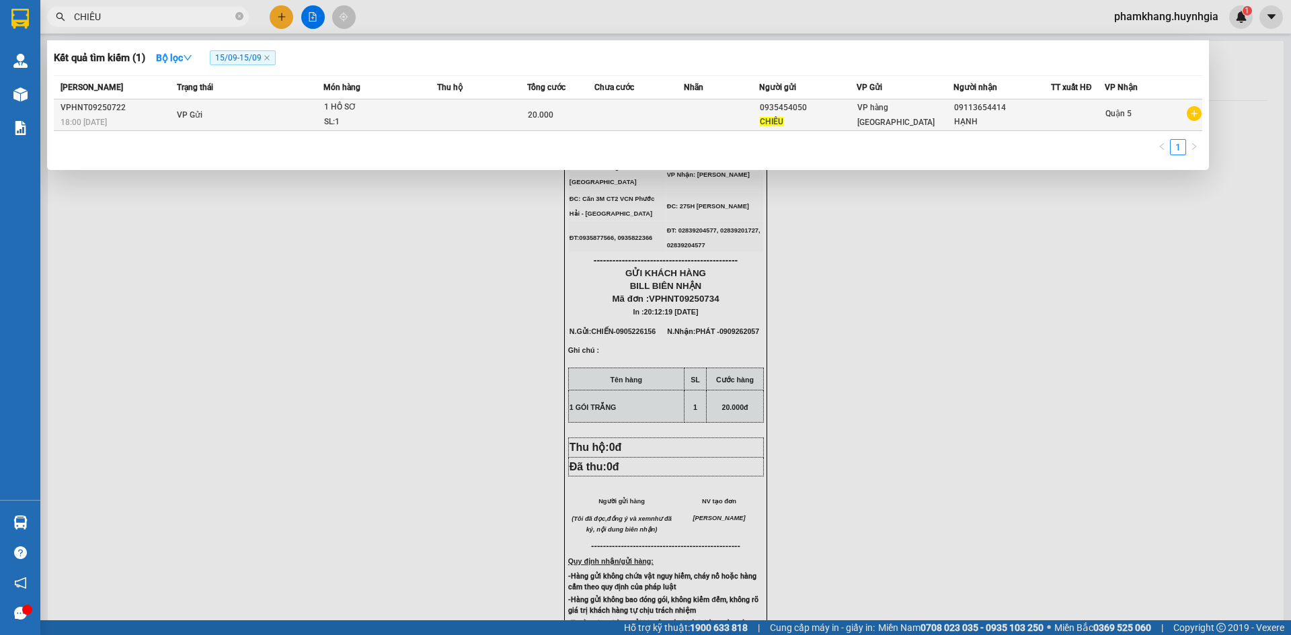
click at [676, 129] on td at bounding box center [639, 115] width 90 height 32
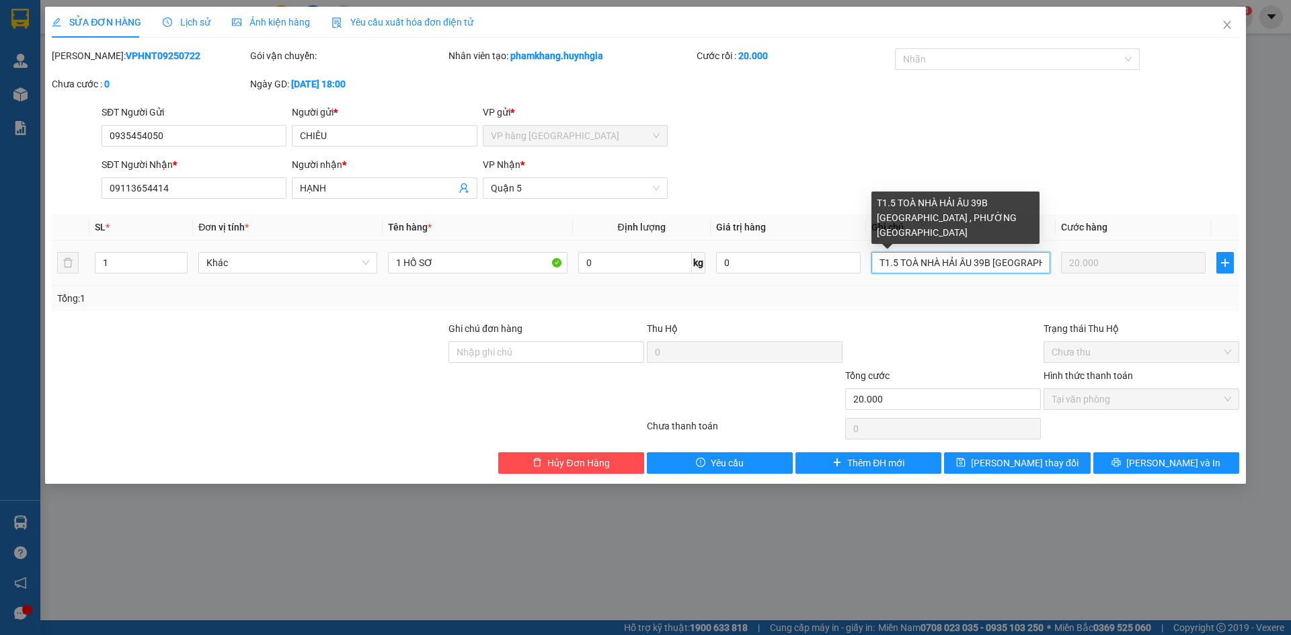
click at [947, 265] on input "T1.5 TOÀ NHÀ HẢI ÂU 39B [GEOGRAPHIC_DATA] , PHƯỜNG [GEOGRAPHIC_DATA]" at bounding box center [960, 263] width 179 height 22
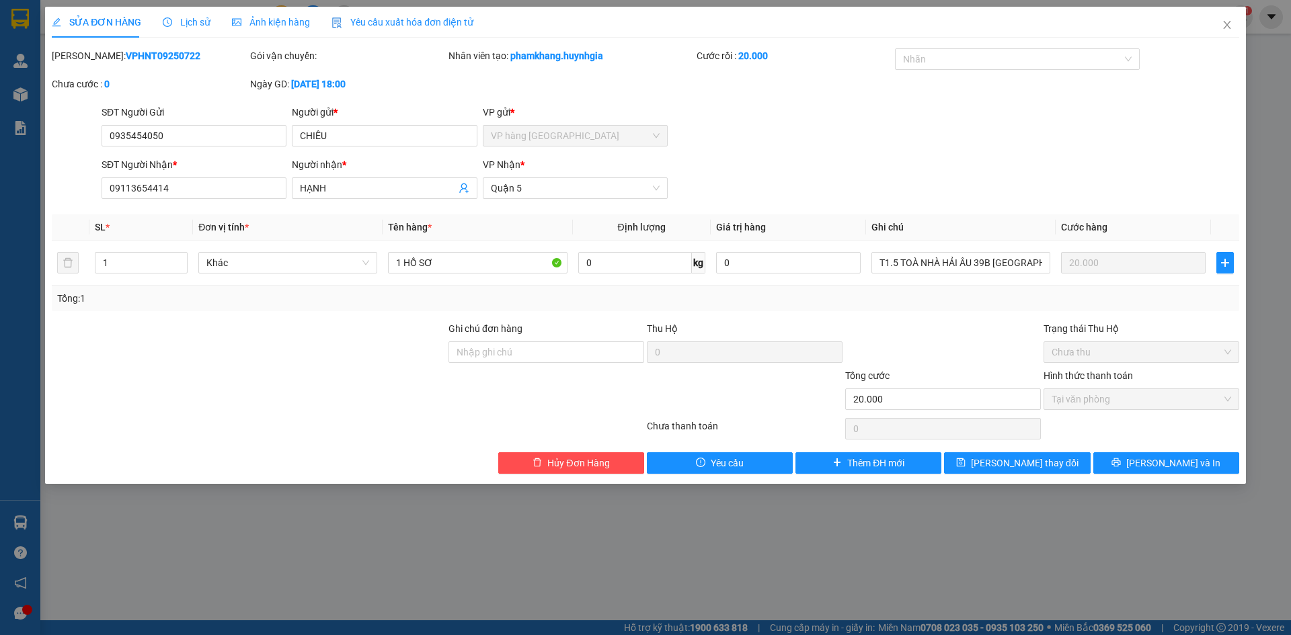
click at [975, 315] on div "Total Paid Fee 20.000 Total UnPaid Fee 0 Cash Collection Total Fee Mã ĐH: VPHNT…" at bounding box center [645, 261] width 1187 height 426
click at [1230, 27] on icon "close" at bounding box center [1227, 24] width 11 height 11
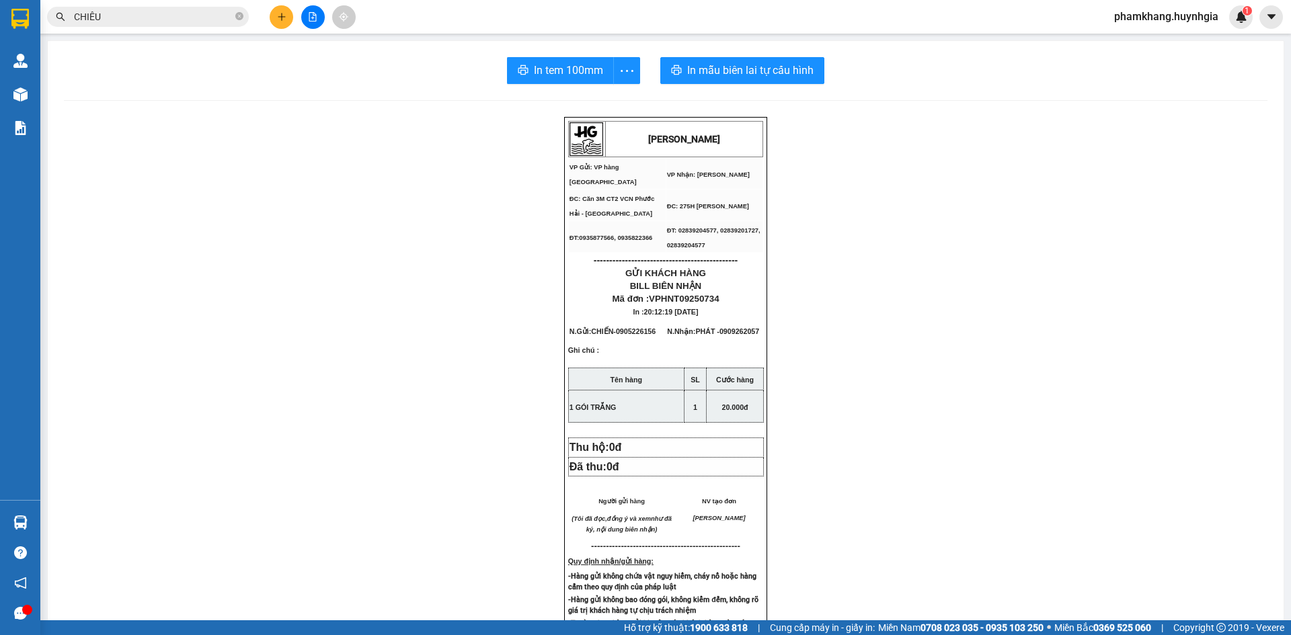
click at [726, 237] on td "ĐT: 02839204577, 02839201727, 02839204577" at bounding box center [714, 237] width 97 height 32
click at [666, 255] on span "----------------------------------------------" at bounding box center [666, 260] width 144 height 11
click at [668, 255] on span "----------------------------------------------" at bounding box center [666, 260] width 144 height 11
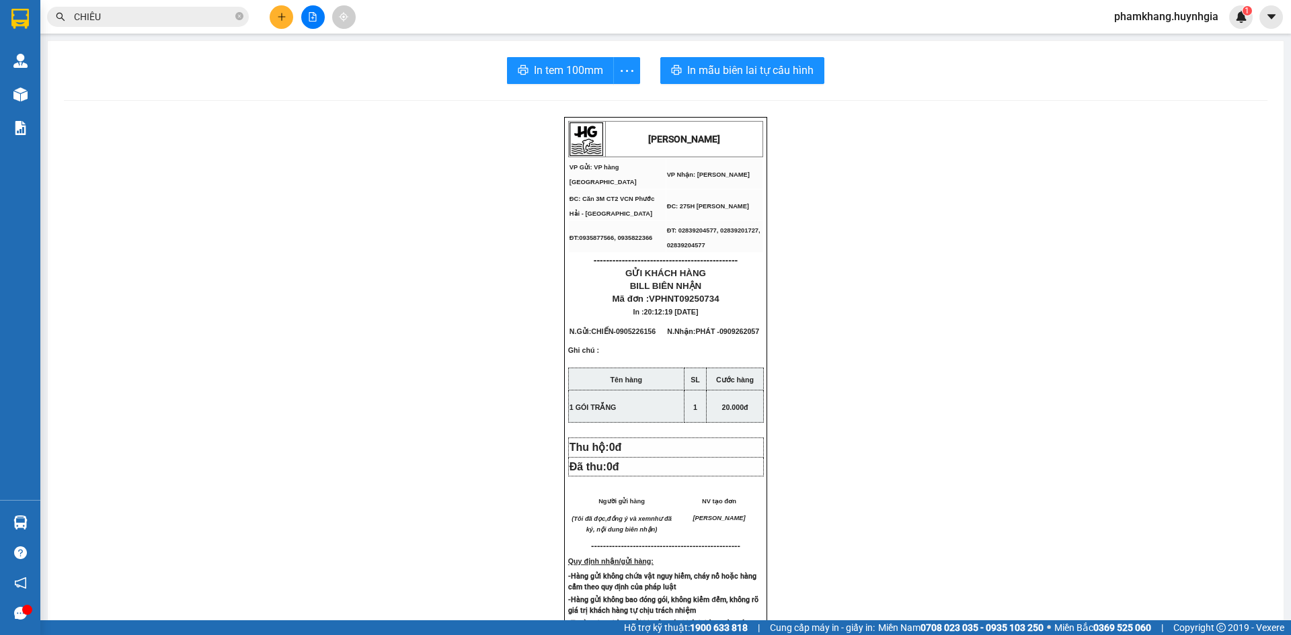
click at [657, 253] on div "[PERSON_NAME] VP Gửi: VP hàng Nha Trang VP Nhận: [PERSON_NAME] ĐC: Căn 3M CT2…" at bounding box center [665, 415] width 203 height 596
click at [657, 255] on span "----------------------------------------------" at bounding box center [666, 260] width 144 height 11
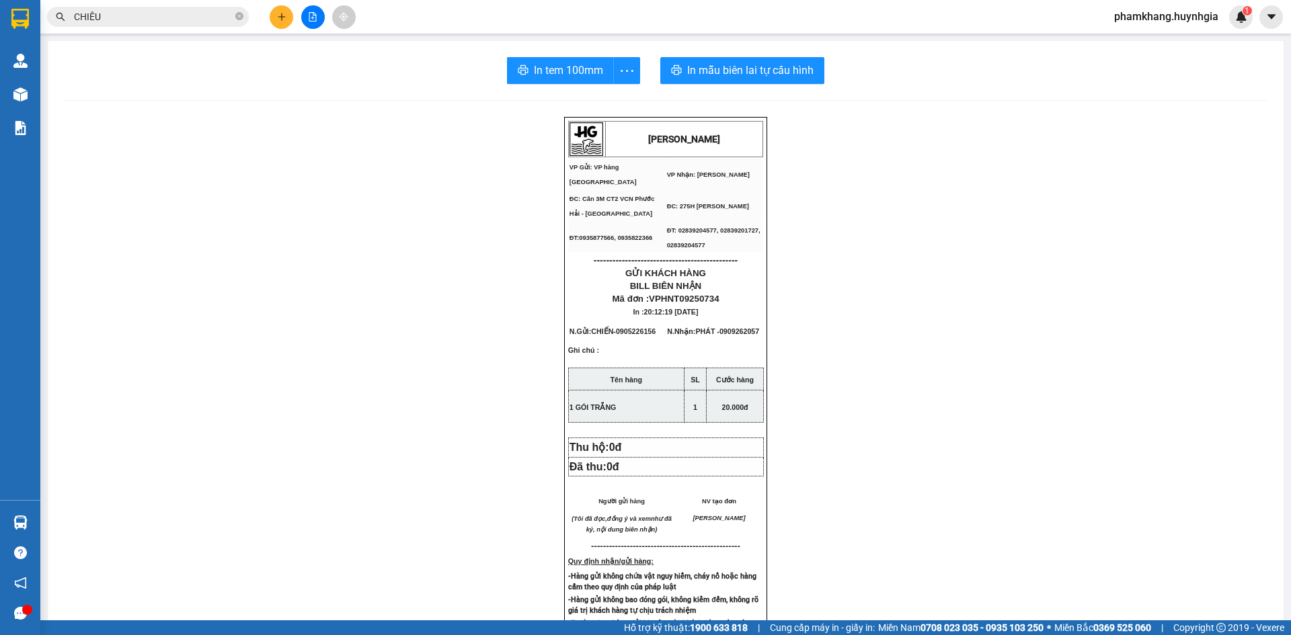
click at [657, 255] on span "----------------------------------------------" at bounding box center [666, 260] width 144 height 11
click at [686, 230] on span "ĐT: 02839204577, 02839201727, 02839204577" at bounding box center [713, 238] width 93 height 22
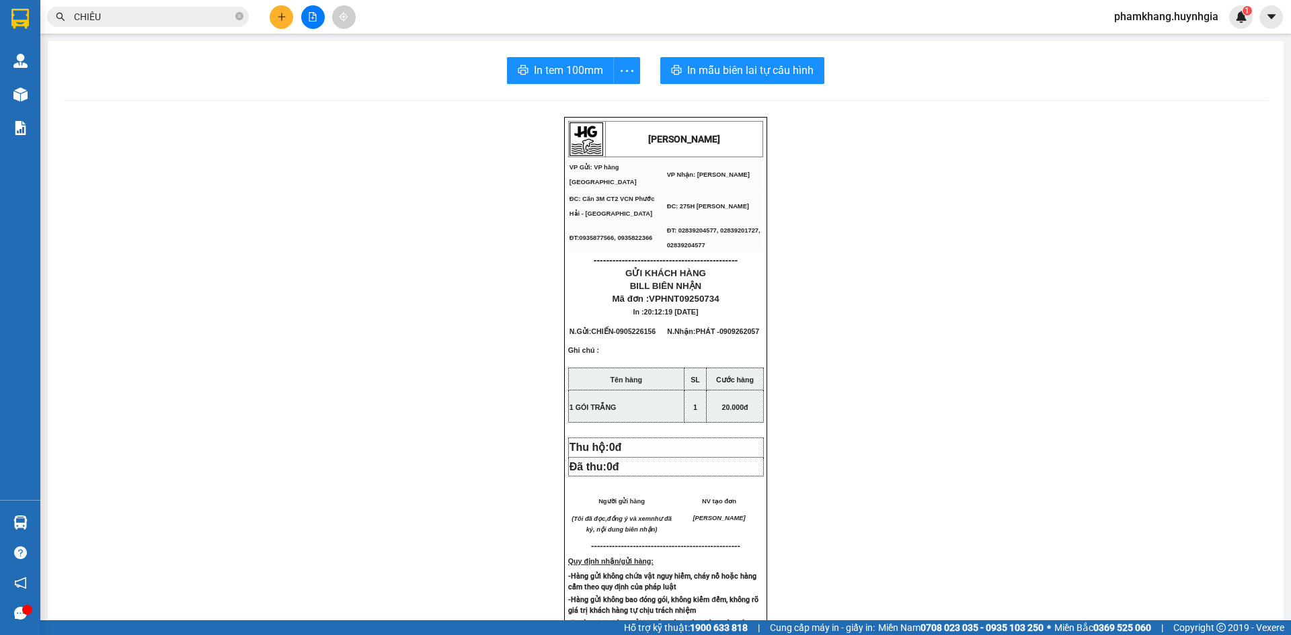
click at [686, 230] on span "ĐT: 02839204577, 02839201727, 02839204577" at bounding box center [713, 238] width 93 height 22
click at [1018, 259] on div "[PERSON_NAME] VP Gửi: VP hàng Nha Trang VP Nhận: [PERSON_NAME] ĐC: Căn 3M CT2…" at bounding box center [665, 582] width 1203 height 931
click at [241, 17] on icon "close-circle" at bounding box center [239, 16] width 8 height 8
click at [272, 22] on button at bounding box center [282, 17] width 24 height 24
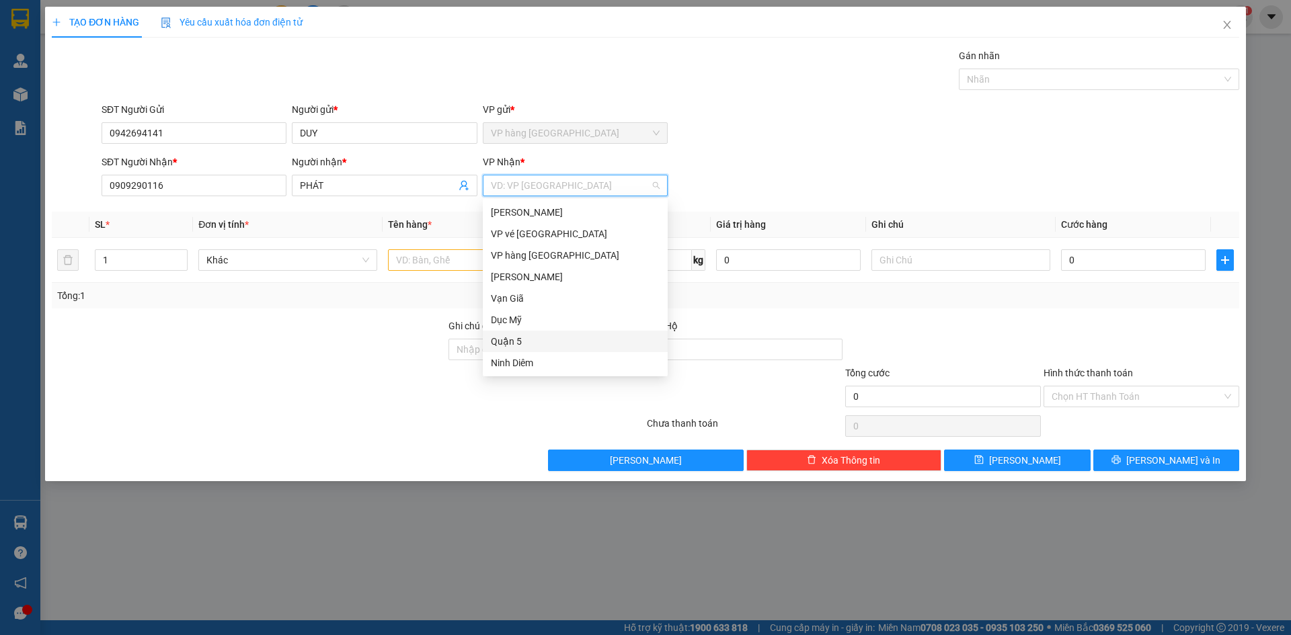
click at [526, 341] on div "Quận 5" at bounding box center [575, 341] width 169 height 15
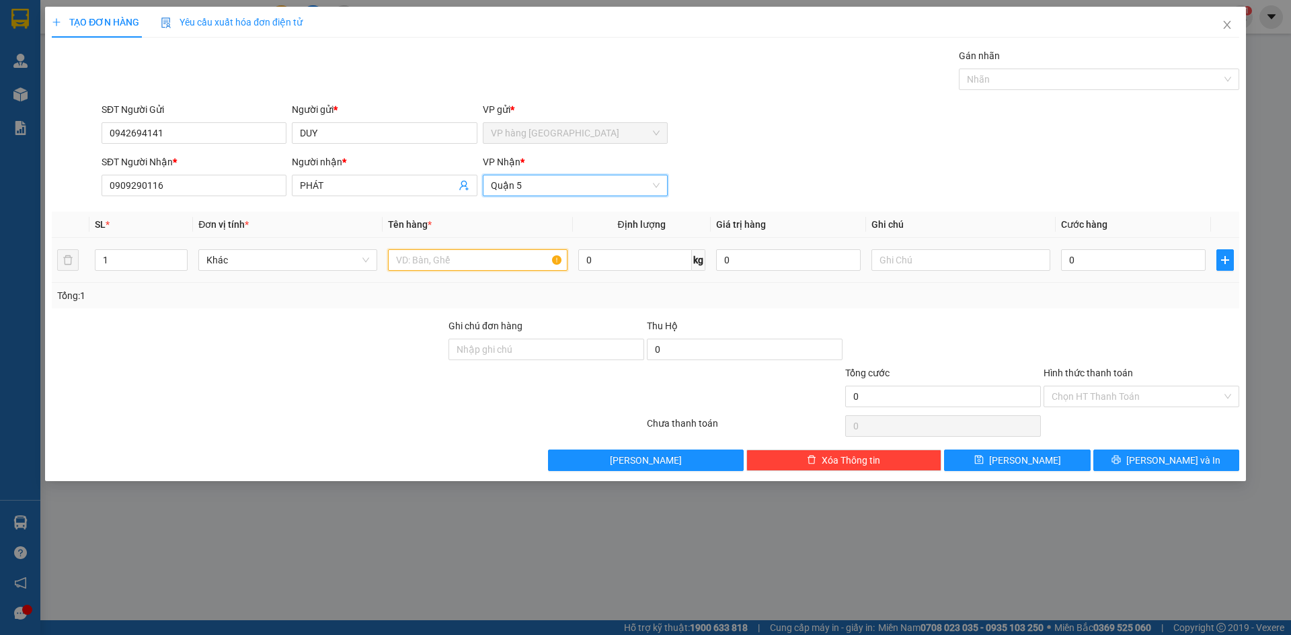
click at [476, 257] on input "text" at bounding box center [477, 260] width 179 height 22
click at [128, 258] on input "1" at bounding box center [140, 260] width 91 height 20
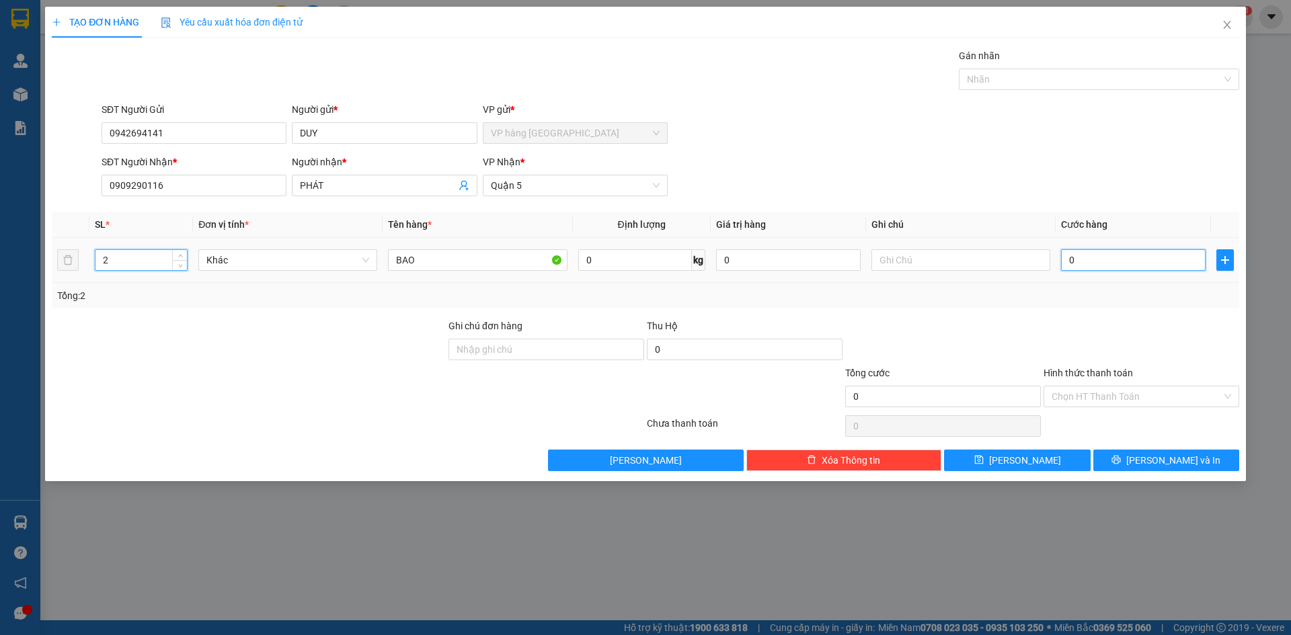
click at [1123, 269] on input "0" at bounding box center [1133, 260] width 145 height 22
drag, startPoint x: 1159, startPoint y: 397, endPoint x: 1156, endPoint y: 384, distance: 13.1
click at [1160, 394] on input "Hình thức thanh toán" at bounding box center [1136, 397] width 170 height 20
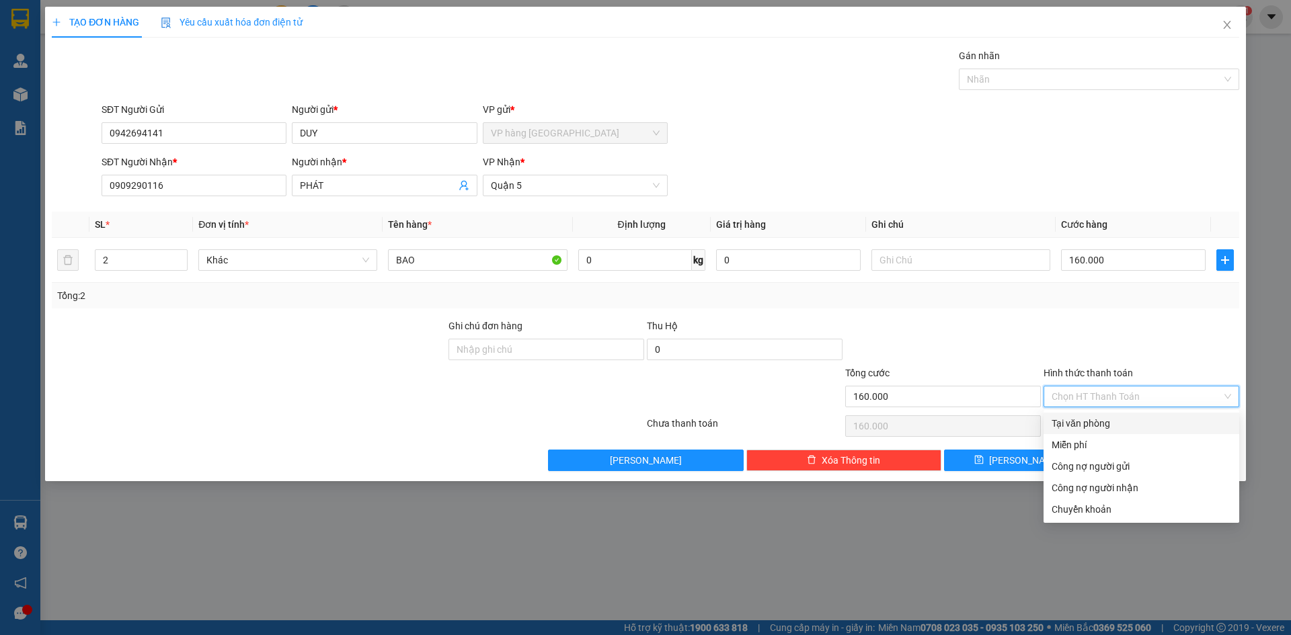
click at [1109, 428] on div "Tại văn phòng" at bounding box center [1140, 423] width 179 height 15
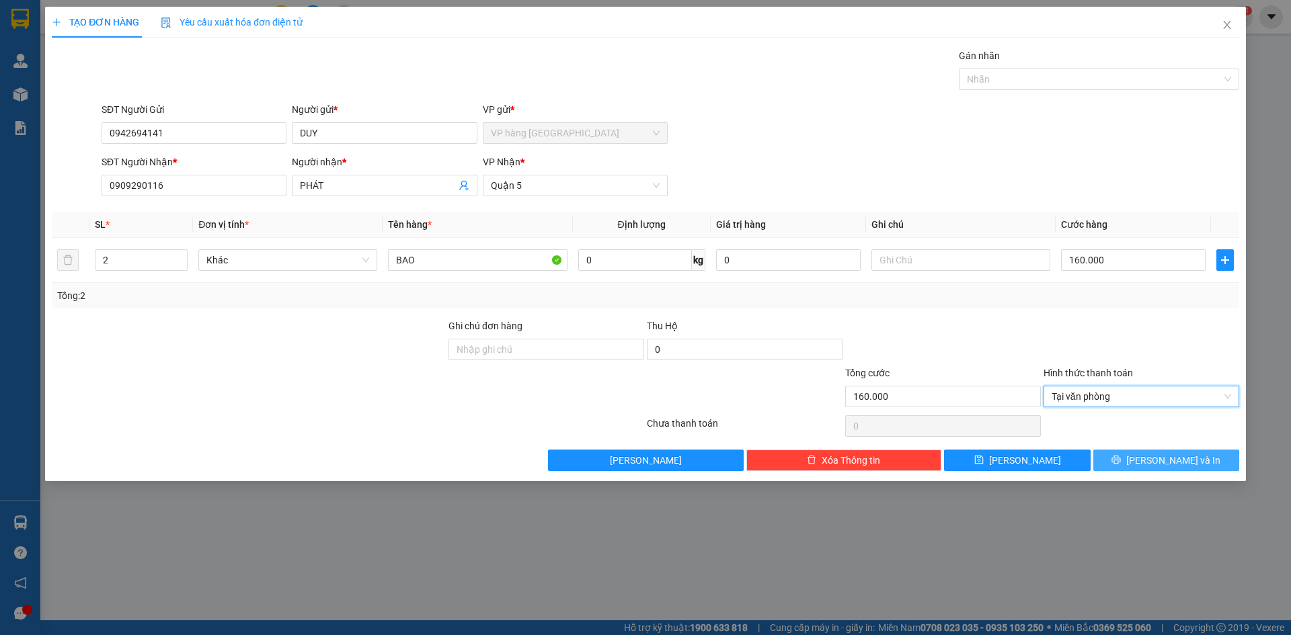
click at [1162, 466] on span "[PERSON_NAME] và In" at bounding box center [1173, 460] width 94 height 15
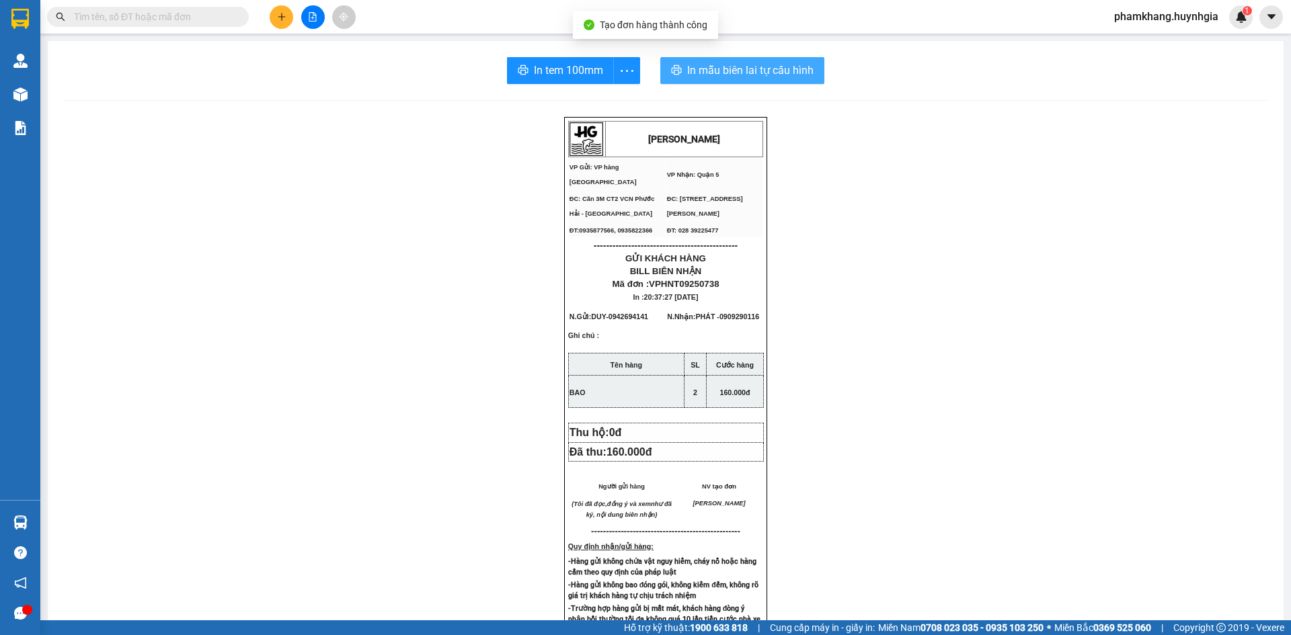
click at [743, 76] on span "In mẫu biên lai tự cấu hình" at bounding box center [750, 70] width 126 height 17
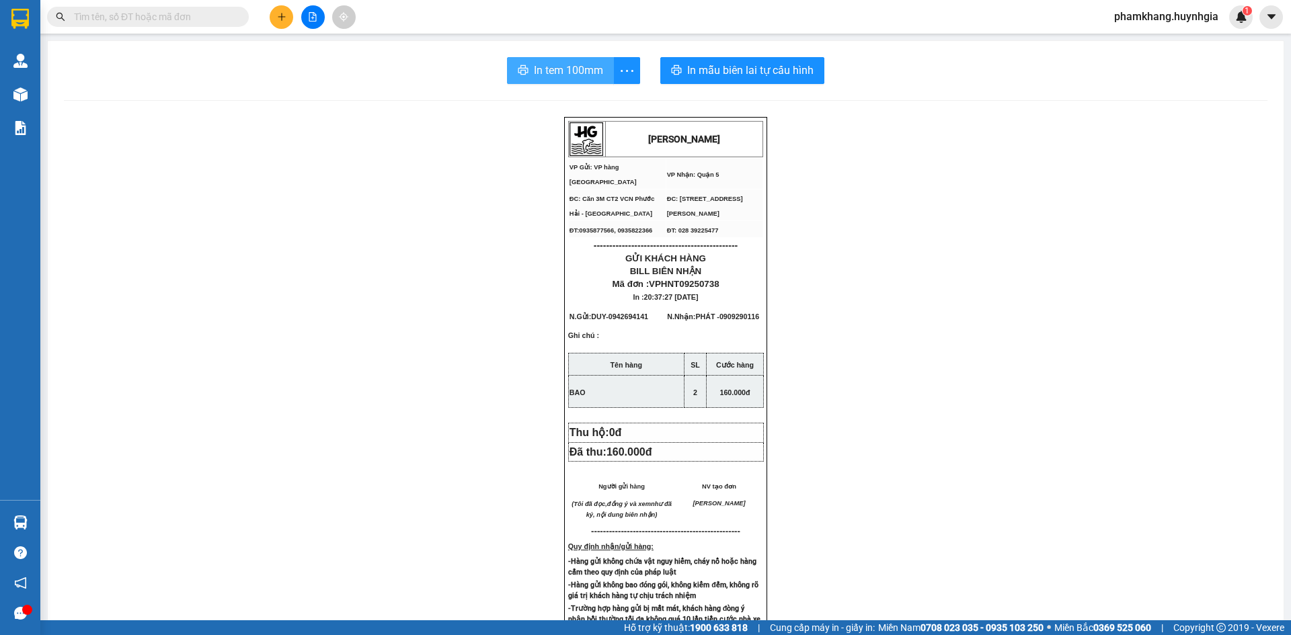
click at [582, 63] on span "In tem 100mm" at bounding box center [568, 70] width 69 height 17
click at [278, 17] on icon "plus" at bounding box center [281, 16] width 9 height 9
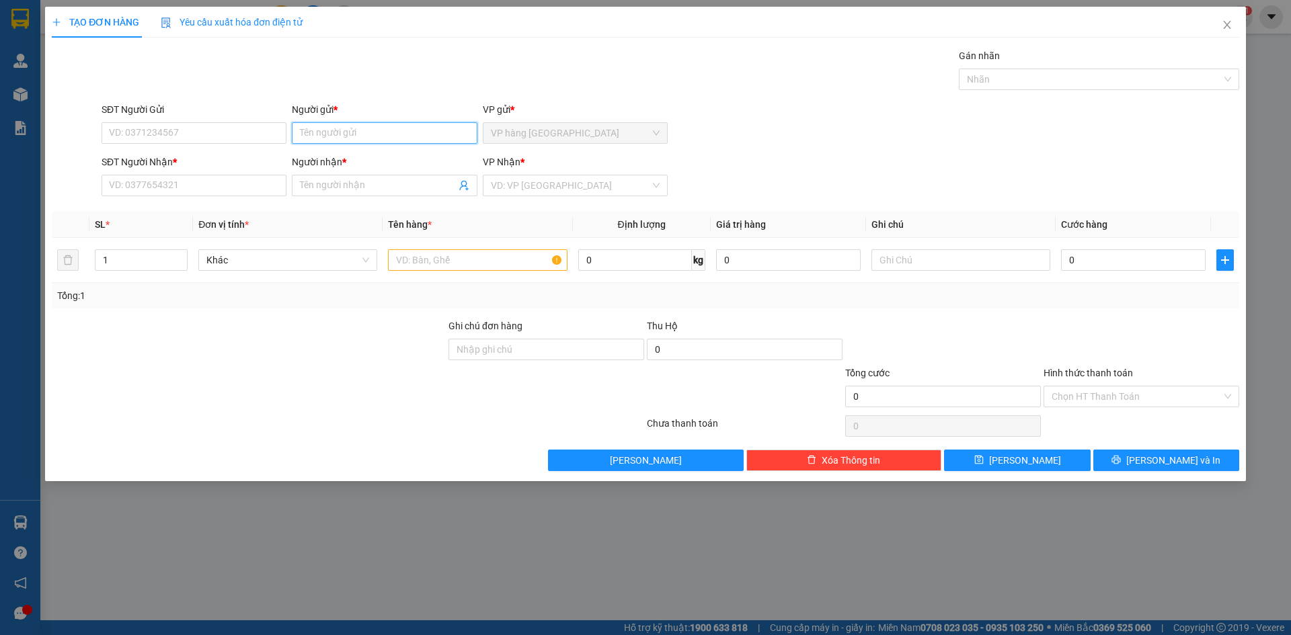
click at [411, 133] on input "Người gửi *" at bounding box center [384, 133] width 185 height 22
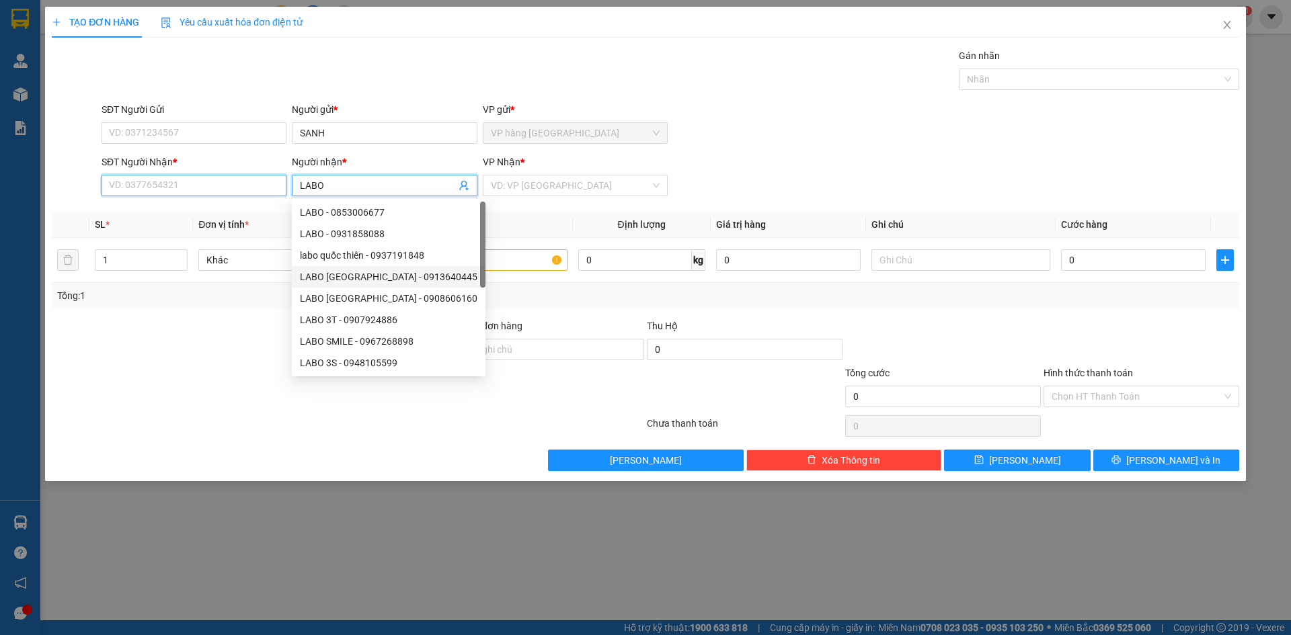
click at [251, 182] on input "SĐT Người Nhận *" at bounding box center [194, 186] width 185 height 22
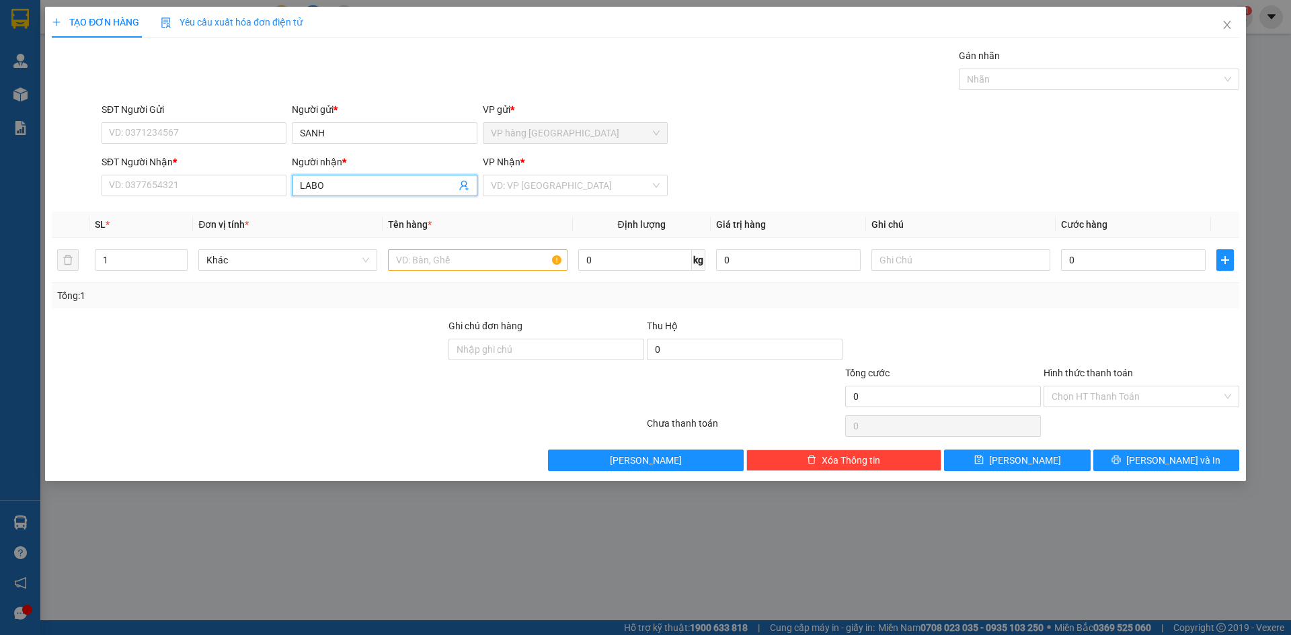
click at [350, 186] on input "LABO" at bounding box center [377, 185] width 155 height 15
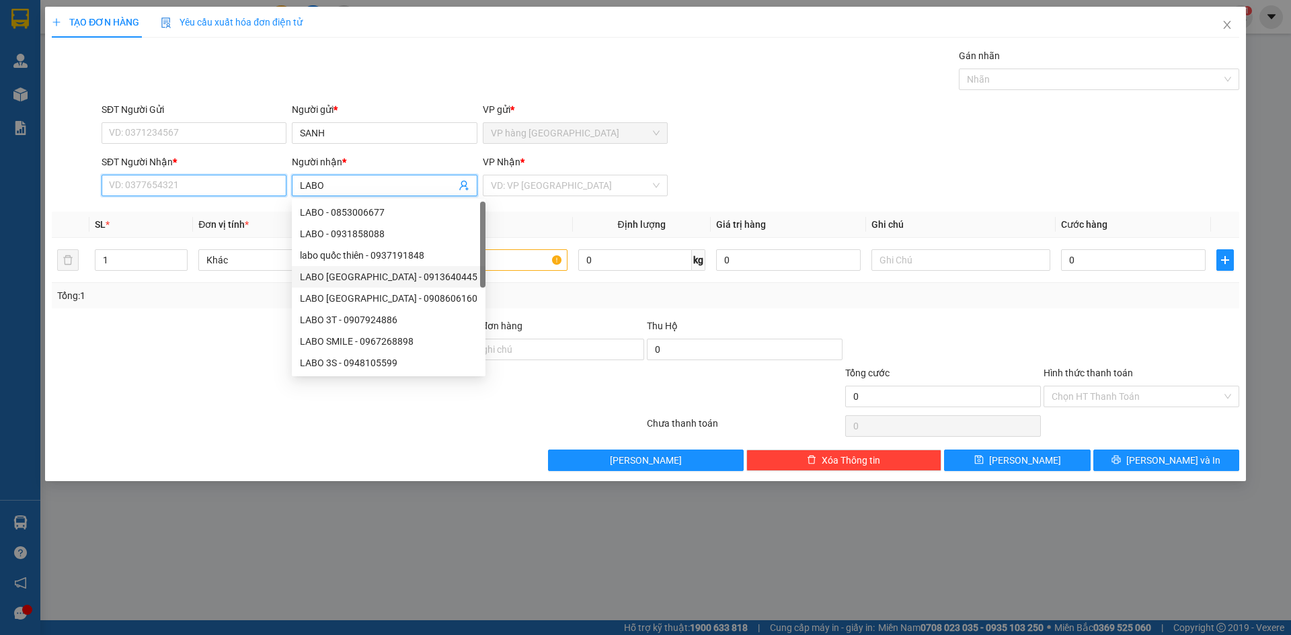
click at [229, 190] on input "SĐT Người Nhận *" at bounding box center [194, 186] width 185 height 22
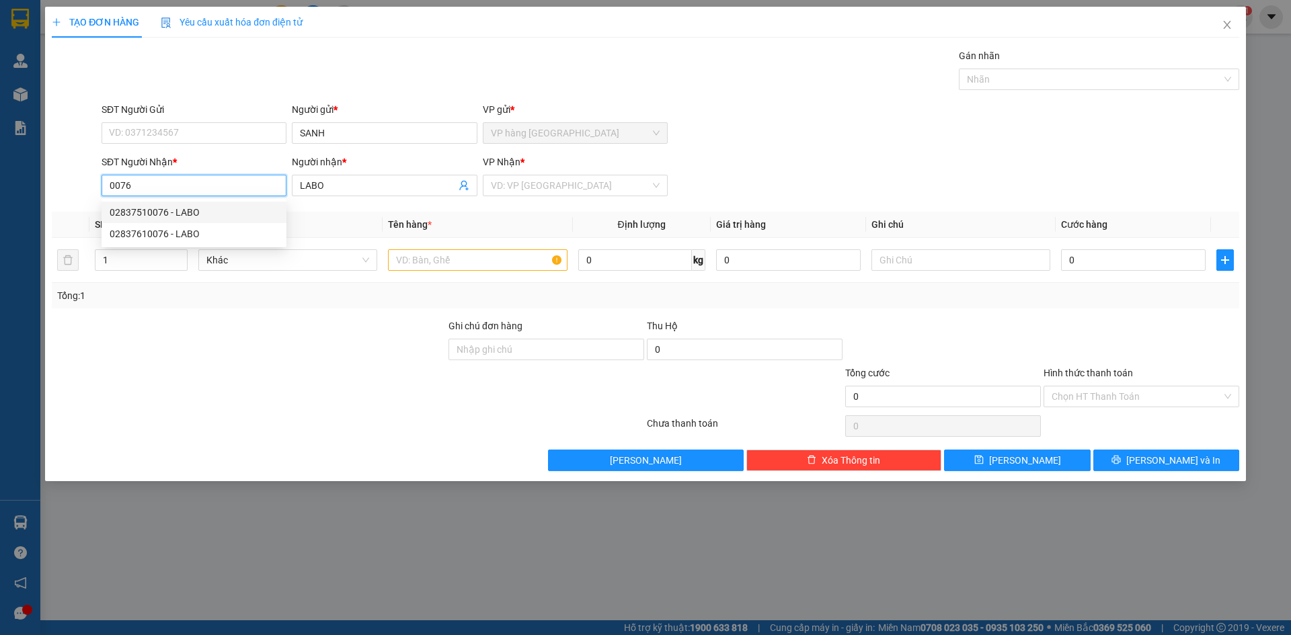
click at [218, 210] on div "02837510076 - LABO" at bounding box center [194, 212] width 169 height 15
click at [477, 250] on input "text" at bounding box center [477, 260] width 179 height 22
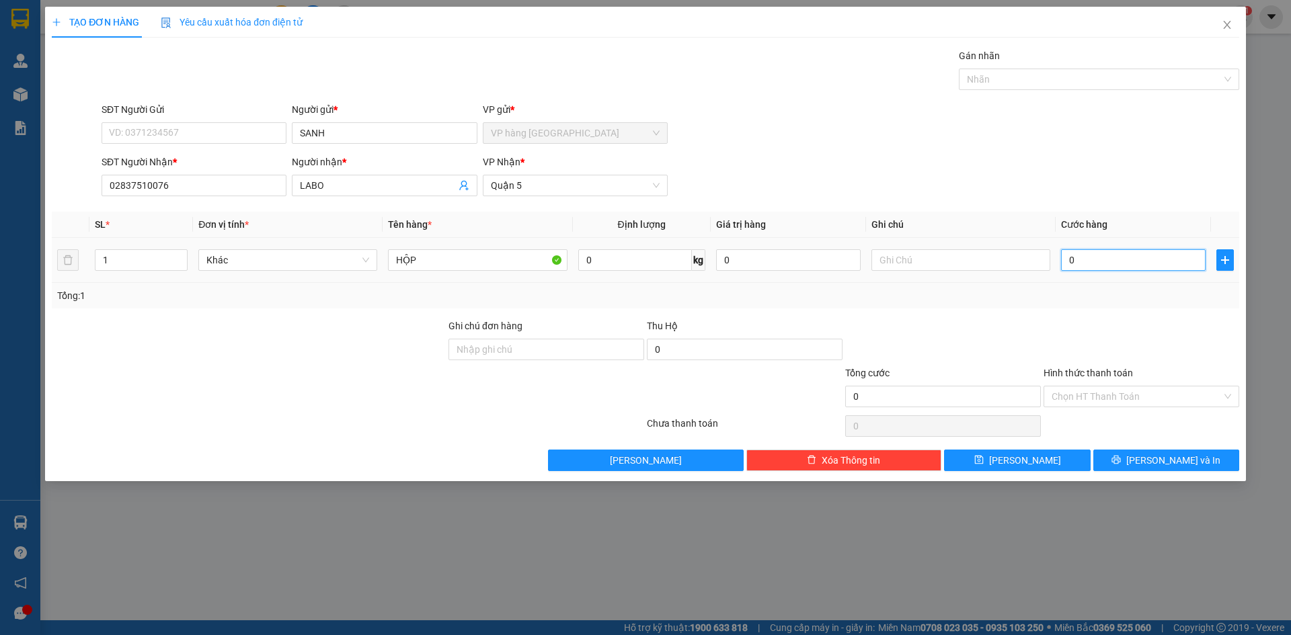
click at [1094, 261] on input "0" at bounding box center [1133, 260] width 145 height 22
click at [1137, 454] on button "[PERSON_NAME] và In" at bounding box center [1166, 461] width 146 height 22
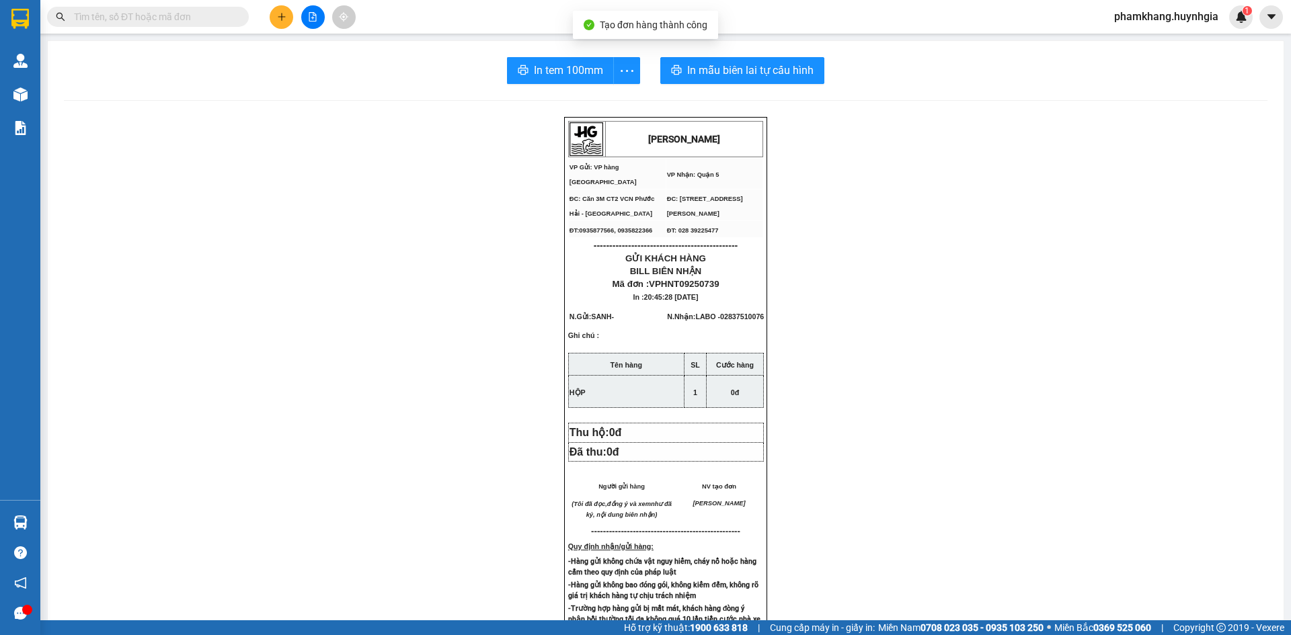
click at [765, 44] on div "In tem 100mm In mẫu biên lai tự cấu hình [PERSON_NAME] VP Gửi: VP hàng [GEOGRA…" at bounding box center [666, 534] width 1236 height 986
click at [768, 61] on div "In tem 100mm In mẫu biên lai tự cấu hình [PERSON_NAME] VP Gửi: VP hàng [GEOGRA…" at bounding box center [666, 534] width 1236 height 986
click at [770, 61] on button "In mẫu biên lai tự cấu hình" at bounding box center [742, 70] width 164 height 27
click at [573, 72] on span "In tem 100mm" at bounding box center [568, 70] width 69 height 17
click at [278, 17] on icon "plus" at bounding box center [281, 16] width 9 height 9
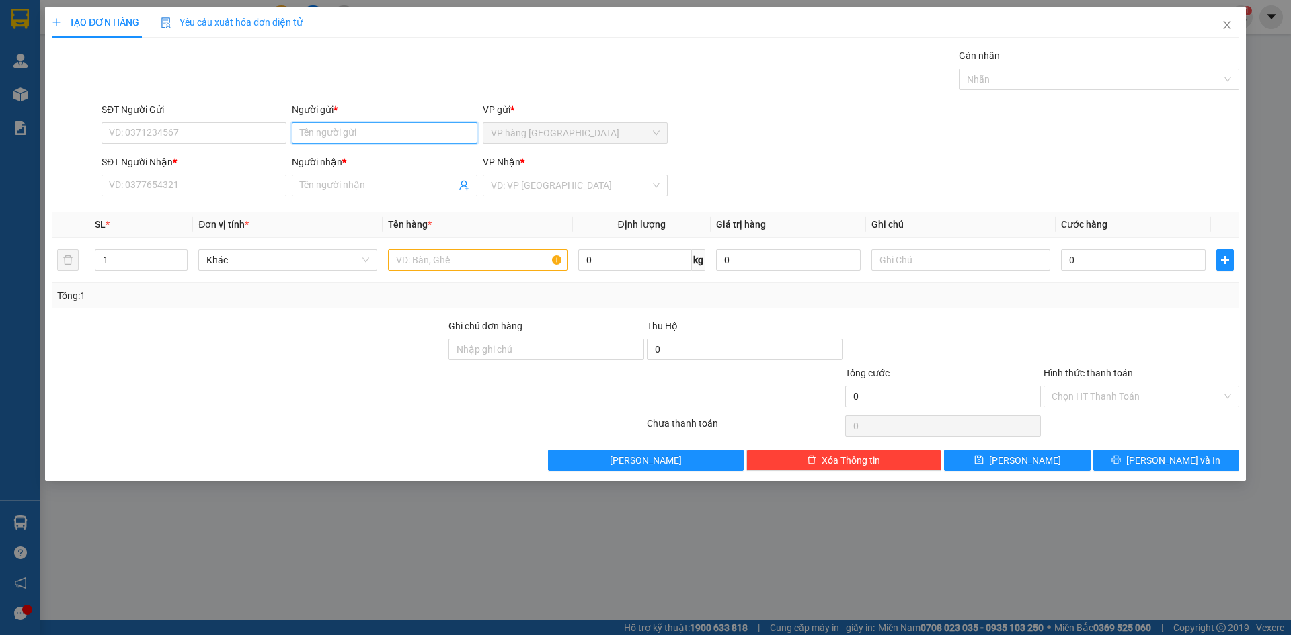
click at [310, 135] on input "Người gửi *" at bounding box center [384, 133] width 185 height 22
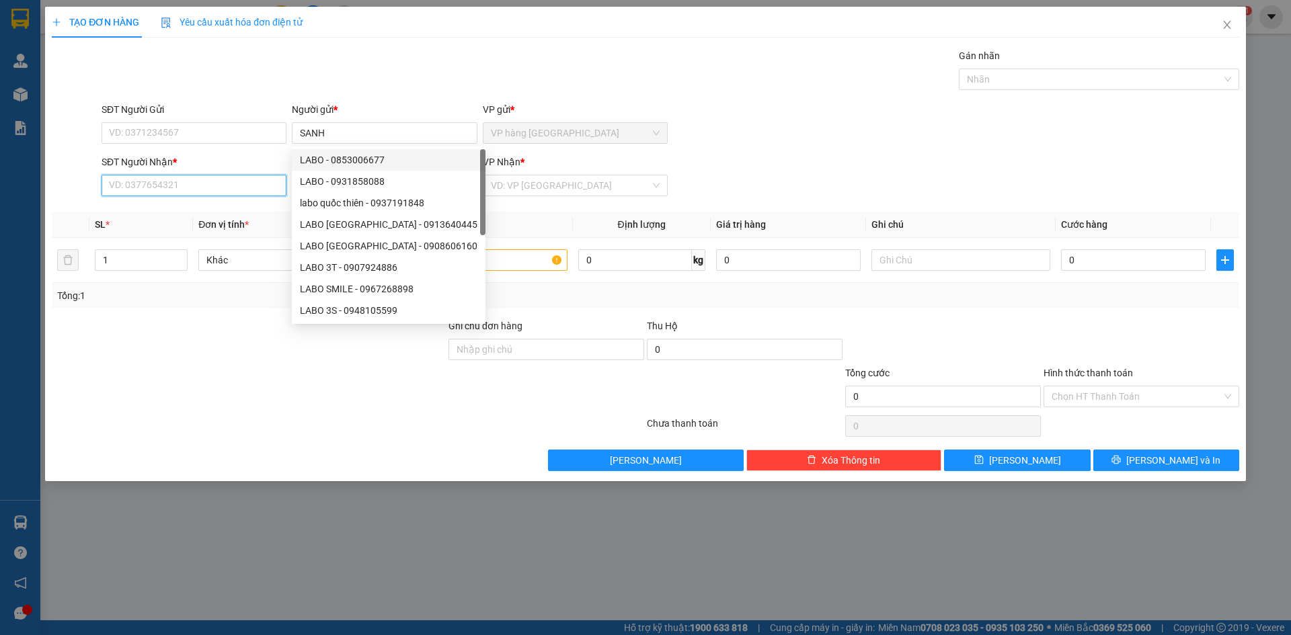
click at [226, 176] on input "SĐT Người Nhận *" at bounding box center [194, 186] width 185 height 22
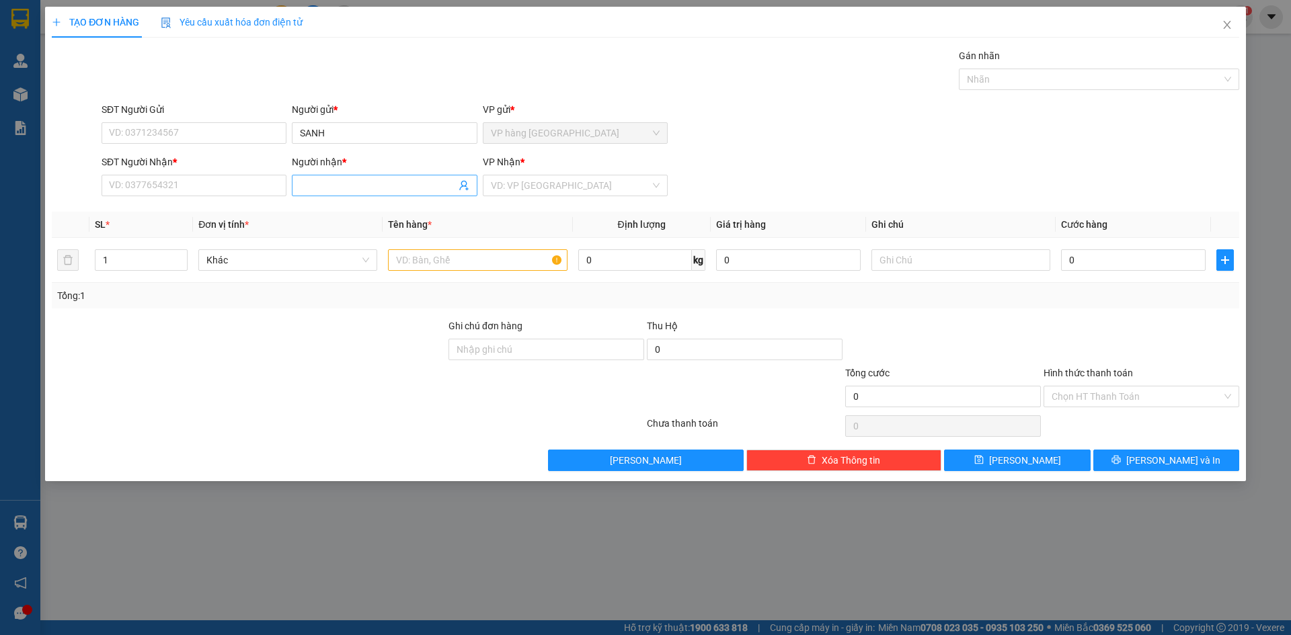
click at [315, 184] on input "Người nhận *" at bounding box center [377, 185] width 155 height 15
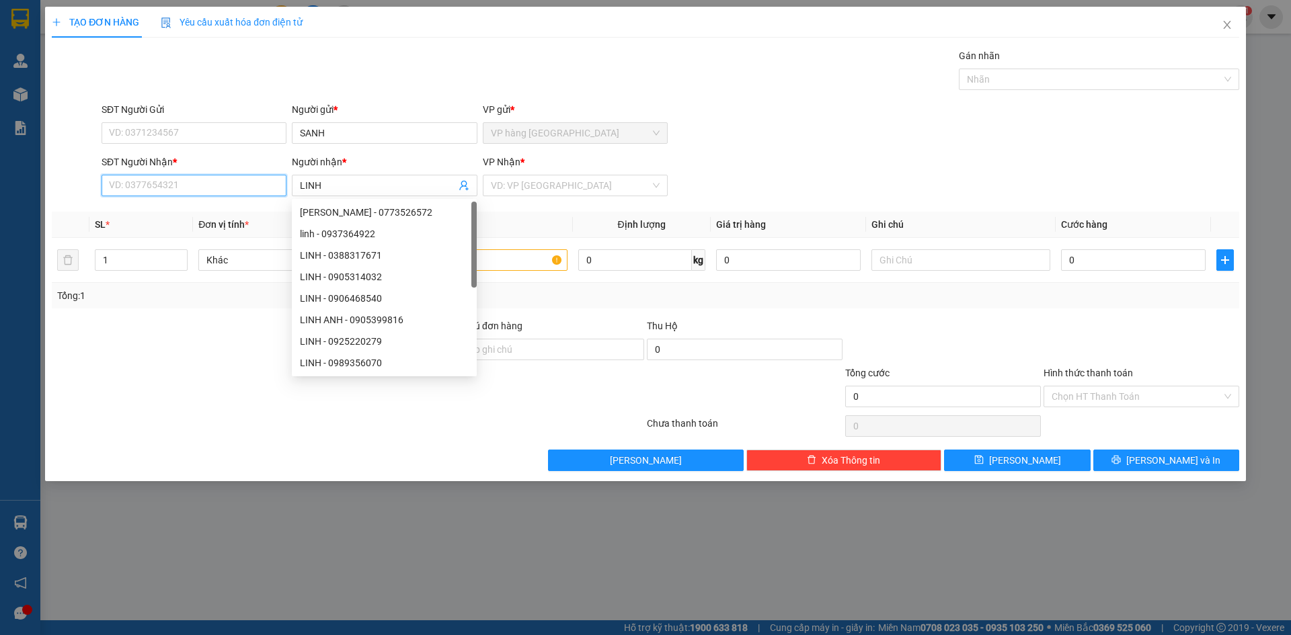
click at [257, 192] on input "SĐT Người Nhận *" at bounding box center [194, 186] width 185 height 22
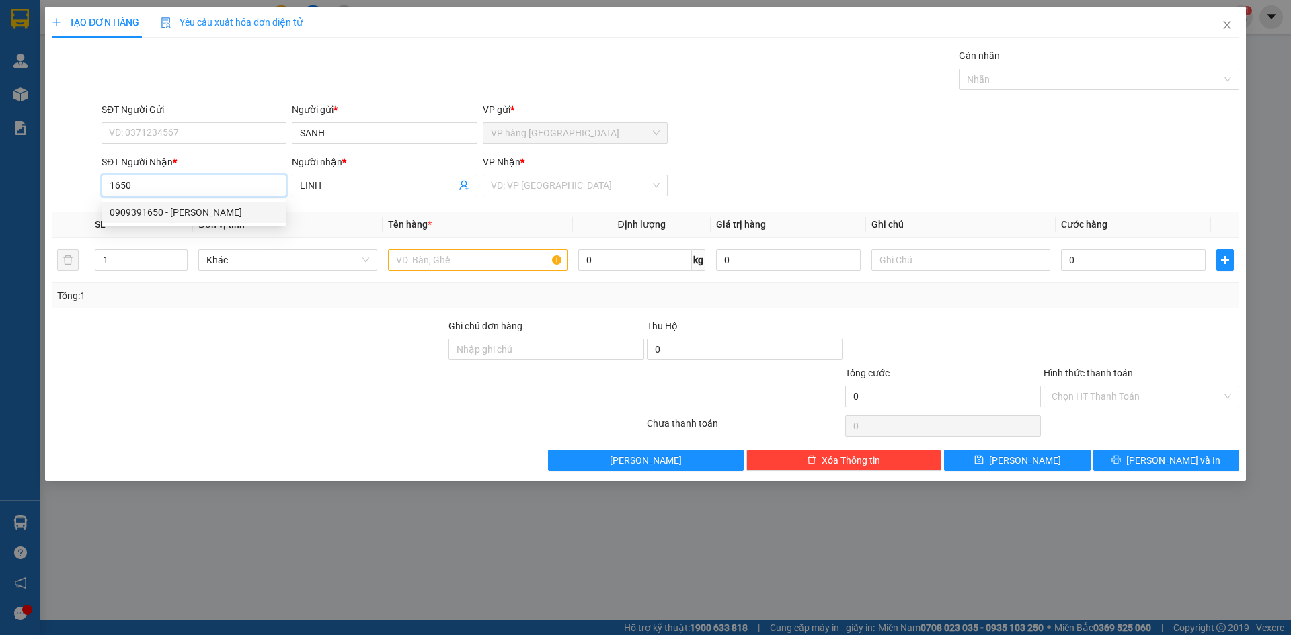
click at [221, 219] on div "0909391650 - [PERSON_NAME]" at bounding box center [194, 212] width 169 height 15
click at [221, 219] on span "Đơn vị tính *" at bounding box center [223, 224] width 50 height 11
click at [518, 253] on input "text" at bounding box center [477, 260] width 179 height 22
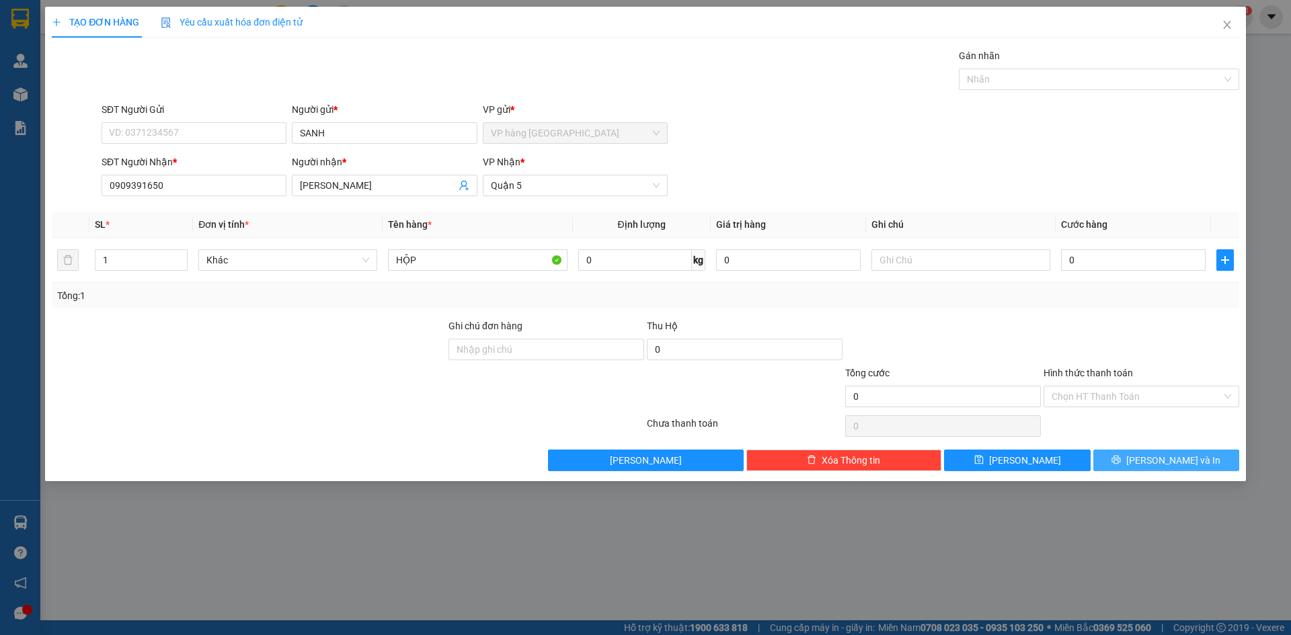
click at [1123, 454] on button "[PERSON_NAME] và In" at bounding box center [1166, 461] width 146 height 22
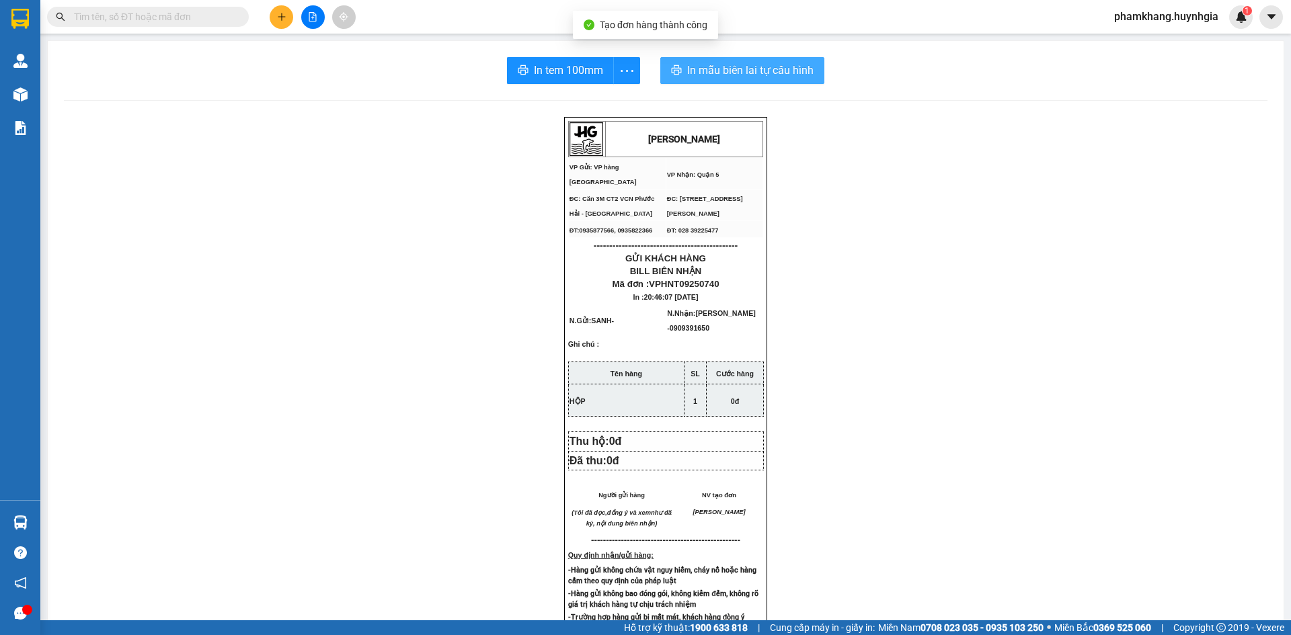
click at [744, 74] on span "In mẫu biên lai tự cấu hình" at bounding box center [750, 70] width 126 height 17
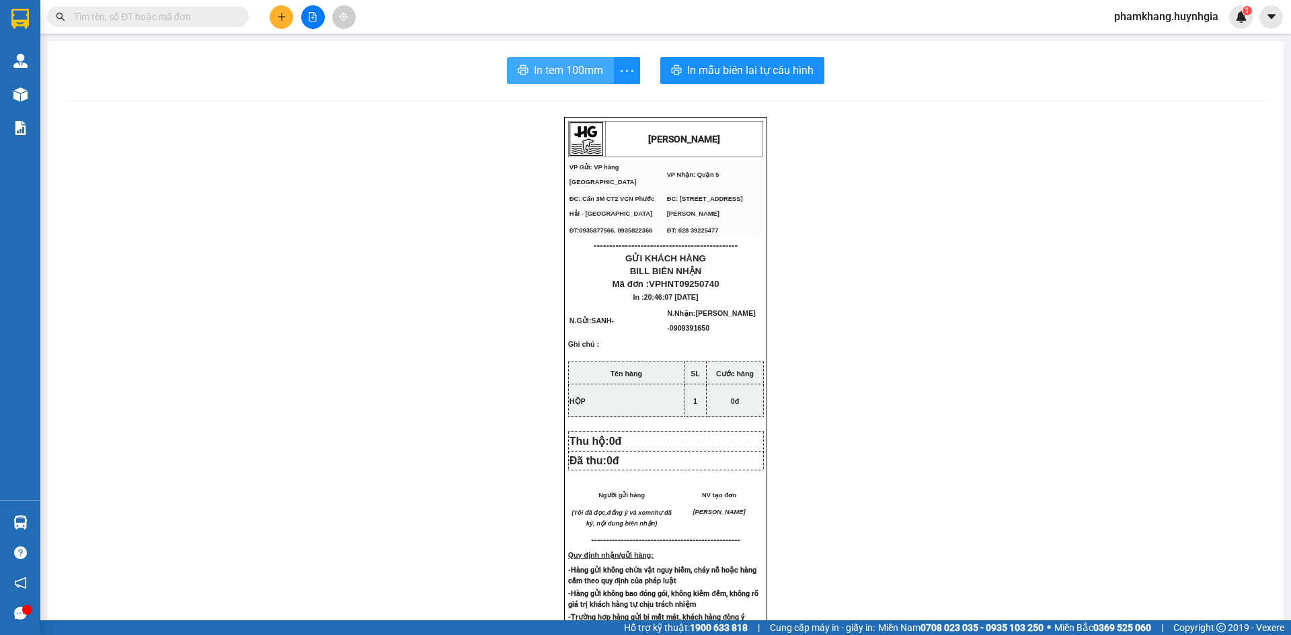
click at [587, 77] on span "In tem 100mm" at bounding box center [568, 70] width 69 height 17
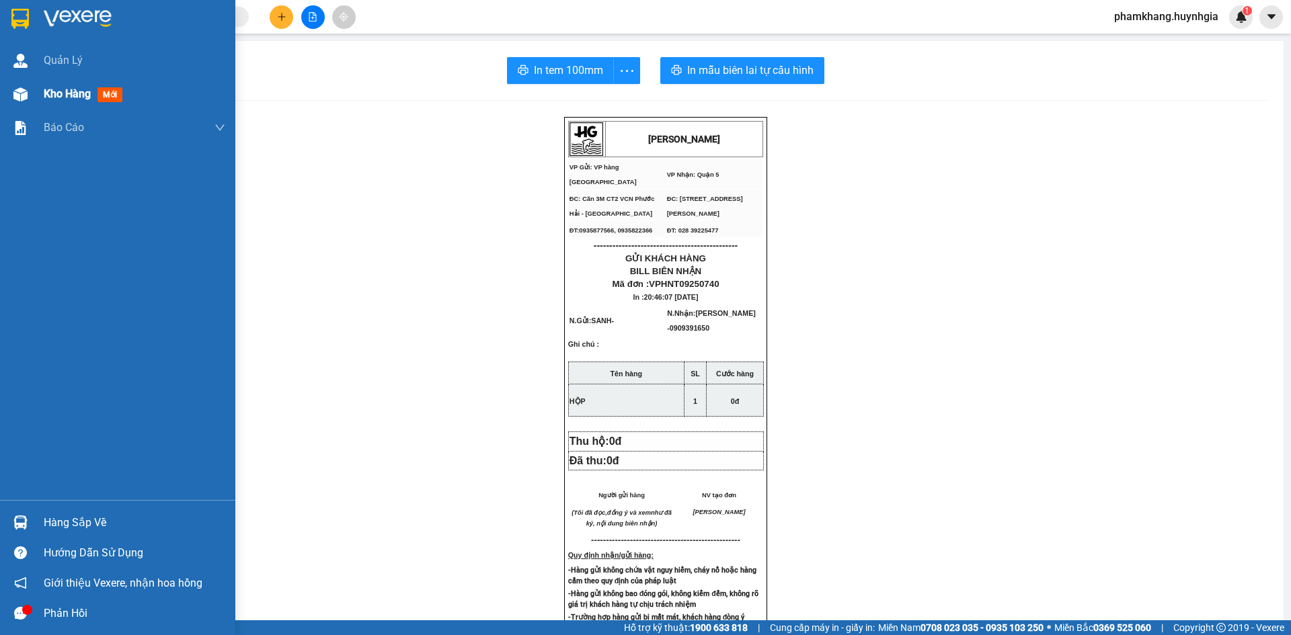
click at [13, 105] on div at bounding box center [21, 95] width 24 height 24
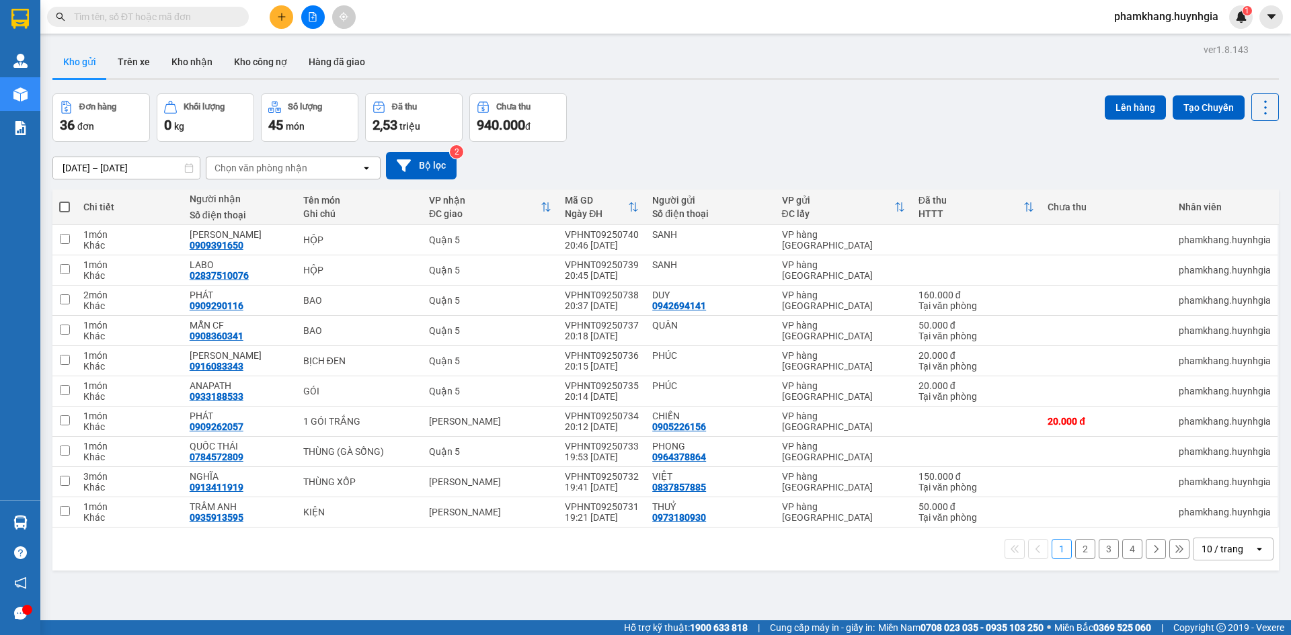
drag, startPoint x: 1217, startPoint y: 483, endPoint x: 1203, endPoint y: 522, distance: 41.7
click at [1216, 543] on div "10 / trang" at bounding box center [1222, 549] width 42 height 13
click at [1211, 513] on span "100 / trang" at bounding box center [1217, 519] width 48 height 13
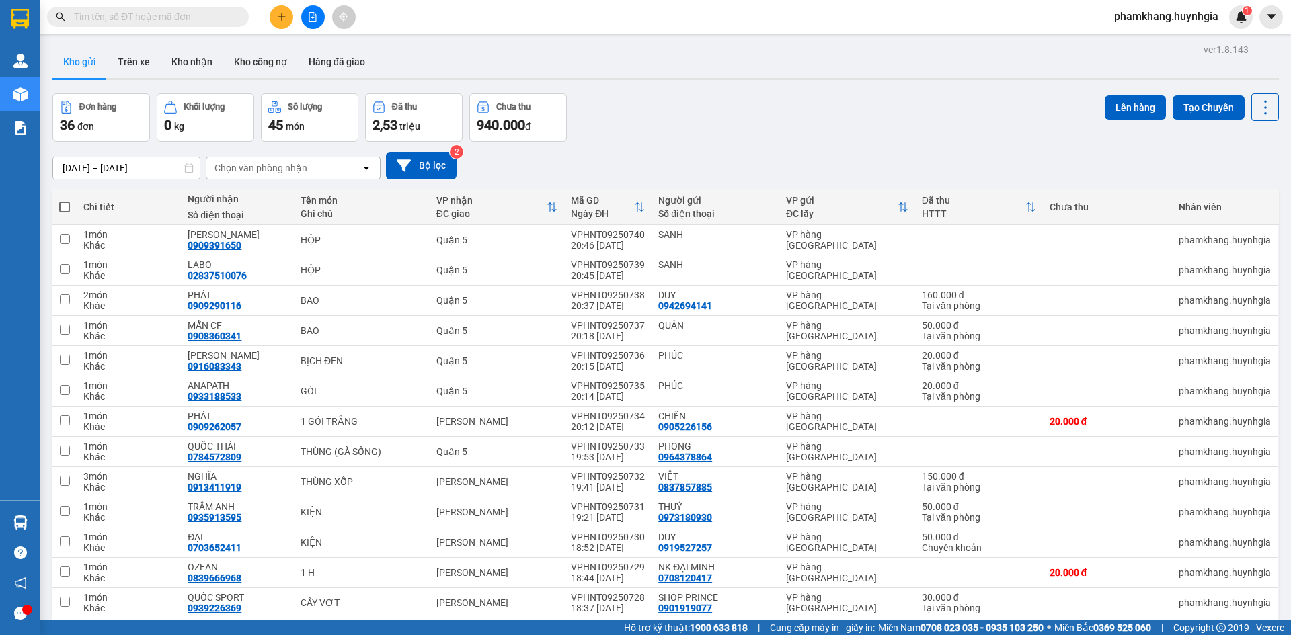
click at [209, 24] on span at bounding box center [148, 17] width 202 height 20
click at [208, 21] on input "text" at bounding box center [153, 16] width 159 height 15
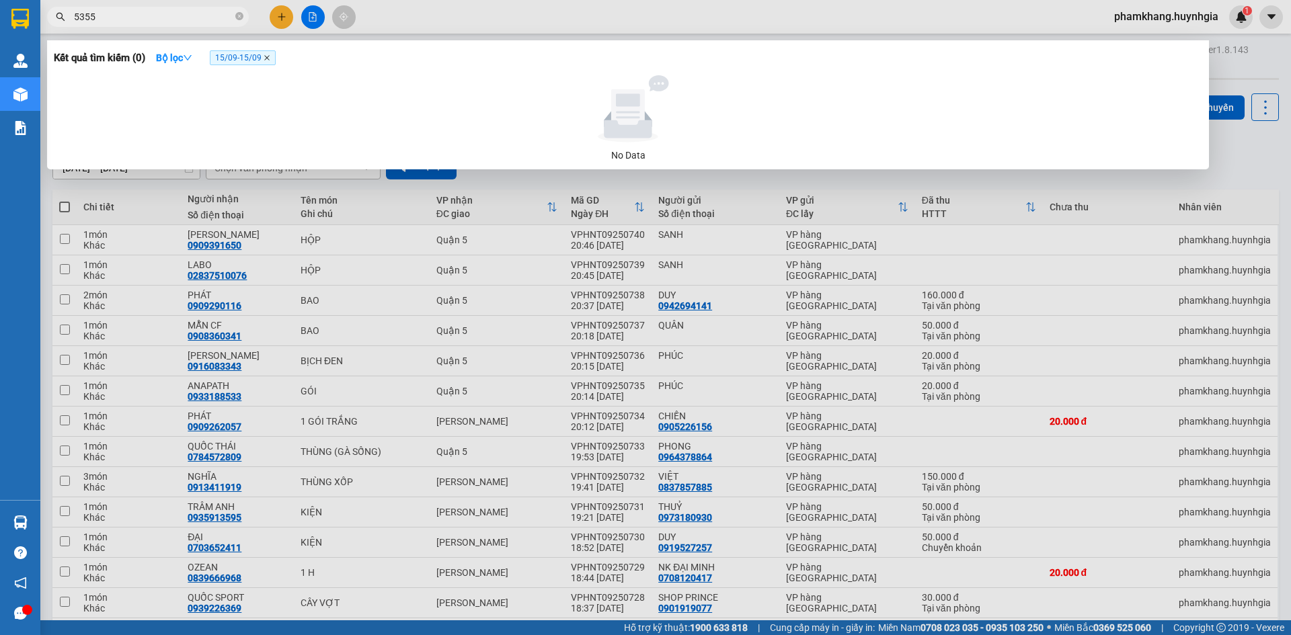
click at [270, 61] on icon "close" at bounding box center [267, 57] width 7 height 7
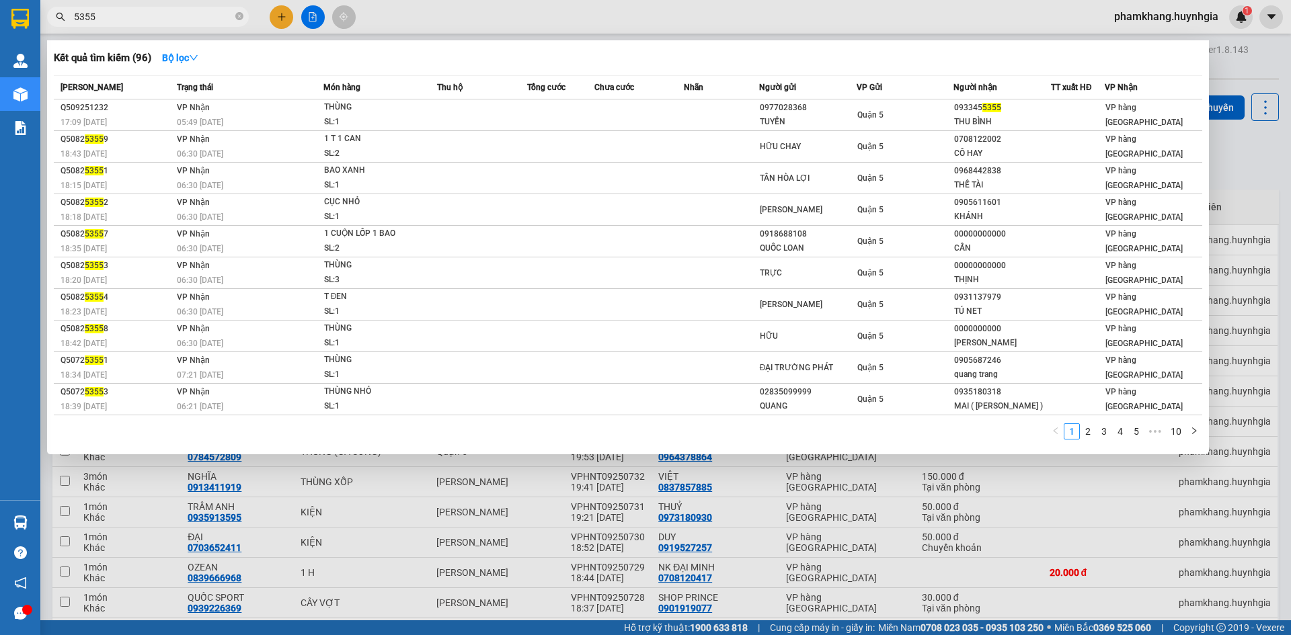
drag, startPoint x: 883, startPoint y: 113, endPoint x: 280, endPoint y: 5, distance: 613.2
click at [280, 5] on div at bounding box center [645, 317] width 1291 height 635
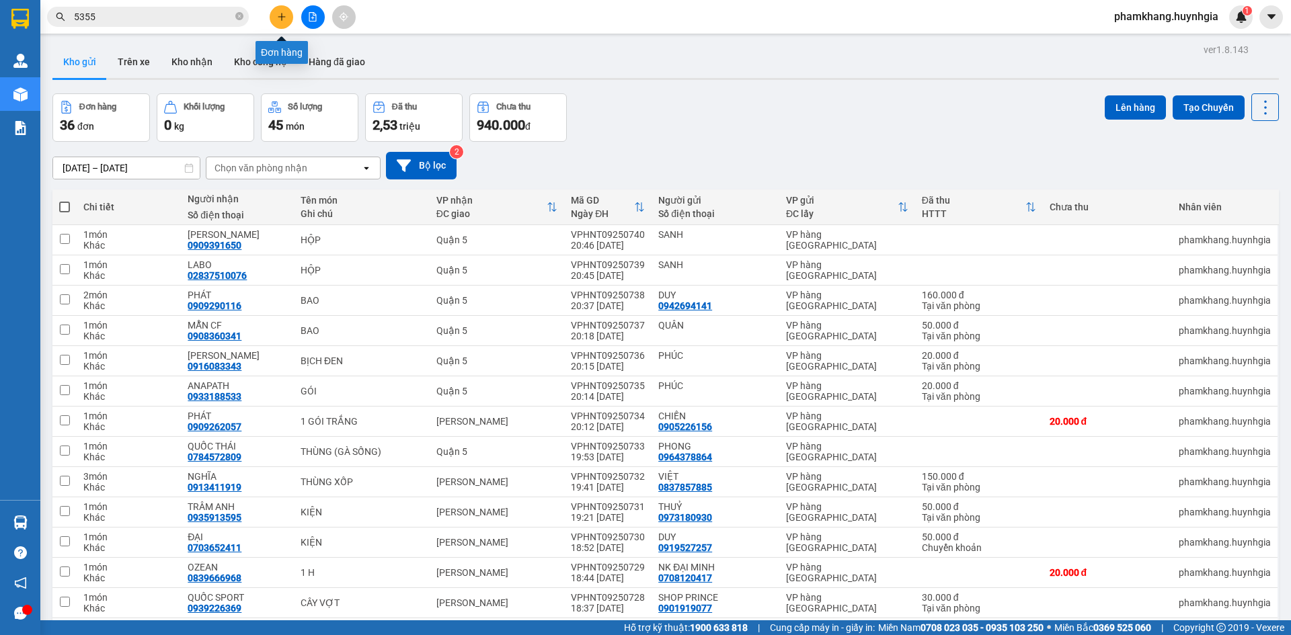
click at [280, 14] on icon "plus" at bounding box center [281, 16] width 9 height 9
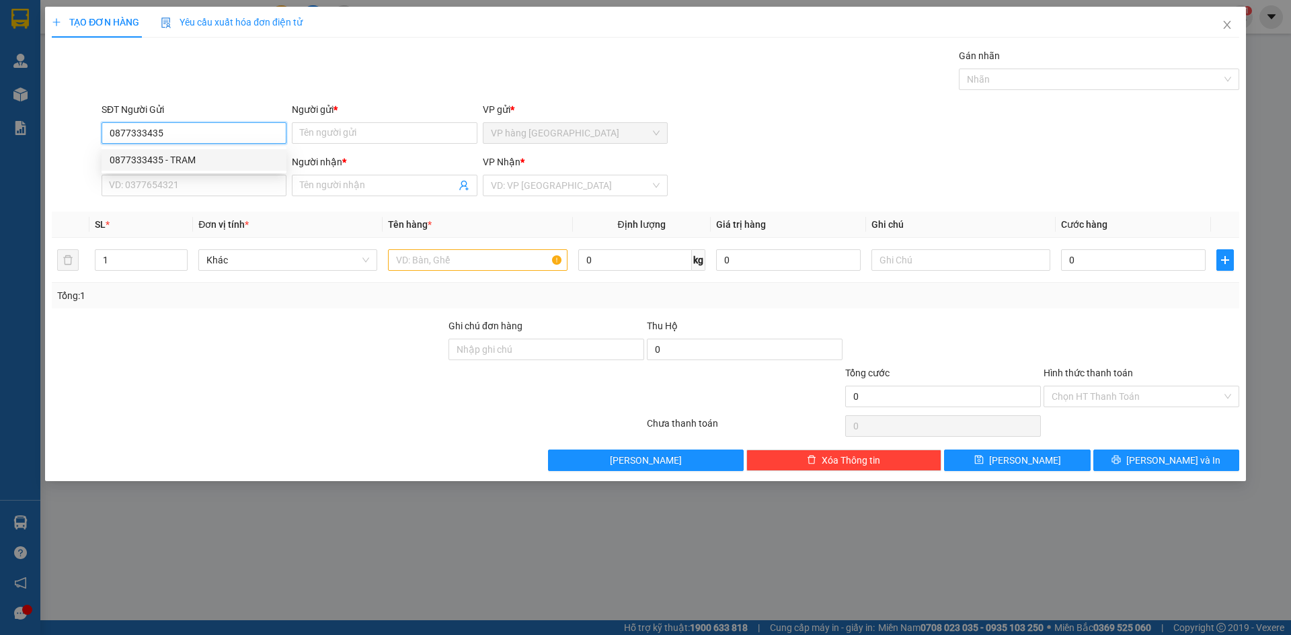
click at [168, 162] on div "0877333435 - TRAM" at bounding box center [194, 160] width 169 height 15
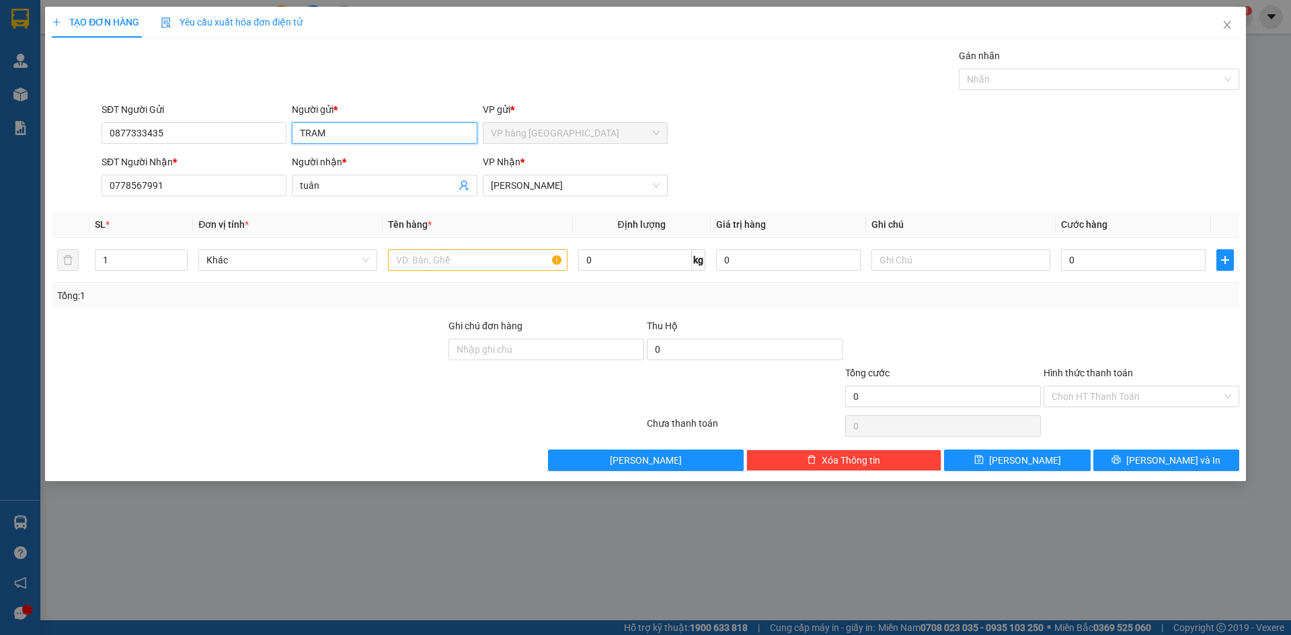
click at [358, 141] on input "TRAM" at bounding box center [384, 133] width 185 height 22
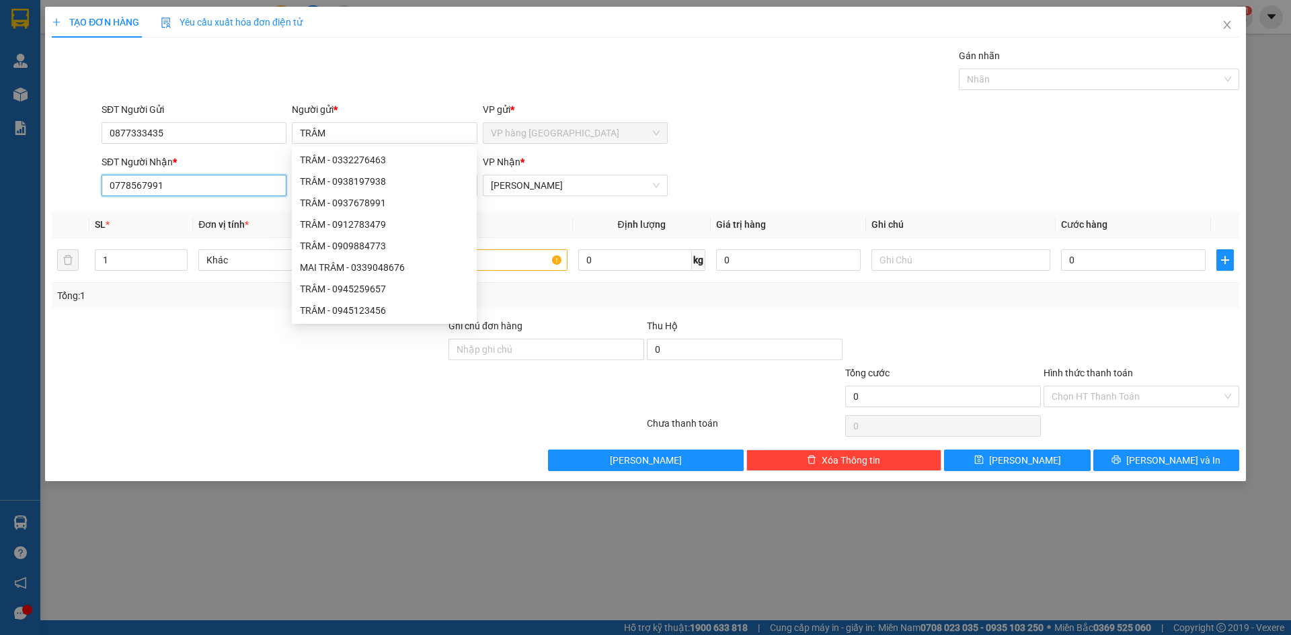
click at [182, 188] on input "0778567991" at bounding box center [194, 186] width 185 height 22
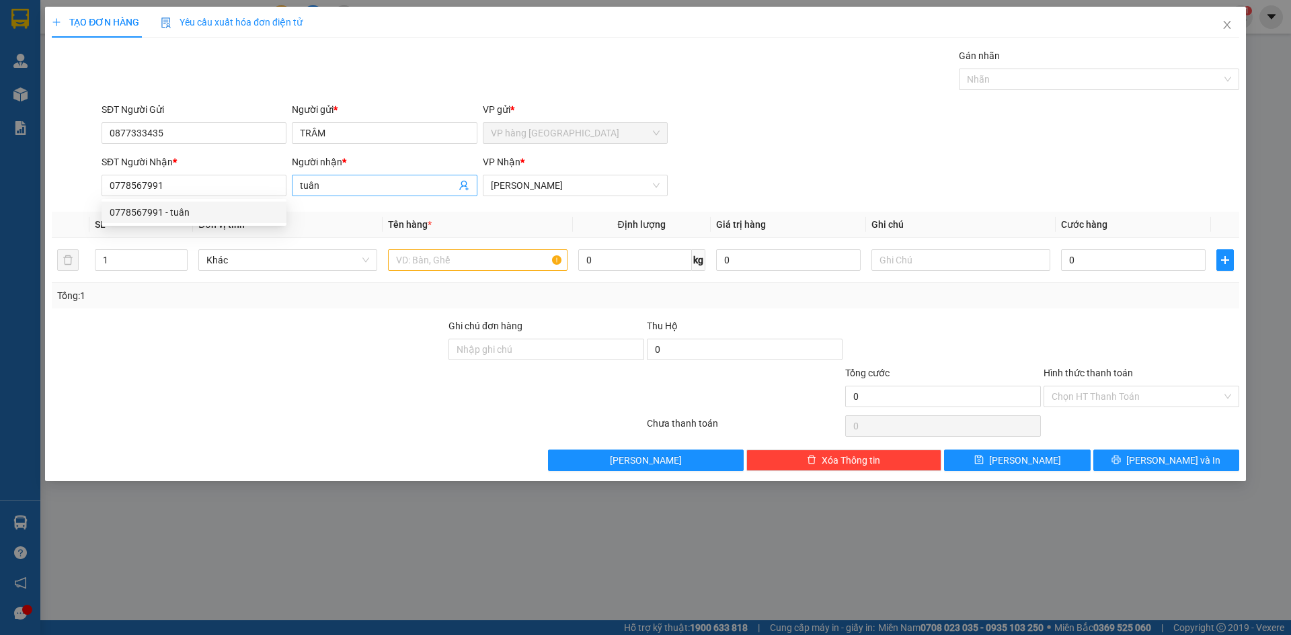
click at [333, 182] on input "tuân" at bounding box center [377, 185] width 155 height 15
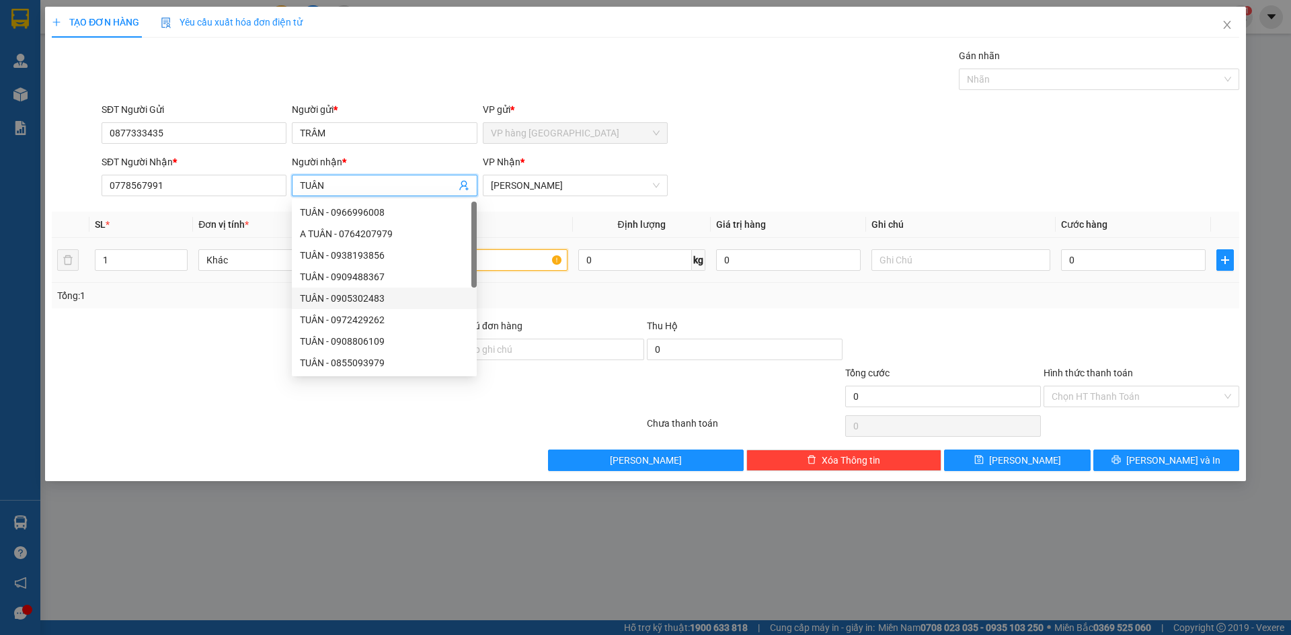
click at [521, 261] on input "text" at bounding box center [477, 260] width 179 height 22
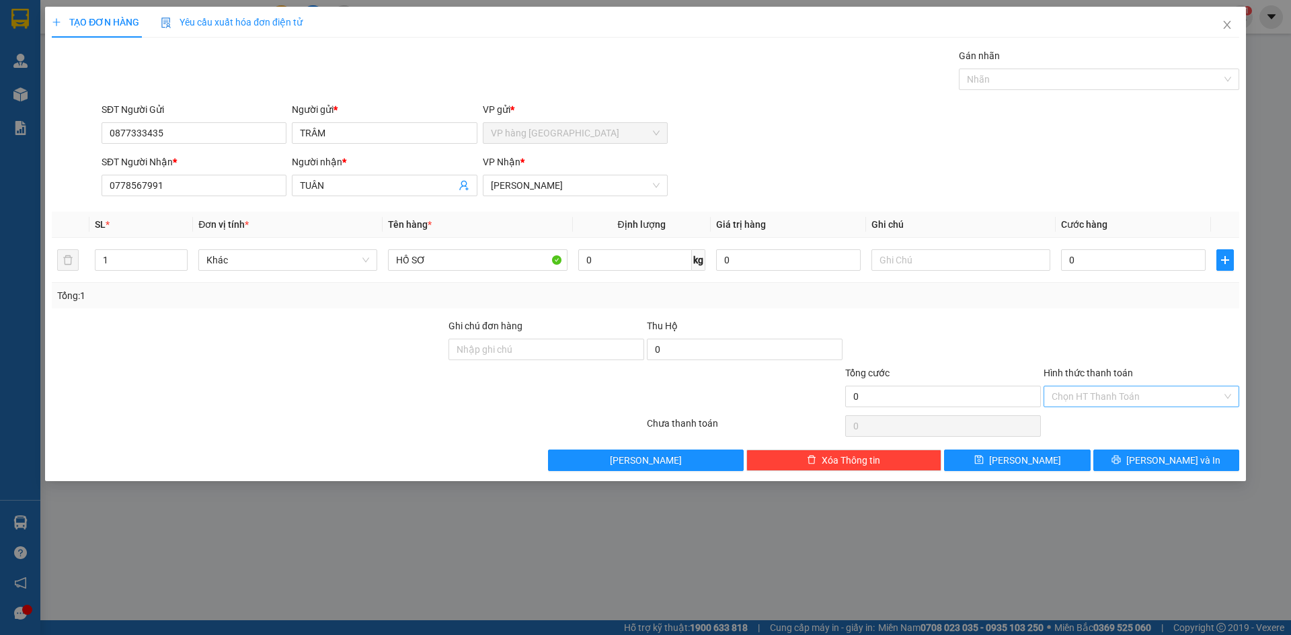
click at [1146, 398] on input "Hình thức thanh toán" at bounding box center [1136, 397] width 170 height 20
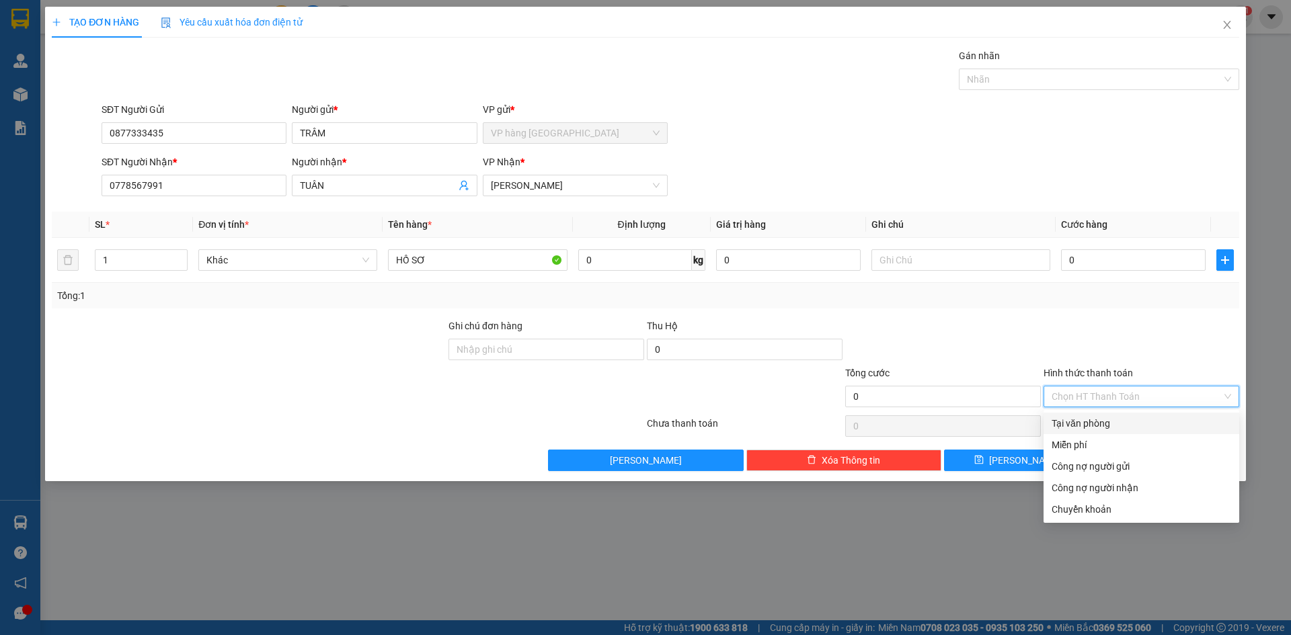
click at [1084, 389] on input "Hình thức thanh toán" at bounding box center [1136, 397] width 170 height 20
click at [1092, 418] on div "Tại văn phòng" at bounding box center [1140, 423] width 179 height 15
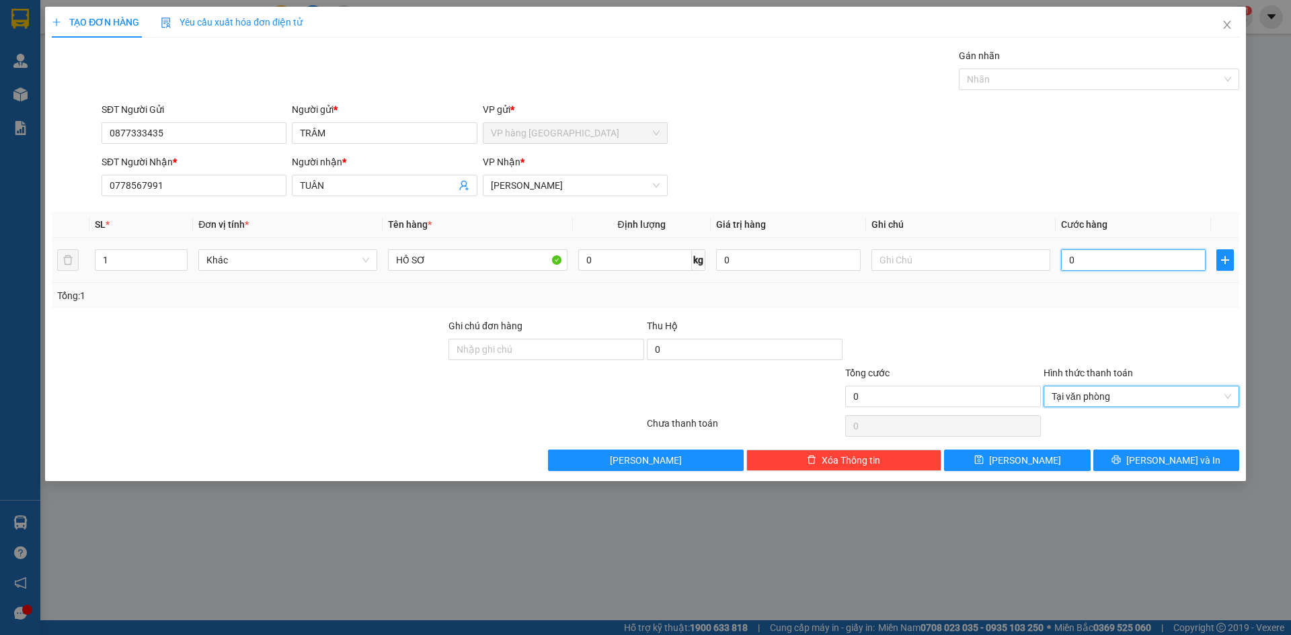
click at [1123, 251] on input "0" at bounding box center [1133, 260] width 145 height 22
click at [1116, 319] on div at bounding box center [1141, 342] width 198 height 47
click at [1131, 460] on button "[PERSON_NAME] và In" at bounding box center [1166, 461] width 146 height 22
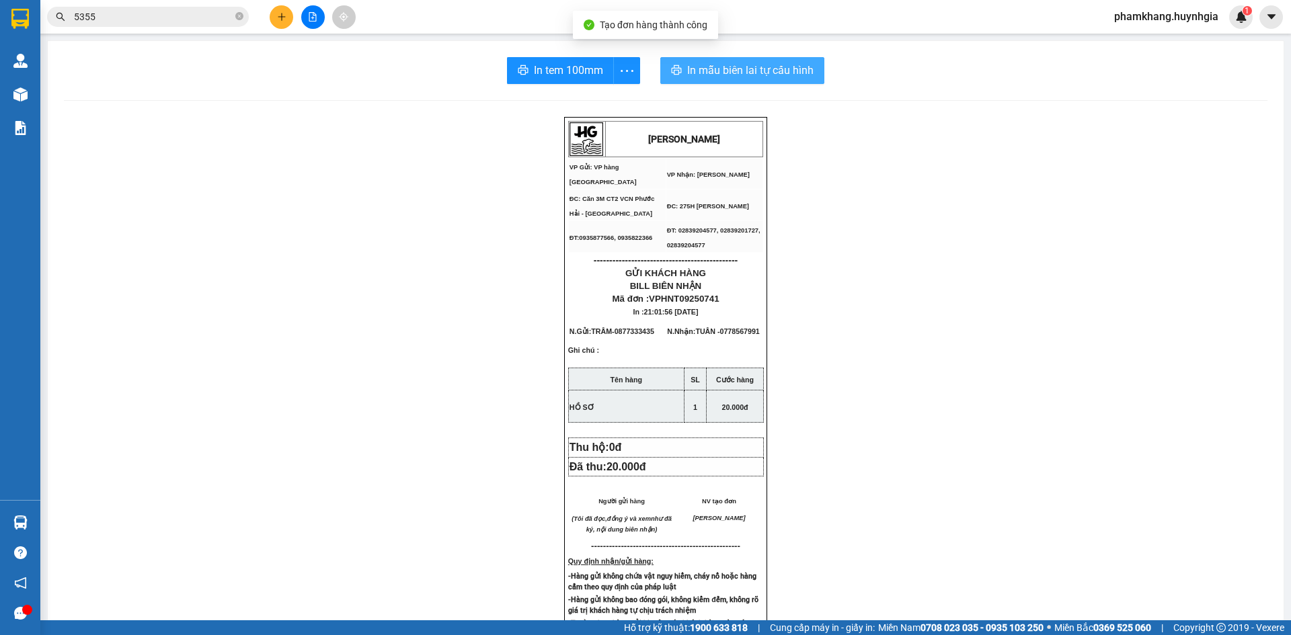
click at [762, 70] on span "In mẫu biên lai tự cấu hình" at bounding box center [750, 70] width 126 height 17
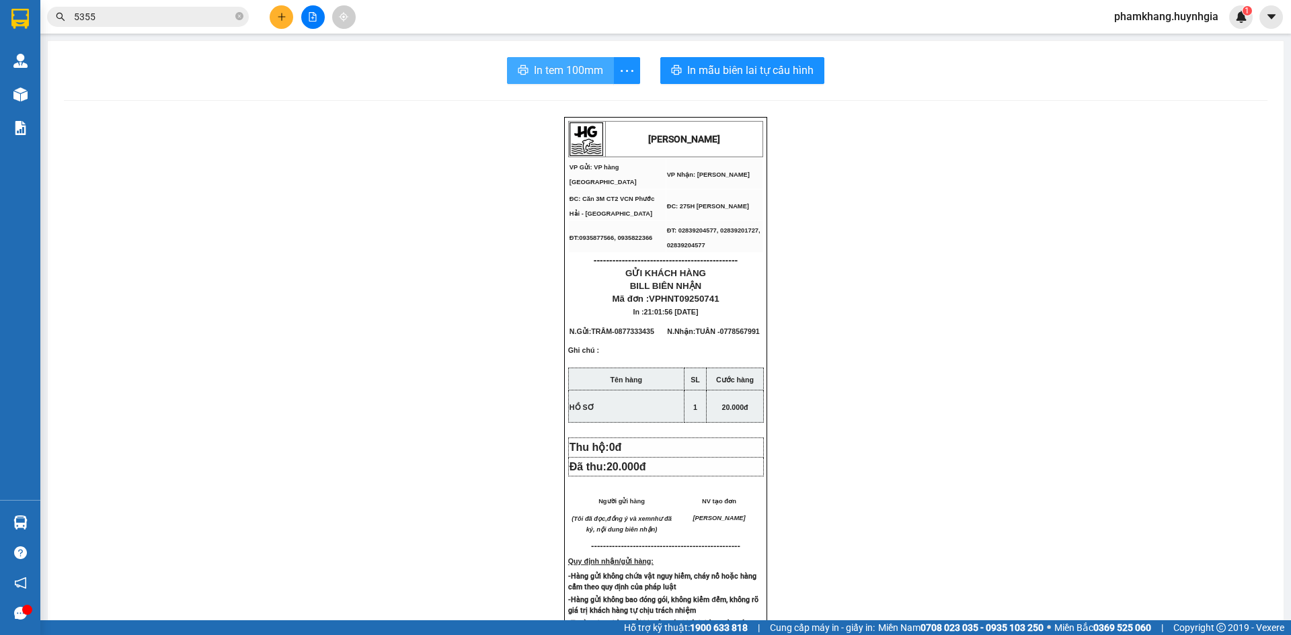
click at [556, 69] on span "In tem 100mm" at bounding box center [568, 70] width 69 height 17
click at [24, 95] on img at bounding box center [20, 94] width 14 height 14
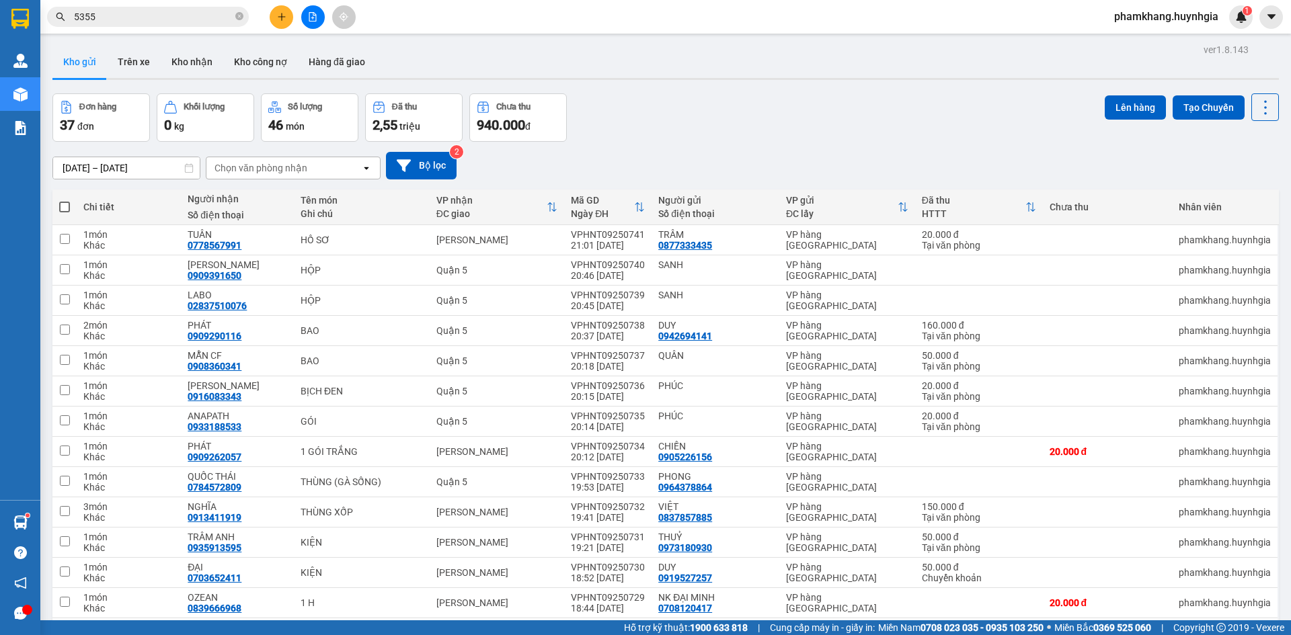
scroll to position [811, 0]
